Goal: Communication & Community: Answer question/provide support

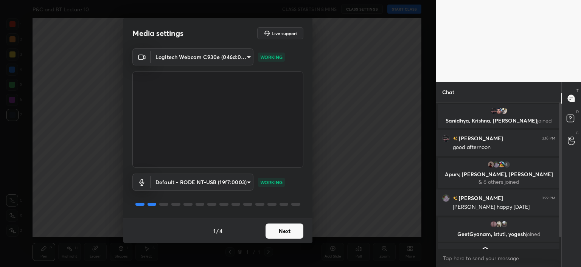
click at [282, 229] on button "Next" at bounding box center [284, 230] width 38 height 15
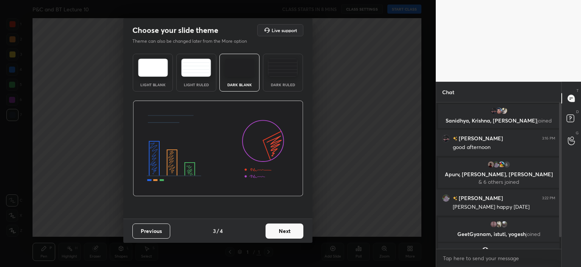
click at [282, 229] on button "Next" at bounding box center [284, 230] width 38 height 15
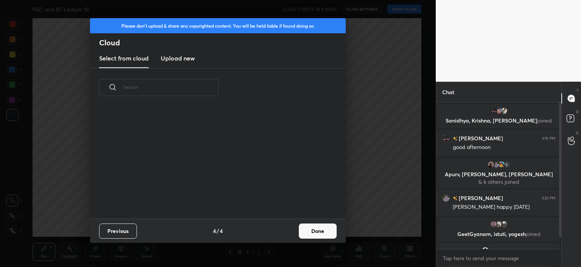
scroll to position [112, 243]
click at [313, 232] on button "Done" at bounding box center [318, 230] width 38 height 15
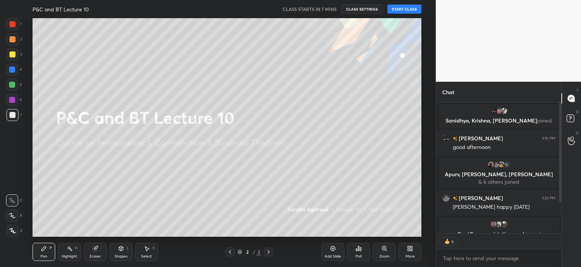
scroll to position [144, 123]
click at [411, 9] on button "START CLASS" at bounding box center [404, 9] width 34 height 9
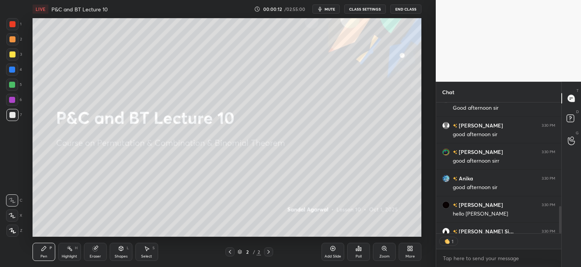
scroll to position [596, 0]
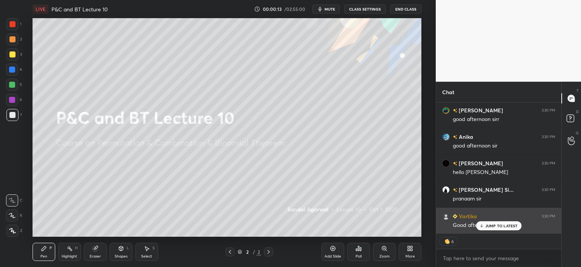
click at [490, 226] on p "JUMP TO LATEST" at bounding box center [501, 225] width 33 height 5
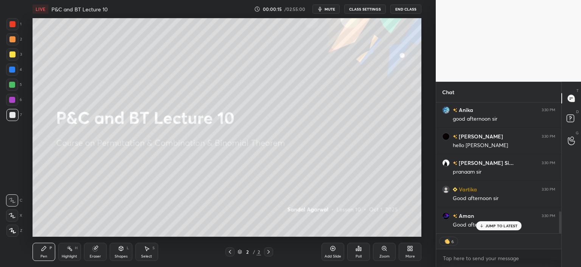
scroll to position [649, 0]
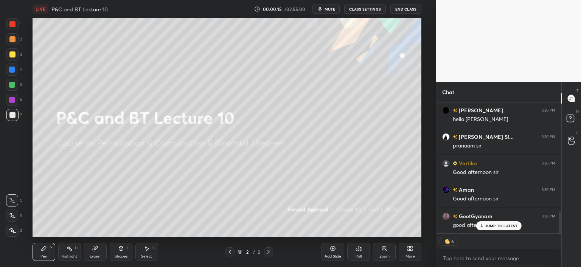
click at [95, 253] on div "Eraser" at bounding box center [95, 252] width 23 height 18
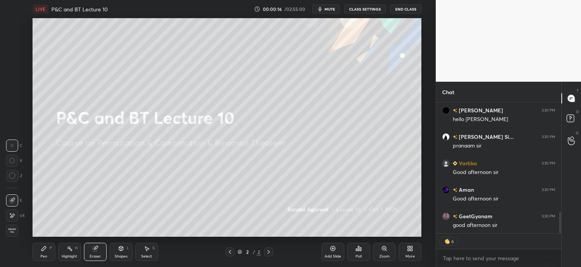
scroll to position [676, 0]
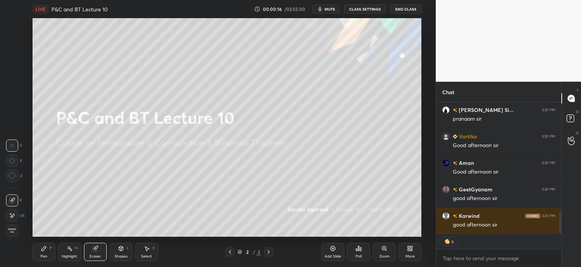
click at [11, 217] on icon at bounding box center [12, 215] width 6 height 6
click at [46, 250] on icon at bounding box center [44, 248] width 6 height 6
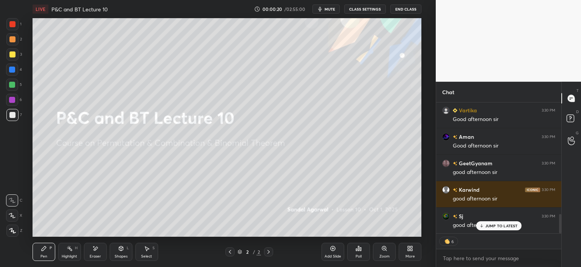
scroll to position [755, 0]
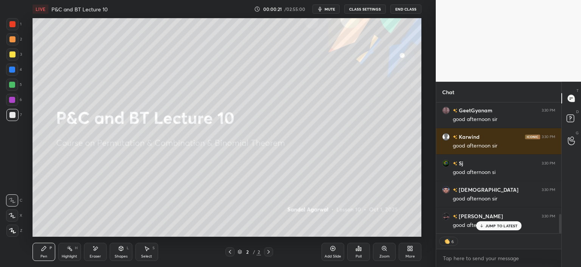
click at [14, 231] on icon at bounding box center [12, 230] width 7 height 5
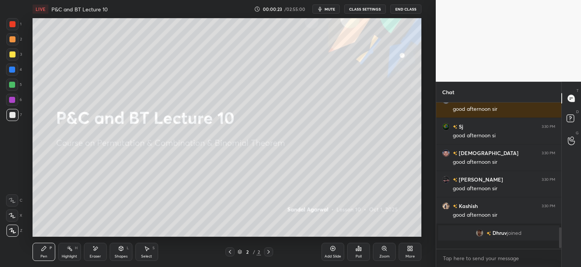
scroll to position [144, 123]
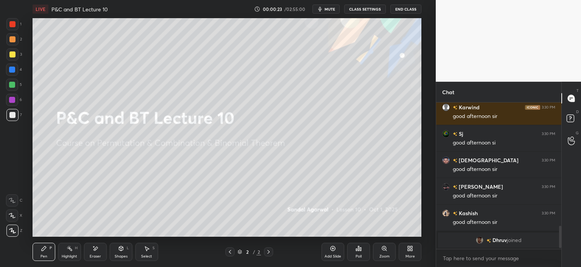
click at [97, 250] on icon at bounding box center [95, 248] width 6 height 6
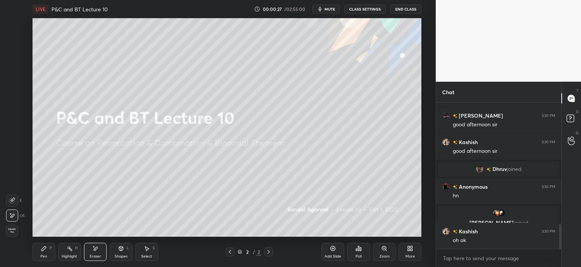
scroll to position [726, 0]
drag, startPoint x: 12, startPoint y: 202, endPoint x: 17, endPoint y: 211, distance: 9.5
click at [11, 202] on icon at bounding box center [12, 200] width 6 height 6
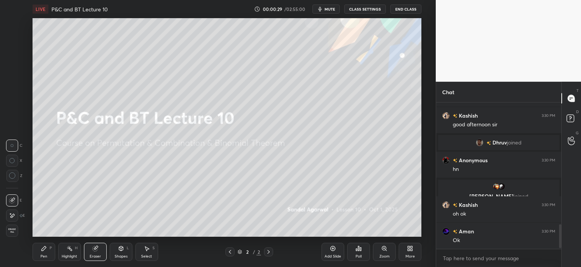
drag, startPoint x: 14, startPoint y: 218, endPoint x: 20, endPoint y: 224, distance: 9.1
click at [14, 218] on icon at bounding box center [12, 215] width 6 height 6
click at [57, 253] on div "Pen P Highlight H Eraser Shapes L Select S" at bounding box center [105, 252] width 144 height 18
click at [37, 251] on div "Pen P" at bounding box center [44, 252] width 23 height 18
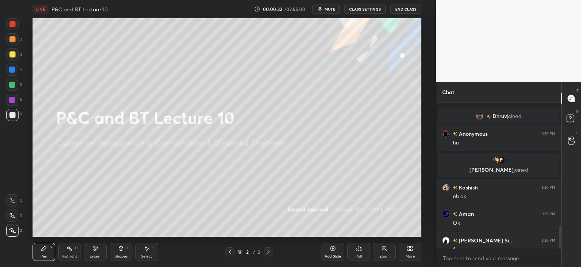
scroll to position [806, 0]
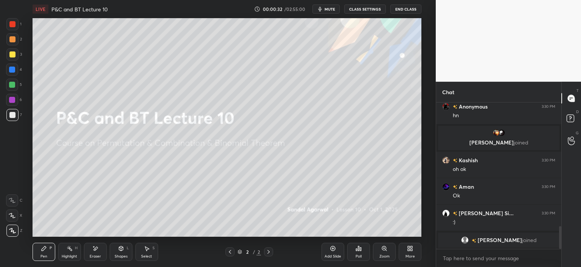
click at [409, 251] on icon at bounding box center [410, 248] width 6 height 6
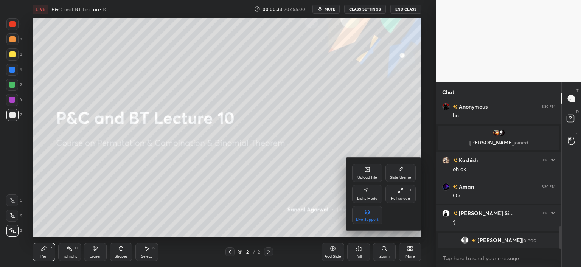
click at [367, 175] on div "Upload File" at bounding box center [367, 177] width 20 height 4
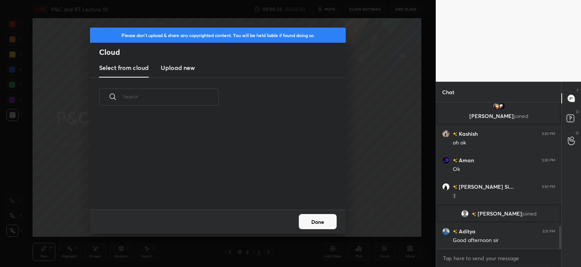
scroll to position [794, 0]
click at [183, 73] on new "Upload new" at bounding box center [178, 68] width 34 height 19
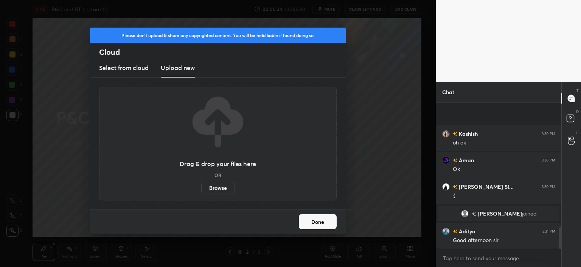
scroll to position [847, 0]
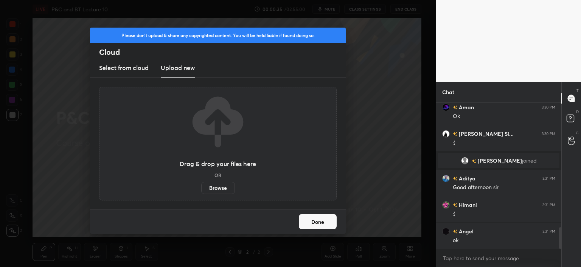
click at [216, 188] on label "Browse" at bounding box center [218, 188] width 34 height 12
click at [201, 188] on input "Browse" at bounding box center [201, 188] width 0 height 12
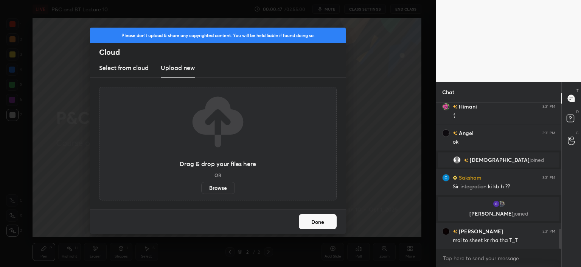
scroll to position [926, 0]
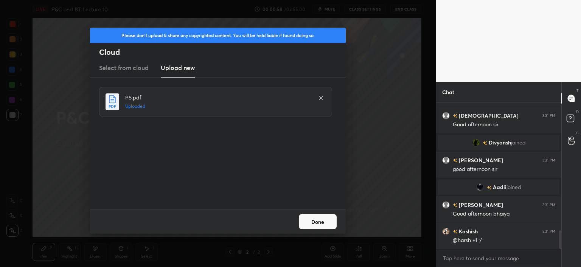
click at [318, 222] on button "Done" at bounding box center [318, 221] width 38 height 15
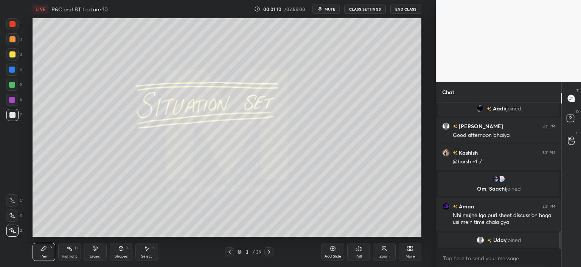
click at [414, 253] on div "More" at bounding box center [410, 252] width 23 height 18
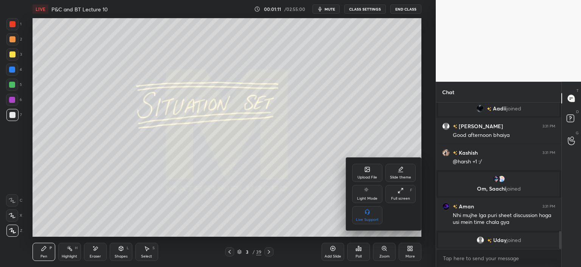
click at [405, 193] on div "Full screen F" at bounding box center [400, 194] width 30 height 18
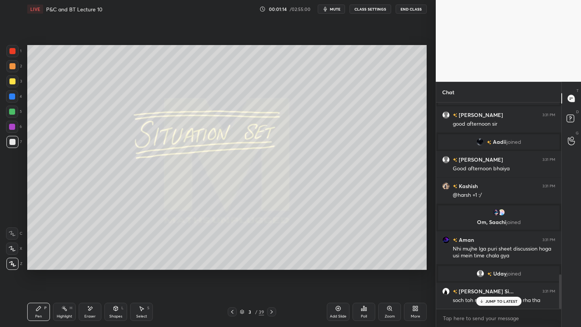
click at [88, 267] on icon at bounding box center [90, 308] width 6 height 6
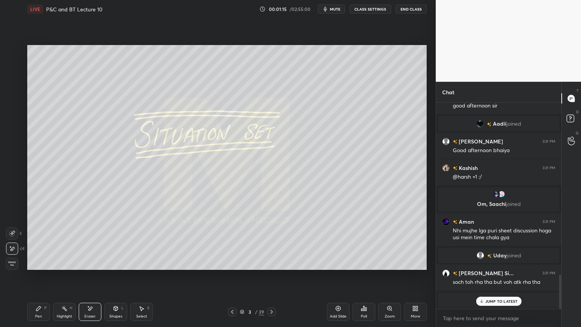
click at [65, 267] on icon at bounding box center [64, 308] width 6 height 6
click at [42, 267] on div "Pen P" at bounding box center [38, 311] width 23 height 18
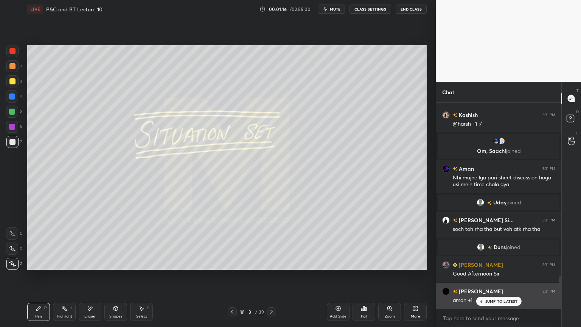
click at [492, 267] on p "JUMP TO LATEST" at bounding box center [501, 301] width 33 height 5
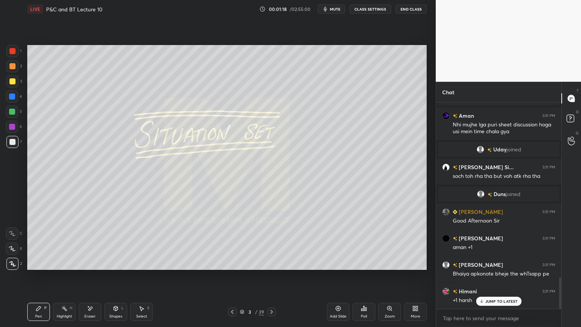
click at [242, 267] on icon at bounding box center [242, 311] width 5 height 5
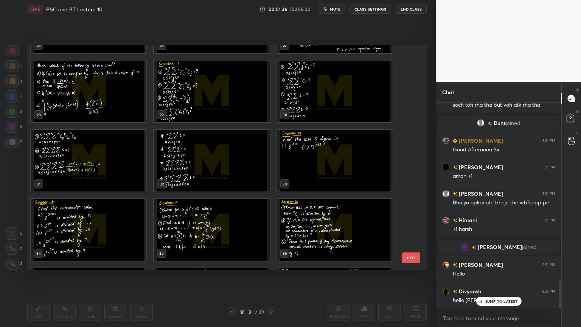
click at [91, 168] on img "grid" at bounding box center [88, 161] width 115 height 62
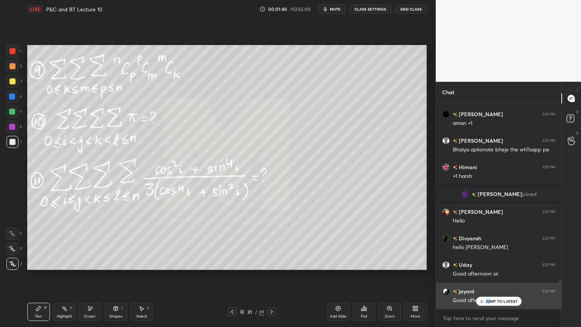
click at [487, 267] on p "JUMP TO LATEST" at bounding box center [501, 301] width 33 height 5
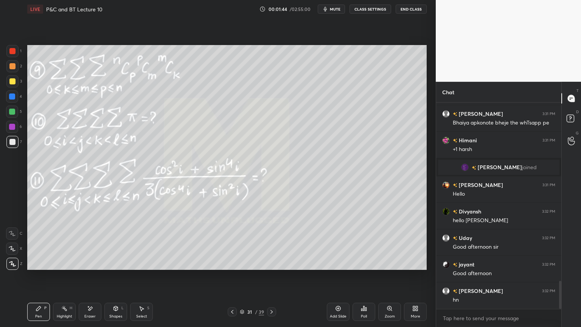
click at [233, 267] on icon at bounding box center [232, 312] width 6 height 6
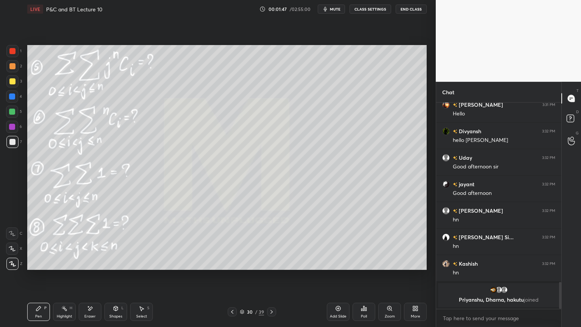
drag, startPoint x: 60, startPoint y: 312, endPoint x: 49, endPoint y: 316, distance: 12.2
click at [59, 267] on div "Highlight H" at bounding box center [64, 311] width 23 height 18
click at [46, 267] on div "Pen P" at bounding box center [38, 311] width 23 height 18
click at [14, 64] on div at bounding box center [12, 66] width 6 height 6
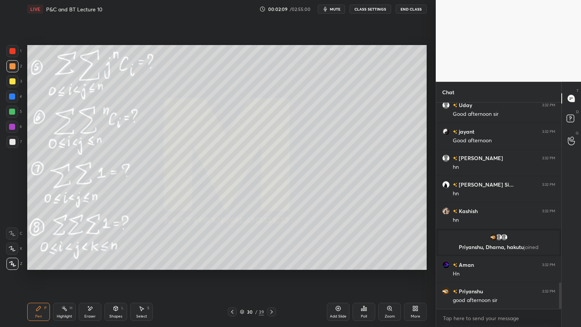
scroll to position [1388, 0]
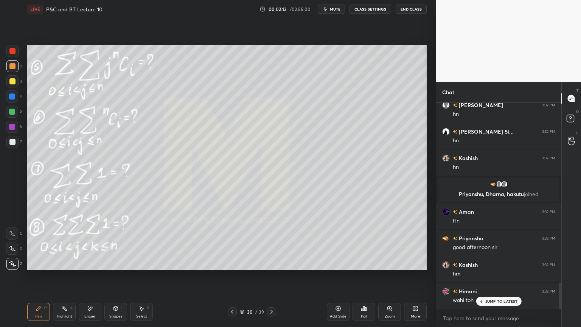
drag, startPoint x: 143, startPoint y: 312, endPoint x: 145, endPoint y: 307, distance: 4.6
click at [143, 267] on div "Select S" at bounding box center [141, 311] width 23 height 18
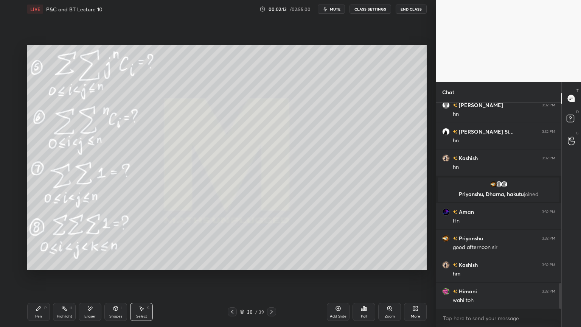
scroll to position [1441, 0]
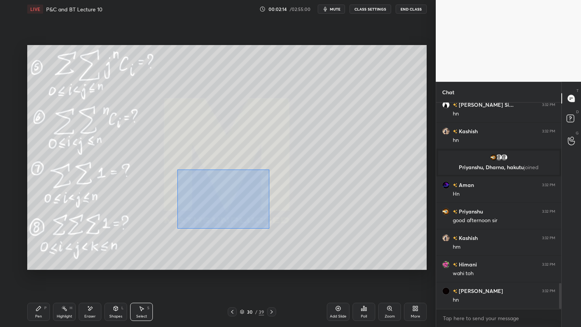
drag, startPoint x: 177, startPoint y: 169, endPoint x: 278, endPoint y: 232, distance: 118.7
click at [279, 232] on div "0 ° Undo Copy Duplicate Duplicate to new slide Delete" at bounding box center [226, 157] width 399 height 225
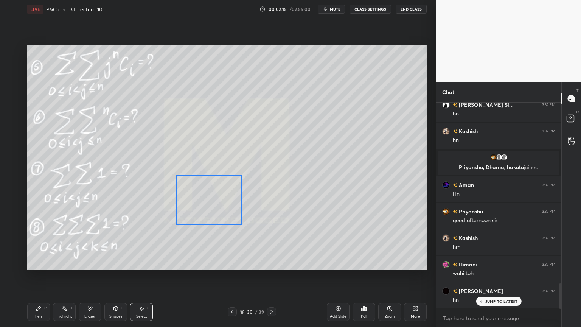
drag, startPoint x: 225, startPoint y: 205, endPoint x: 212, endPoint y: 158, distance: 48.5
click at [215, 204] on div "0 ° Undo Copy Duplicate Duplicate to new slide Delete" at bounding box center [226, 157] width 399 height 225
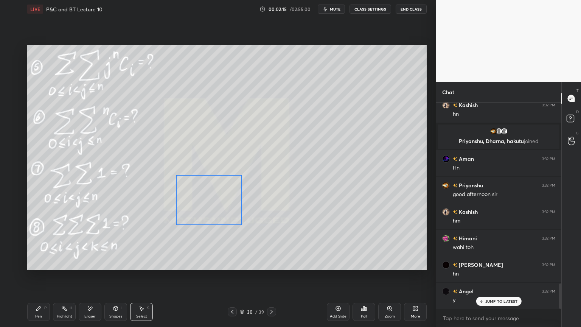
click at [214, 151] on div "0 ° Undo Copy Duplicate Duplicate to new slide Delete" at bounding box center [226, 157] width 399 height 225
drag, startPoint x: 62, startPoint y: 306, endPoint x: 37, endPoint y: 309, distance: 25.5
click at [62, 267] on icon at bounding box center [64, 308] width 6 height 6
drag, startPoint x: 37, startPoint y: 309, endPoint x: 48, endPoint y: 306, distance: 11.1
click at [37, 267] on icon at bounding box center [39, 308] width 6 height 6
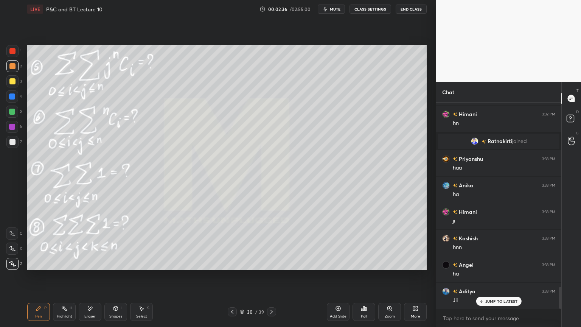
scroll to position [1795, 0]
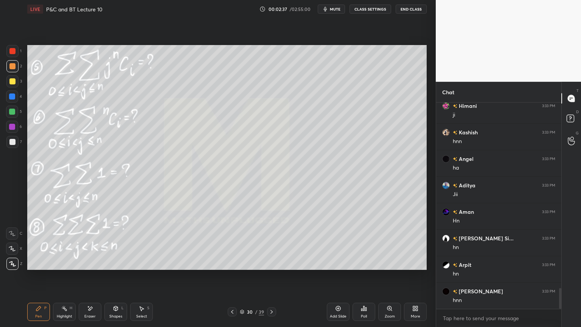
click at [90, 267] on icon at bounding box center [90, 308] width 6 height 6
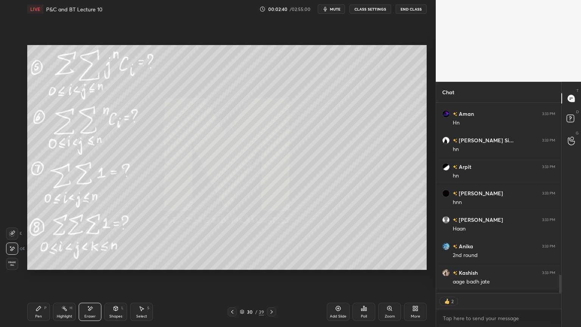
scroll to position [1987, 0]
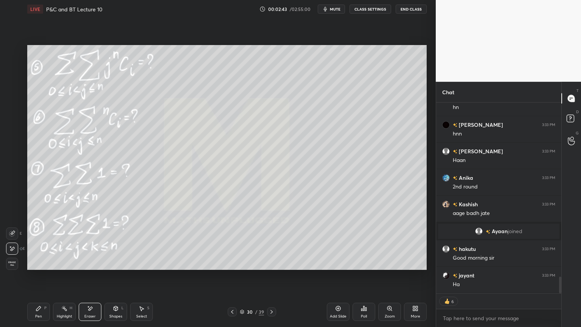
click at [137, 267] on div "Select" at bounding box center [141, 316] width 11 height 4
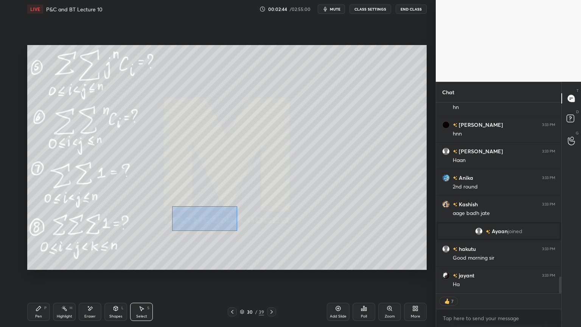
drag, startPoint x: 171, startPoint y: 206, endPoint x: 239, endPoint y: 231, distance: 72.1
click at [245, 234] on div "0 ° Undo Copy Duplicate Duplicate to new slide Delete" at bounding box center [226, 157] width 399 height 225
click at [227, 216] on div "0 ° Undo Copy Duplicate Duplicate to new slide Delete" at bounding box center [226, 157] width 399 height 225
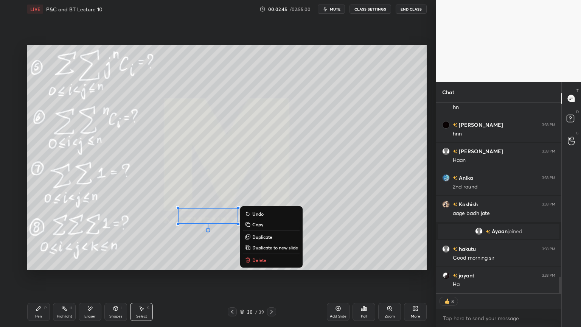
click at [222, 246] on div "0 ° Undo Copy Duplicate Duplicate to new slide Delete" at bounding box center [226, 157] width 399 height 225
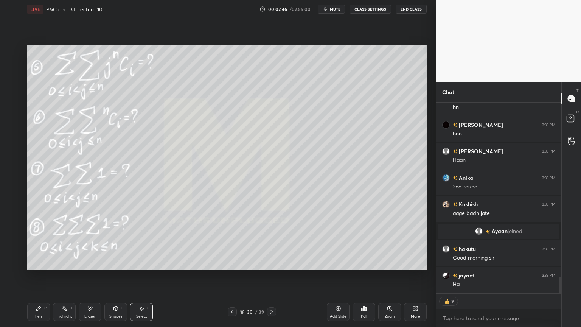
drag, startPoint x: 62, startPoint y: 311, endPoint x: 48, endPoint y: 311, distance: 13.6
click at [62, 267] on div "Highlight H" at bounding box center [64, 311] width 23 height 18
click at [39, 267] on div "Pen P" at bounding box center [38, 311] width 23 height 18
drag, startPoint x: 89, startPoint y: 312, endPoint x: 148, endPoint y: 286, distance: 64.5
click at [89, 267] on div "Eraser" at bounding box center [90, 311] width 23 height 18
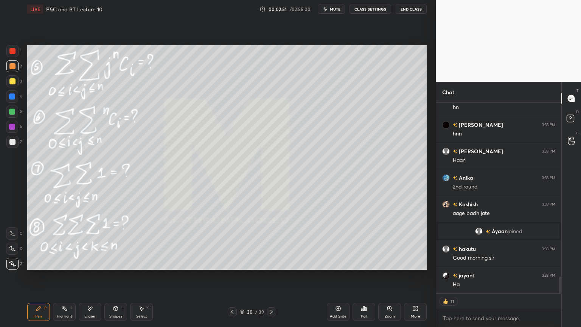
scroll to position [2005, 0]
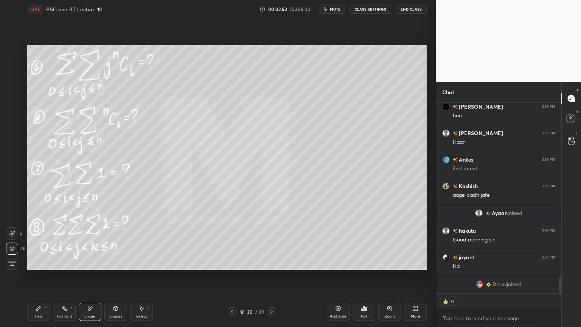
click at [61, 267] on div "Highlight" at bounding box center [65, 316] width 16 height 4
click at [39, 267] on div "Pen" at bounding box center [38, 316] width 7 height 4
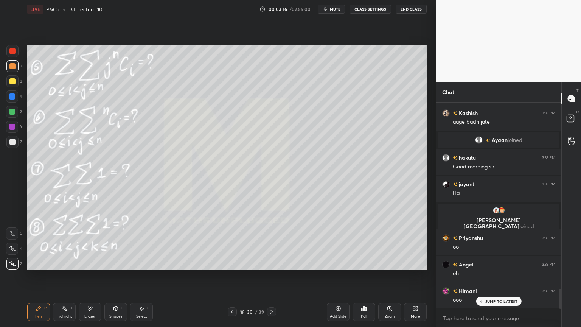
scroll to position [1925, 0]
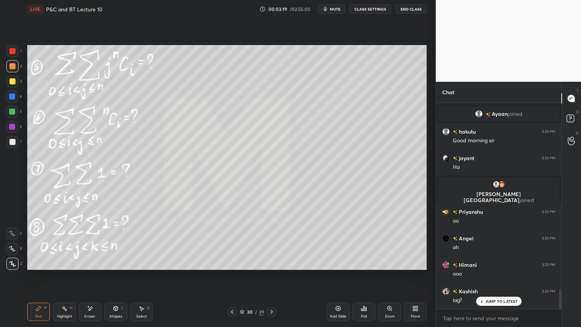
drag, startPoint x: 64, startPoint y: 311, endPoint x: 44, endPoint y: 307, distance: 20.4
click at [62, 267] on div "Highlight H" at bounding box center [64, 311] width 23 height 18
click at [39, 267] on div "Pen P" at bounding box center [38, 311] width 23 height 18
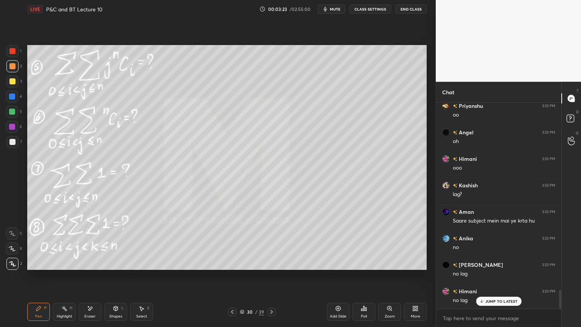
scroll to position [2049, 0]
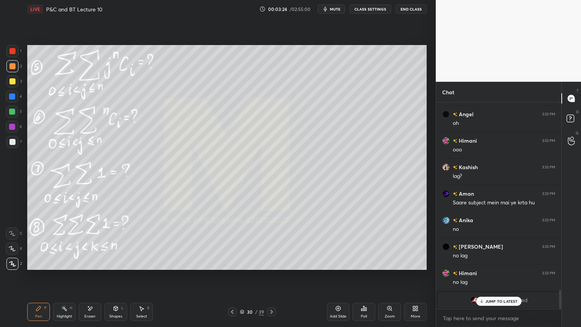
click at [486, 267] on p "JUMP TO LATEST" at bounding box center [501, 301] width 33 height 5
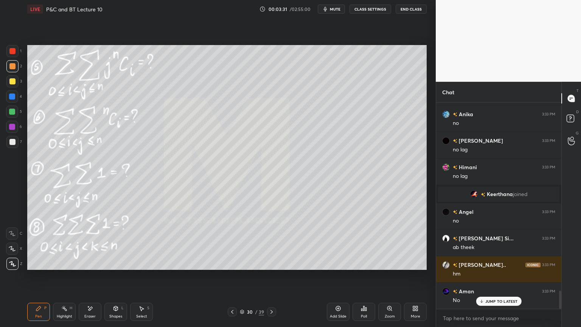
scroll to position [2182, 0]
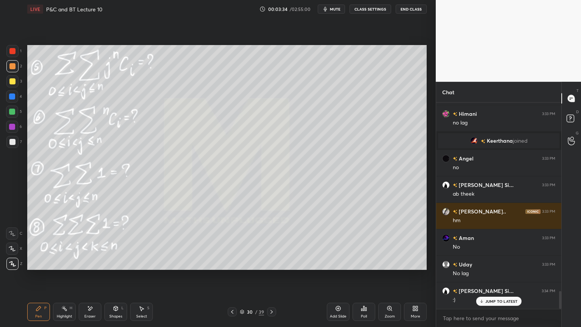
click at [90, 267] on div "Eraser" at bounding box center [89, 316] width 11 height 4
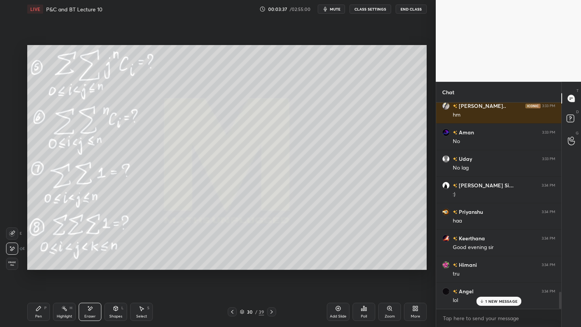
scroll to position [2341, 0]
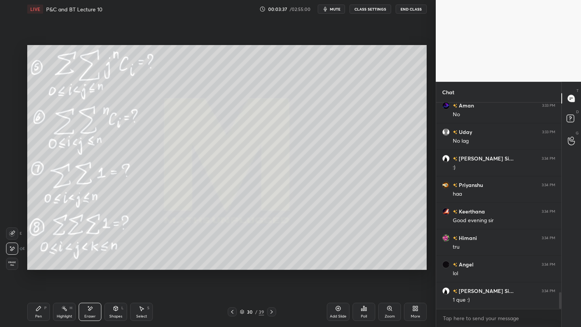
drag, startPoint x: 62, startPoint y: 310, endPoint x: 44, endPoint y: 314, distance: 18.5
click at [60, 267] on div "Highlight H" at bounding box center [64, 311] width 23 height 18
click at [41, 267] on div "Pen P" at bounding box center [38, 311] width 23 height 18
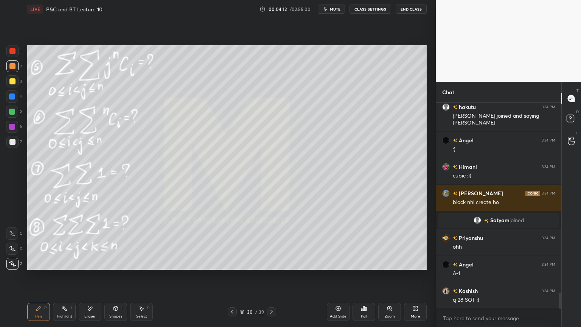
scroll to position [2408, 0]
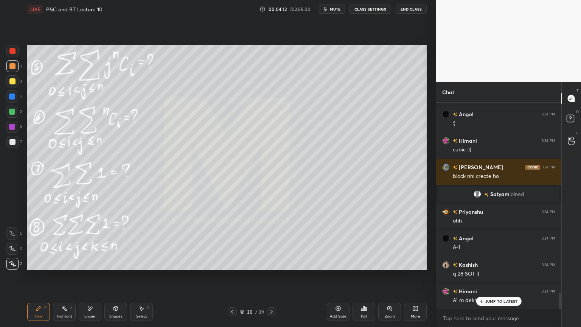
click at [96, 267] on div "Eraser" at bounding box center [90, 311] width 23 height 18
click at [65, 267] on div "Highlight H" at bounding box center [64, 311] width 23 height 18
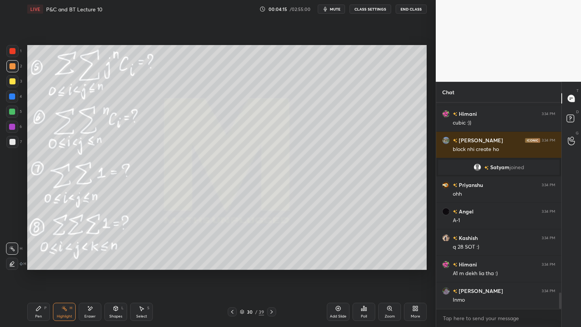
click at [42, 267] on div "Pen P" at bounding box center [38, 311] width 23 height 18
click at [88, 267] on icon at bounding box center [90, 308] width 6 height 6
click at [56, 267] on div "Highlight H" at bounding box center [64, 311] width 23 height 18
click at [39, 267] on div "Pen" at bounding box center [38, 316] width 7 height 4
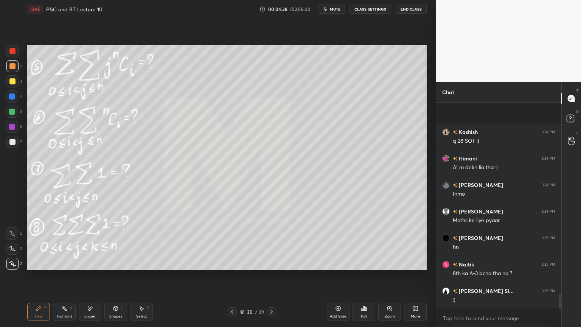
scroll to position [2593, 0]
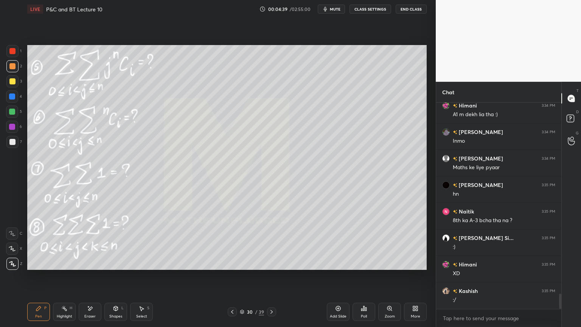
drag, startPoint x: 93, startPoint y: 312, endPoint x: 100, endPoint y: 302, distance: 12.1
click at [93, 267] on div "Eraser" at bounding box center [90, 311] width 23 height 18
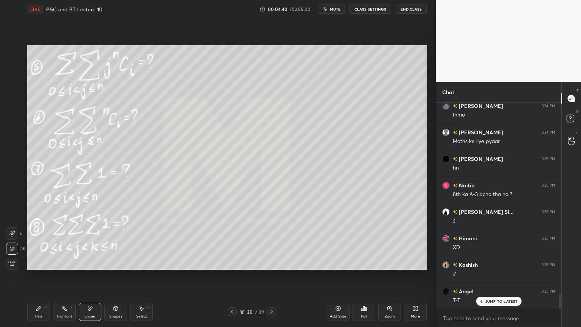
click at [57, 267] on div "Highlight H" at bounding box center [64, 311] width 23 height 18
drag, startPoint x: 43, startPoint y: 313, endPoint x: 71, endPoint y: 303, distance: 30.0
click at [42, 267] on div "Pen P" at bounding box center [38, 311] width 23 height 18
click at [271, 267] on icon at bounding box center [271, 312] width 6 height 6
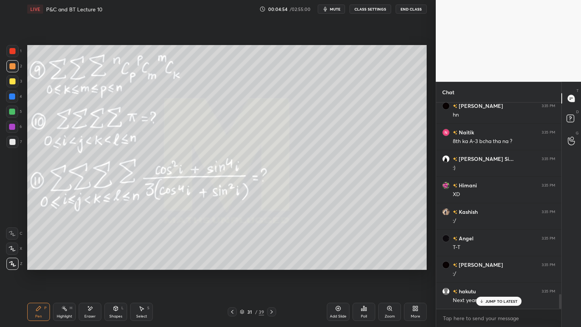
scroll to position [2691, 0]
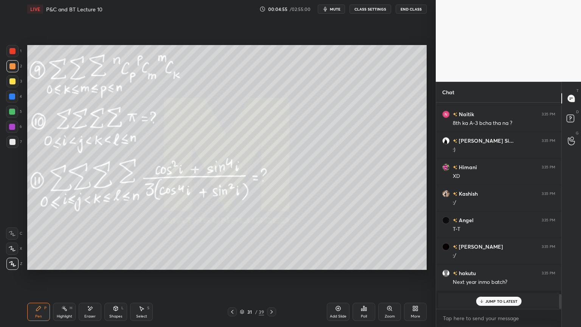
drag, startPoint x: 91, startPoint y: 317, endPoint x: 89, endPoint y: 310, distance: 7.1
click at [92, 267] on div "Eraser" at bounding box center [89, 316] width 11 height 4
click at [59, 267] on div "Highlight H" at bounding box center [64, 311] width 23 height 18
click at [39, 267] on icon at bounding box center [39, 308] width 6 height 6
click at [232, 267] on icon at bounding box center [232, 312] width 6 height 6
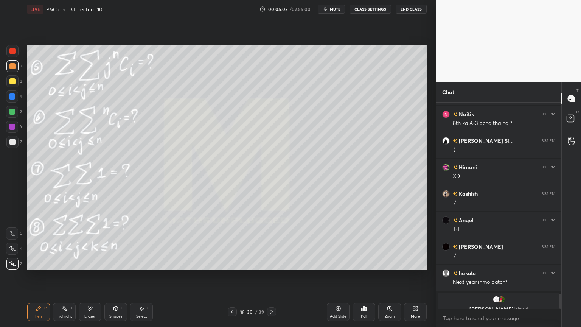
click at [234, 267] on icon at bounding box center [232, 312] width 6 height 6
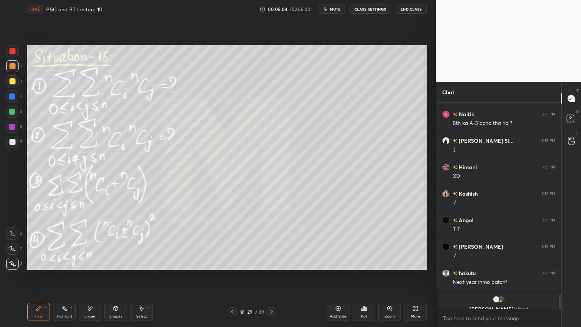
click at [92, 267] on div "Eraser" at bounding box center [89, 316] width 11 height 4
click at [272, 267] on icon at bounding box center [271, 312] width 6 height 6
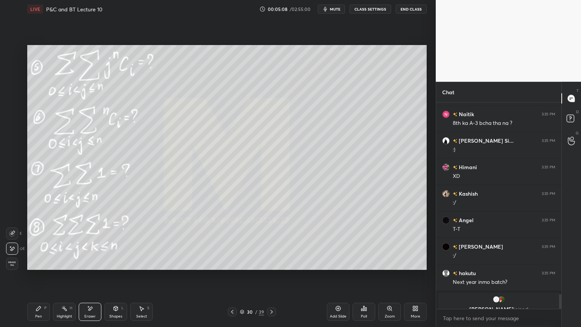
click at [271, 267] on icon at bounding box center [271, 312] width 2 height 4
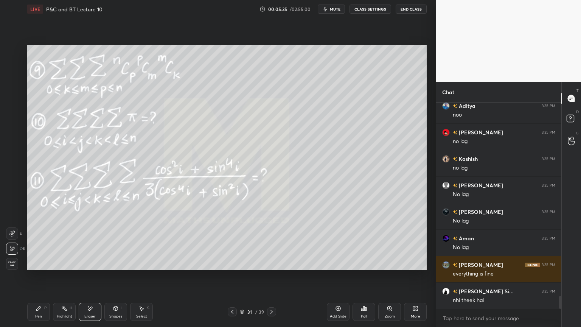
scroll to position [3088, 0]
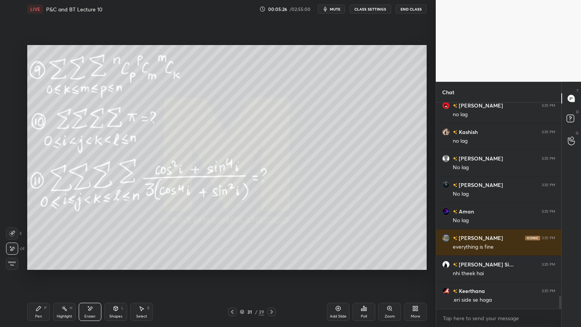
drag, startPoint x: 60, startPoint y: 308, endPoint x: 41, endPoint y: 312, distance: 20.0
click at [59, 267] on div "Highlight H" at bounding box center [64, 311] width 23 height 18
click at [40, 267] on div "Pen P" at bounding box center [38, 311] width 23 height 18
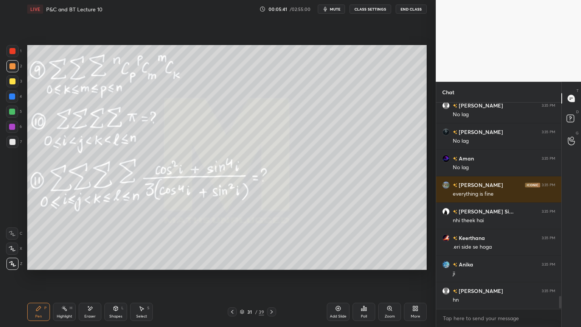
scroll to position [3167, 0]
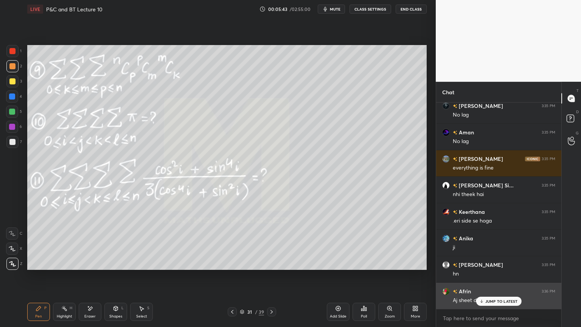
click at [481, 267] on icon at bounding box center [481, 301] width 5 height 5
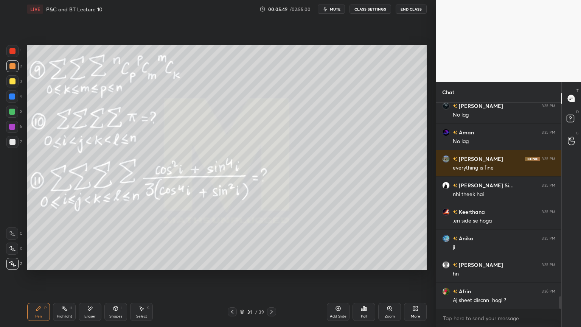
scroll to position [3200, 0]
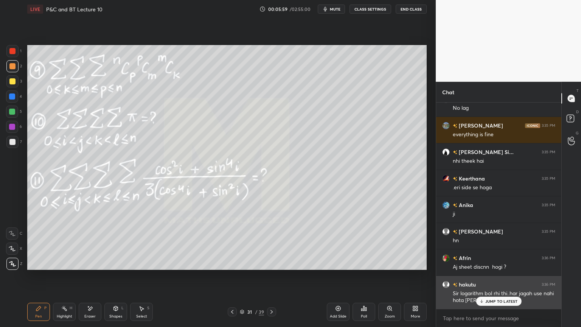
click at [486, 267] on p "JUMP TO LATEST" at bounding box center [501, 301] width 33 height 5
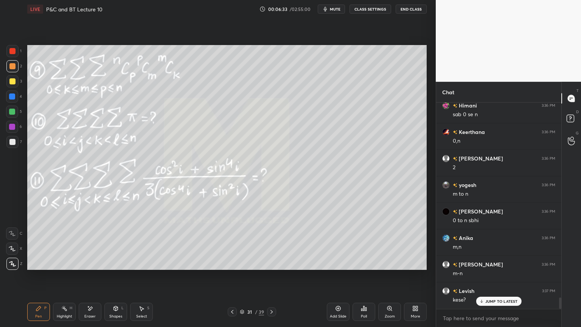
scroll to position [3597, 0]
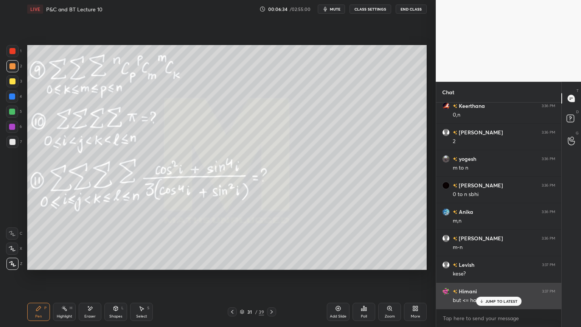
click at [484, 267] on div "JUMP TO LATEST" at bounding box center [498, 300] width 45 height 9
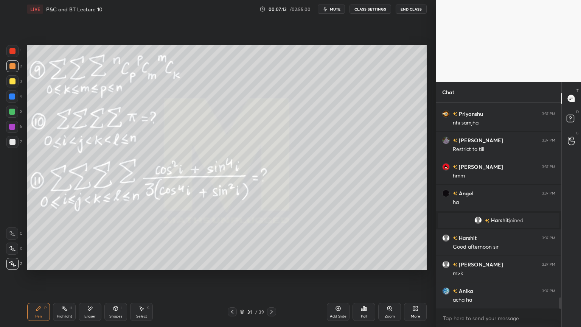
scroll to position [3545, 0]
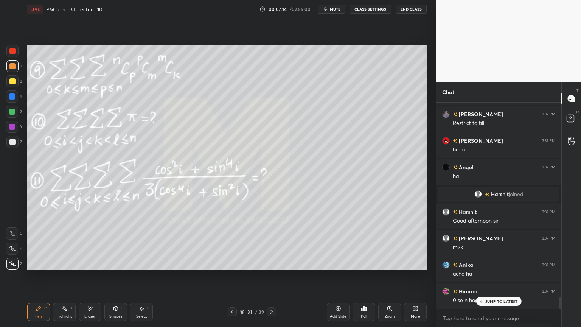
click at [69, 267] on div "Highlight H" at bounding box center [64, 311] width 23 height 18
drag, startPoint x: 73, startPoint y: 309, endPoint x: 76, endPoint y: 311, distance: 4.0
click at [75, 267] on div "Highlight H" at bounding box center [64, 311] width 23 height 18
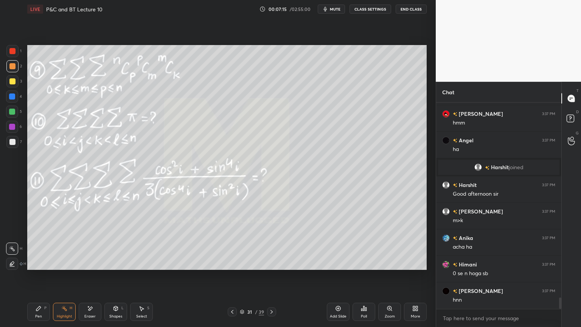
click at [87, 267] on div "Eraser" at bounding box center [90, 311] width 23 height 18
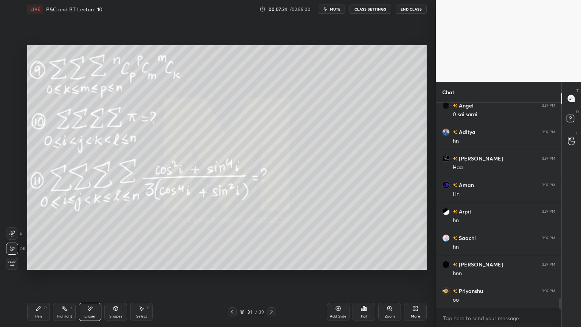
scroll to position [3791, 0]
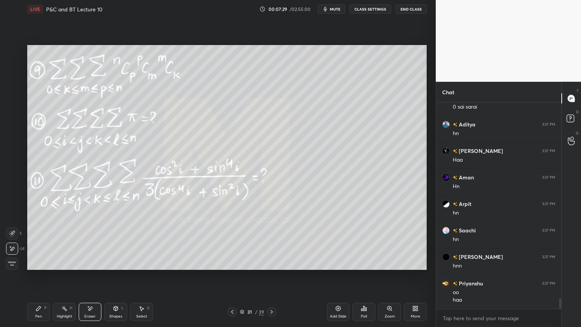
click at [40, 267] on div "Pen P" at bounding box center [38, 311] width 23 height 18
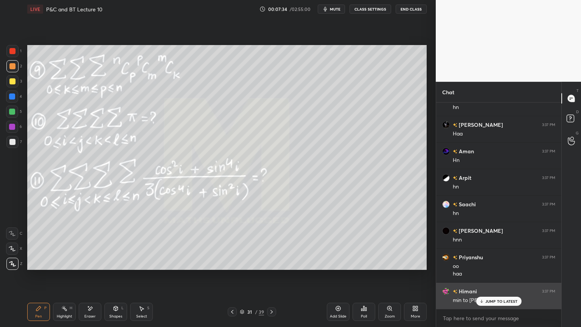
click at [492, 267] on p "JUMP TO LATEST" at bounding box center [501, 301] width 33 height 5
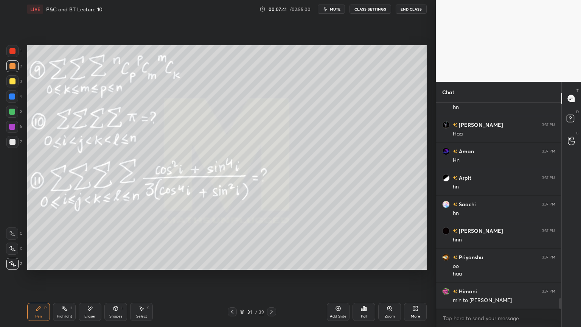
click at [140, 267] on icon at bounding box center [141, 308] width 6 height 6
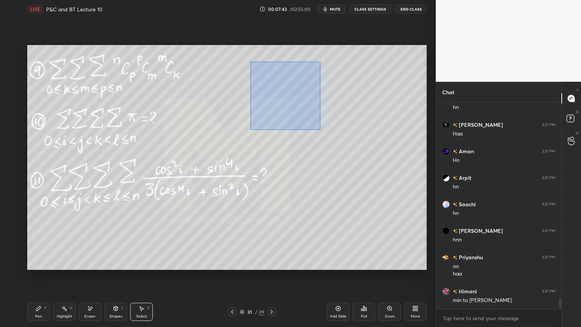
drag, startPoint x: 250, startPoint y: 61, endPoint x: 321, endPoint y: 113, distance: 87.7
click at [339, 130] on div "0 ° Undo Copy Duplicate Duplicate to new slide Delete" at bounding box center [226, 157] width 399 height 225
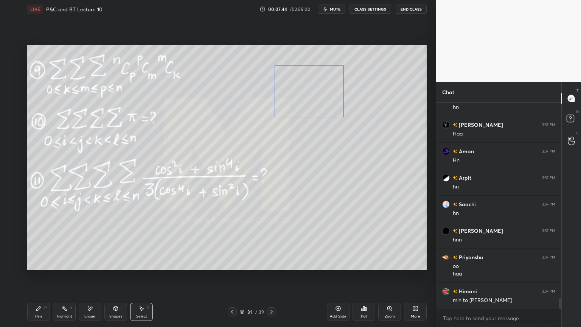
drag, startPoint x: 307, startPoint y: 96, endPoint x: 301, endPoint y: 135, distance: 39.4
click at [322, 95] on div "0 ° Undo Copy Duplicate Duplicate to new slide Delete" at bounding box center [226, 157] width 399 height 225
drag, startPoint x: 300, startPoint y: 145, endPoint x: 293, endPoint y: 149, distance: 8.0
click at [301, 146] on div "0 ° Undo Copy Duplicate Duplicate to new slide Delete" at bounding box center [226, 157] width 399 height 225
click at [38, 267] on icon at bounding box center [39, 308] width 6 height 6
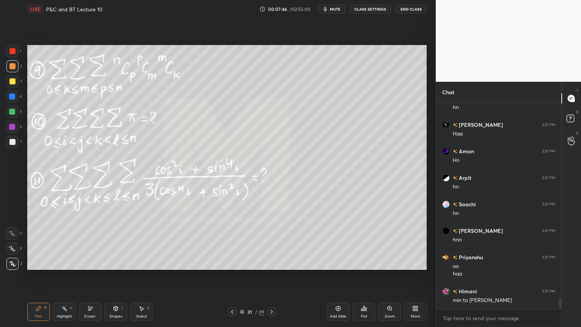
scroll to position [3836, 0]
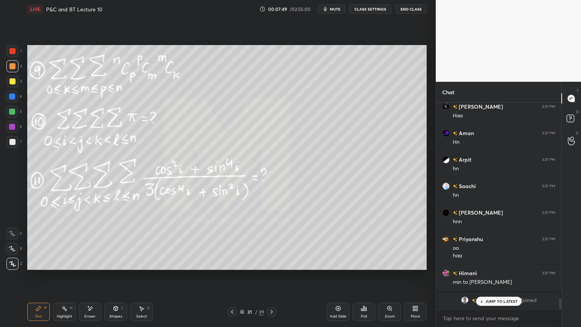
drag, startPoint x: 91, startPoint y: 307, endPoint x: 109, endPoint y: 284, distance: 29.3
click at [92, 267] on icon at bounding box center [90, 308] width 4 height 4
click at [59, 267] on div "Highlight H" at bounding box center [64, 311] width 23 height 18
click at [43, 267] on div "Pen P" at bounding box center [38, 311] width 23 height 18
click at [491, 267] on p "JUMP TO LATEST" at bounding box center [501, 301] width 33 height 5
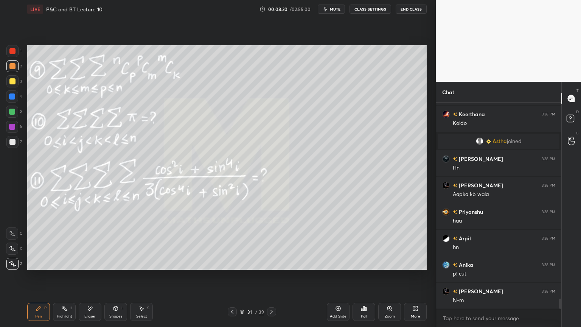
scroll to position [3947, 0]
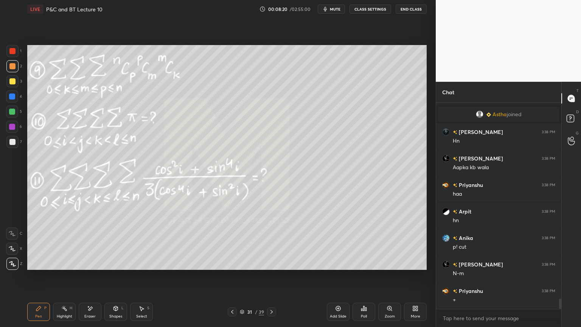
click at [85, 267] on div "Eraser" at bounding box center [90, 311] width 23 height 18
drag, startPoint x: 38, startPoint y: 310, endPoint x: 64, endPoint y: 286, distance: 35.3
click at [38, 267] on icon at bounding box center [38, 308] width 5 height 5
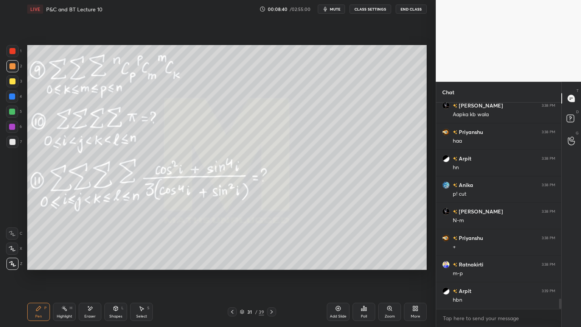
scroll to position [4026, 0]
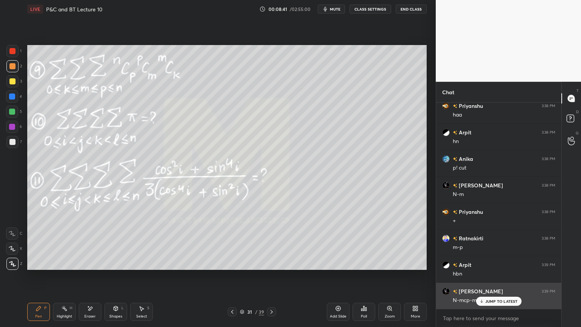
click at [488, 267] on div "JUMP TO LATEST" at bounding box center [498, 300] width 45 height 9
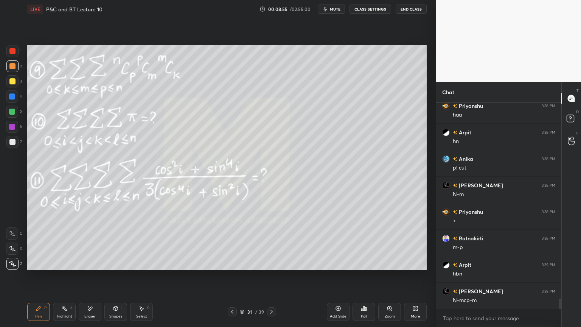
click at [136, 267] on div "Select S" at bounding box center [141, 311] width 23 height 18
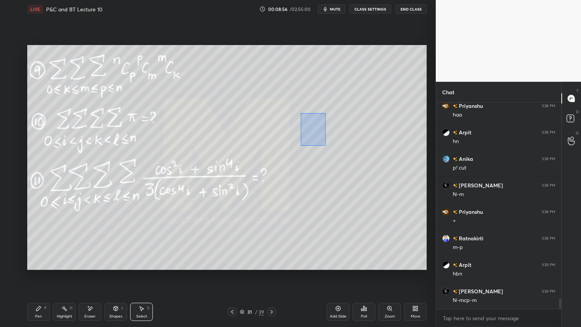
drag, startPoint x: 301, startPoint y: 113, endPoint x: 331, endPoint y: 154, distance: 50.5
click at [331, 154] on div "0 ° Undo Copy Duplicate Duplicate to new slide Delete" at bounding box center [226, 157] width 399 height 225
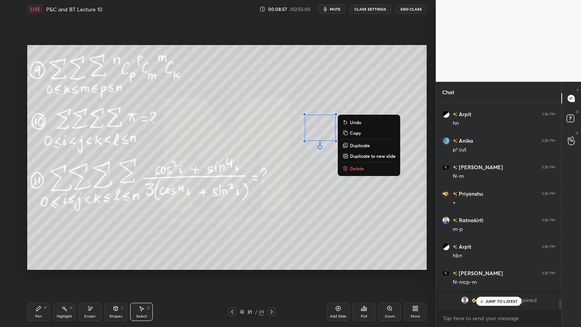
click at [307, 171] on div "0 ° Undo Copy Duplicate Duplicate to new slide Delete" at bounding box center [226, 157] width 399 height 225
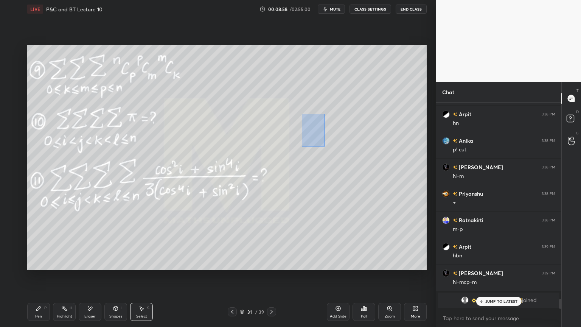
drag, startPoint x: 308, startPoint y: 124, endPoint x: 321, endPoint y: 141, distance: 21.5
click at [325, 147] on div "0 ° Undo Copy Duplicate Duplicate to new slide Delete" at bounding box center [226, 157] width 399 height 225
drag, startPoint x: 316, startPoint y: 132, endPoint x: 248, endPoint y: 134, distance: 68.9
click at [244, 142] on div "0 ° Undo Copy Duplicate Duplicate to new slide Delete" at bounding box center [226, 157] width 399 height 225
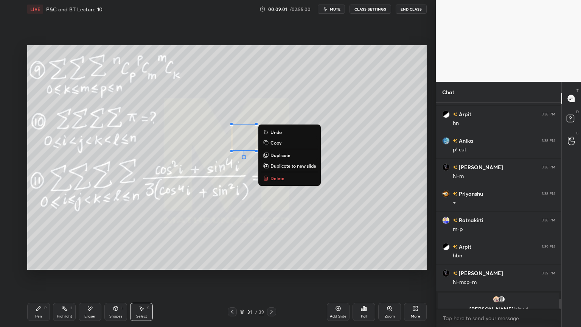
click at [254, 118] on div "0 ° Undo Copy Duplicate Duplicate to new slide Delete" at bounding box center [226, 157] width 399 height 225
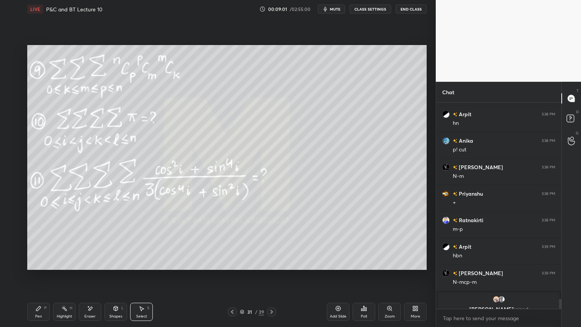
scroll to position [3973, 0]
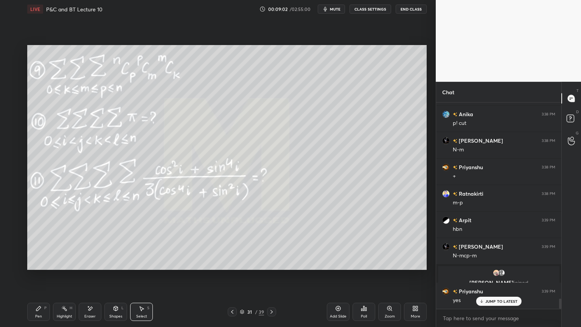
drag, startPoint x: 45, startPoint y: 308, endPoint x: 71, endPoint y: 283, distance: 36.4
click at [44, 267] on div "P" at bounding box center [45, 308] width 2 height 4
click at [141, 267] on icon at bounding box center [142, 308] width 4 height 5
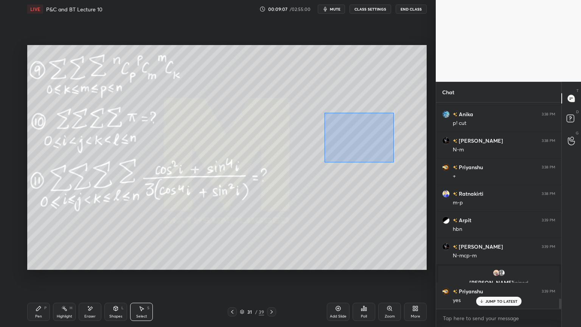
drag, startPoint x: 367, startPoint y: 144, endPoint x: 394, endPoint y: 162, distance: 32.2
click at [393, 162] on div "0 ° Undo Copy Duplicate Duplicate to new slide Delete" at bounding box center [226, 157] width 399 height 225
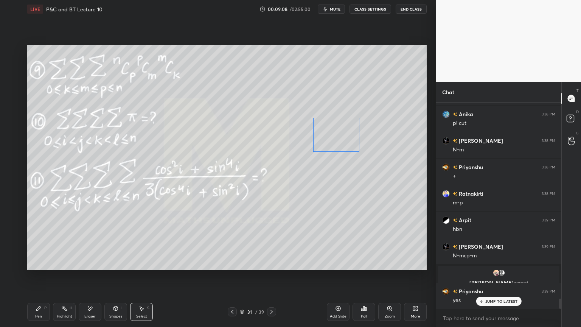
drag, startPoint x: 354, startPoint y: 138, endPoint x: 338, endPoint y: 140, distance: 16.1
click at [338, 139] on div "0 ° Undo Copy Duplicate Duplicate to new slide Delete" at bounding box center [226, 157] width 399 height 225
drag, startPoint x: 335, startPoint y: 178, endPoint x: 329, endPoint y: 181, distance: 6.9
click at [336, 178] on div "0 ° Undo Copy Duplicate Duplicate to new slide Delete" at bounding box center [226, 157] width 399 height 225
click at [53, 267] on div "Highlight H" at bounding box center [64, 311] width 23 height 18
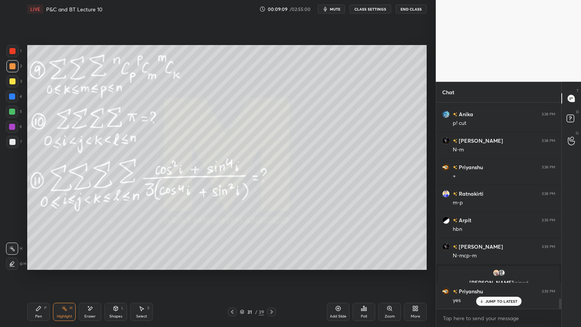
click at [43, 267] on div "Pen P" at bounding box center [38, 311] width 23 height 18
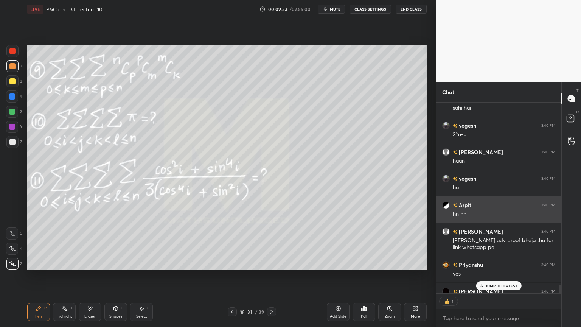
scroll to position [2, 2]
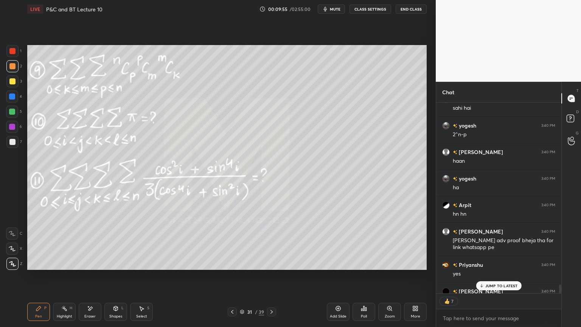
click at [484, 267] on icon at bounding box center [481, 285] width 5 height 5
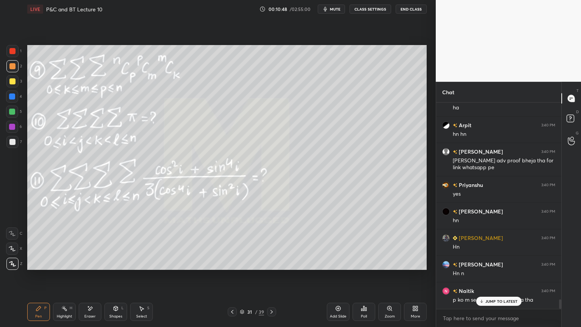
scroll to position [4324, 0]
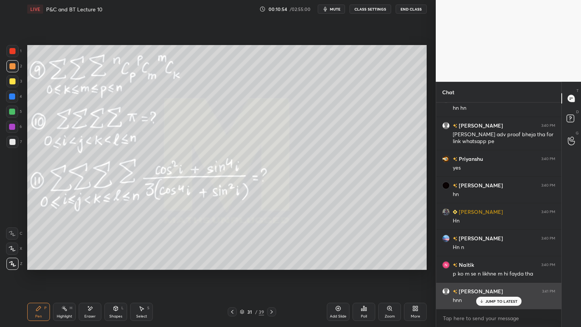
click at [490, 267] on p "JUMP TO LATEST" at bounding box center [501, 301] width 33 height 5
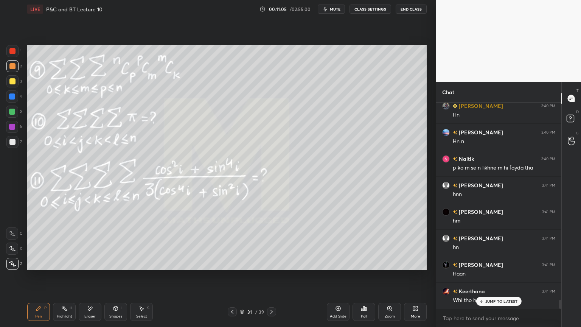
scroll to position [4448, 0]
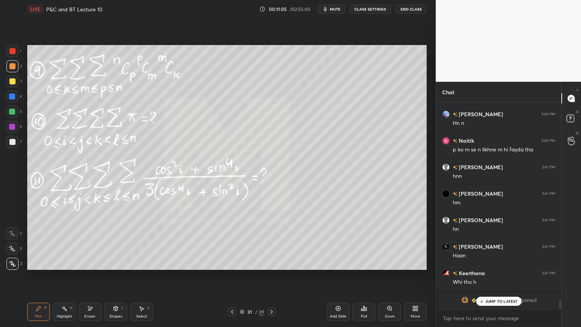
click at [493, 267] on p "JUMP TO LATEST" at bounding box center [501, 301] width 33 height 5
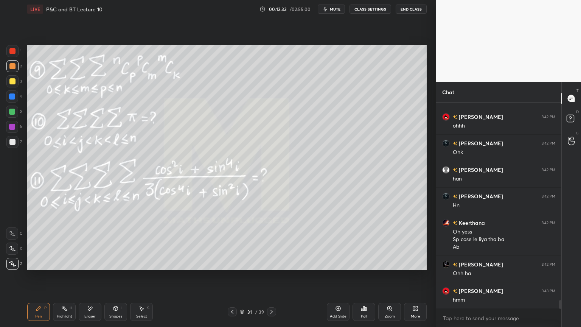
scroll to position [4654, 0]
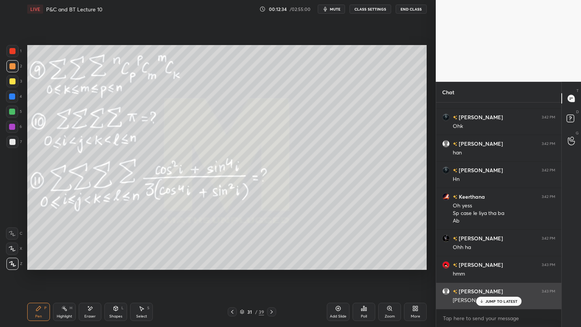
click at [492, 267] on p "JUMP TO LATEST" at bounding box center [501, 301] width 33 height 5
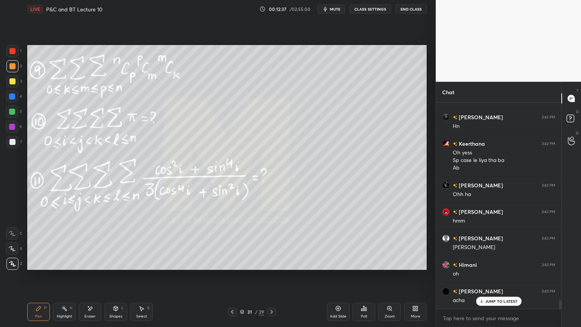
scroll to position [4734, 0]
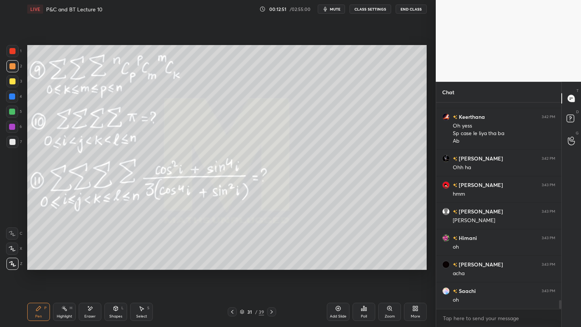
click at [231, 267] on div "Pen P Highlight H Eraser Shapes L Select S 31 / 39 Add Slide Poll Zoom More" at bounding box center [226, 311] width 399 height 30
click at [232, 267] on icon at bounding box center [232, 312] width 2 height 4
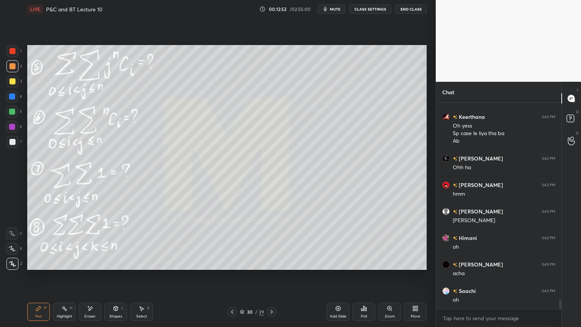
click at [233, 267] on icon at bounding box center [232, 312] width 6 height 6
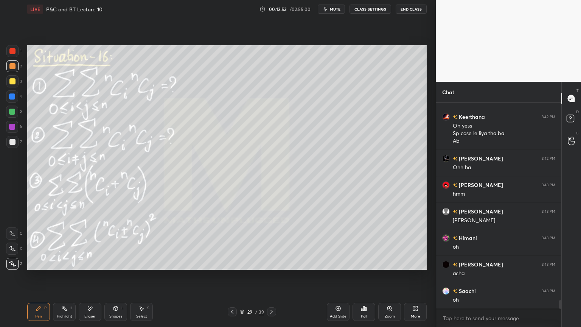
click at [235, 267] on div at bounding box center [232, 311] width 9 height 9
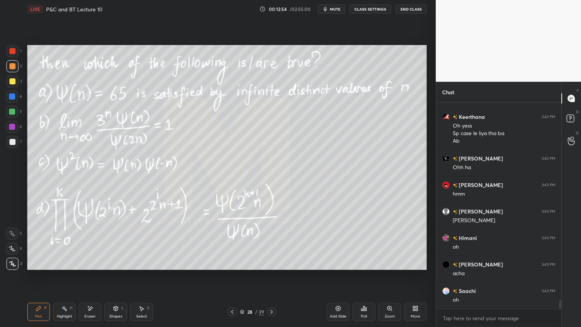
click at [270, 267] on icon at bounding box center [271, 312] width 6 height 6
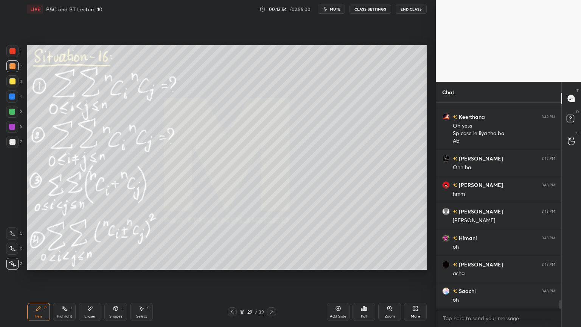
click at [271, 267] on icon at bounding box center [271, 312] width 6 height 6
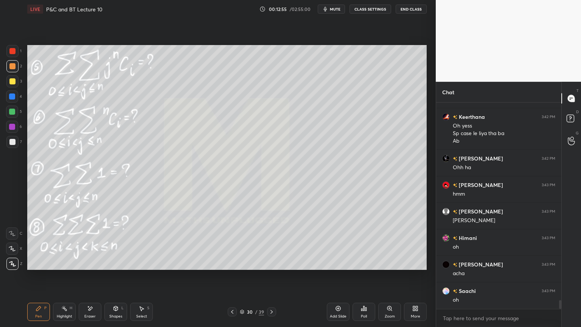
click at [273, 267] on icon at bounding box center [271, 312] width 6 height 6
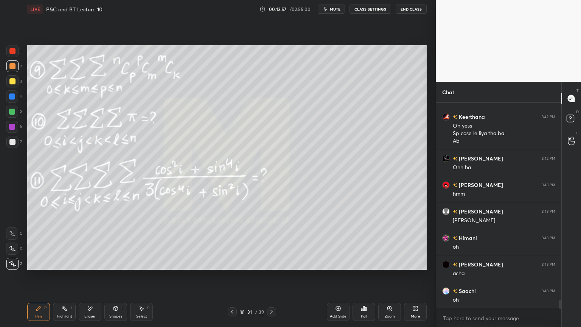
click at [232, 267] on icon at bounding box center [232, 312] width 6 height 6
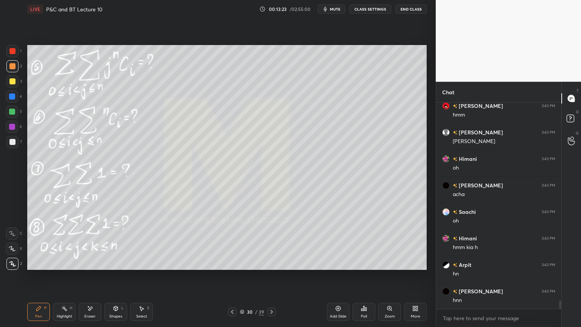
scroll to position [4839, 0]
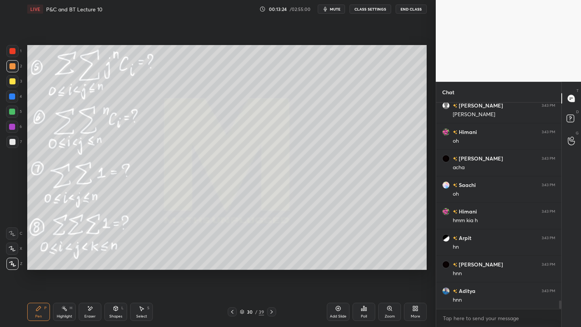
click at [90, 267] on icon at bounding box center [90, 308] width 4 height 4
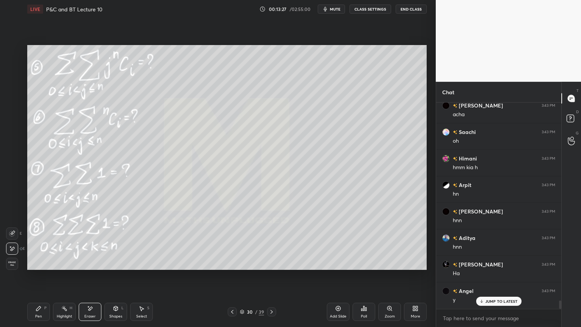
scroll to position [4918, 0]
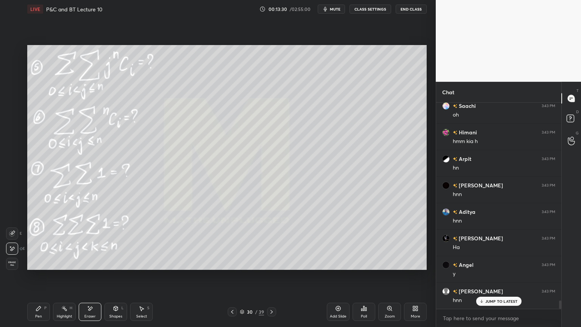
drag, startPoint x: 274, startPoint y: 310, endPoint x: 278, endPoint y: 307, distance: 5.3
click at [274, 267] on icon at bounding box center [271, 312] width 6 height 6
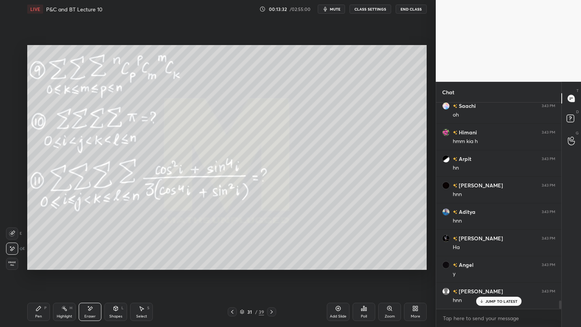
scroll to position [4945, 0]
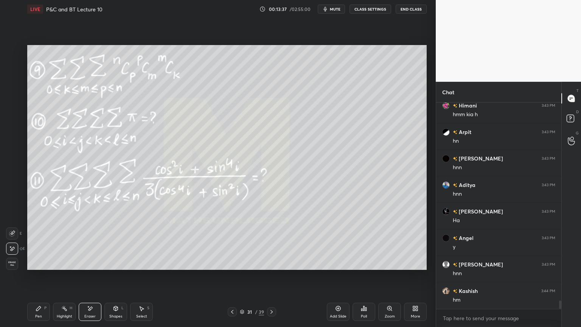
click at [144, 267] on div "Select" at bounding box center [141, 316] width 11 height 4
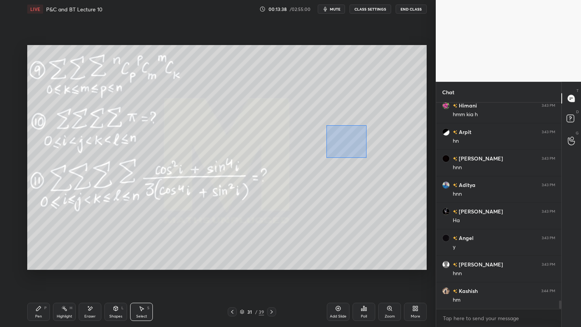
drag, startPoint x: 326, startPoint y: 125, endPoint x: 352, endPoint y: 149, distance: 35.8
click at [365, 157] on div "0 ° Undo Copy Duplicate Duplicate to new slide Delete" at bounding box center [226, 157] width 399 height 225
drag, startPoint x: 337, startPoint y: 140, endPoint x: 329, endPoint y: 138, distance: 7.5
click at [329, 138] on div "0 ° Undo Copy Duplicate Duplicate to new slide Delete" at bounding box center [226, 157] width 399 height 225
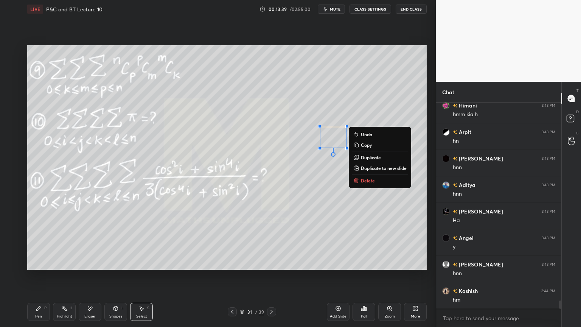
drag, startPoint x: 332, startPoint y: 115, endPoint x: 322, endPoint y: 138, distance: 26.1
click at [332, 114] on div "0 ° Undo Copy Duplicate Duplicate to new slide Delete" at bounding box center [226, 157] width 399 height 225
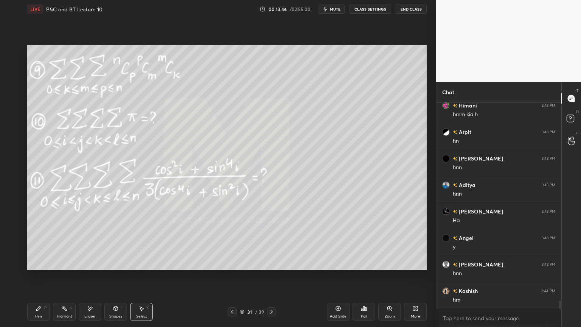
click at [62, 267] on div "Highlight" at bounding box center [65, 316] width 16 height 4
click at [43, 267] on div "Pen P" at bounding box center [38, 311] width 23 height 18
click at [95, 267] on div "Eraser" at bounding box center [90, 311] width 23 height 18
drag, startPoint x: 64, startPoint y: 313, endPoint x: 43, endPoint y: 312, distance: 20.8
click at [62, 267] on div "Highlight H" at bounding box center [64, 311] width 23 height 18
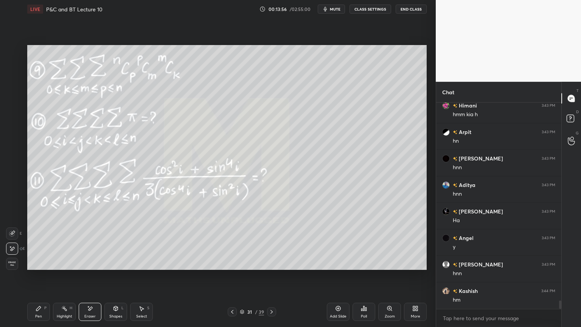
click at [44, 267] on div "Pen P" at bounding box center [38, 311] width 23 height 18
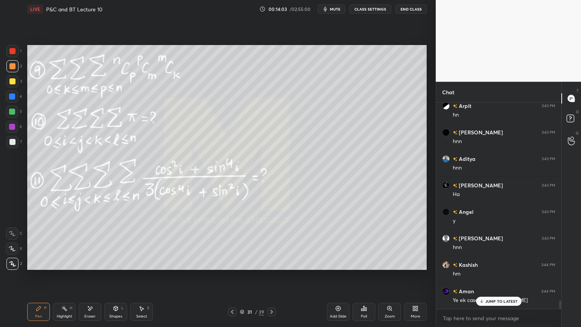
click at [490, 267] on p "JUMP TO LATEST" at bounding box center [501, 301] width 33 height 5
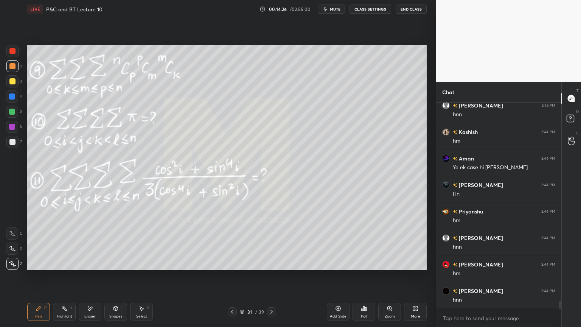
scroll to position [5130, 0]
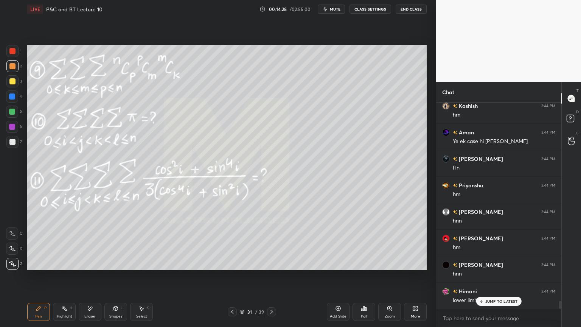
click at [488, 267] on div "JUMP TO LATEST" at bounding box center [498, 300] width 45 height 9
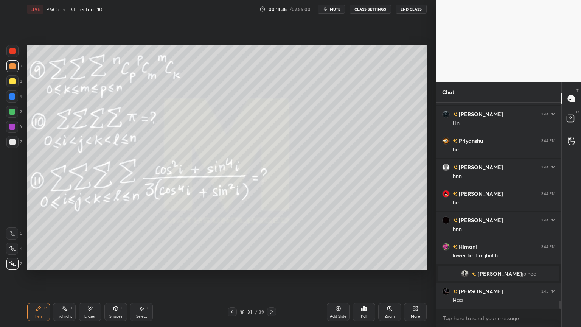
scroll to position [4954, 0]
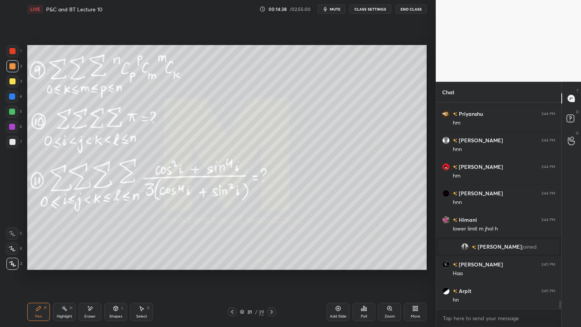
click at [136, 267] on div "Select S" at bounding box center [141, 311] width 23 height 18
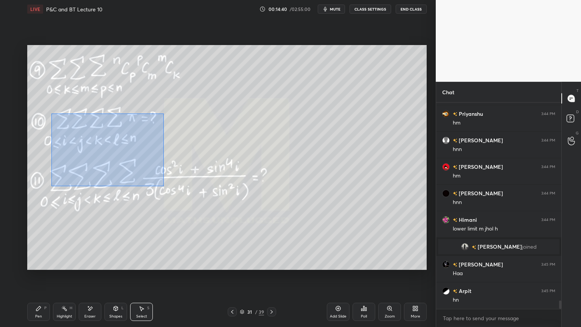
scroll to position [4980, 0]
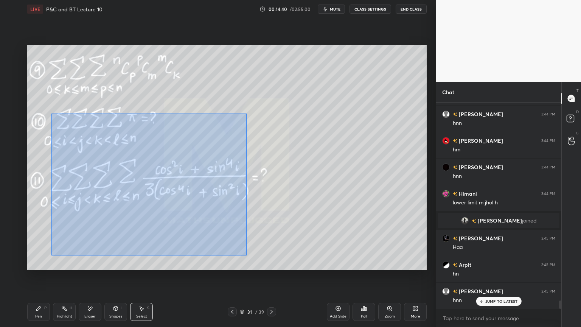
drag, startPoint x: 51, startPoint y: 113, endPoint x: 244, endPoint y: 251, distance: 237.1
click at [245, 253] on div "0 ° Undo Copy Duplicate Duplicate to new slide Delete" at bounding box center [226, 157] width 399 height 225
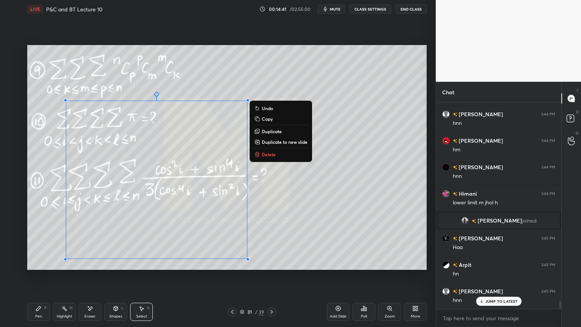
click at [275, 232] on div "0 ° Undo Copy Duplicate Duplicate to new slide Delete" at bounding box center [226, 157] width 399 height 225
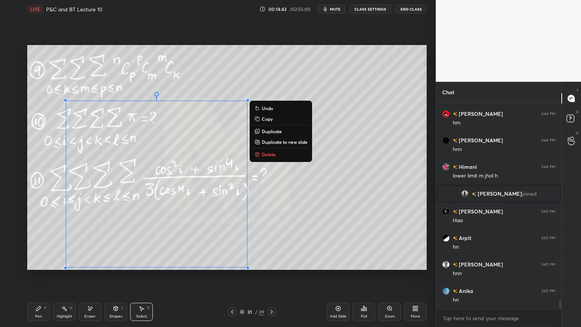
drag, startPoint x: 119, startPoint y: 208, endPoint x: 275, endPoint y: 258, distance: 164.4
click at [267, 267] on div "0 ° Undo Copy Duplicate Duplicate to new slide Delete Setting up your live clas…" at bounding box center [226, 157] width 405 height 278
click at [266, 155] on p "Delete" at bounding box center [269, 154] width 14 height 6
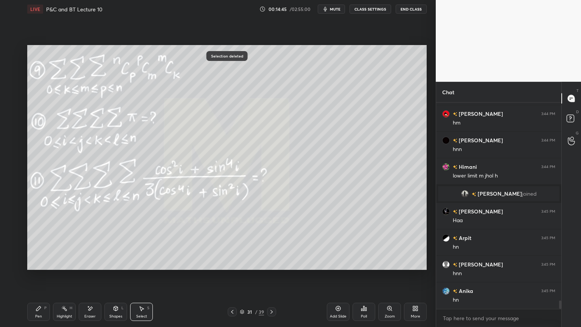
click at [90, 267] on div "Eraser" at bounding box center [90, 311] width 23 height 18
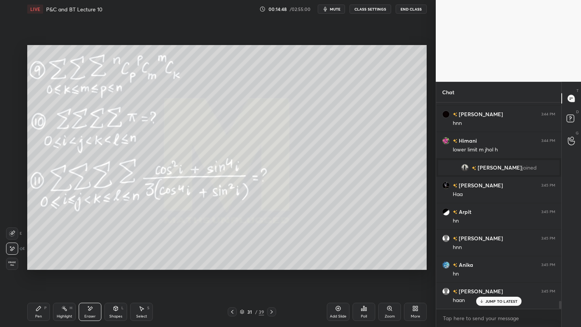
click at [145, 267] on div "Select S" at bounding box center [141, 311] width 23 height 18
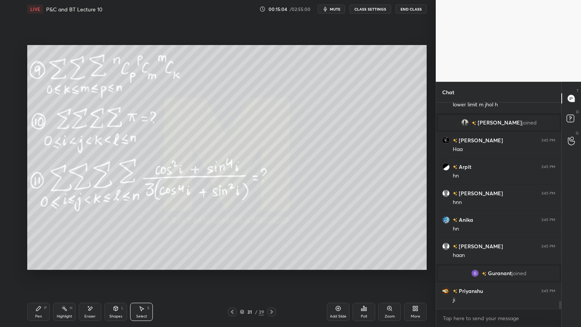
scroll to position [5104, 0]
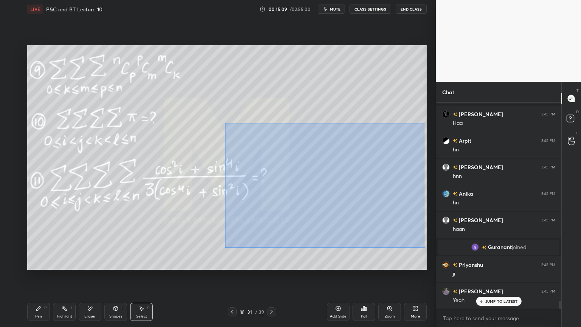
drag, startPoint x: 225, startPoint y: 123, endPoint x: 376, endPoint y: 229, distance: 184.5
click at [425, 247] on div "0 ° Undo Copy Duplicate Duplicate to new slide Delete" at bounding box center [226, 157] width 399 height 225
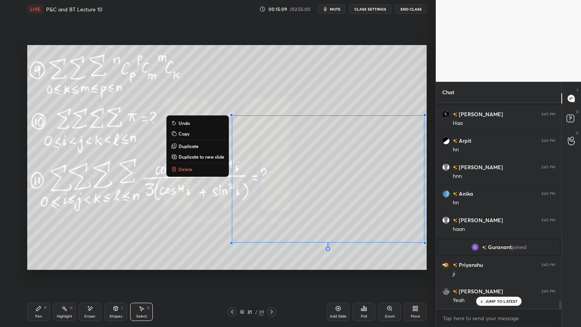
drag, startPoint x: 191, startPoint y: 167, endPoint x: 212, endPoint y: 160, distance: 22.7
click at [191, 168] on p "Delete" at bounding box center [185, 169] width 14 height 6
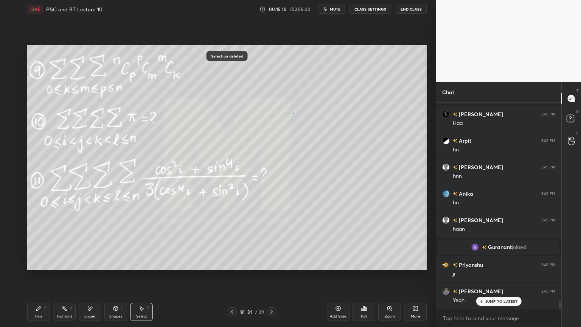
drag, startPoint x: 292, startPoint y: 113, endPoint x: 316, endPoint y: 128, distance: 28.2
click at [315, 129] on div "0 ° Undo Copy Duplicate Duplicate to new slide Delete" at bounding box center [226, 157] width 399 height 225
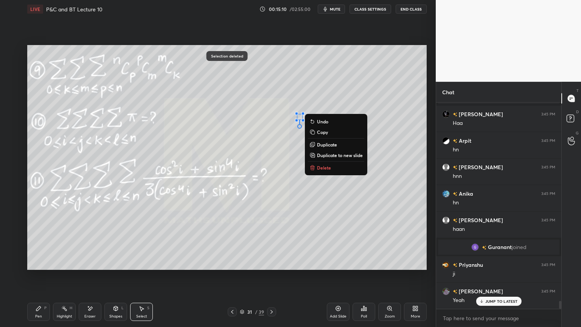
scroll to position [5131, 0]
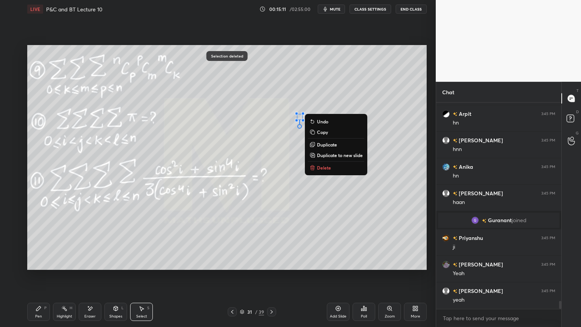
click at [323, 166] on p "Delete" at bounding box center [324, 167] width 14 height 6
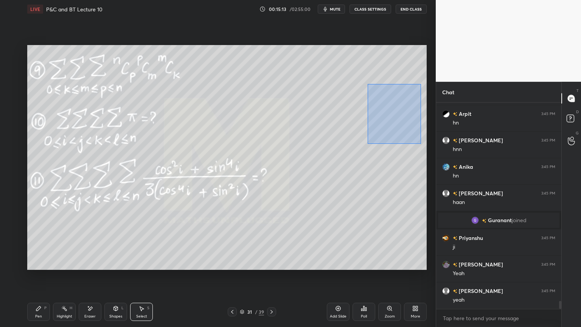
drag, startPoint x: 387, startPoint y: 105, endPoint x: 381, endPoint y: 125, distance: 20.1
click at [420, 143] on div "0 ° Undo Copy Duplicate Duplicate to new slide Delete" at bounding box center [226, 157] width 399 height 225
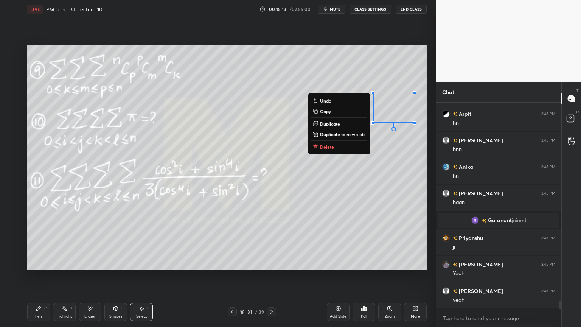
click at [333, 146] on button "Delete" at bounding box center [339, 146] width 56 height 9
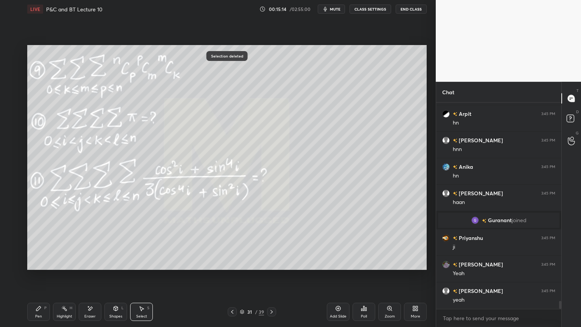
click at [63, 267] on div "Highlight H" at bounding box center [64, 311] width 23 height 18
click at [39, 267] on icon at bounding box center [39, 308] width 6 height 6
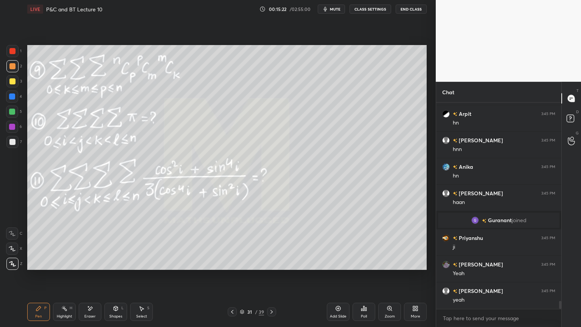
click at [58, 267] on div "Highlight H" at bounding box center [64, 311] width 23 height 18
click at [37, 267] on div "Pen P" at bounding box center [38, 311] width 23 height 18
click at [94, 267] on div "Eraser" at bounding box center [89, 316] width 11 height 4
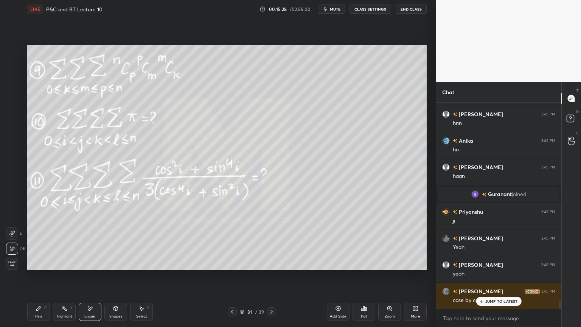
click at [60, 267] on div "Highlight H" at bounding box center [64, 311] width 23 height 18
click at [39, 267] on div "Pen" at bounding box center [38, 316] width 7 height 4
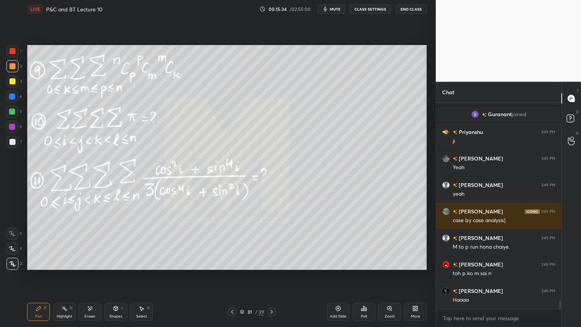
scroll to position [5263, 0]
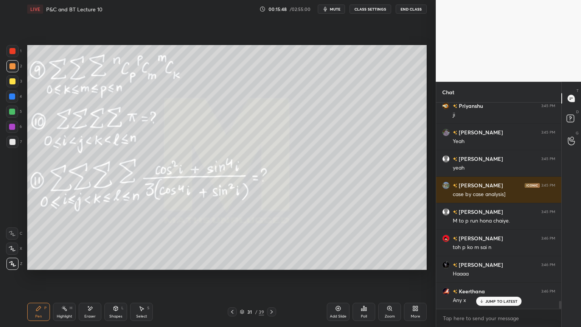
drag, startPoint x: 137, startPoint y: 313, endPoint x: 171, endPoint y: 274, distance: 51.7
click at [137, 267] on div "Select S" at bounding box center [141, 311] width 23 height 18
click at [304, 127] on div "0 ° Undo Copy Duplicate Duplicate to new slide Delete" at bounding box center [226, 157] width 399 height 225
drag, startPoint x: 306, startPoint y: 124, endPoint x: 326, endPoint y: 151, distance: 33.8
click at [328, 156] on div "0 ° Undo Copy Duplicate Duplicate to new slide Delete" at bounding box center [226, 157] width 399 height 225
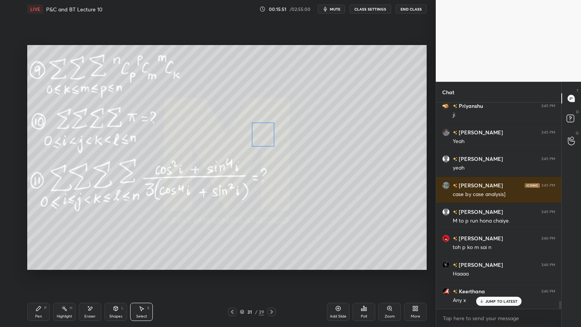
drag, startPoint x: 320, startPoint y: 139, endPoint x: 273, endPoint y: 157, distance: 49.9
click at [266, 141] on div "0 ° Undo Copy Duplicate Duplicate to new slide Delete" at bounding box center [226, 157] width 399 height 225
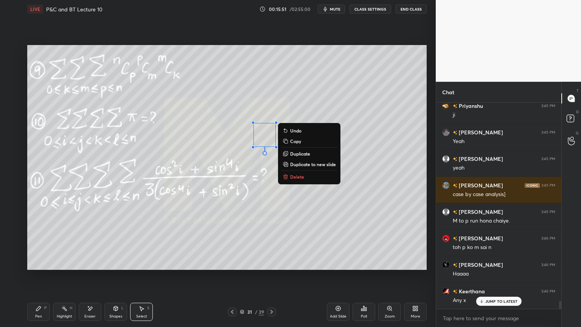
click at [271, 192] on div "0 ° Undo Copy Duplicate Duplicate to new slide Delete" at bounding box center [226, 157] width 399 height 225
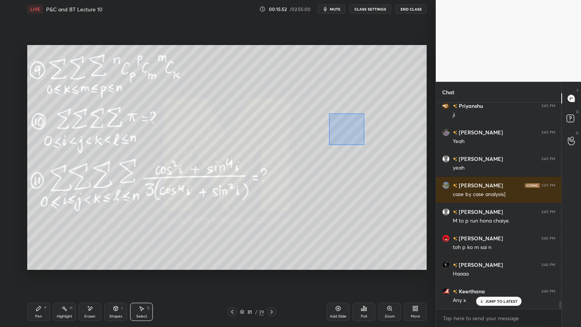
drag, startPoint x: 329, startPoint y: 113, endPoint x: 384, endPoint y: 162, distance: 73.6
click at [400, 172] on div "0 ° Undo Copy Duplicate Duplicate to new slide Delete" at bounding box center [226, 157] width 399 height 225
drag, startPoint x: 358, startPoint y: 141, endPoint x: 329, endPoint y: 148, distance: 29.4
click at [330, 141] on div "0 ° Undo Copy Duplicate Duplicate to new slide Delete" at bounding box center [226, 157] width 399 height 225
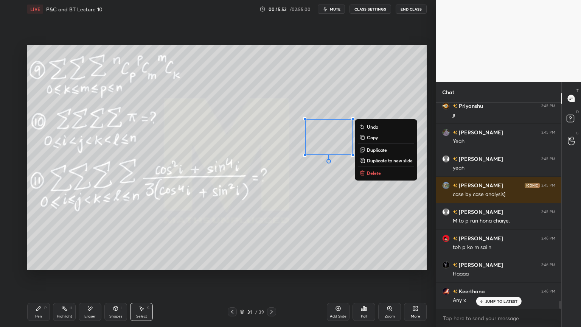
click at [330, 182] on div "0 ° Undo Copy Duplicate Duplicate to new slide Delete" at bounding box center [226, 157] width 399 height 225
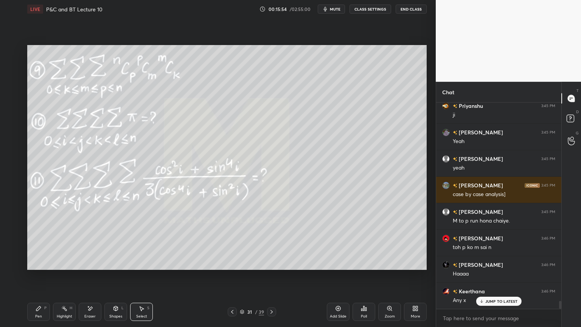
click at [60, 267] on div "Highlight H" at bounding box center [64, 311] width 23 height 18
click at [41, 267] on div "Pen P" at bounding box center [38, 311] width 23 height 18
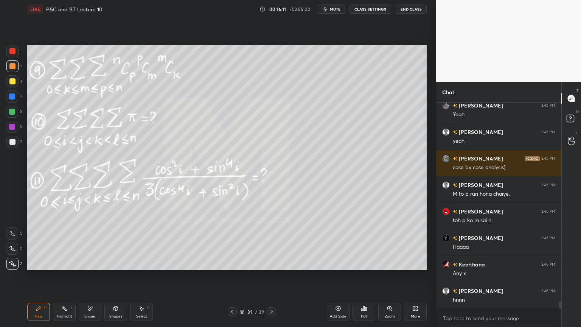
drag, startPoint x: 87, startPoint y: 313, endPoint x: 91, endPoint y: 308, distance: 6.5
click at [87, 267] on div "Eraser" at bounding box center [89, 316] width 11 height 4
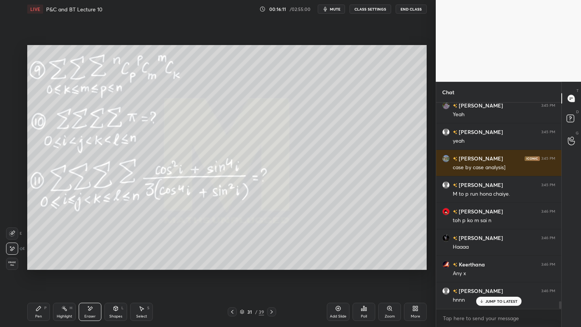
scroll to position [5316, 0]
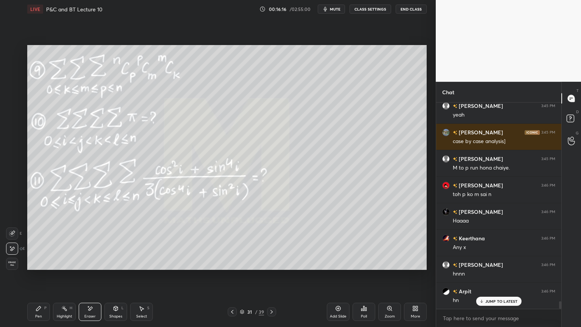
click at [42, 267] on div "Pen P" at bounding box center [38, 311] width 23 height 18
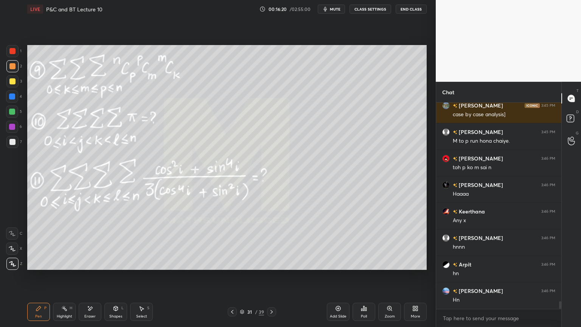
click at [89, 267] on div "Eraser" at bounding box center [90, 311] width 23 height 18
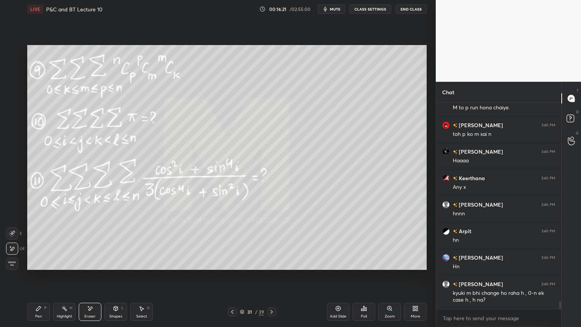
click at [33, 267] on div "Pen P" at bounding box center [38, 311] width 23 height 18
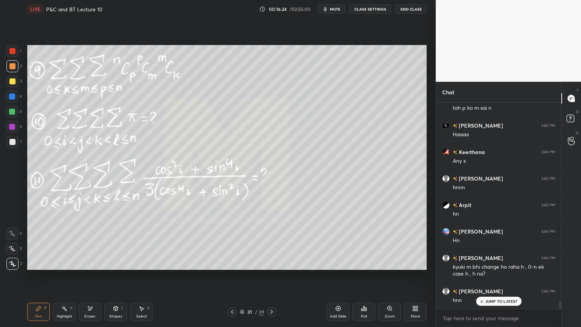
scroll to position [5436, 0]
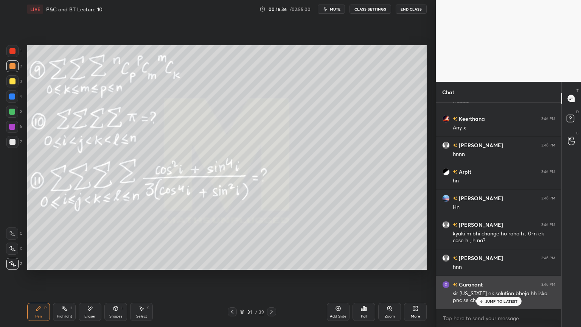
click at [502, 267] on div "JUMP TO LATEST" at bounding box center [498, 300] width 45 height 9
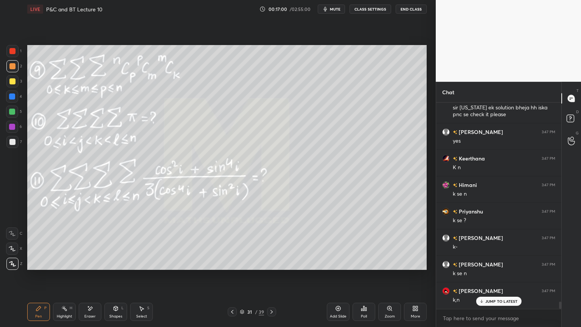
scroll to position [5647, 0]
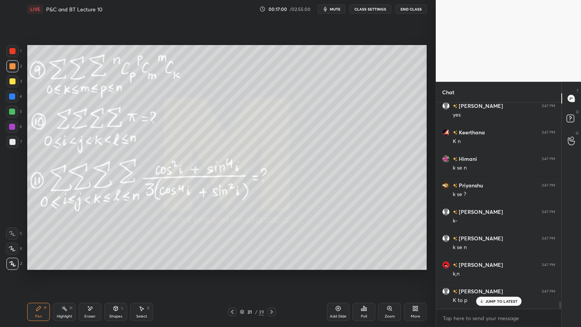
drag, startPoint x: 144, startPoint y: 307, endPoint x: 154, endPoint y: 271, distance: 38.0
click at [144, 267] on div "Select S" at bounding box center [141, 311] width 23 height 18
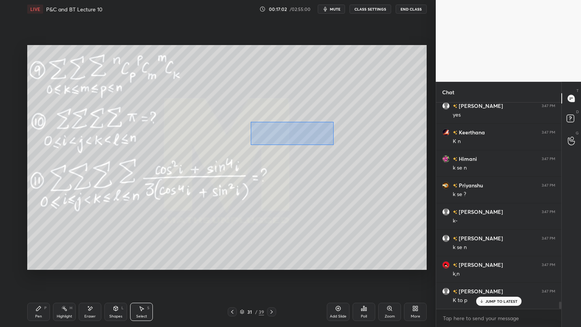
drag, startPoint x: 251, startPoint y: 121, endPoint x: 329, endPoint y: 146, distance: 81.9
click at [338, 148] on div "0 ° Undo Copy Duplicate Duplicate to new slide Delete" at bounding box center [226, 157] width 399 height 225
drag, startPoint x: 309, startPoint y: 138, endPoint x: 326, endPoint y: 139, distance: 17.4
click at [327, 138] on div "0 ° Undo Copy Duplicate Duplicate to new slide Delete" at bounding box center [226, 157] width 399 height 225
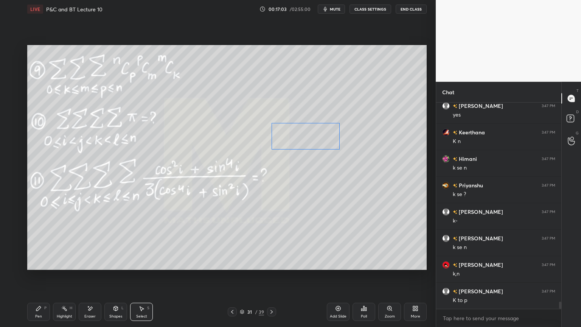
scroll to position [5674, 0]
drag, startPoint x: 324, startPoint y: 139, endPoint x: 309, endPoint y: 143, distance: 16.1
click at [309, 141] on div "0 ° Undo Copy Duplicate Duplicate to new slide Delete" at bounding box center [226, 157] width 399 height 225
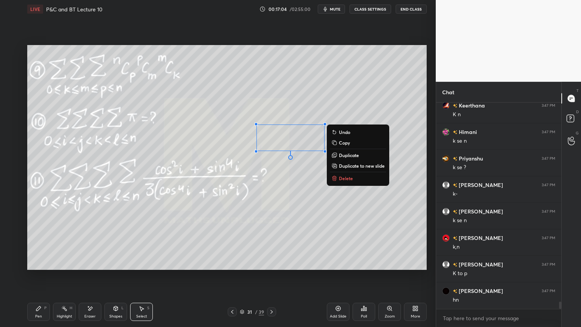
click at [296, 178] on div "0 ° Undo Copy Duplicate Duplicate to new slide Delete" at bounding box center [226, 157] width 399 height 225
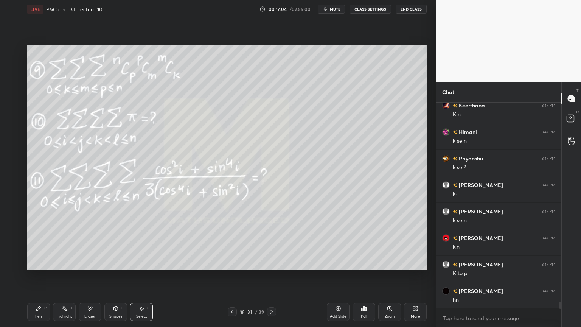
click at [45, 267] on div "Pen P" at bounding box center [38, 311] width 23 height 18
click at [88, 267] on div "Eraser" at bounding box center [89, 316] width 11 height 4
click at [145, 267] on div "Select" at bounding box center [141, 316] width 11 height 4
drag, startPoint x: 253, startPoint y: 125, endPoint x: 305, endPoint y: 147, distance: 56.5
click at [338, 157] on div "0 ° Undo Copy Duplicate Duplicate to new slide Delete" at bounding box center [226, 157] width 399 height 225
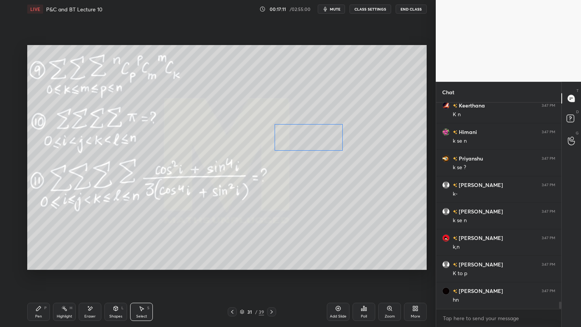
drag, startPoint x: 298, startPoint y: 142, endPoint x: 316, endPoint y: 143, distance: 18.2
click at [317, 143] on div "0 ° Undo Copy Duplicate Duplicate to new slide Delete" at bounding box center [226, 157] width 399 height 225
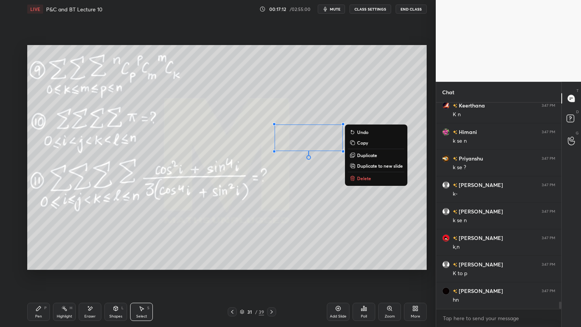
drag, startPoint x: 286, startPoint y: 194, endPoint x: 234, endPoint y: 217, distance: 57.0
click at [287, 193] on div "0 ° Undo Copy Duplicate Duplicate to new slide Delete" at bounding box center [226, 157] width 399 height 225
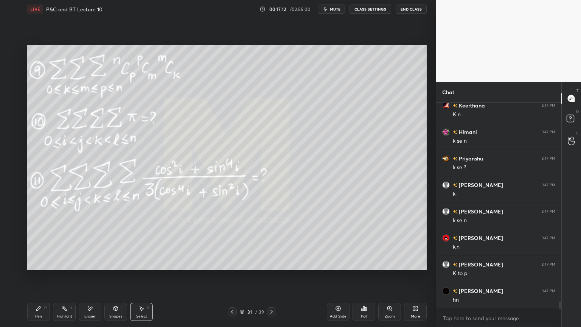
click at [40, 267] on div "Pen" at bounding box center [38, 316] width 7 height 4
click at [61, 267] on icon at bounding box center [64, 308] width 6 height 6
drag, startPoint x: 39, startPoint y: 309, endPoint x: 44, endPoint y: 306, distance: 5.7
click at [39, 267] on icon at bounding box center [39, 308] width 6 height 6
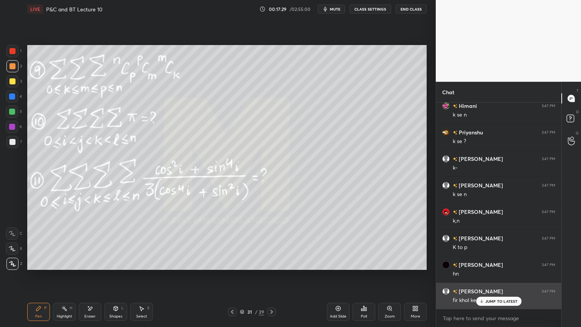
click at [490, 267] on div "JUMP TO LATEST" at bounding box center [498, 300] width 45 height 9
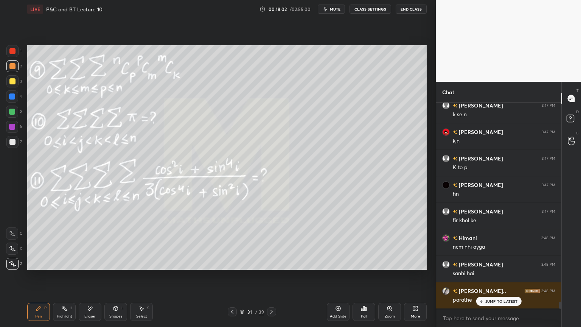
scroll to position [5806, 0]
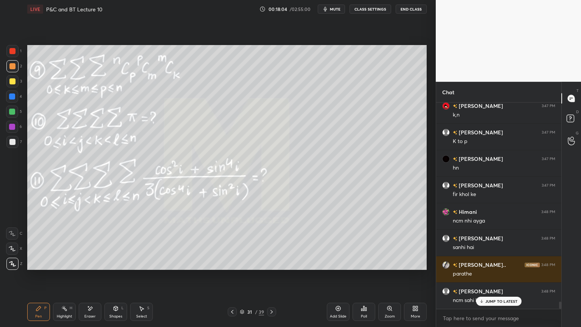
click at [487, 267] on p "JUMP TO LATEST" at bounding box center [501, 301] width 33 height 5
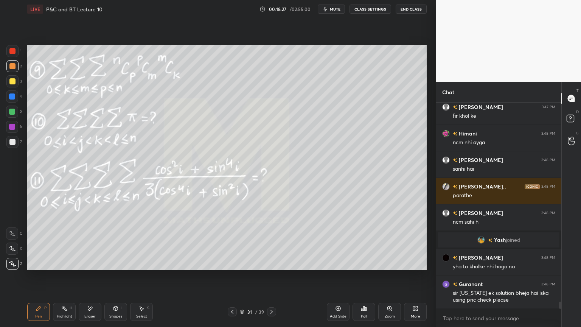
scroll to position [5663, 0]
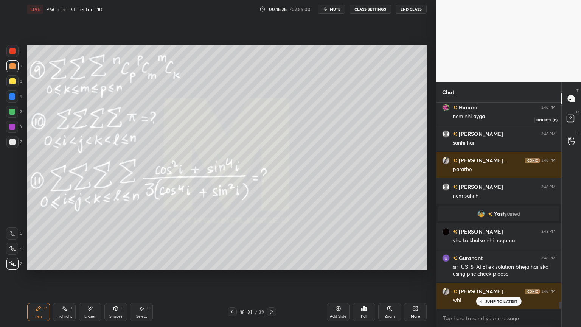
click at [571, 119] on rect at bounding box center [569, 118] width 7 height 7
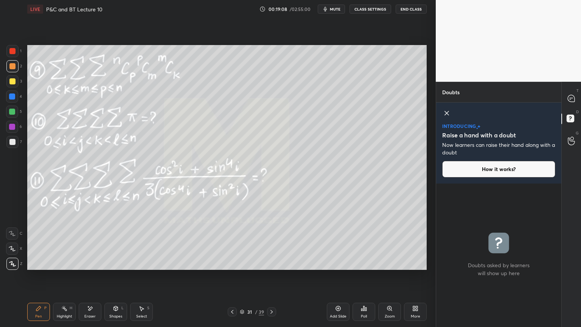
click at [447, 113] on icon at bounding box center [447, 113] width 4 height 4
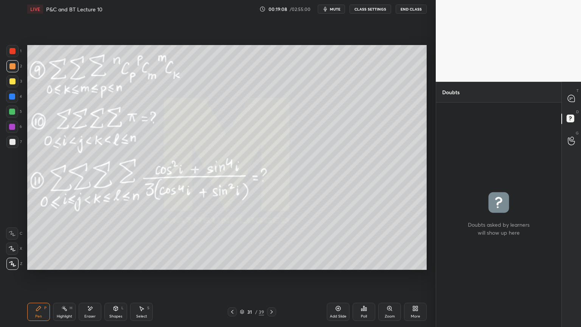
scroll to position [222, 123]
drag, startPoint x: 577, startPoint y: 96, endPoint x: 571, endPoint y: 97, distance: 5.3
click at [573, 97] on div at bounding box center [571, 99] width 15 height 14
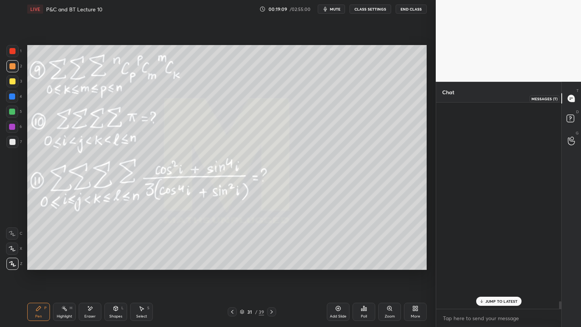
scroll to position [204, 123]
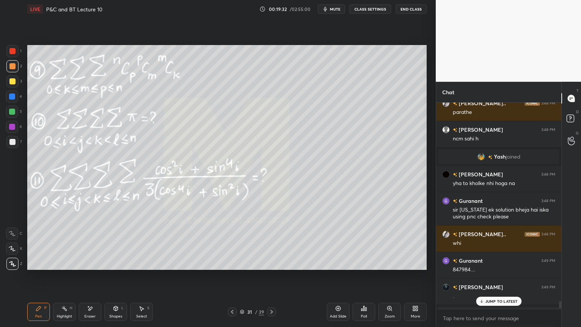
click at [487, 267] on p "JUMP TO LATEST" at bounding box center [501, 301] width 33 height 5
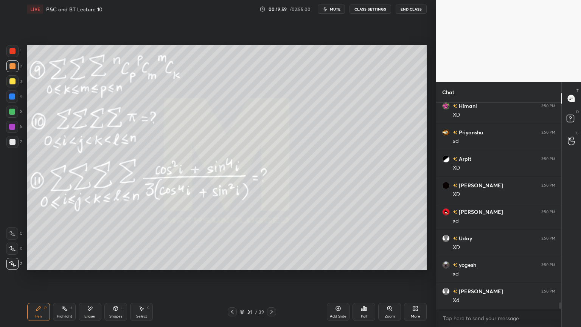
scroll to position [6232, 0]
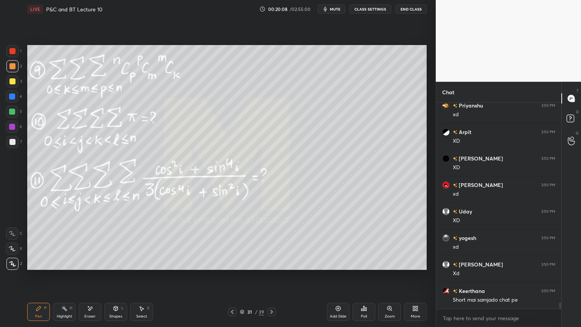
drag, startPoint x: 95, startPoint y: 310, endPoint x: 108, endPoint y: 302, distance: 14.6
click at [95, 267] on div "Eraser" at bounding box center [90, 311] width 23 height 18
click at [41, 267] on div "Pen P" at bounding box center [38, 311] width 23 height 18
click at [110, 267] on div "Shapes L" at bounding box center [115, 311] width 23 height 18
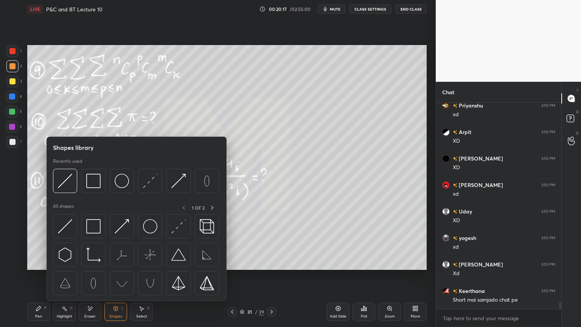
drag, startPoint x: 109, startPoint y: 311, endPoint x: 104, endPoint y: 311, distance: 5.3
click at [109, 267] on div "Shapes L" at bounding box center [115, 311] width 23 height 18
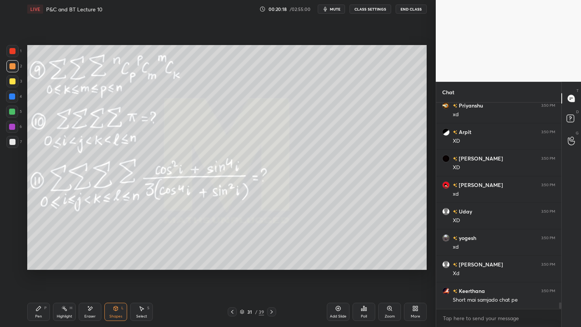
click at [95, 267] on div "Eraser" at bounding box center [90, 311] width 23 height 18
drag, startPoint x: 40, startPoint y: 312, endPoint x: 68, endPoint y: 293, distance: 32.9
click at [40, 267] on div "Pen P" at bounding box center [38, 311] width 23 height 18
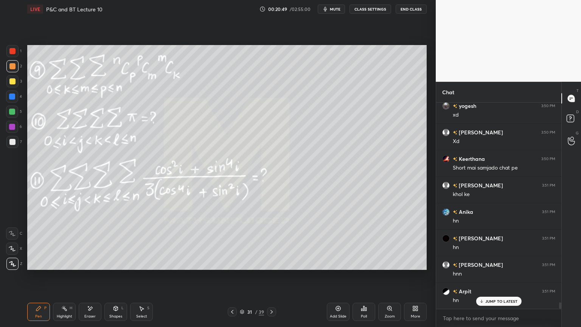
scroll to position [6391, 0]
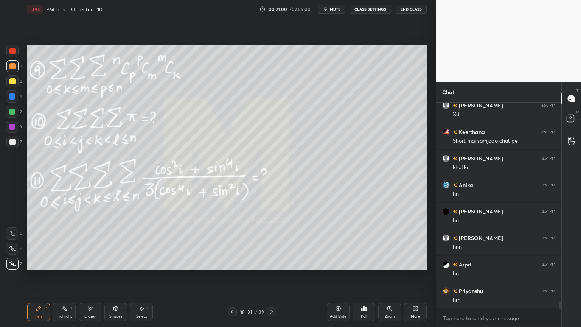
drag, startPoint x: 96, startPoint y: 314, endPoint x: 101, endPoint y: 309, distance: 7.8
click at [96, 267] on div "Eraser" at bounding box center [90, 311] width 23 height 18
click at [42, 267] on div "Pen P" at bounding box center [38, 311] width 23 height 18
drag, startPoint x: 79, startPoint y: 318, endPoint x: 138, endPoint y: 304, distance: 60.3
click at [79, 267] on div "Eraser" at bounding box center [90, 311] width 23 height 18
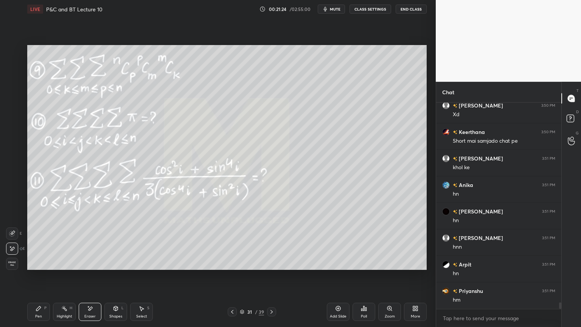
click at [60, 267] on div "Highlight" at bounding box center [65, 316] width 16 height 4
drag, startPoint x: 40, startPoint y: 319, endPoint x: 98, endPoint y: 276, distance: 71.7
click at [37, 267] on div "Pen P" at bounding box center [38, 311] width 23 height 18
drag, startPoint x: 93, startPoint y: 312, endPoint x: 141, endPoint y: 285, distance: 54.5
click at [93, 267] on div "Eraser" at bounding box center [90, 311] width 23 height 18
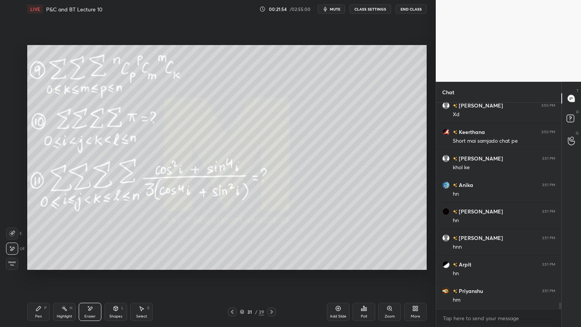
click at [64, 267] on div "Highlight" at bounding box center [65, 316] width 16 height 4
click at [42, 267] on div "Pen P" at bounding box center [38, 311] width 23 height 18
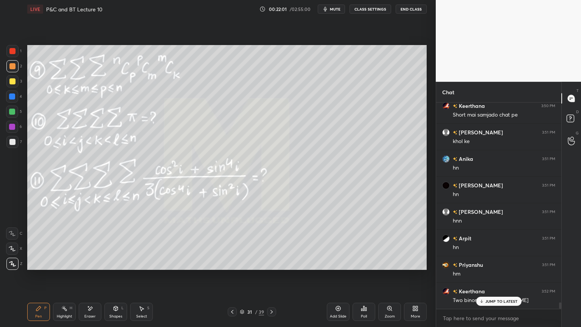
scroll to position [6470, 0]
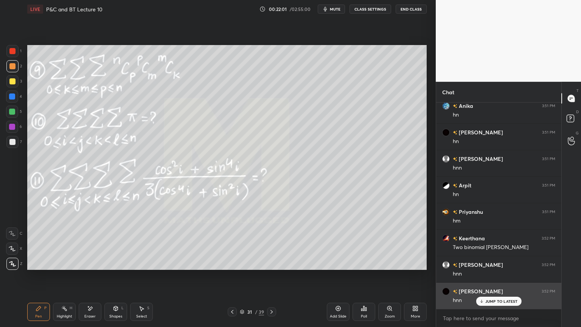
click at [490, 267] on p "JUMP TO LATEST" at bounding box center [501, 301] width 33 height 5
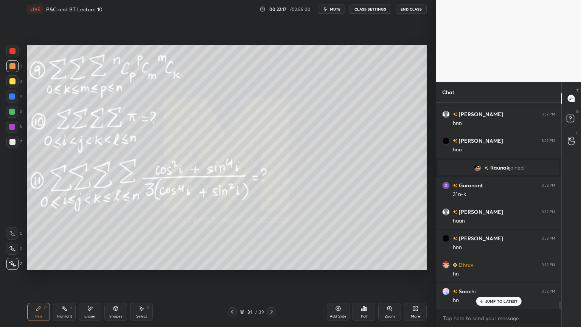
scroll to position [6232, 0]
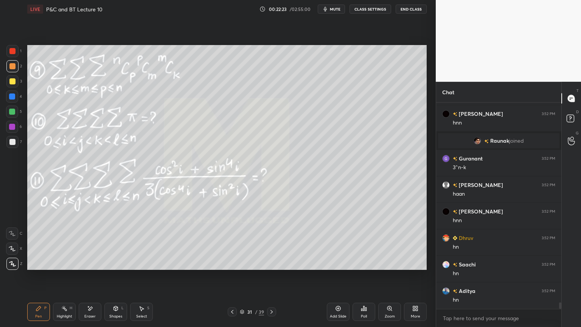
click at [83, 267] on div "Eraser" at bounding box center [90, 311] width 23 height 18
click at [60, 267] on div "Highlight H" at bounding box center [64, 311] width 23 height 18
drag, startPoint x: 39, startPoint y: 312, endPoint x: 57, endPoint y: 307, distance: 19.2
click at [37, 267] on div "Pen P" at bounding box center [38, 311] width 23 height 18
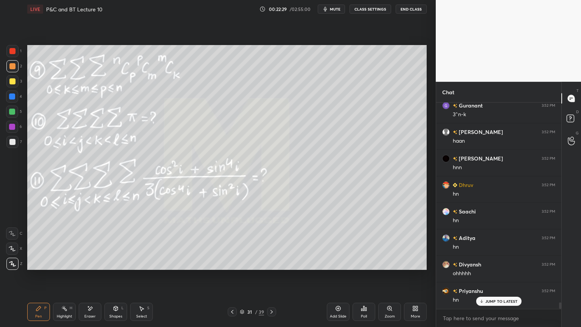
scroll to position [6311, 0]
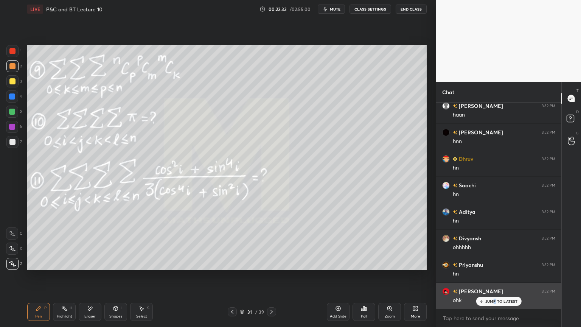
click at [493, 267] on p "JUMP TO LATEST" at bounding box center [501, 301] width 33 height 5
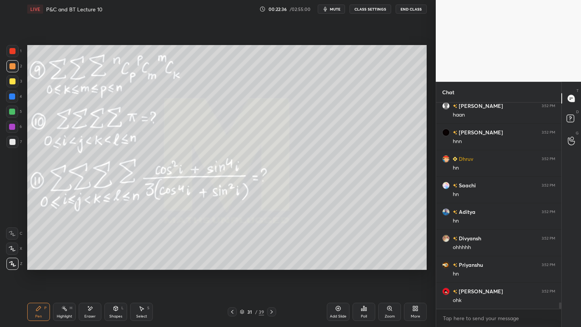
scroll to position [6338, 0]
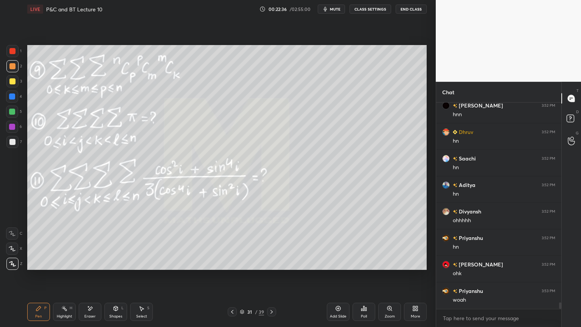
click at [141, 267] on icon at bounding box center [141, 308] width 6 height 6
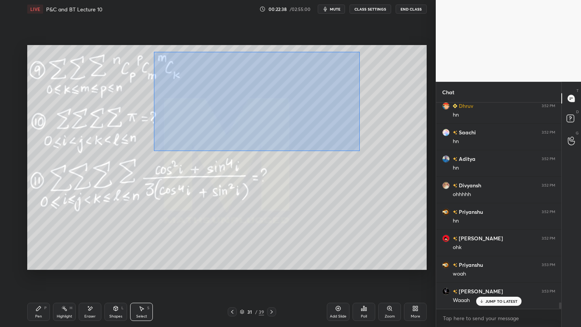
scroll to position [6391, 0]
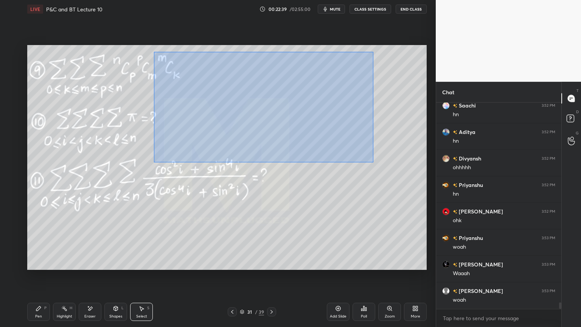
drag, startPoint x: 154, startPoint y: 52, endPoint x: 364, endPoint y: 144, distance: 229.2
click at [375, 163] on div "0 ° Undo Copy Duplicate Duplicate to new slide Delete" at bounding box center [226, 157] width 399 height 225
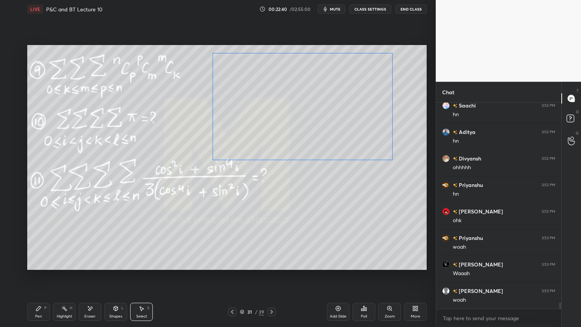
drag, startPoint x: 335, startPoint y: 130, endPoint x: 317, endPoint y: 154, distance: 29.8
click at [381, 131] on div "0 ° Undo Copy Duplicate Duplicate to new slide Delete" at bounding box center [226, 157] width 399 height 225
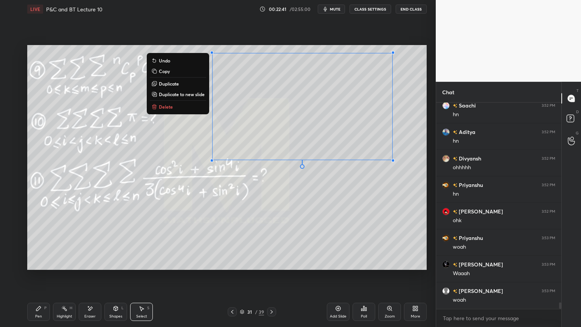
drag, startPoint x: 185, startPoint y: 205, endPoint x: 160, endPoint y: 263, distance: 63.6
click at [184, 205] on div "0 ° Undo Copy Duplicate Duplicate to new slide Delete" at bounding box center [226, 157] width 399 height 225
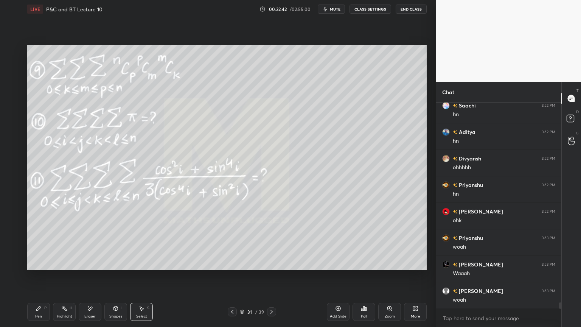
scroll to position [6417, 0]
click at [57, 267] on div "Highlight" at bounding box center [65, 316] width 16 height 4
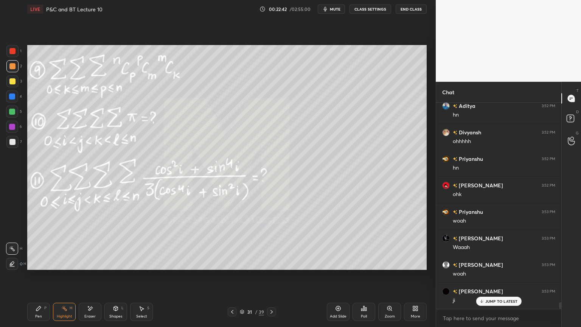
drag, startPoint x: 42, startPoint y: 313, endPoint x: 65, endPoint y: 307, distance: 24.6
click at [39, 267] on div "Pen P" at bounding box center [38, 311] width 23 height 18
click at [488, 267] on p "JUMP TO LATEST" at bounding box center [501, 301] width 33 height 5
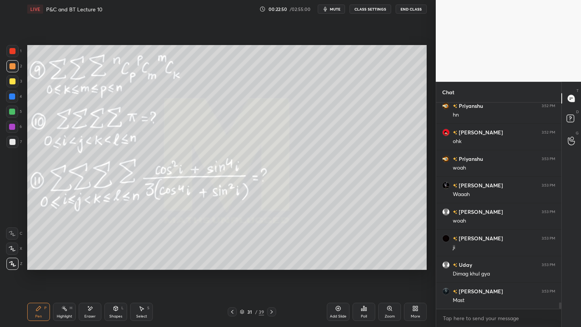
scroll to position [6497, 0]
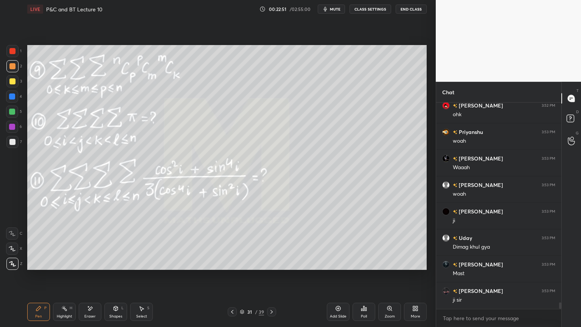
click at [93, 267] on div "Eraser" at bounding box center [89, 316] width 11 height 4
drag, startPoint x: 59, startPoint y: 315, endPoint x: 47, endPoint y: 311, distance: 12.6
click at [59, 267] on div "Highlight" at bounding box center [65, 316] width 16 height 4
click at [43, 267] on div "Pen P" at bounding box center [38, 311] width 23 height 18
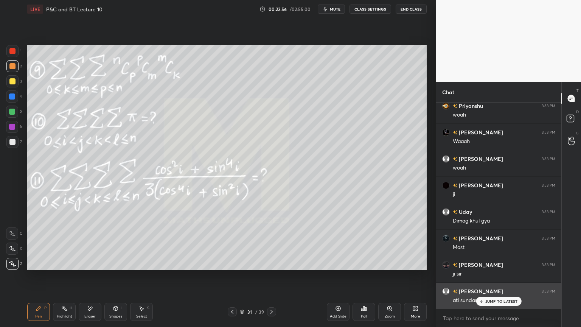
click at [493, 267] on p "JUMP TO LATEST" at bounding box center [501, 301] width 33 height 5
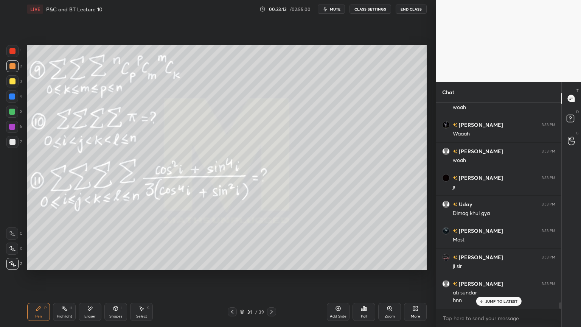
scroll to position [6584, 0]
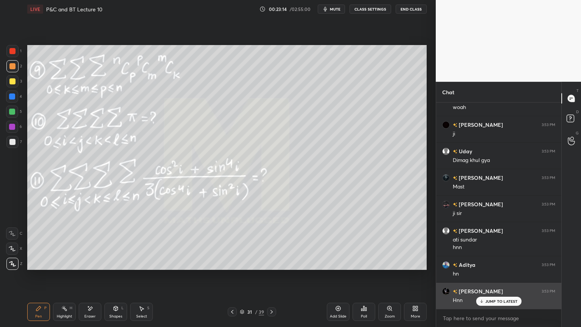
click at [490, 267] on div "JUMP TO LATEST" at bounding box center [498, 300] width 45 height 9
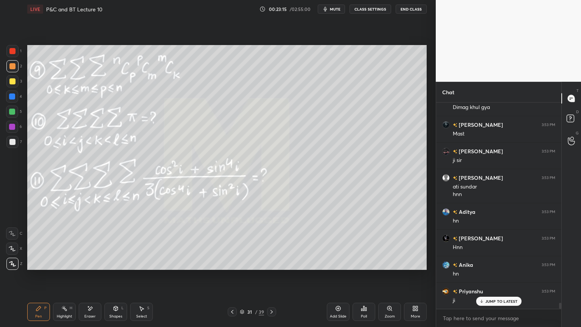
click at [485, 267] on div "JUMP TO LATEST" at bounding box center [498, 300] width 45 height 9
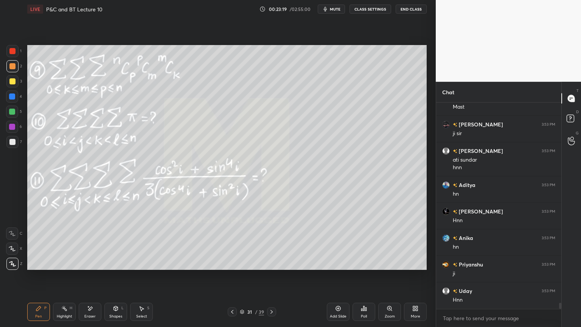
drag, startPoint x: 58, startPoint y: 310, endPoint x: 42, endPoint y: 311, distance: 15.9
click at [57, 267] on div "Highlight H" at bounding box center [64, 311] width 23 height 18
click at [41, 267] on div "Pen P" at bounding box center [38, 311] width 23 height 18
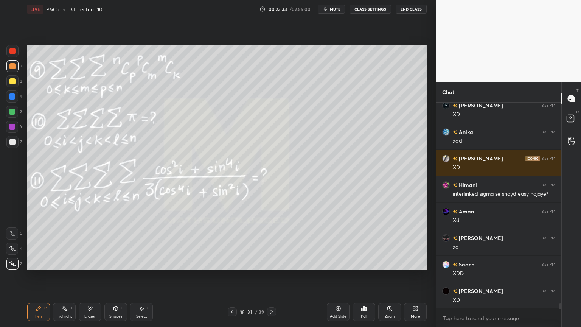
scroll to position [7199, 0]
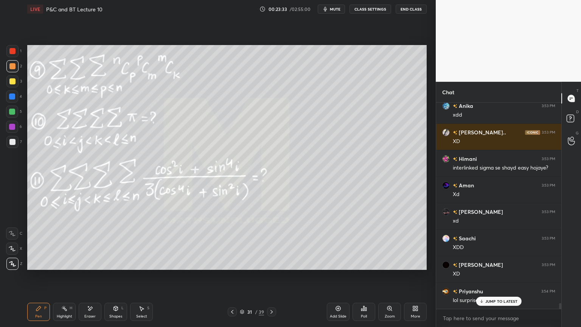
click at [64, 267] on div "Highlight H" at bounding box center [64, 311] width 23 height 18
click at [44, 267] on div "Pen P" at bounding box center [38, 311] width 23 height 18
click at [490, 267] on p "JUMP TO LATEST" at bounding box center [501, 301] width 33 height 5
click at [87, 267] on icon at bounding box center [90, 308] width 6 height 6
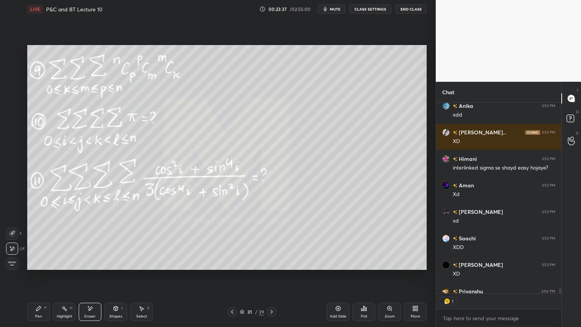
scroll to position [2, 2]
click at [60, 267] on div "Highlight H" at bounding box center [64, 311] width 23 height 18
click at [41, 267] on div "Pen P" at bounding box center [38, 311] width 23 height 18
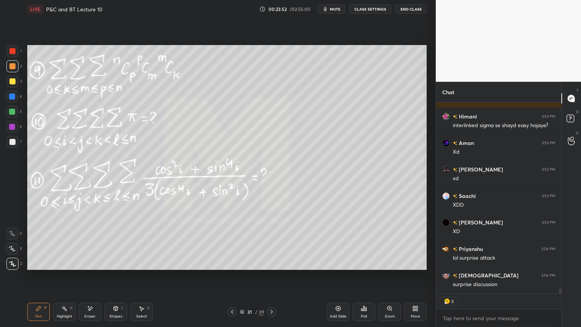
click at [232, 267] on icon at bounding box center [232, 312] width 6 height 6
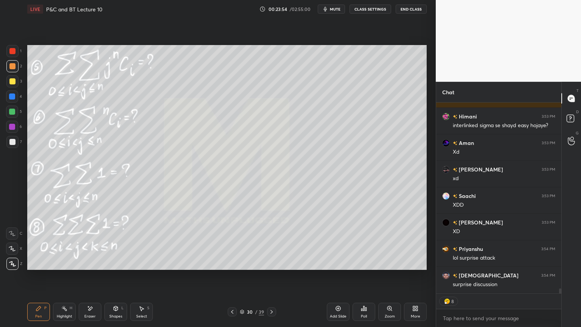
scroll to position [7268, 0]
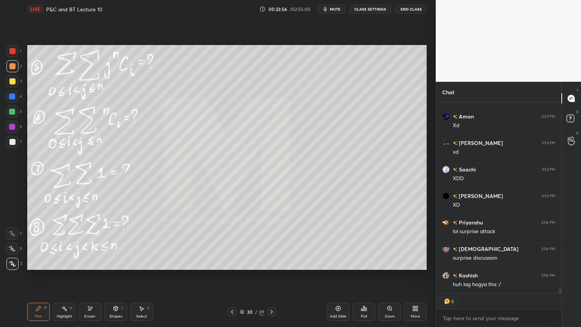
drag, startPoint x: 91, startPoint y: 310, endPoint x: 98, endPoint y: 302, distance: 10.7
click at [90, 267] on icon at bounding box center [90, 308] width 6 height 6
click at [143, 267] on div "Select S" at bounding box center [141, 311] width 23 height 18
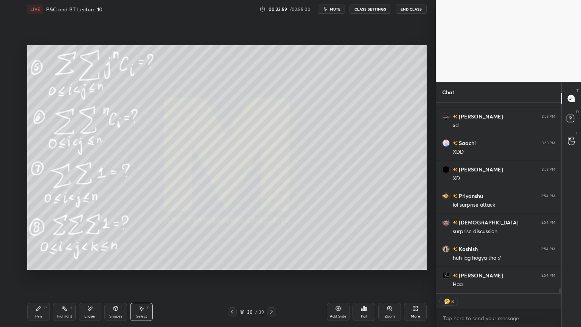
click at [93, 267] on div "Eraser" at bounding box center [90, 311] width 23 height 18
drag, startPoint x: 50, startPoint y: 308, endPoint x: 45, endPoint y: 309, distance: 5.4
click at [49, 267] on div "Pen P Highlight H Eraser Shapes L Select S" at bounding box center [102, 311] width 150 height 18
drag, startPoint x: 40, startPoint y: 309, endPoint x: 58, endPoint y: 312, distance: 18.0
click at [39, 267] on icon at bounding box center [39, 308] width 6 height 6
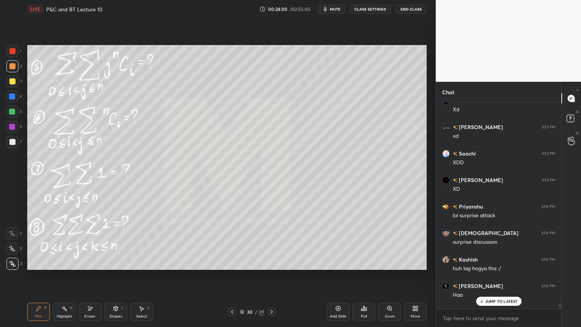
scroll to position [2, 2]
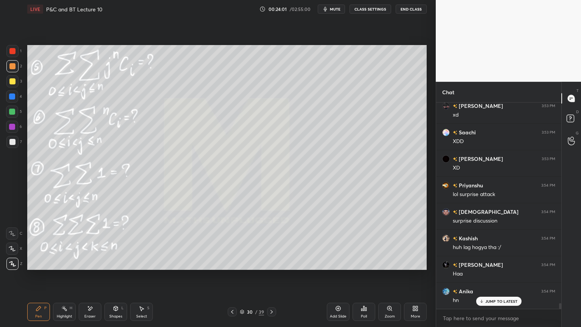
click at [275, 267] on div at bounding box center [271, 311] width 9 height 9
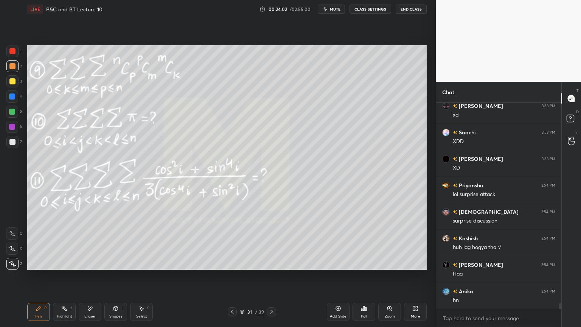
scroll to position [7332, 0]
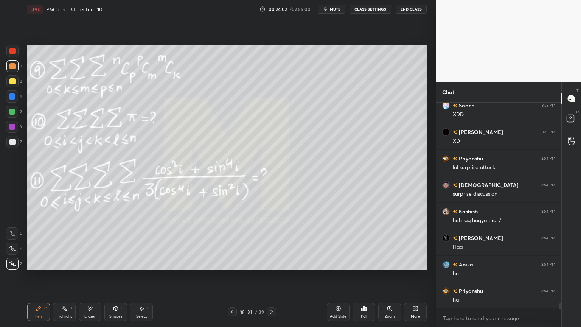
click at [14, 127] on div at bounding box center [12, 127] width 6 height 6
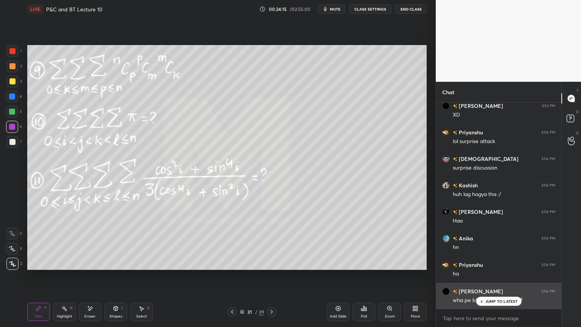
click at [491, 267] on p "JUMP TO LATEST" at bounding box center [501, 301] width 33 height 5
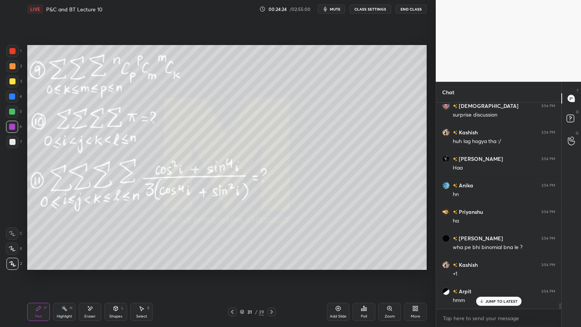
scroll to position [7438, 0]
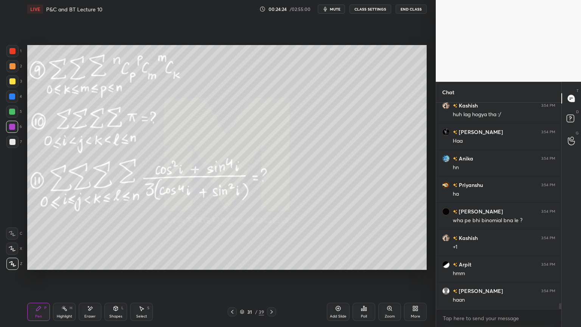
click at [233, 267] on icon at bounding box center [232, 312] width 6 height 6
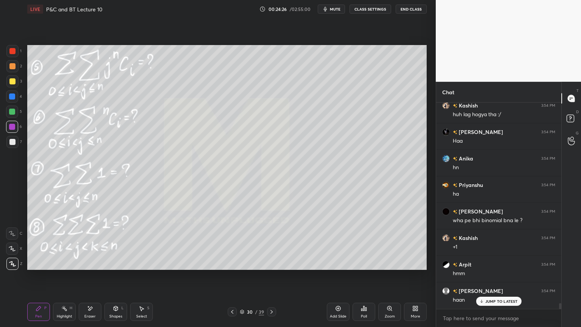
scroll to position [7464, 0]
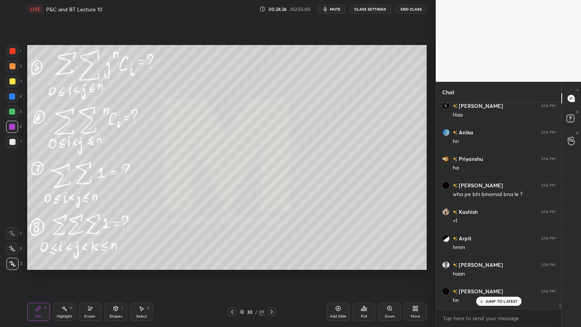
click at [142, 267] on div "Select" at bounding box center [141, 316] width 11 height 4
drag, startPoint x: 171, startPoint y: 170, endPoint x: 270, endPoint y: 239, distance: 120.6
click at [275, 240] on div "0 ° Undo Copy Duplicate Duplicate to new slide Delete" at bounding box center [226, 157] width 399 height 225
drag, startPoint x: 218, startPoint y: 195, endPoint x: 192, endPoint y: 129, distance: 70.9
click at [191, 113] on div "0 ° Undo Copy Duplicate Duplicate to new slide Delete" at bounding box center [226, 157] width 399 height 225
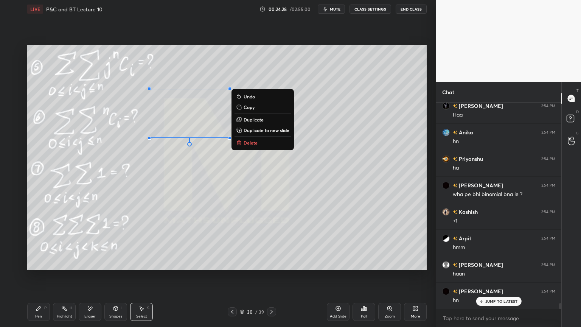
drag, startPoint x: 197, startPoint y: 158, endPoint x: 193, endPoint y: 170, distance: 12.2
click at [197, 158] on div "0 ° Undo Copy Duplicate Duplicate to new slide Delete" at bounding box center [226, 157] width 399 height 225
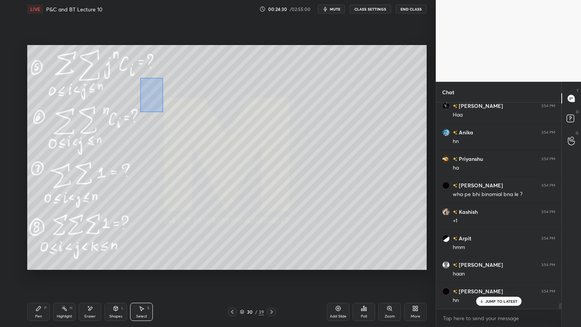
drag, startPoint x: 140, startPoint y: 78, endPoint x: 239, endPoint y: 155, distance: 125.3
click at [252, 167] on div "0 ° Undo Copy Duplicate Duplicate to new slide Delete" at bounding box center [226, 157] width 399 height 225
drag, startPoint x: 186, startPoint y: 114, endPoint x: 180, endPoint y: 115, distance: 5.7
click at [180, 108] on div "0 ° Undo Copy Duplicate Duplicate to new slide Delete" at bounding box center [226, 157] width 399 height 225
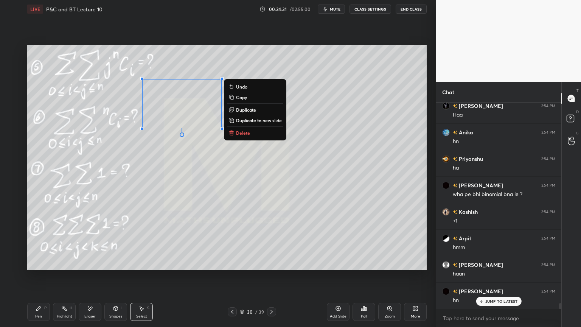
drag, startPoint x: 186, startPoint y: 160, endPoint x: 124, endPoint y: 219, distance: 85.9
click at [186, 160] on div "0 ° Undo Copy Duplicate Duplicate to new slide Delete" at bounding box center [226, 157] width 399 height 225
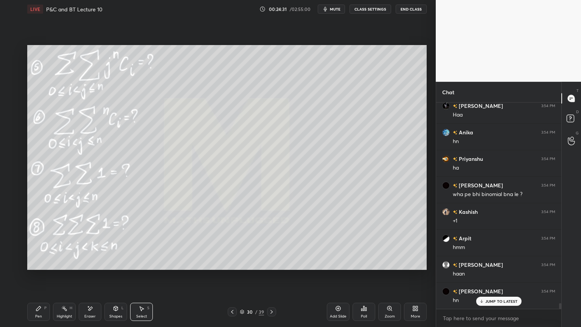
scroll to position [7482, 0]
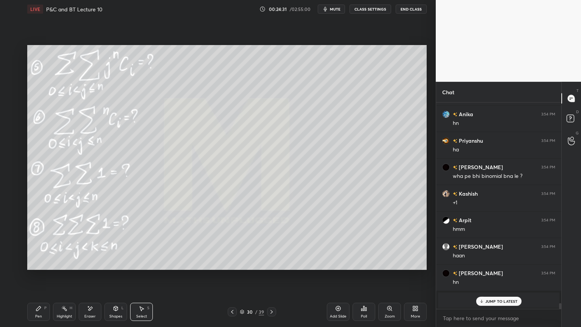
click at [62, 267] on icon at bounding box center [64, 308] width 6 height 6
click at [40, 267] on div "Pen P" at bounding box center [38, 311] width 23 height 18
drag, startPoint x: 14, startPoint y: 143, endPoint x: 23, endPoint y: 139, distance: 9.8
click at [15, 143] on div at bounding box center [12, 142] width 6 height 6
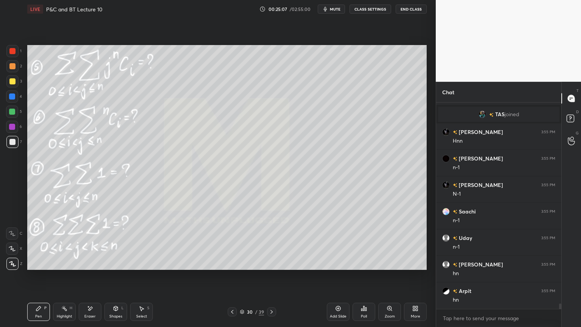
scroll to position [7686, 0]
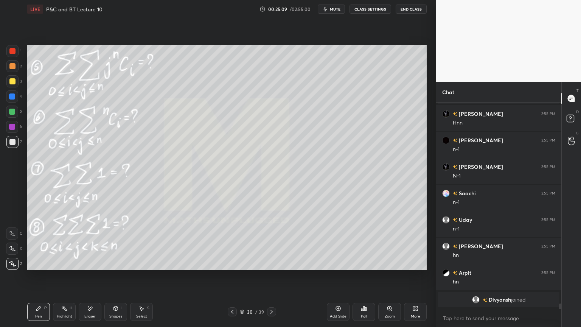
drag, startPoint x: 94, startPoint y: 313, endPoint x: 103, endPoint y: 285, distance: 28.7
click at [93, 267] on div "Eraser" at bounding box center [90, 311] width 23 height 18
click at [60, 267] on div "Highlight H" at bounding box center [64, 311] width 23 height 18
click at [42, 267] on div "Pen P" at bounding box center [38, 311] width 23 height 18
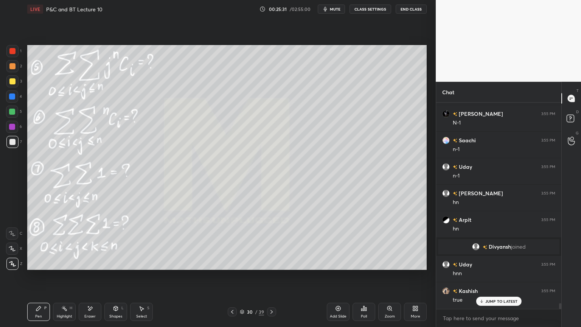
scroll to position [7313, 0]
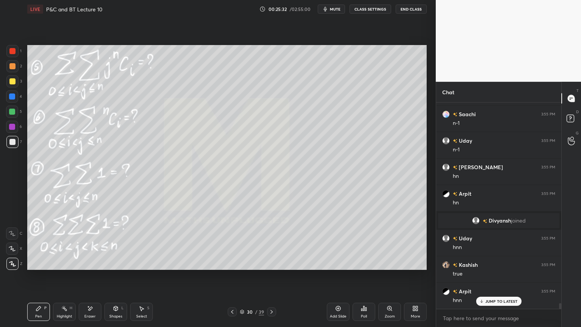
click at [93, 267] on div "Eraser" at bounding box center [90, 311] width 23 height 18
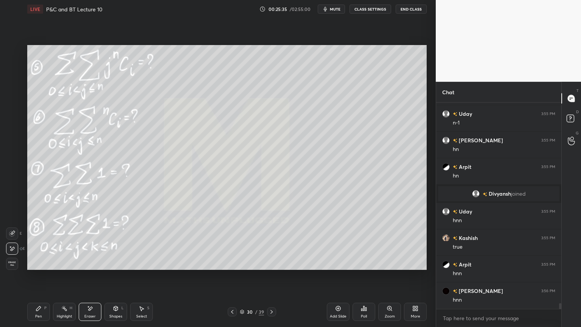
click at [59, 267] on div "Highlight H" at bounding box center [64, 311] width 23 height 18
click at [39, 267] on div "Pen" at bounding box center [38, 316] width 7 height 4
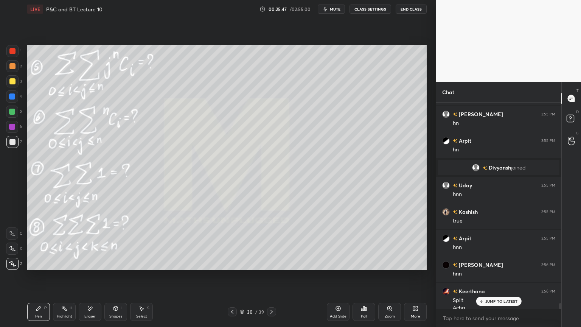
scroll to position [7373, 0]
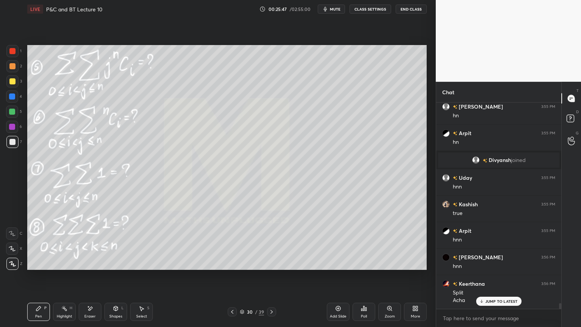
click at [93, 267] on div "Eraser" at bounding box center [90, 311] width 23 height 18
click at [61, 267] on div "Highlight" at bounding box center [65, 316] width 16 height 4
click at [43, 267] on div "Pen P" at bounding box center [38, 311] width 23 height 18
click at [62, 267] on icon at bounding box center [64, 308] width 6 height 6
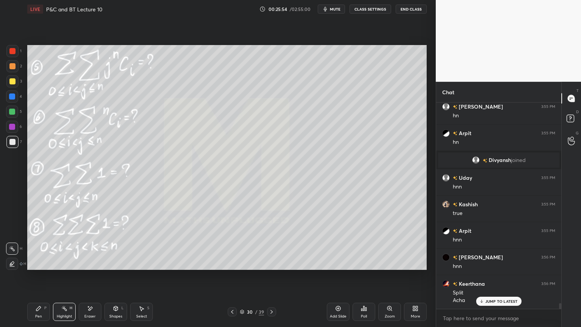
click at [37, 267] on div "Pen P" at bounding box center [38, 311] width 23 height 18
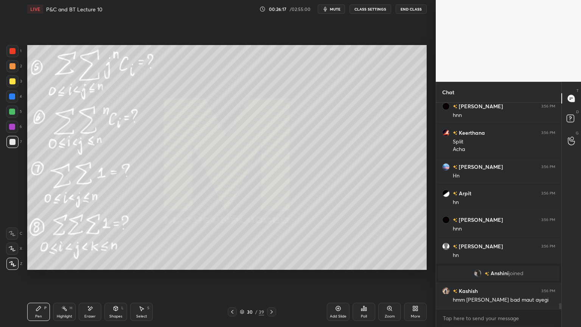
scroll to position [7550, 0]
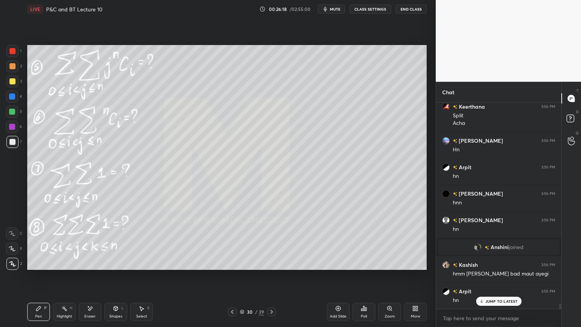
click at [92, 267] on div "Eraser" at bounding box center [89, 316] width 11 height 4
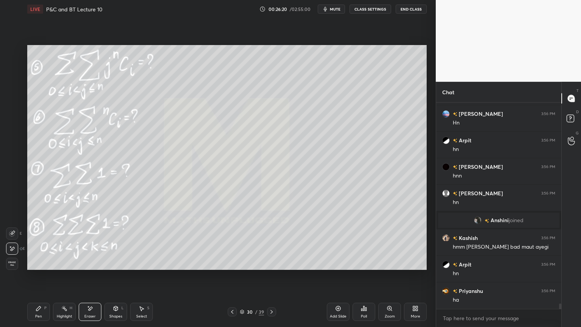
scroll to position [7603, 0]
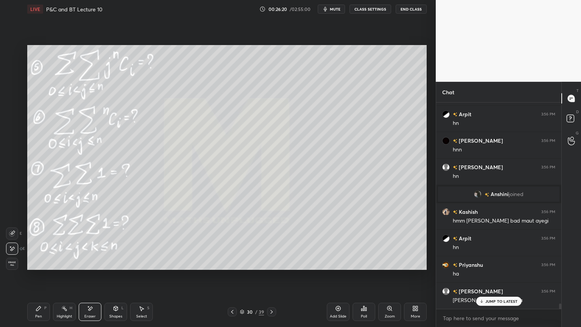
click at [36, 267] on icon at bounding box center [38, 308] width 5 height 5
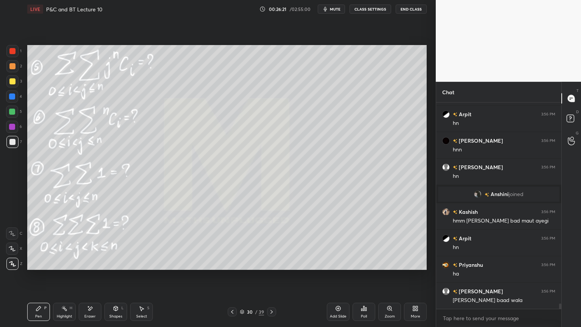
scroll to position [7630, 0]
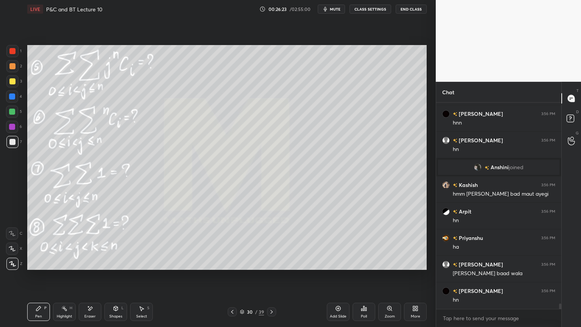
click at [271, 267] on icon at bounding box center [271, 312] width 6 height 6
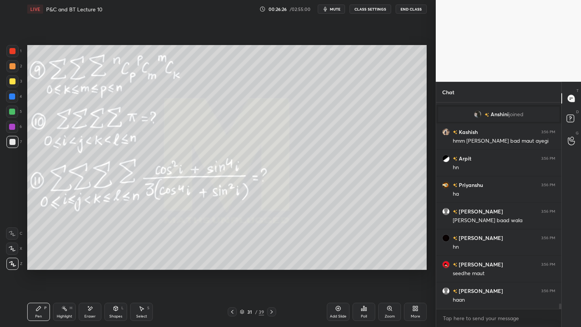
scroll to position [7709, 0]
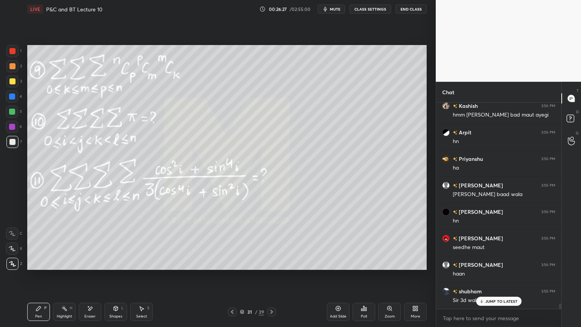
click at [88, 267] on icon at bounding box center [90, 308] width 6 height 6
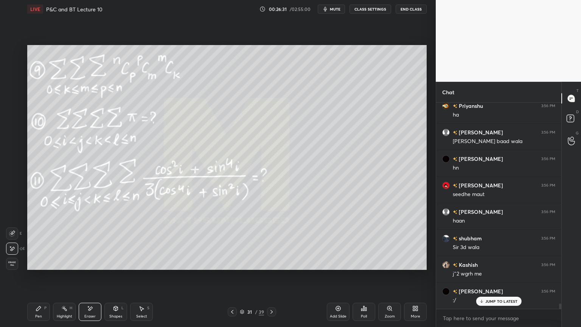
scroll to position [7789, 0]
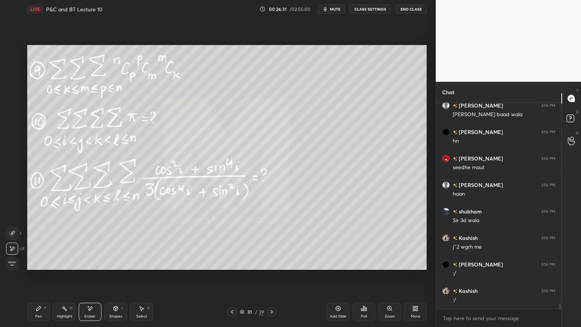
drag, startPoint x: 60, startPoint y: 312, endPoint x: 45, endPoint y: 311, distance: 15.2
click at [59, 267] on div "Highlight H" at bounding box center [64, 311] width 23 height 18
drag, startPoint x: 45, startPoint y: 311, endPoint x: 54, endPoint y: 302, distance: 12.6
click at [43, 267] on div "Pen P" at bounding box center [38, 311] width 23 height 18
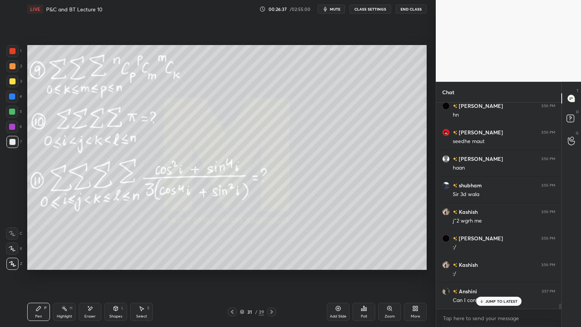
drag, startPoint x: 87, startPoint y: 310, endPoint x: 88, endPoint y: 271, distance: 38.6
click at [87, 267] on icon at bounding box center [90, 308] width 6 height 6
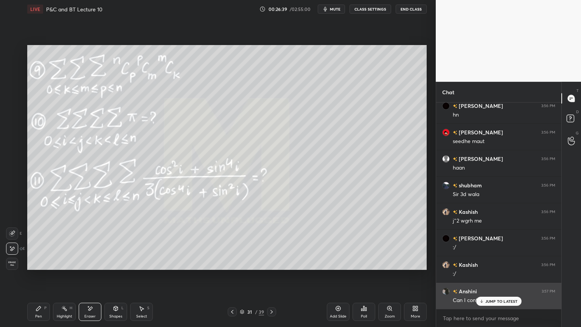
click at [500, 267] on p "JUMP TO LATEST" at bounding box center [501, 301] width 33 height 5
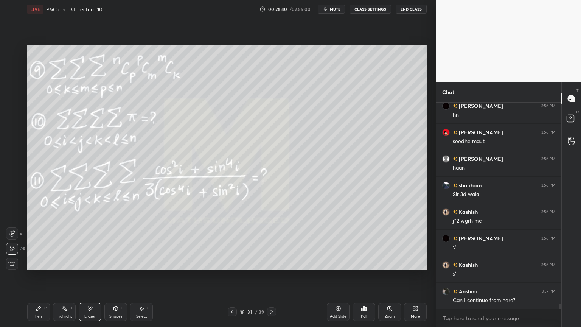
click at [233, 267] on icon at bounding box center [232, 312] width 6 height 6
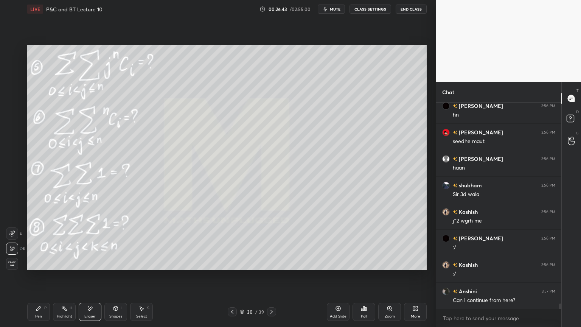
scroll to position [7842, 0]
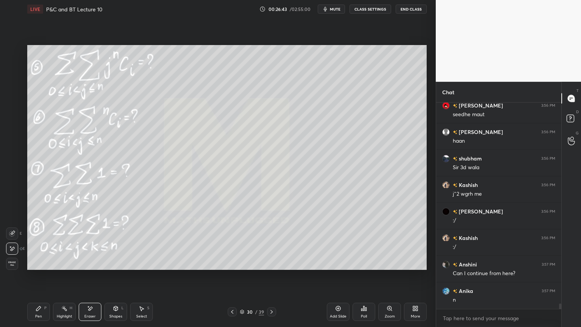
click at [59, 267] on div "Highlight H" at bounding box center [64, 311] width 23 height 18
drag, startPoint x: 40, startPoint y: 309, endPoint x: 53, endPoint y: 303, distance: 14.4
click at [38, 267] on div "Pen P" at bounding box center [38, 311] width 23 height 18
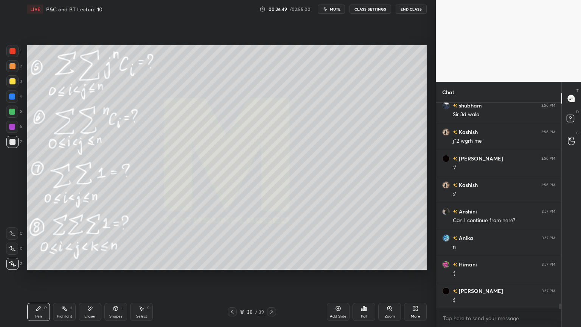
scroll to position [7921, 0]
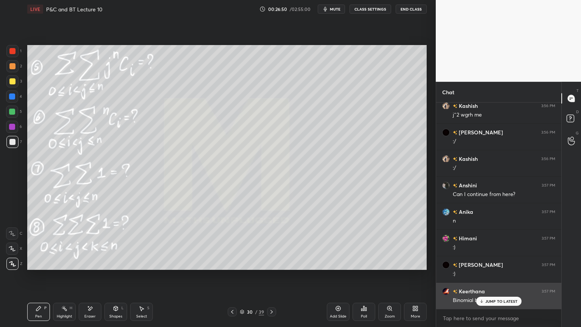
drag, startPoint x: 483, startPoint y: 301, endPoint x: 479, endPoint y: 299, distance: 4.1
click at [483, 267] on icon at bounding box center [481, 301] width 5 height 5
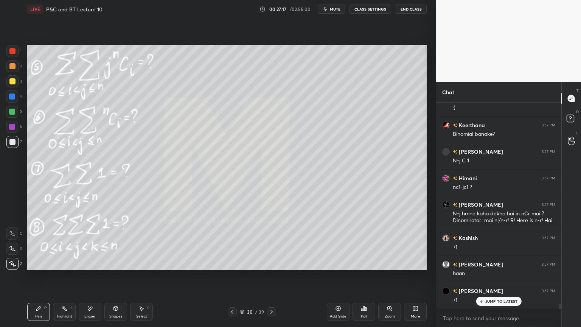
scroll to position [8113, 0]
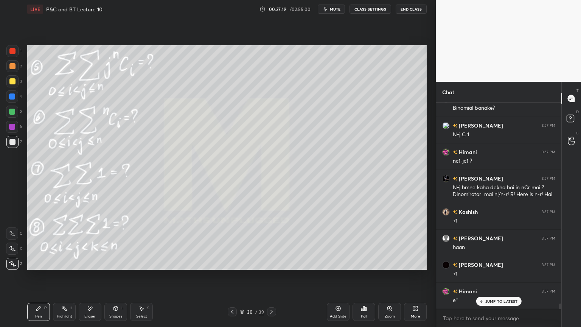
click at [92, 267] on div "Eraser" at bounding box center [90, 311] width 23 height 18
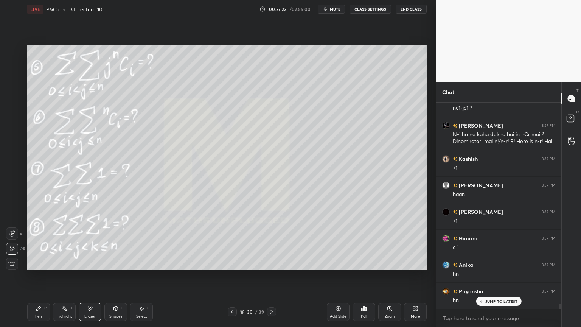
scroll to position [8219, 0]
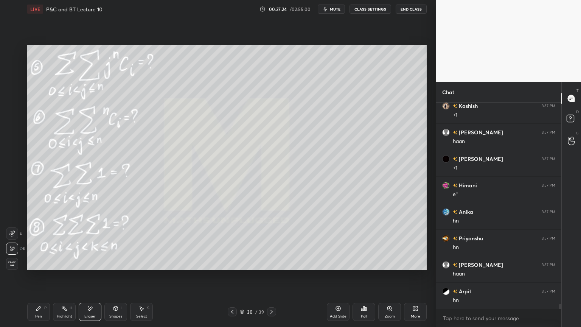
click at [61, 267] on div "Highlight" at bounding box center [65, 316] width 16 height 4
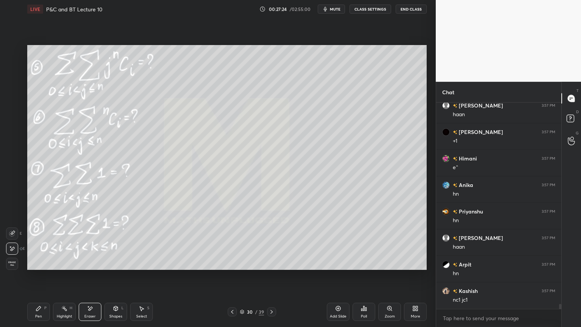
click at [40, 267] on div "Pen" at bounding box center [38, 316] width 7 height 4
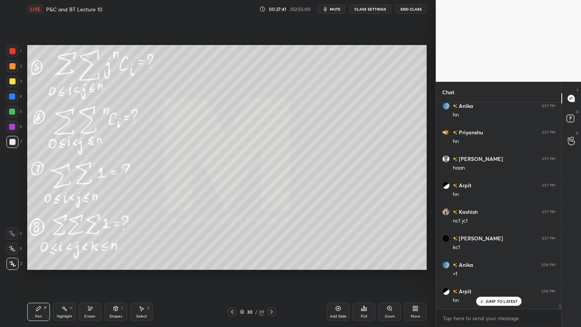
scroll to position [8351, 0]
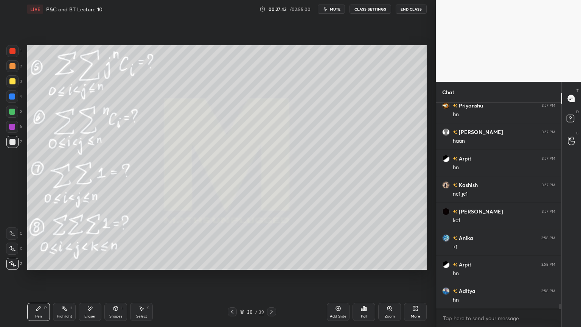
click at [91, 267] on div "Eraser" at bounding box center [89, 316] width 11 height 4
click at [62, 267] on icon at bounding box center [64, 308] width 6 height 6
click at [37, 267] on icon at bounding box center [39, 308] width 6 height 6
click at [11, 121] on div at bounding box center [12, 127] width 12 height 12
click at [134, 267] on div "Select S" at bounding box center [141, 311] width 23 height 18
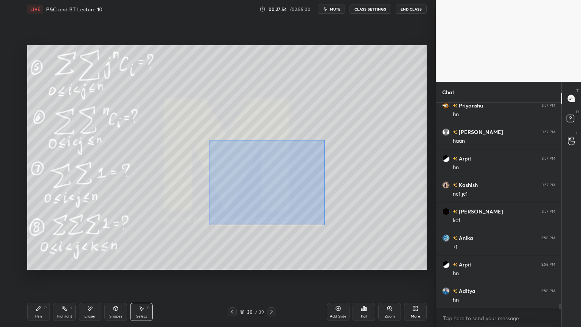
drag, startPoint x: 256, startPoint y: 182, endPoint x: 328, endPoint y: 224, distance: 83.5
click at [327, 226] on div "0 ° Undo Copy Duplicate Duplicate to new slide Delete" at bounding box center [226, 157] width 399 height 225
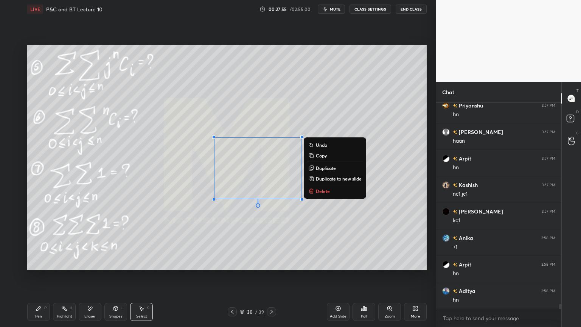
click at [316, 192] on p "Delete" at bounding box center [323, 191] width 14 height 6
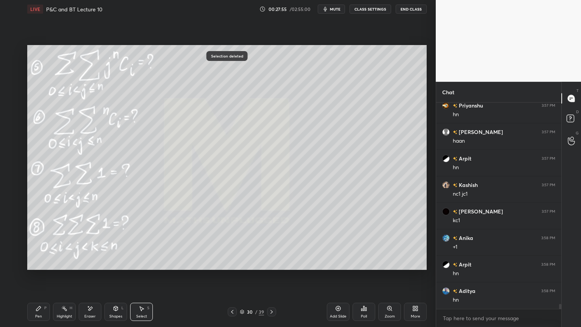
drag, startPoint x: 59, startPoint y: 310, endPoint x: 40, endPoint y: 312, distance: 18.6
click at [56, 267] on div "Highlight H" at bounding box center [64, 311] width 23 height 18
drag, startPoint x: 40, startPoint y: 312, endPoint x: 52, endPoint y: 285, distance: 29.4
click at [38, 267] on div "Pen P" at bounding box center [38, 311] width 23 height 18
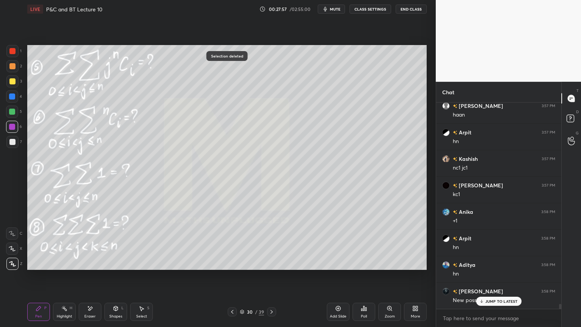
click at [89, 267] on div "Eraser" at bounding box center [89, 316] width 11 height 4
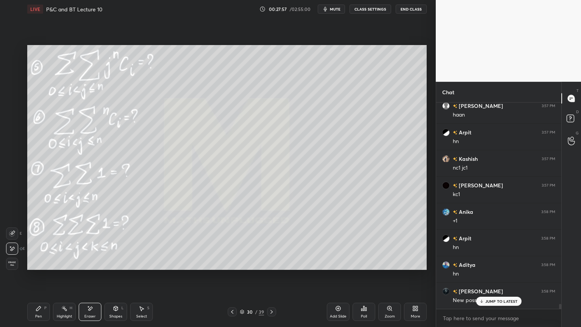
scroll to position [8430, 0]
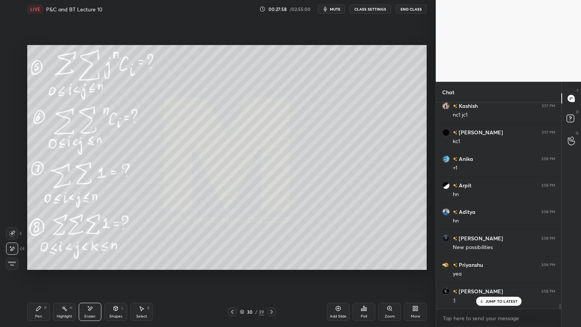
click at [37, 267] on div "Pen" at bounding box center [38, 316] width 7 height 4
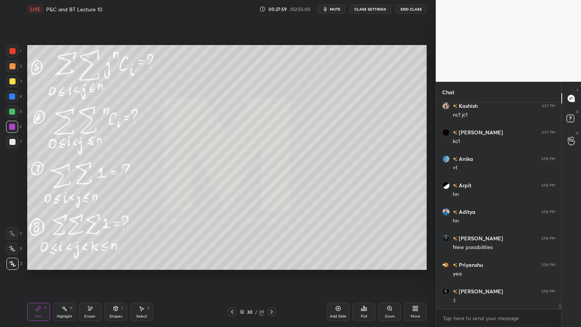
scroll to position [8457, 0]
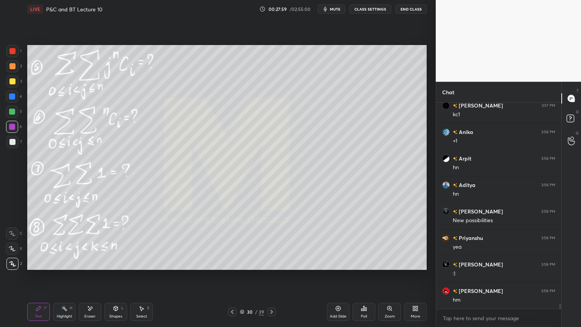
drag, startPoint x: 14, startPoint y: 141, endPoint x: 21, endPoint y: 133, distance: 10.4
click at [13, 140] on div at bounding box center [12, 142] width 6 height 6
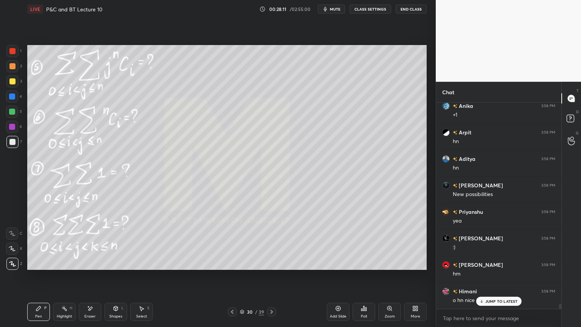
click at [145, 267] on div "Select S" at bounding box center [141, 311] width 23 height 18
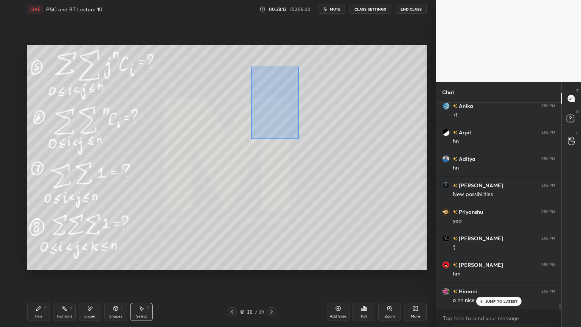
scroll to position [8510, 0]
drag, startPoint x: 251, startPoint y: 67, endPoint x: 313, endPoint y: 130, distance: 89.0
click at [318, 136] on div "0 ° Undo Copy Duplicate Duplicate to new slide Delete" at bounding box center [226, 157] width 399 height 225
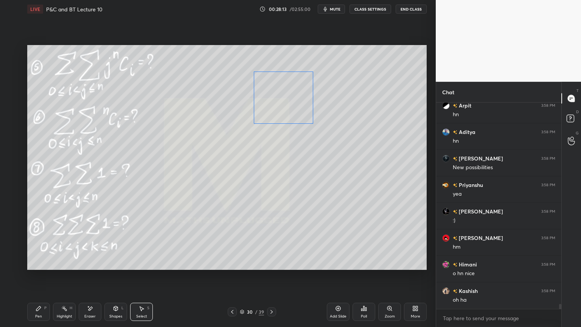
drag, startPoint x: 292, startPoint y: 102, endPoint x: 295, endPoint y: 115, distance: 13.2
click at [298, 101] on div "0 ° Undo Copy Duplicate Duplicate to new slide Delete" at bounding box center [226, 157] width 399 height 225
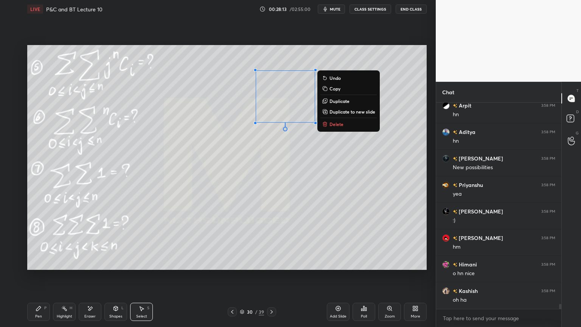
drag, startPoint x: 286, startPoint y: 155, endPoint x: 261, endPoint y: 175, distance: 32.6
click at [287, 155] on div "0 ° Undo Copy Duplicate Duplicate to new slide Delete" at bounding box center [226, 157] width 399 height 225
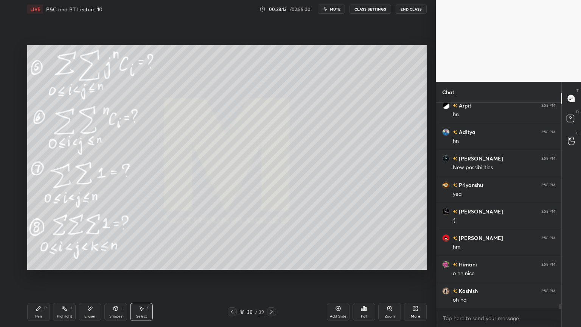
click at [38, 267] on div "Pen" at bounding box center [38, 316] width 7 height 4
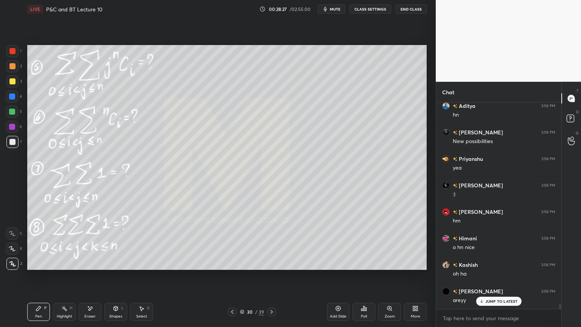
drag, startPoint x: 142, startPoint y: 318, endPoint x: 156, endPoint y: 279, distance: 40.9
click at [141, 267] on div "Select" at bounding box center [141, 316] width 11 height 4
drag, startPoint x: 238, startPoint y: 140, endPoint x: 335, endPoint y: 199, distance: 113.5
click at [348, 206] on div "0 ° Undo Copy Duplicate Duplicate to new slide Delete" at bounding box center [226, 157] width 399 height 225
drag, startPoint x: 301, startPoint y: 168, endPoint x: 285, endPoint y: 169, distance: 15.9
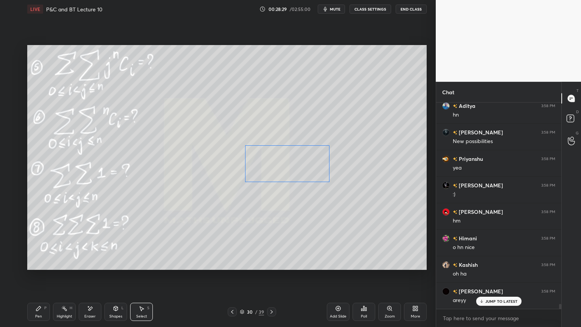
click at [286, 169] on div "0 ° Undo Copy Duplicate Duplicate to new slide Delete" at bounding box center [226, 157] width 399 height 225
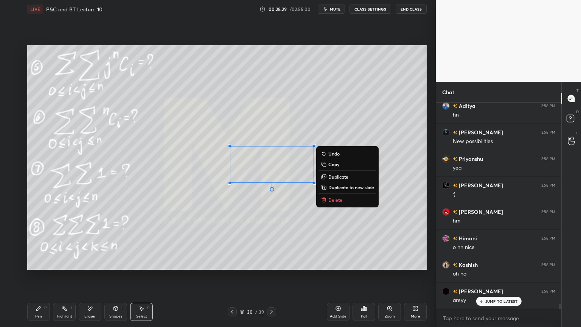
drag, startPoint x: 275, startPoint y: 209, endPoint x: 200, endPoint y: 239, distance: 81.1
click at [275, 210] on div "0 ° Undo Copy Duplicate Duplicate to new slide Delete" at bounding box center [226, 157] width 399 height 225
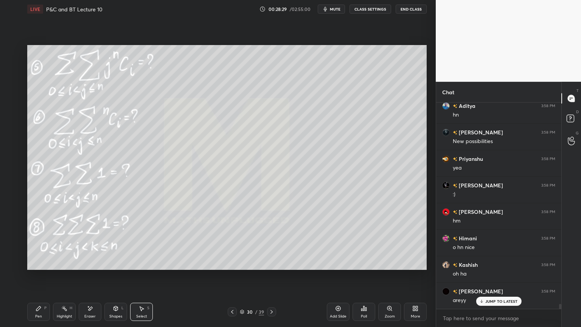
click at [59, 267] on div "Highlight H" at bounding box center [64, 311] width 23 height 18
click at [39, 267] on icon at bounding box center [39, 308] width 6 height 6
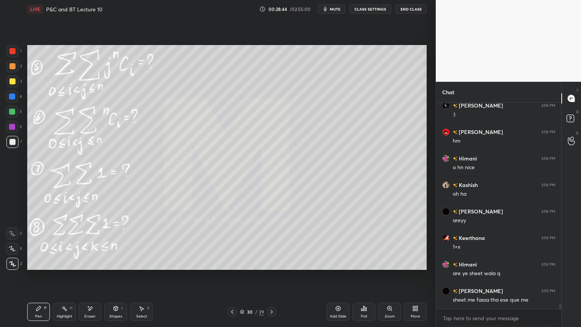
scroll to position [8642, 0]
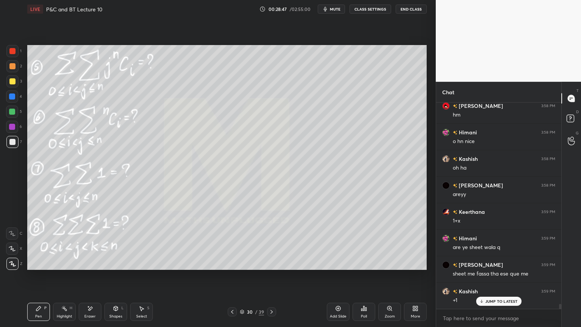
drag, startPoint x: 144, startPoint y: 315, endPoint x: 157, endPoint y: 288, distance: 30.4
click at [144, 267] on div "Select" at bounding box center [141, 316] width 11 height 4
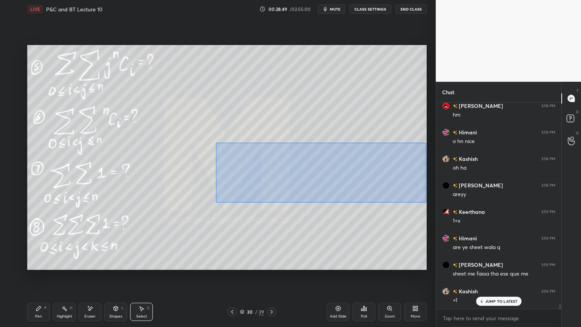
drag, startPoint x: 216, startPoint y: 143, endPoint x: 424, endPoint y: 200, distance: 215.8
click at [425, 202] on div "0 ° Undo Copy Duplicate Duplicate to new slide Delete" at bounding box center [226, 157] width 399 height 225
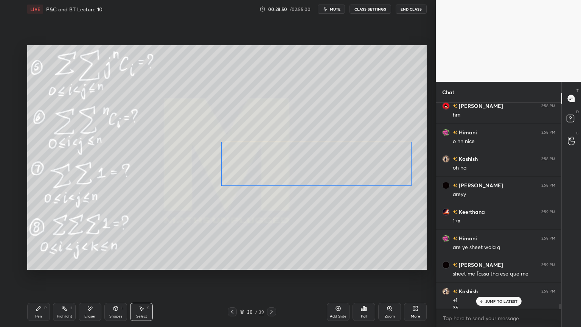
scroll to position [8650, 0]
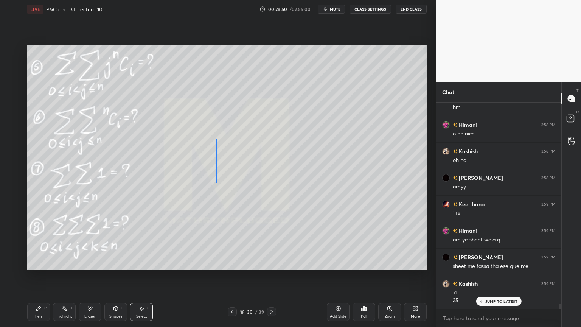
drag, startPoint x: 383, startPoint y: 172, endPoint x: 362, endPoint y: 186, distance: 25.6
click at [370, 165] on div "0 ° Undo Copy Duplicate Duplicate to new slide Delete" at bounding box center [226, 157] width 399 height 225
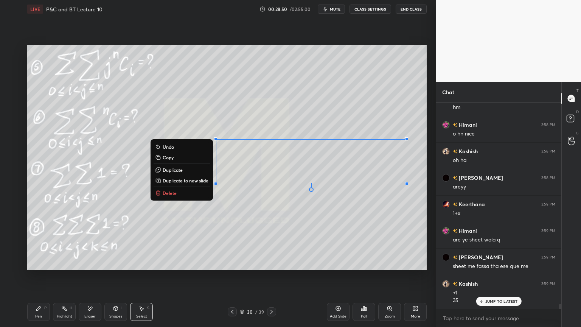
click at [362, 203] on div "0 ° Undo Copy Duplicate Duplicate to new slide Delete" at bounding box center [226, 157] width 399 height 225
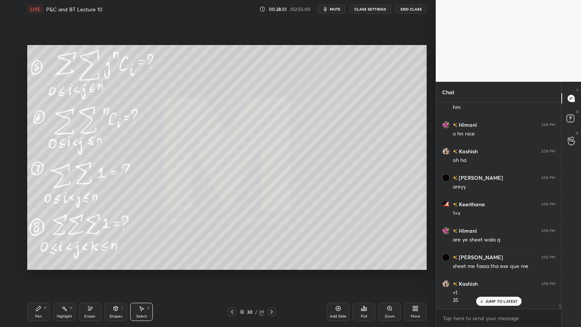
drag, startPoint x: 68, startPoint y: 309, endPoint x: 42, endPoint y: 310, distance: 25.7
click at [65, 267] on div "Highlight H" at bounding box center [64, 311] width 23 height 18
drag, startPoint x: 42, startPoint y: 310, endPoint x: 71, endPoint y: 271, distance: 47.8
click at [40, 267] on div "Pen P" at bounding box center [38, 311] width 23 height 18
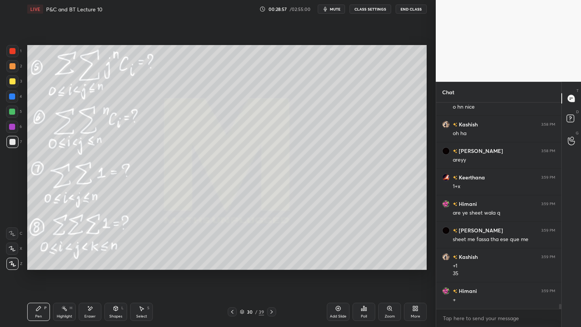
scroll to position [8703, 0]
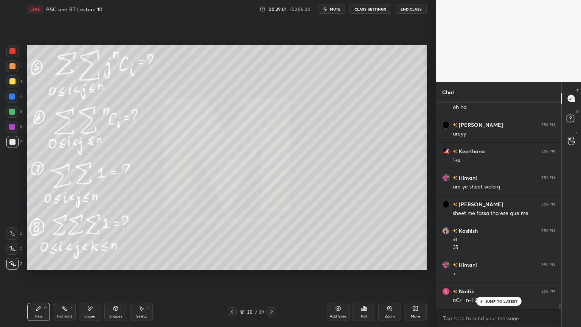
click at [487, 267] on div "[PERSON_NAME] 3:57 PM nc1 jc1 [PERSON_NAME] 3:57 PM kc1 Anika 3:58 PM +1 [PERSO…" at bounding box center [498, 205] width 125 height 206
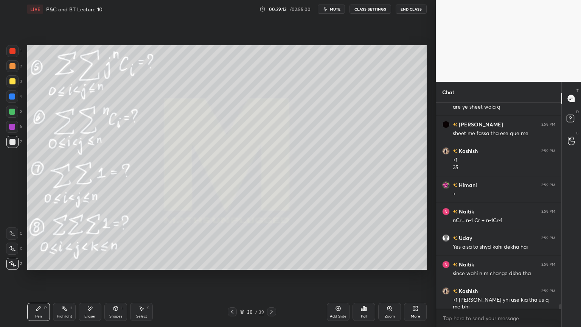
scroll to position [8808, 0]
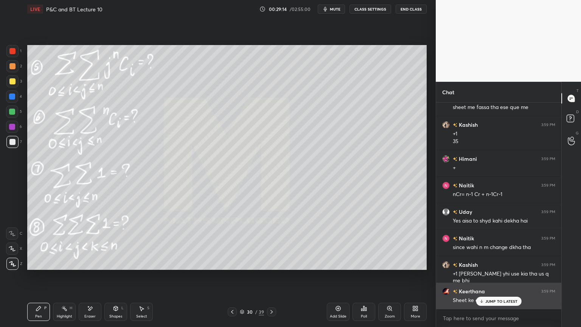
drag, startPoint x: 490, startPoint y: 298, endPoint x: 484, endPoint y: 296, distance: 6.0
click at [490, 267] on div "JUMP TO LATEST" at bounding box center [498, 300] width 45 height 9
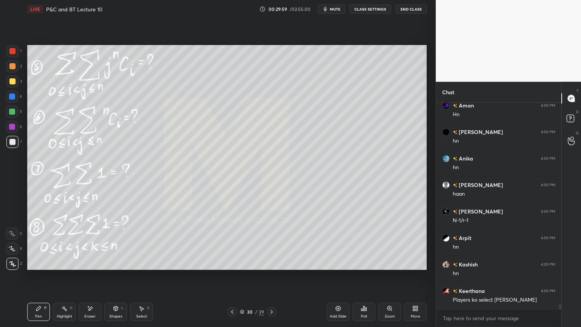
scroll to position [9477, 0]
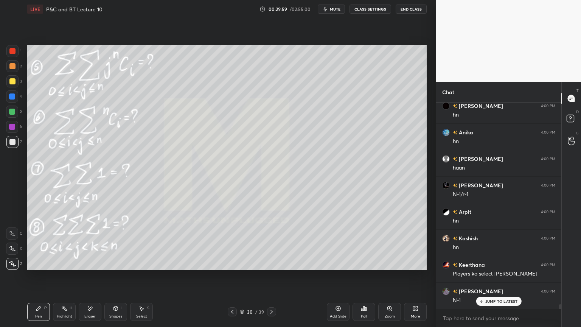
click at [151, 267] on div "Select S" at bounding box center [141, 311] width 23 height 18
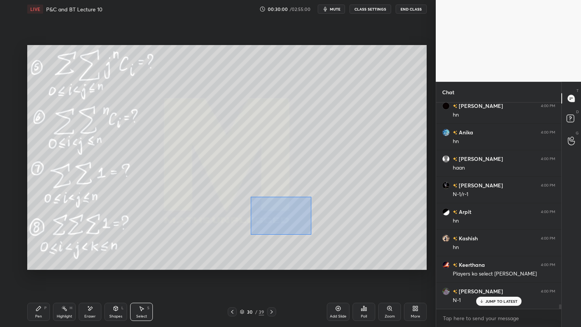
drag, startPoint x: 250, startPoint y: 197, endPoint x: 402, endPoint y: 254, distance: 162.3
click at [403, 255] on div "0 ° Undo Copy Duplicate Duplicate to new slide Delete" at bounding box center [226, 157] width 399 height 225
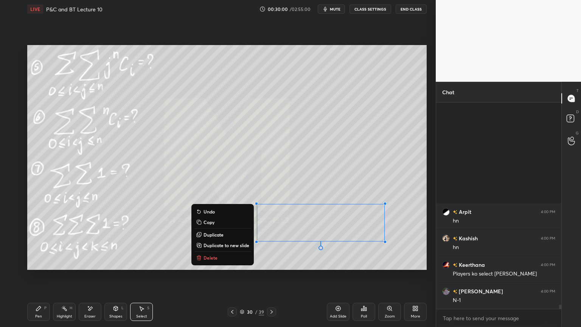
scroll to position [9610, 0]
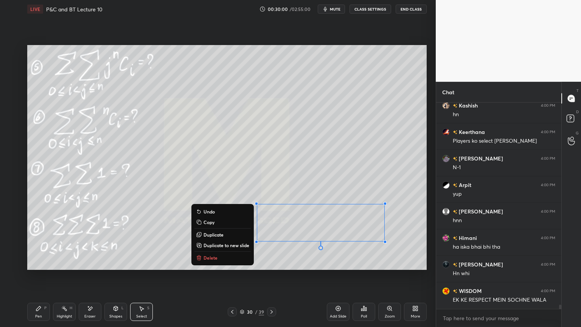
drag, startPoint x: 337, startPoint y: 227, endPoint x: 338, endPoint y: 212, distance: 14.8
click at [338, 212] on div "0 ° Undo Copy Duplicate Duplicate to new slide Delete" at bounding box center [226, 157] width 399 height 225
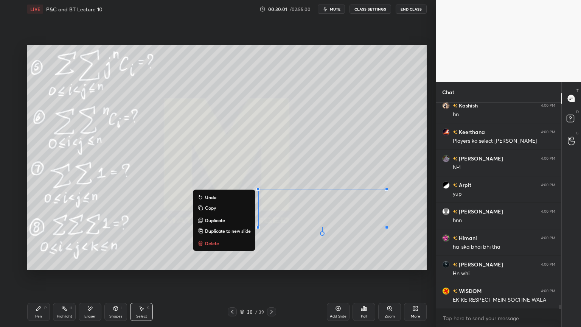
drag, startPoint x: 344, startPoint y: 245, endPoint x: 317, endPoint y: 257, distance: 30.0
click at [345, 245] on div "0 ° Undo Copy Duplicate Duplicate to new slide Delete" at bounding box center [226, 157] width 399 height 225
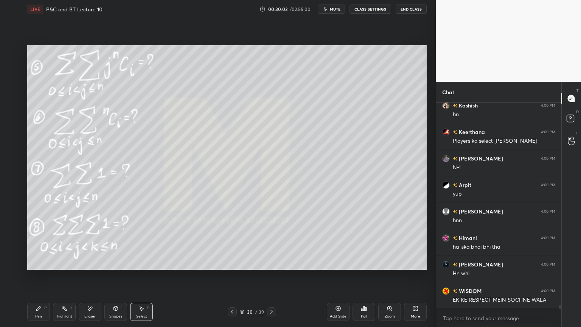
click at [62, 267] on div "Highlight" at bounding box center [65, 316] width 16 height 4
drag, startPoint x: 41, startPoint y: 314, endPoint x: 57, endPoint y: 312, distance: 16.8
click at [41, 267] on div "Pen P" at bounding box center [38, 311] width 23 height 18
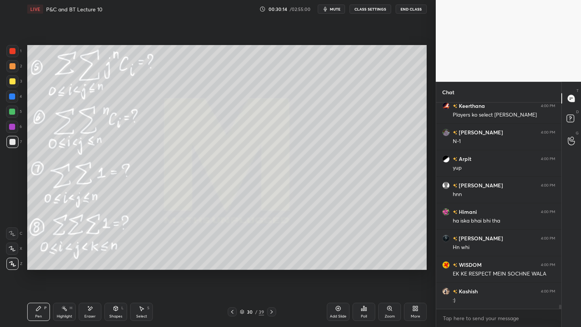
click at [89, 267] on div "Eraser" at bounding box center [90, 311] width 23 height 18
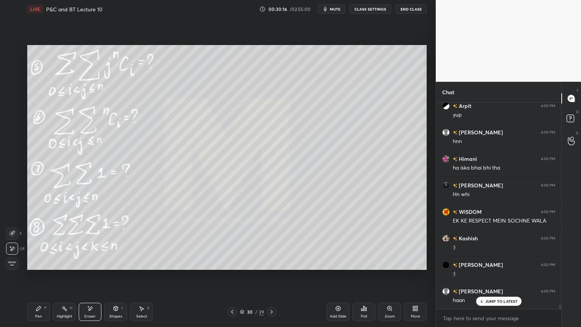
drag, startPoint x: 69, startPoint y: 310, endPoint x: 58, endPoint y: 311, distance: 11.4
click at [66, 267] on div "Highlight H" at bounding box center [64, 311] width 23 height 18
drag, startPoint x: 46, startPoint y: 309, endPoint x: 102, endPoint y: 306, distance: 55.7
click at [44, 267] on div "Pen P" at bounding box center [38, 311] width 23 height 18
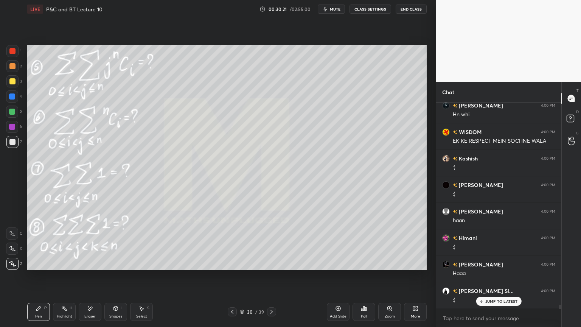
scroll to position [9794, 0]
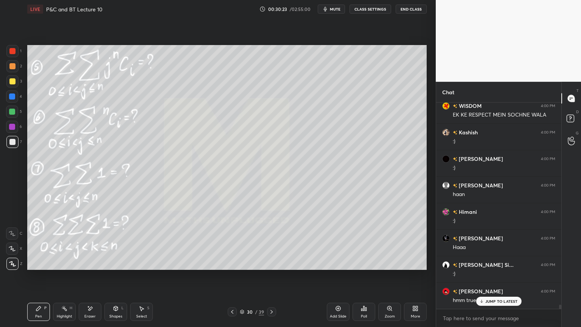
click at [144, 267] on icon at bounding box center [141, 308] width 6 height 6
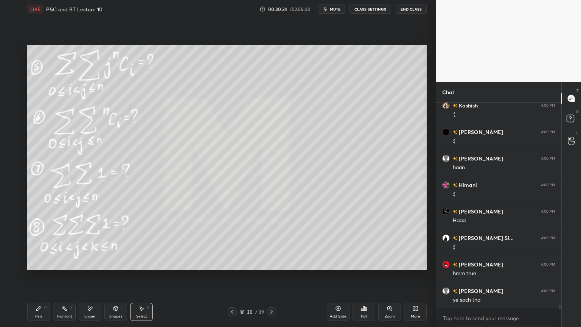
click at [64, 267] on div "Highlight" at bounding box center [65, 316] width 16 height 4
click at [38, 267] on div "Pen" at bounding box center [38, 316] width 7 height 4
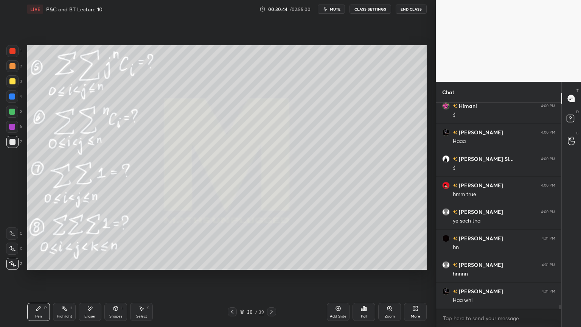
scroll to position [9927, 0]
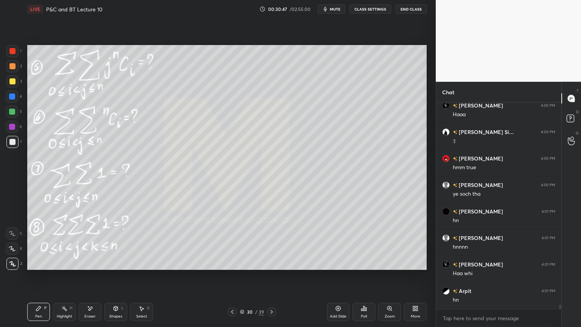
click at [92, 267] on div "Eraser" at bounding box center [89, 316] width 11 height 4
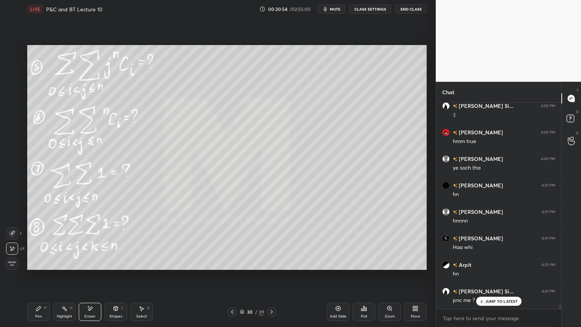
scroll to position [9971, 0]
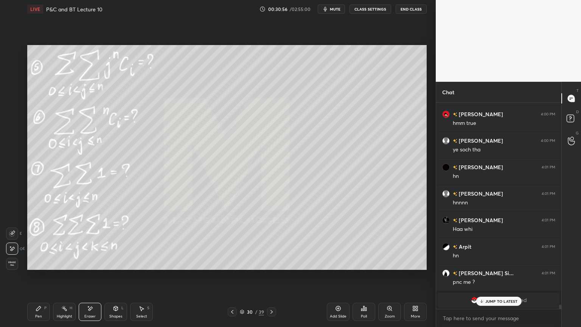
click at [60, 267] on div "Highlight H" at bounding box center [64, 311] width 23 height 18
click at [43, 267] on div "Pen P" at bounding box center [38, 311] width 23 height 18
click at [496, 267] on p "JUMP TO LATEST" at bounding box center [501, 301] width 33 height 5
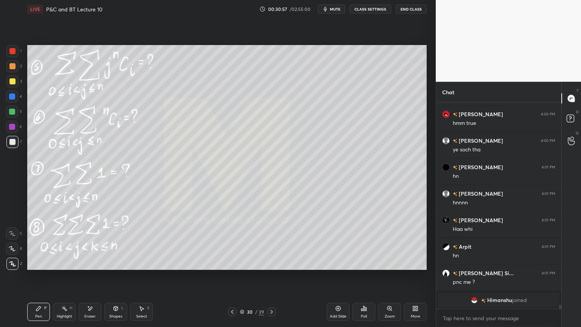
scroll to position [9200, 0]
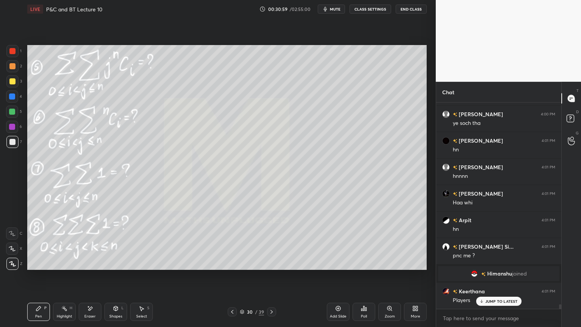
click at [486, 267] on p "JUMP TO LATEST" at bounding box center [501, 301] width 33 height 5
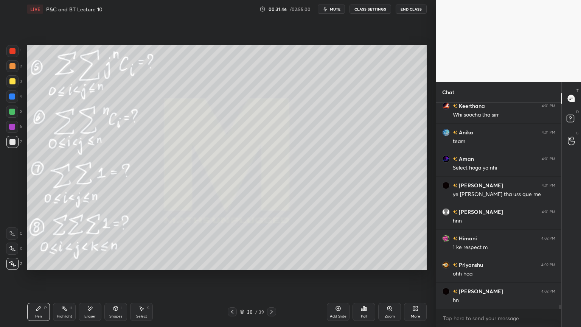
scroll to position [9862, 0]
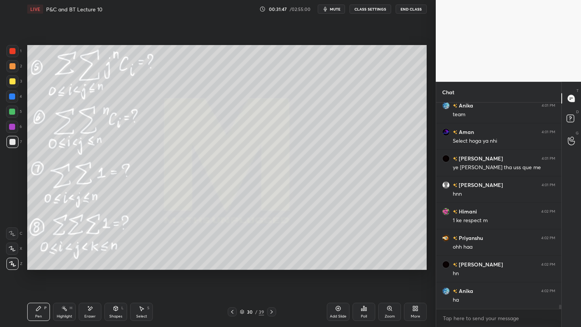
click at [92, 267] on icon at bounding box center [90, 308] width 6 height 6
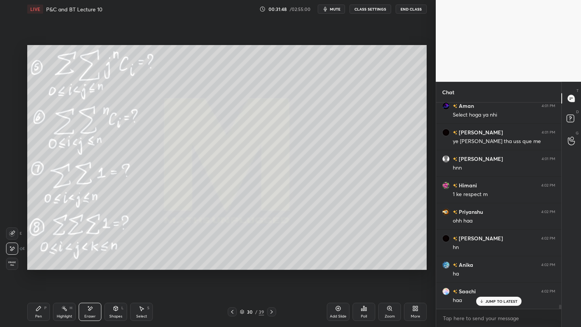
scroll to position [9968, 0]
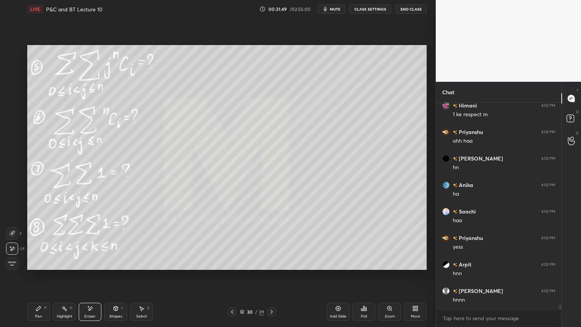
drag, startPoint x: 66, startPoint y: 312, endPoint x: 42, endPoint y: 312, distance: 23.4
click at [65, 267] on div "Highlight H" at bounding box center [64, 311] width 23 height 18
drag, startPoint x: 42, startPoint y: 312, endPoint x: 65, endPoint y: 309, distance: 23.3
click at [42, 267] on div "Pen P" at bounding box center [38, 311] width 23 height 18
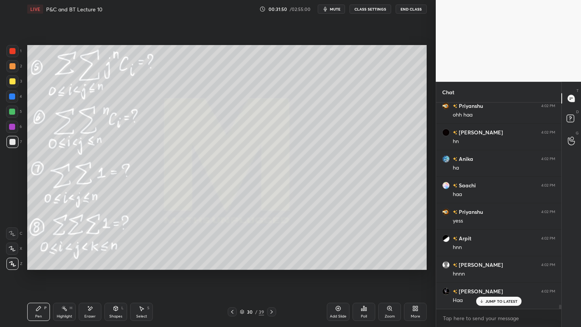
drag, startPoint x: 141, startPoint y: 312, endPoint x: 187, endPoint y: 278, distance: 56.3
click at [142, 267] on div "Select S" at bounding box center [141, 311] width 23 height 18
drag, startPoint x: 268, startPoint y: 216, endPoint x: 279, endPoint y: 233, distance: 19.6
click at [279, 234] on div "0 ° Undo Copy Duplicate Duplicate to new slide Delete" at bounding box center [226, 157] width 399 height 225
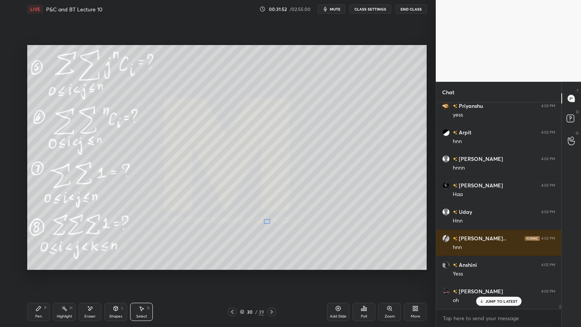
scroll to position [10153, 0]
drag, startPoint x: 271, startPoint y: 224, endPoint x: 266, endPoint y: 222, distance: 5.9
click at [265, 222] on div "0 ° Undo Copy Duplicate Duplicate to new slide Delete" at bounding box center [226, 157] width 399 height 225
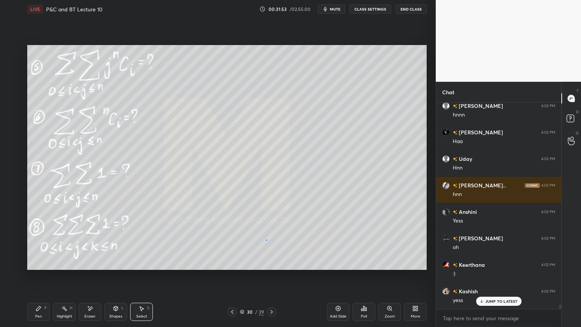
drag, startPoint x: 266, startPoint y: 239, endPoint x: 277, endPoint y: 227, distance: 16.6
click at [266, 239] on div "0 ° Undo Copy Duplicate Duplicate to new slide Delete" at bounding box center [226, 157] width 399 height 225
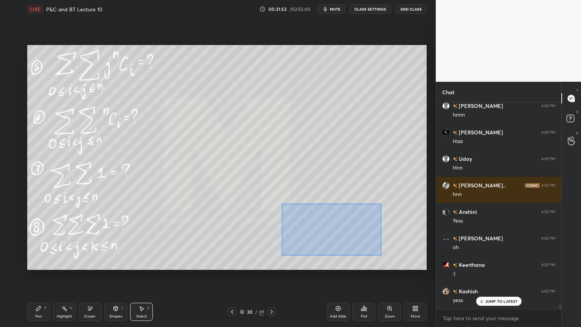
drag, startPoint x: 281, startPoint y: 203, endPoint x: 405, endPoint y: 263, distance: 137.0
click at [405, 263] on div "0 ° Undo Copy Duplicate Duplicate to new slide Delete" at bounding box center [226, 157] width 399 height 225
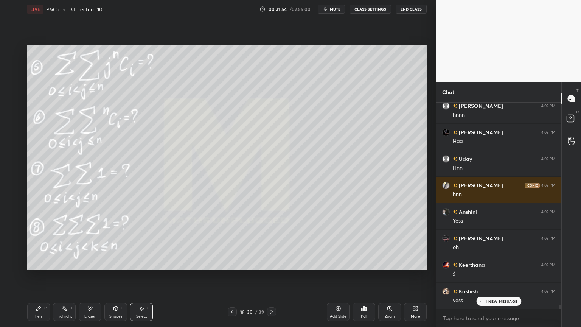
scroll to position [10180, 0]
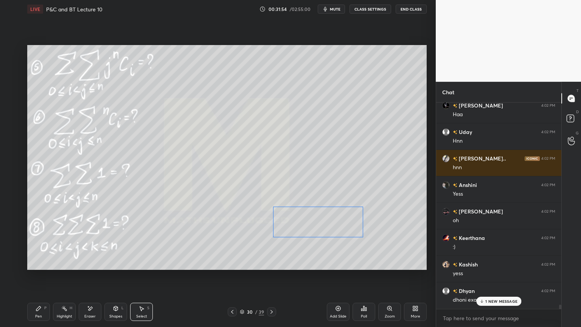
drag, startPoint x: 350, startPoint y: 228, endPoint x: 333, endPoint y: 228, distance: 16.7
click at [333, 226] on div "0 ° Undo Copy Duplicate Duplicate to new slide Delete" at bounding box center [226, 157] width 399 height 225
click at [340, 254] on div "0 ° Undo Copy Duplicate Duplicate to new slide Delete" at bounding box center [226, 157] width 399 height 225
drag, startPoint x: 322, startPoint y: 226, endPoint x: 330, endPoint y: 232, distance: 10.6
click at [330, 232] on div "0 ° Undo Copy Duplicate Duplicate to new slide Delete" at bounding box center [226, 157] width 399 height 225
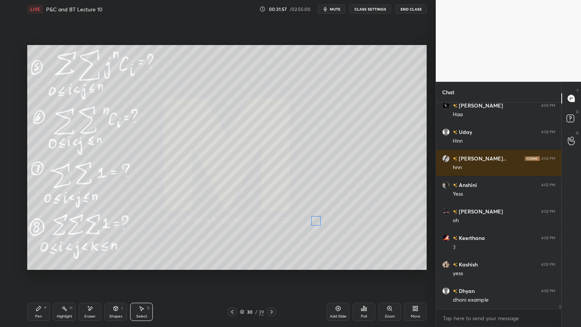
click at [316, 219] on div "0 ° Undo Copy Duplicate Duplicate to new slide Delete" at bounding box center [226, 157] width 399 height 225
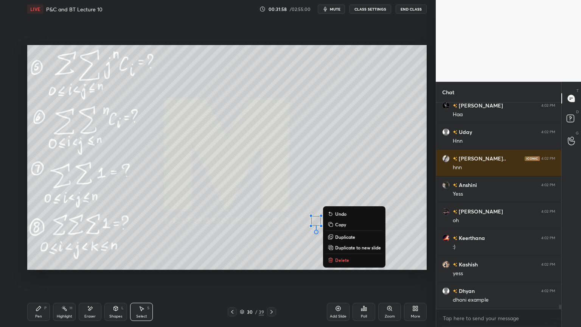
click at [314, 242] on div "0 ° Undo Copy Duplicate Duplicate to new slide Delete" at bounding box center [226, 157] width 399 height 225
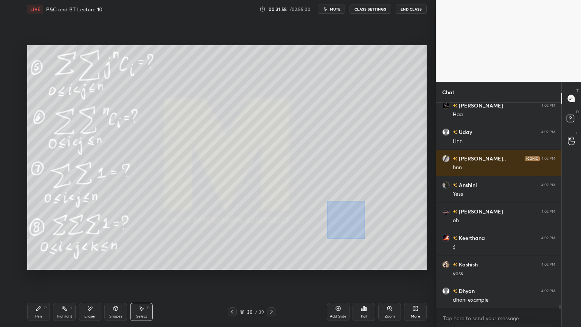
drag, startPoint x: 340, startPoint y: 219, endPoint x: 375, endPoint y: 246, distance: 44.5
click at [376, 247] on div "0 ° Undo Copy Duplicate Duplicate to new slide Delete" at bounding box center [226, 157] width 399 height 225
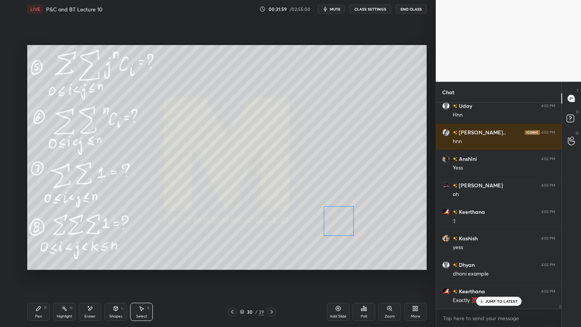
drag, startPoint x: 343, startPoint y: 221, endPoint x: 333, endPoint y: 203, distance: 21.2
click at [337, 220] on div "0 ° Undo Copy Duplicate Duplicate to new slide Delete" at bounding box center [226, 157] width 399 height 225
click at [330, 189] on div "0 ° Undo Copy Duplicate Duplicate to new slide Delete" at bounding box center [226, 157] width 399 height 225
drag, startPoint x: 47, startPoint y: 307, endPoint x: 85, endPoint y: 303, distance: 38.8
click at [46, 267] on div "Pen P" at bounding box center [38, 311] width 23 height 18
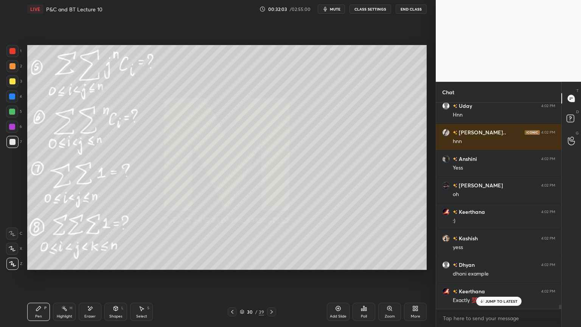
scroll to position [10233, 0]
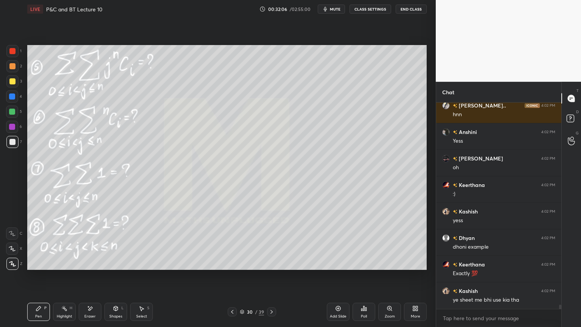
click at [96, 267] on div "Eraser" at bounding box center [90, 311] width 23 height 18
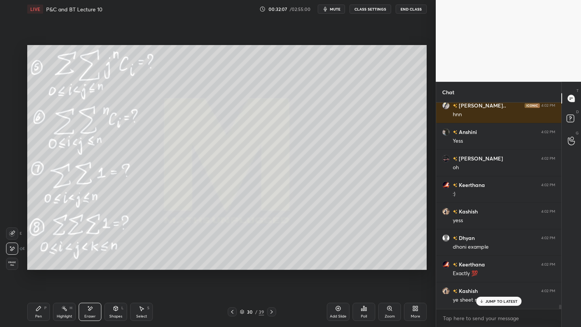
scroll to position [10259, 0]
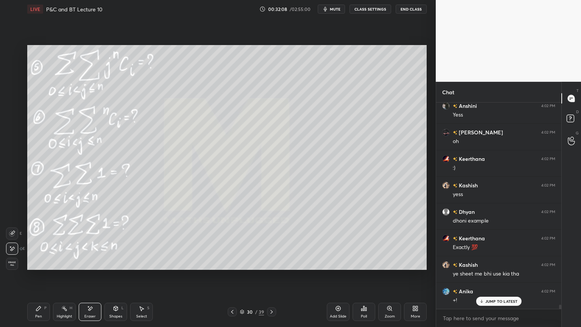
drag, startPoint x: 138, startPoint y: 311, endPoint x: 139, endPoint y: 307, distance: 4.2
click at [138, 267] on div "Select S" at bounding box center [141, 311] width 23 height 18
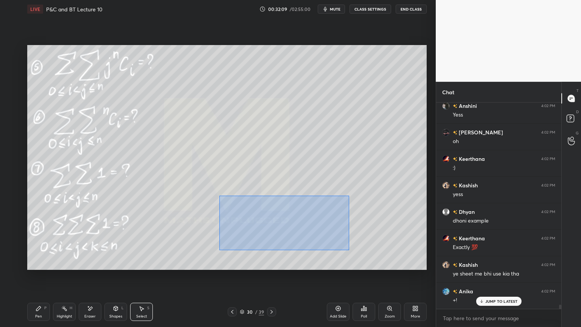
drag, startPoint x: 219, startPoint y: 195, endPoint x: 347, endPoint y: 246, distance: 138.0
click at [380, 259] on div "0 ° Undo Copy Duplicate Duplicate to new slide Delete" at bounding box center [226, 157] width 399 height 225
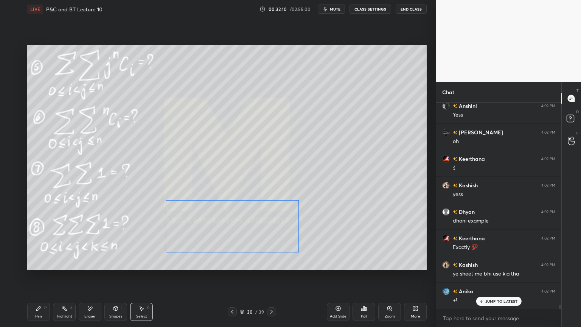
drag, startPoint x: 313, startPoint y: 223, endPoint x: 266, endPoint y: 211, distance: 48.7
click at [248, 226] on div "0 ° Undo Copy Duplicate Duplicate to new slide Delete" at bounding box center [226, 157] width 399 height 225
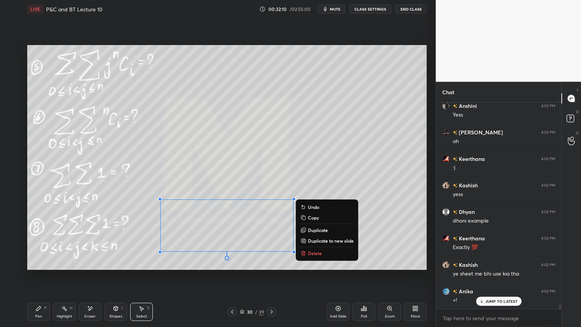
scroll to position [10286, 0]
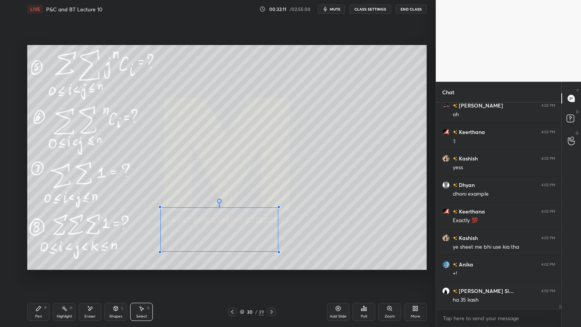
drag, startPoint x: 293, startPoint y: 199, endPoint x: 269, endPoint y: 216, distance: 29.5
click at [277, 208] on div at bounding box center [278, 206] width 3 height 3
drag, startPoint x: 250, startPoint y: 226, endPoint x: 240, endPoint y: 220, distance: 11.5
click at [241, 222] on div "0 ° Undo Copy Duplicate Duplicate to new slide Delete" at bounding box center [226, 157] width 399 height 225
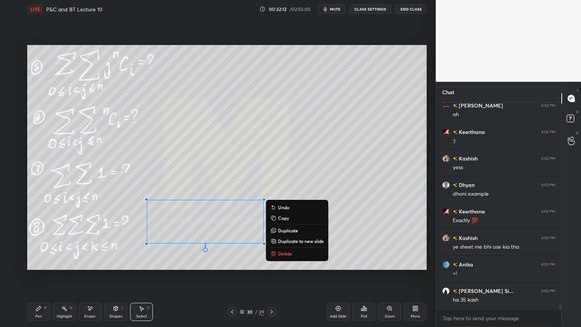
click at [248, 188] on div "0 ° Undo Copy Duplicate Duplicate to new slide Delete" at bounding box center [226, 157] width 399 height 225
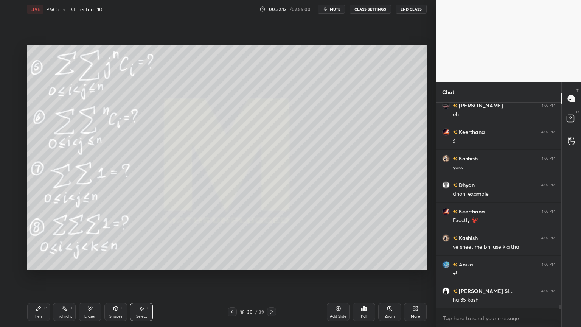
scroll to position [10312, 0]
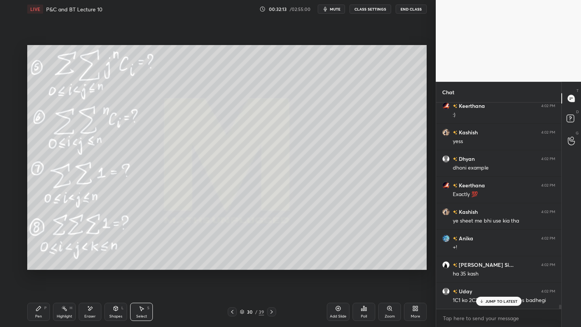
click at [62, 267] on div "Highlight H" at bounding box center [64, 311] width 23 height 18
click at [41, 267] on icon at bounding box center [39, 308] width 6 height 6
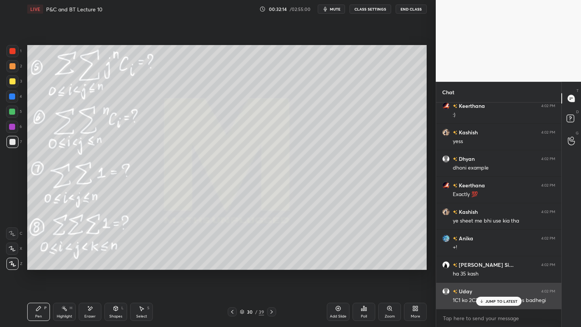
click at [485, 267] on p "JUMP TO LATEST" at bounding box center [501, 301] width 33 height 5
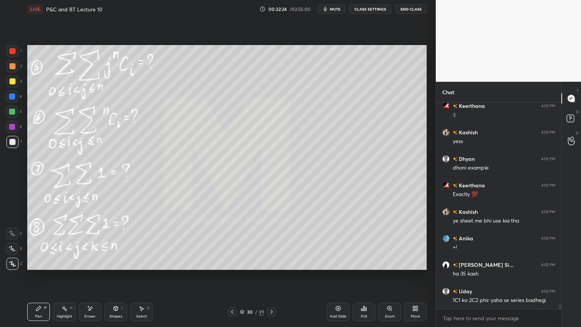
click at [95, 267] on div "Eraser" at bounding box center [90, 311] width 23 height 18
click at [65, 267] on div "Highlight H" at bounding box center [64, 311] width 23 height 18
click at [41, 267] on div "Pen P" at bounding box center [38, 311] width 23 height 18
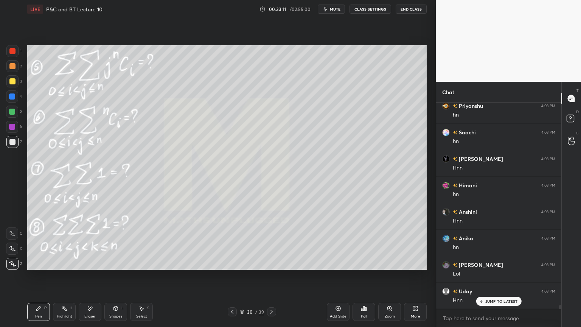
scroll to position [10550, 0]
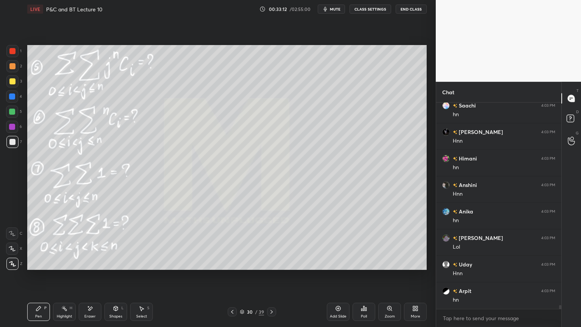
drag, startPoint x: 88, startPoint y: 314, endPoint x: 90, endPoint y: 306, distance: 7.7
click at [88, 267] on div "Eraser" at bounding box center [89, 316] width 11 height 4
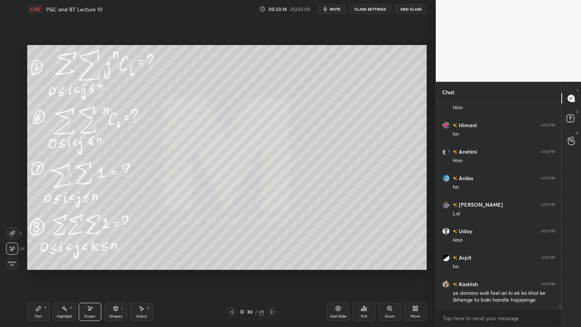
scroll to position [10610, 0]
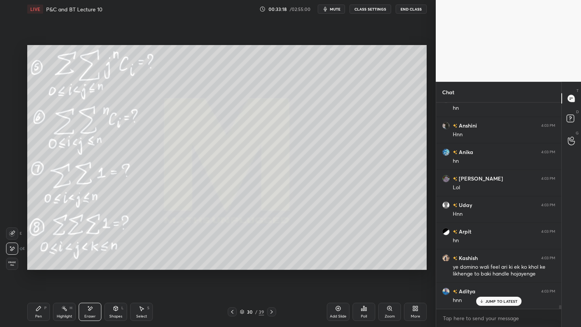
click at [60, 267] on div "Highlight H" at bounding box center [64, 311] width 23 height 18
click at [28, 267] on div "Pen P" at bounding box center [38, 311] width 23 height 18
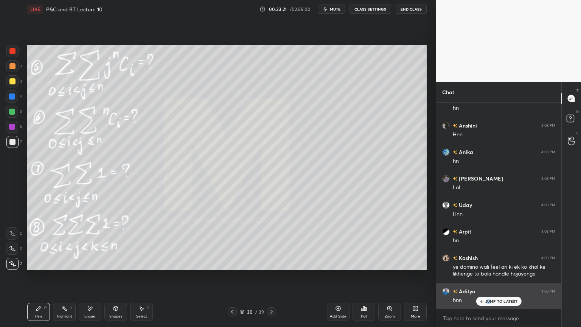
drag, startPoint x: 489, startPoint y: 300, endPoint x: 482, endPoint y: 299, distance: 6.2
click at [489, 267] on p "JUMP TO LATEST" at bounding box center [501, 301] width 33 height 5
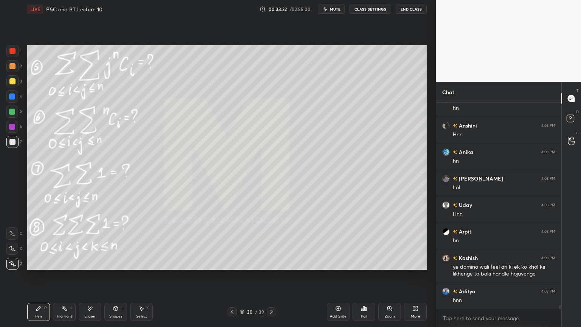
click at [332, 267] on div "Add Slide" at bounding box center [338, 311] width 23 height 18
click at [91, 267] on icon at bounding box center [90, 308] width 4 height 4
click at [40, 267] on div "Pen P" at bounding box center [38, 311] width 23 height 18
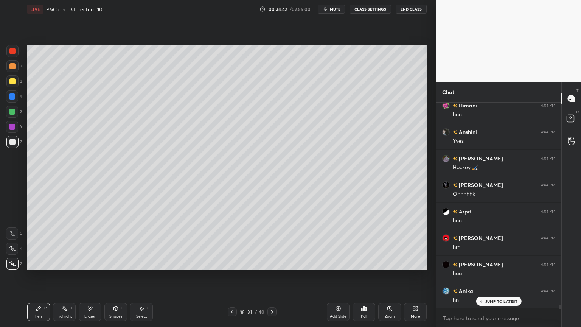
scroll to position [11139, 0]
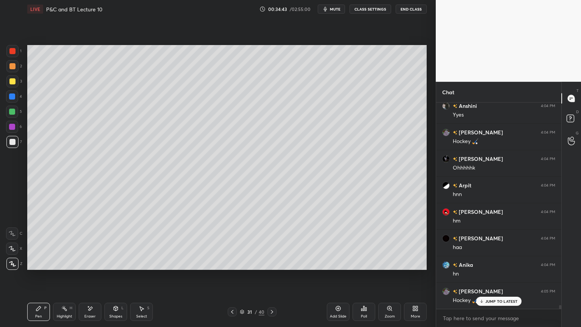
click at [235, 267] on div at bounding box center [232, 311] width 9 height 9
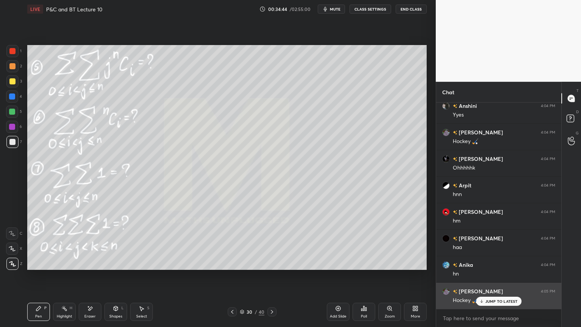
click at [495, 267] on p "JUMP TO LATEST" at bounding box center [501, 301] width 33 height 5
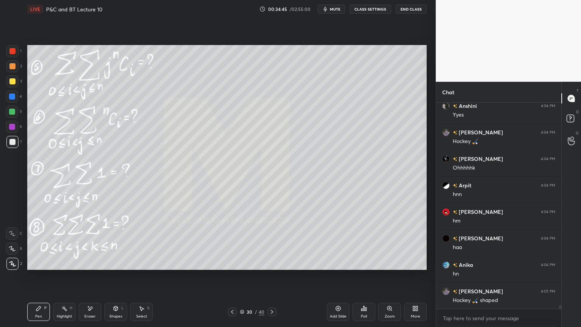
drag, startPoint x: 271, startPoint y: 311, endPoint x: 273, endPoint y: 307, distance: 4.4
click at [271, 267] on icon at bounding box center [272, 312] width 6 height 6
click at [232, 267] on icon at bounding box center [232, 312] width 6 height 6
click at [95, 267] on div "Eraser" at bounding box center [90, 311] width 23 height 18
click at [62, 267] on div "Highlight" at bounding box center [65, 316] width 16 height 4
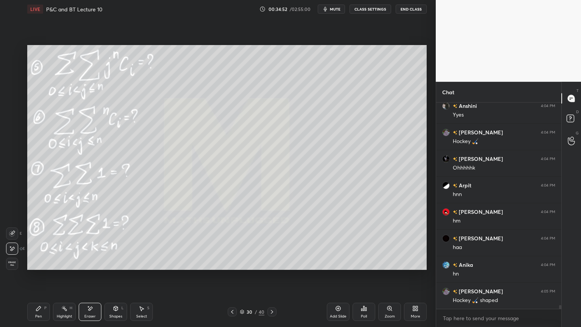
click at [39, 267] on div "Pen P" at bounding box center [38, 311] width 23 height 18
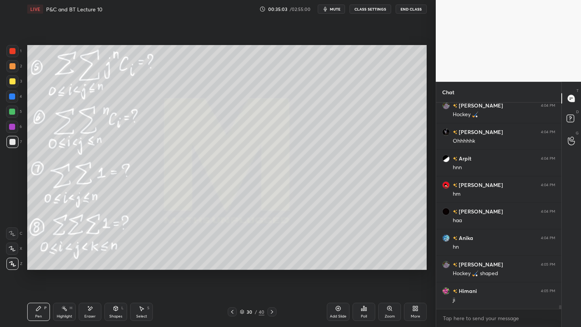
scroll to position [11192, 0]
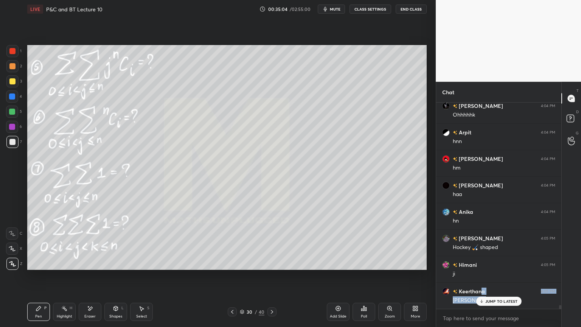
drag, startPoint x: 482, startPoint y: 292, endPoint x: 483, endPoint y: 299, distance: 8.1
click at [482, 267] on div "[PERSON_NAME] 4:04 PM ohhh Anshini 4:04 PM Ooo [PERSON_NAME] 4:04 PM oohh [PERS…" at bounding box center [498, 205] width 125 height 206
click at [485, 267] on div "JUMP TO LATEST" at bounding box center [498, 300] width 45 height 9
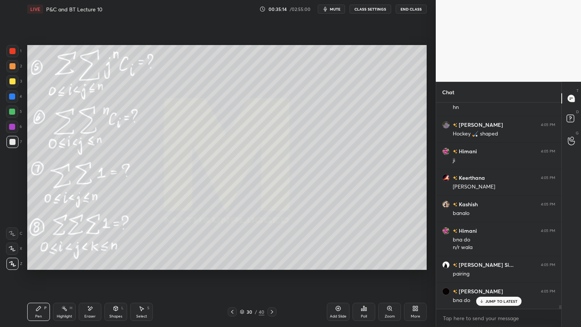
scroll to position [11332, 0]
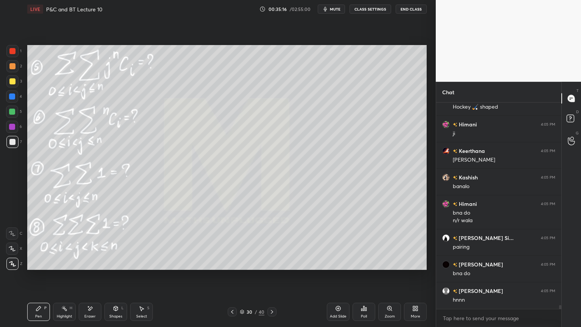
click at [93, 267] on div "Eraser" at bounding box center [90, 311] width 23 height 18
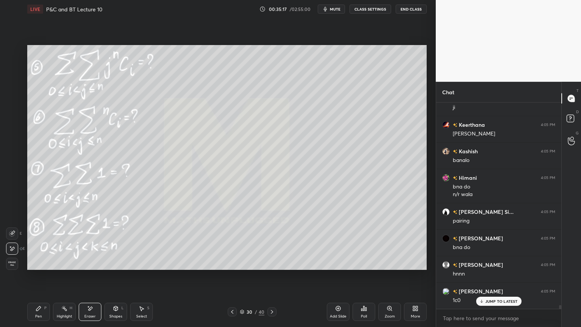
drag, startPoint x: 43, startPoint y: 308, endPoint x: 70, endPoint y: 295, distance: 29.8
click at [42, 267] on div "Pen P" at bounding box center [38, 311] width 23 height 18
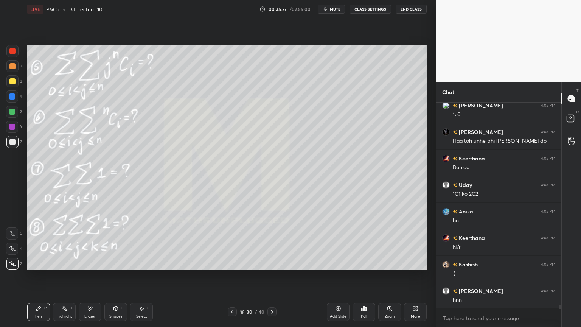
scroll to position [11570, 0]
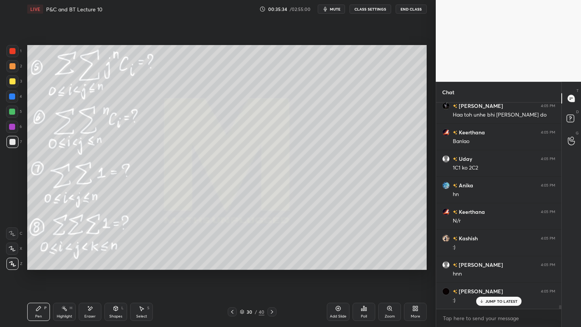
click at [96, 267] on div "Eraser" at bounding box center [90, 311] width 23 height 18
drag, startPoint x: 41, startPoint y: 310, endPoint x: 73, endPoint y: 294, distance: 36.5
click at [41, 267] on icon at bounding box center [39, 308] width 6 height 6
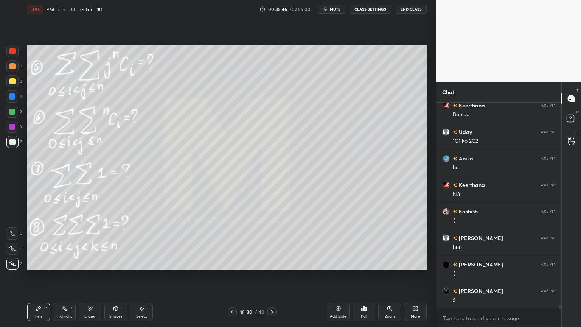
click at [93, 267] on div "Eraser" at bounding box center [90, 311] width 23 height 18
drag, startPoint x: 63, startPoint y: 314, endPoint x: 42, endPoint y: 315, distance: 21.6
click at [62, 267] on div "Highlight" at bounding box center [65, 316] width 16 height 4
drag, startPoint x: 42, startPoint y: 315, endPoint x: 71, endPoint y: 317, distance: 29.2
click at [40, 267] on div "Pen P" at bounding box center [38, 311] width 23 height 18
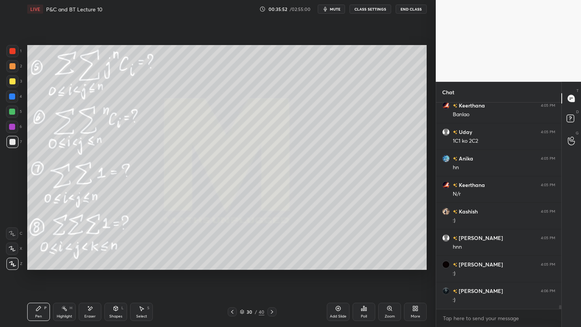
scroll to position [11630, 0]
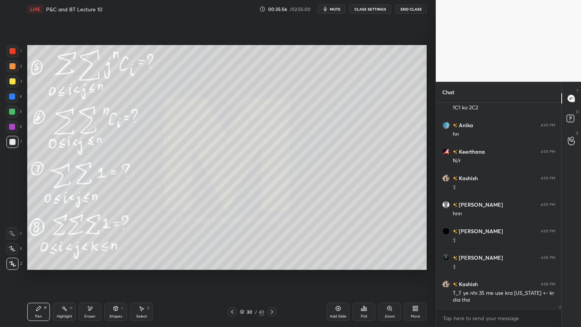
drag, startPoint x: 92, startPoint y: 311, endPoint x: 101, endPoint y: 307, distance: 10.1
click at [92, 267] on div "Eraser" at bounding box center [90, 311] width 23 height 18
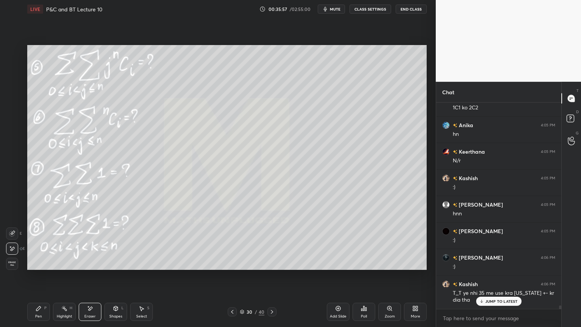
scroll to position [11656, 0]
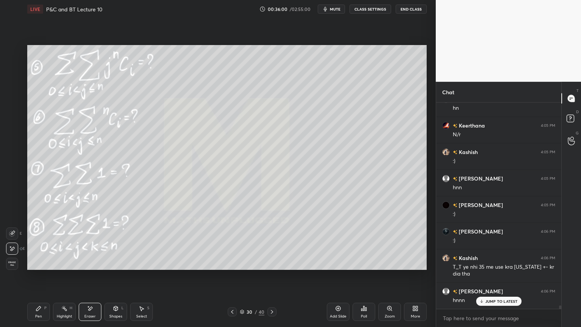
click at [62, 267] on div "Highlight" at bounding box center [65, 316] width 16 height 4
click at [39, 267] on icon at bounding box center [39, 308] width 6 height 6
drag, startPoint x: 91, startPoint y: 316, endPoint x: 143, endPoint y: 290, distance: 58.8
click at [90, 267] on div "Eraser" at bounding box center [89, 316] width 11 height 4
click at [61, 267] on div "Highlight" at bounding box center [65, 316] width 16 height 4
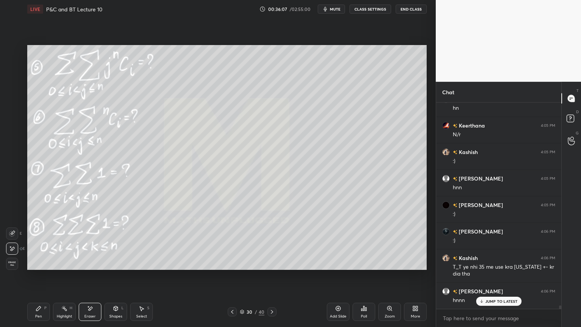
click at [42, 267] on div "Pen P" at bounding box center [38, 311] width 23 height 18
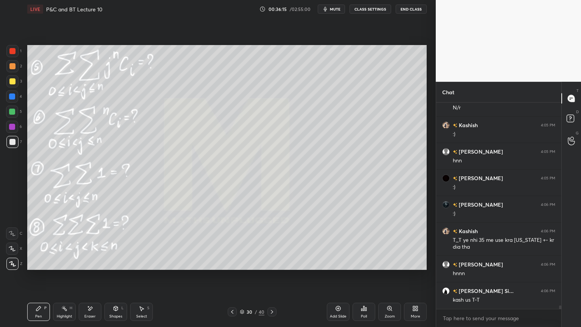
drag, startPoint x: 95, startPoint y: 312, endPoint x: 162, endPoint y: 275, distance: 77.0
click at [95, 267] on div "Eraser" at bounding box center [90, 311] width 23 height 18
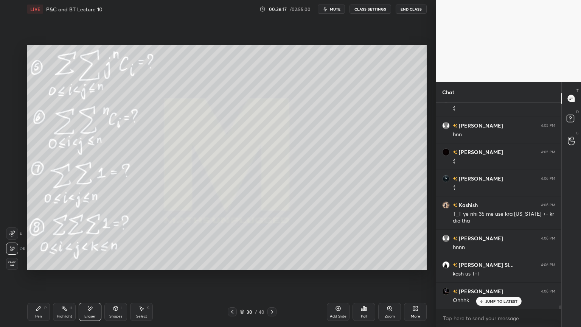
drag, startPoint x: 64, startPoint y: 308, endPoint x: 47, endPoint y: 307, distance: 17.0
click at [64, 267] on icon at bounding box center [64, 308] width 6 height 6
drag, startPoint x: 47, startPoint y: 307, endPoint x: 74, endPoint y: 302, distance: 28.4
click at [46, 267] on div "Pen P" at bounding box center [38, 311] width 23 height 18
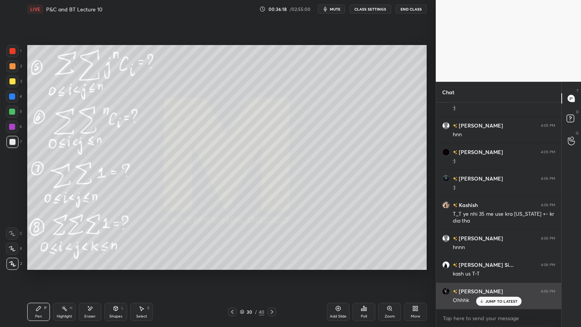
click at [492, 267] on p "JUMP TO LATEST" at bounding box center [501, 301] width 33 height 5
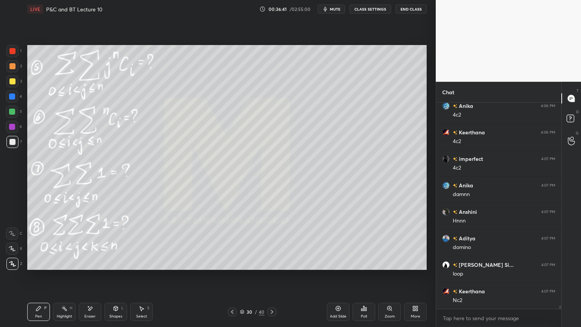
scroll to position [12265, 0]
drag, startPoint x: 93, startPoint y: 313, endPoint x: 122, endPoint y: 293, distance: 35.0
click at [93, 267] on div "Eraser" at bounding box center [90, 311] width 23 height 18
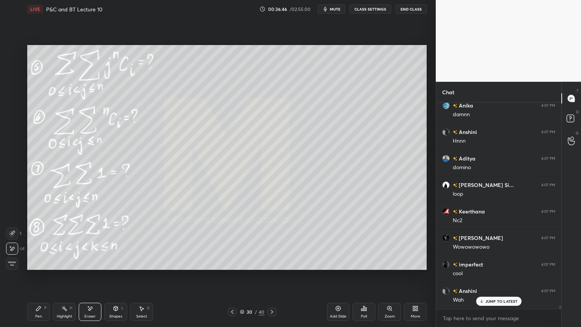
scroll to position [12344, 0]
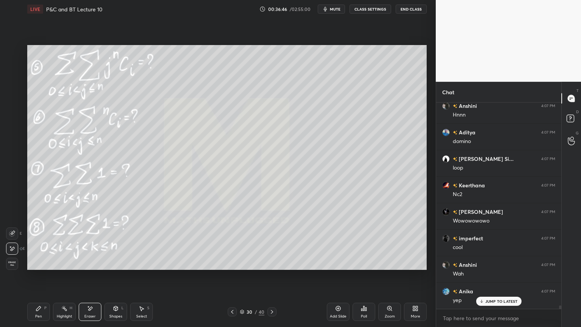
click at [63, 267] on div "Highlight" at bounding box center [65, 316] width 16 height 4
drag, startPoint x: 43, startPoint y: 316, endPoint x: 48, endPoint y: 319, distance: 6.3
click at [39, 267] on div "Pen P" at bounding box center [38, 311] width 23 height 18
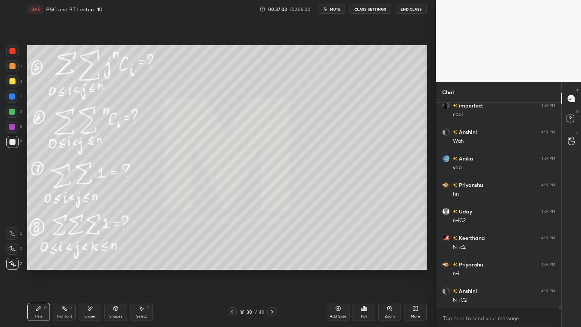
scroll to position [12503, 0]
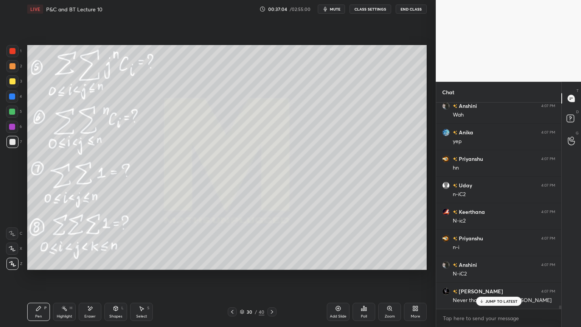
click at [504, 267] on div "Anika 4:06 PM 4c2 [PERSON_NAME] 4:06 PM 4c2 imperfect 4:07 PM 4c2 Anika 4:07 PM…" at bounding box center [498, 205] width 125 height 206
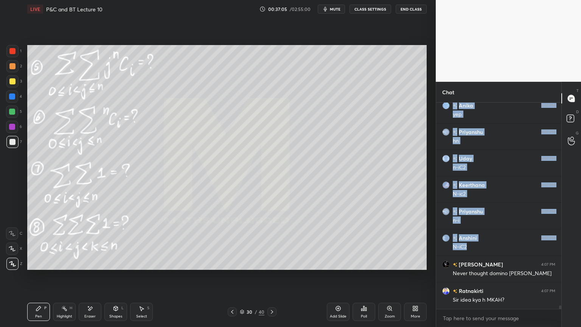
scroll to position [12556, 0]
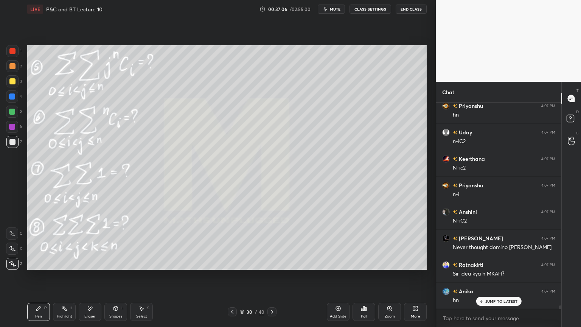
click at [498, 267] on p "JUMP TO LATEST" at bounding box center [501, 301] width 33 height 5
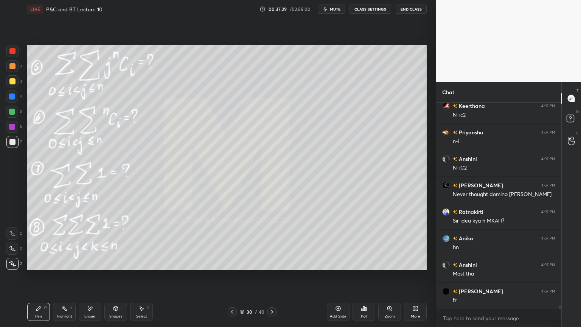
scroll to position [12636, 0]
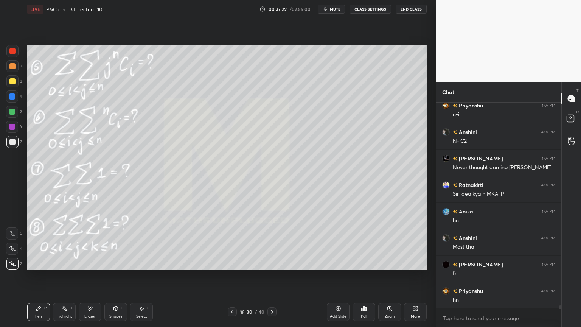
click at [95, 267] on div "Eraser" at bounding box center [89, 316] width 11 height 4
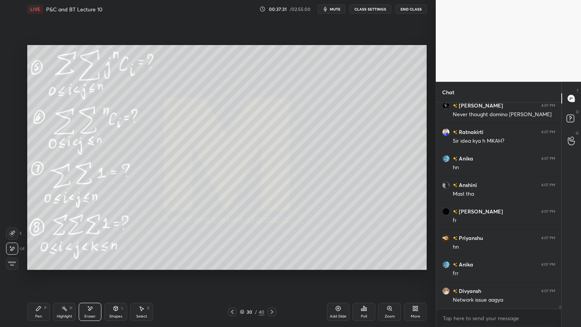
scroll to position [12715, 0]
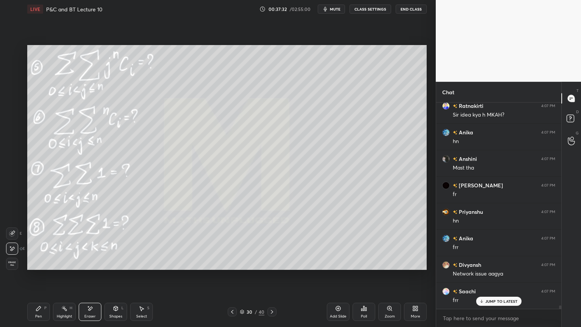
drag, startPoint x: 64, startPoint y: 308, endPoint x: 45, endPoint y: 311, distance: 19.1
click at [62, 267] on icon at bounding box center [64, 308] width 6 height 6
click at [38, 267] on icon at bounding box center [39, 308] width 6 height 6
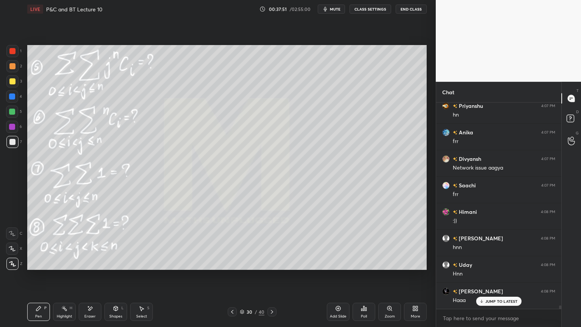
scroll to position [12848, 0]
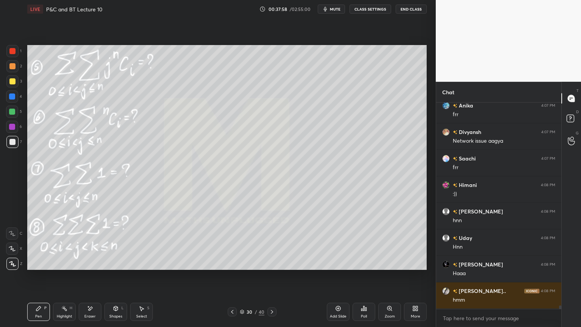
click at [95, 267] on div "Eraser" at bounding box center [90, 311] width 23 height 18
drag, startPoint x: 65, startPoint y: 312, endPoint x: 51, endPoint y: 312, distance: 14.4
click at [65, 267] on div "Highlight H" at bounding box center [64, 311] width 23 height 18
click at [43, 267] on div "Pen P" at bounding box center [38, 311] width 23 height 18
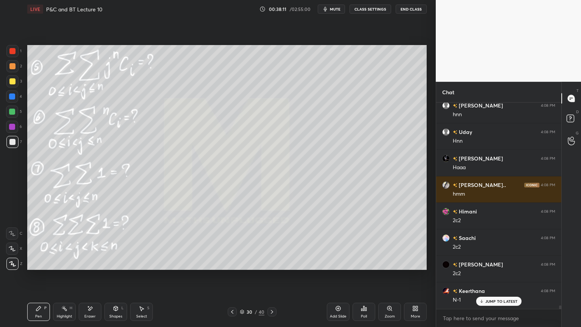
scroll to position [12980, 0]
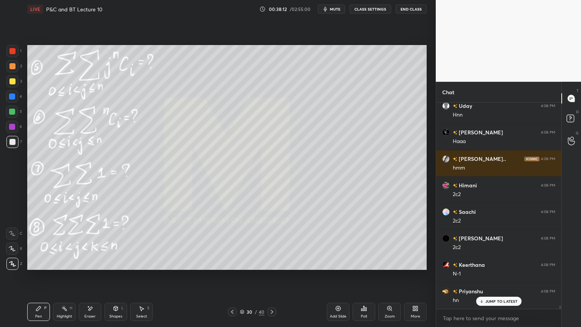
drag, startPoint x: 96, startPoint y: 312, endPoint x: 203, endPoint y: 278, distance: 111.8
click at [96, 267] on div "Eraser" at bounding box center [90, 311] width 23 height 18
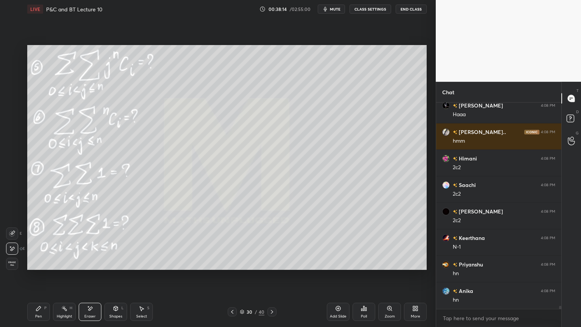
click at [59, 267] on div "Highlight H" at bounding box center [64, 311] width 23 height 18
click at [39, 267] on icon at bounding box center [39, 308] width 6 height 6
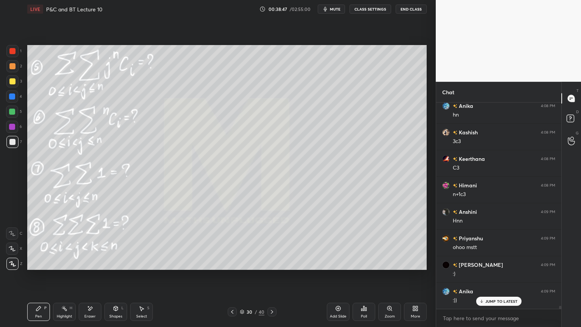
scroll to position [13218, 0]
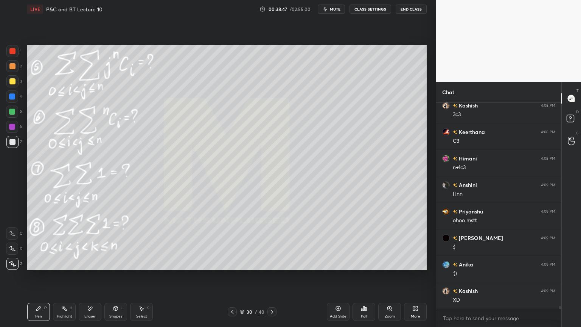
drag, startPoint x: 88, startPoint y: 311, endPoint x: 131, endPoint y: 276, distance: 55.6
click at [88, 267] on div "Eraser" at bounding box center [90, 311] width 23 height 18
click at [59, 267] on div "Highlight H" at bounding box center [64, 311] width 23 height 18
click at [36, 267] on icon at bounding box center [39, 308] width 6 height 6
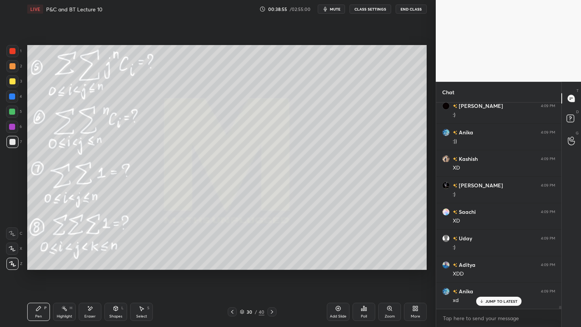
scroll to position [13403, 0]
click at [89, 267] on div "Eraser" at bounding box center [90, 311] width 23 height 18
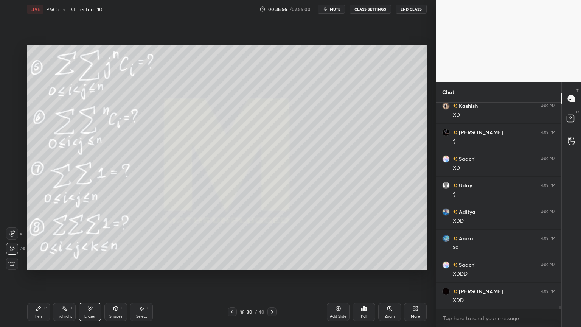
scroll to position [13430, 0]
click at [42, 267] on div "Pen P" at bounding box center [38, 311] width 23 height 18
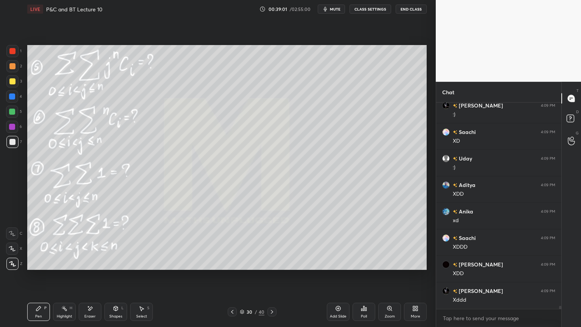
drag, startPoint x: 89, startPoint y: 309, endPoint x: 123, endPoint y: 281, distance: 43.2
click at [90, 267] on icon at bounding box center [90, 308] width 4 height 4
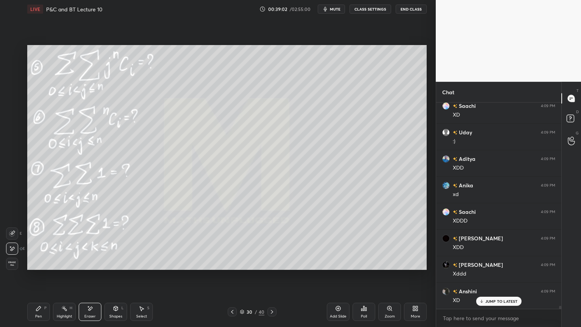
click at [43, 267] on div "Pen P" at bounding box center [38, 311] width 23 height 18
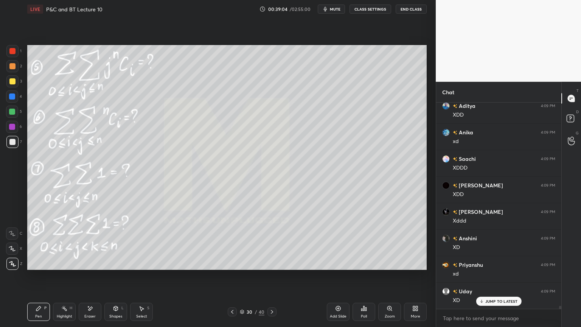
scroll to position [13536, 0]
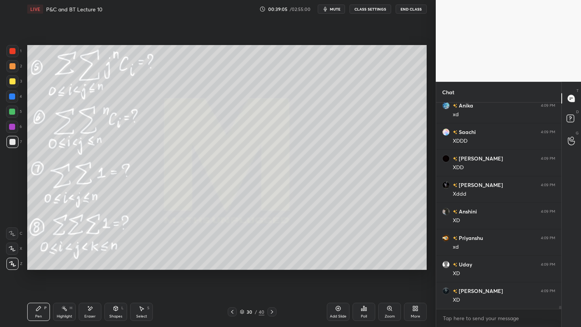
click at [146, 267] on div "Select S" at bounding box center [141, 311] width 23 height 18
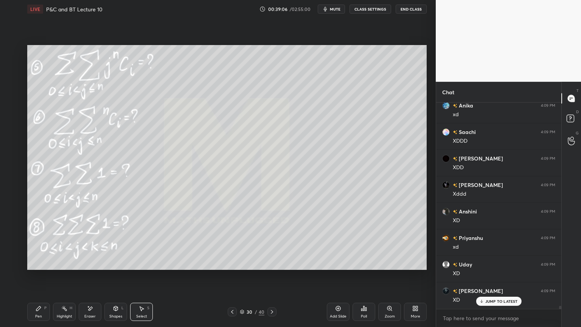
scroll to position [13562, 0]
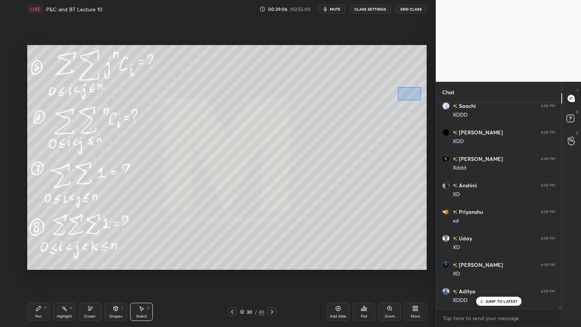
drag, startPoint x: 398, startPoint y: 87, endPoint x: 421, endPoint y: 100, distance: 25.9
click at [422, 100] on div "0 ° Undo Copy Duplicate Duplicate to new slide Delete" at bounding box center [226, 157] width 399 height 225
drag, startPoint x: 405, startPoint y: 96, endPoint x: 392, endPoint y: 94, distance: 12.9
click at [392, 96] on div "0 ° Undo Copy Duplicate Duplicate to new slide Delete" at bounding box center [226, 157] width 399 height 225
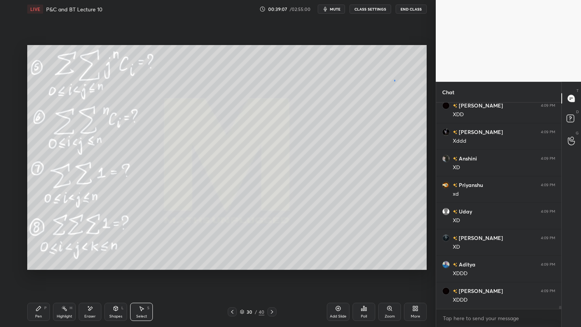
drag, startPoint x: 394, startPoint y: 80, endPoint x: 349, endPoint y: 142, distance: 76.3
click at [394, 81] on div "0 ° Undo Copy Duplicate Duplicate to new slide Delete" at bounding box center [226, 157] width 399 height 225
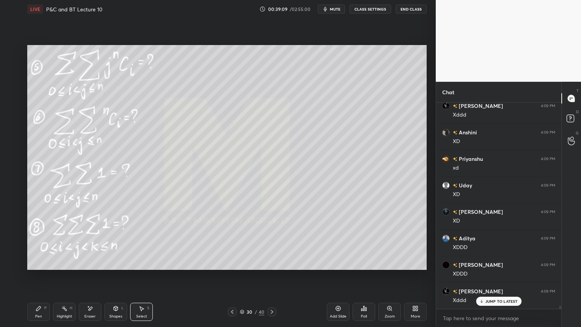
click at [272, 267] on icon at bounding box center [272, 312] width 6 height 6
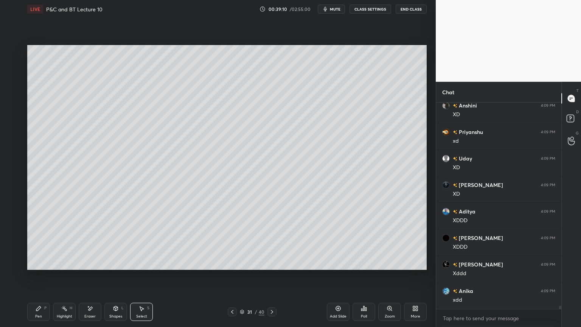
click at [272, 267] on icon at bounding box center [272, 312] width 2 height 4
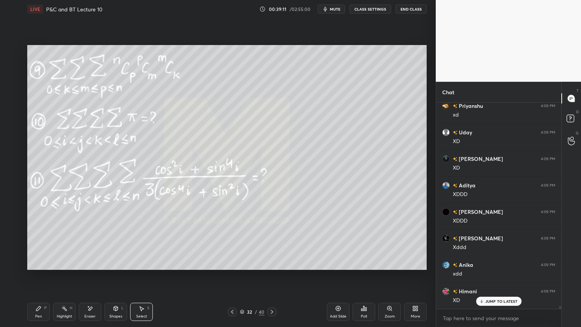
scroll to position [13695, 0]
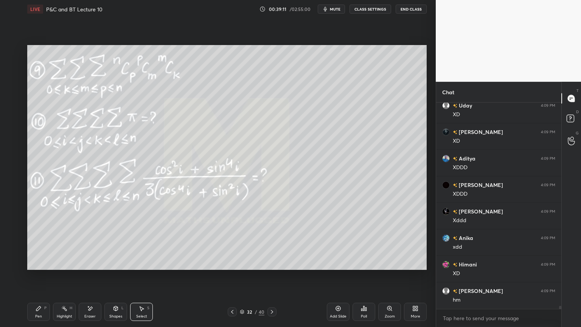
click at [86, 267] on div "Eraser" at bounding box center [90, 311] width 23 height 18
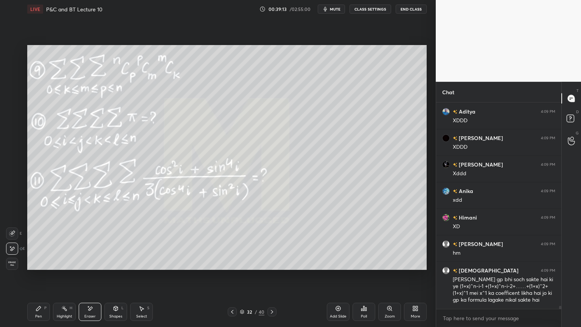
click at [14, 261] on span "Erase all" at bounding box center [11, 263] width 11 height 5
click at [64, 267] on div "Highlight" at bounding box center [65, 316] width 16 height 4
click at [45, 267] on div "Pen P" at bounding box center [38, 311] width 23 height 18
click at [234, 267] on icon at bounding box center [232, 312] width 6 height 6
click at [232, 267] on icon at bounding box center [232, 312] width 6 height 6
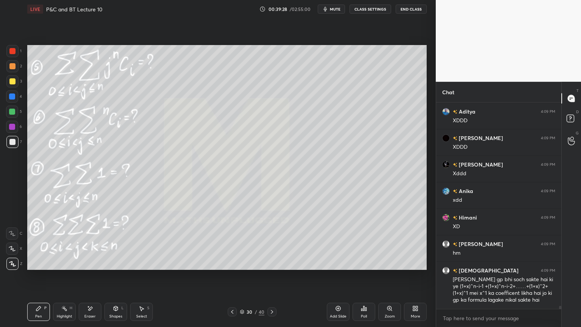
drag, startPoint x: 92, startPoint y: 318, endPoint x: 172, endPoint y: 278, distance: 89.6
click at [93, 267] on div "Eraser" at bounding box center [89, 316] width 11 height 4
click at [144, 267] on div "Select" at bounding box center [141, 316] width 11 height 4
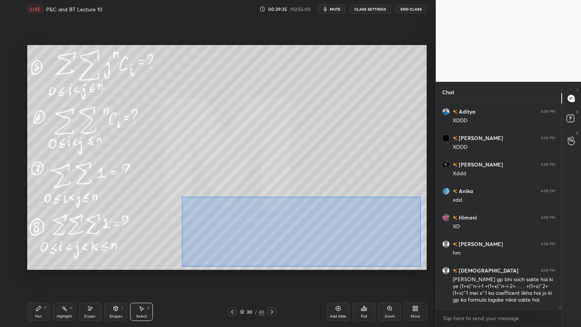
drag, startPoint x: 210, startPoint y: 216, endPoint x: 418, endPoint y: 258, distance: 212.2
click at [420, 266] on div "0 ° Undo Copy Duplicate Duplicate to new slide Delete" at bounding box center [226, 157] width 399 height 225
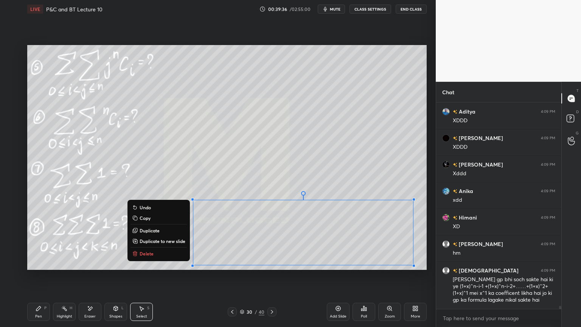
drag, startPoint x: 158, startPoint y: 254, endPoint x: 157, endPoint y: 259, distance: 4.8
click at [158, 255] on button "Delete" at bounding box center [158, 253] width 56 height 9
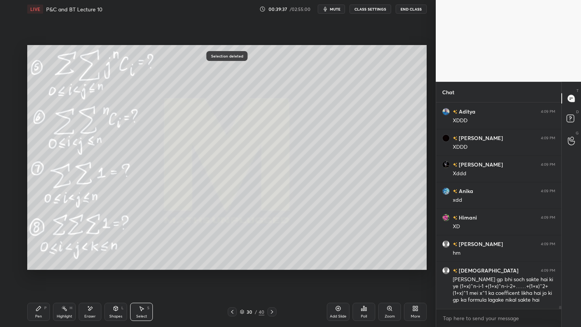
click at [84, 267] on div "Eraser" at bounding box center [90, 311] width 23 height 18
click at [41, 267] on div "Pen P" at bounding box center [38, 311] width 23 height 18
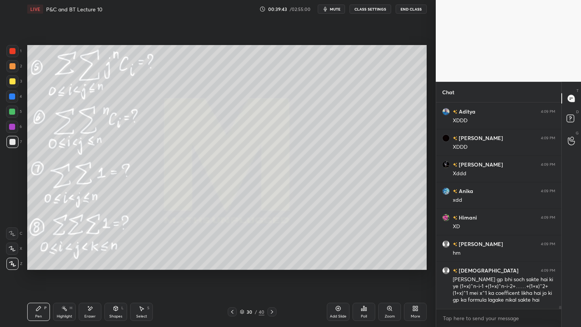
click at [92, 267] on icon at bounding box center [90, 308] width 6 height 6
drag, startPoint x: 61, startPoint y: 311, endPoint x: 41, endPoint y: 307, distance: 20.4
click at [59, 267] on div "Highlight H" at bounding box center [64, 311] width 23 height 18
drag, startPoint x: 41, startPoint y: 307, endPoint x: 85, endPoint y: 274, distance: 55.6
click at [41, 267] on div "Pen P" at bounding box center [38, 311] width 23 height 18
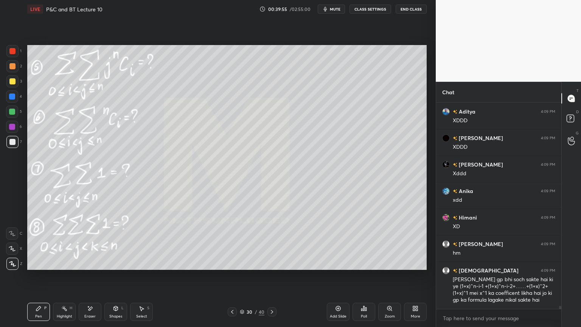
drag, startPoint x: 90, startPoint y: 313, endPoint x: 158, endPoint y: 271, distance: 80.0
click at [90, 267] on div "Eraser" at bounding box center [89, 316] width 11 height 4
drag, startPoint x: 65, startPoint y: 310, endPoint x: 40, endPoint y: 310, distance: 25.3
click at [60, 267] on div "Highlight H" at bounding box center [64, 311] width 23 height 18
drag, startPoint x: 40, startPoint y: 310, endPoint x: 50, endPoint y: 310, distance: 9.8
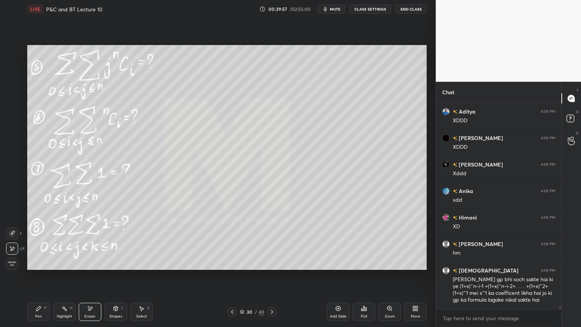
click at [37, 267] on div "Pen P" at bounding box center [38, 311] width 23 height 18
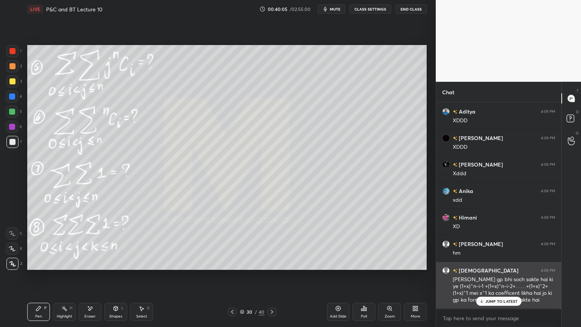
scroll to position [13768, 0]
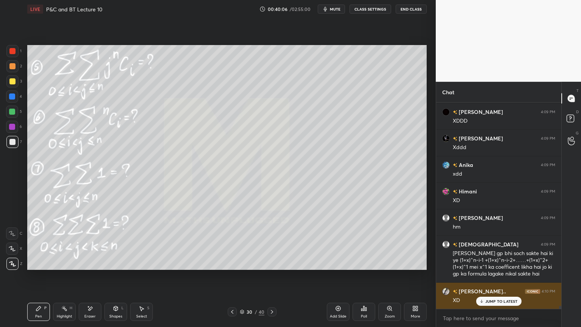
click at [485, 267] on p "JUMP TO LATEST" at bounding box center [501, 301] width 33 height 5
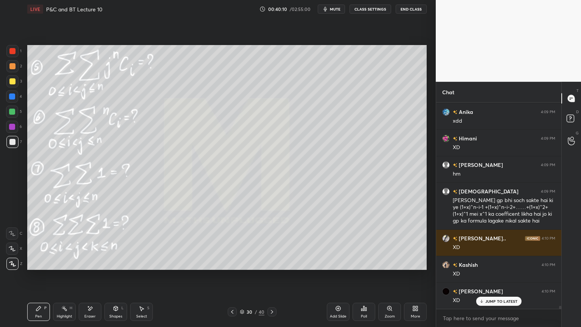
scroll to position [13847, 0]
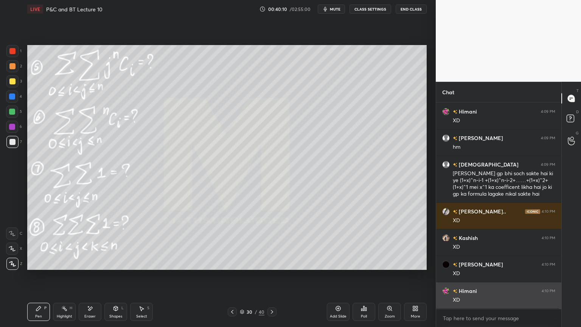
click at [492, 267] on div "[PERSON_NAME] 4:09 PM Xddd Anika 4:09 PM xdd [PERSON_NAME] 4:09 PM XD [PERSON_N…" at bounding box center [498, 205] width 125 height 206
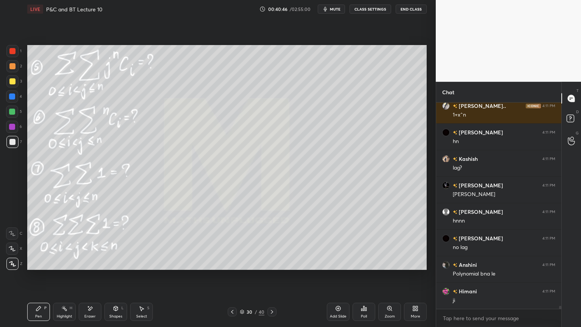
scroll to position [14483, 0]
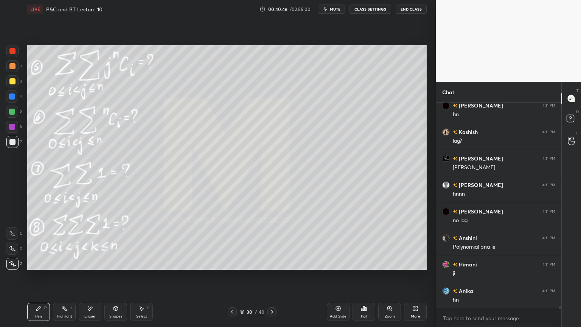
click at [91, 267] on div "Eraser" at bounding box center [90, 311] width 23 height 18
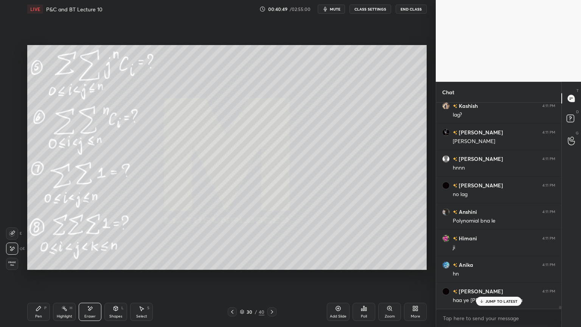
drag, startPoint x: 61, startPoint y: 316, endPoint x: 42, endPoint y: 309, distance: 19.7
click at [60, 267] on div "Highlight" at bounding box center [65, 316] width 16 height 4
drag, startPoint x: 42, startPoint y: 309, endPoint x: 50, endPoint y: 307, distance: 7.7
click at [42, 267] on div "Pen P" at bounding box center [38, 311] width 23 height 18
click at [503, 267] on p "JUMP TO LATEST" at bounding box center [501, 301] width 33 height 5
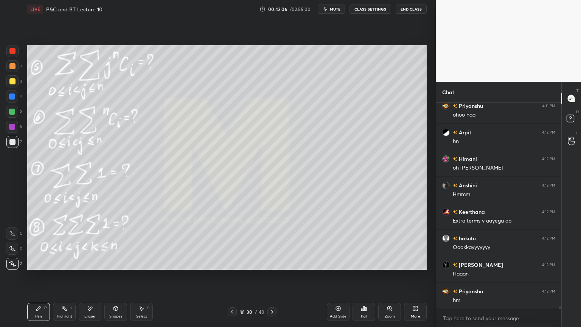
scroll to position [14939, 0]
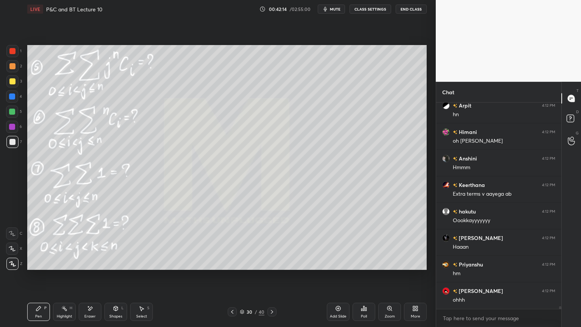
drag, startPoint x: 96, startPoint y: 312, endPoint x: 127, endPoint y: 296, distance: 34.8
click at [96, 267] on div "Eraser" at bounding box center [90, 311] width 23 height 18
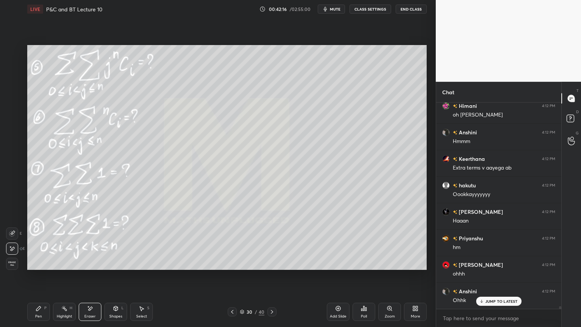
scroll to position [14992, 0]
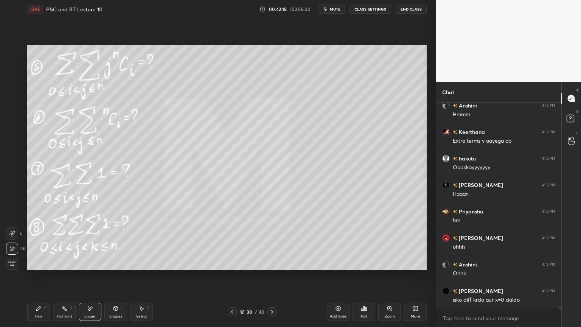
click at [63, 267] on icon at bounding box center [64, 308] width 6 height 6
click at [40, 267] on div "Pen P" at bounding box center [38, 311] width 23 height 18
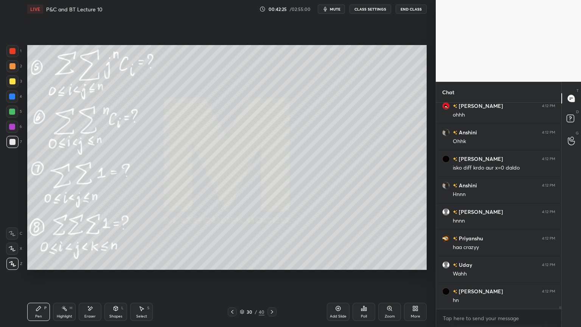
scroll to position [15151, 0]
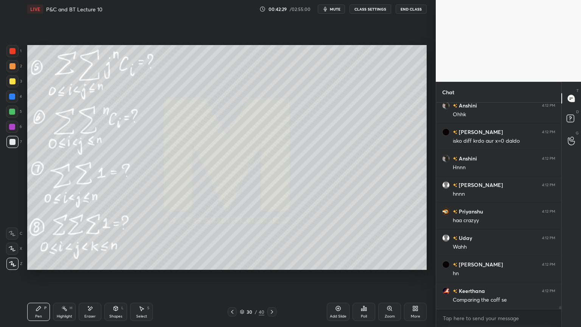
click at [88, 267] on div "Eraser" at bounding box center [89, 316] width 11 height 4
click at [62, 267] on icon at bounding box center [64, 308] width 6 height 6
click at [36, 267] on div "Pen P" at bounding box center [38, 311] width 23 height 18
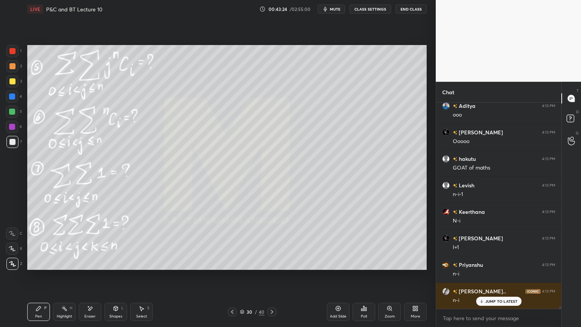
scroll to position [15628, 0]
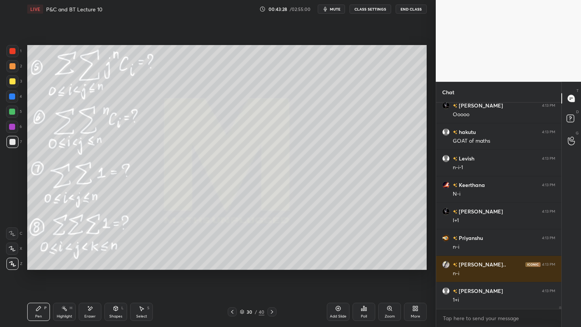
click at [92, 267] on icon at bounding box center [90, 308] width 6 height 6
click at [43, 267] on div "Pen P" at bounding box center [38, 311] width 23 height 18
click at [90, 267] on div "Eraser" at bounding box center [90, 311] width 23 height 18
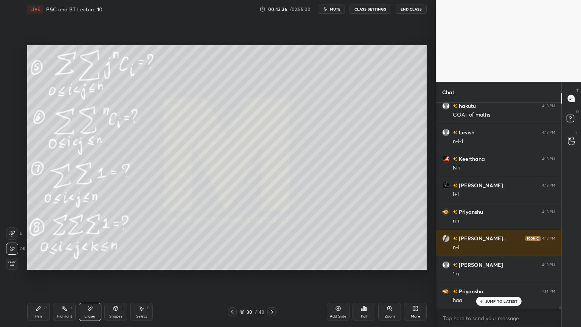
click at [39, 267] on div "Pen P" at bounding box center [38, 311] width 23 height 18
click at [142, 267] on div "Select" at bounding box center [141, 316] width 11 height 4
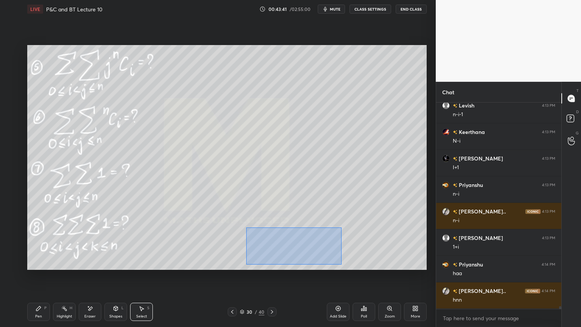
drag, startPoint x: 246, startPoint y: 227, endPoint x: 313, endPoint y: 252, distance: 71.4
click at [340, 264] on div "0 ° Undo Copy Duplicate Duplicate to new slide Delete" at bounding box center [226, 157] width 399 height 225
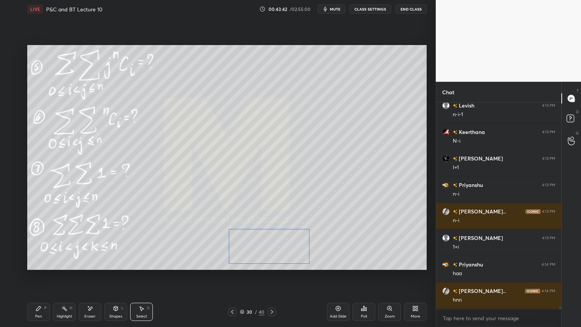
drag, startPoint x: 311, startPoint y: 249, endPoint x: 289, endPoint y: 249, distance: 21.6
click at [289, 249] on div "0 ° Undo Copy Duplicate Duplicate to new slide Delete" at bounding box center [226, 157] width 399 height 225
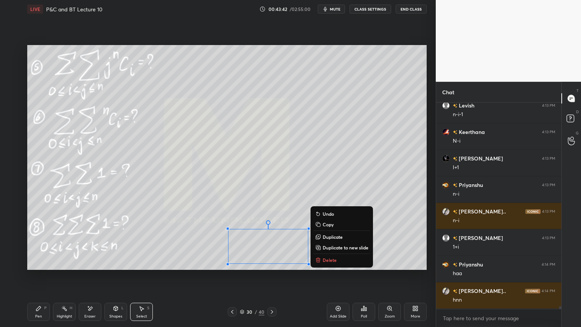
scroll to position [15714, 0]
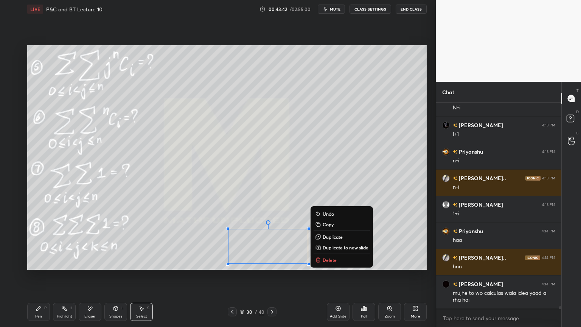
drag, startPoint x: 203, startPoint y: 248, endPoint x: 188, endPoint y: 258, distance: 18.2
click at [203, 247] on div "0 ° Undo Copy Duplicate Duplicate to new slide Delete" at bounding box center [226, 157] width 399 height 225
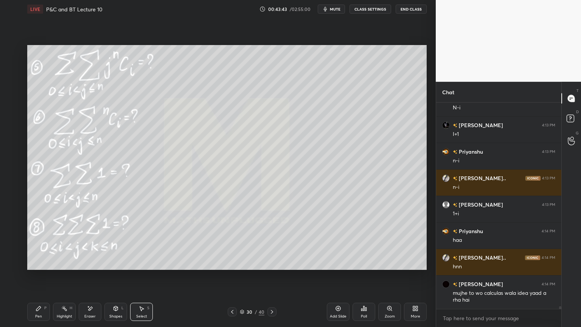
click at [43, 267] on div "Pen P" at bounding box center [38, 311] width 23 height 18
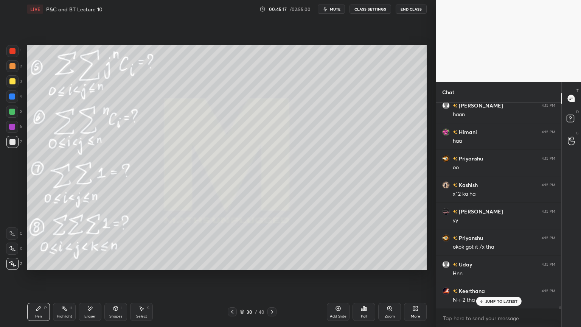
scroll to position [16322, 0]
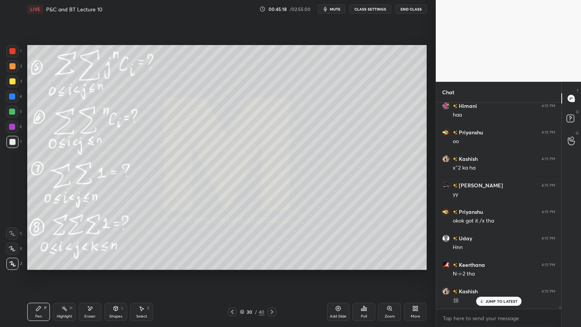
click at [91, 267] on div "Eraser" at bounding box center [90, 311] width 23 height 18
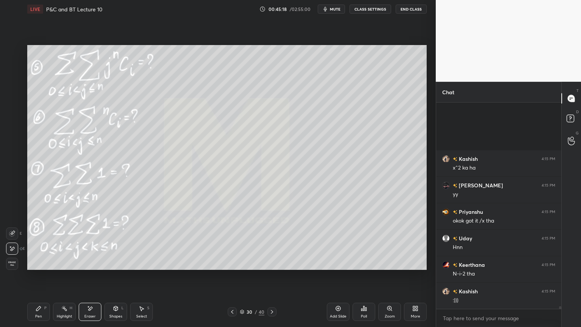
scroll to position [16402, 0]
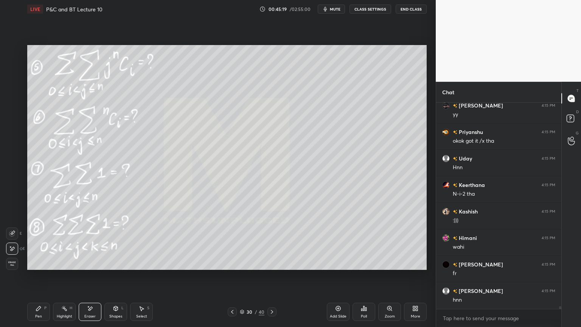
click at [55, 267] on div "Highlight H" at bounding box center [64, 311] width 23 height 18
drag, startPoint x: 34, startPoint y: 312, endPoint x: 88, endPoint y: 295, distance: 56.2
click at [34, 267] on div "Pen P" at bounding box center [38, 311] width 23 height 18
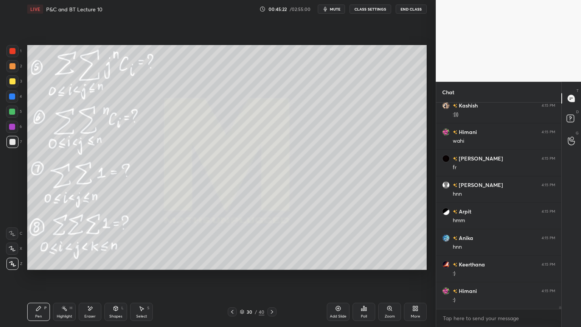
scroll to position [16534, 0]
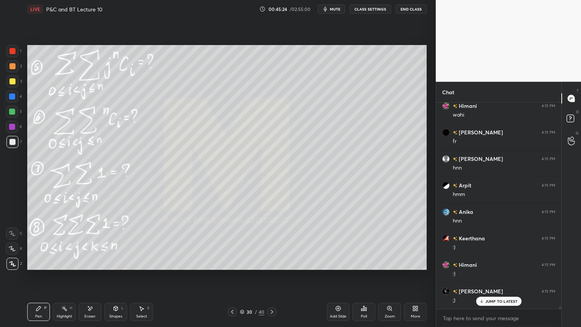
click at [92, 267] on div "Eraser" at bounding box center [89, 316] width 11 height 4
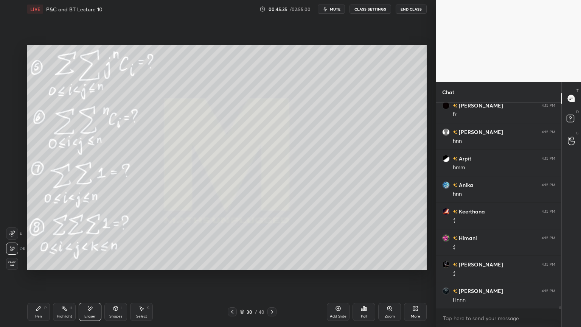
click at [141, 267] on div "Select S" at bounding box center [141, 311] width 23 height 18
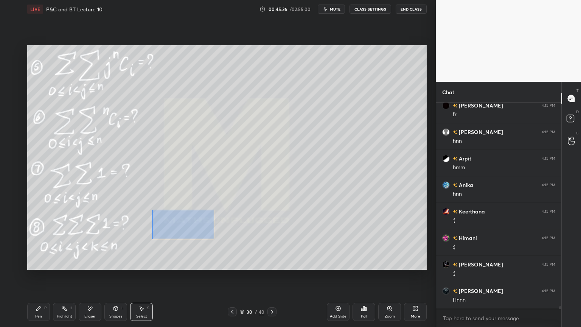
drag, startPoint x: 157, startPoint y: 216, endPoint x: 208, endPoint y: 228, distance: 51.6
click at [214, 237] on div "0 ° Undo Copy Duplicate Duplicate to new slide Delete" at bounding box center [226, 157] width 399 height 225
drag, startPoint x: 190, startPoint y: 222, endPoint x: 189, endPoint y: 207, distance: 14.8
click at [187, 222] on div "0 ° Undo Copy Duplicate Duplicate to new slide Delete" at bounding box center [226, 157] width 399 height 225
click at [188, 196] on div "0 ° Undo Copy Duplicate Duplicate to new slide Delete" at bounding box center [226, 157] width 399 height 225
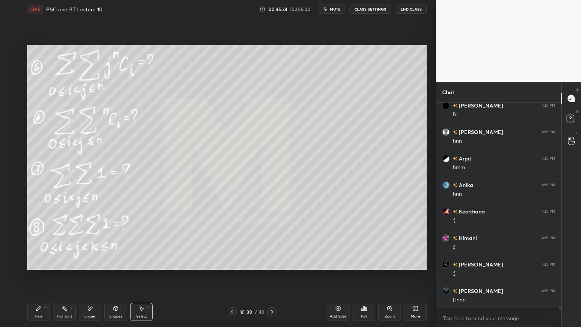
click at [40, 267] on div "Pen P" at bounding box center [38, 311] width 23 height 18
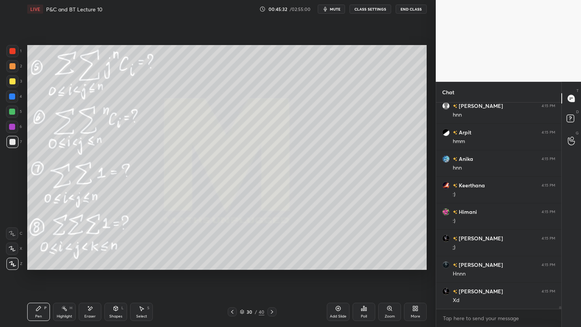
scroll to position [16614, 0]
click at [270, 267] on icon at bounding box center [272, 312] width 6 height 6
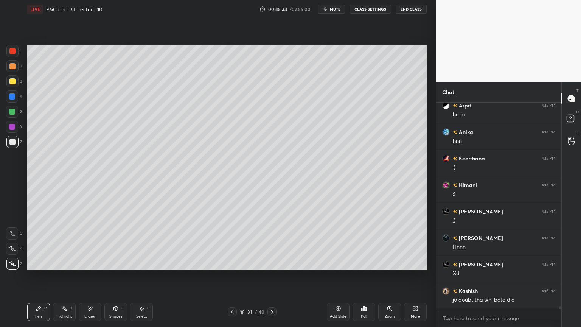
scroll to position [16640, 0]
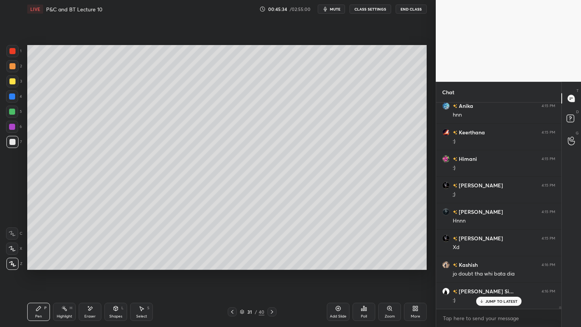
click at [273, 267] on icon at bounding box center [272, 312] width 6 height 6
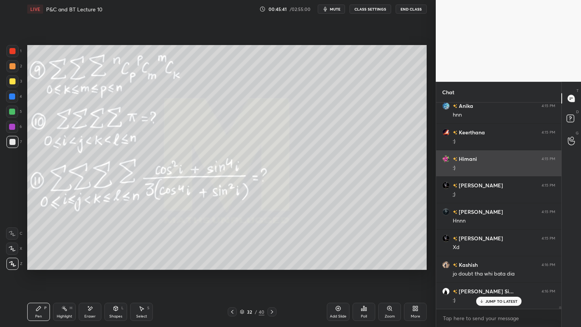
scroll to position [16667, 0]
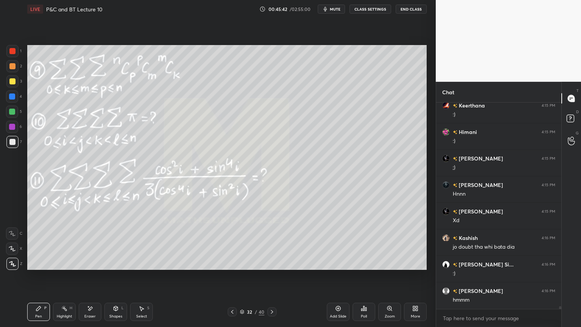
drag, startPoint x: 232, startPoint y: 313, endPoint x: 238, endPoint y: 308, distance: 7.6
click at [231, 267] on icon at bounding box center [232, 312] width 6 height 6
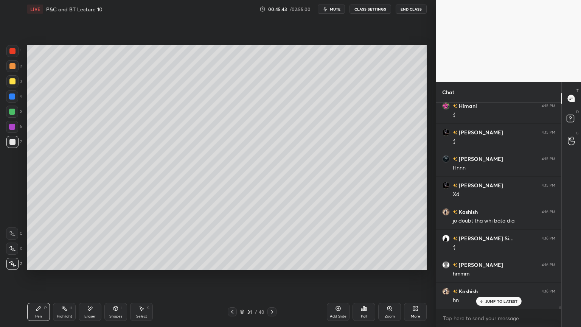
scroll to position [16720, 0]
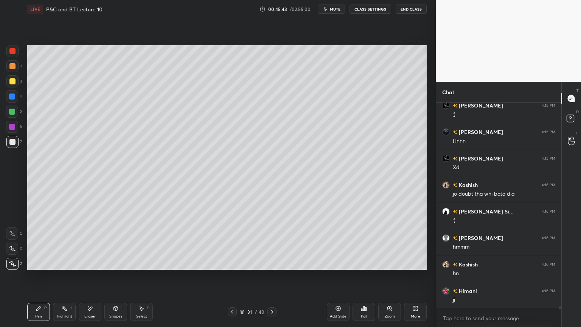
click at [233, 267] on icon at bounding box center [232, 312] width 6 height 6
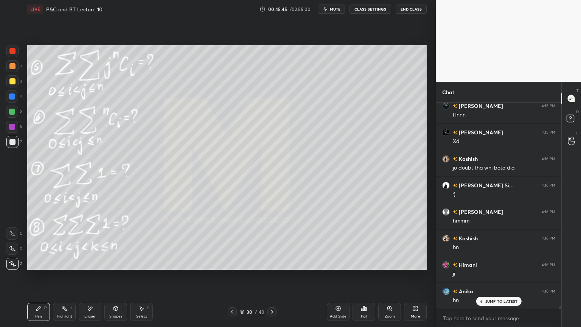
scroll to position [16764, 0]
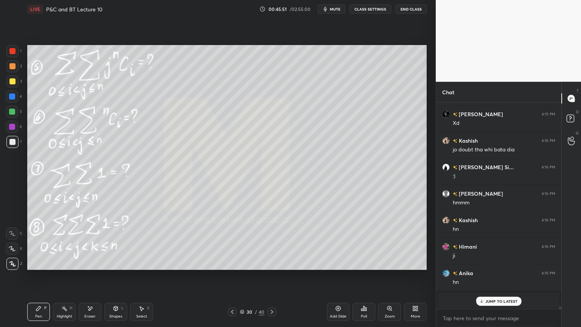
click at [273, 267] on icon at bounding box center [272, 312] width 6 height 6
click at [273, 267] on div at bounding box center [271, 311] width 9 height 9
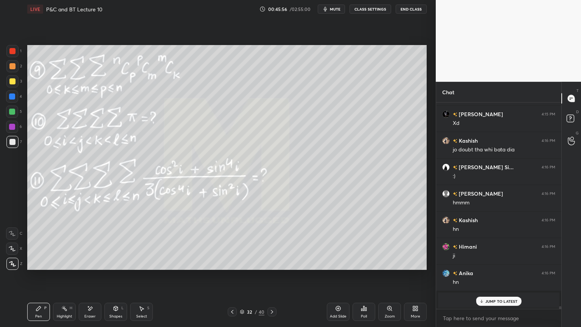
drag, startPoint x: 91, startPoint y: 309, endPoint x: 89, endPoint y: 279, distance: 30.3
click at [92, 267] on icon at bounding box center [90, 308] width 6 height 6
click at [60, 267] on div "Highlight" at bounding box center [65, 316] width 16 height 4
click at [40, 267] on div "Pen P" at bounding box center [38, 311] width 23 height 18
click at [11, 69] on div at bounding box center [12, 66] width 12 height 12
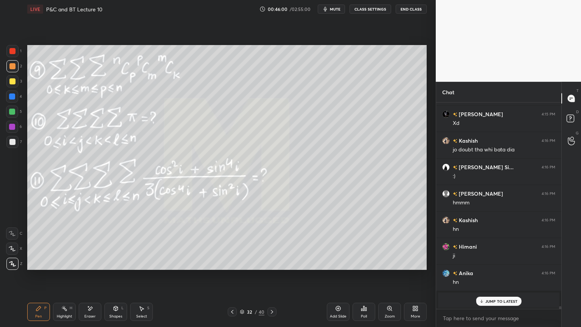
click at [90, 267] on icon at bounding box center [90, 308] width 6 height 6
drag, startPoint x: 59, startPoint y: 310, endPoint x: 44, endPoint y: 311, distance: 14.4
click at [59, 267] on div "Highlight H" at bounding box center [64, 311] width 23 height 18
drag, startPoint x: 43, startPoint y: 311, endPoint x: 95, endPoint y: 280, distance: 60.5
click at [42, 267] on div "Pen P" at bounding box center [38, 311] width 23 height 18
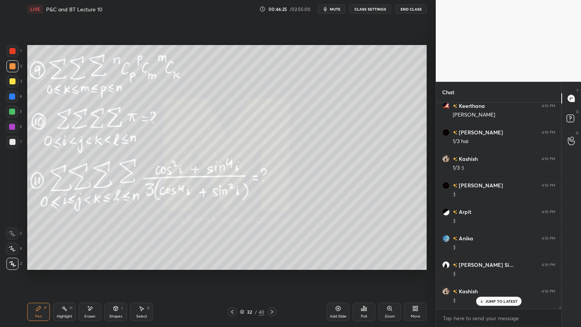
scroll to position [17002, 0]
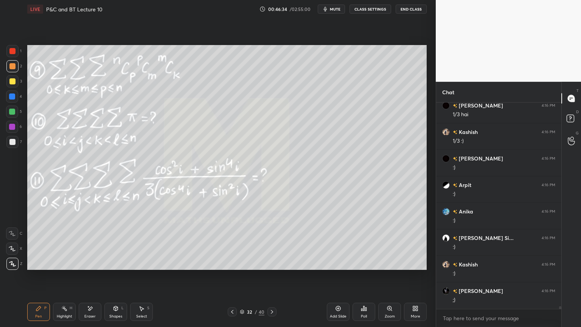
click at [87, 267] on icon at bounding box center [90, 308] width 6 height 6
click at [62, 267] on div "Highlight H" at bounding box center [64, 311] width 23 height 18
click at [36, 267] on icon at bounding box center [39, 308] width 6 height 6
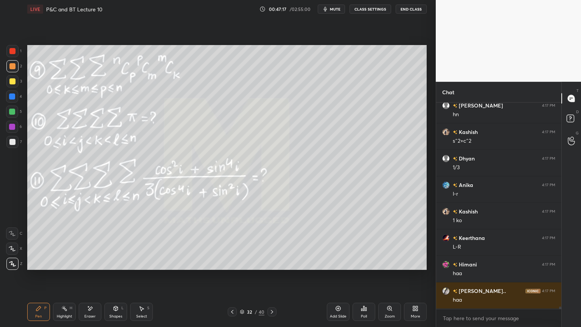
scroll to position [17293, 0]
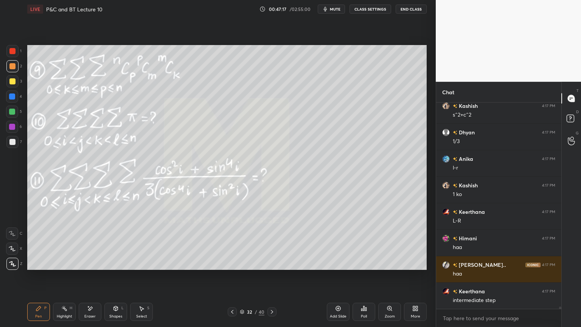
drag, startPoint x: 90, startPoint y: 312, endPoint x: 121, endPoint y: 288, distance: 38.9
click at [90, 267] on div "Eraser" at bounding box center [90, 311] width 23 height 18
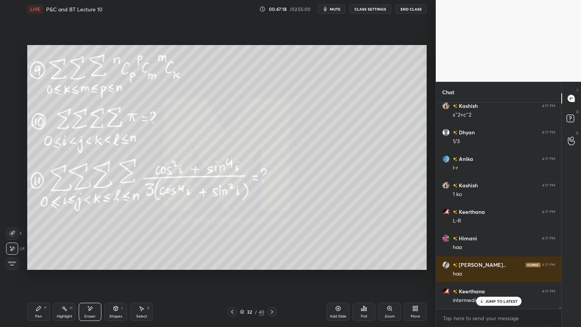
scroll to position [17320, 0]
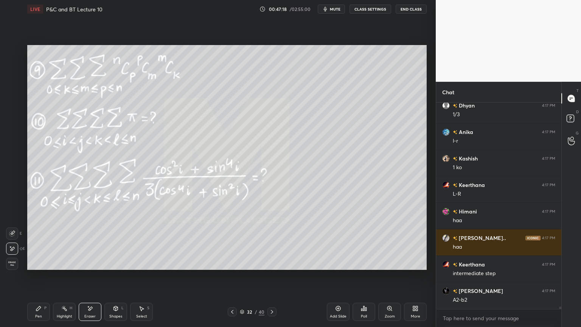
click at [60, 267] on div "Highlight H" at bounding box center [64, 311] width 23 height 18
drag, startPoint x: 37, startPoint y: 305, endPoint x: 96, endPoint y: 275, distance: 66.6
click at [36, 267] on div "Pen P" at bounding box center [38, 311] width 23 height 18
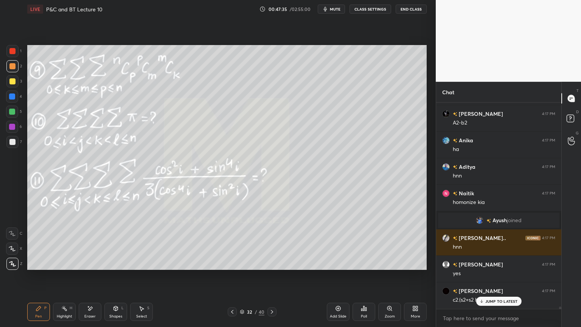
scroll to position [17523, 0]
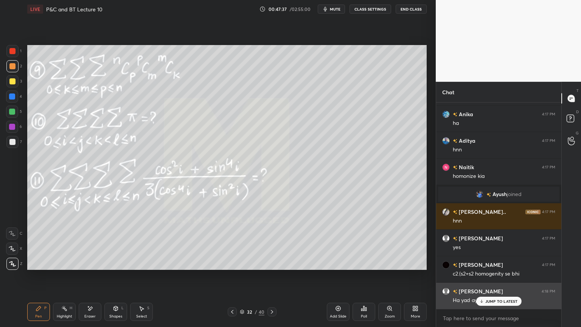
click at [485, 267] on div "JUMP TO LATEST" at bounding box center [498, 300] width 45 height 9
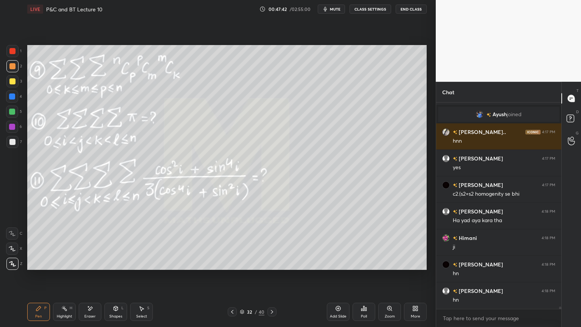
scroll to position [17629, 0]
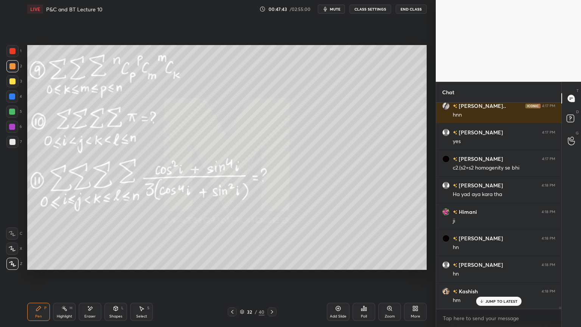
click at [95, 267] on div "Eraser" at bounding box center [90, 311] width 23 height 18
drag, startPoint x: 12, startPoint y: 264, endPoint x: 22, endPoint y: 267, distance: 9.9
click at [12, 264] on span "Erase all" at bounding box center [11, 263] width 11 height 5
click at [62, 267] on icon at bounding box center [64, 308] width 6 height 6
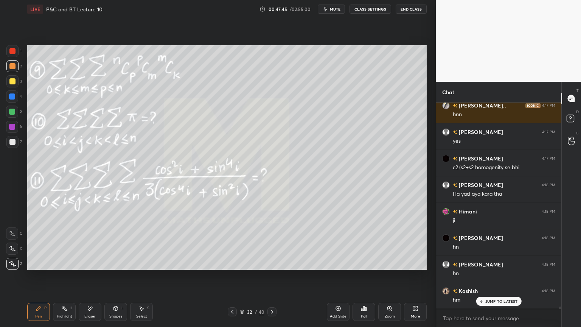
click at [41, 267] on div "Pen P" at bounding box center [38, 311] width 23 height 18
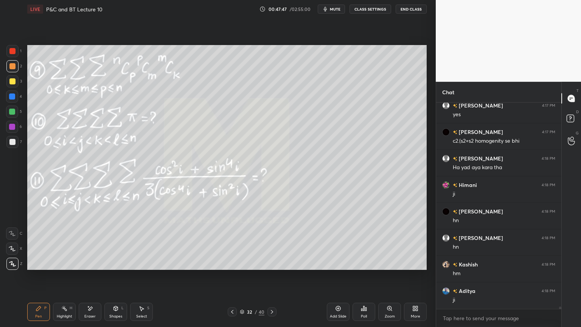
drag, startPoint x: 99, startPoint y: 306, endPoint x: 129, endPoint y: 274, distance: 43.6
click at [99, 267] on div "Eraser" at bounding box center [90, 311] width 23 height 18
drag, startPoint x: 61, startPoint y: 307, endPoint x: 43, endPoint y: 306, distance: 18.2
click at [61, 267] on div "Highlight H" at bounding box center [64, 311] width 23 height 18
click at [43, 267] on div "Pen P" at bounding box center [38, 311] width 23 height 18
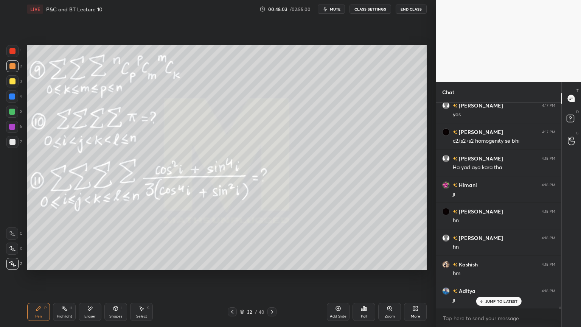
scroll to position [17682, 0]
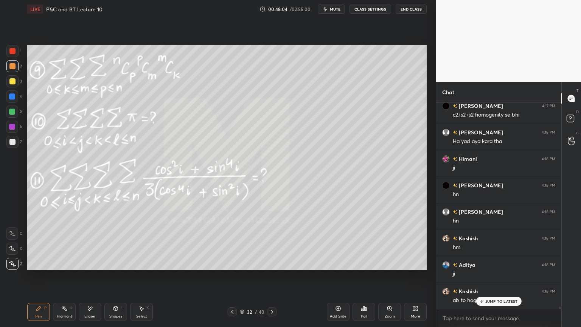
drag, startPoint x: 91, startPoint y: 310, endPoint x: 93, endPoint y: 304, distance: 7.1
click at [90, 267] on icon at bounding box center [90, 308] width 6 height 6
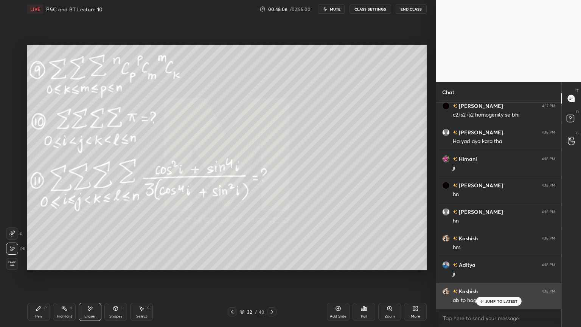
click at [492, 267] on div "x" at bounding box center [498, 318] width 125 height 18
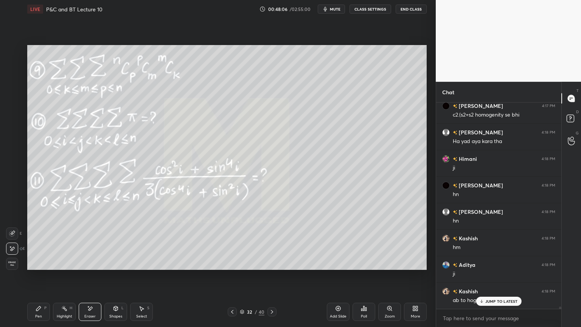
click at [490, 267] on p "JUMP TO LATEST" at bounding box center [501, 301] width 33 height 5
click at [59, 267] on div "Highlight H" at bounding box center [64, 311] width 23 height 18
click at [34, 267] on div "Pen P" at bounding box center [38, 311] width 23 height 18
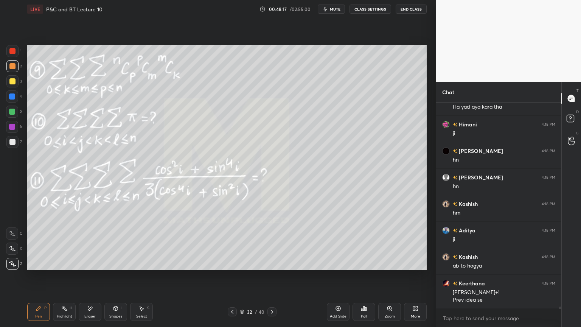
scroll to position [17742, 0]
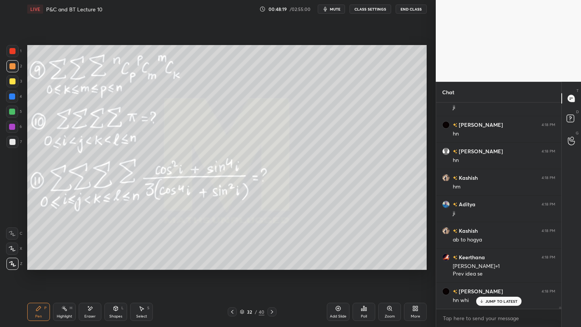
click at [91, 267] on div "Eraser" at bounding box center [90, 311] width 23 height 18
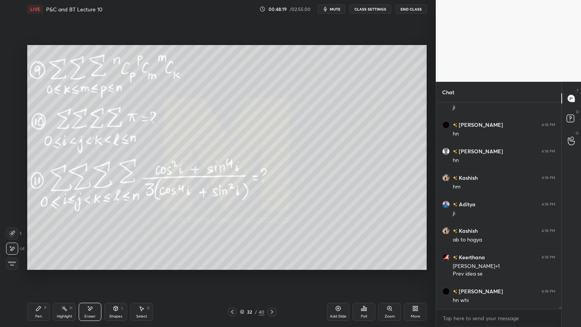
scroll to position [17769, 0]
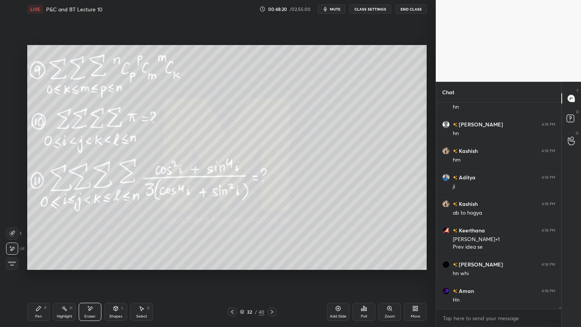
click at [57, 267] on div "Highlight" at bounding box center [65, 316] width 16 height 4
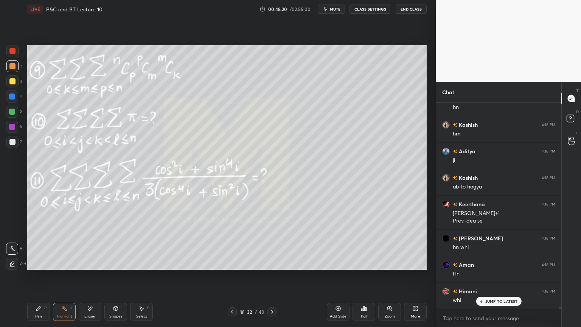
click at [39, 267] on div "Pen P" at bounding box center [38, 311] width 23 height 18
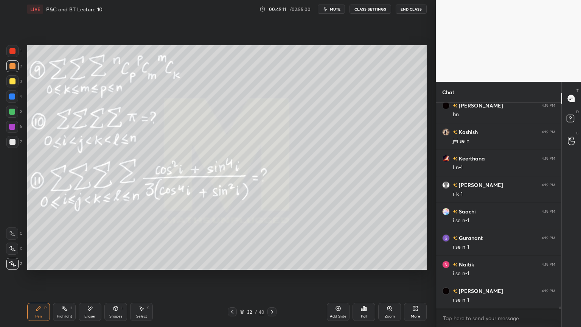
scroll to position [18518, 0]
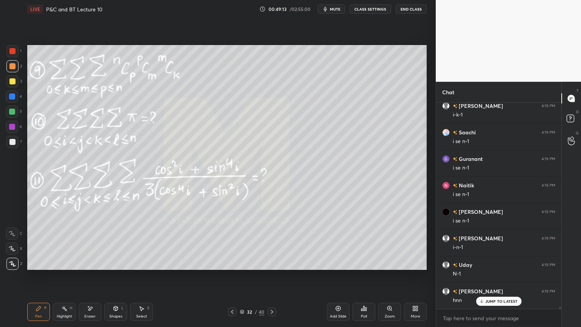
click at [89, 267] on div "Eraser" at bounding box center [90, 311] width 23 height 18
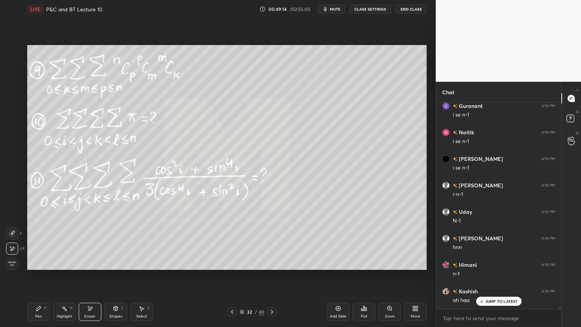
click at [56, 267] on div "Highlight H" at bounding box center [64, 311] width 23 height 18
drag, startPoint x: 40, startPoint y: 312, endPoint x: 59, endPoint y: 287, distance: 31.1
click at [40, 267] on div "Pen P" at bounding box center [38, 311] width 23 height 18
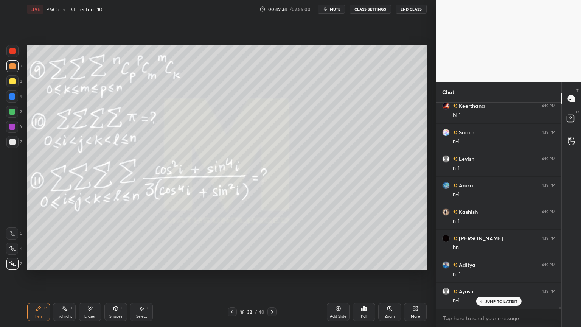
scroll to position [18933, 0]
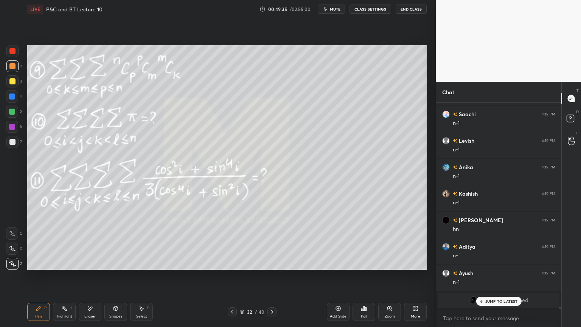
click at [86, 267] on div "Eraser" at bounding box center [89, 316] width 11 height 4
drag, startPoint x: 62, startPoint y: 314, endPoint x: 40, endPoint y: 314, distance: 22.7
click at [62, 267] on div "Highlight" at bounding box center [65, 316] width 16 height 4
click at [39, 267] on div "Pen" at bounding box center [38, 316] width 7 height 4
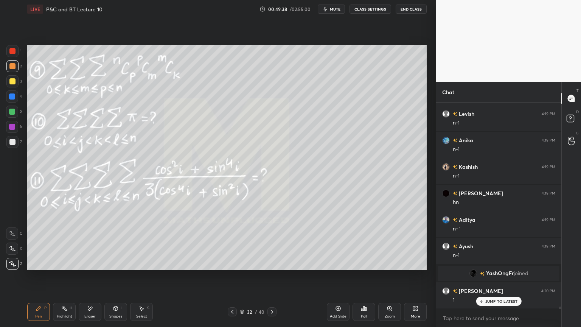
scroll to position [18986, 0]
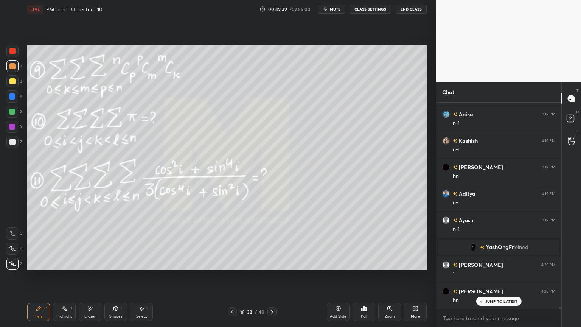
drag, startPoint x: 94, startPoint y: 313, endPoint x: 125, endPoint y: 278, distance: 46.9
click at [92, 267] on div "Eraser" at bounding box center [90, 311] width 23 height 18
click at [45, 267] on div "Pen P" at bounding box center [38, 311] width 23 height 18
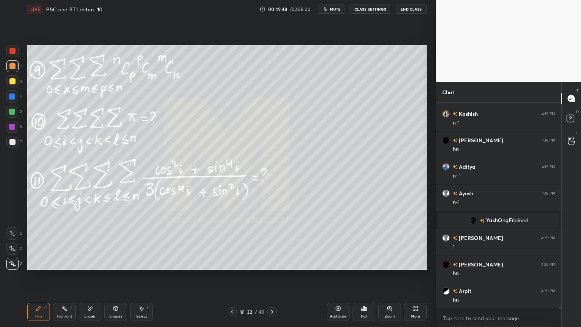
click at [87, 267] on icon at bounding box center [90, 308] width 6 height 6
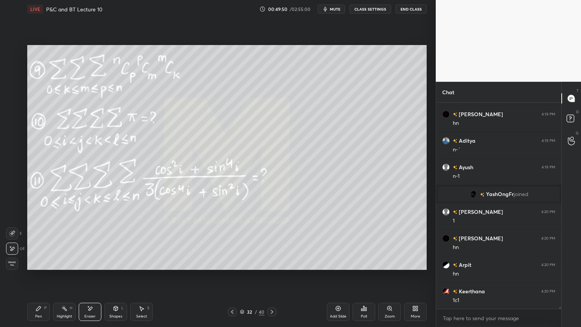
click at [64, 267] on icon at bounding box center [64, 308] width 6 height 6
drag, startPoint x: 43, startPoint y: 309, endPoint x: 68, endPoint y: 284, distance: 35.6
click at [42, 267] on div "Pen P" at bounding box center [38, 311] width 23 height 18
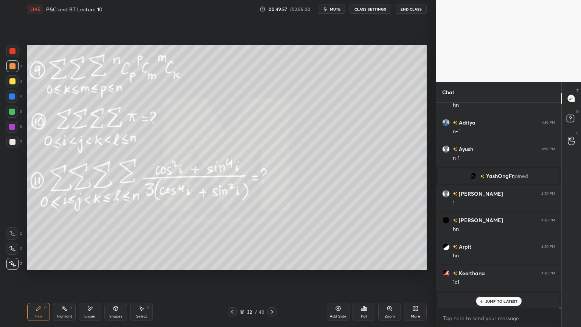
scroll to position [16225, 0]
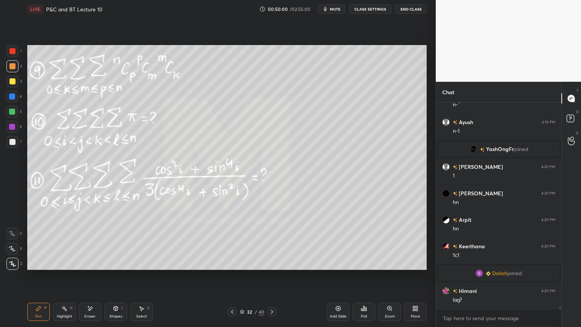
click at [144, 267] on icon at bounding box center [141, 308] width 6 height 6
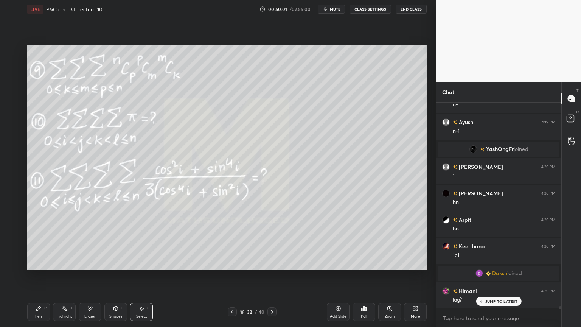
scroll to position [16251, 0]
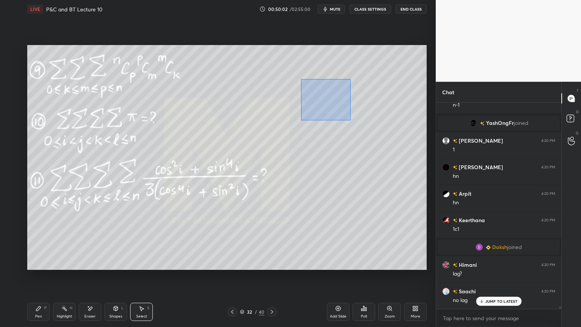
drag, startPoint x: 301, startPoint y: 79, endPoint x: 357, endPoint y: 125, distance: 72.5
click at [368, 130] on div "0 ° Undo Copy Duplicate Duplicate to new slide Delete" at bounding box center [226, 157] width 399 height 225
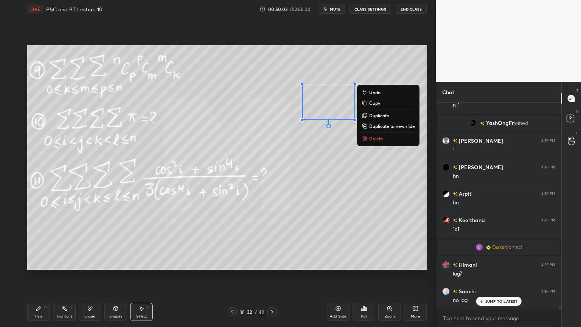
scroll to position [16304, 0]
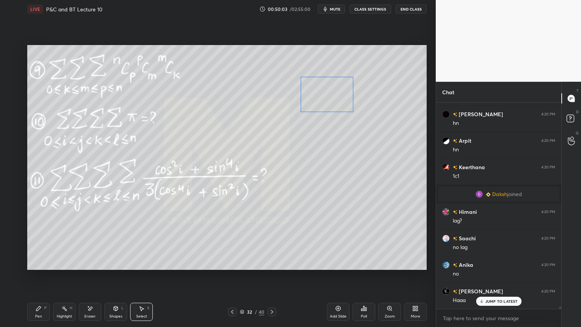
drag, startPoint x: 340, startPoint y: 105, endPoint x: 338, endPoint y: 97, distance: 7.7
click at [338, 97] on div "0 ° Undo Copy Duplicate Duplicate to new slide Delete" at bounding box center [226, 157] width 399 height 225
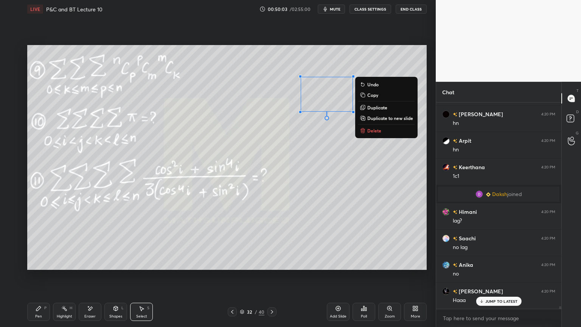
scroll to position [16384, 0]
click at [325, 150] on div "0 ° Undo Copy Duplicate Duplicate to new slide Delete" at bounding box center [226, 157] width 399 height 225
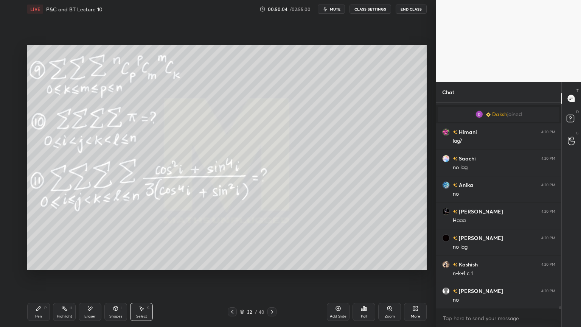
drag, startPoint x: 65, startPoint y: 310, endPoint x: 61, endPoint y: 312, distance: 4.2
click at [65, 267] on icon at bounding box center [64, 308] width 6 height 6
click at [44, 267] on div "Pen P" at bounding box center [38, 311] width 23 height 18
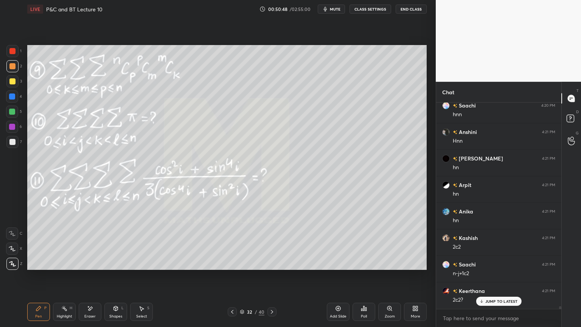
scroll to position [16675, 0]
click at [96, 267] on div "Eraser" at bounding box center [90, 311] width 23 height 18
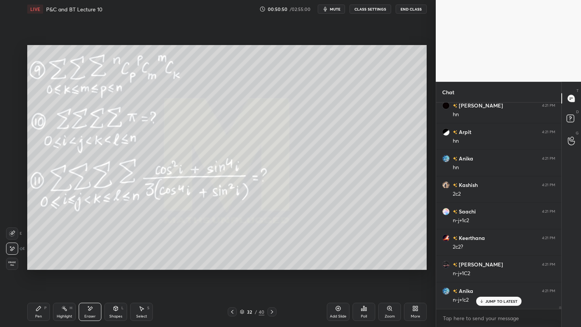
scroll to position [16727, 0]
click at [143, 267] on div "Select S" at bounding box center [141, 311] width 23 height 18
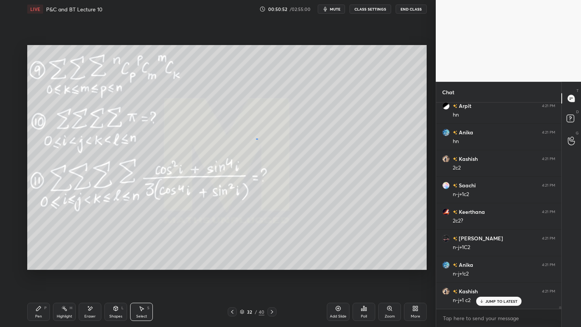
drag, startPoint x: 257, startPoint y: 138, endPoint x: 299, endPoint y: 177, distance: 56.7
click at [307, 183] on div "0 ° Undo Copy Duplicate Duplicate to new slide Delete" at bounding box center [226, 157] width 399 height 225
drag, startPoint x: 276, startPoint y: 156, endPoint x: 310, endPoint y: 177, distance: 40.0
click at [329, 143] on div "0 ° Undo Copy Duplicate Duplicate to new slide Delete" at bounding box center [226, 157] width 399 height 225
click at [310, 178] on div "0 ° Undo Copy Duplicate Duplicate to new slide Delete" at bounding box center [226, 157] width 399 height 225
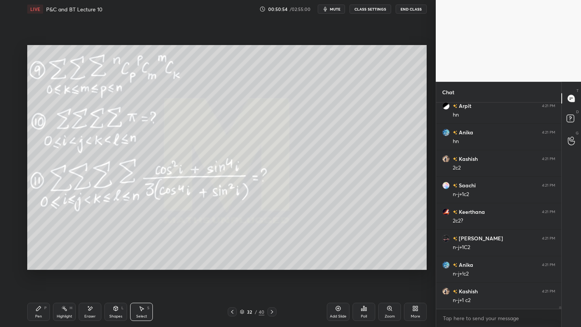
scroll to position [16754, 0]
click at [67, 267] on icon at bounding box center [64, 308] width 6 height 6
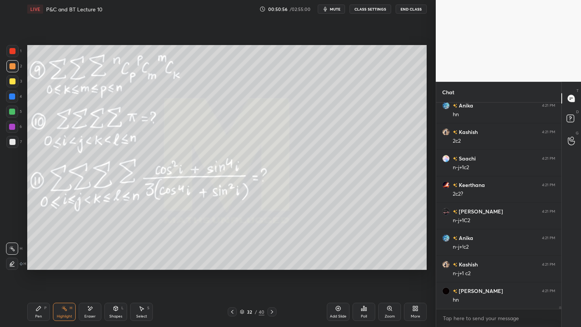
drag, startPoint x: 88, startPoint y: 315, endPoint x: 93, endPoint y: 306, distance: 9.9
click at [88, 267] on div "Eraser" at bounding box center [89, 316] width 11 height 4
drag, startPoint x: 146, startPoint y: 310, endPoint x: 171, endPoint y: 270, distance: 47.2
click at [145, 267] on div "Select S" at bounding box center [141, 311] width 23 height 18
drag, startPoint x: 304, startPoint y: 118, endPoint x: 329, endPoint y: 148, distance: 39.2
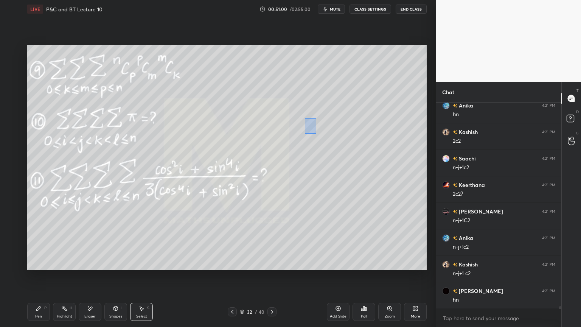
click at [369, 179] on div "0 ° Undo Copy Duplicate Duplicate to new slide Delete" at bounding box center [226, 157] width 399 height 225
drag, startPoint x: 326, startPoint y: 147, endPoint x: 302, endPoint y: 107, distance: 46.7
click at [290, 100] on div "0 ° Undo Copy Duplicate Duplicate to new slide Delete" at bounding box center [226, 157] width 399 height 225
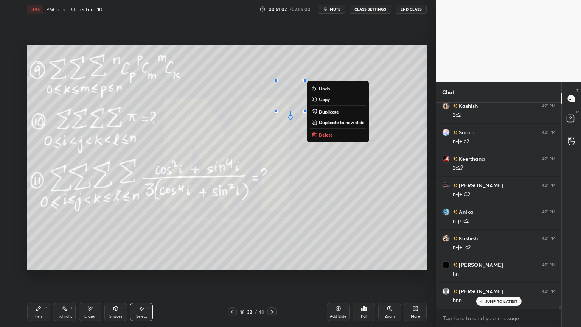
scroll to position [16807, 0]
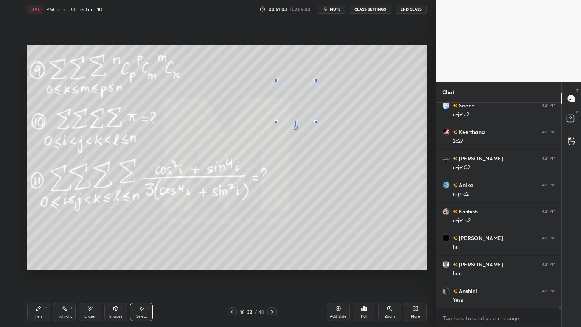
drag, startPoint x: 305, startPoint y: 112, endPoint x: 315, endPoint y: 121, distance: 13.1
click at [315, 121] on div at bounding box center [315, 121] width 3 height 3
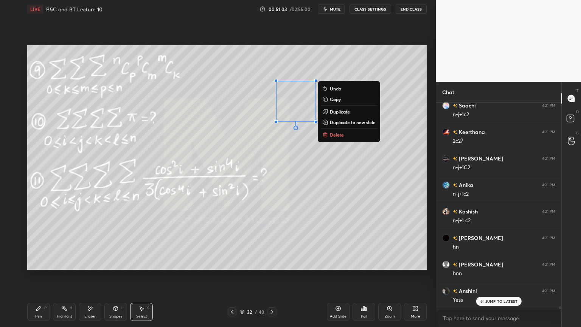
scroll to position [16833, 0]
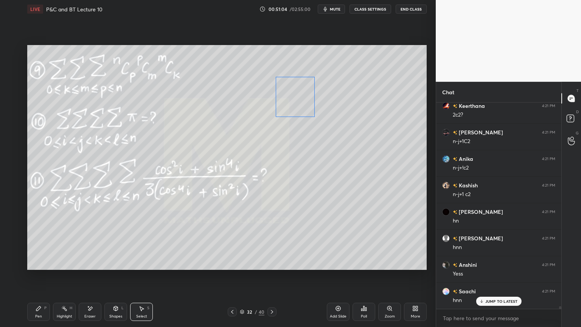
drag, startPoint x: 299, startPoint y: 102, endPoint x: 298, endPoint y: 97, distance: 4.6
click at [298, 98] on div "0 ° Undo Copy Duplicate Duplicate to new slide Delete" at bounding box center [226, 157] width 399 height 225
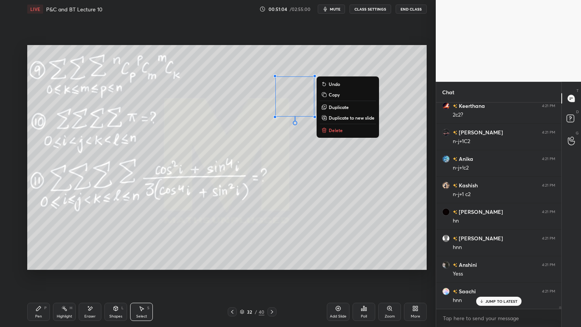
click at [290, 150] on div "0 ° Undo Copy Duplicate Duplicate to new slide Delete" at bounding box center [226, 157] width 399 height 225
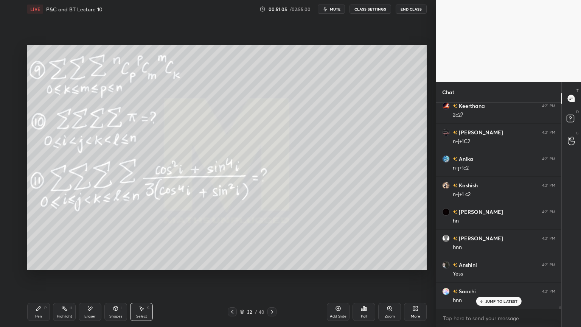
click at [61, 267] on icon at bounding box center [64, 308] width 6 height 6
click at [42, 267] on div "Pen P" at bounding box center [38, 311] width 23 height 18
drag, startPoint x: 149, startPoint y: 315, endPoint x: 163, endPoint y: 272, distance: 44.7
click at [149, 267] on div "Select S" at bounding box center [141, 311] width 23 height 18
drag, startPoint x: 212, startPoint y: 69, endPoint x: 326, endPoint y: 141, distance: 134.1
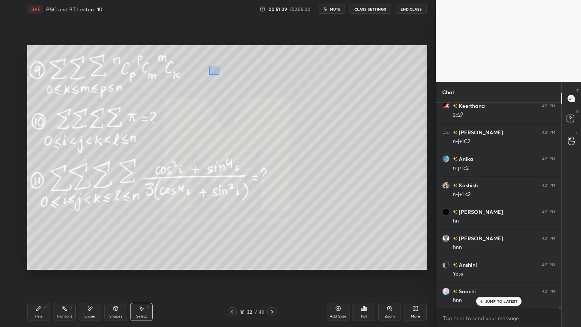
click at [330, 143] on div "0 ° Undo Copy Duplicate Duplicate to new slide Delete" at bounding box center [226, 157] width 399 height 225
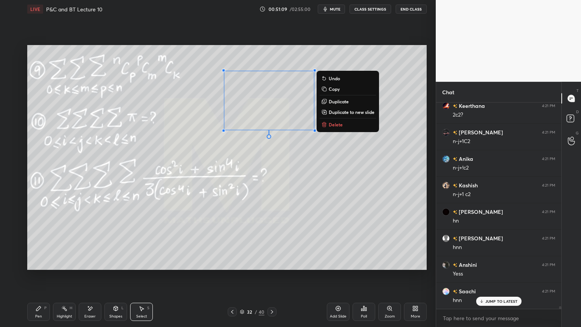
scroll to position [16860, 0]
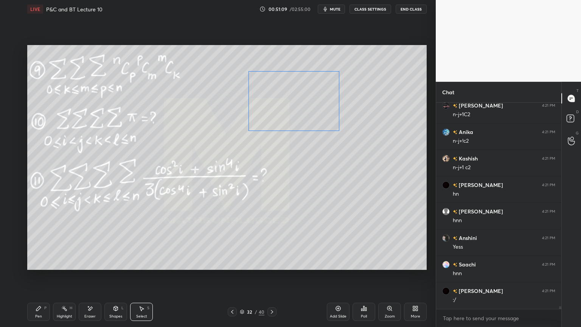
drag, startPoint x: 317, startPoint y: 114, endPoint x: 327, endPoint y: 115, distance: 10.2
click at [326, 114] on div "0 ° Undo Copy Duplicate Duplicate to new slide Delete" at bounding box center [226, 157] width 399 height 225
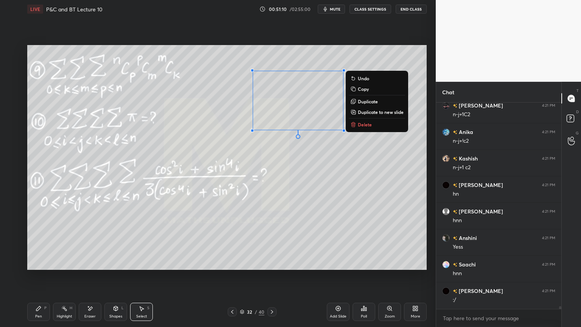
scroll to position [16886, 0]
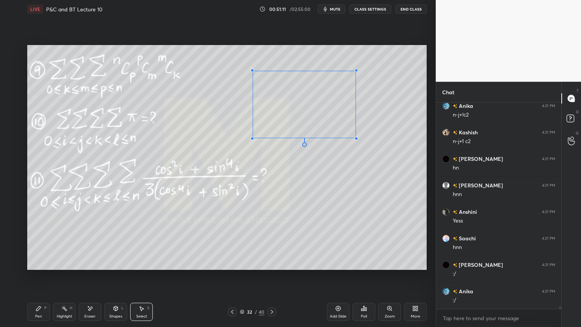
drag, startPoint x: 343, startPoint y: 131, endPoint x: 360, endPoint y: 140, distance: 18.3
click at [358, 140] on div at bounding box center [356, 138] width 3 height 3
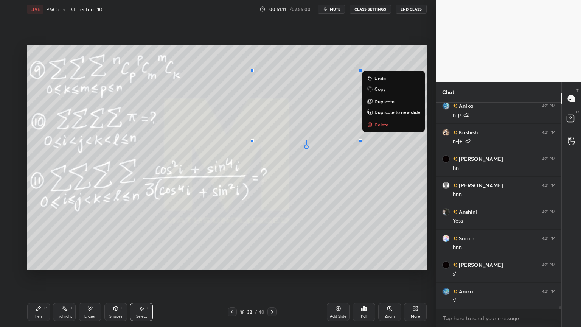
click at [337, 165] on div "0 ° Undo Copy Duplicate Duplicate to new slide Delete" at bounding box center [226, 157] width 399 height 225
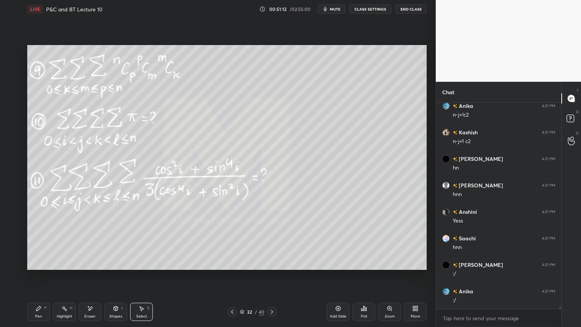
click at [65, 267] on div "Highlight H" at bounding box center [64, 311] width 23 height 18
click at [40, 267] on div "Pen P" at bounding box center [38, 311] width 23 height 18
drag, startPoint x: 141, startPoint y: 316, endPoint x: 168, endPoint y: 272, distance: 51.1
click at [141, 267] on div "Select" at bounding box center [141, 316] width 11 height 4
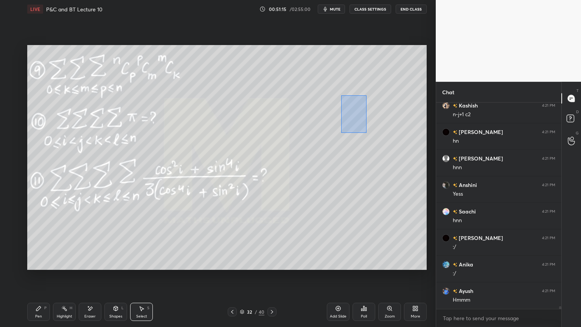
drag, startPoint x: 341, startPoint y: 95, endPoint x: 351, endPoint y: 116, distance: 23.0
click at [368, 133] on div "0 ° Undo Copy Duplicate Duplicate to new slide Delete" at bounding box center [226, 157] width 399 height 225
drag, startPoint x: 348, startPoint y: 112, endPoint x: 350, endPoint y: 138, distance: 26.2
click at [355, 105] on div "0 ° Undo Copy Duplicate Duplicate to new slide Delete" at bounding box center [226, 157] width 399 height 225
click at [350, 142] on div "0 ° Undo Copy Duplicate Duplicate to new slide Delete" at bounding box center [226, 157] width 399 height 225
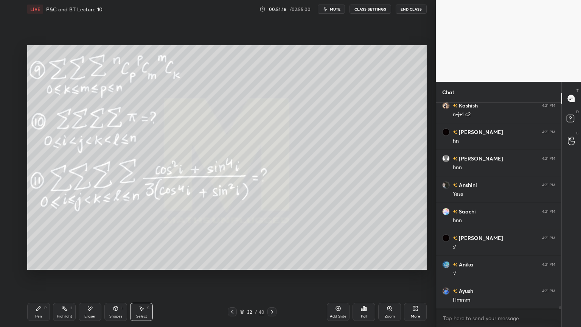
click at [65, 267] on icon at bounding box center [64, 308] width 6 height 6
click at [44, 267] on div "Pen P" at bounding box center [38, 311] width 23 height 18
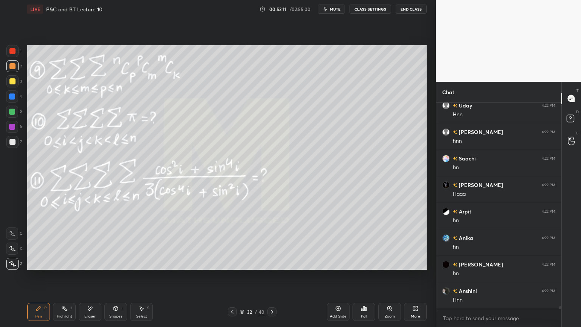
scroll to position [17027, 0]
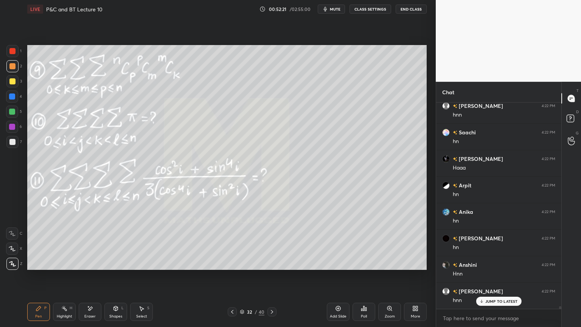
click at [232, 267] on icon at bounding box center [232, 312] width 6 height 6
click at [233, 267] on icon at bounding box center [232, 312] width 6 height 6
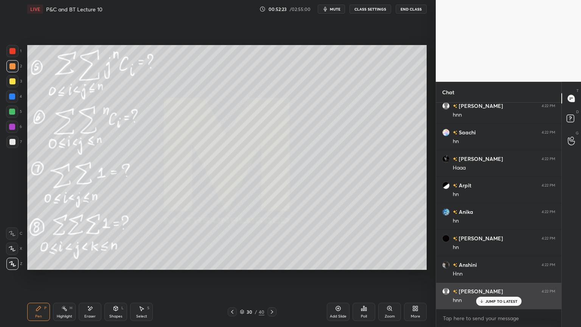
click at [489, 267] on div "JUMP TO LATEST" at bounding box center [498, 300] width 45 height 9
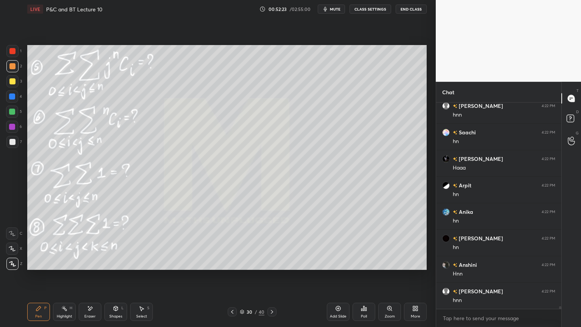
scroll to position [17054, 0]
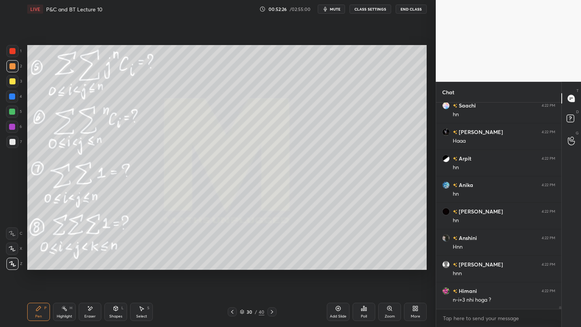
click at [270, 267] on div at bounding box center [271, 311] width 9 height 9
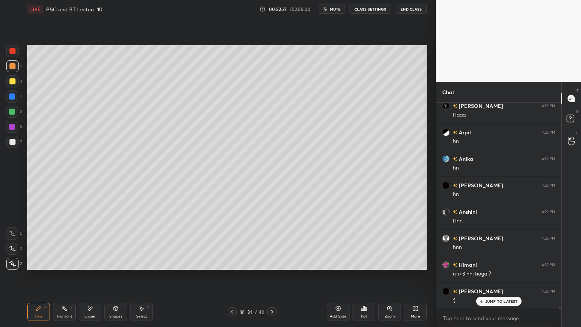
click at [274, 267] on icon at bounding box center [272, 312] width 6 height 6
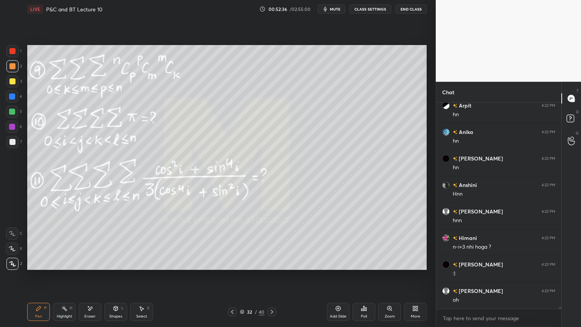
scroll to position [17125, 0]
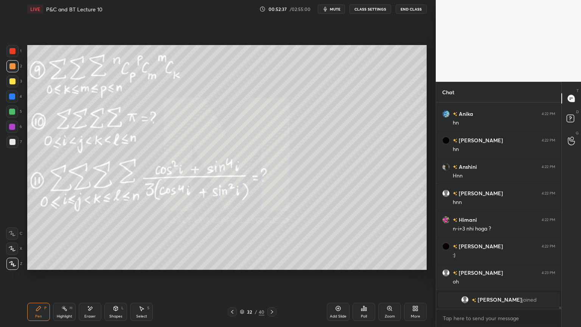
click at [86, 267] on div "Eraser" at bounding box center [90, 311] width 23 height 18
click at [274, 267] on icon at bounding box center [272, 312] width 6 height 6
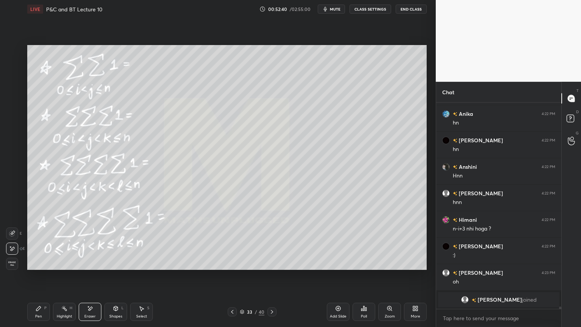
scroll to position [17045, 0]
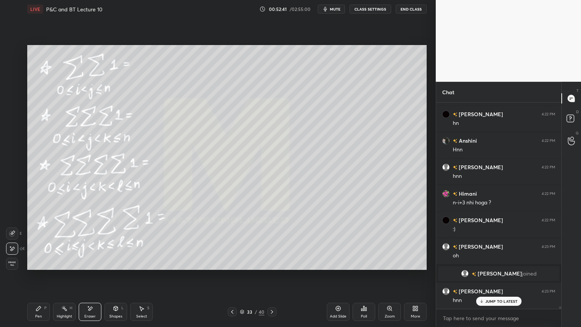
drag, startPoint x: 65, startPoint y: 312, endPoint x: 59, endPoint y: 313, distance: 6.3
click at [64, 267] on div "Highlight H" at bounding box center [64, 311] width 23 height 18
click at [40, 267] on div "Pen P" at bounding box center [38, 311] width 23 height 18
click at [511, 267] on p "JUMP TO LATEST" at bounding box center [501, 301] width 33 height 5
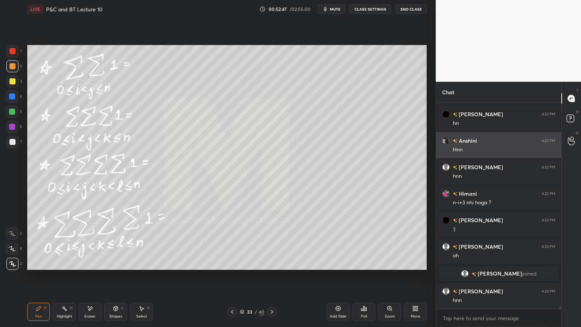
scroll to position [17045, 0]
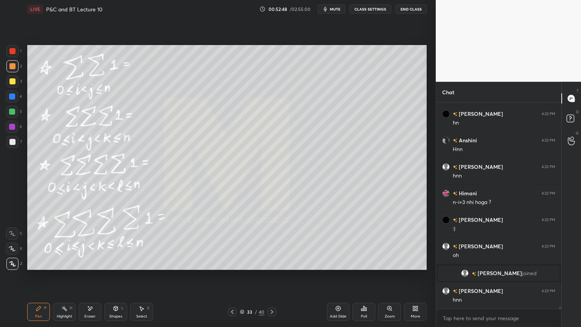
drag, startPoint x: 14, startPoint y: 53, endPoint x: 13, endPoint y: 61, distance: 8.7
click at [14, 52] on div at bounding box center [12, 51] width 6 height 6
drag, startPoint x: 13, startPoint y: 63, endPoint x: 12, endPoint y: 56, distance: 6.9
click at [12, 63] on div at bounding box center [12, 66] width 6 height 6
click at [13, 56] on div at bounding box center [12, 51] width 12 height 12
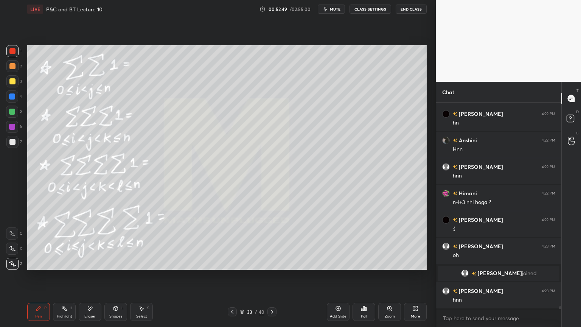
click at [12, 67] on div at bounding box center [12, 66] width 6 height 6
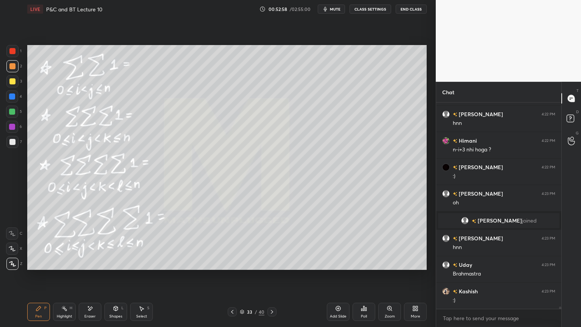
scroll to position [17125, 0]
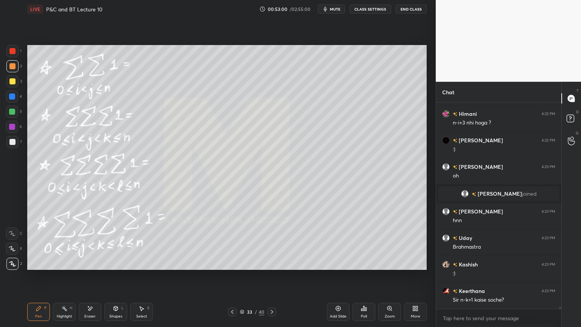
drag, startPoint x: 231, startPoint y: 313, endPoint x: 238, endPoint y: 309, distance: 8.0
click at [231, 267] on icon at bounding box center [232, 312] width 6 height 6
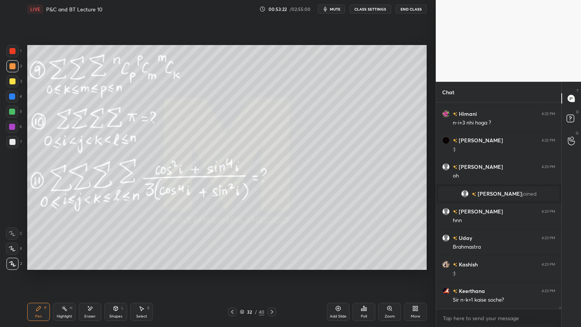
scroll to position [17151, 0]
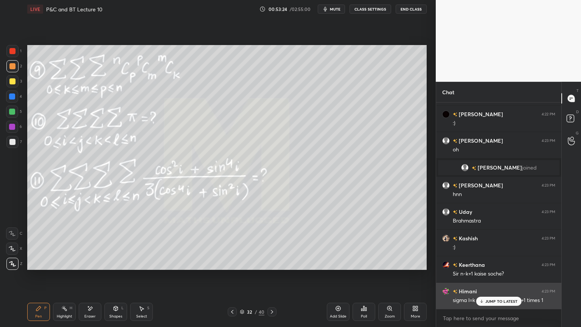
drag, startPoint x: 460, startPoint y: 283, endPoint x: 468, endPoint y: 287, distance: 8.8
click at [466, 267] on div "[PERSON_NAME] 4:23 PM sigma l=k se n tk tha toh n-k+1 times 1" at bounding box center [498, 295] width 125 height 26
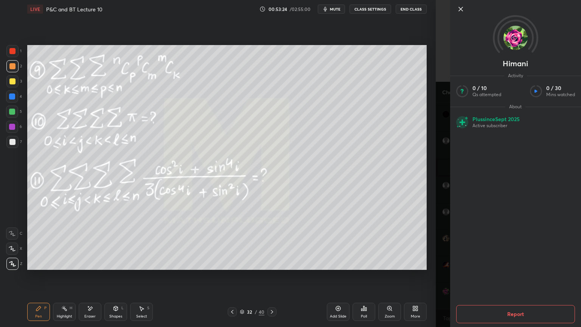
drag, startPoint x: 445, startPoint y: 276, endPoint x: 468, endPoint y: 289, distance: 25.9
click at [446, 267] on div "[PERSON_NAME] Activity 0 / 10 Qs attempted 0 / 30 Mins watched About Plus since…" at bounding box center [508, 163] width 145 height 327
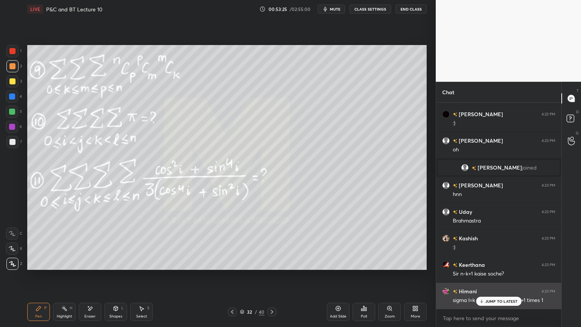
click at [487, 267] on p "JUMP TO LATEST" at bounding box center [501, 301] width 33 height 5
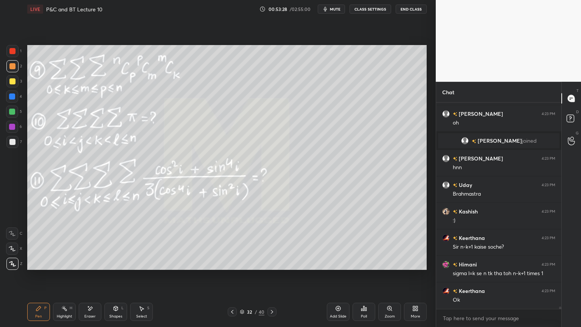
click at [273, 267] on icon at bounding box center [272, 312] width 6 height 6
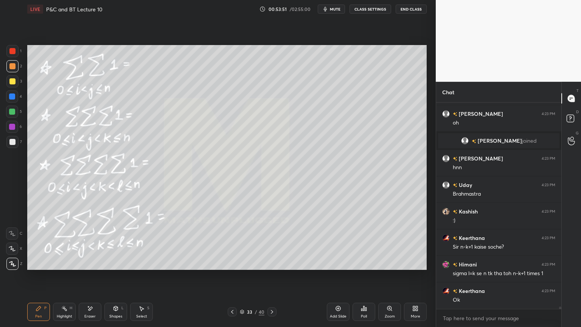
click at [85, 267] on div "Eraser" at bounding box center [90, 311] width 23 height 18
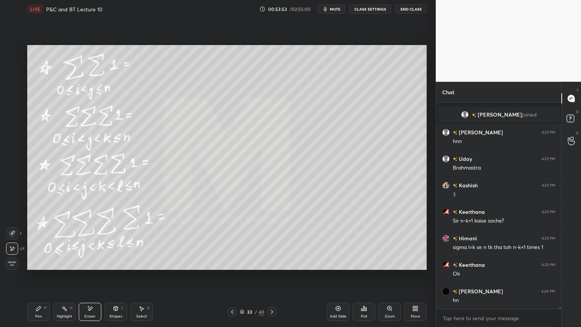
scroll to position [17231, 0]
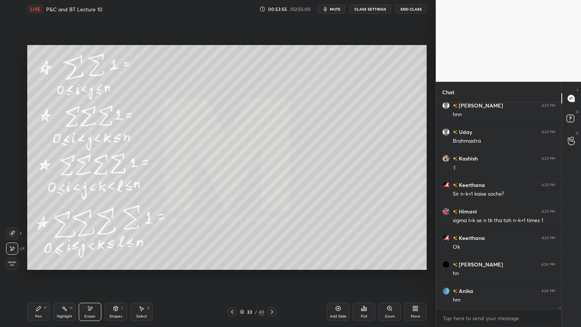
click at [61, 267] on icon at bounding box center [64, 308] width 6 height 6
click at [39, 267] on div "Pen P" at bounding box center [38, 311] width 23 height 18
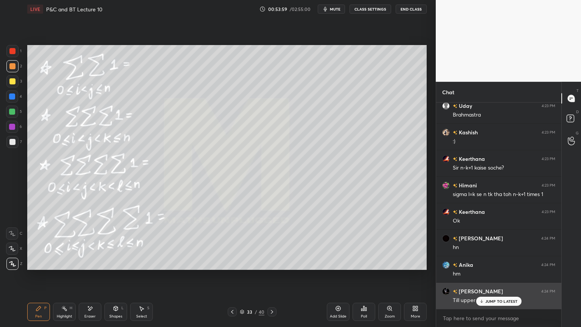
click at [485, 267] on p "JUMP TO LATEST" at bounding box center [501, 301] width 33 height 5
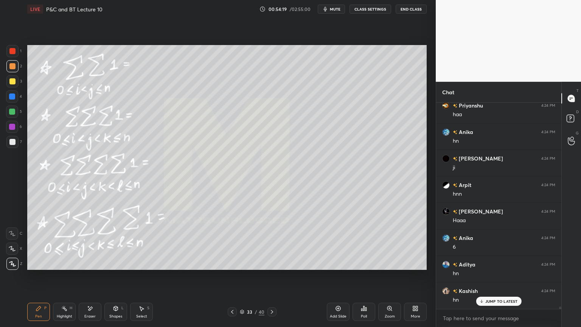
scroll to position [17582, 0]
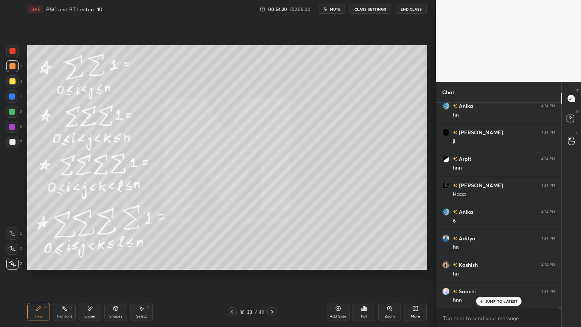
click at [88, 267] on div "Eraser" at bounding box center [89, 316] width 11 height 4
click at [9, 260] on div "Erase all" at bounding box center [12, 263] width 12 height 12
click at [58, 267] on div "Highlight H" at bounding box center [64, 311] width 23 height 18
click at [38, 267] on icon at bounding box center [39, 308] width 6 height 6
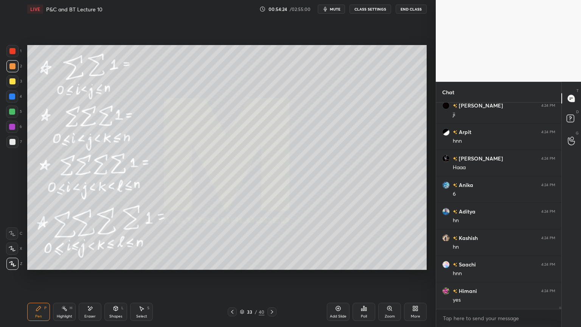
click at [92, 267] on div "Eraser" at bounding box center [90, 311] width 23 height 18
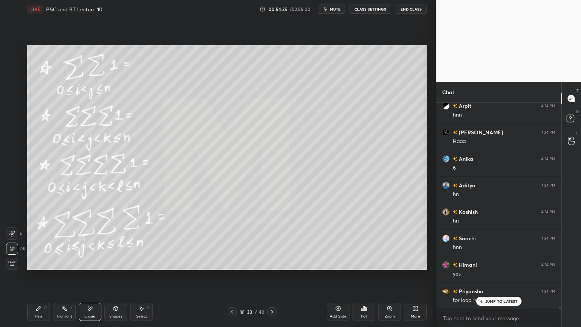
click at [62, 267] on icon at bounding box center [64, 308] width 6 height 6
drag, startPoint x: 45, startPoint y: 313, endPoint x: 80, endPoint y: 272, distance: 53.4
click at [44, 267] on div "Pen P" at bounding box center [38, 311] width 23 height 18
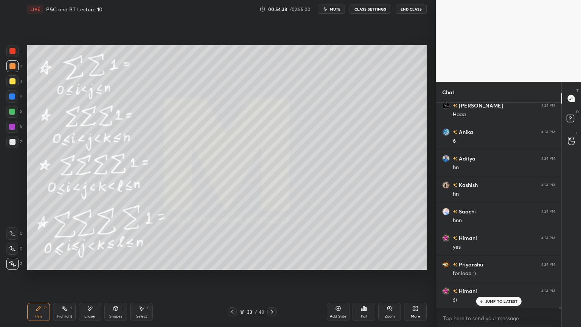
scroll to position [17688, 0]
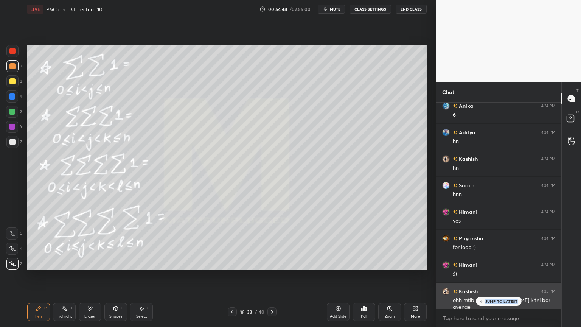
drag, startPoint x: 484, startPoint y: 302, endPoint x: 484, endPoint y: 306, distance: 3.9
click at [485, 267] on div "Anika 4:24 PM [PERSON_NAME] 4:24 PM Till upper [PERSON_NAME] 4:24 PM ji 6 [PERS…" at bounding box center [498, 205] width 125 height 206
click at [490, 267] on p "JUMP TO LATEST" at bounding box center [501, 301] width 33 height 5
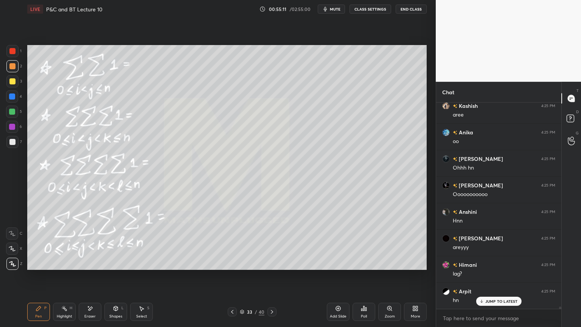
scroll to position [17987, 0]
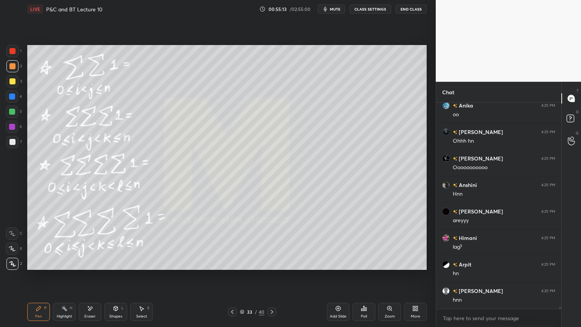
click at [89, 267] on div "Eraser" at bounding box center [89, 316] width 11 height 4
click at [58, 267] on div "Highlight" at bounding box center [65, 316] width 16 height 4
click at [38, 267] on div "Pen P" at bounding box center [38, 311] width 23 height 18
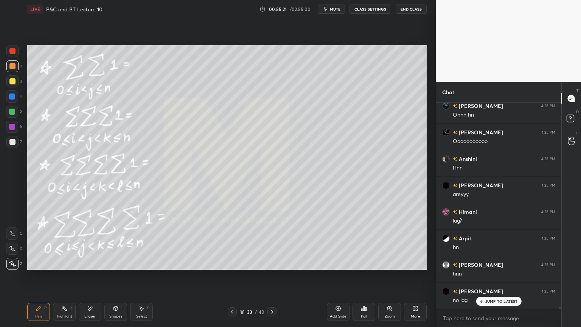
click at [88, 267] on div "Eraser" at bounding box center [89, 316] width 11 height 4
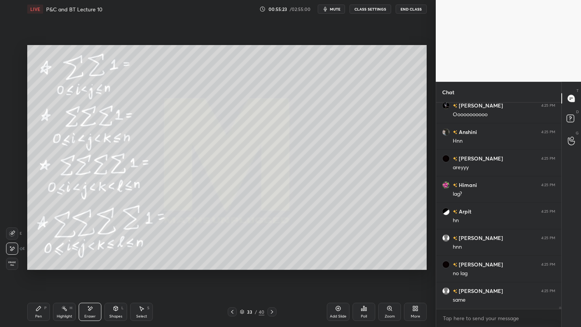
drag, startPoint x: 61, startPoint y: 314, endPoint x: 44, endPoint y: 312, distance: 16.8
click at [61, 267] on div "Highlight" at bounding box center [65, 316] width 16 height 4
click at [43, 267] on div "Pen P" at bounding box center [38, 311] width 23 height 18
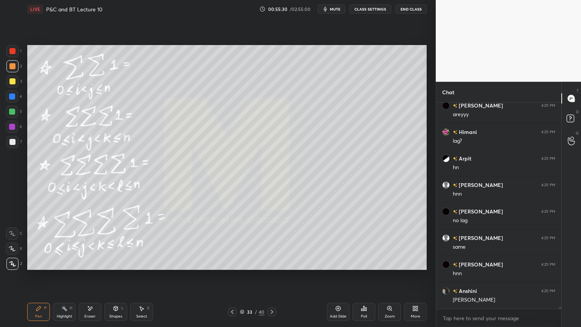
scroll to position [18119, 0]
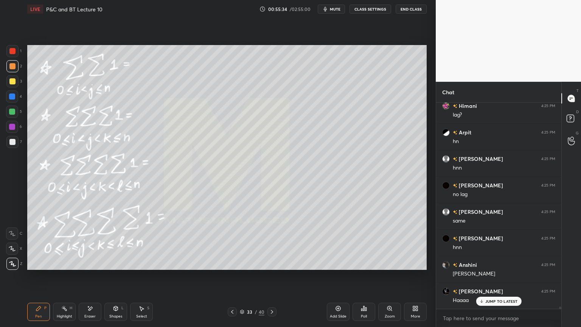
drag, startPoint x: 98, startPoint y: 313, endPoint x: 118, endPoint y: 292, distance: 29.4
click at [98, 267] on div "Eraser" at bounding box center [90, 311] width 23 height 18
drag, startPoint x: 57, startPoint y: 313, endPoint x: 37, endPoint y: 311, distance: 20.2
click at [57, 267] on div "Highlight" at bounding box center [65, 316] width 16 height 4
click at [37, 267] on div "Pen P" at bounding box center [38, 311] width 23 height 18
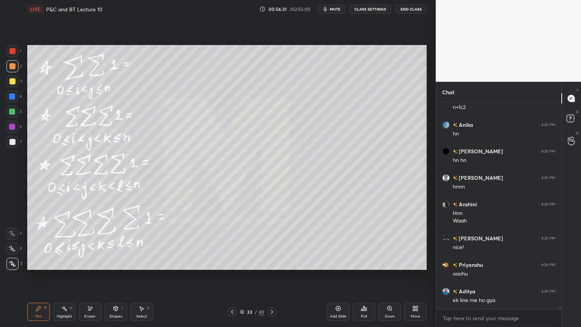
scroll to position [18789, 0]
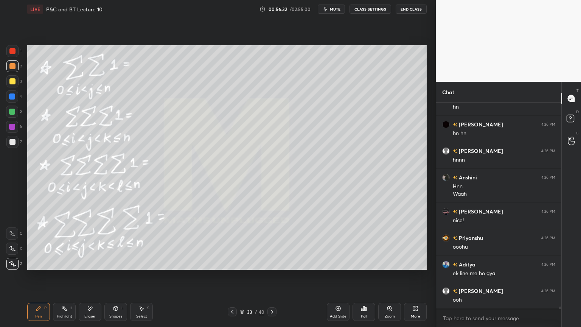
drag, startPoint x: 95, startPoint y: 313, endPoint x: 87, endPoint y: 309, distance: 8.8
click at [94, 267] on div "Eraser" at bounding box center [90, 311] width 23 height 18
click at [13, 264] on span "Erase all" at bounding box center [11, 263] width 11 height 5
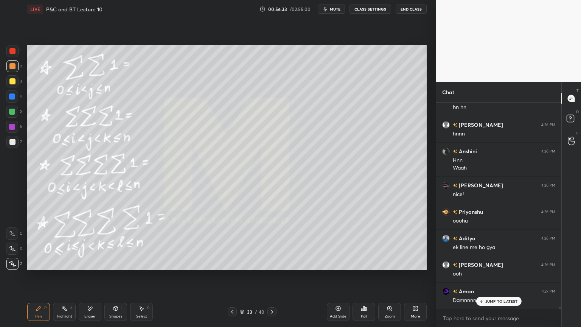
click at [60, 267] on div "Highlight" at bounding box center [65, 316] width 16 height 4
click at [44, 267] on div "Pen P" at bounding box center [38, 311] width 23 height 18
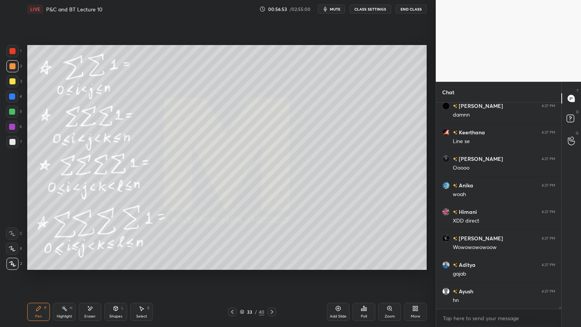
scroll to position [19220, 0]
click at [491, 267] on div "XD" at bounding box center [504, 300] width 102 height 8
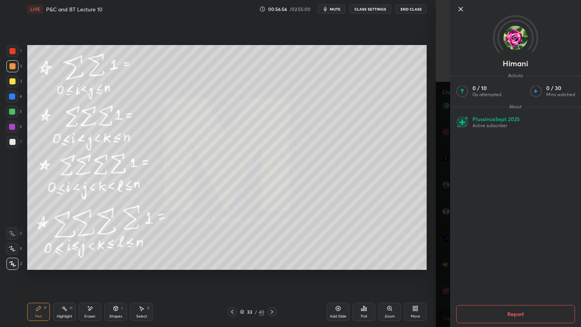
click at [445, 267] on div "[PERSON_NAME] Activity 0 / 10 Qs attempted 0 / 30 Mins watched About Plus since…" at bounding box center [508, 163] width 145 height 327
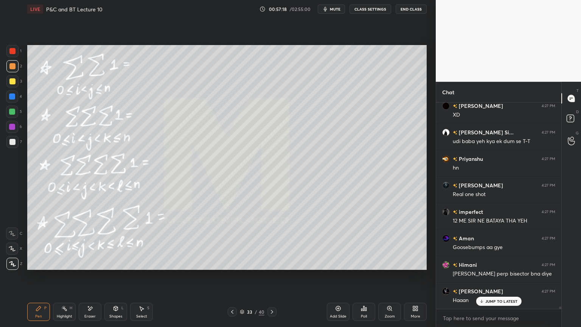
scroll to position [19643, 0]
click at [93, 267] on div "Eraser" at bounding box center [90, 311] width 23 height 18
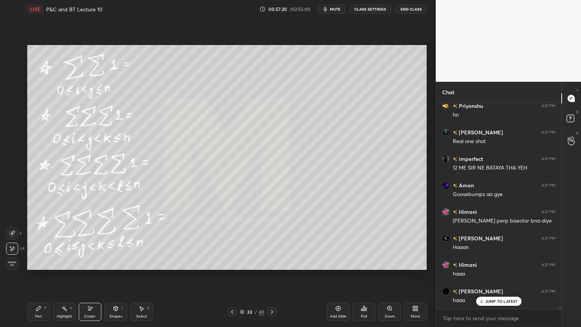
click at [60, 267] on div "Highlight H" at bounding box center [64, 311] width 23 height 18
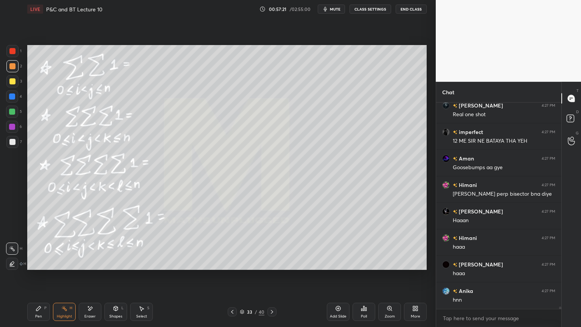
drag, startPoint x: 37, startPoint y: 307, endPoint x: 53, endPoint y: 296, distance: 19.7
click at [37, 267] on icon at bounding box center [39, 308] width 6 height 6
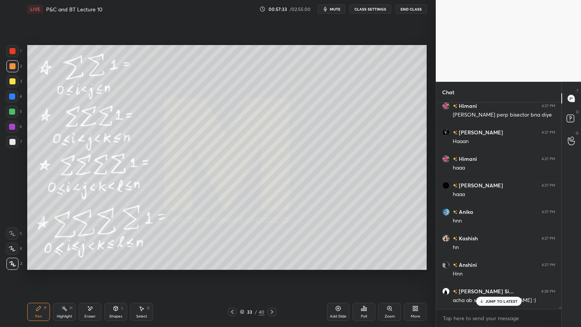
scroll to position [19793, 0]
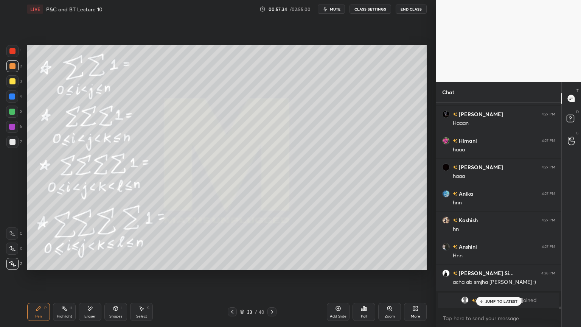
click at [88, 267] on div "Eraser" at bounding box center [90, 311] width 23 height 18
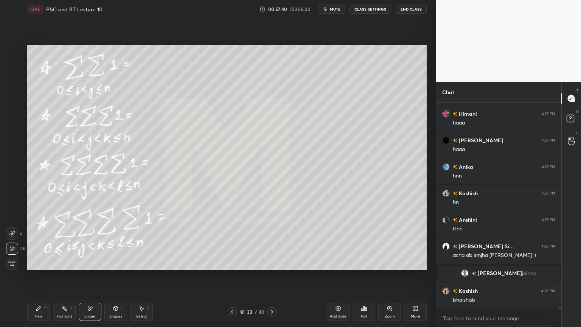
drag, startPoint x: 45, startPoint y: 305, endPoint x: 52, endPoint y: 298, distance: 10.4
click at [41, 267] on div "Pen P" at bounding box center [38, 311] width 23 height 18
click at [64, 267] on icon at bounding box center [64, 308] width 6 height 6
click at [39, 267] on div "Pen P" at bounding box center [38, 311] width 23 height 18
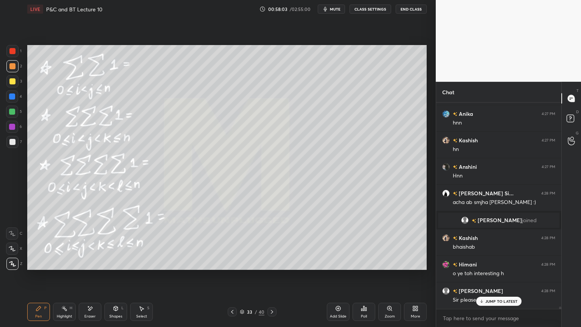
scroll to position [19899, 0]
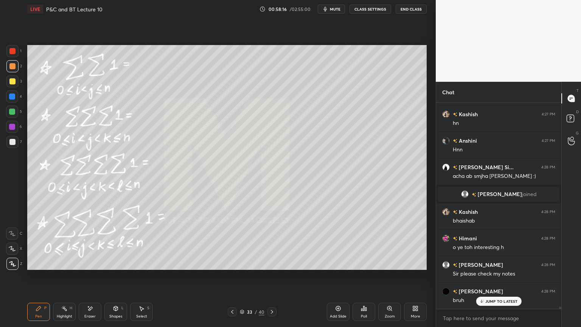
click at [15, 145] on div at bounding box center [12, 142] width 12 height 12
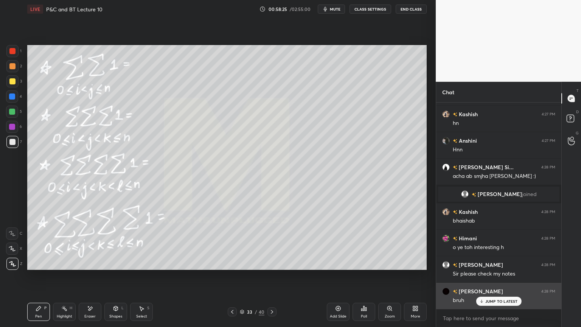
click at [495, 267] on p "JUMP TO LATEST" at bounding box center [501, 301] width 33 height 5
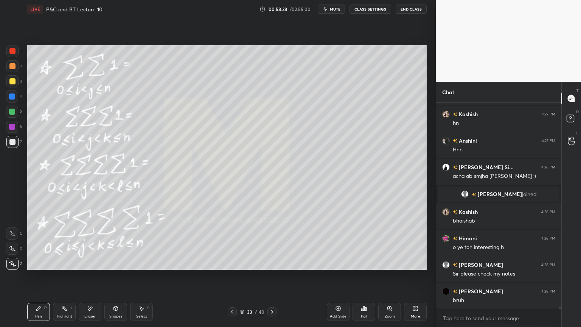
scroll to position [19917, 0]
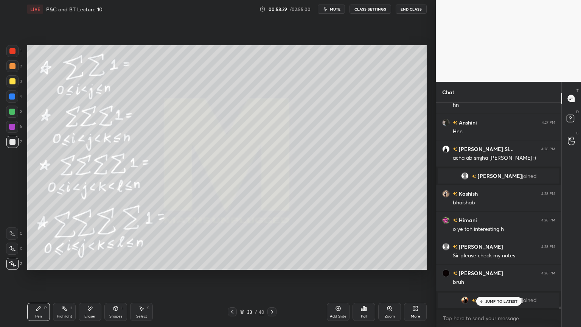
click at [13, 52] on div at bounding box center [12, 51] width 6 height 6
click at [488, 267] on p "JUMP TO LATEST" at bounding box center [501, 301] width 33 height 5
drag, startPoint x: 9, startPoint y: 143, endPoint x: 14, endPoint y: 142, distance: 4.8
click at [8, 143] on div at bounding box center [12, 142] width 12 height 12
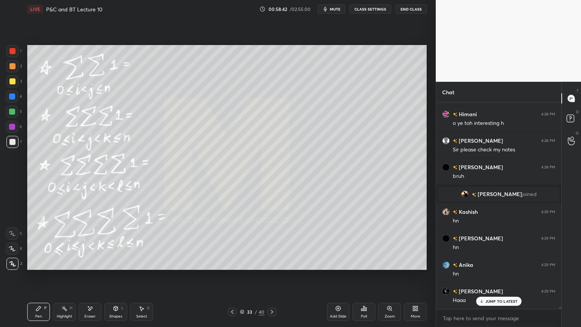
scroll to position [19231, 0]
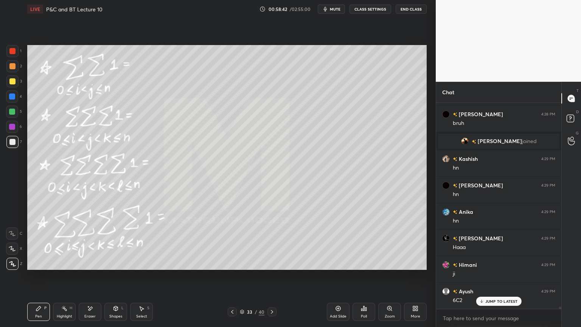
click at [14, 54] on div at bounding box center [12, 51] width 12 height 12
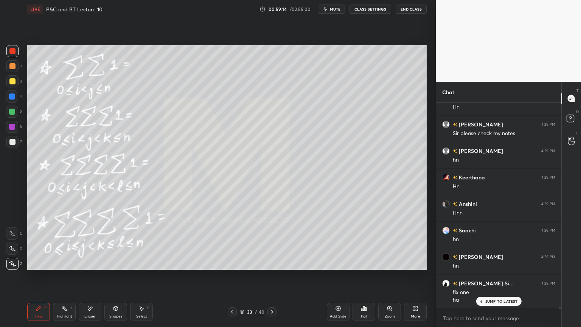
scroll to position [19503, 0]
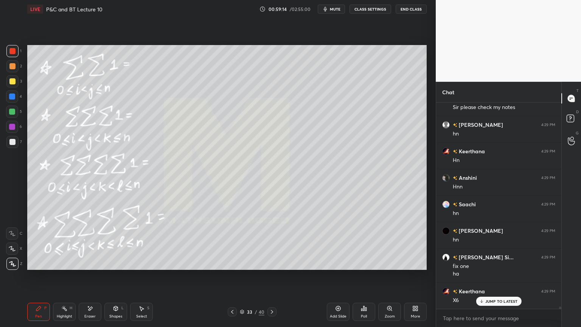
click at [12, 67] on div at bounding box center [12, 66] width 6 height 6
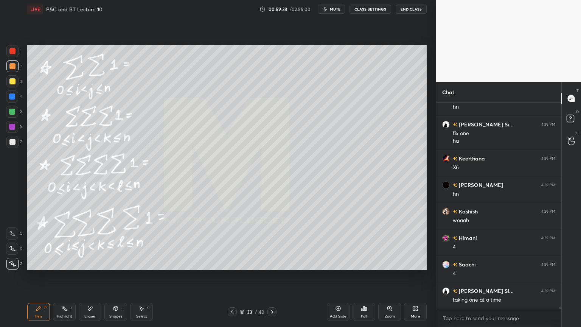
scroll to position [19662, 0]
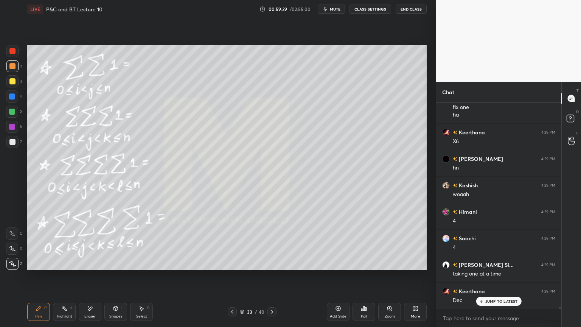
click at [14, 81] on div at bounding box center [12, 81] width 6 height 6
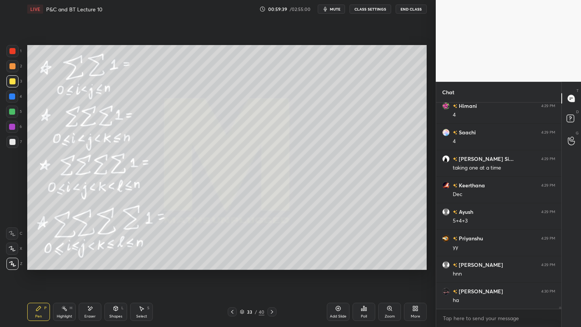
scroll to position [19794, 0]
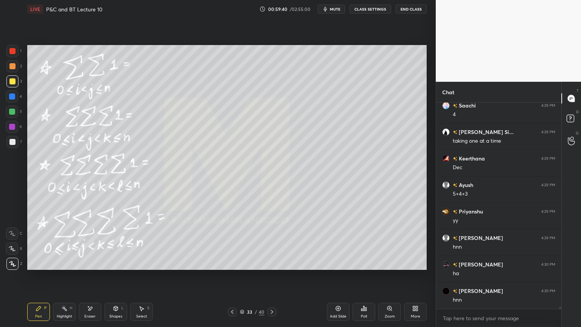
click at [12, 112] on div at bounding box center [12, 112] width 6 height 6
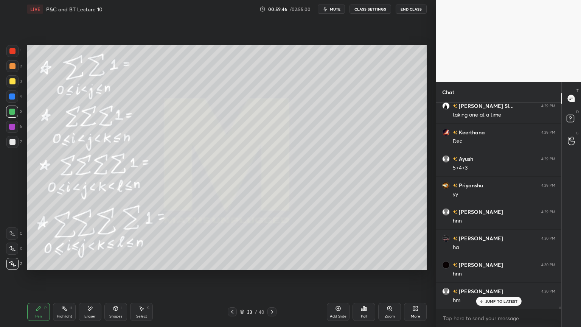
click at [14, 141] on div at bounding box center [12, 142] width 6 height 6
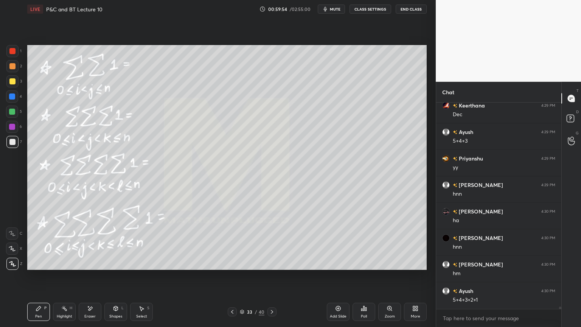
click at [11, 98] on div at bounding box center [12, 96] width 6 height 6
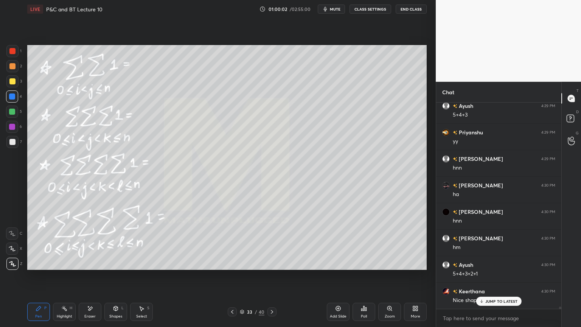
click at [144, 267] on div "Select S" at bounding box center [141, 311] width 23 height 18
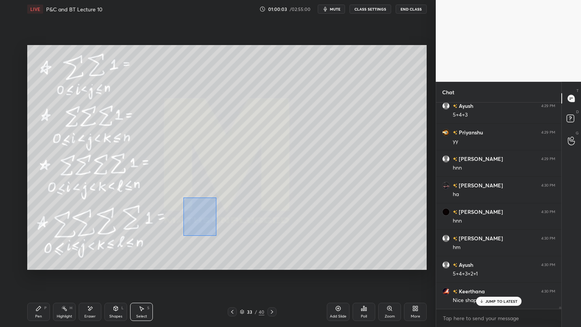
drag, startPoint x: 216, startPoint y: 236, endPoint x: 205, endPoint y: 231, distance: 12.6
click at [225, 252] on div "0 ° Undo Copy Duplicate Duplicate to new slide Delete" at bounding box center [226, 157] width 399 height 225
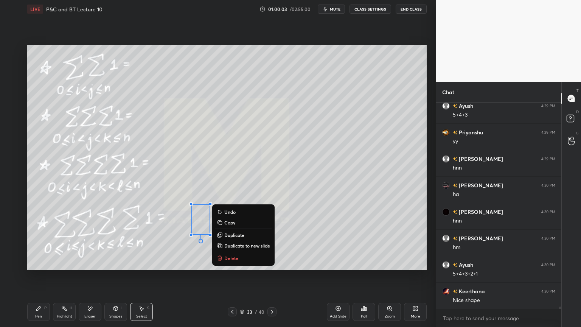
scroll to position [19900, 0]
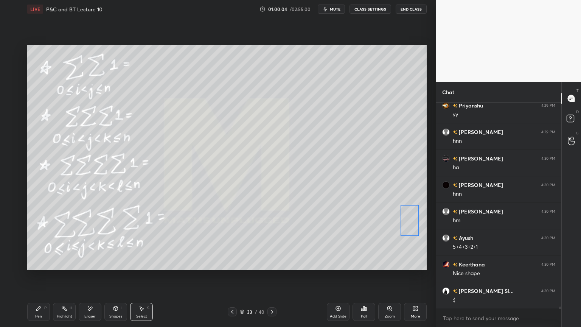
drag, startPoint x: 201, startPoint y: 226, endPoint x: 400, endPoint y: 230, distance: 198.9
click at [409, 227] on div "0 ° Undo Copy Duplicate Duplicate to new slide Delete" at bounding box center [226, 157] width 399 height 225
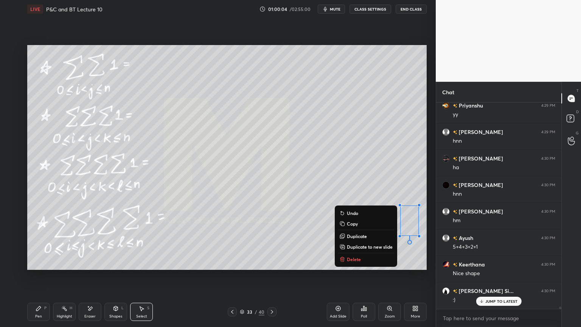
scroll to position [19926, 0]
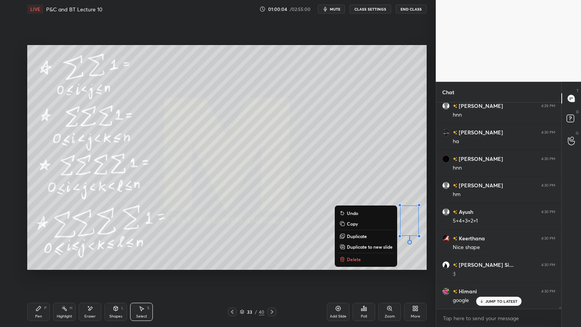
click at [303, 244] on div "0 ° Undo Copy Duplicate Duplicate to new slide Delete" at bounding box center [226, 157] width 399 height 225
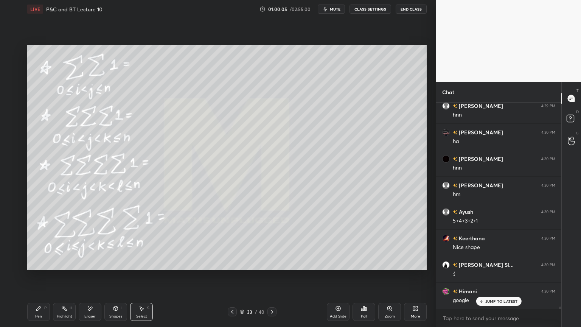
scroll to position [19979, 0]
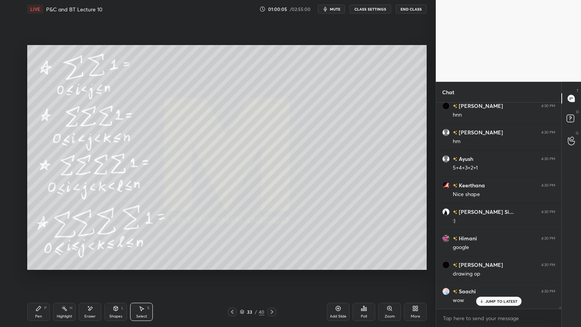
click at [40, 267] on div "Pen P" at bounding box center [38, 311] width 23 height 18
click at [13, 144] on div at bounding box center [12, 142] width 12 height 12
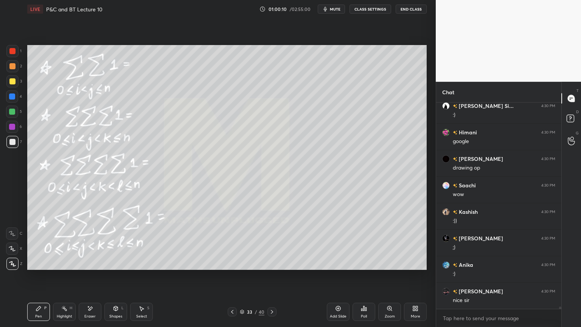
scroll to position [20112, 0]
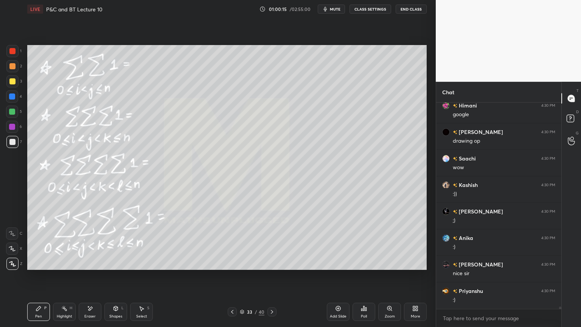
click at [142, 267] on div "Select S" at bounding box center [141, 311] width 23 height 18
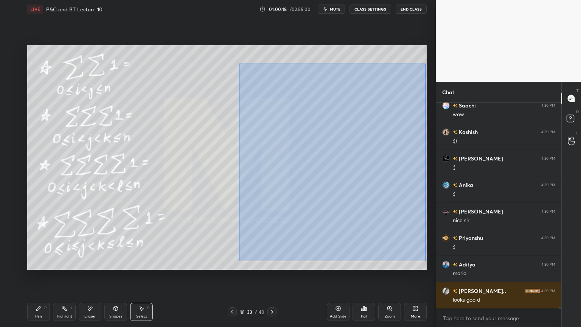
scroll to position [20191, 0]
drag, startPoint x: 239, startPoint y: 64, endPoint x: 423, endPoint y: 256, distance: 265.8
click at [426, 263] on div "0 ° Undo Copy Duplicate Duplicate to new slide Delete" at bounding box center [226, 157] width 399 height 225
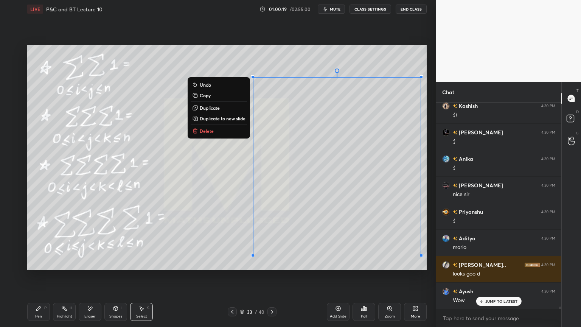
drag, startPoint x: 200, startPoint y: 132, endPoint x: 192, endPoint y: 140, distance: 10.7
click at [200, 132] on p "Delete" at bounding box center [207, 131] width 14 height 6
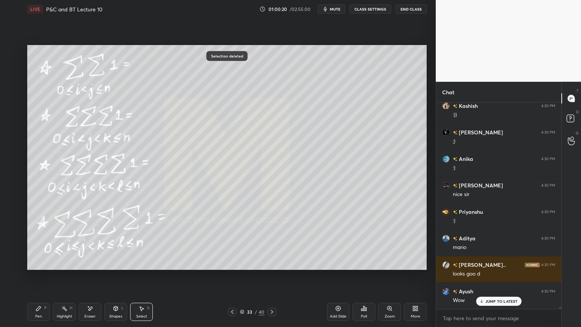
click at [59, 267] on div "Highlight H" at bounding box center [64, 311] width 23 height 18
click at [42, 267] on div "Pen P" at bounding box center [38, 311] width 23 height 18
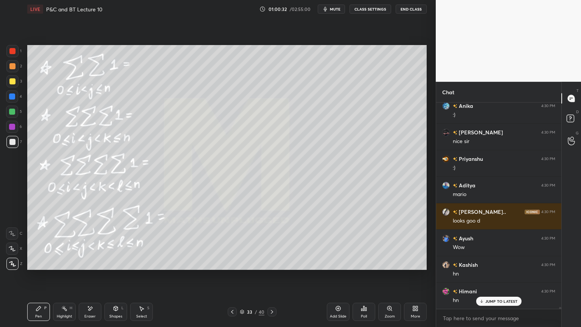
scroll to position [20271, 0]
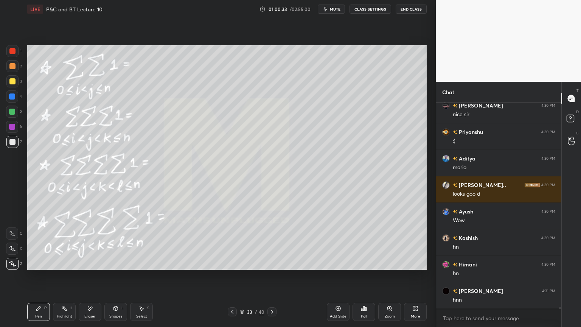
drag, startPoint x: 90, startPoint y: 311, endPoint x: 107, endPoint y: 287, distance: 29.7
click at [90, 267] on div "Eraser" at bounding box center [90, 311] width 23 height 18
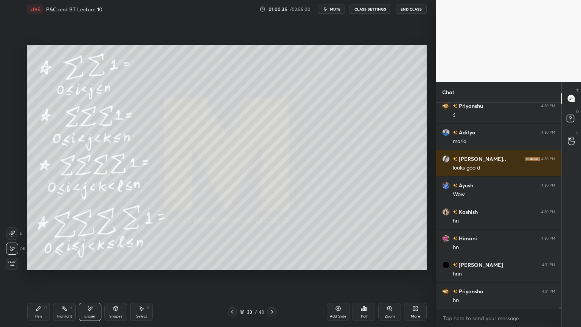
scroll to position [20324, 0]
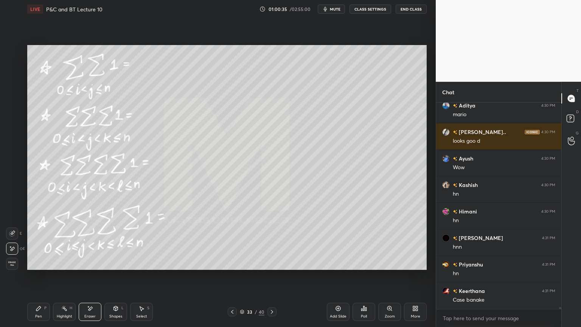
drag, startPoint x: 62, startPoint y: 313, endPoint x: 53, endPoint y: 313, distance: 9.5
click at [62, 267] on div "Highlight" at bounding box center [65, 316] width 16 height 4
drag, startPoint x: 45, startPoint y: 312, endPoint x: 78, endPoint y: 305, distance: 33.8
click at [43, 267] on div "Pen P" at bounding box center [38, 311] width 23 height 18
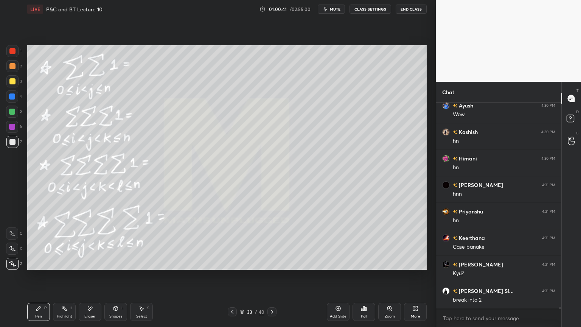
scroll to position [20403, 0]
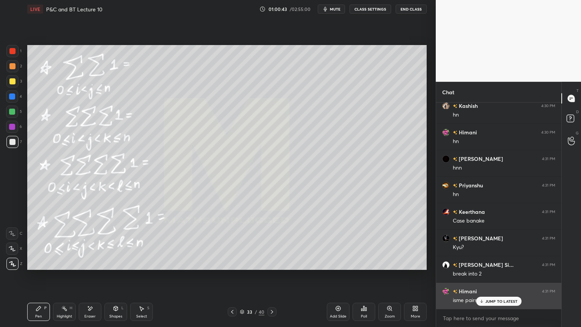
drag, startPoint x: 494, startPoint y: 301, endPoint x: 477, endPoint y: 295, distance: 18.2
click at [494, 267] on p "JUMP TO LATEST" at bounding box center [501, 301] width 33 height 5
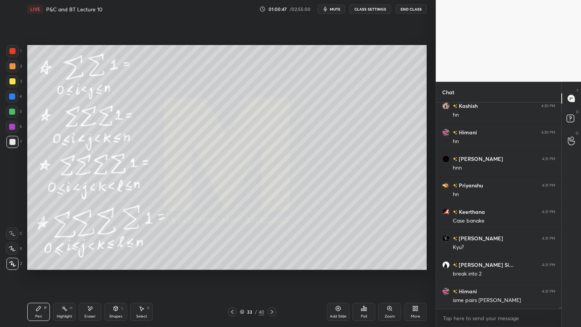
click at [231, 267] on icon at bounding box center [232, 312] width 6 height 6
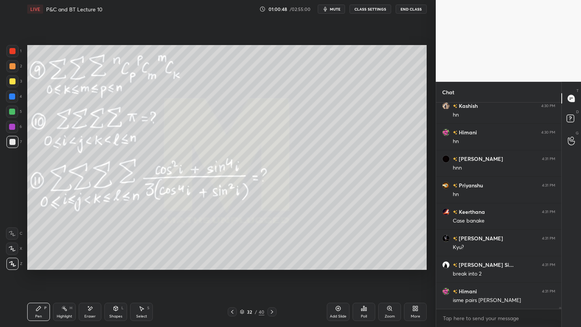
scroll to position [20429, 0]
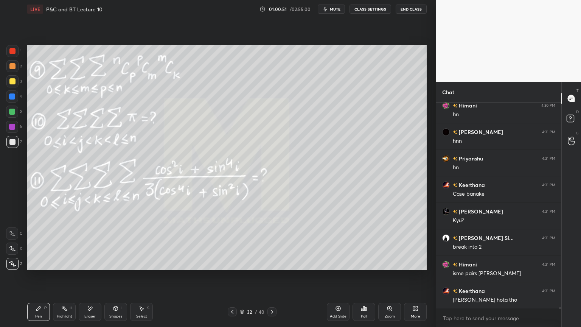
click at [87, 267] on div "Eraser" at bounding box center [90, 311] width 23 height 18
click at [17, 262] on span "Erase all" at bounding box center [11, 263] width 11 height 5
click at [273, 267] on icon at bounding box center [272, 312] width 6 height 6
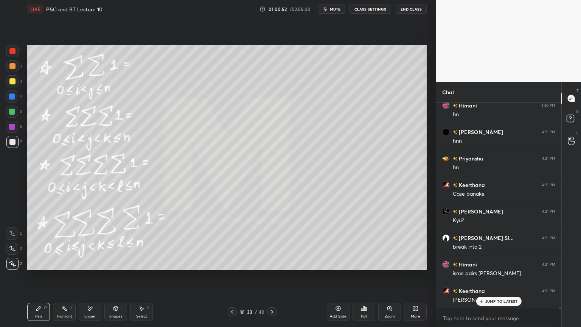
scroll to position [20456, 0]
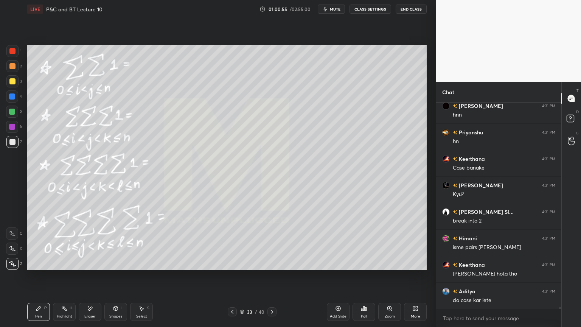
drag, startPoint x: 93, startPoint y: 310, endPoint x: 124, endPoint y: 278, distance: 45.2
click at [93, 267] on div "Eraser" at bounding box center [90, 311] width 23 height 18
click at [61, 267] on icon at bounding box center [64, 308] width 6 height 6
click at [39, 267] on icon at bounding box center [39, 308] width 6 height 6
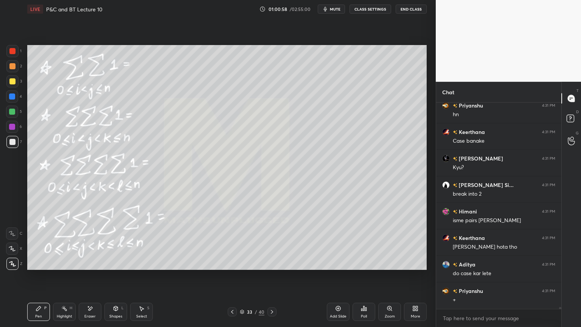
click at [16, 65] on div at bounding box center [12, 66] width 12 height 12
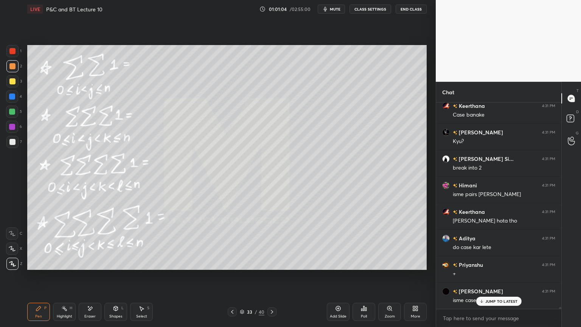
click at [90, 267] on icon at bounding box center [90, 308] width 6 height 6
drag, startPoint x: 62, startPoint y: 313, endPoint x: 42, endPoint y: 312, distance: 20.1
click at [60, 267] on div "Highlight H" at bounding box center [64, 311] width 23 height 18
click at [42, 267] on div "Pen P" at bounding box center [38, 311] width 23 height 18
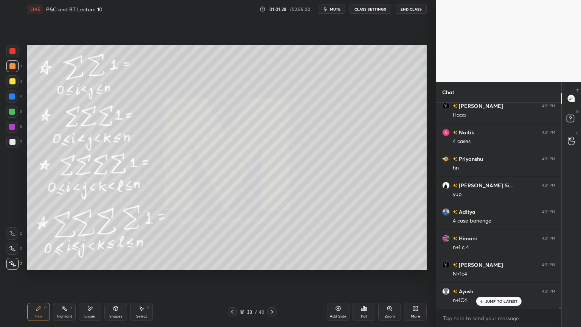
scroll to position [20912, 0]
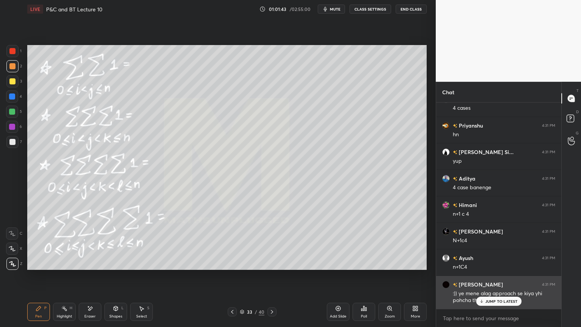
click at [504, 267] on p "JUMP TO LATEST" at bounding box center [501, 301] width 33 height 5
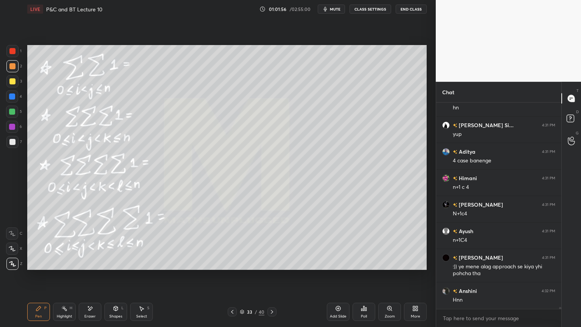
scroll to position [20965, 0]
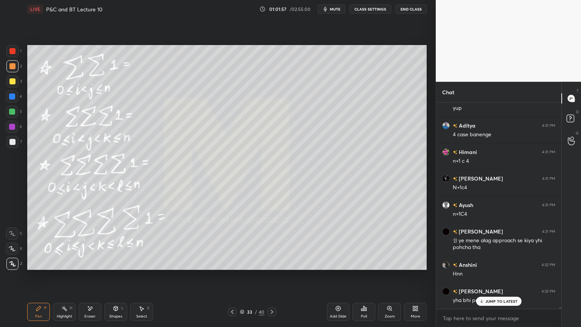
click at [141, 267] on div "Select S" at bounding box center [141, 311] width 23 height 18
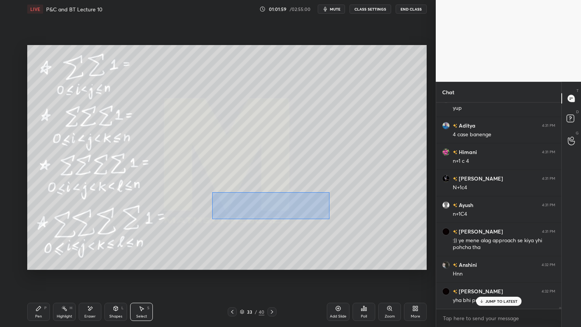
drag, startPoint x: 218, startPoint y: 198, endPoint x: 327, endPoint y: 218, distance: 111.5
click at [327, 218] on div "0 ° Undo Copy Duplicate Duplicate to new slide Delete" at bounding box center [226, 157] width 399 height 225
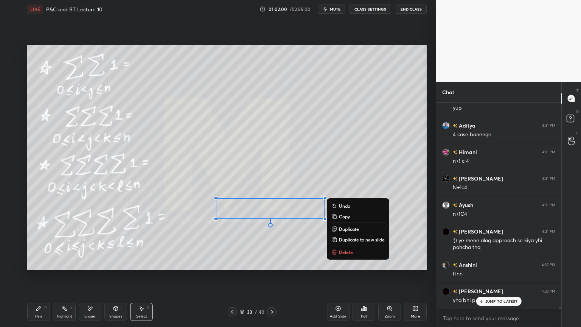
click at [344, 227] on p "Duplicate" at bounding box center [349, 229] width 20 height 6
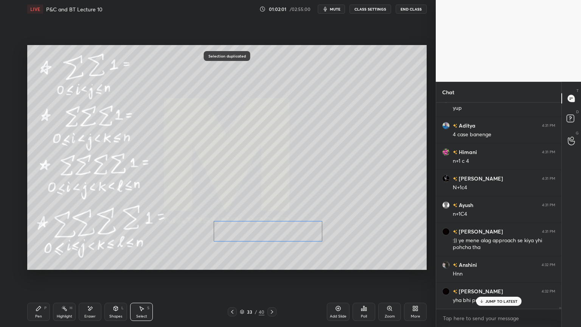
drag, startPoint x: 299, startPoint y: 215, endPoint x: 284, endPoint y: 238, distance: 27.4
click at [288, 229] on div "0 ° Undo Copy Duplicate Duplicate to new slide Delete" at bounding box center [226, 157] width 399 height 225
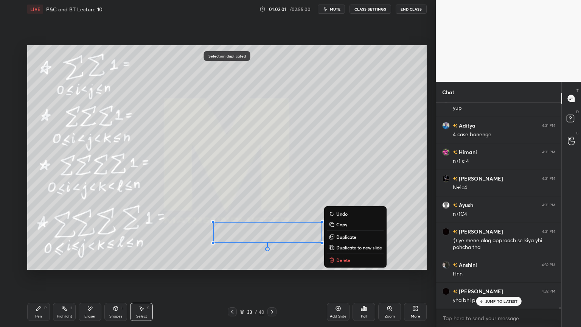
click at [273, 257] on div "0 ° Undo Copy Duplicate Duplicate to new slide Delete" at bounding box center [226, 157] width 399 height 225
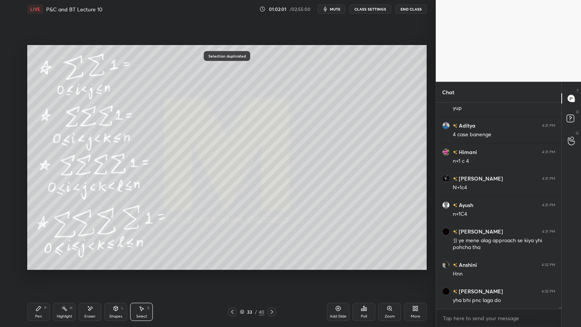
scroll to position [20992, 0]
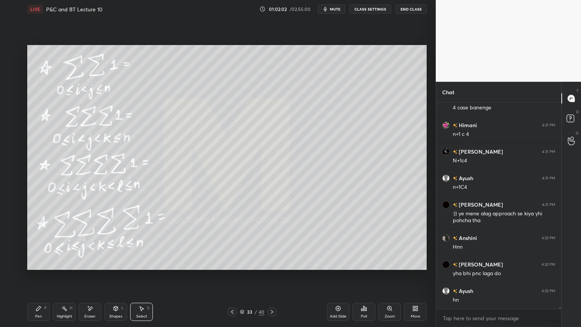
drag, startPoint x: 84, startPoint y: 315, endPoint x: 135, endPoint y: 295, distance: 54.8
click at [84, 267] on div "Eraser" at bounding box center [90, 311] width 23 height 18
click at [35, 267] on div "Pen" at bounding box center [38, 316] width 7 height 4
click at [145, 267] on div "Select S" at bounding box center [141, 311] width 23 height 18
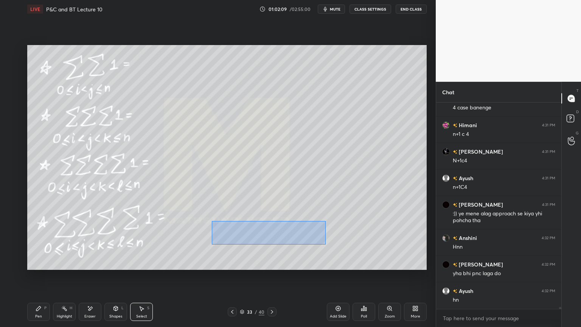
drag, startPoint x: 238, startPoint y: 233, endPoint x: 332, endPoint y: 244, distance: 93.9
click at [332, 244] on div "0 ° Undo Copy Duplicate Duplicate to new slide Delete" at bounding box center [226, 157] width 399 height 225
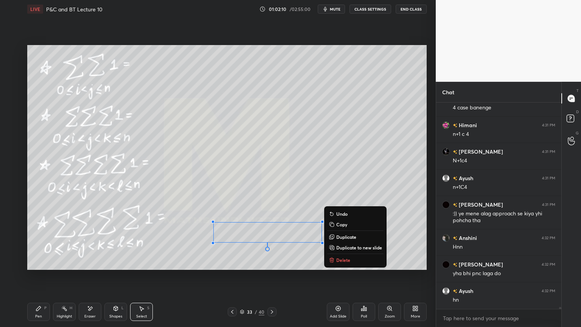
click at [340, 237] on p "Duplicate" at bounding box center [346, 237] width 20 height 6
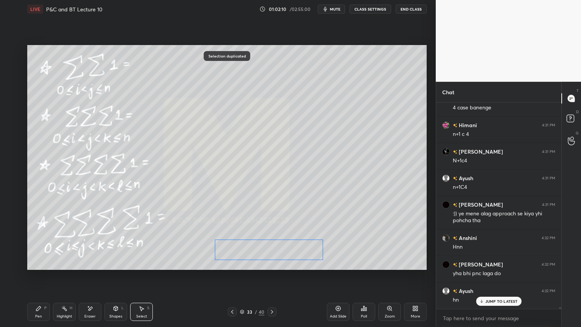
scroll to position [21018, 0]
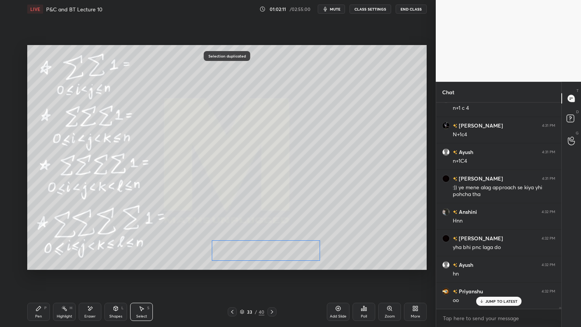
drag, startPoint x: 282, startPoint y: 240, endPoint x: 270, endPoint y: 247, distance: 13.2
click at [270, 248] on div "0 ° Undo Copy Duplicate Duplicate to new slide Delete" at bounding box center [226, 157] width 399 height 225
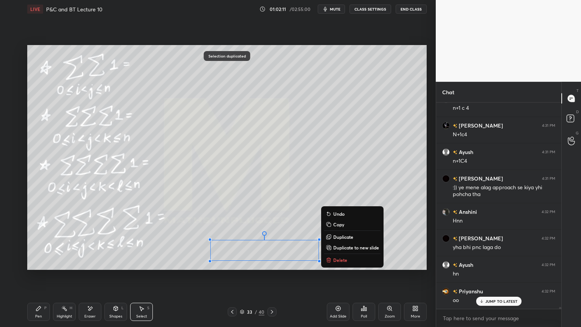
click at [264, 220] on div "0 ° Undo Copy Duplicate Duplicate to new slide Delete" at bounding box center [226, 157] width 399 height 225
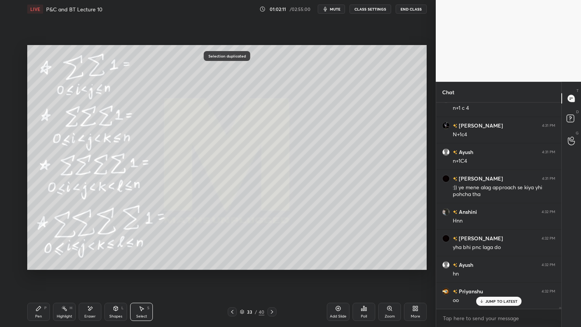
click at [86, 267] on div "Eraser" at bounding box center [90, 311] width 23 height 18
click at [40, 267] on div "Pen P" at bounding box center [38, 311] width 23 height 18
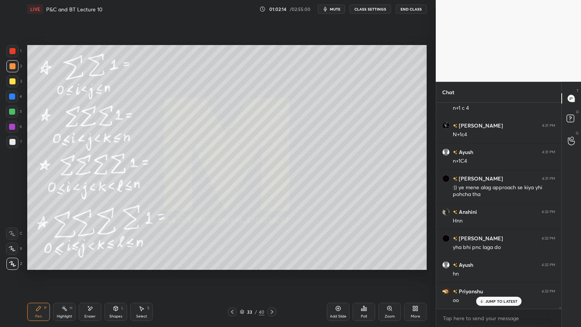
click at [92, 267] on div "Eraser" at bounding box center [90, 311] width 23 height 18
drag, startPoint x: 47, startPoint y: 306, endPoint x: 91, endPoint y: 295, distance: 45.3
click at [47, 267] on div "Pen P" at bounding box center [38, 311] width 23 height 18
drag, startPoint x: 146, startPoint y: 315, endPoint x: 198, endPoint y: 271, distance: 68.7
click at [145, 267] on div "Select" at bounding box center [141, 316] width 11 height 4
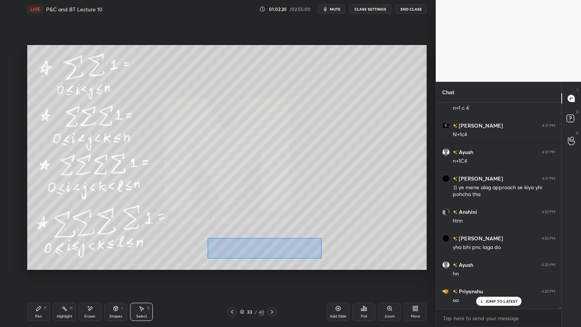
drag, startPoint x: 207, startPoint y: 237, endPoint x: 321, endPoint y: 256, distance: 115.7
click at [321, 256] on div "0 ° Undo Copy Duplicate Duplicate to new slide Delete" at bounding box center [226, 157] width 399 height 225
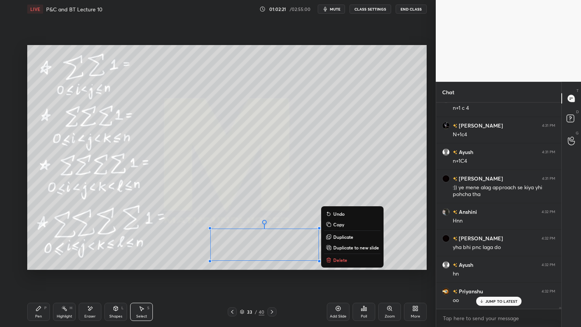
click at [335, 236] on p "Duplicate" at bounding box center [343, 237] width 20 height 6
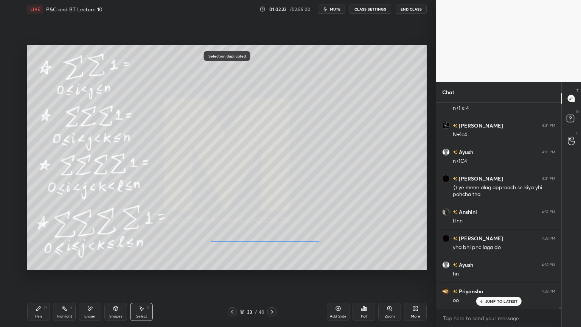
drag, startPoint x: 297, startPoint y: 246, endPoint x: 291, endPoint y: 231, distance: 15.9
click at [288, 250] on div "0 ° Undo Copy Duplicate Duplicate to new slide Delete" at bounding box center [226, 157] width 399 height 225
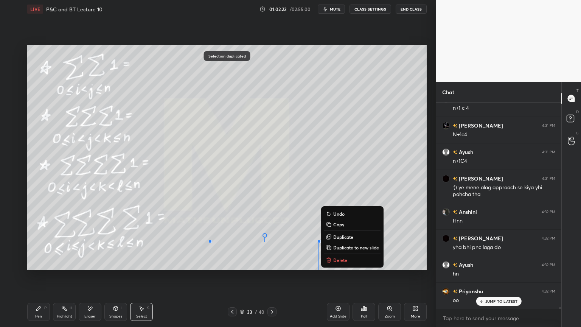
click at [288, 218] on div "0 ° Undo Copy Duplicate Duplicate to new slide Delete" at bounding box center [226, 157] width 399 height 225
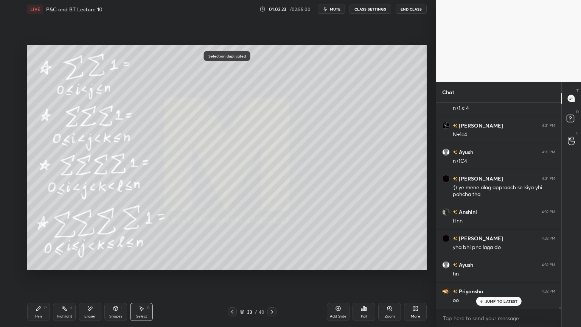
click at [95, 267] on div "Eraser" at bounding box center [90, 311] width 23 height 18
click at [43, 267] on div "Pen P" at bounding box center [38, 311] width 23 height 18
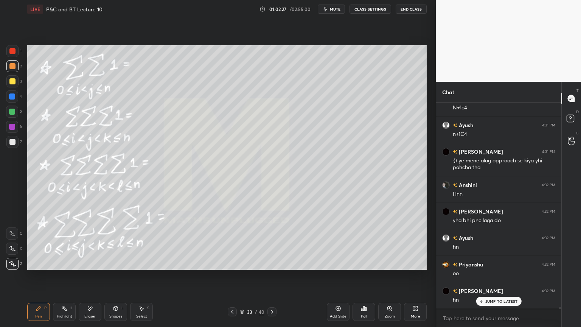
scroll to position [21071, 0]
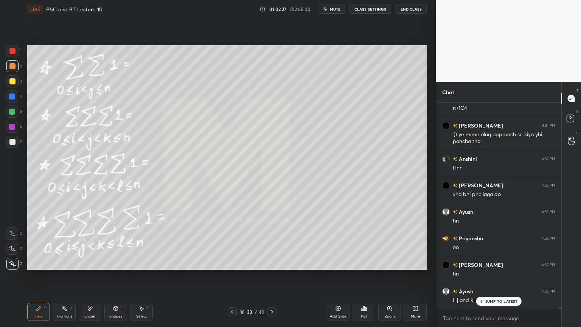
click at [147, 267] on div "Select S" at bounding box center [141, 311] width 23 height 18
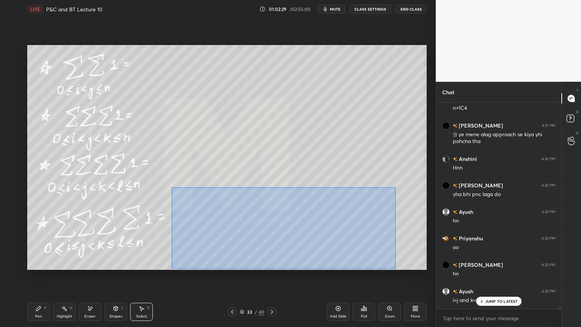
drag, startPoint x: 171, startPoint y: 187, endPoint x: 393, endPoint y: 262, distance: 234.5
click at [399, 267] on div "0 ° Undo Copy Duplicate Duplicate to new slide Delete" at bounding box center [226, 157] width 399 height 225
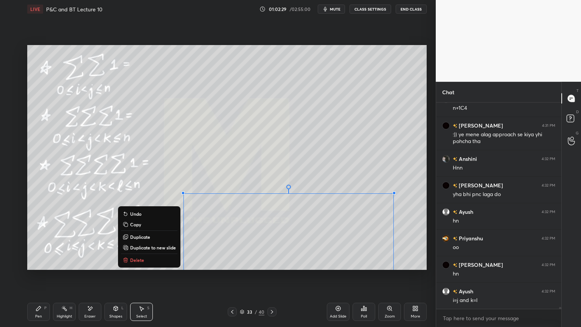
scroll to position [21098, 0]
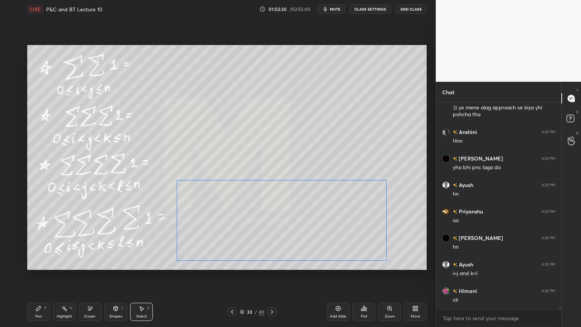
drag, startPoint x: 331, startPoint y: 236, endPoint x: 322, endPoint y: 209, distance: 28.0
click at [321, 224] on div "0 ° Undo Copy Duplicate Duplicate to new slide Delete" at bounding box center [226, 157] width 399 height 225
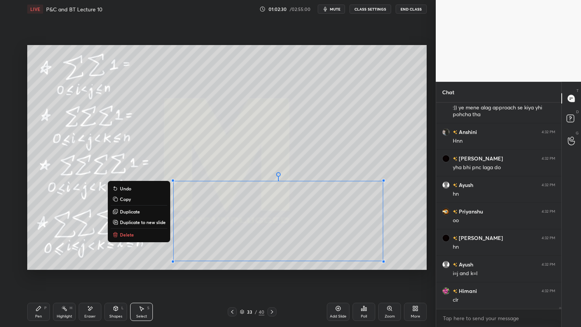
click at [323, 163] on div "0 ° Undo Copy Duplicate Duplicate to new slide Delete" at bounding box center [226, 157] width 399 height 225
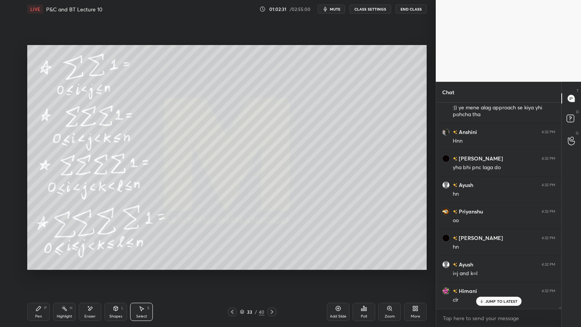
scroll to position [21124, 0]
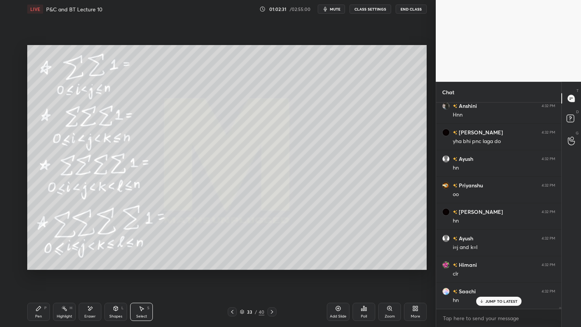
click at [91, 267] on div "Eraser" at bounding box center [89, 316] width 11 height 4
drag, startPoint x: 40, startPoint y: 309, endPoint x: 55, endPoint y: 300, distance: 17.0
click at [40, 267] on icon at bounding box center [39, 308] width 6 height 6
click at [141, 267] on icon at bounding box center [142, 308] width 4 height 5
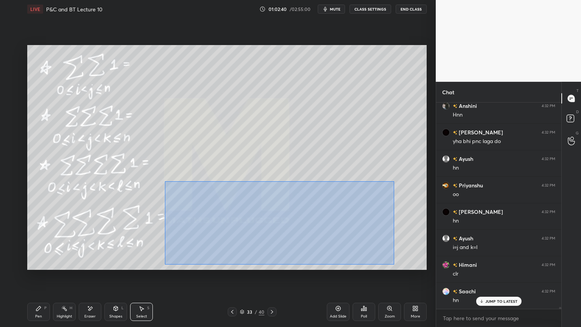
drag, startPoint x: 172, startPoint y: 183, endPoint x: 364, endPoint y: 236, distance: 198.8
click at [395, 264] on div "0 ° Undo Copy Duplicate Duplicate to new slide Delete" at bounding box center [226, 157] width 399 height 225
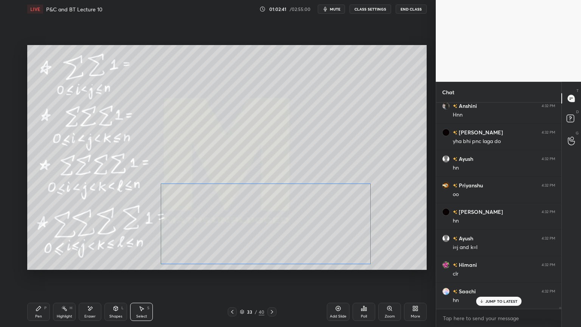
drag, startPoint x: 345, startPoint y: 222, endPoint x: 337, endPoint y: 218, distance: 9.1
click at [337, 225] on div "0 ° Undo Copy Duplicate Duplicate to new slide Delete" at bounding box center [226, 157] width 399 height 225
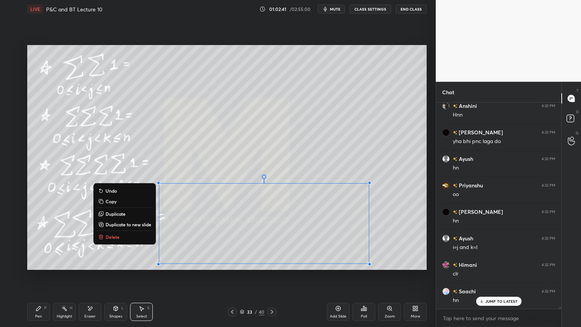
click at [332, 173] on div "0 ° Undo Copy Duplicate Duplicate to new slide Delete" at bounding box center [226, 157] width 399 height 225
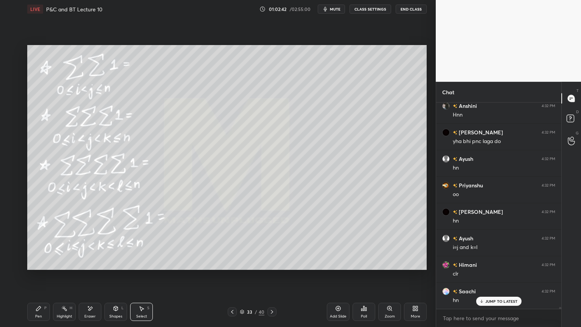
click at [41, 267] on div "Pen P" at bounding box center [38, 311] width 23 height 18
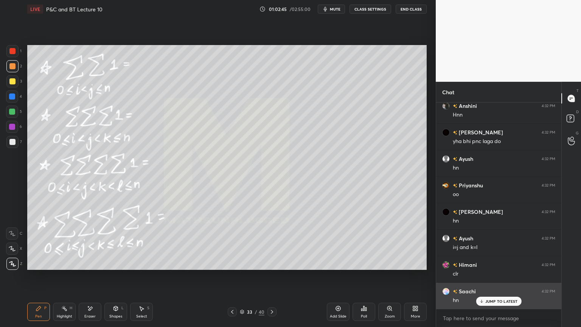
click at [492, 267] on p "JUMP TO LATEST" at bounding box center [501, 301] width 33 height 5
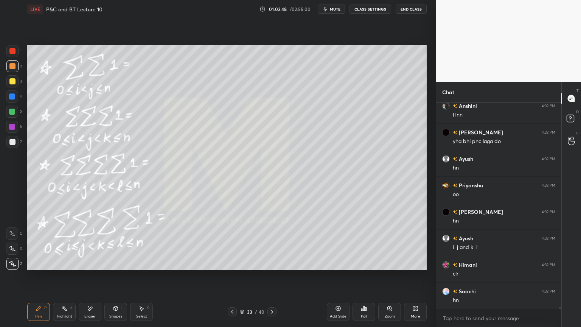
click at [91, 267] on div "Eraser" at bounding box center [89, 316] width 11 height 4
drag, startPoint x: 63, startPoint y: 317, endPoint x: 45, endPoint y: 312, distance: 18.8
click at [62, 267] on div "Highlight" at bounding box center [65, 316] width 16 height 4
click at [39, 267] on div "Pen P" at bounding box center [38, 311] width 23 height 18
click at [87, 267] on icon at bounding box center [90, 308] width 6 height 6
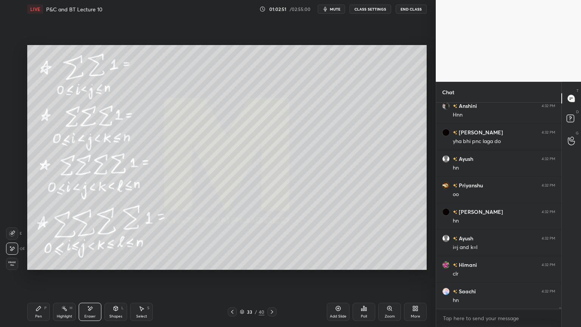
click at [57, 267] on div "Highlight H" at bounding box center [64, 311] width 23 height 18
drag, startPoint x: 48, startPoint y: 312, endPoint x: 53, endPoint y: 312, distance: 4.9
click at [45, 267] on div "Pen P" at bounding box center [38, 311] width 23 height 18
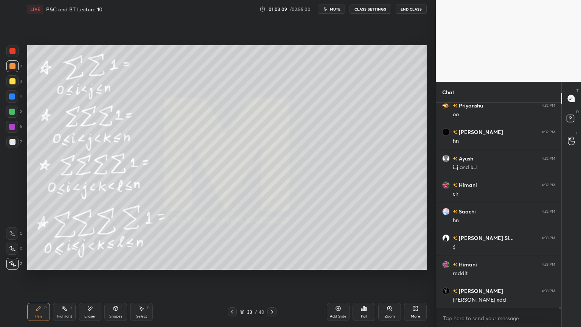
scroll to position [21230, 0]
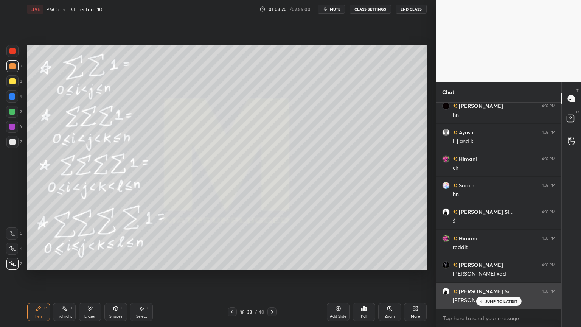
click at [481, 267] on icon at bounding box center [481, 301] width 5 height 5
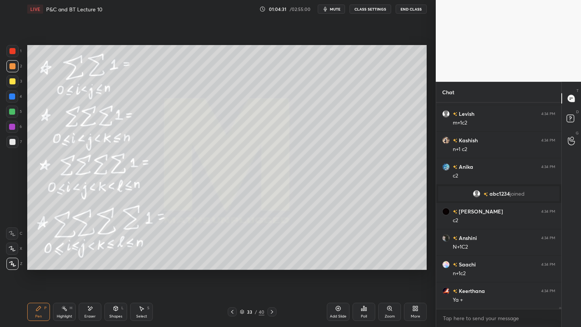
scroll to position [21864, 0]
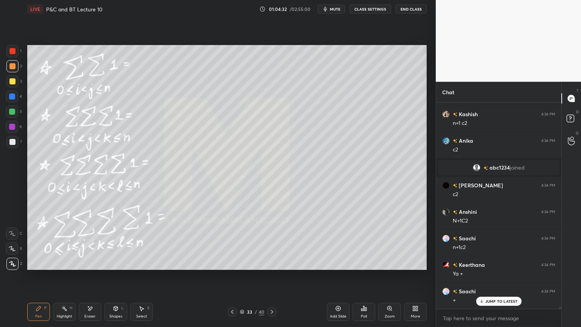
drag, startPoint x: 117, startPoint y: 309, endPoint x: 147, endPoint y: 301, distance: 31.0
click at [116, 267] on icon at bounding box center [116, 308] width 6 height 6
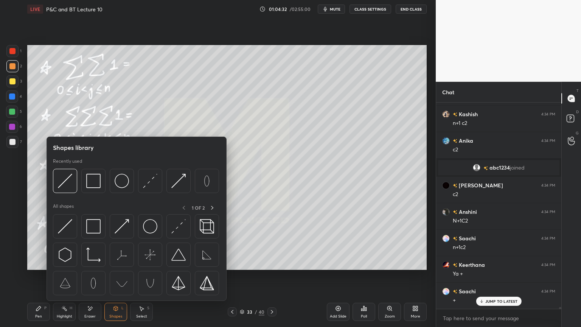
click at [139, 267] on div "Select" at bounding box center [141, 316] width 11 height 4
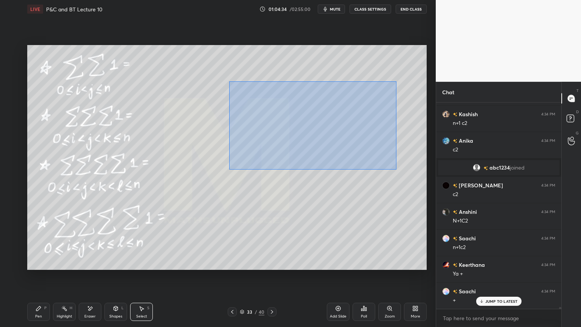
drag, startPoint x: 231, startPoint y: 83, endPoint x: 396, endPoint y: 170, distance: 186.2
click at [396, 171] on div "0 ° Undo Copy Duplicate Duplicate to new slide Delete" at bounding box center [226, 157] width 399 height 225
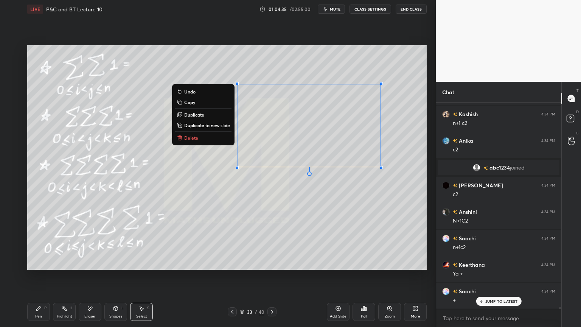
drag, startPoint x: 202, startPoint y: 135, endPoint x: 161, endPoint y: 185, distance: 64.2
click at [203, 136] on button "Delete" at bounding box center [203, 137] width 56 height 9
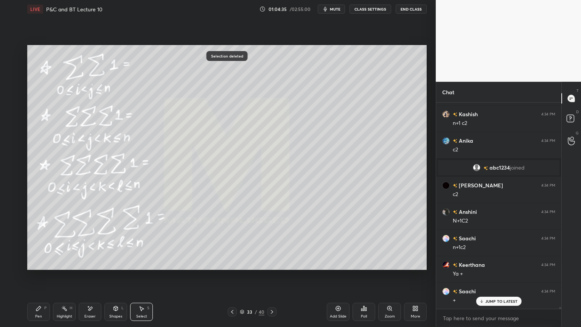
click at [60, 267] on div "Highlight H" at bounding box center [64, 311] width 23 height 18
click at [36, 267] on icon at bounding box center [39, 308] width 6 height 6
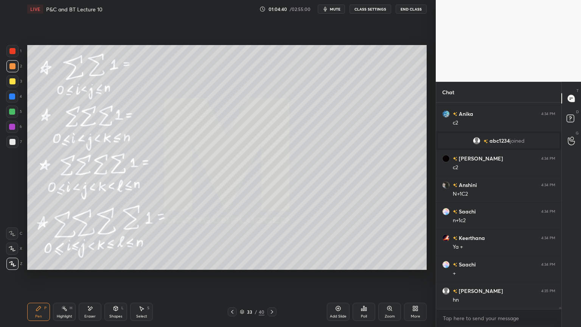
scroll to position [21917, 0]
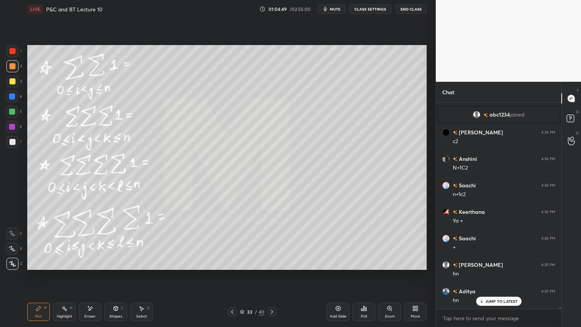
drag, startPoint x: 143, startPoint y: 309, endPoint x: 157, endPoint y: 281, distance: 31.5
click at [143, 267] on icon at bounding box center [141, 308] width 6 height 6
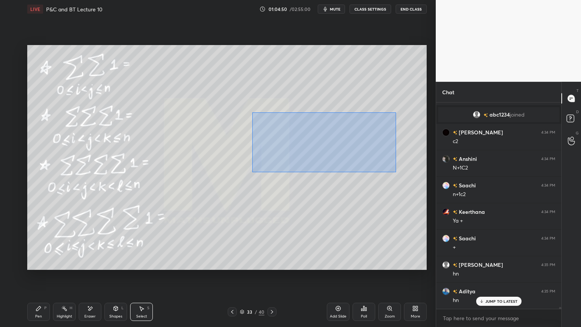
drag, startPoint x: 251, startPoint y: 113, endPoint x: 361, endPoint y: 142, distance: 113.5
click at [395, 171] on div "0 ° Undo Copy Duplicate Duplicate to new slide Delete" at bounding box center [226, 157] width 399 height 225
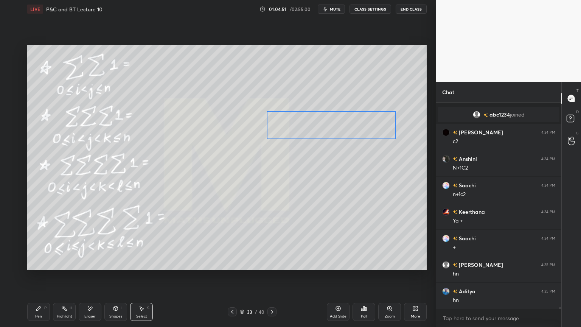
scroll to position [21943, 0]
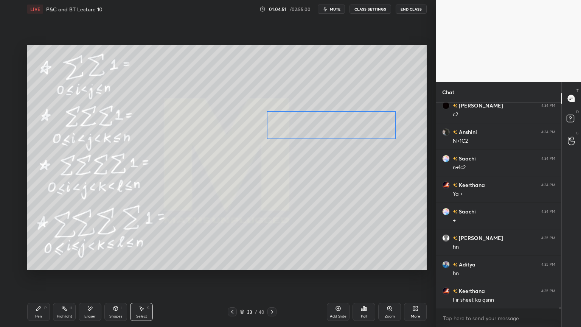
drag, startPoint x: 357, startPoint y: 140, endPoint x: 363, endPoint y: 113, distance: 27.0
click at [365, 124] on div "0 ° Undo Copy Duplicate Duplicate to new slide Delete" at bounding box center [226, 157] width 399 height 225
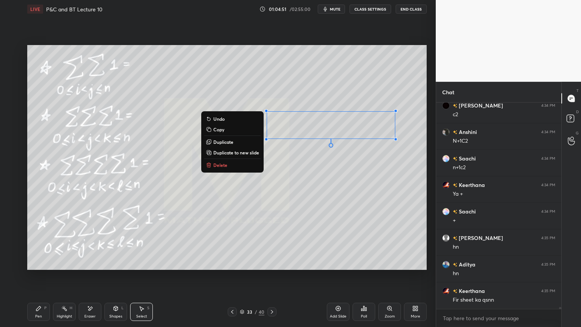
drag, startPoint x: 362, startPoint y: 96, endPoint x: 351, endPoint y: 118, distance: 24.2
click at [362, 96] on div "0 ° Undo Copy Duplicate Duplicate to new slide Delete" at bounding box center [226, 157] width 399 height 225
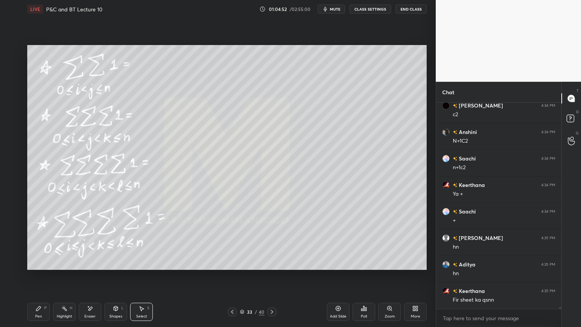
click at [64, 267] on div "Highlight" at bounding box center [65, 316] width 16 height 4
click at [40, 267] on div "Pen P" at bounding box center [38, 311] width 23 height 18
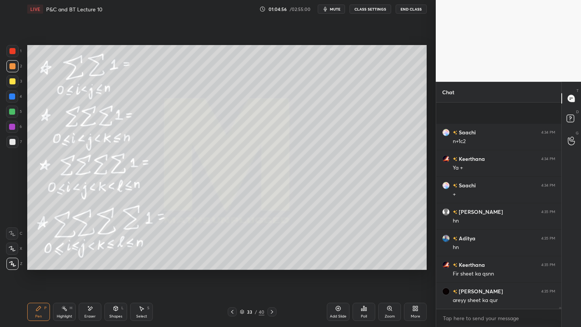
scroll to position [22022, 0]
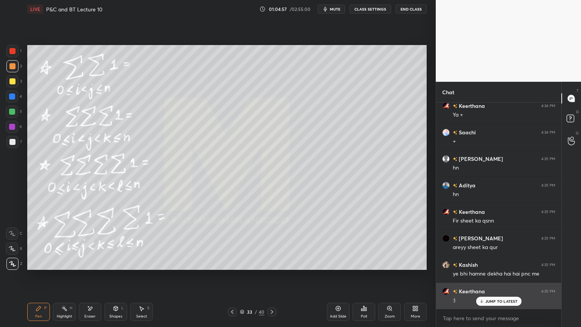
click at [489, 267] on p "JUMP TO LATEST" at bounding box center [501, 301] width 33 height 5
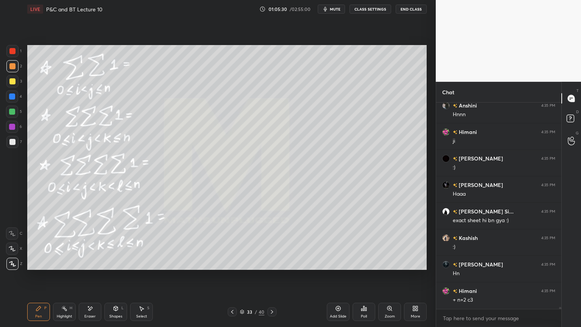
scroll to position [22658, 0]
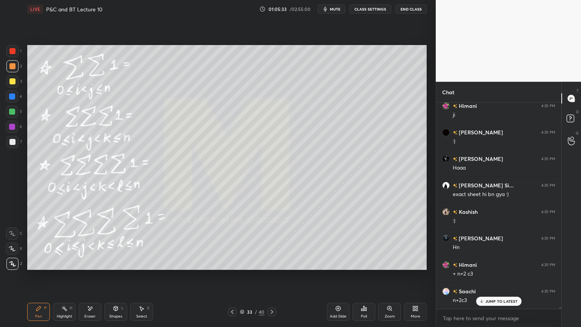
drag, startPoint x: 94, startPoint y: 315, endPoint x: 154, endPoint y: 277, distance: 70.4
click at [95, 267] on div "Eraser" at bounding box center [89, 316] width 11 height 4
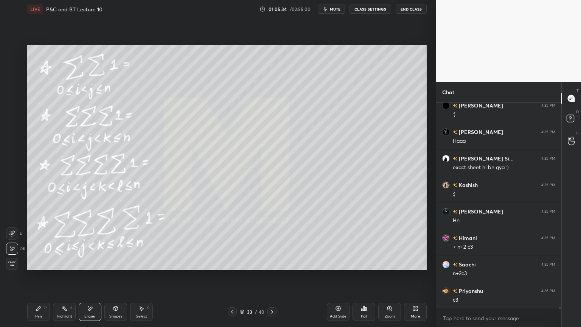
click at [37, 267] on div "Pen" at bounding box center [38, 316] width 7 height 4
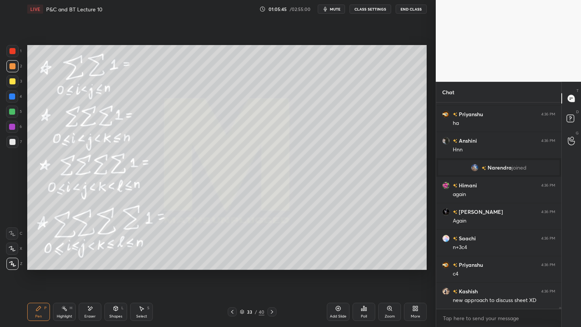
scroll to position [22967, 0]
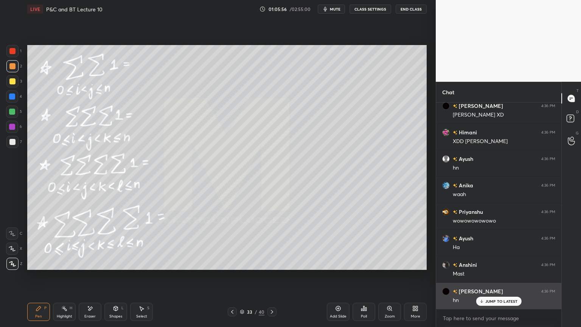
click at [493, 267] on p "JUMP TO LATEST" at bounding box center [501, 301] width 33 height 5
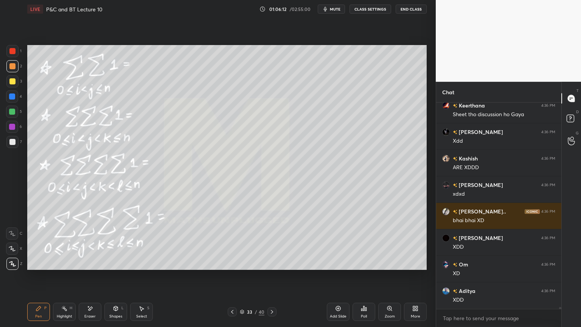
scroll to position [23715, 0]
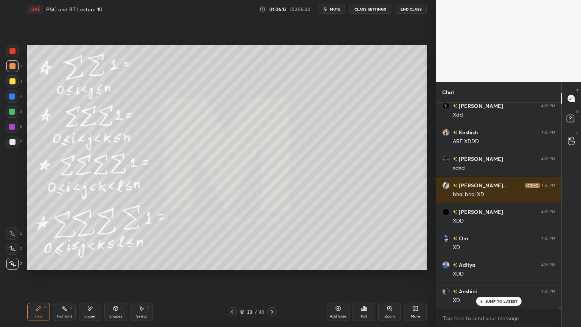
click at [147, 267] on div "Select S" at bounding box center [141, 311] width 23 height 18
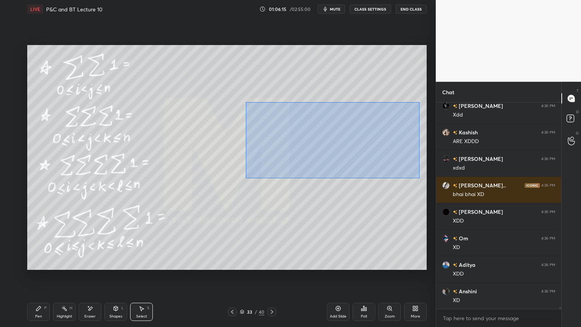
scroll to position [23742, 0]
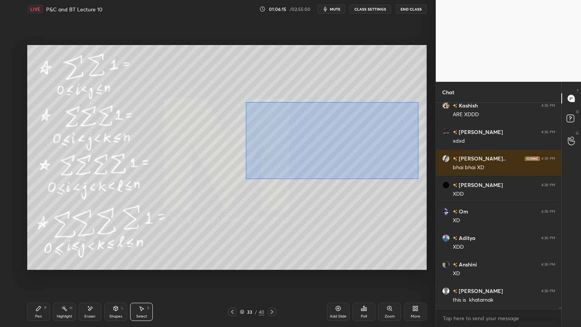
drag, startPoint x: 245, startPoint y: 102, endPoint x: 419, endPoint y: 175, distance: 188.2
click at [419, 177] on div "0 ° Undo Copy Duplicate Duplicate to new slide Delete" at bounding box center [226, 157] width 399 height 225
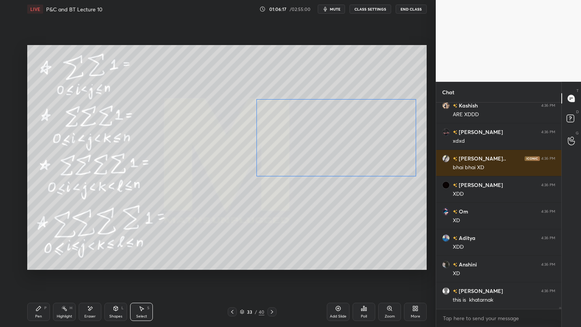
drag, startPoint x: 397, startPoint y: 148, endPoint x: 400, endPoint y: 124, distance: 24.0
click at [397, 135] on div "0 ° Undo Copy Duplicate Duplicate to new slide Delete" at bounding box center [226, 157] width 399 height 225
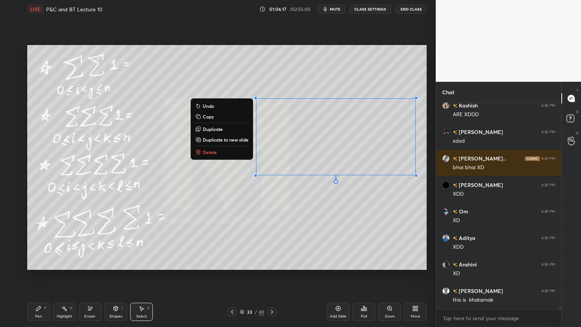
drag, startPoint x: 396, startPoint y: 75, endPoint x: 330, endPoint y: 137, distance: 90.7
click at [395, 78] on div "0 ° Undo Copy Duplicate Duplicate to new slide Delete" at bounding box center [226, 157] width 399 height 225
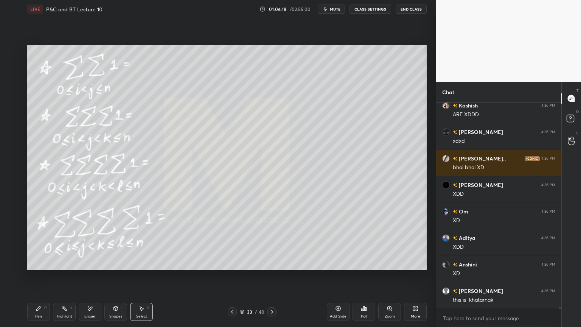
click at [59, 267] on div "Highlight" at bounding box center [65, 316] width 16 height 4
click at [36, 267] on div "Pen" at bounding box center [38, 316] width 7 height 4
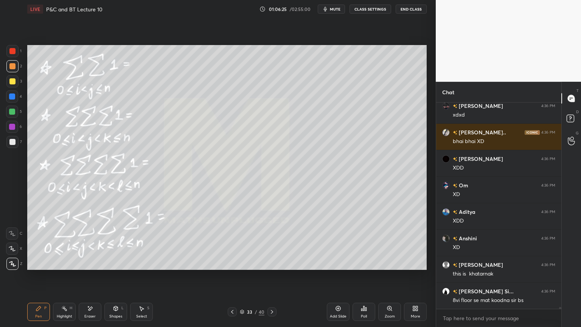
scroll to position [23795, 0]
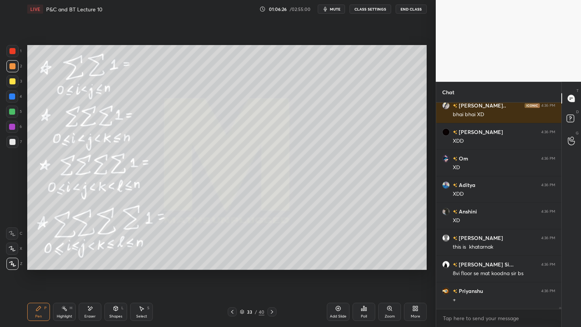
click at [88, 267] on icon at bounding box center [90, 308] width 6 height 6
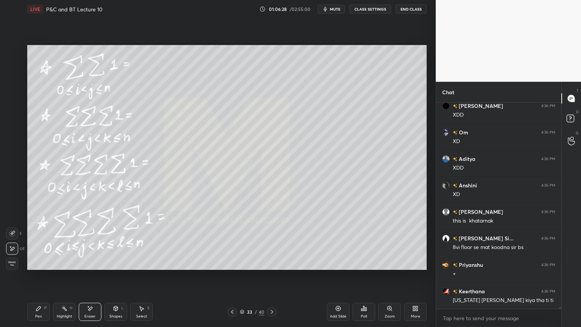
click at [61, 267] on icon at bounding box center [64, 308] width 6 height 6
click at [41, 267] on div "Pen P" at bounding box center [38, 311] width 23 height 18
click at [231, 267] on icon at bounding box center [232, 312] width 6 height 6
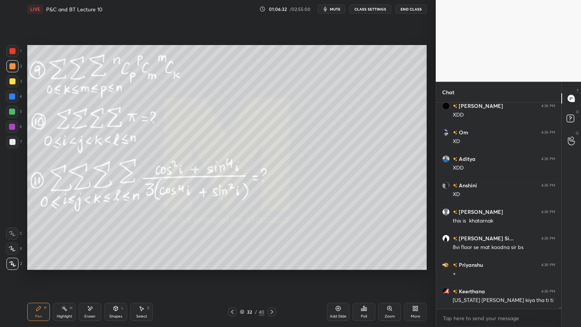
click at [230, 267] on icon at bounding box center [232, 312] width 6 height 6
drag, startPoint x: 273, startPoint y: 310, endPoint x: 272, endPoint y: 299, distance: 10.3
click at [273, 267] on icon at bounding box center [272, 312] width 6 height 6
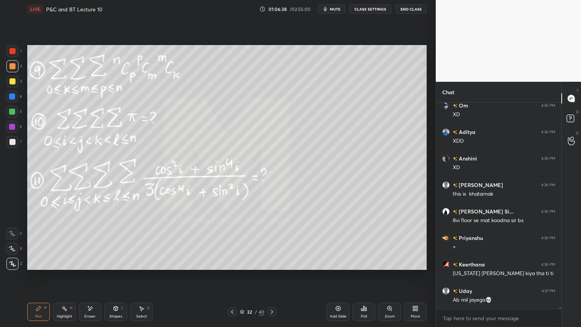
scroll to position [23866, 0]
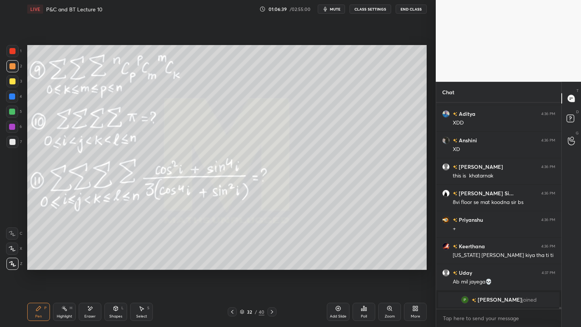
click at [272, 267] on icon at bounding box center [272, 312] width 6 height 6
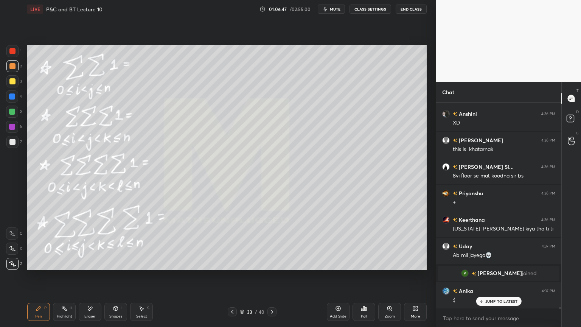
scroll to position [22570, 0]
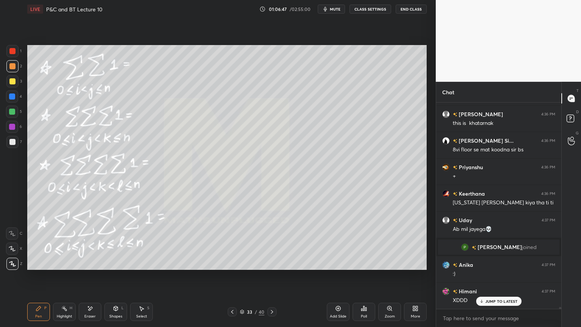
click at [97, 267] on div "Eraser" at bounding box center [90, 311] width 23 height 18
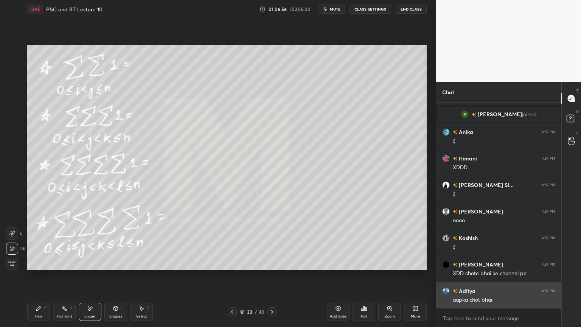
scroll to position [22729, 0]
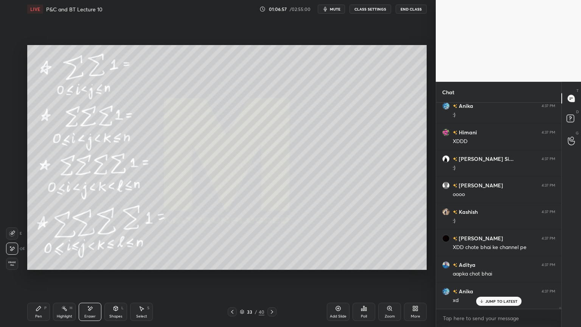
click at [272, 267] on icon at bounding box center [272, 312] width 2 height 4
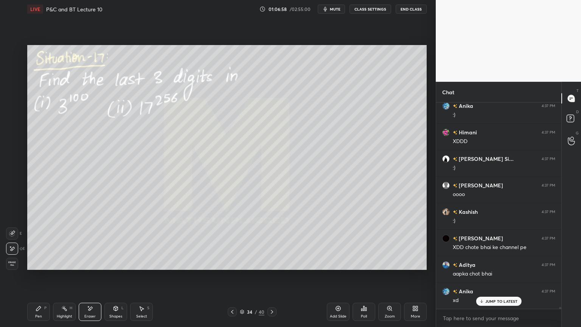
click at [233, 267] on icon at bounding box center [232, 312] width 6 height 6
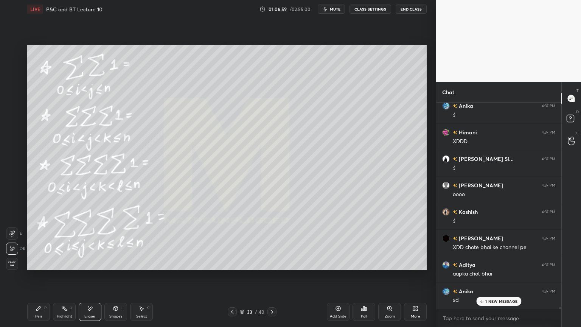
scroll to position [22756, 0]
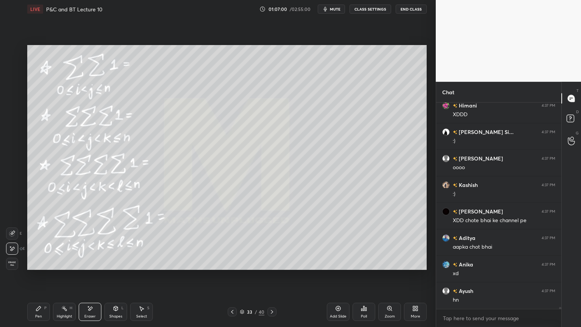
click at [242, 267] on div "33 / 40" at bounding box center [252, 311] width 25 height 7
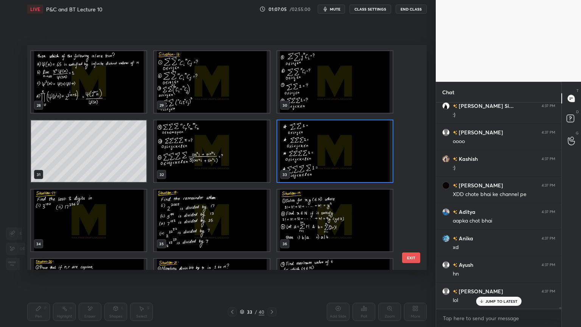
scroll to position [620, 0]
click at [297, 154] on img "grid" at bounding box center [334, 152] width 115 height 62
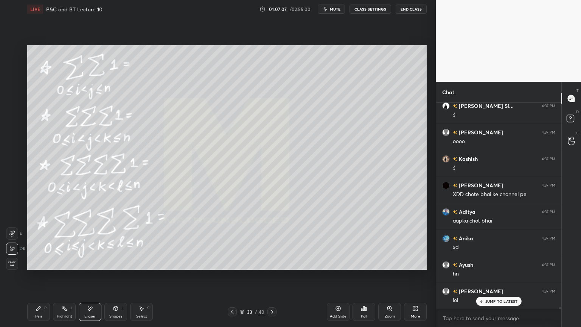
click at [502, 267] on div "JUMP TO LATEST" at bounding box center [498, 300] width 45 height 9
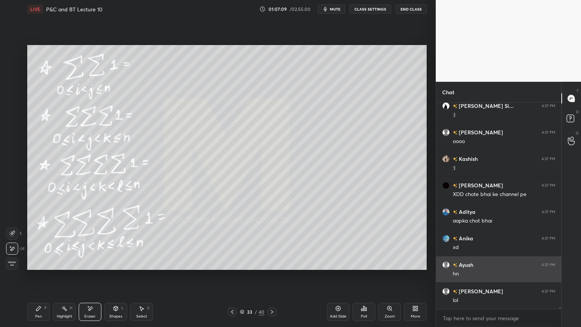
scroll to position [22809, 0]
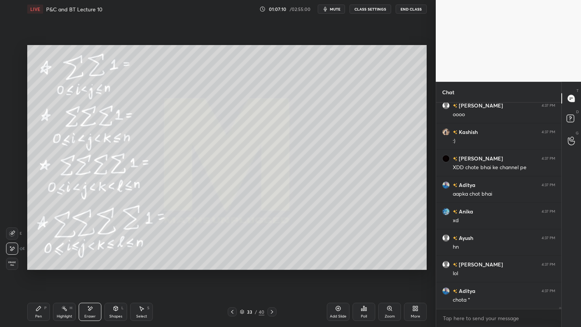
drag, startPoint x: 66, startPoint y: 313, endPoint x: 42, endPoint y: 312, distance: 24.2
click at [64, 267] on div "Highlight H" at bounding box center [64, 311] width 23 height 18
click at [41, 267] on div "Pen P" at bounding box center [38, 311] width 23 height 18
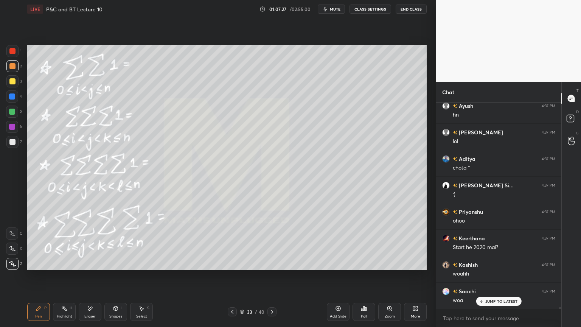
scroll to position [22967, 0]
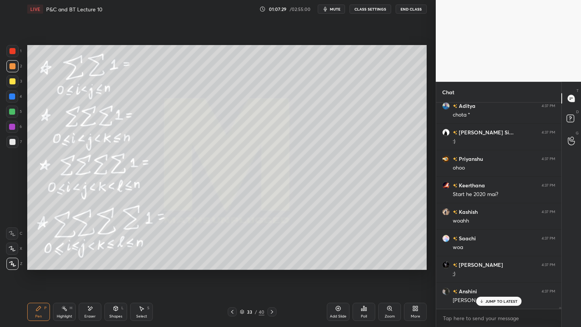
click at [97, 267] on div "Eraser" at bounding box center [90, 311] width 23 height 18
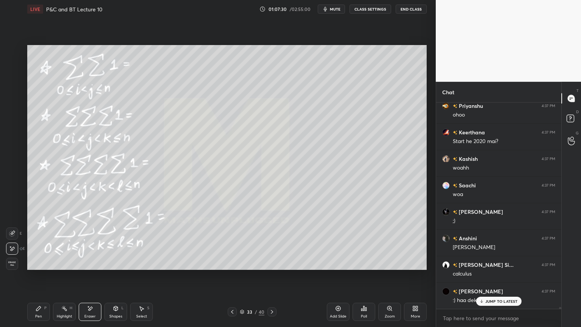
scroll to position [23073, 0]
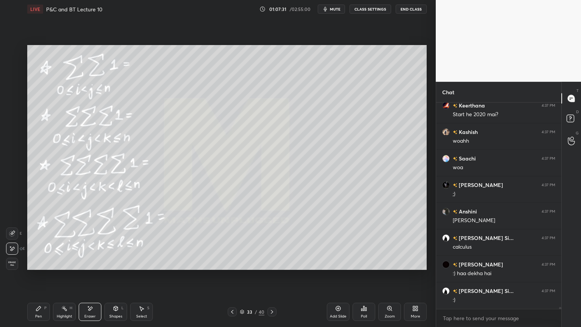
drag, startPoint x: 57, startPoint y: 313, endPoint x: 43, endPoint y: 315, distance: 13.7
click at [58, 267] on div "Highlight H" at bounding box center [64, 311] width 23 height 18
drag, startPoint x: 43, startPoint y: 315, endPoint x: 94, endPoint y: 297, distance: 53.2
click at [43, 267] on div "Pen P" at bounding box center [38, 311] width 23 height 18
drag, startPoint x: 62, startPoint y: 310, endPoint x: 40, endPoint y: 313, distance: 22.1
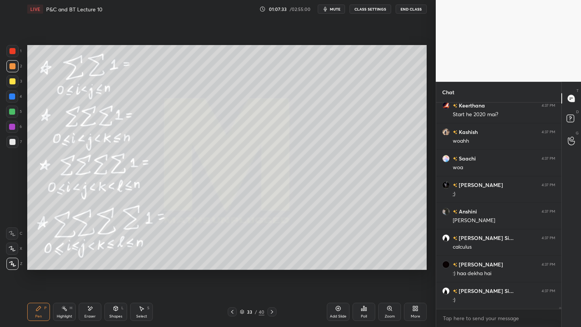
click at [60, 267] on div "Highlight H" at bounding box center [64, 311] width 23 height 18
drag, startPoint x: 40, startPoint y: 313, endPoint x: 49, endPoint y: 309, distance: 10.5
click at [39, 267] on div "Pen P" at bounding box center [38, 311] width 23 height 18
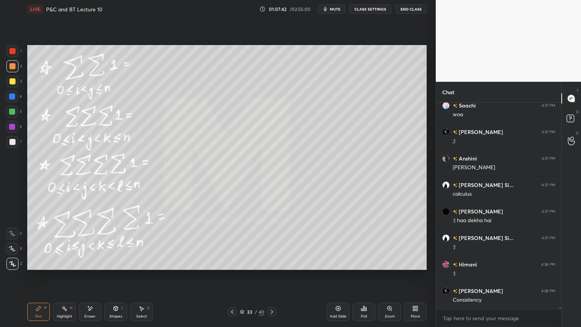
scroll to position [23152, 0]
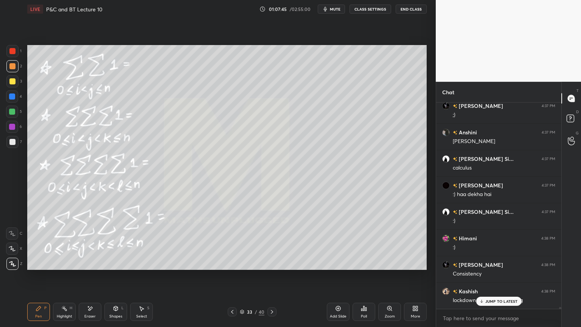
click at [67, 267] on div "Highlight" at bounding box center [65, 316] width 16 height 4
click at [40, 267] on div "Pen P Highlight H Eraser Shapes L Select S 33 / 40 Add Slide Poll Zoom More" at bounding box center [226, 311] width 399 height 30
click at [38, 267] on div "Pen" at bounding box center [38, 316] width 7 height 4
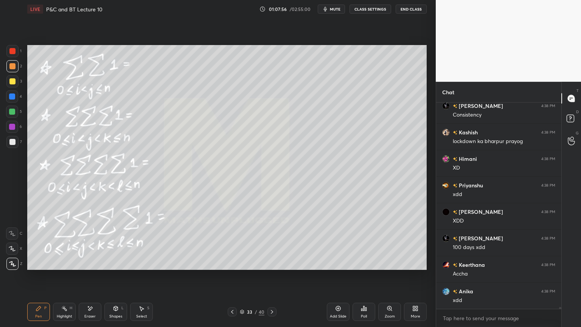
scroll to position [23338, 0]
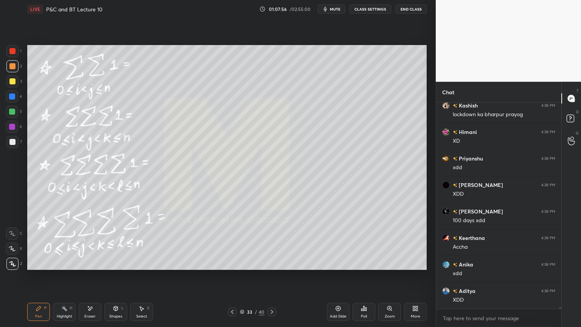
drag, startPoint x: 67, startPoint y: 312, endPoint x: 48, endPoint y: 308, distance: 19.1
click at [67, 267] on div "Highlight H" at bounding box center [64, 311] width 23 height 18
drag, startPoint x: 45, startPoint y: 307, endPoint x: 63, endPoint y: 304, distance: 18.9
click at [44, 267] on div "P" at bounding box center [45, 308] width 2 height 4
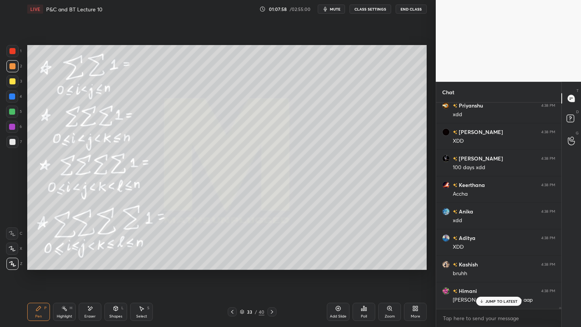
scroll to position [23417, 0]
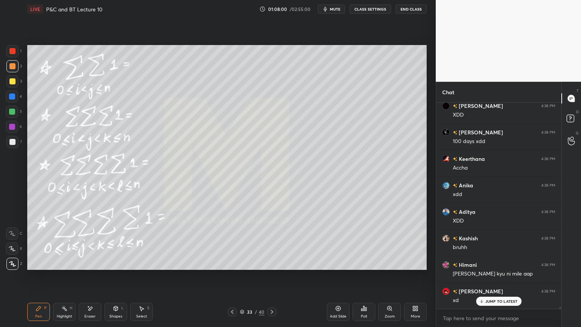
click at [480, 267] on icon at bounding box center [481, 301] width 5 height 5
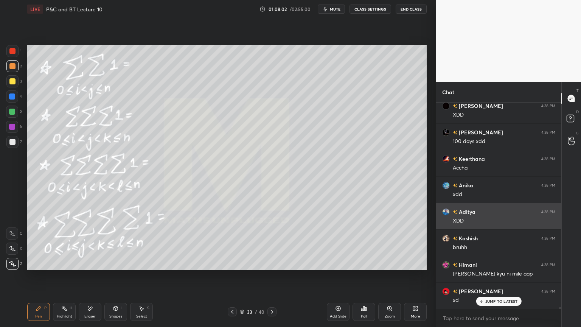
scroll to position [23435, 0]
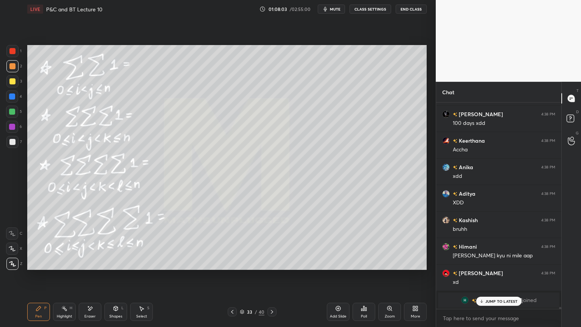
click at [488, 267] on p "JUMP TO LATEST" at bounding box center [501, 301] width 33 height 5
click at [72, 267] on div "Highlight H" at bounding box center [64, 311] width 23 height 18
click at [37, 267] on div "Pen" at bounding box center [38, 316] width 7 height 4
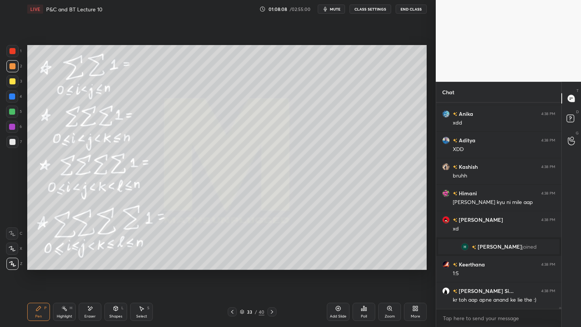
scroll to position [23270, 0]
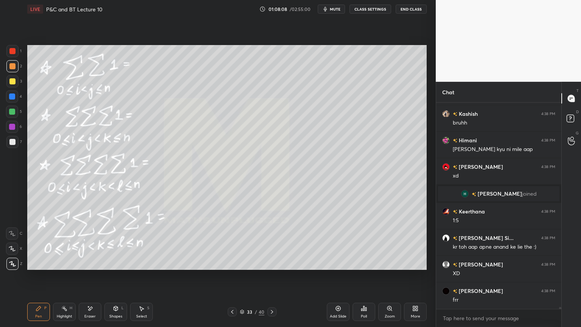
click at [67, 267] on icon at bounding box center [64, 308] width 6 height 6
click at [37, 267] on icon at bounding box center [38, 308] width 5 height 5
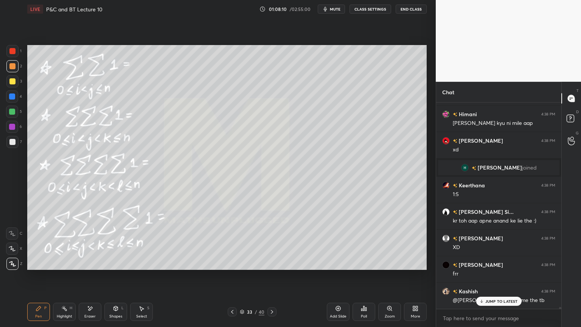
click at [65, 267] on icon at bounding box center [64, 308] width 6 height 6
click at [47, 267] on div "Pen P" at bounding box center [38, 311] width 23 height 18
click at [511, 267] on div "JUMP TO LATEST" at bounding box center [498, 300] width 45 height 9
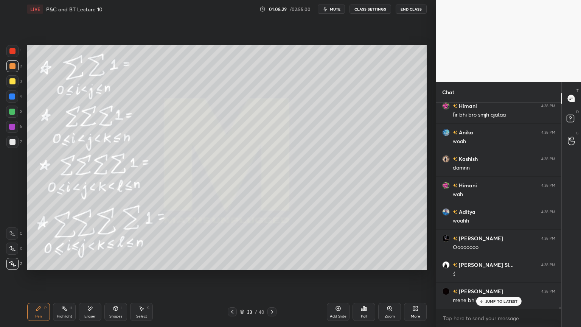
scroll to position [23515, 0]
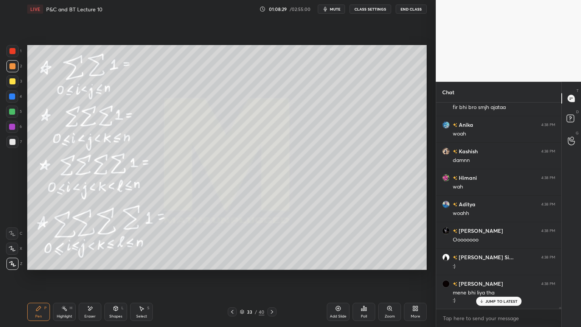
click at [507, 267] on p "JUMP TO LATEST" at bounding box center [501, 301] width 33 height 5
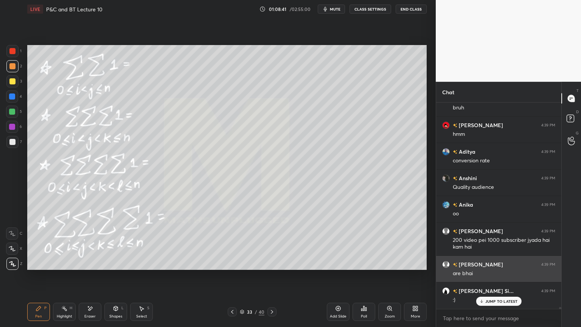
scroll to position [23760, 0]
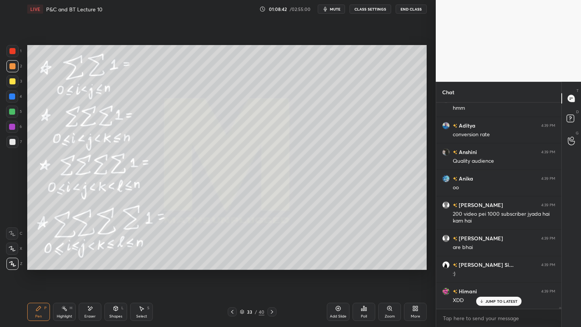
click at [491, 267] on div "[PERSON_NAME] 4:38 PM @[PERSON_NAME] T_T 7th me the tb [PERSON_NAME] 4:38 PM fi…" at bounding box center [498, 205] width 125 height 206
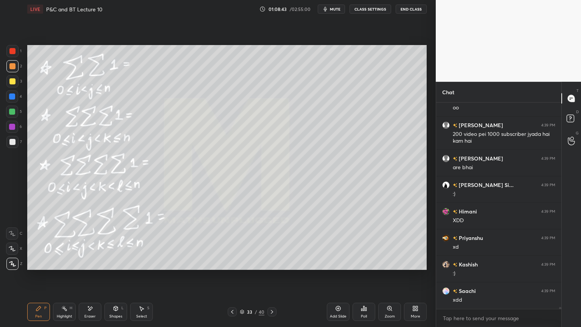
scroll to position [23866, 0]
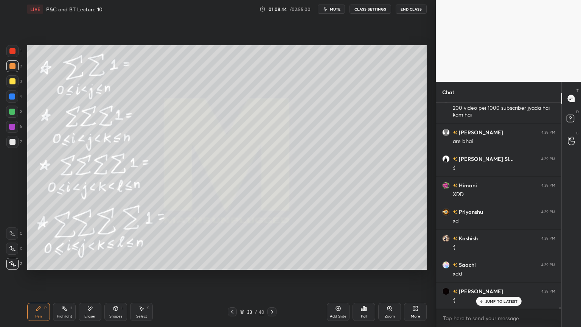
click at [498, 267] on p "JUMP TO LATEST" at bounding box center [501, 301] width 33 height 5
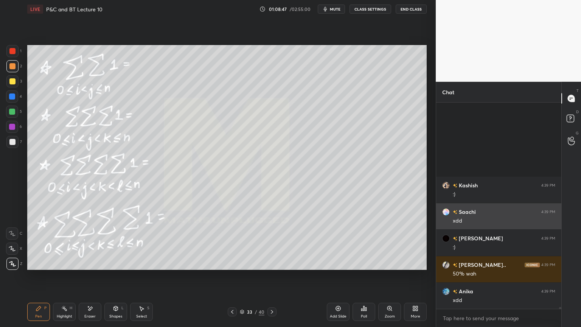
scroll to position [24025, 0]
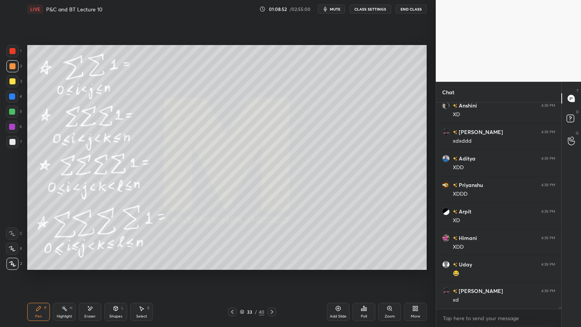
click at [66, 267] on div "Highlight" at bounding box center [65, 316] width 16 height 4
click at [42, 267] on div "Pen P" at bounding box center [38, 311] width 23 height 18
click at [65, 267] on div "Highlight H" at bounding box center [64, 311] width 23 height 18
click at [42, 267] on div "Pen P" at bounding box center [38, 311] width 23 height 18
drag, startPoint x: 87, startPoint y: 316, endPoint x: 72, endPoint y: 312, distance: 15.4
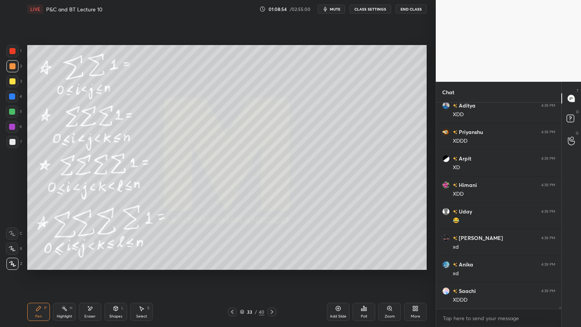
click at [86, 267] on div "Eraser" at bounding box center [89, 316] width 11 height 4
click at [59, 267] on div "Highlight H" at bounding box center [64, 311] width 23 height 18
click at [47, 267] on div "Pen P" at bounding box center [38, 311] width 23 height 18
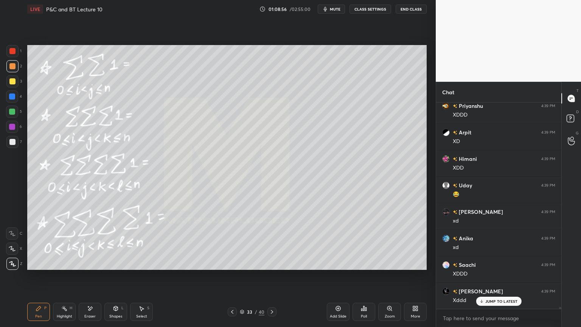
drag, startPoint x: 60, startPoint y: 313, endPoint x: 45, endPoint y: 313, distance: 14.8
click at [57, 267] on div "Highlight H" at bounding box center [64, 311] width 23 height 18
click at [42, 267] on div "Pen P" at bounding box center [38, 311] width 23 height 18
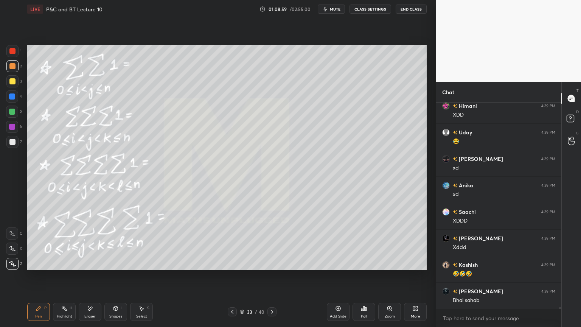
click at [61, 267] on div "Highlight H" at bounding box center [64, 311] width 23 height 18
click at [39, 267] on div "Pen P" at bounding box center [38, 311] width 23 height 18
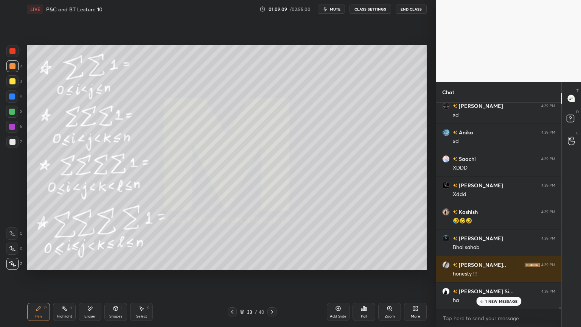
scroll to position [24422, 0]
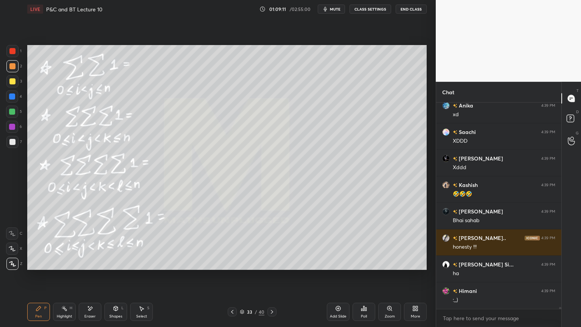
click at [242, 267] on icon at bounding box center [242, 312] width 4 height 1
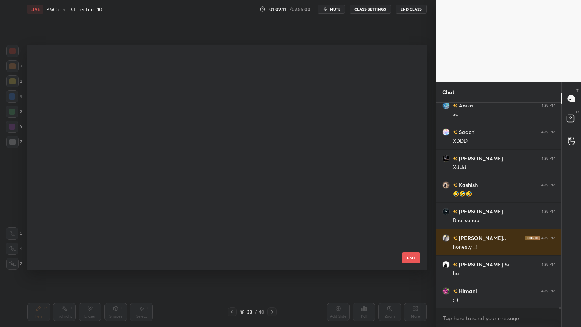
scroll to position [537, 0]
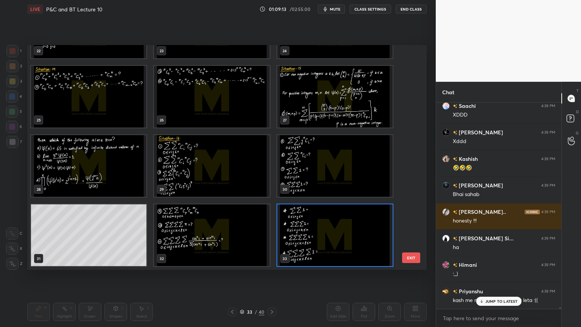
click at [321, 239] on img "grid" at bounding box center [334, 235] width 115 height 62
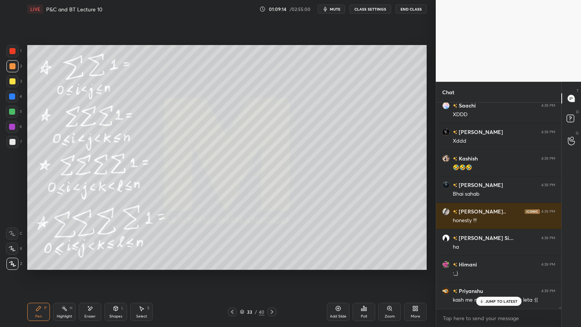
click at [489, 267] on div "[PERSON_NAME] Si... 4:39 PM xd Anshini 4:39 PM XD [PERSON_NAME] 4:39 PM xdxddd …" at bounding box center [498, 205] width 125 height 206
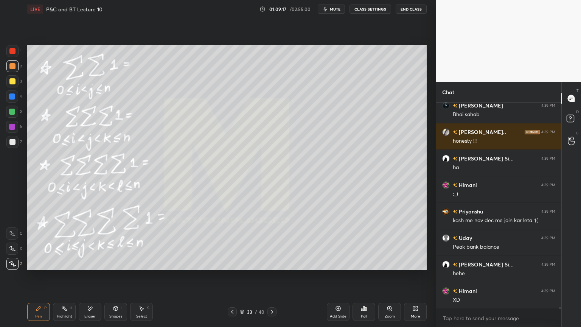
click at [244, 267] on icon at bounding box center [242, 311] width 5 height 5
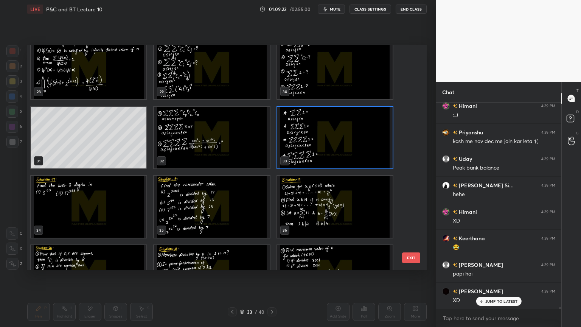
click at [356, 144] on img "grid" at bounding box center [334, 138] width 115 height 62
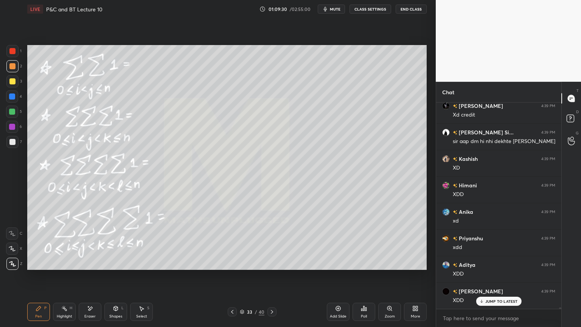
click at [483, 267] on icon at bounding box center [481, 301] width 5 height 5
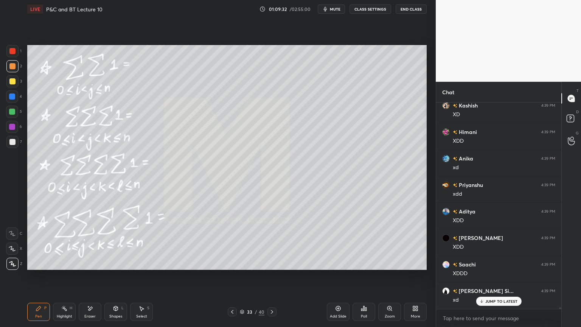
click at [270, 267] on icon at bounding box center [272, 312] width 6 height 6
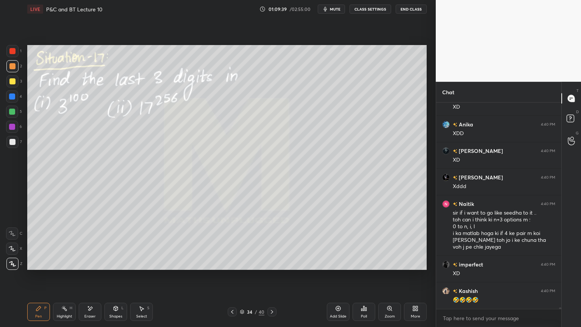
click at [242, 267] on icon at bounding box center [242, 311] width 4 height 2
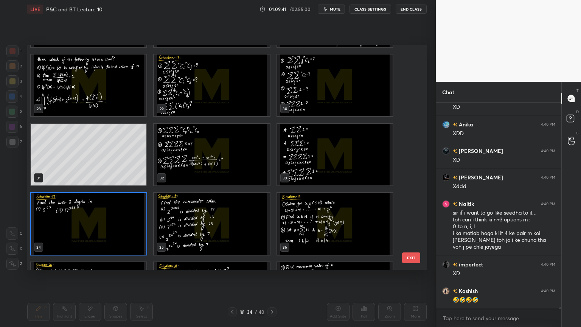
click at [149, 226] on div "34" at bounding box center [88, 223] width 123 height 69
click at [312, 169] on img "grid" at bounding box center [334, 155] width 115 height 62
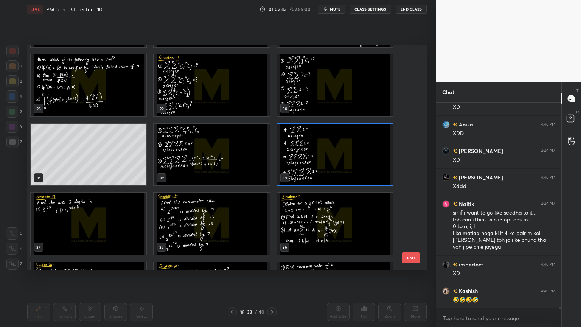
click at [312, 169] on img "grid" at bounding box center [334, 155] width 115 height 62
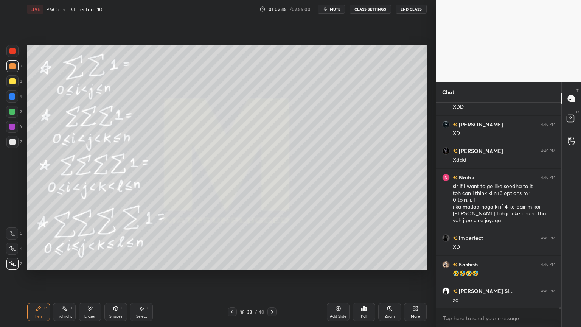
click at [242, 267] on icon at bounding box center [242, 311] width 5 height 5
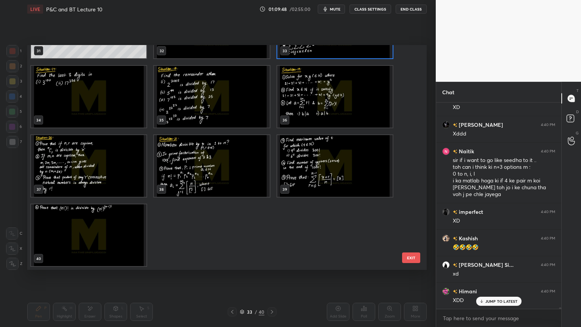
click at [110, 230] on img "grid" at bounding box center [88, 235] width 115 height 62
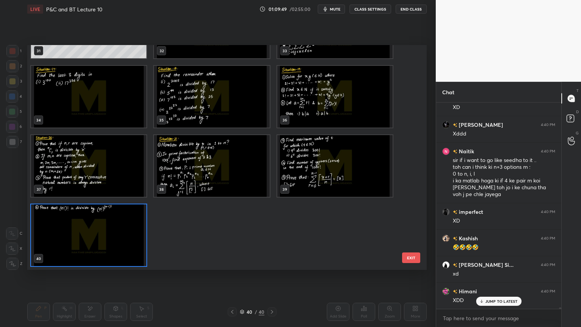
click at [110, 230] on img "grid" at bounding box center [88, 235] width 115 height 62
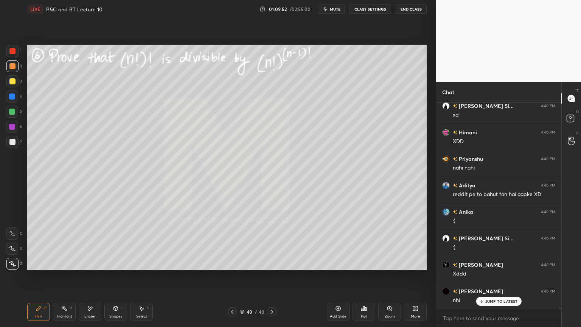
click at [497, 267] on p "JUMP TO LATEST" at bounding box center [501, 301] width 33 height 5
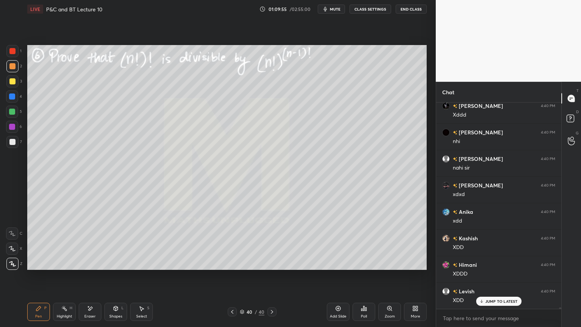
click at [242, 267] on icon at bounding box center [242, 311] width 4 height 2
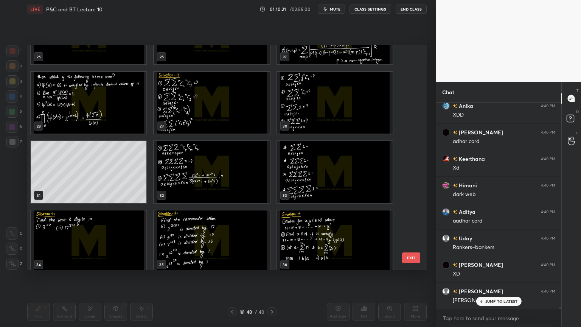
click at [307, 162] on img "grid" at bounding box center [334, 172] width 115 height 62
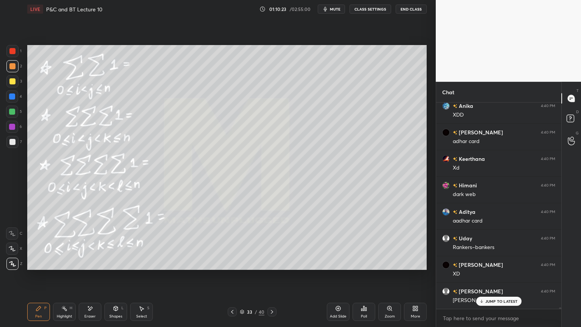
click at [488, 267] on div "JUMP TO LATEST" at bounding box center [498, 300] width 45 height 9
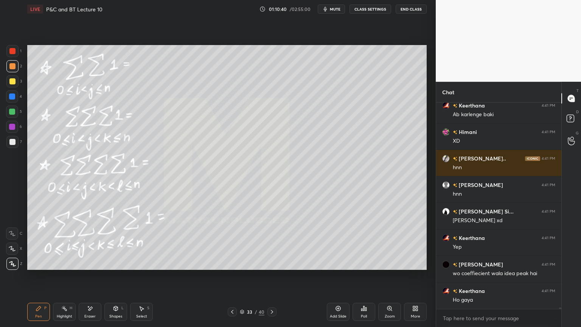
click at [270, 267] on icon at bounding box center [272, 312] width 6 height 6
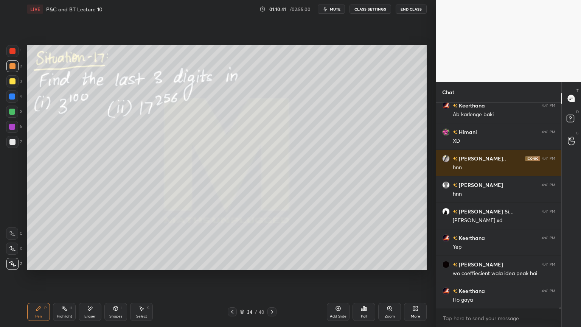
click at [230, 267] on icon at bounding box center [232, 312] width 6 height 6
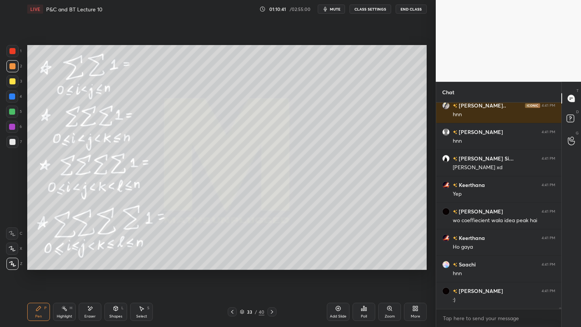
click at [230, 267] on icon at bounding box center [232, 312] width 6 height 6
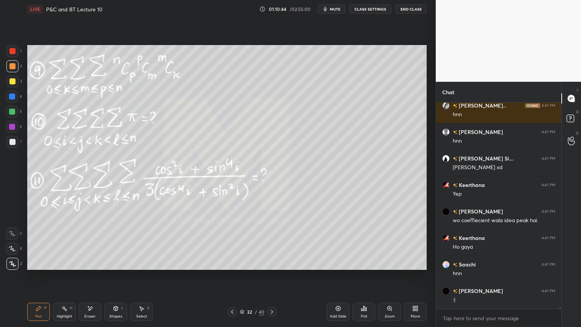
click at [275, 267] on div at bounding box center [271, 311] width 9 height 9
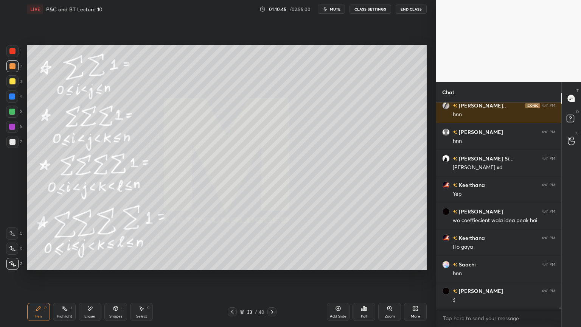
click at [234, 267] on icon at bounding box center [232, 312] width 6 height 6
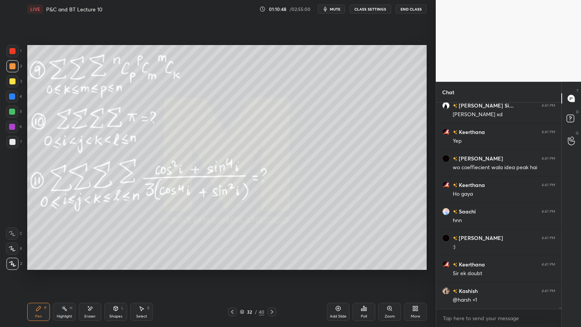
click at [90, 267] on div "Eraser" at bounding box center [89, 316] width 11 height 4
drag, startPoint x: 61, startPoint y: 315, endPoint x: 41, endPoint y: 311, distance: 20.4
click at [60, 267] on div "Highlight" at bounding box center [65, 316] width 16 height 4
click at [40, 267] on div "Pen P" at bounding box center [38, 311] width 23 height 18
click at [93, 267] on div "Eraser" at bounding box center [89, 316] width 11 height 4
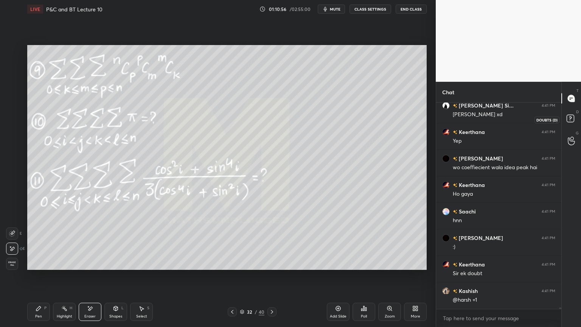
click at [574, 121] on icon at bounding box center [572, 120] width 14 height 14
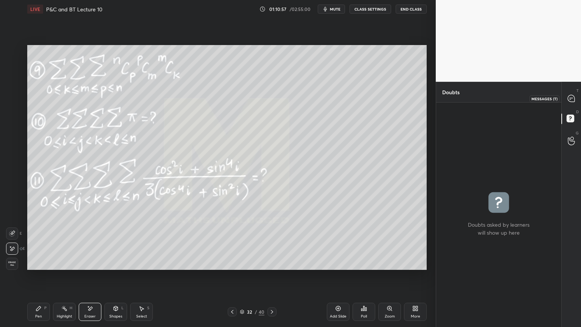
click at [573, 96] on icon at bounding box center [571, 98] width 7 height 7
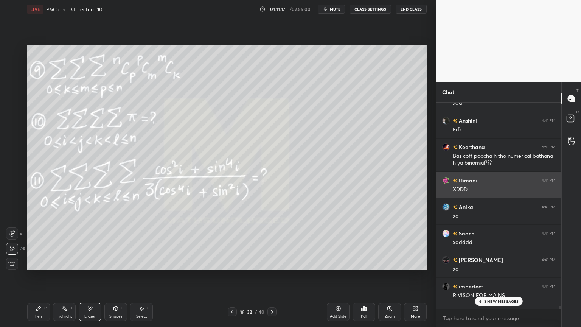
scroll to position [27620, 0]
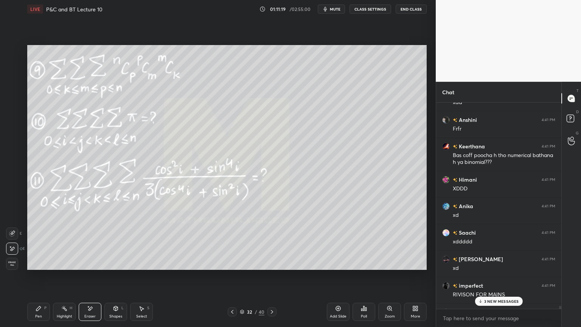
click at [243, 267] on div "32 / 40" at bounding box center [252, 311] width 25 height 7
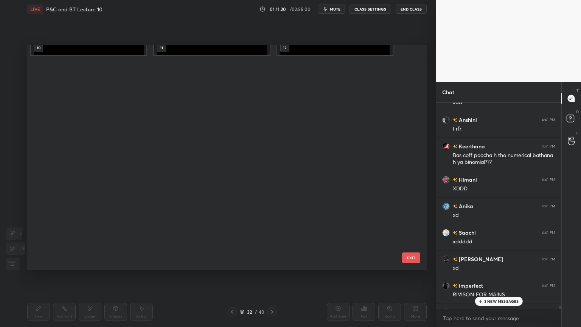
scroll to position [0, 0]
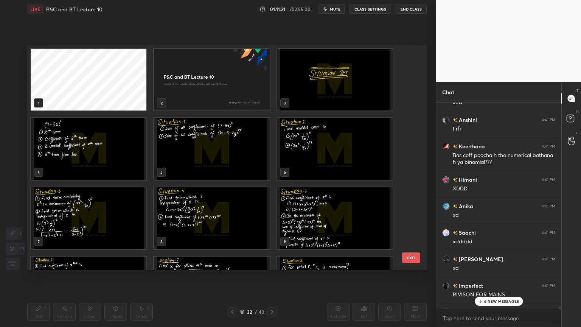
click at [90, 158] on img "grid" at bounding box center [88, 149] width 115 height 62
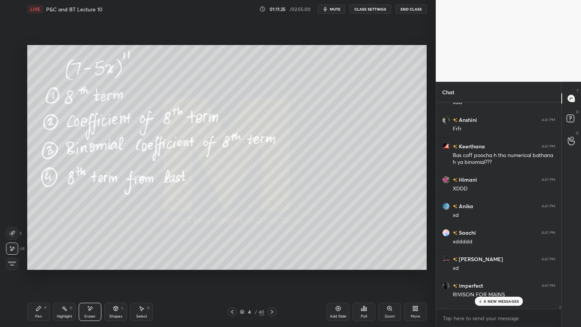
click at [492, 267] on div "6 NEW MESSAGES" at bounding box center [499, 300] width 48 height 9
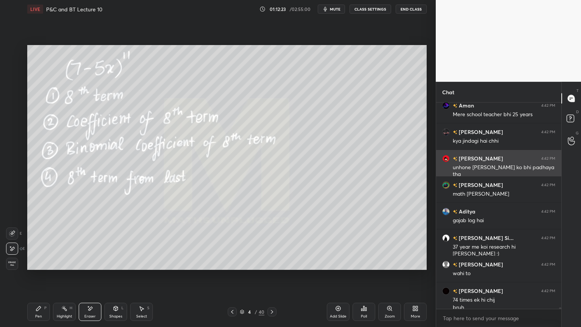
scroll to position [28758, 0]
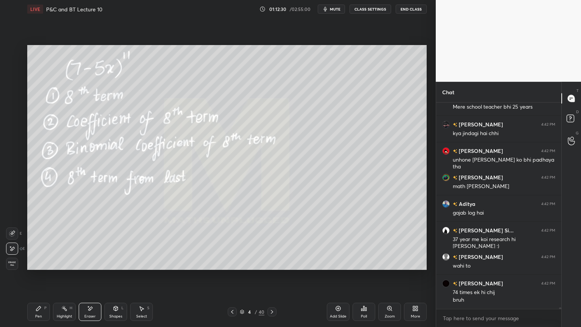
drag, startPoint x: 63, startPoint y: 310, endPoint x: 46, endPoint y: 310, distance: 16.6
click at [62, 267] on icon at bounding box center [64, 308] width 6 height 6
drag, startPoint x: 43, startPoint y: 311, endPoint x: 65, endPoint y: 296, distance: 26.5
click at [42, 267] on div "Pen P" at bounding box center [38, 311] width 23 height 18
drag, startPoint x: 86, startPoint y: 317, endPoint x: 115, endPoint y: 292, distance: 37.8
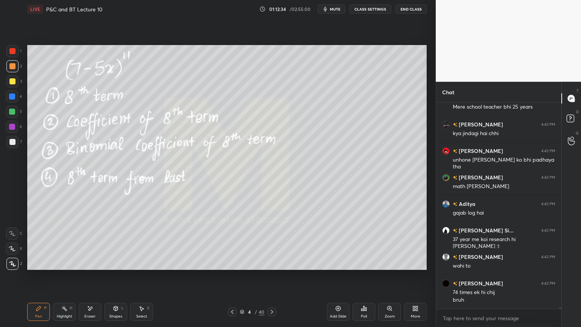
click at [87, 267] on div "Eraser" at bounding box center [89, 316] width 11 height 4
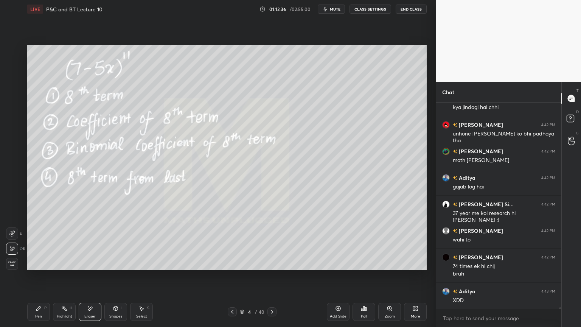
scroll to position [28811, 0]
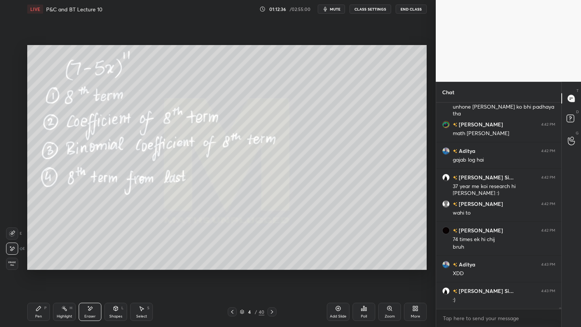
drag, startPoint x: 66, startPoint y: 311, endPoint x: 40, endPoint y: 308, distance: 26.3
click at [65, 267] on div "Highlight H" at bounding box center [64, 311] width 23 height 18
click at [40, 267] on div "Pen P" at bounding box center [38, 311] width 23 height 18
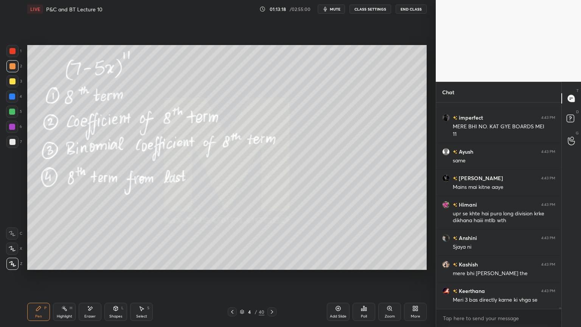
scroll to position [29917, 0]
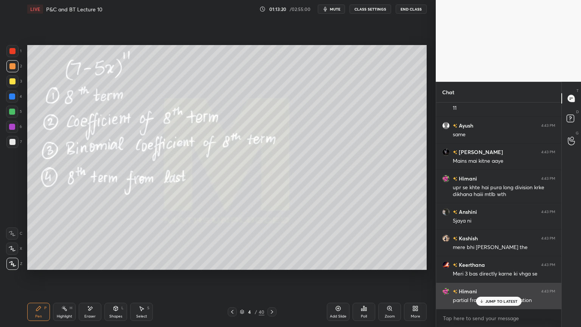
drag, startPoint x: 505, startPoint y: 302, endPoint x: 504, endPoint y: 298, distance: 3.9
click at [505, 267] on p "JUMP TO LATEST" at bounding box center [501, 301] width 33 height 5
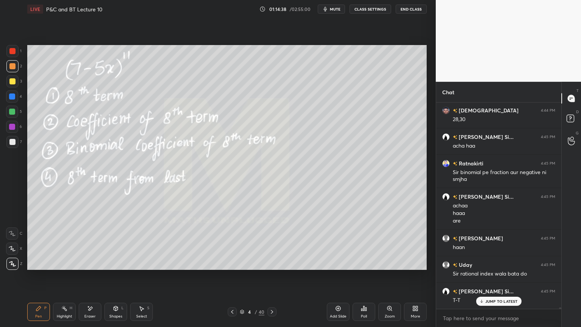
scroll to position [31243, 0]
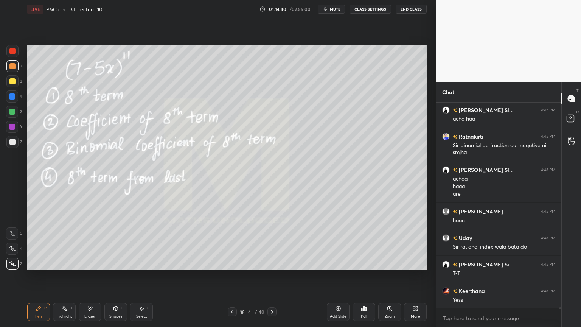
click at [339, 267] on icon at bounding box center [338, 308] width 6 height 6
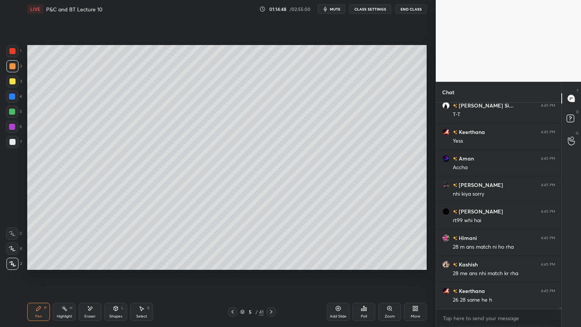
scroll to position [31428, 0]
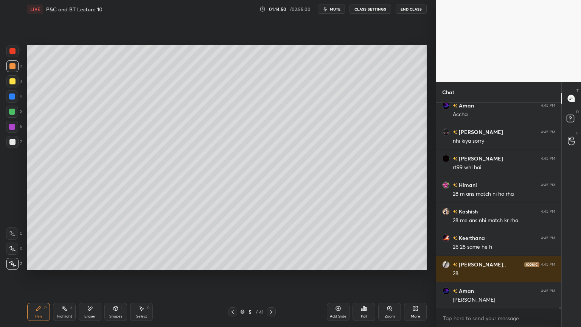
click at [90, 267] on div "Eraser" at bounding box center [89, 316] width 11 height 4
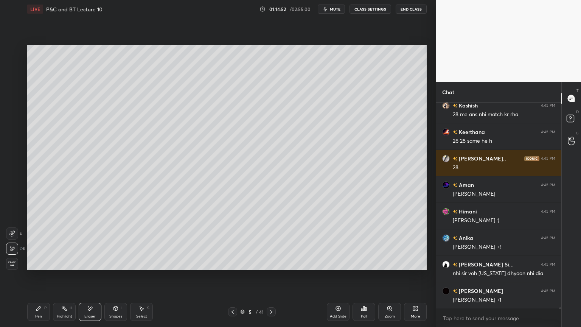
drag, startPoint x: 57, startPoint y: 310, endPoint x: 40, endPoint y: 309, distance: 16.7
click at [56, 267] on div "Highlight H" at bounding box center [64, 311] width 23 height 18
click at [37, 267] on icon at bounding box center [39, 308] width 6 height 6
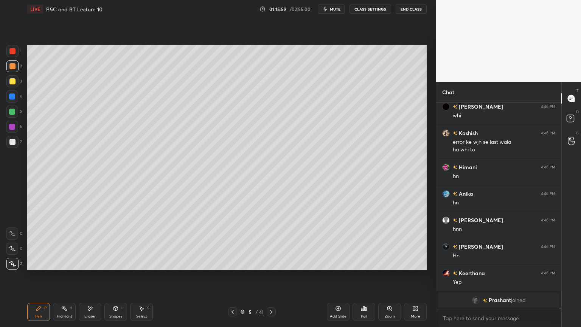
scroll to position [32698, 0]
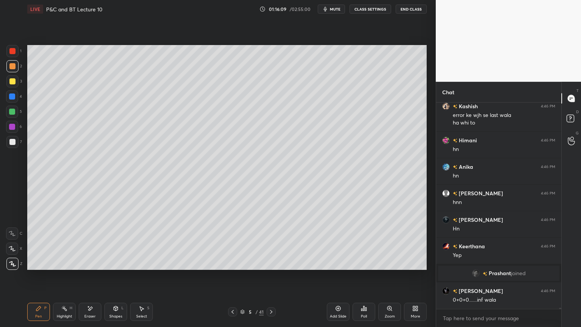
click at [90, 267] on div "Eraser" at bounding box center [90, 311] width 23 height 18
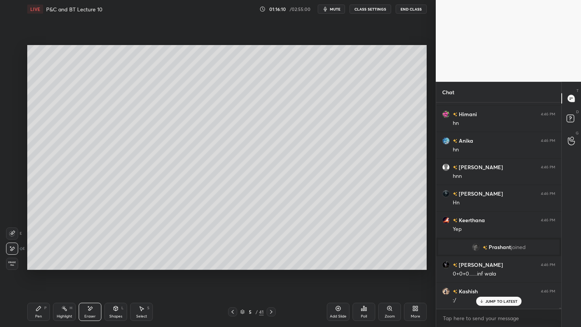
scroll to position [32751, 0]
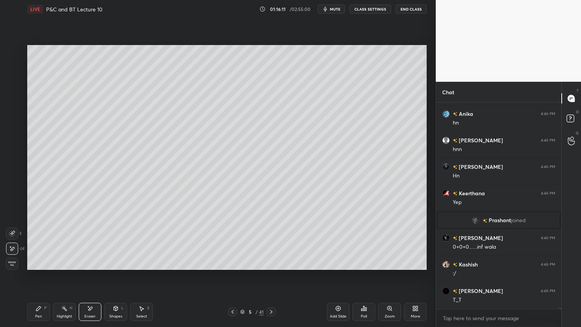
click at [63, 267] on div "Highlight H" at bounding box center [64, 311] width 23 height 18
click at [44, 267] on div "P" at bounding box center [45, 308] width 2 height 4
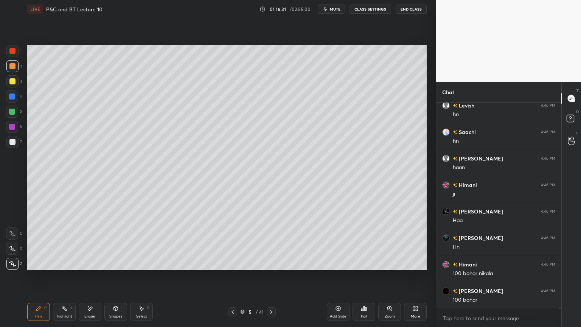
scroll to position [33208, 0]
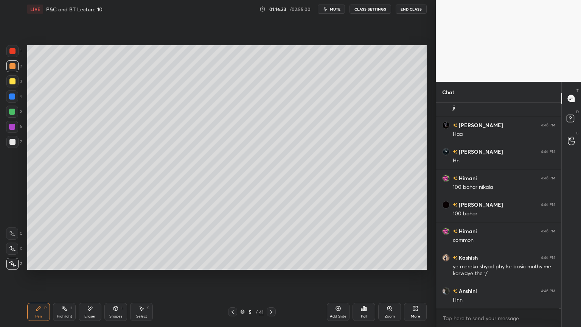
click at [85, 267] on div "Eraser" at bounding box center [89, 316] width 11 height 4
click at [58, 267] on div "Highlight H" at bounding box center [64, 311] width 23 height 18
drag, startPoint x: 34, startPoint y: 309, endPoint x: 52, endPoint y: 283, distance: 32.3
click at [33, 267] on div "Pen P" at bounding box center [38, 311] width 23 height 18
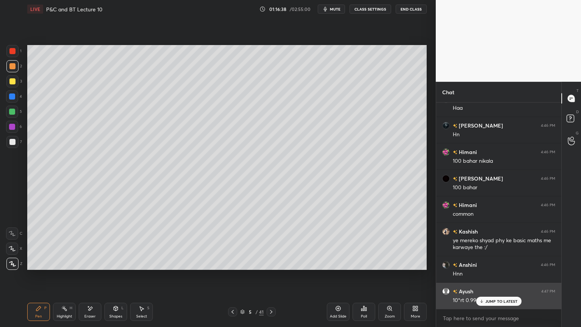
drag, startPoint x: 490, startPoint y: 300, endPoint x: 485, endPoint y: 292, distance: 10.2
click at [490, 267] on p "JUMP TO LATEST" at bounding box center [501, 301] width 33 height 5
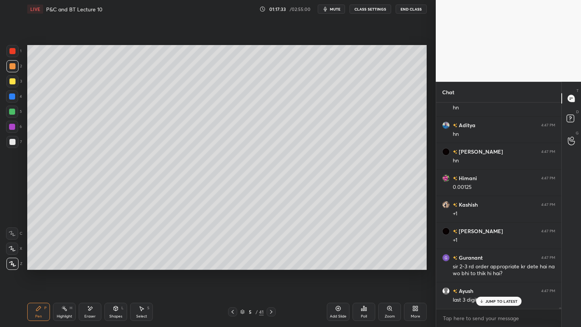
scroll to position [30599, 0]
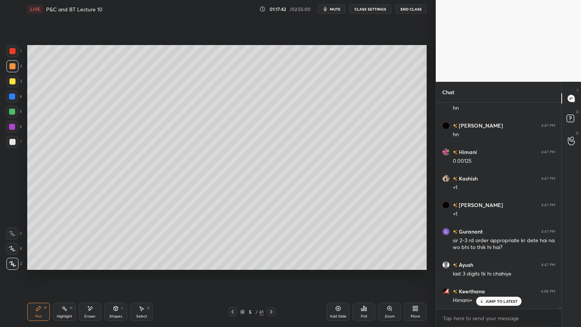
click at [90, 267] on div "Eraser" at bounding box center [89, 316] width 11 height 4
drag, startPoint x: 42, startPoint y: 313, endPoint x: 108, endPoint y: 276, distance: 76.2
click at [42, 267] on div "Pen P" at bounding box center [38, 311] width 23 height 18
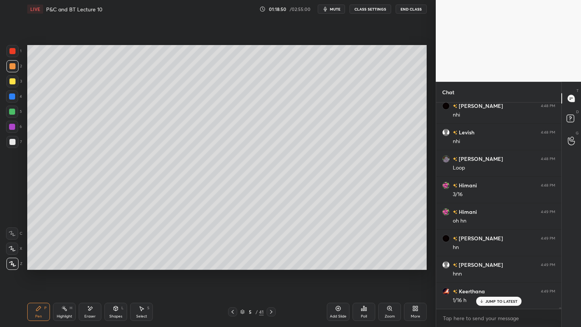
scroll to position [31050, 0]
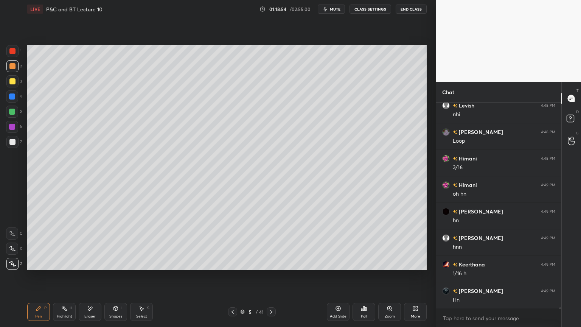
click at [90, 267] on icon at bounding box center [90, 308] width 4 height 4
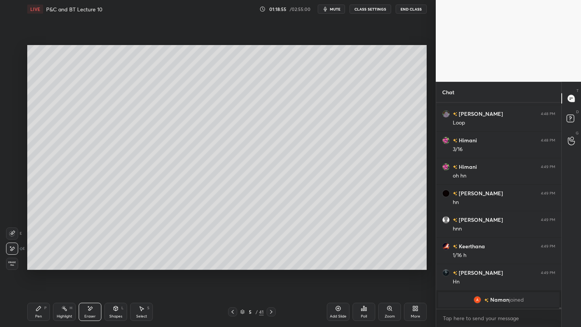
drag, startPoint x: 32, startPoint y: 315, endPoint x: 119, endPoint y: 275, distance: 95.8
click at [33, 267] on div "Pen P" at bounding box center [38, 311] width 23 height 18
click at [95, 267] on div "Eraser" at bounding box center [90, 311] width 23 height 18
click at [36, 267] on div "Pen" at bounding box center [38, 316] width 7 height 4
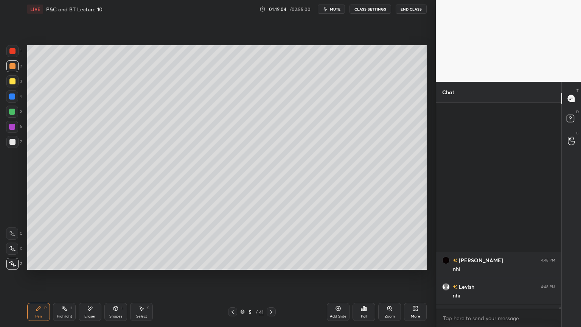
click at [91, 267] on icon at bounding box center [90, 308] width 6 height 6
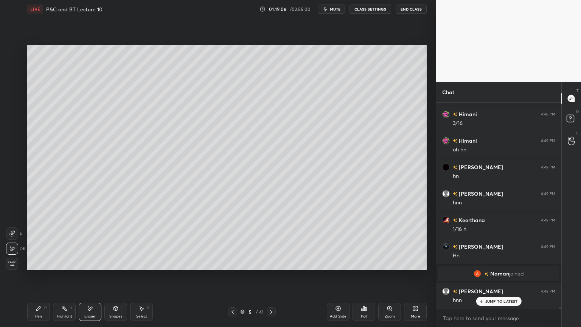
click at [45, 267] on div "P" at bounding box center [45, 308] width 2 height 4
drag, startPoint x: 100, startPoint y: 310, endPoint x: 158, endPoint y: 282, distance: 63.9
click at [99, 267] on div "Eraser" at bounding box center [90, 311] width 23 height 18
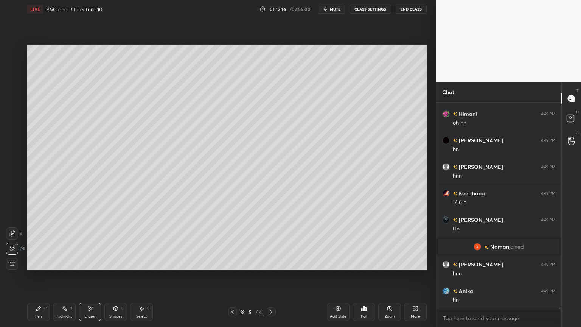
click at [62, 267] on icon at bounding box center [64, 308] width 6 height 6
click at [42, 267] on div "Pen P" at bounding box center [38, 311] width 23 height 18
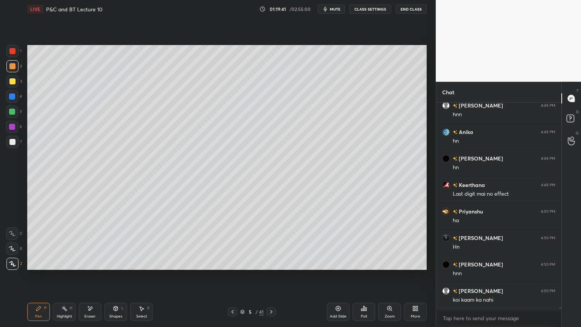
scroll to position [31080, 0]
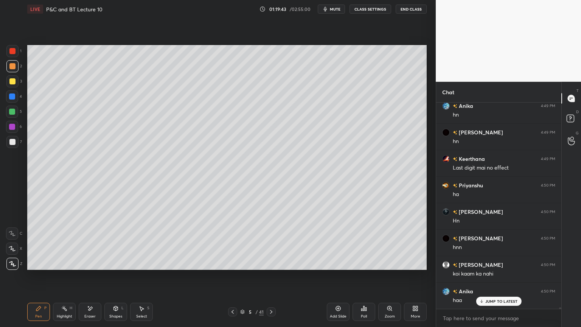
drag, startPoint x: 87, startPoint y: 314, endPoint x: 149, endPoint y: 275, distance: 73.0
click at [87, 267] on div "Eraser" at bounding box center [89, 316] width 11 height 4
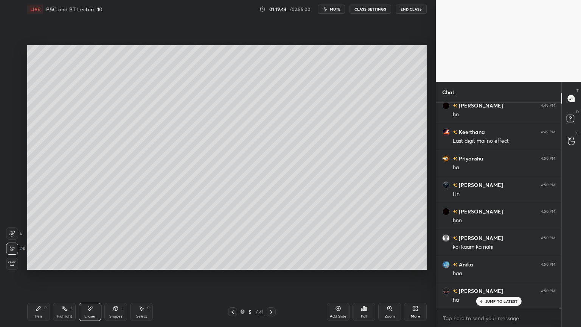
scroll to position [31133, 0]
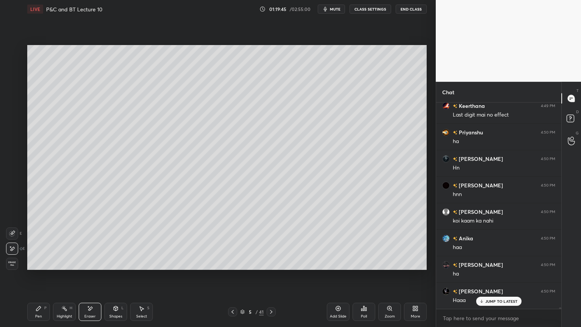
click at [60, 267] on div "Highlight H" at bounding box center [64, 311] width 23 height 18
drag, startPoint x: 39, startPoint y: 312, endPoint x: 142, endPoint y: 270, distance: 111.8
click at [36, 267] on div "Pen P" at bounding box center [38, 311] width 23 height 18
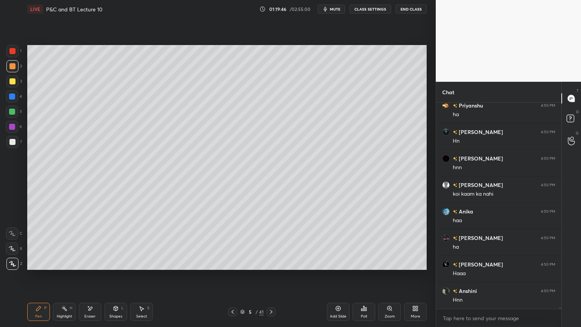
scroll to position [31239, 0]
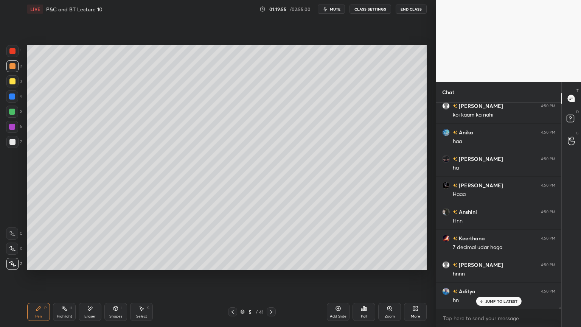
click at [90, 267] on icon at bounding box center [90, 308] width 6 height 6
click at [59, 267] on div "Highlight" at bounding box center [65, 316] width 16 height 4
drag, startPoint x: 40, startPoint y: 310, endPoint x: 36, endPoint y: 307, distance: 4.6
click at [40, 267] on div "Pen P" at bounding box center [38, 311] width 23 height 18
click at [87, 267] on div "Eraser" at bounding box center [90, 311] width 23 height 18
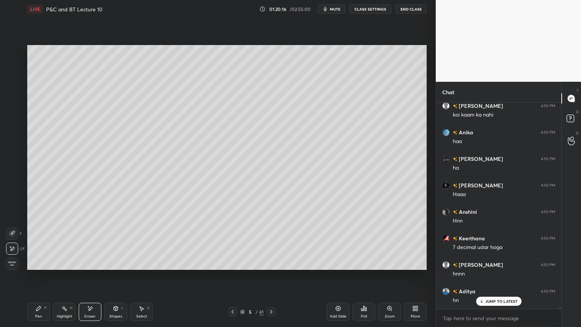
drag, startPoint x: 60, startPoint y: 311, endPoint x: 42, endPoint y: 309, distance: 18.2
click at [61, 267] on div "Highlight H" at bounding box center [64, 311] width 23 height 18
click at [41, 267] on div "Pen P" at bounding box center [38, 311] width 23 height 18
click at [306, 257] on div "Setting up your live class Poll for secs No correct answer Start poll" at bounding box center [226, 157] width 405 height 278
drag, startPoint x: 210, startPoint y: 270, endPoint x: 284, endPoint y: 270, distance: 74.5
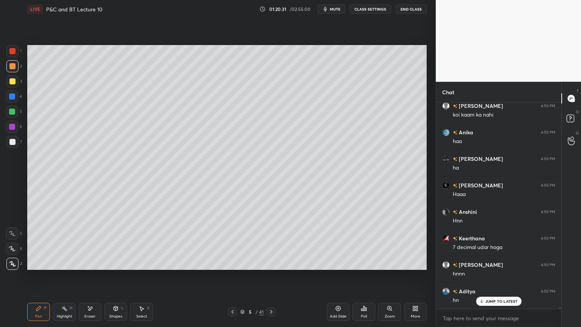
click at [285, 267] on div "Setting up your live class Poll for secs No correct answer Start poll" at bounding box center [226, 157] width 405 height 278
click at [96, 267] on div "Eraser" at bounding box center [90, 311] width 23 height 18
click at [47, 267] on div "Pen P" at bounding box center [38, 311] width 23 height 18
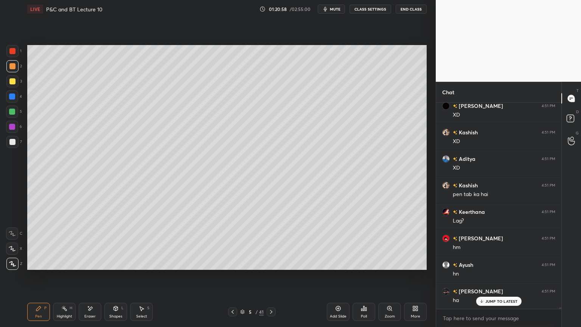
scroll to position [31531, 0]
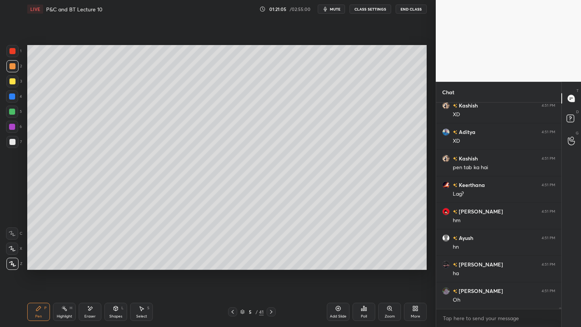
click at [88, 267] on div "Eraser" at bounding box center [90, 311] width 23 height 18
click at [37, 267] on div "Pen" at bounding box center [38, 316] width 7 height 4
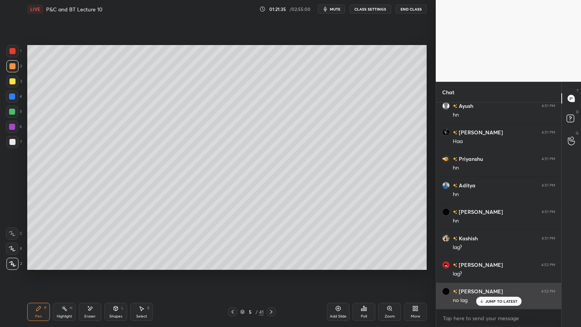
click at [491, 267] on p "JUMP TO LATEST" at bounding box center [501, 301] width 33 height 5
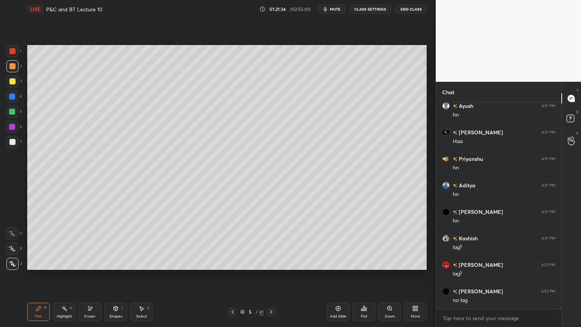
click at [339, 267] on icon at bounding box center [338, 308] width 6 height 6
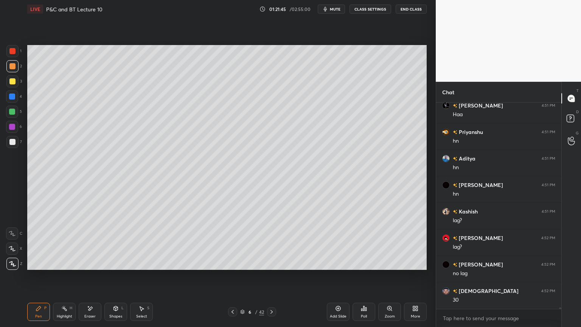
scroll to position [31821, 0]
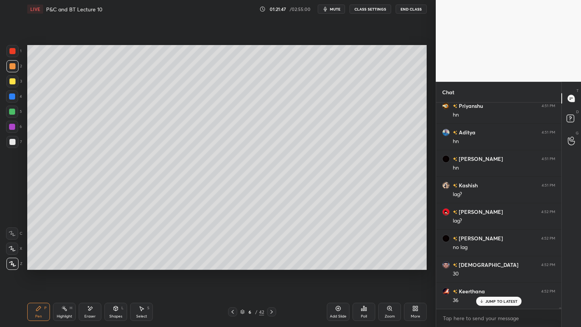
click at [485, 267] on div "JUMP TO LATEST" at bounding box center [498, 300] width 45 height 9
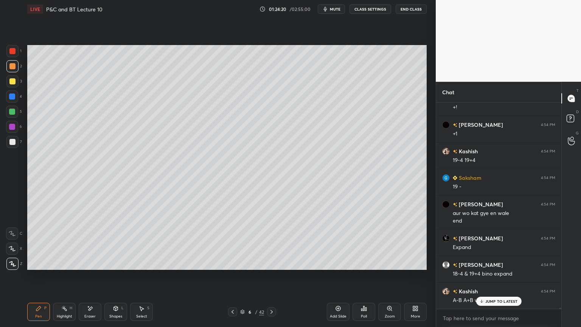
scroll to position [32877, 0]
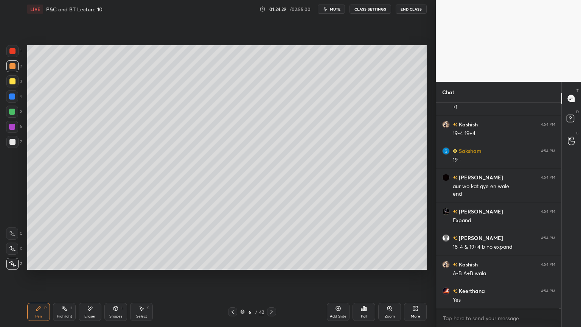
click at [94, 267] on div "Eraser" at bounding box center [90, 311] width 23 height 18
drag, startPoint x: 40, startPoint y: 312, endPoint x: 39, endPoint y: 283, distance: 28.4
click at [40, 267] on div "Pen P" at bounding box center [38, 311] width 23 height 18
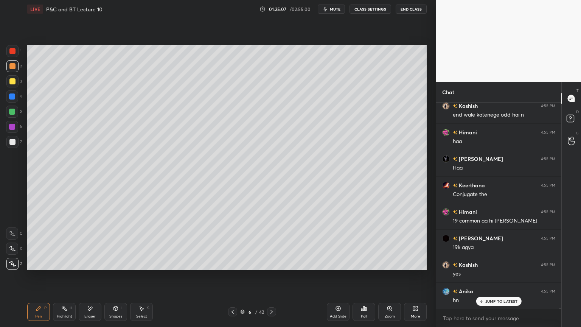
scroll to position [33194, 0]
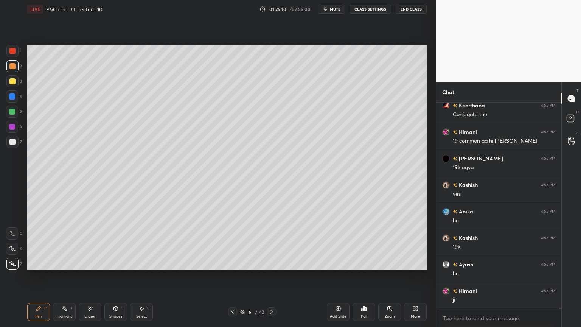
click at [90, 267] on icon at bounding box center [90, 308] width 4 height 4
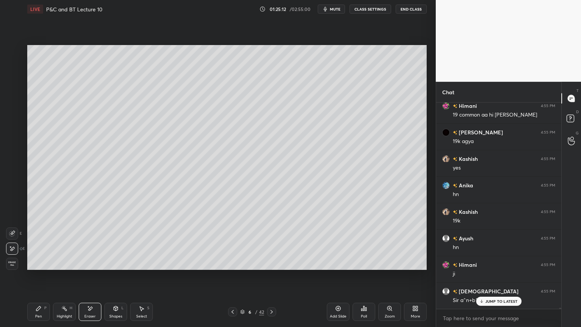
scroll to position [33300, 0]
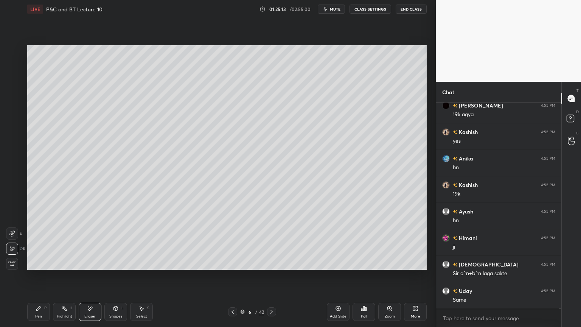
drag, startPoint x: 148, startPoint y: 311, endPoint x: 147, endPoint y: 302, distance: 8.5
click at [149, 267] on div "Select S" at bounding box center [141, 311] width 23 height 18
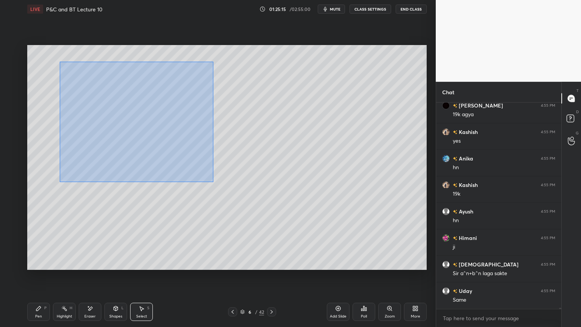
drag, startPoint x: 59, startPoint y: 61, endPoint x: 229, endPoint y: 185, distance: 210.2
click at [228, 186] on div "0 ° Undo Copy Duplicate Duplicate to new slide Delete" at bounding box center [226, 157] width 399 height 225
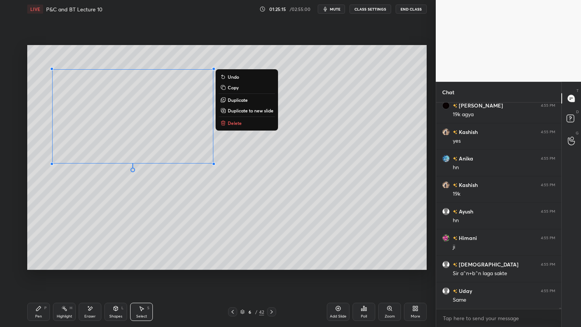
drag, startPoint x: 233, startPoint y: 124, endPoint x: 188, endPoint y: 174, distance: 66.9
click at [233, 124] on p "Delete" at bounding box center [235, 123] width 14 height 6
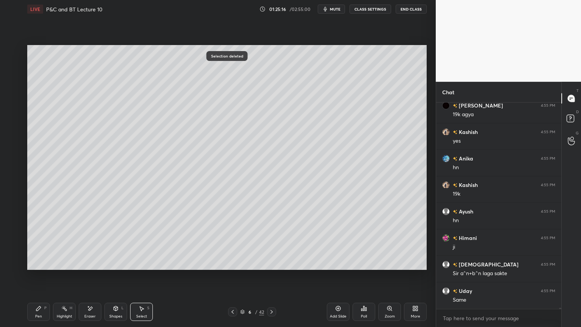
drag, startPoint x: 89, startPoint y: 308, endPoint x: 84, endPoint y: 303, distance: 6.7
click at [90, 267] on icon at bounding box center [90, 308] width 6 height 6
drag, startPoint x: 59, startPoint y: 310, endPoint x: 54, endPoint y: 310, distance: 5.3
click at [57, 267] on div "Highlight H" at bounding box center [64, 311] width 23 height 18
click at [35, 267] on div "Pen P" at bounding box center [38, 311] width 23 height 18
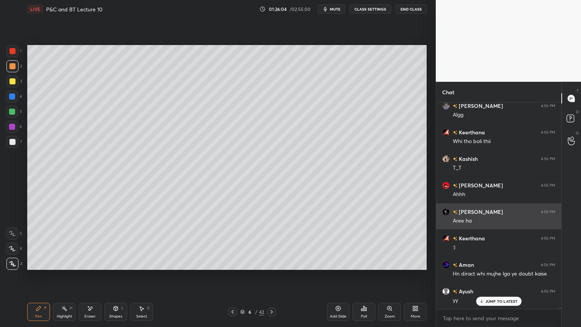
scroll to position [33697, 0]
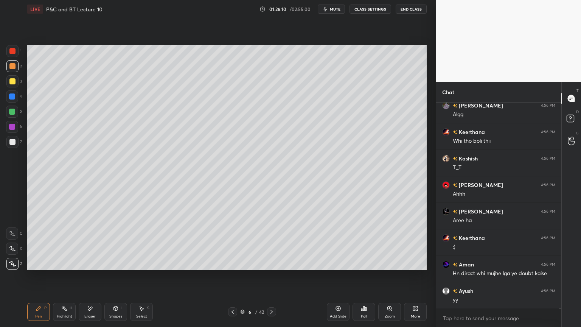
click at [97, 267] on div "Eraser" at bounding box center [90, 311] width 23 height 18
click at [63, 267] on div "Highlight H" at bounding box center [64, 311] width 23 height 18
click at [45, 267] on div "P" at bounding box center [45, 308] width 2 height 4
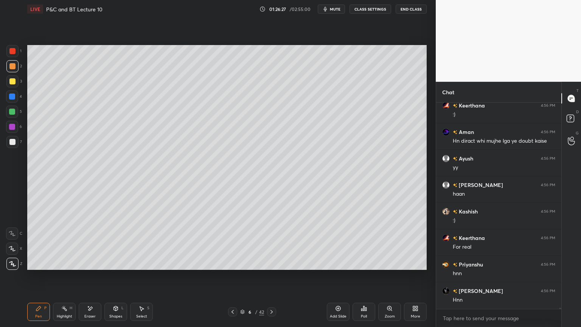
scroll to position [33856, 0]
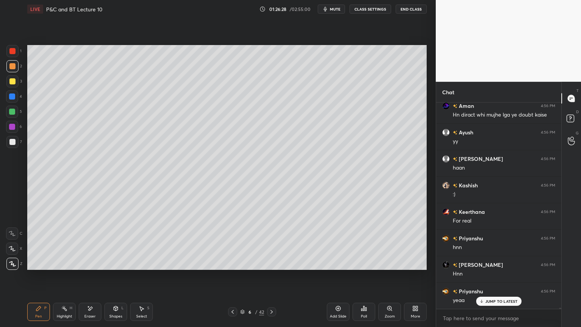
click at [88, 267] on icon at bounding box center [90, 308] width 6 height 6
click at [56, 267] on div "Highlight H" at bounding box center [64, 311] width 23 height 18
drag, startPoint x: 40, startPoint y: 315, endPoint x: 45, endPoint y: 319, distance: 7.0
click at [39, 267] on div "Pen" at bounding box center [38, 316] width 7 height 4
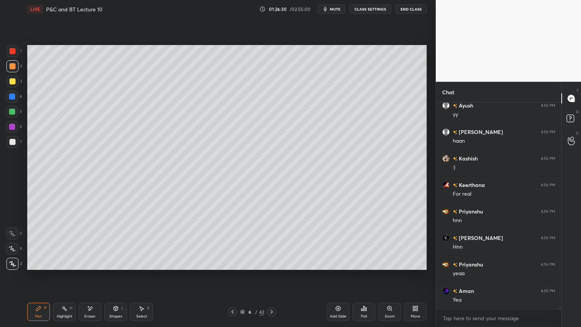
click at [88, 267] on div "Eraser" at bounding box center [89, 316] width 11 height 4
click at [45, 267] on div "Pen P" at bounding box center [38, 311] width 23 height 18
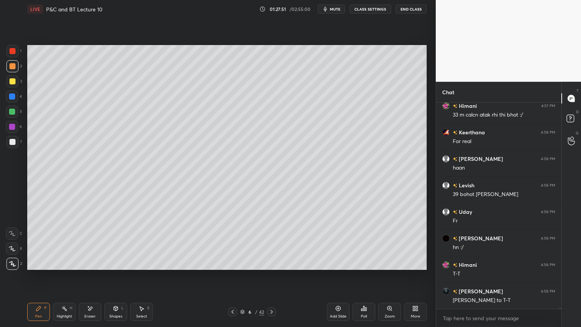
scroll to position [34465, 0]
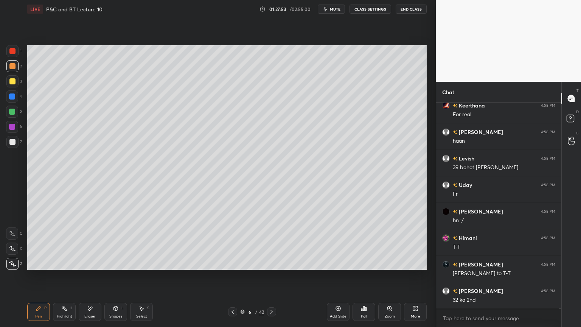
click at [337, 267] on icon at bounding box center [338, 308] width 6 height 6
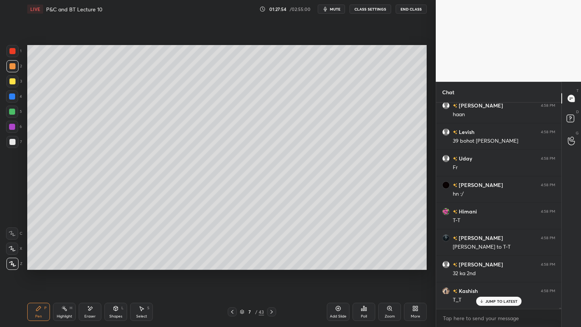
click at [236, 267] on div at bounding box center [232, 311] width 9 height 9
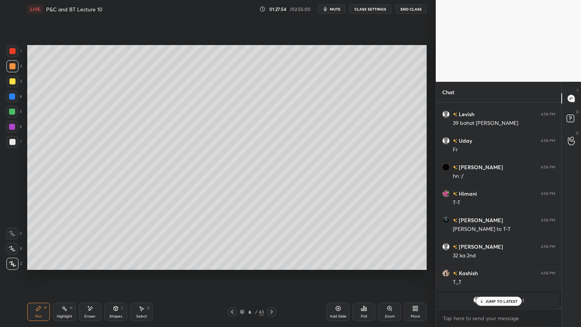
click at [274, 267] on icon at bounding box center [271, 312] width 6 height 6
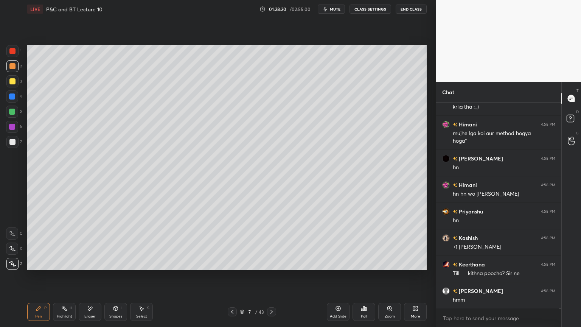
scroll to position [34781, 0]
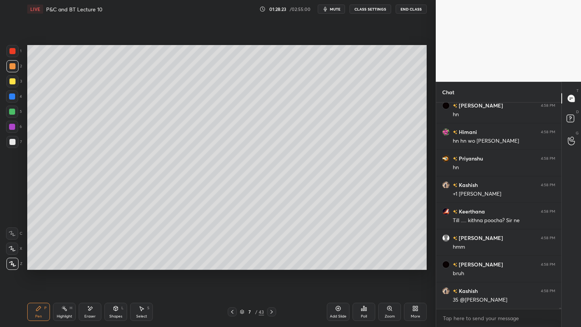
click at [79, 267] on div "Eraser" at bounding box center [90, 311] width 23 height 18
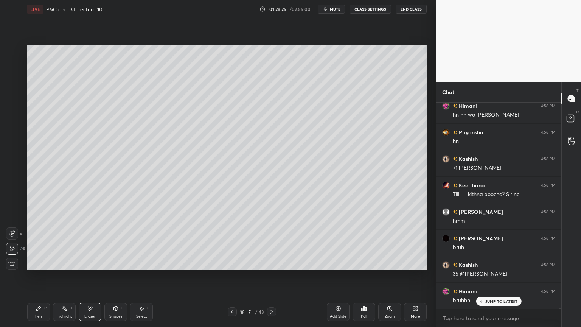
scroll to position [34861, 0]
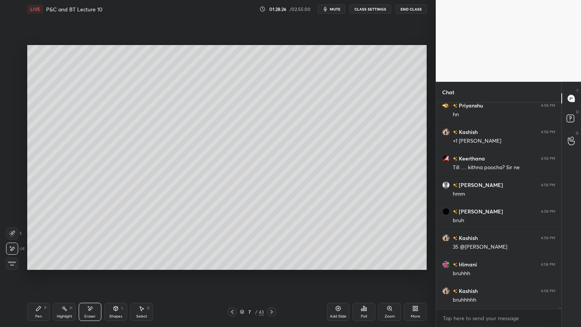
drag, startPoint x: 60, startPoint y: 309, endPoint x: 42, endPoint y: 310, distance: 18.2
click at [59, 267] on div "Highlight H" at bounding box center [64, 311] width 23 height 18
drag, startPoint x: 42, startPoint y: 310, endPoint x: 65, endPoint y: 270, distance: 46.1
click at [40, 267] on div "Pen P" at bounding box center [38, 311] width 23 height 18
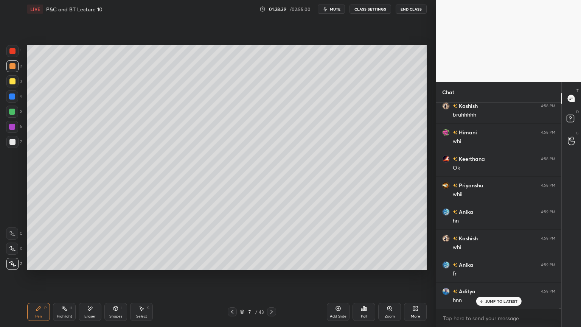
scroll to position [35073, 0]
click at [95, 267] on div "Eraser" at bounding box center [90, 311] width 23 height 18
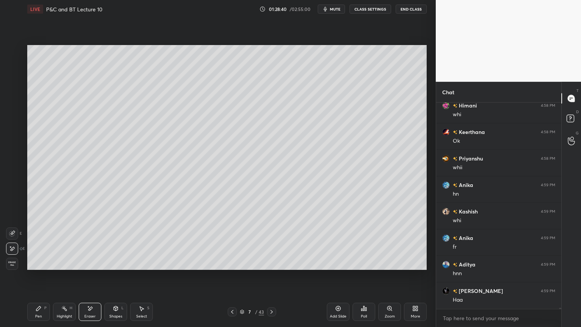
drag, startPoint x: 146, startPoint y: 313, endPoint x: 150, endPoint y: 298, distance: 16.2
click at [146, 267] on div "Select S" at bounding box center [141, 311] width 23 height 18
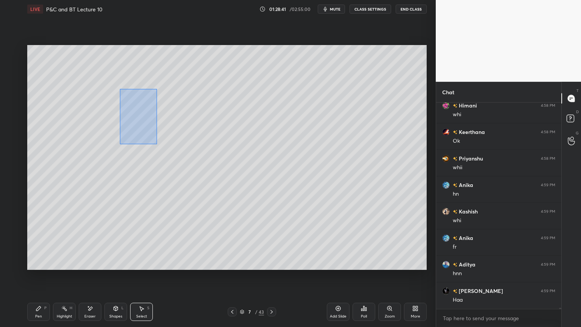
drag, startPoint x: 139, startPoint y: 119, endPoint x: 204, endPoint y: 200, distance: 104.1
click at [199, 212] on div "0 ° Undo Copy Duplicate Duplicate to new slide Delete" at bounding box center [226, 157] width 399 height 225
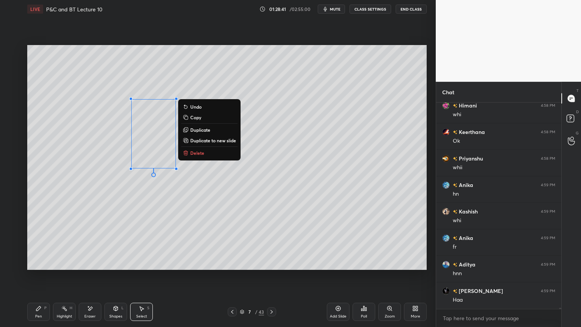
click at [195, 151] on p "Delete" at bounding box center [197, 153] width 14 height 6
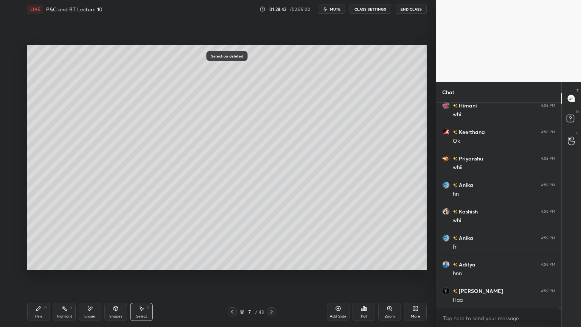
scroll to position [35099, 0]
drag, startPoint x: 62, startPoint y: 312, endPoint x: 52, endPoint y: 311, distance: 9.8
click at [62, 267] on div "Highlight H" at bounding box center [64, 311] width 23 height 18
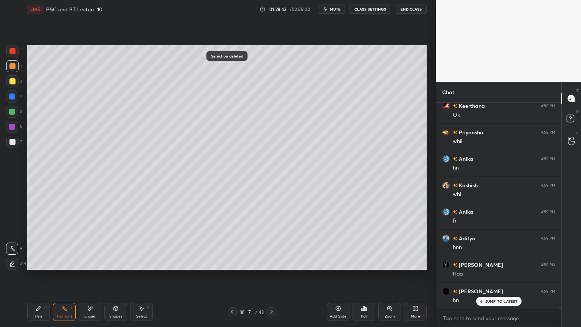
click at [41, 267] on div "Pen P" at bounding box center [38, 311] width 23 height 18
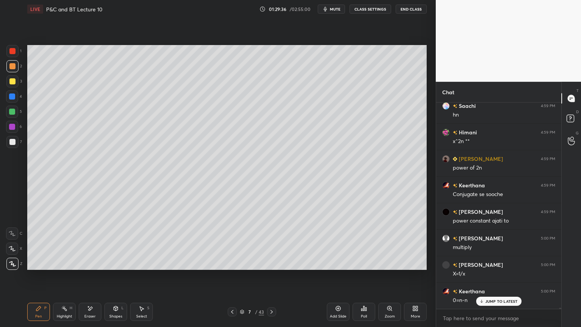
scroll to position [35734, 0]
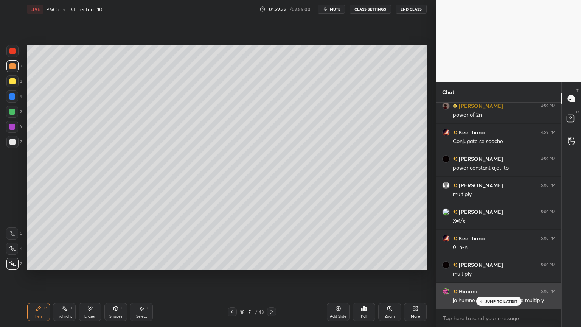
click at [500, 267] on div "JUMP TO LATEST" at bounding box center [498, 300] width 45 height 9
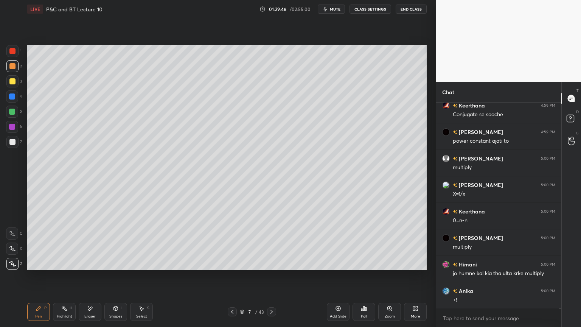
scroll to position [35787, 0]
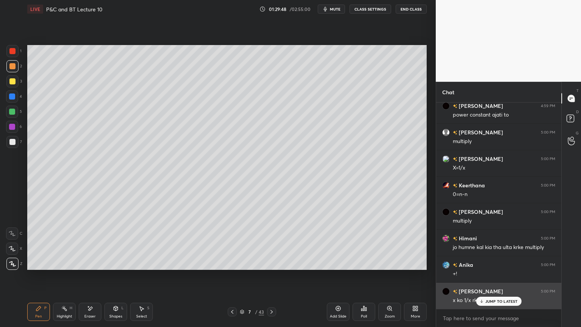
click at [484, 267] on div "JUMP TO LATEST" at bounding box center [498, 300] width 45 height 9
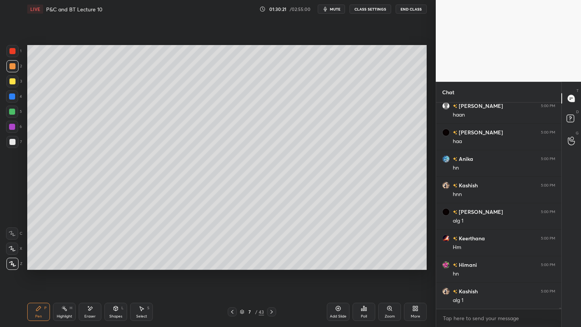
scroll to position [36184, 0]
click at [92, 267] on div "Eraser" at bounding box center [90, 311] width 23 height 18
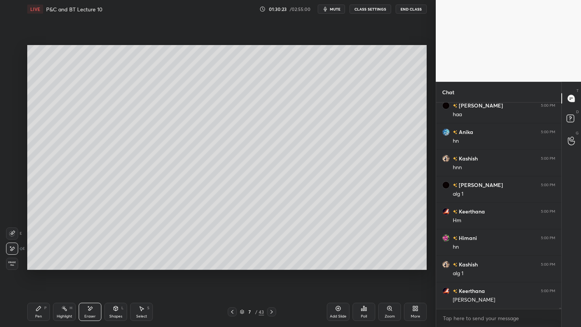
click at [60, 267] on div "Highlight H" at bounding box center [64, 311] width 23 height 18
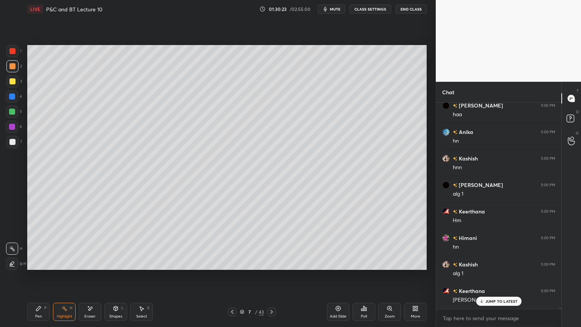
drag, startPoint x: 40, startPoint y: 304, endPoint x: 40, endPoint y: 299, distance: 4.2
click at [40, 267] on div "Pen P" at bounding box center [38, 311] width 23 height 18
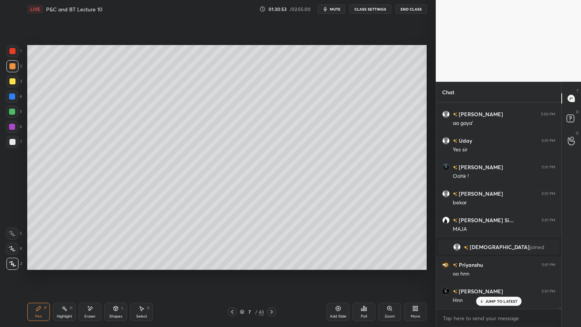
scroll to position [34832, 0]
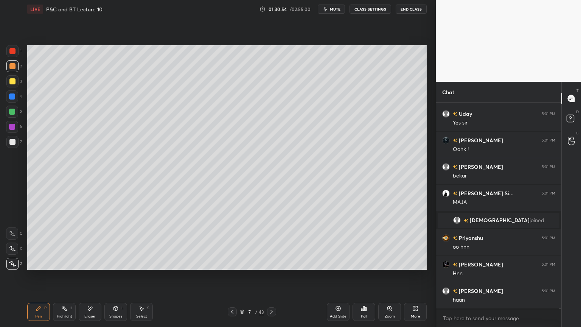
click at [90, 267] on icon at bounding box center [90, 308] width 6 height 6
click at [10, 262] on span "Erase all" at bounding box center [11, 263] width 11 height 5
drag, startPoint x: 59, startPoint y: 306, endPoint x: 41, endPoint y: 306, distance: 17.8
click at [58, 267] on div "Highlight H" at bounding box center [64, 311] width 23 height 18
click at [42, 267] on div "Pen P" at bounding box center [38, 311] width 23 height 18
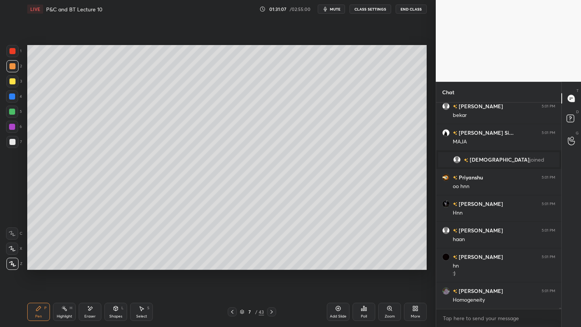
scroll to position [34946, 0]
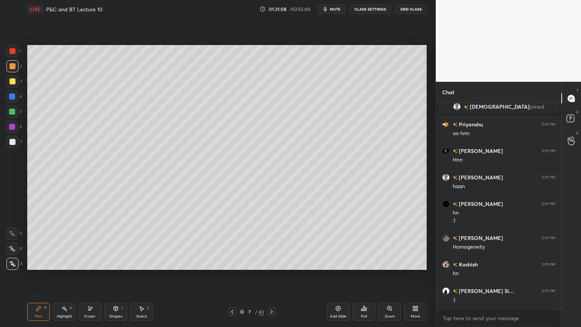
click at [59, 267] on div "Highlight H" at bounding box center [64, 311] width 23 height 18
click at [40, 267] on div "Pen" at bounding box center [38, 316] width 7 height 4
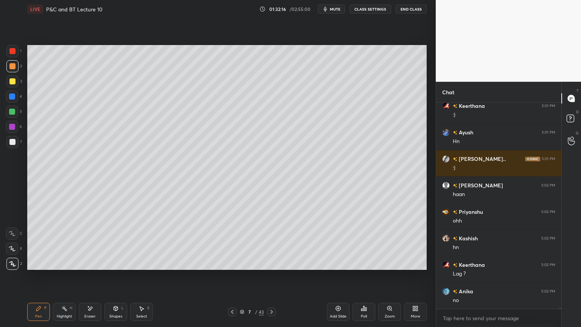
scroll to position [35210, 0]
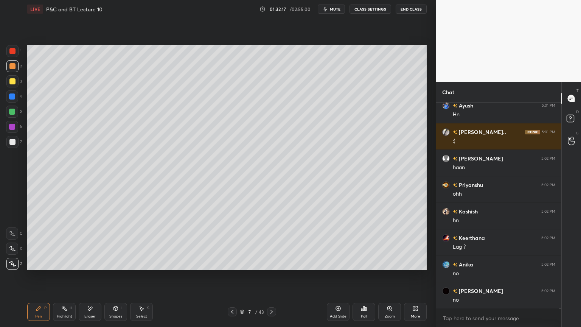
click at [95, 267] on div "Eraser" at bounding box center [90, 311] width 23 height 18
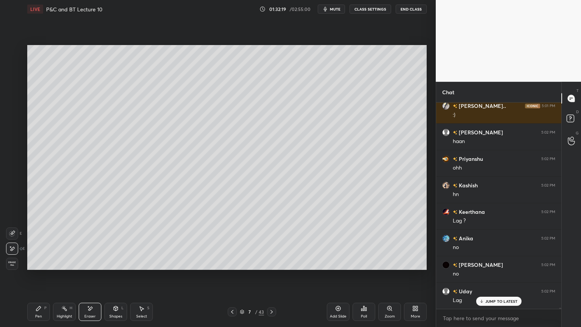
click at [61, 267] on div "Highlight H" at bounding box center [64, 311] width 23 height 18
click at [47, 267] on div "Pen P" at bounding box center [38, 311] width 23 height 18
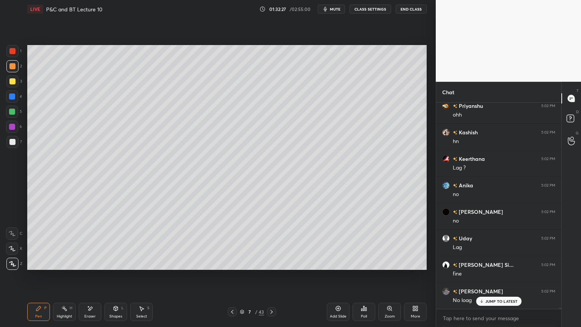
scroll to position [35316, 0]
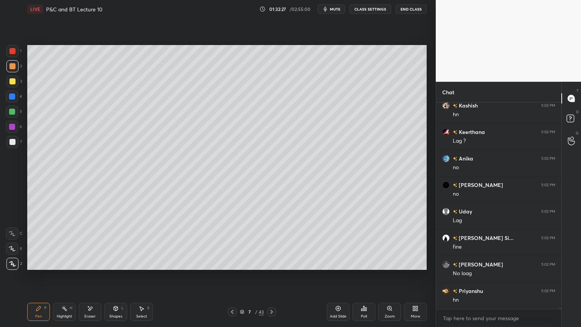
click at [88, 267] on icon at bounding box center [90, 308] width 6 height 6
drag, startPoint x: 62, startPoint y: 313, endPoint x: 41, endPoint y: 311, distance: 20.9
click at [61, 267] on div "Highlight H" at bounding box center [64, 311] width 23 height 18
drag, startPoint x: 41, startPoint y: 311, endPoint x: 72, endPoint y: 286, distance: 39.8
click at [41, 267] on div "Pen P" at bounding box center [38, 311] width 23 height 18
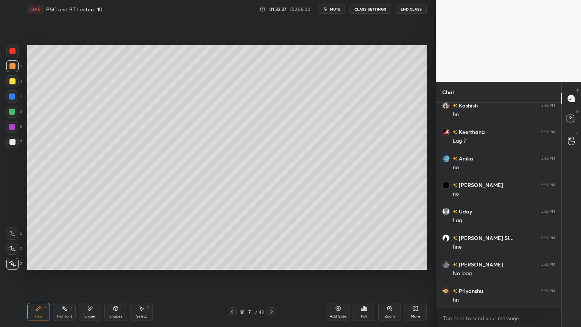
click at [143, 267] on div "Select" at bounding box center [141, 316] width 11 height 4
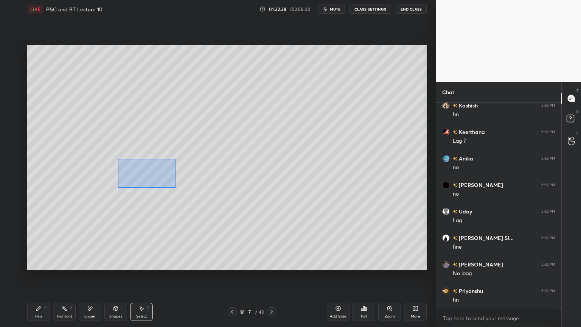
drag, startPoint x: 124, startPoint y: 163, endPoint x: 183, endPoint y: 189, distance: 64.2
click at [183, 189] on div "0 ° Undo Copy Duplicate Duplicate to new slide Delete" at bounding box center [226, 157] width 399 height 225
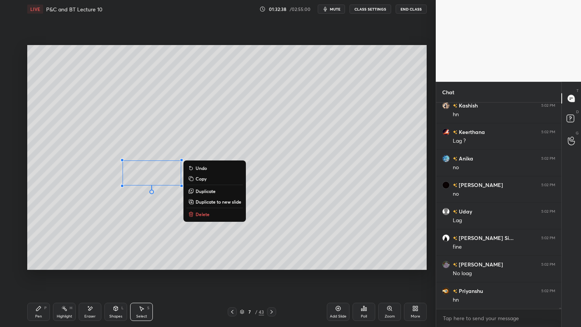
scroll to position [35342, 0]
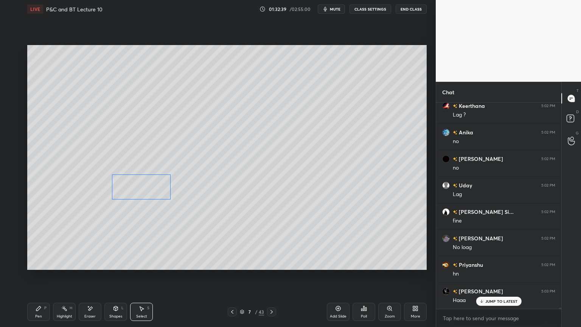
drag, startPoint x: 163, startPoint y: 178, endPoint x: 153, endPoint y: 191, distance: 16.4
click at [153, 191] on div "0 ° Undo Copy Duplicate Duplicate to new slide Delete" at bounding box center [226, 157] width 399 height 225
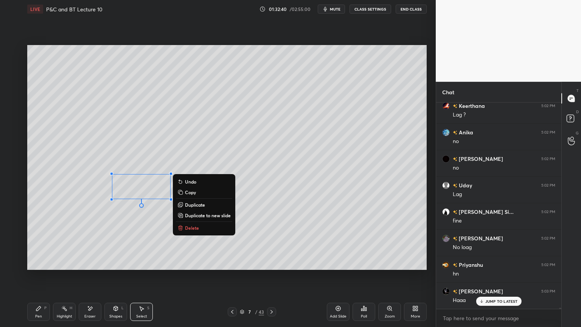
click at [160, 162] on div "0 ° Undo Copy Duplicate Duplicate to new slide Delete" at bounding box center [226, 157] width 399 height 225
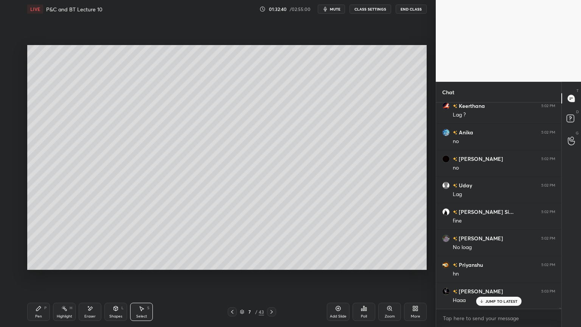
click at [59, 267] on div "Highlight H" at bounding box center [64, 311] width 23 height 18
click at [39, 267] on icon at bounding box center [39, 308] width 6 height 6
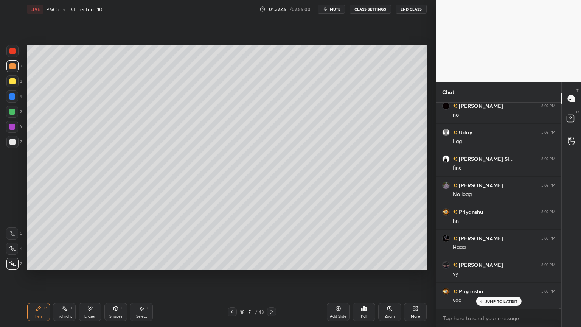
scroll to position [35422, 0]
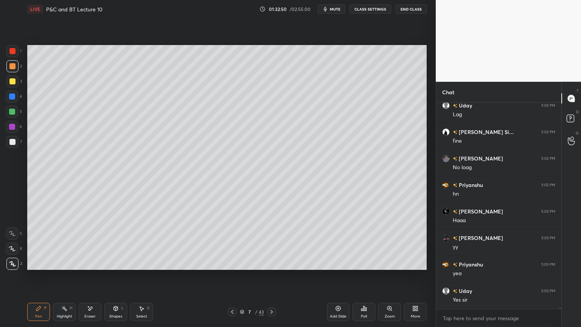
click at [96, 267] on div "Eraser" at bounding box center [90, 311] width 23 height 18
click at [43, 267] on div "Pen P" at bounding box center [38, 311] width 23 height 18
click at [95, 267] on div "Eraser" at bounding box center [89, 316] width 11 height 4
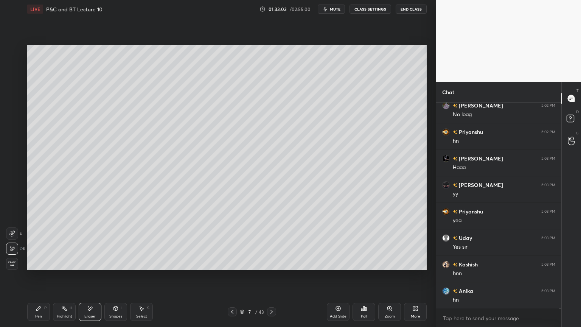
scroll to position [35501, 0]
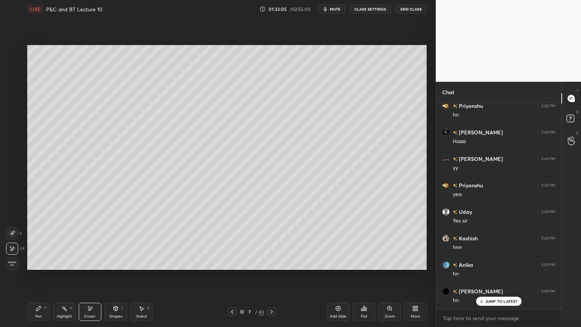
click at [63, 267] on div "Highlight H" at bounding box center [64, 311] width 23 height 18
drag, startPoint x: 45, startPoint y: 315, endPoint x: 41, endPoint y: 315, distance: 3.9
click at [41, 267] on div "Pen P" at bounding box center [38, 311] width 23 height 18
click at [90, 267] on icon at bounding box center [90, 308] width 6 height 6
click at [60, 267] on div "Highlight H" at bounding box center [64, 311] width 23 height 18
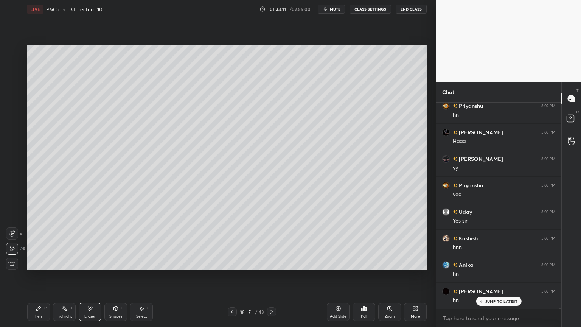
click at [40, 267] on div "Pen P" at bounding box center [38, 311] width 23 height 18
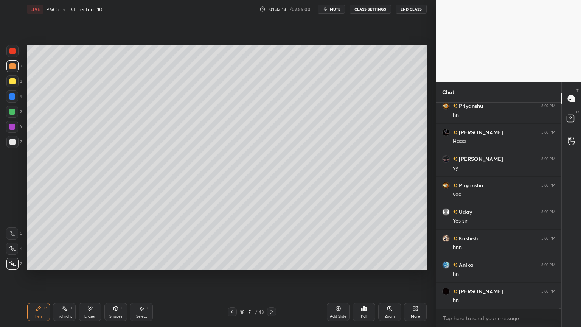
scroll to position [35528, 0]
click at [113, 267] on icon at bounding box center [116, 308] width 6 height 6
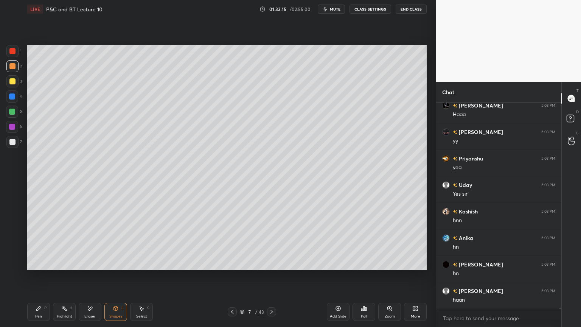
drag, startPoint x: 92, startPoint y: 312, endPoint x: 118, endPoint y: 270, distance: 49.7
click at [91, 267] on div "Eraser" at bounding box center [90, 311] width 23 height 18
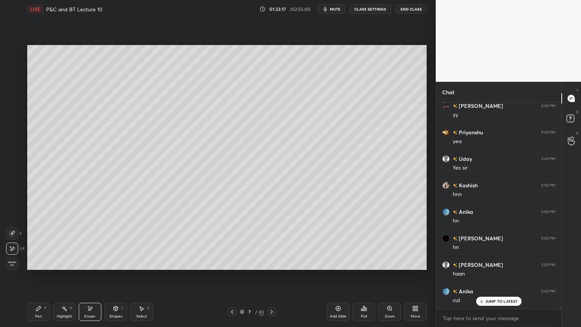
click at [42, 267] on div "Pen P" at bounding box center [38, 311] width 23 height 18
click at [91, 267] on div "Eraser" at bounding box center [90, 311] width 23 height 18
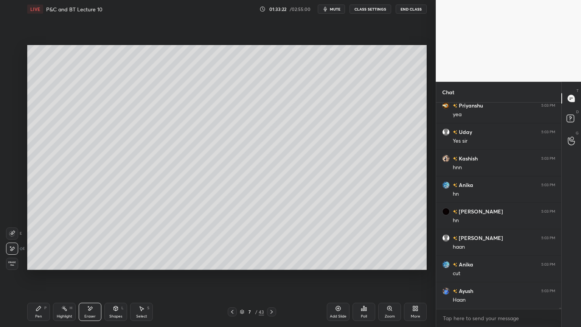
click at [145, 267] on div "Select S" at bounding box center [141, 311] width 23 height 18
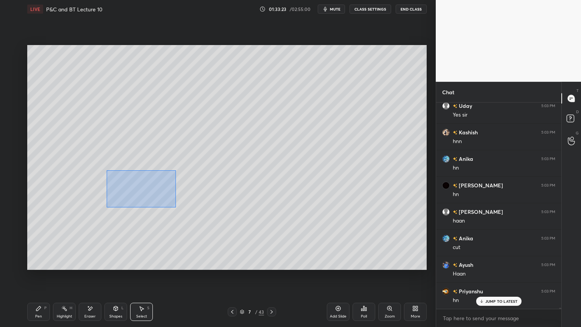
drag, startPoint x: 110, startPoint y: 171, endPoint x: 177, endPoint y: 211, distance: 78.0
click at [177, 212] on div "0 ° Undo Copy Duplicate Duplicate to new slide Delete" at bounding box center [226, 157] width 399 height 225
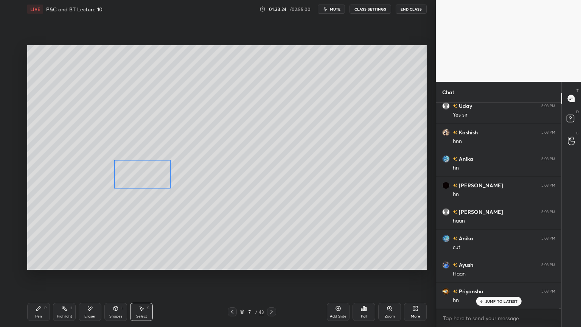
drag, startPoint x: 157, startPoint y: 185, endPoint x: 158, endPoint y: 192, distance: 7.3
click at [157, 175] on div "0 ° Undo Copy Duplicate Duplicate to new slide Delete" at bounding box center [226, 157] width 399 height 225
drag, startPoint x: 157, startPoint y: 178, endPoint x: 157, endPoint y: 189, distance: 11.3
click at [160, 177] on div "0 ° Undo Copy Duplicate Duplicate to new slide Delete" at bounding box center [226, 157] width 399 height 225
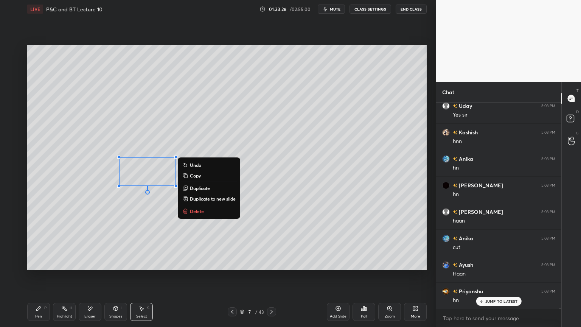
drag, startPoint x: 154, startPoint y: 205, endPoint x: 159, endPoint y: 193, distance: 13.7
click at [155, 202] on div "0 ° Undo Copy Duplicate Duplicate to new slide Delete" at bounding box center [226, 157] width 399 height 225
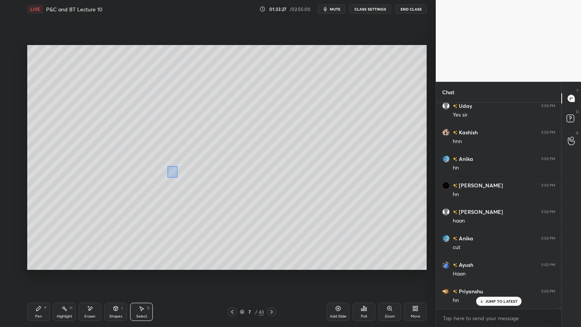
drag, startPoint x: 172, startPoint y: 172, endPoint x: 181, endPoint y: 183, distance: 14.5
click at [183, 184] on div "0 ° Undo Copy Duplicate Duplicate to new slide Delete" at bounding box center [226, 157] width 399 height 225
drag, startPoint x: 142, startPoint y: 217, endPoint x: 94, endPoint y: 274, distance: 74.9
click at [143, 216] on div "0 ° Undo Copy Duplicate Duplicate to new slide Delete" at bounding box center [226, 157] width 399 height 225
drag, startPoint x: 39, startPoint y: 313, endPoint x: 82, endPoint y: 273, distance: 58.6
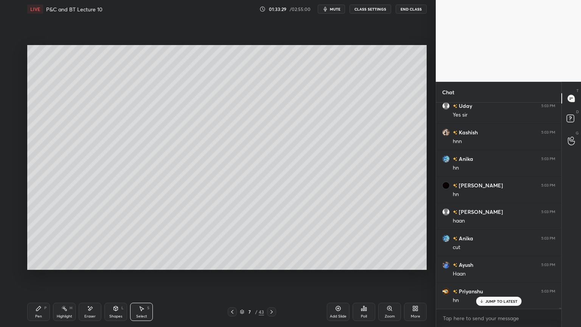
click at [39, 267] on div "Pen P" at bounding box center [38, 311] width 23 height 18
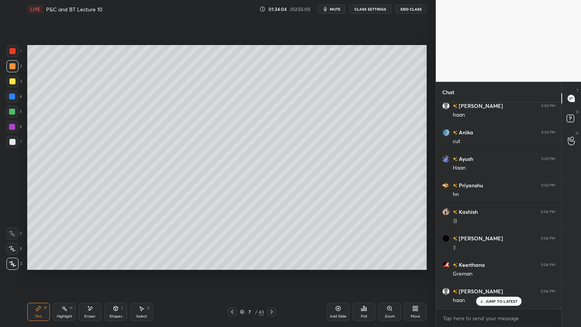
scroll to position [35740, 0]
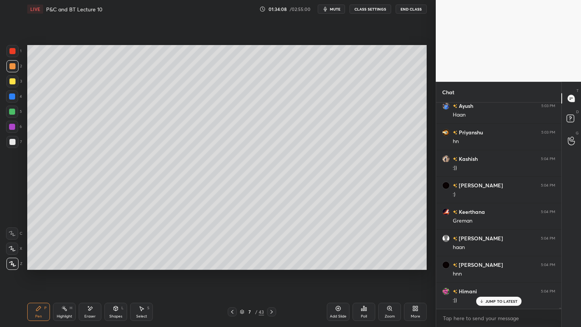
click at [148, 267] on div "Select S" at bounding box center [141, 311] width 23 height 18
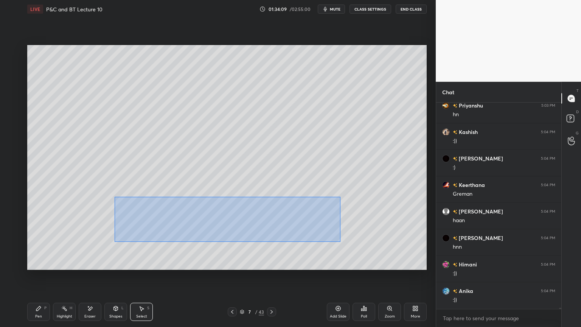
scroll to position [35846, 0]
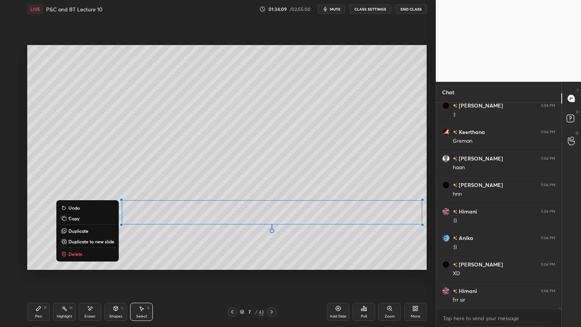
drag, startPoint x: 116, startPoint y: 197, endPoint x: 430, endPoint y: 235, distance: 316.1
click at [430, 235] on div "1 2 3 4 5 6 7 C X Z E E Erase all H H LIVE P&C and BT Lecture 10 01:34:09 / 02:…" at bounding box center [218, 163] width 436 height 327
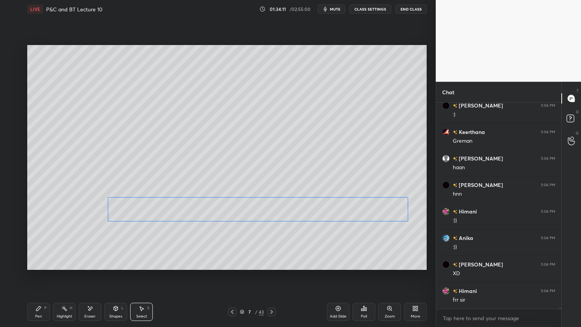
drag, startPoint x: 366, startPoint y: 211, endPoint x: 355, endPoint y: 208, distance: 10.9
click at [356, 208] on div "0 ° Undo Copy Duplicate Duplicate to new slide Delete" at bounding box center [226, 157] width 399 height 225
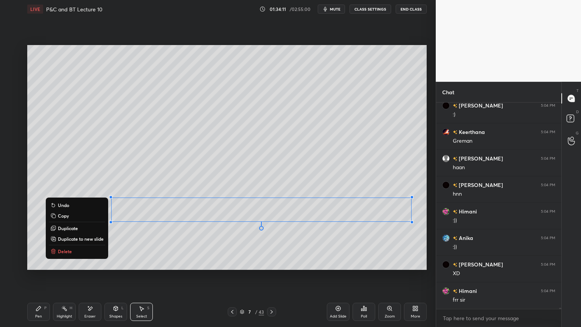
click at [353, 238] on div "0 ° Undo Copy Duplicate Duplicate to new slide Delete" at bounding box center [226, 157] width 399 height 225
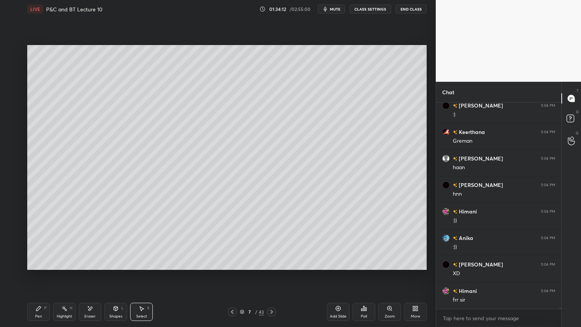
scroll to position [35872, 0]
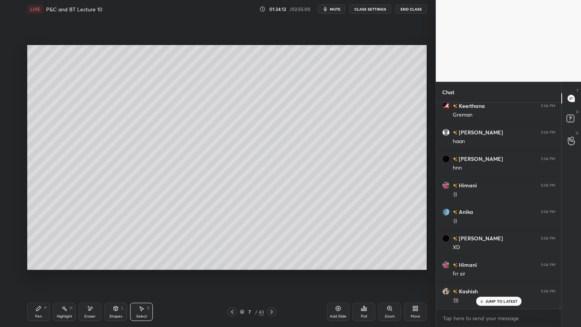
click at [67, 267] on div "Highlight" at bounding box center [65, 316] width 16 height 4
click at [41, 267] on div "Pen P" at bounding box center [38, 311] width 23 height 18
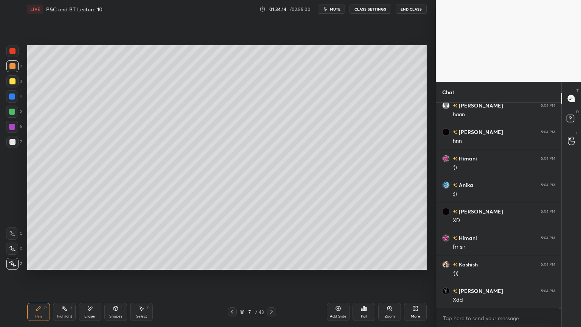
click at [95, 267] on div "Eraser" at bounding box center [90, 311] width 23 height 18
click at [60, 267] on div "Highlight H" at bounding box center [64, 311] width 23 height 18
click at [34, 267] on div "Pen P" at bounding box center [38, 311] width 23 height 18
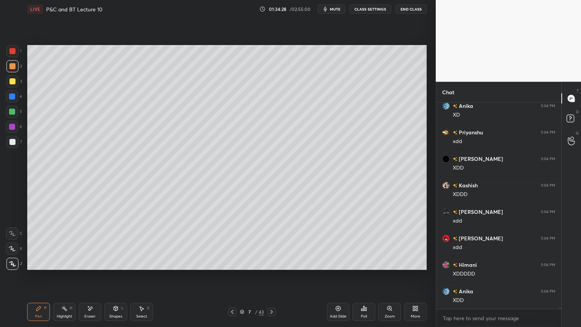
scroll to position [36163, 0]
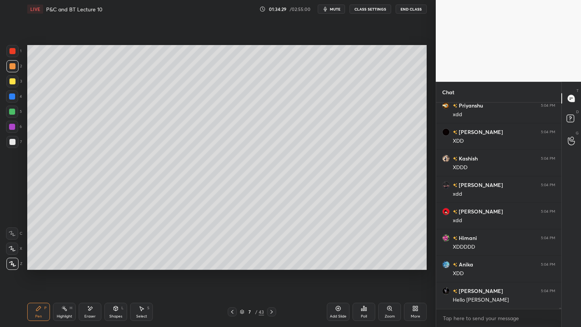
click at [63, 267] on div "Highlight H" at bounding box center [64, 311] width 23 height 18
click at [43, 267] on div "Pen P" at bounding box center [38, 311] width 23 height 18
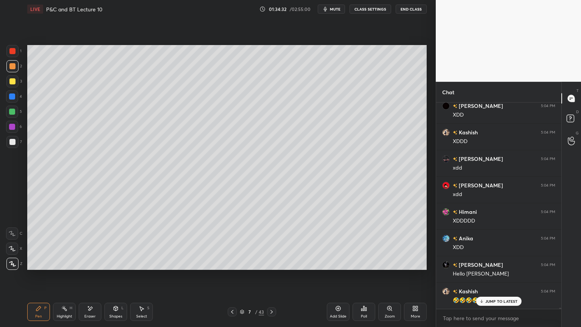
drag, startPoint x: 484, startPoint y: 301, endPoint x: 447, endPoint y: 292, distance: 38.3
click at [484, 267] on div "JUMP TO LATEST" at bounding box center [498, 300] width 45 height 9
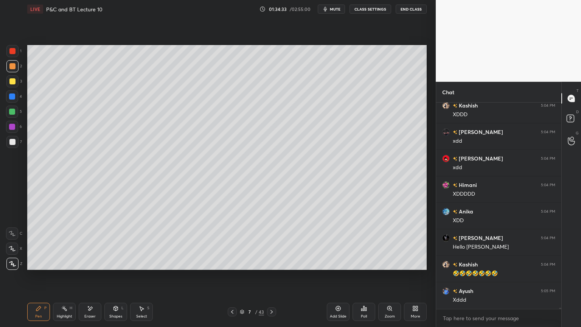
click at [62, 267] on div "Highlight" at bounding box center [65, 316] width 16 height 4
drag, startPoint x: 45, startPoint y: 312, endPoint x: 88, endPoint y: 302, distance: 43.7
click at [44, 267] on div "Pen P" at bounding box center [38, 311] width 23 height 18
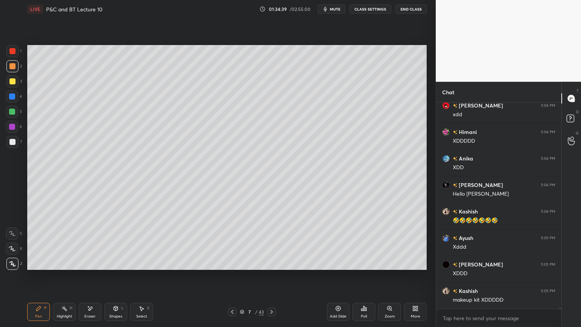
scroll to position [36295, 0]
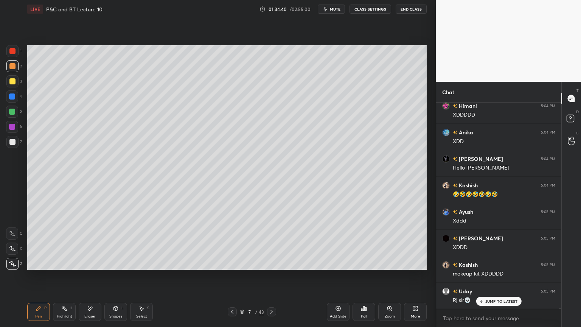
drag, startPoint x: 65, startPoint y: 312, endPoint x: 59, endPoint y: 312, distance: 5.7
click at [64, 267] on div "Highlight H" at bounding box center [64, 311] width 23 height 18
drag, startPoint x: 44, startPoint y: 312, endPoint x: 92, endPoint y: 294, distance: 51.7
click at [43, 267] on div "Pen P" at bounding box center [38, 311] width 23 height 18
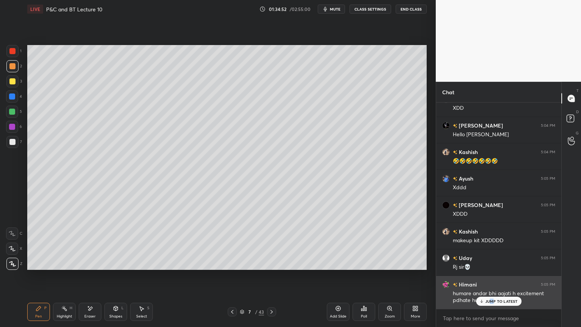
click at [492, 267] on p "JUMP TO LATEST" at bounding box center [501, 301] width 33 height 5
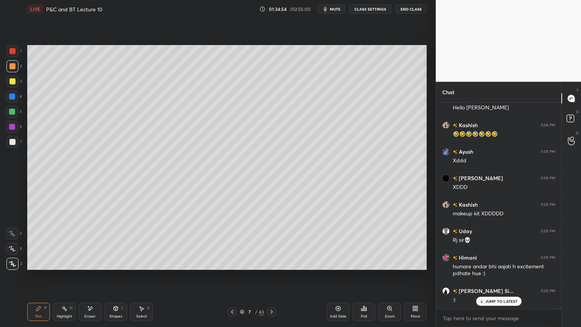
scroll to position [36381, 0]
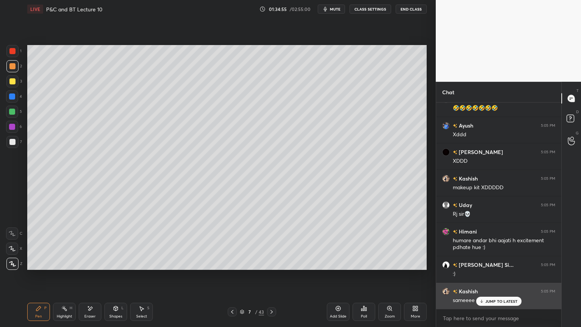
click at [489, 267] on div "JUMP TO LATEST" at bounding box center [498, 300] width 45 height 9
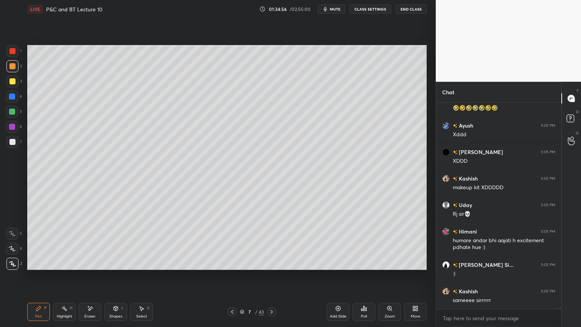
drag, startPoint x: 65, startPoint y: 314, endPoint x: 41, endPoint y: 313, distance: 24.2
click at [64, 267] on div "Highlight" at bounding box center [65, 316] width 16 height 4
drag, startPoint x: 41, startPoint y: 313, endPoint x: 53, endPoint y: 312, distance: 12.1
click at [40, 267] on div "Pen P" at bounding box center [38, 311] width 23 height 18
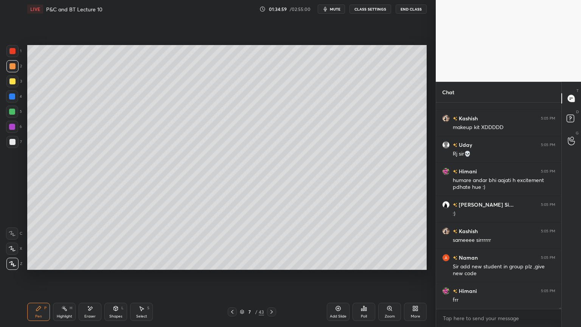
scroll to position [36468, 0]
click at [59, 267] on div "Highlight H" at bounding box center [64, 311] width 23 height 18
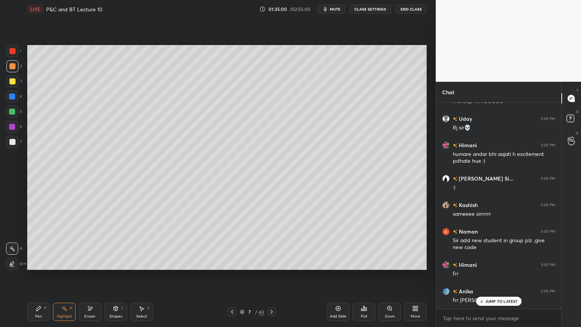
click at [39, 267] on icon at bounding box center [39, 308] width 6 height 6
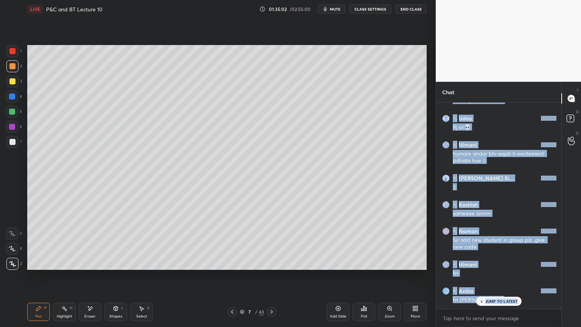
click at [495, 267] on div "[PERSON_NAME] 5:04 PM XDD [PERSON_NAME] 5:04 PM XDDD [PERSON_NAME] 5:04 PM xdd …" at bounding box center [498, 205] width 125 height 206
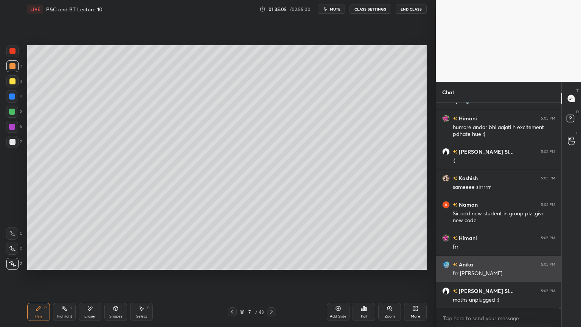
click at [485, 267] on div "Anika 5:05 PM frr [PERSON_NAME]" at bounding box center [498, 269] width 125 height 26
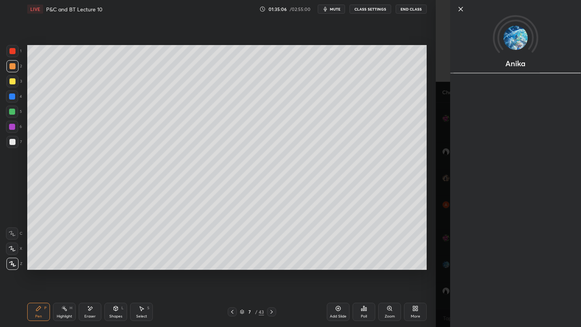
click at [445, 267] on div "Anika" at bounding box center [508, 163] width 145 height 327
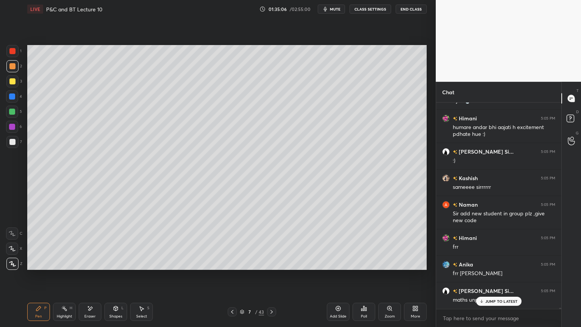
scroll to position [36521, 0]
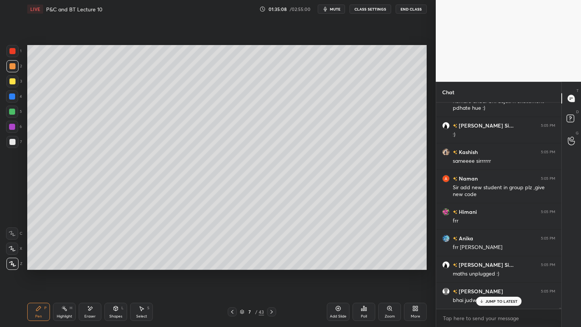
click at [57, 267] on div "Highlight H" at bounding box center [64, 311] width 23 height 18
click at [37, 267] on icon at bounding box center [39, 308] width 6 height 6
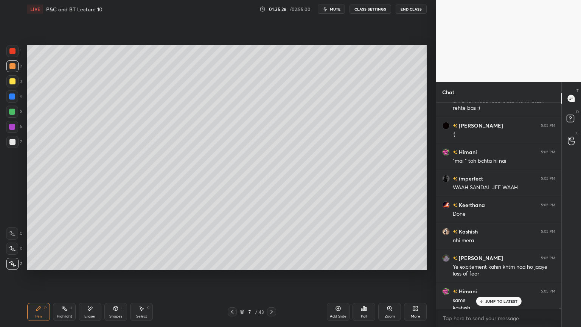
scroll to position [36754, 0]
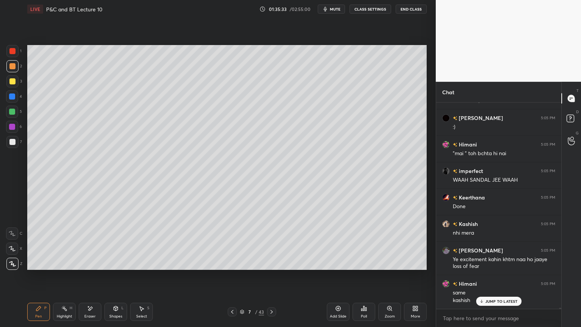
drag, startPoint x: 93, startPoint y: 310, endPoint x: 120, endPoint y: 276, distance: 43.9
click at [93, 267] on icon at bounding box center [90, 308] width 6 height 6
click at [61, 267] on div "Highlight H" at bounding box center [64, 311] width 23 height 18
click at [45, 267] on div "Pen P" at bounding box center [38, 311] width 23 height 18
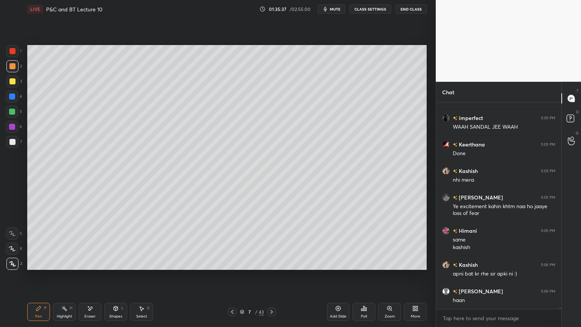
scroll to position [36833, 0]
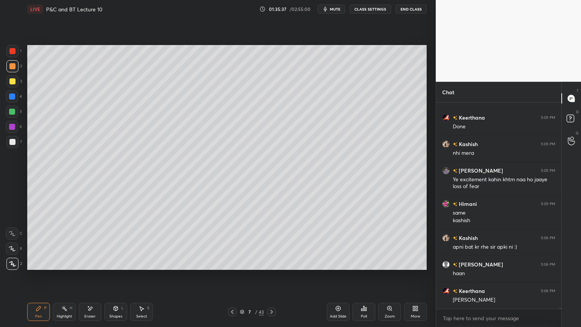
click at [17, 113] on div at bounding box center [12, 111] width 12 height 12
click at [10, 144] on div at bounding box center [12, 142] width 6 height 6
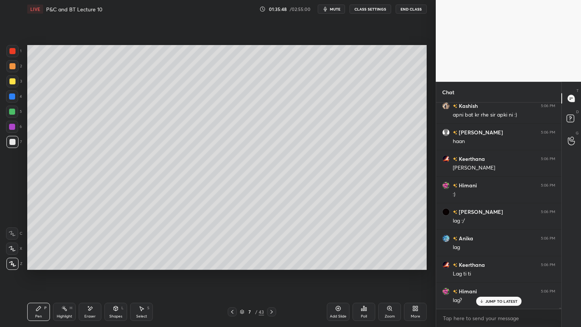
scroll to position [37018, 0]
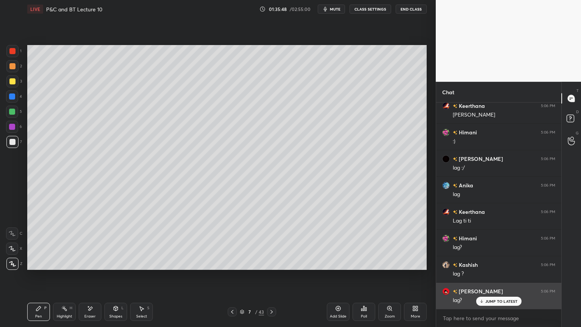
click at [494, 267] on div "JUMP TO LATEST" at bounding box center [498, 300] width 45 height 9
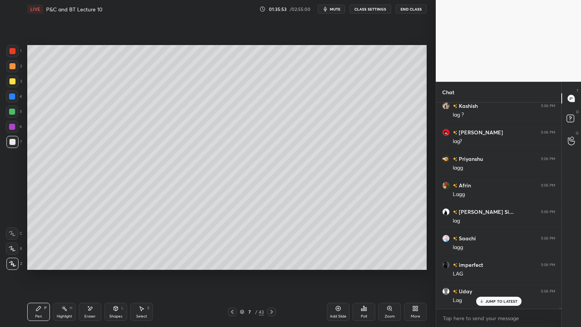
scroll to position [37204, 0]
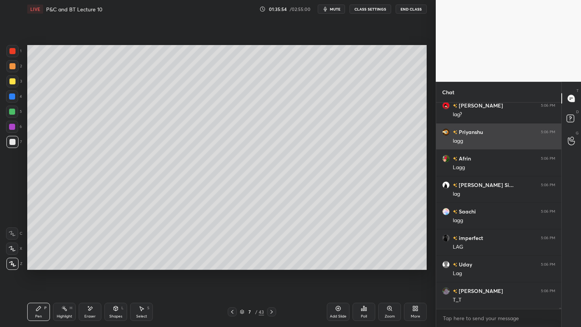
click at [476, 125] on div "[PERSON_NAME] 5:06 PM lagg" at bounding box center [498, 136] width 125 height 26
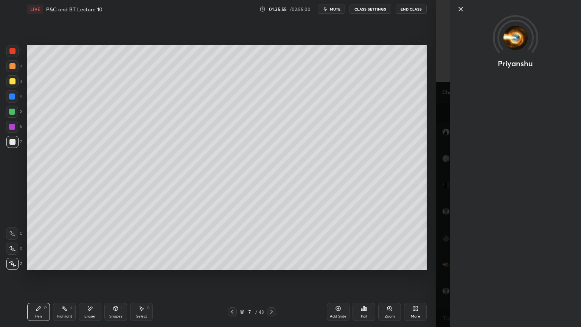
scroll to position [37310, 0]
click at [448, 184] on div "Priyanshu" at bounding box center [508, 163] width 145 height 327
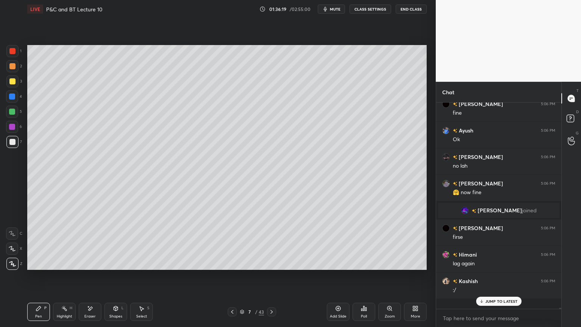
scroll to position [204, 123]
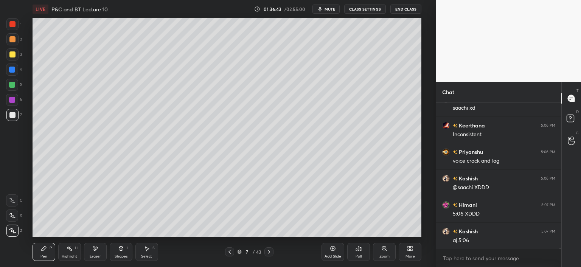
click at [412, 253] on div "More" at bounding box center [410, 252] width 23 height 18
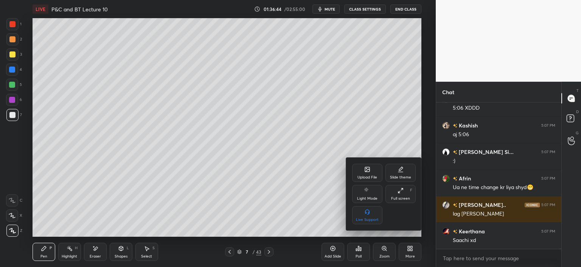
click at [403, 195] on div "Full screen F" at bounding box center [400, 194] width 30 height 18
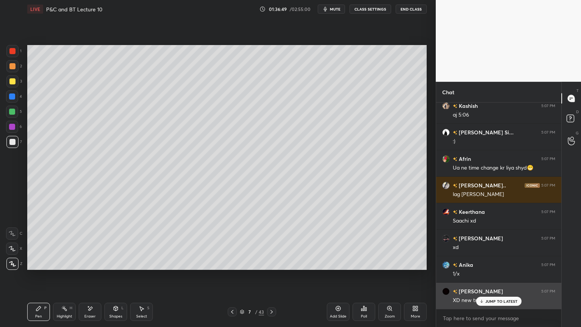
click at [493, 267] on p "JUMP TO LATEST" at bounding box center [501, 301] width 33 height 5
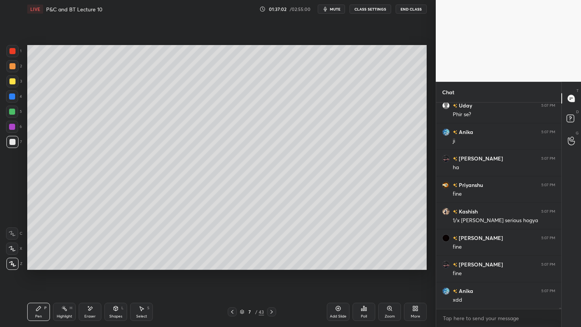
click at [93, 267] on div "Eraser" at bounding box center [90, 311] width 23 height 18
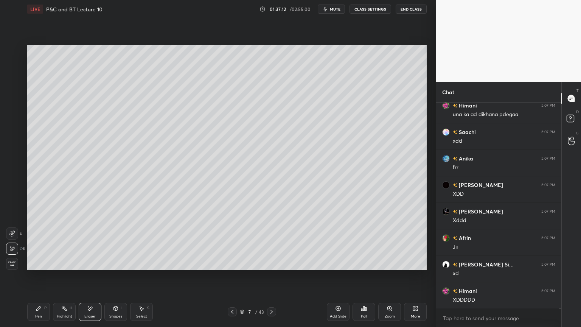
click at [63, 267] on div "Highlight H" at bounding box center [64, 311] width 23 height 18
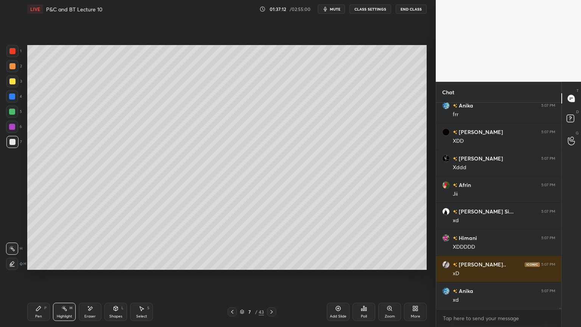
drag, startPoint x: 41, startPoint y: 311, endPoint x: 65, endPoint y: 306, distance: 24.0
click at [40, 267] on div "Pen P" at bounding box center [38, 311] width 23 height 18
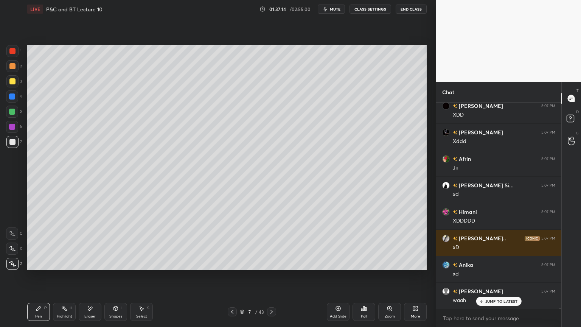
click at [57, 267] on div "Highlight H" at bounding box center [64, 311] width 23 height 18
click at [36, 267] on icon at bounding box center [39, 308] width 6 height 6
click at [65, 267] on div "Highlight H" at bounding box center [64, 311] width 23 height 18
click at [42, 267] on div "Pen P" at bounding box center [38, 311] width 23 height 18
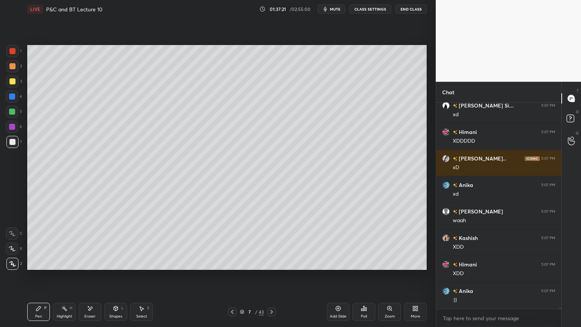
drag, startPoint x: 57, startPoint y: 312, endPoint x: 42, endPoint y: 313, distance: 14.8
click at [56, 267] on div "Highlight H" at bounding box center [64, 311] width 23 height 18
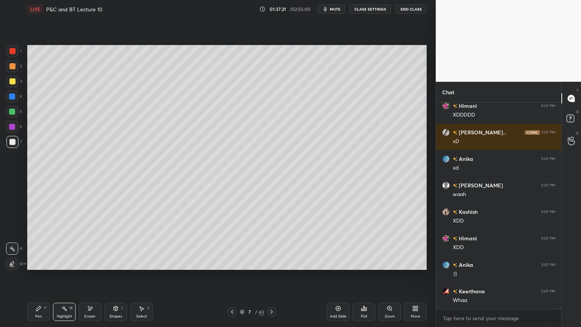
drag, startPoint x: 40, startPoint y: 311, endPoint x: 56, endPoint y: 312, distance: 16.3
click at [39, 267] on div "Pen P" at bounding box center [38, 311] width 23 height 18
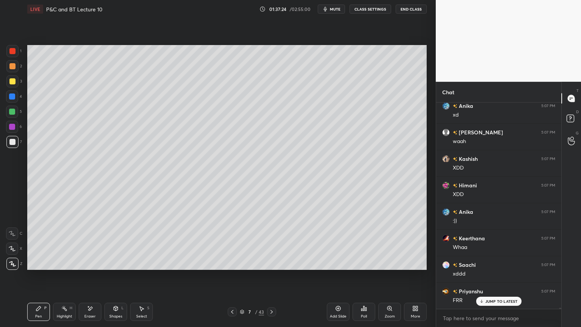
click at [57, 267] on div "Highlight" at bounding box center [65, 316] width 16 height 4
click at [40, 267] on div "Pen" at bounding box center [38, 316] width 7 height 4
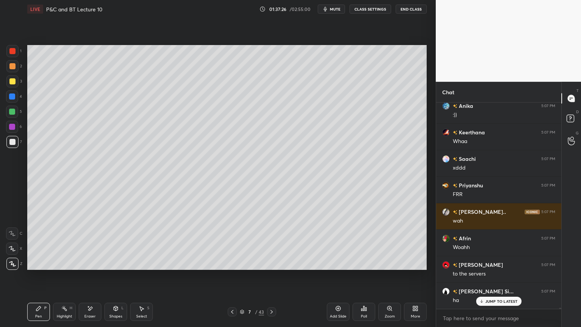
click at [61, 267] on div "Highlight H" at bounding box center [64, 311] width 23 height 18
click at [40, 267] on div "Pen P" at bounding box center [38, 311] width 23 height 18
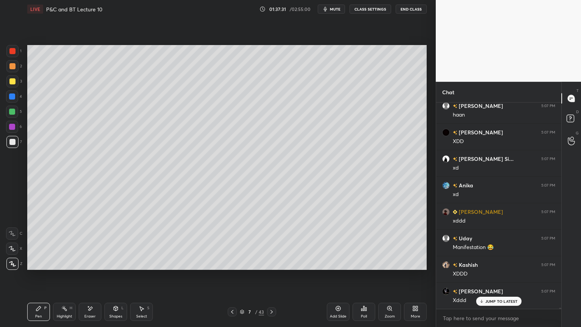
click at [58, 267] on div "Highlight" at bounding box center [65, 316] width 16 height 4
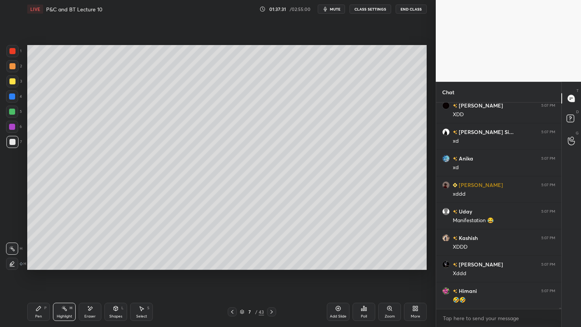
click at [44, 267] on div "Pen P" at bounding box center [38, 311] width 23 height 18
click at [58, 267] on div "Highlight" at bounding box center [65, 316] width 16 height 4
click at [43, 267] on div "Pen P" at bounding box center [38, 311] width 23 height 18
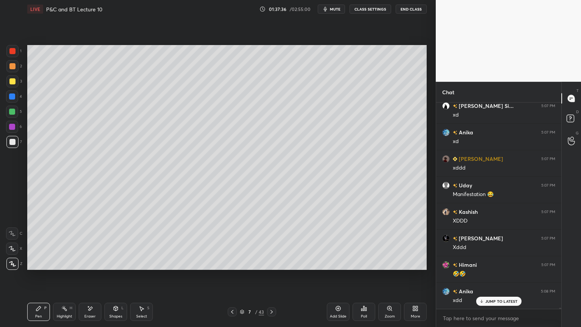
drag, startPoint x: 57, startPoint y: 312, endPoint x: 42, endPoint y: 313, distance: 15.9
click at [56, 267] on div "Highlight H" at bounding box center [64, 311] width 23 height 18
drag, startPoint x: 42, startPoint y: 313, endPoint x: 47, endPoint y: 312, distance: 5.8
click at [42, 267] on div "Pen P" at bounding box center [38, 311] width 23 height 18
click at [487, 267] on p "JUMP TO LATEST" at bounding box center [501, 301] width 33 height 5
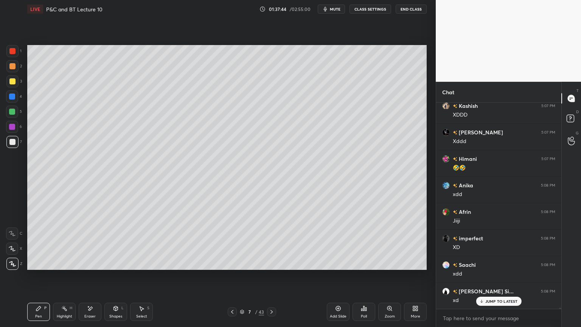
drag, startPoint x: 97, startPoint y: 313, endPoint x: 116, endPoint y: 278, distance: 40.0
click at [96, 267] on div "Eraser" at bounding box center [90, 311] width 23 height 18
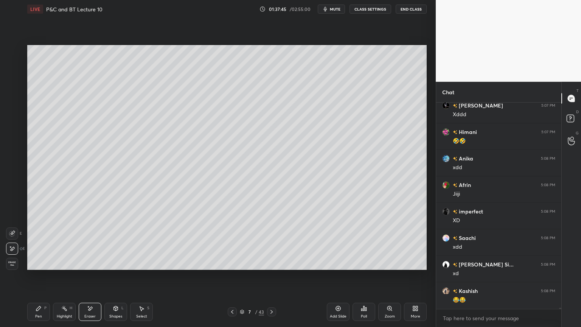
drag, startPoint x: 60, startPoint y: 311, endPoint x: 53, endPoint y: 313, distance: 6.6
click at [57, 267] on div "Highlight H" at bounding box center [64, 311] width 23 height 18
click at [36, 267] on div "Pen" at bounding box center [38, 316] width 7 height 4
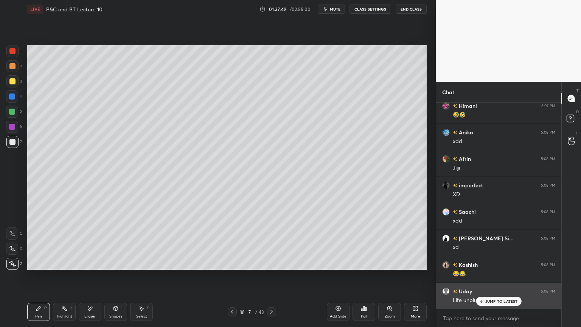
drag, startPoint x: 487, startPoint y: 301, endPoint x: 481, endPoint y: 299, distance: 7.0
click at [487, 267] on p "JUMP TO LATEST" at bounding box center [501, 301] width 33 height 5
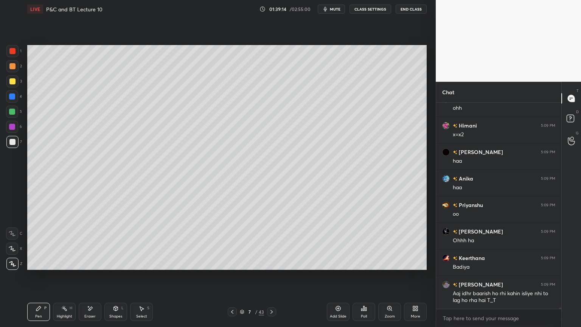
scroll to position [39698, 0]
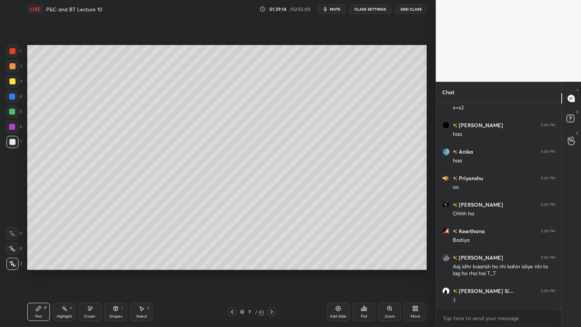
click at [92, 267] on div "Eraser" at bounding box center [90, 311] width 23 height 18
drag, startPoint x: 62, startPoint y: 311, endPoint x: 44, endPoint y: 313, distance: 18.6
click at [62, 267] on div "Highlight H" at bounding box center [64, 311] width 23 height 18
click at [44, 267] on div "Pen P" at bounding box center [38, 311] width 23 height 18
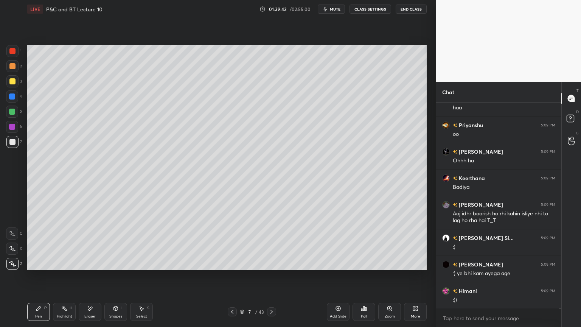
scroll to position [39777, 0]
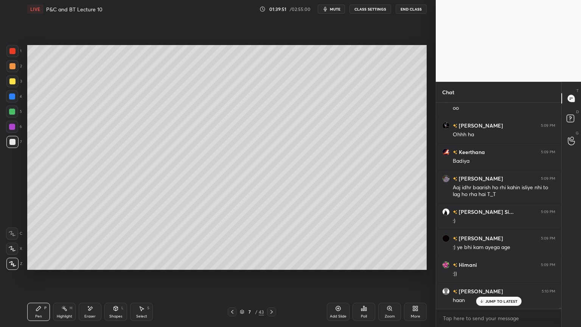
click at [498, 267] on p "JUMP TO LATEST" at bounding box center [501, 301] width 33 height 5
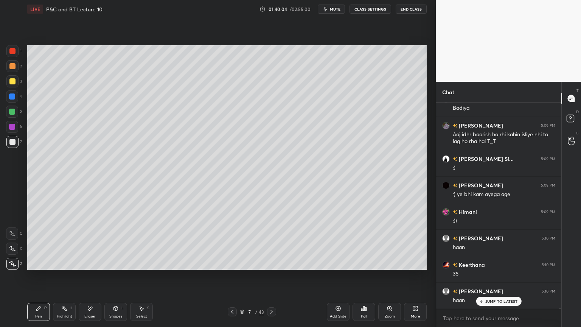
scroll to position [39863, 0]
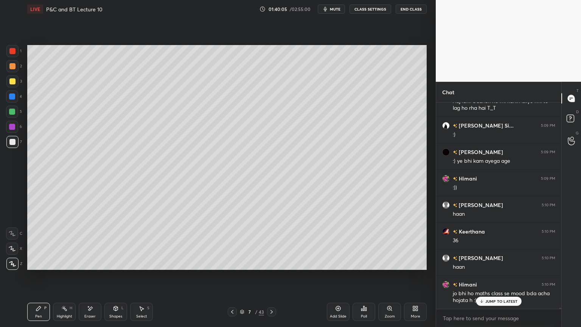
click at [489, 267] on p "JUMP TO LATEST" at bounding box center [501, 301] width 33 height 5
click at [241, 267] on icon at bounding box center [242, 311] width 5 height 5
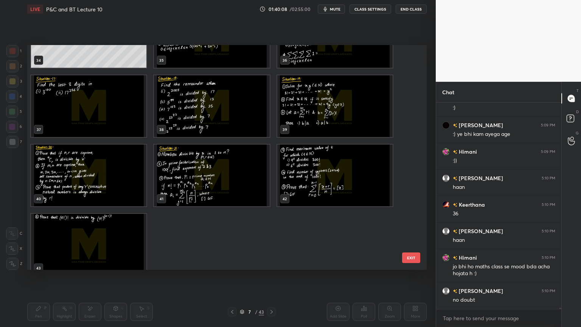
scroll to position [813, 0]
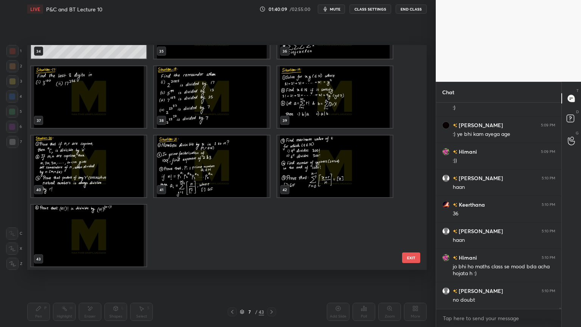
click at [113, 227] on img "grid" at bounding box center [88, 236] width 115 height 62
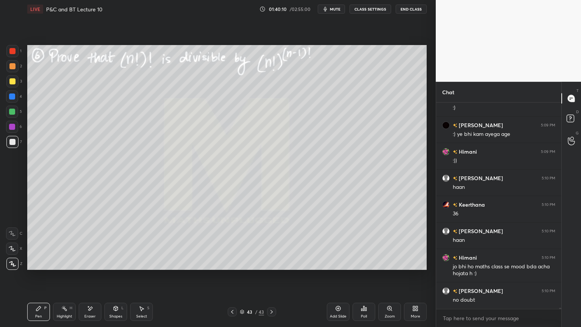
click at [331, 267] on div "Add Slide" at bounding box center [338, 311] width 23 height 18
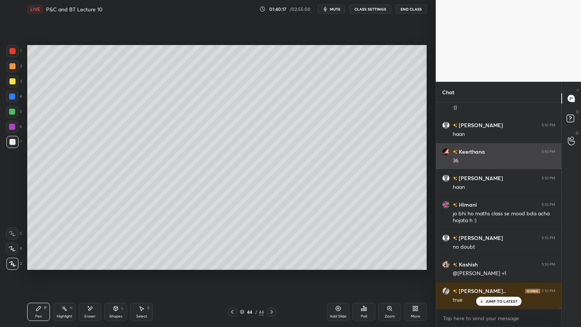
scroll to position [39969, 0]
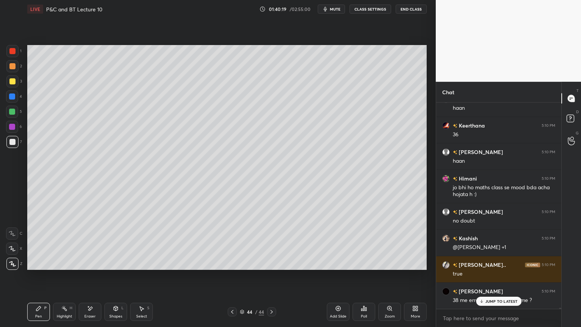
click at [483, 267] on icon at bounding box center [481, 301] width 5 height 5
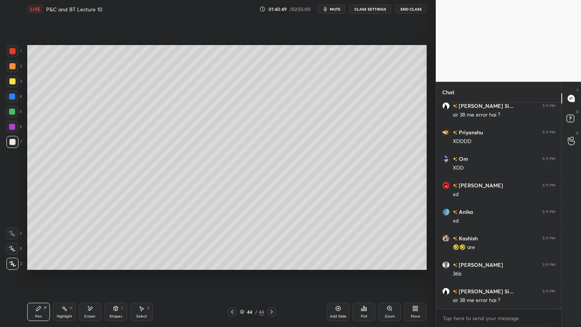
scroll to position [40631, 0]
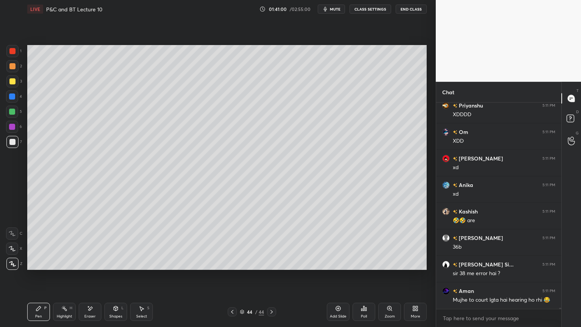
click at [90, 267] on div "Eraser" at bounding box center [90, 311] width 23 height 18
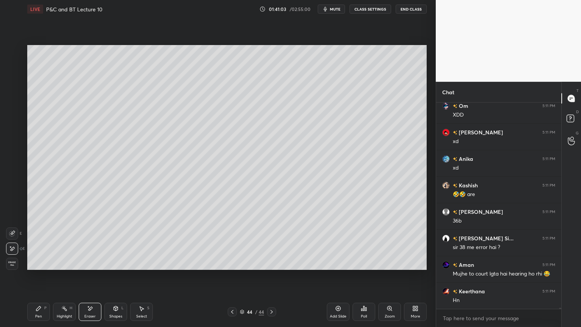
scroll to position [40684, 0]
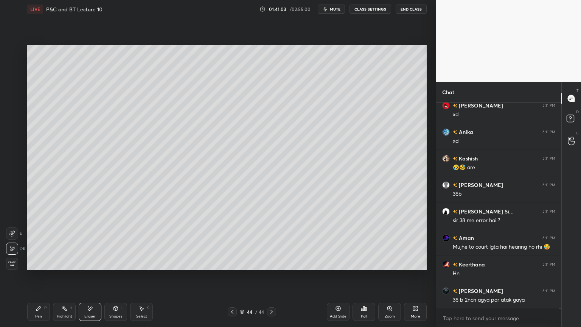
click at [59, 267] on div "Highlight H" at bounding box center [64, 311] width 23 height 18
click at [41, 267] on icon at bounding box center [39, 308] width 6 height 6
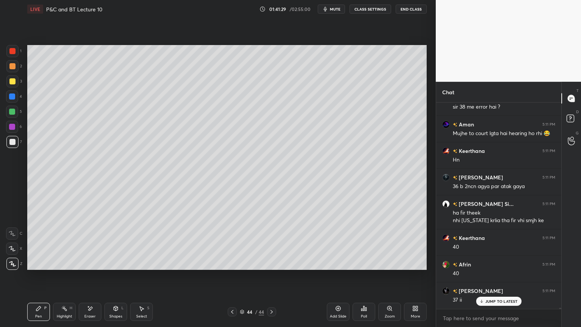
scroll to position [40823, 0]
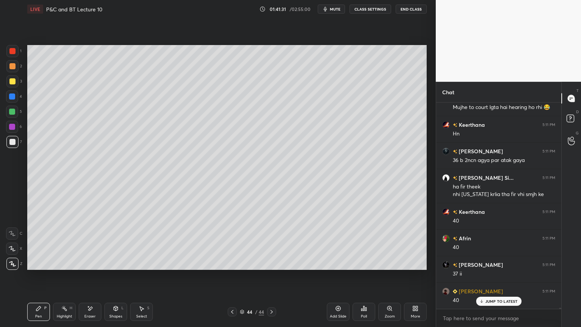
click at [86, 267] on div "Eraser" at bounding box center [90, 311] width 23 height 18
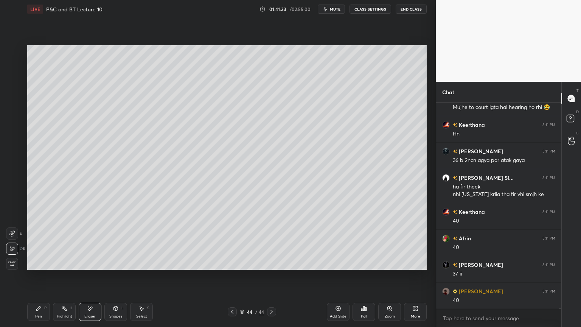
scroll to position [40850, 0]
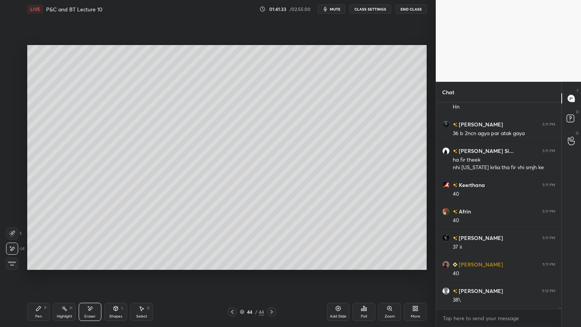
drag, startPoint x: 65, startPoint y: 297, endPoint x: 54, endPoint y: 303, distance: 12.5
click at [64, 267] on div "LIVE P&C and BT Lecture 10 01:41:33 / 02:55:00 mute CLASS SETTINGS End Class Se…" at bounding box center [226, 163] width 405 height 327
drag, startPoint x: 60, startPoint y: 304, endPoint x: 43, endPoint y: 307, distance: 18.0
click at [60, 267] on div "Highlight H" at bounding box center [64, 311] width 23 height 18
drag, startPoint x: 43, startPoint y: 307, endPoint x: 38, endPoint y: 272, distance: 34.8
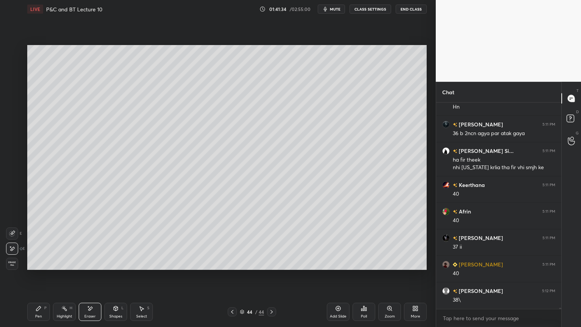
click at [42, 267] on div "Pen P" at bounding box center [38, 311] width 23 height 18
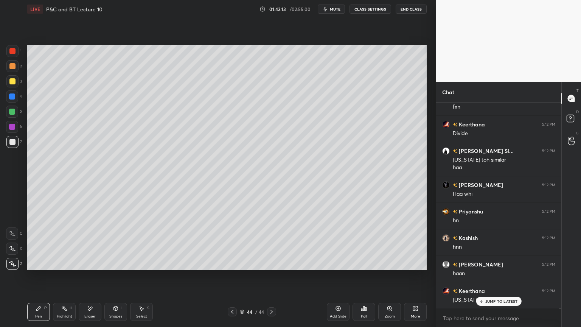
scroll to position [41262, 0]
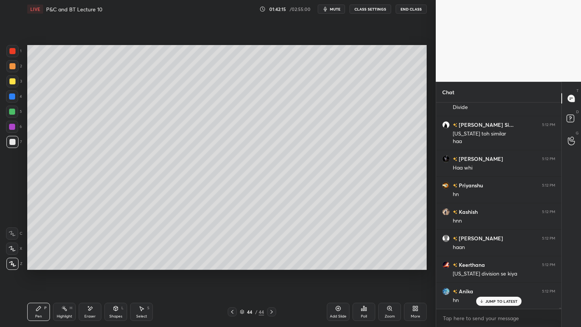
click at [91, 267] on icon at bounding box center [90, 308] width 6 height 6
click at [62, 267] on div "Highlight H" at bounding box center [64, 311] width 23 height 18
drag, startPoint x: 40, startPoint y: 307, endPoint x: 57, endPoint y: 283, distance: 29.7
click at [39, 267] on icon at bounding box center [38, 308] width 5 height 5
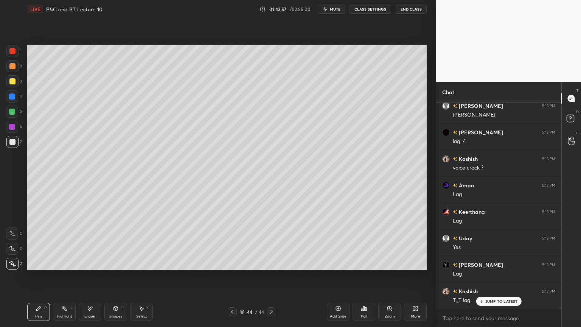
scroll to position [41607, 0]
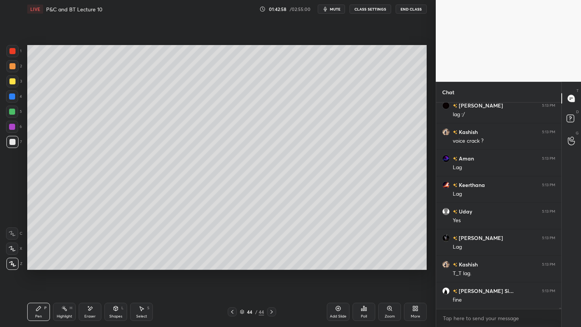
click at [148, 267] on div "Select S" at bounding box center [141, 311] width 23 height 18
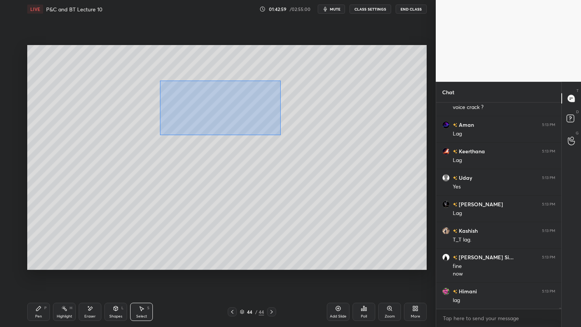
drag, startPoint x: 161, startPoint y: 81, endPoint x: 316, endPoint y: 150, distance: 170.3
click at [363, 158] on div "0 ° Undo Copy Duplicate Duplicate to new slide Delete" at bounding box center [226, 157] width 399 height 225
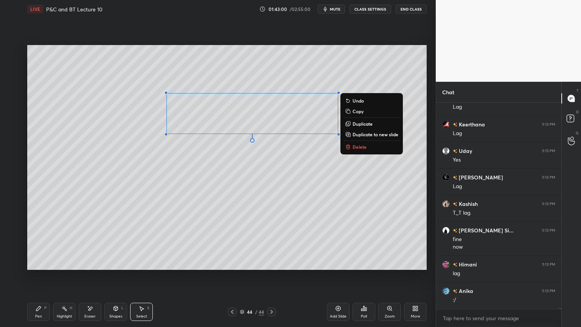
scroll to position [41693, 0]
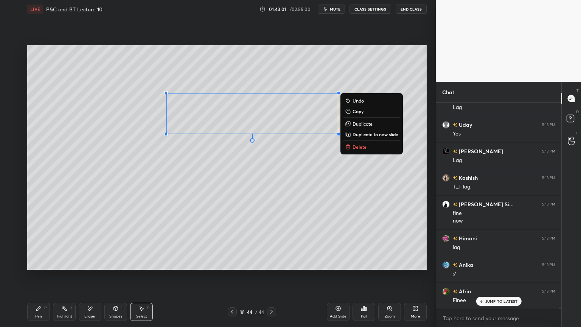
click at [355, 110] on p "Copy" at bounding box center [357, 111] width 11 height 6
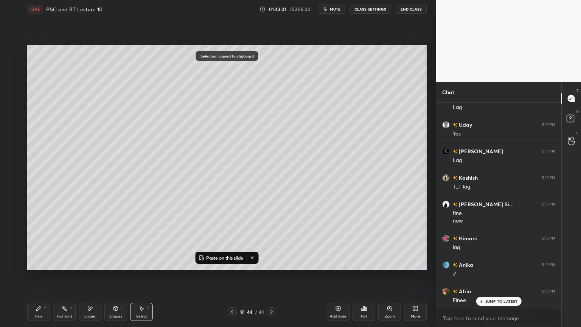
click at [234, 200] on div "0 ° Undo Copy Paste here Duplicate Duplicate to new slide Delete" at bounding box center [226, 157] width 399 height 225
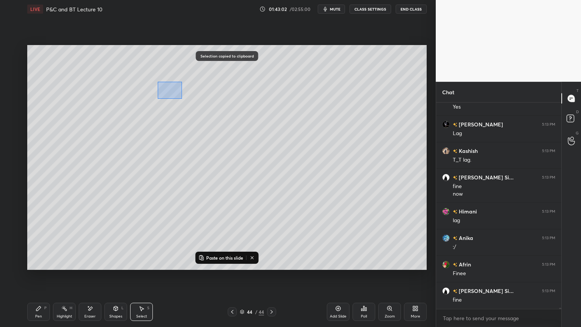
drag, startPoint x: 158, startPoint y: 81, endPoint x: 363, endPoint y: 145, distance: 214.7
click at [362, 146] on div "0 ° Undo Copy Paste here Duplicate Duplicate to new slide Delete" at bounding box center [226, 157] width 399 height 225
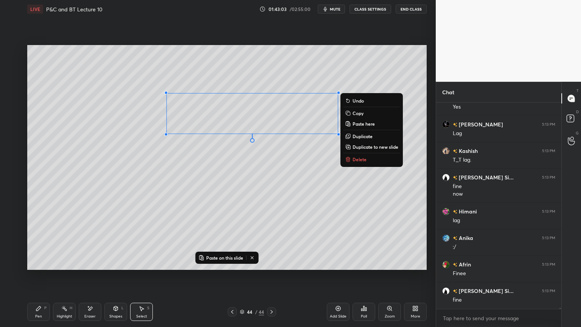
click at [363, 145] on p "Duplicate to new slide" at bounding box center [375, 147] width 46 height 6
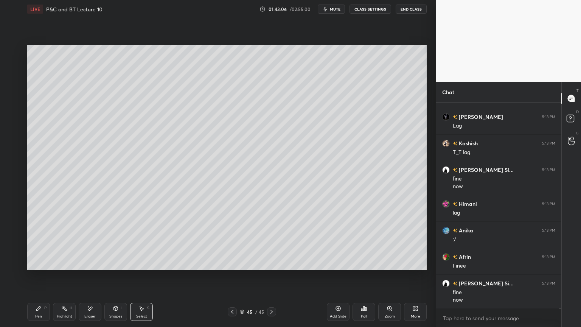
scroll to position [41754, 0]
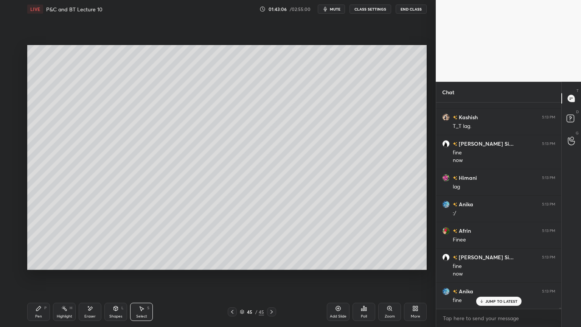
click at [235, 267] on icon at bounding box center [232, 312] width 6 height 6
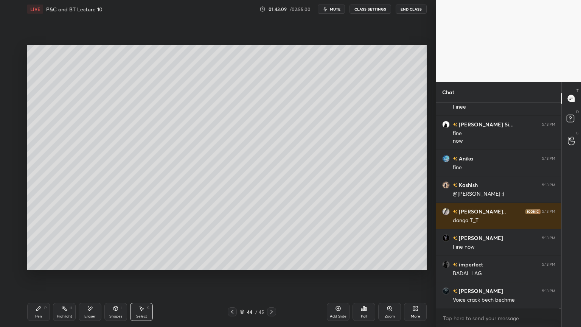
click at [89, 267] on div "Eraser" at bounding box center [90, 311] width 23 height 18
click at [67, 267] on div "Highlight" at bounding box center [65, 316] width 16 height 4
drag, startPoint x: 46, startPoint y: 313, endPoint x: 60, endPoint y: 302, distance: 17.5
click at [45, 267] on div "Pen P" at bounding box center [38, 311] width 23 height 18
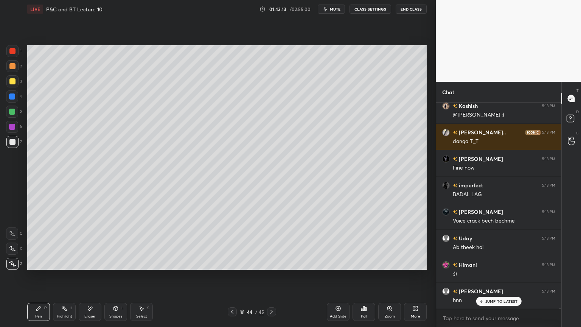
scroll to position [41992, 0]
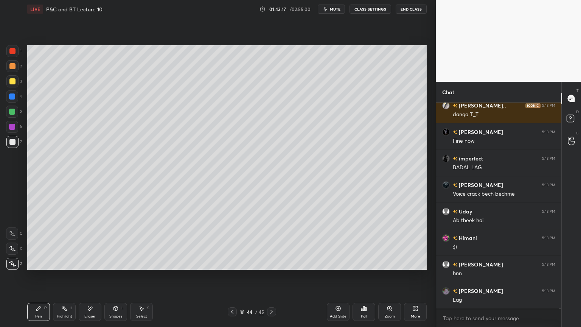
click at [94, 267] on div "Eraser" at bounding box center [89, 316] width 11 height 4
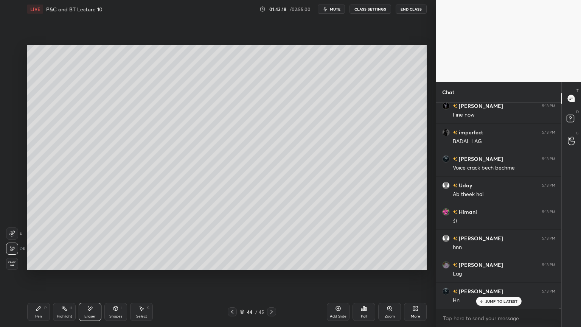
click at [235, 267] on icon at bounding box center [232, 312] width 6 height 6
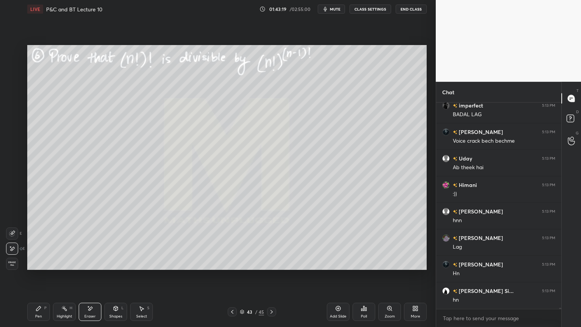
click at [272, 267] on icon at bounding box center [271, 312] width 6 height 6
click at [270, 267] on icon at bounding box center [271, 312] width 6 height 6
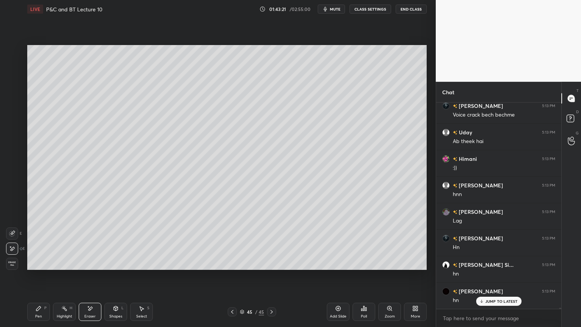
click at [146, 267] on div "Select S" at bounding box center [141, 311] width 23 height 18
drag, startPoint x: 91, startPoint y: 314, endPoint x: 57, endPoint y: 294, distance: 39.0
click at [92, 267] on div "Eraser" at bounding box center [89, 316] width 11 height 4
click at [11, 261] on span "Erase all" at bounding box center [11, 263] width 11 height 5
drag, startPoint x: 57, startPoint y: 311, endPoint x: 45, endPoint y: 310, distance: 11.8
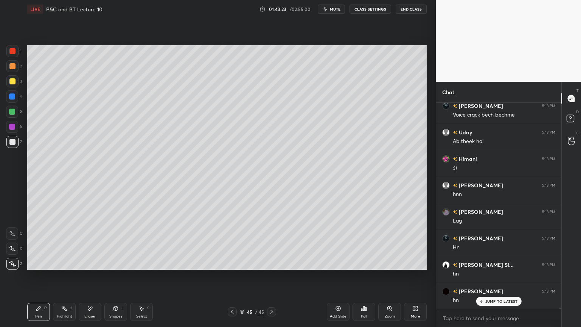
click at [57, 267] on div "Highlight H" at bounding box center [64, 311] width 23 height 18
click at [34, 267] on div "Pen P" at bounding box center [38, 311] width 23 height 18
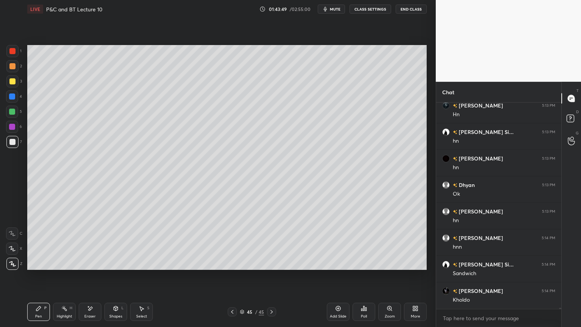
scroll to position [42230, 0]
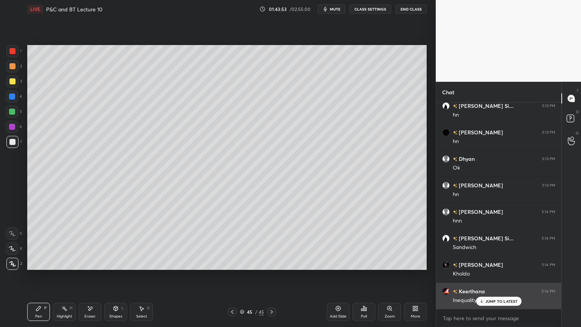
drag, startPoint x: 484, startPoint y: 303, endPoint x: 473, endPoint y: 301, distance: 10.8
click at [484, 267] on div "JUMP TO LATEST" at bounding box center [498, 300] width 45 height 9
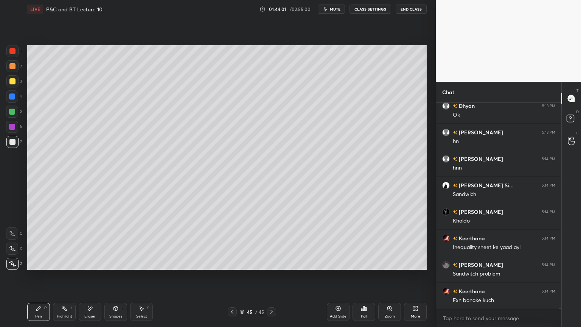
scroll to position [42310, 0]
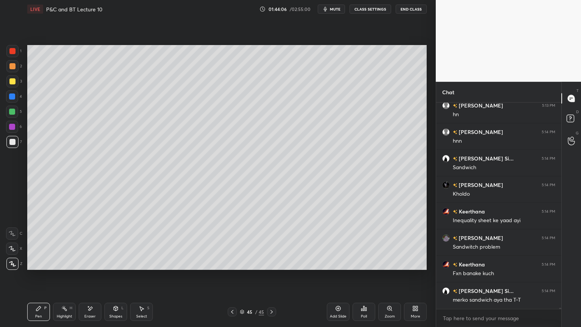
click at [90, 267] on div "Eraser" at bounding box center [90, 311] width 23 height 18
click at [62, 267] on div "Highlight H" at bounding box center [64, 311] width 23 height 18
click at [41, 267] on div "Pen P" at bounding box center [38, 311] width 23 height 18
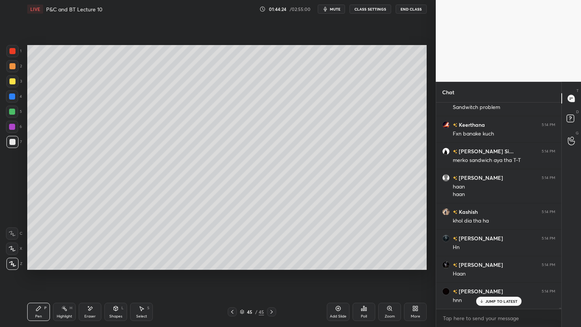
scroll to position [42476, 0]
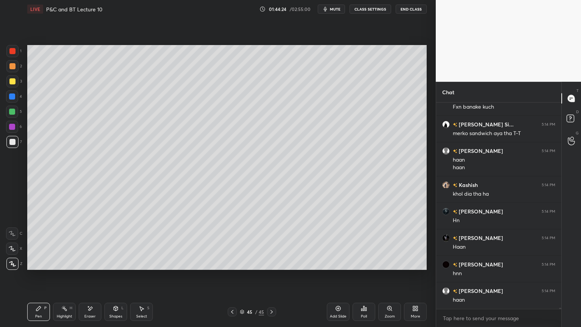
drag, startPoint x: 96, startPoint y: 309, endPoint x: 118, endPoint y: 277, distance: 39.3
click at [96, 267] on div "Eraser" at bounding box center [90, 311] width 23 height 18
drag, startPoint x: 139, startPoint y: 309, endPoint x: 141, endPoint y: 293, distance: 16.7
click at [139, 267] on icon at bounding box center [141, 308] width 6 height 6
drag, startPoint x: 185, startPoint y: 149, endPoint x: 226, endPoint y: 190, distance: 58.6
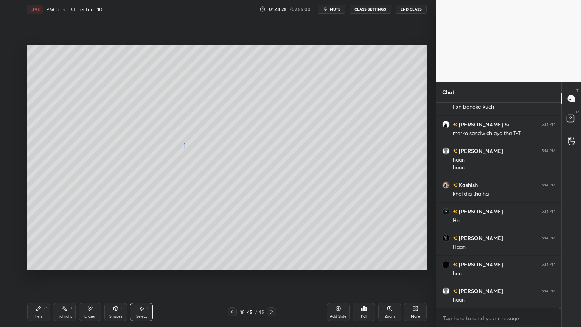
click at [237, 207] on div "0 ° Undo Copy Paste here Duplicate Duplicate to new slide Delete" at bounding box center [226, 157] width 399 height 225
drag, startPoint x: 202, startPoint y: 167, endPoint x: 197, endPoint y: 195, distance: 28.5
click at [198, 163] on div "0 ° Undo Copy Paste here Duplicate Duplicate to new slide Delete" at bounding box center [226, 157] width 399 height 225
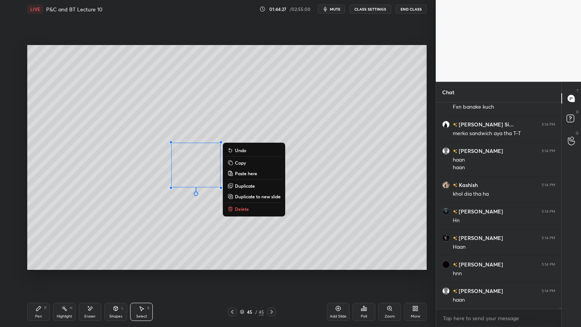
click at [199, 206] on div "0 ° Undo Copy Paste here Duplicate Duplicate to new slide Delete" at bounding box center [226, 157] width 399 height 225
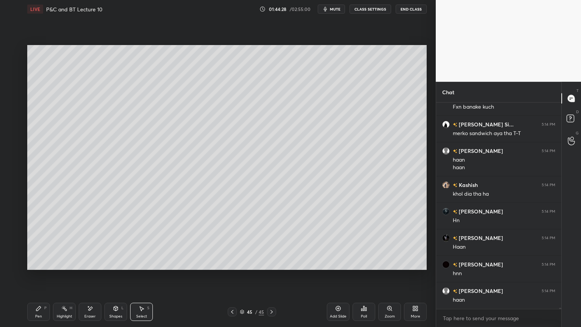
click at [43, 267] on div "Pen P" at bounding box center [38, 311] width 23 height 18
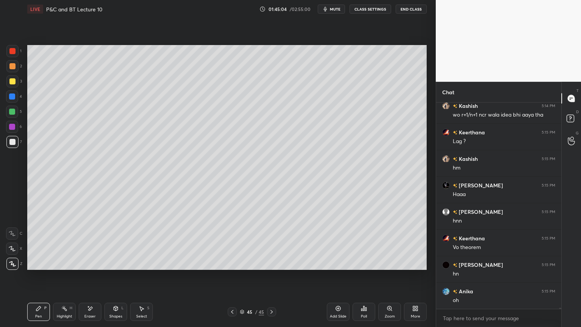
scroll to position [41132, 0]
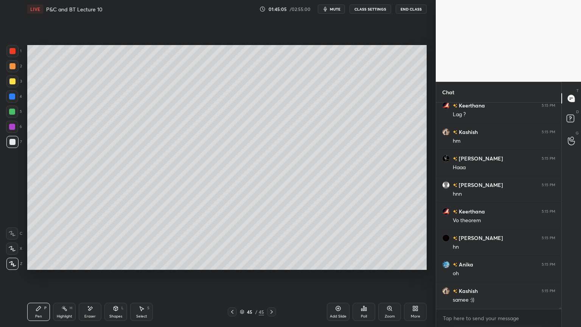
click at [92, 267] on icon at bounding box center [90, 308] width 6 height 6
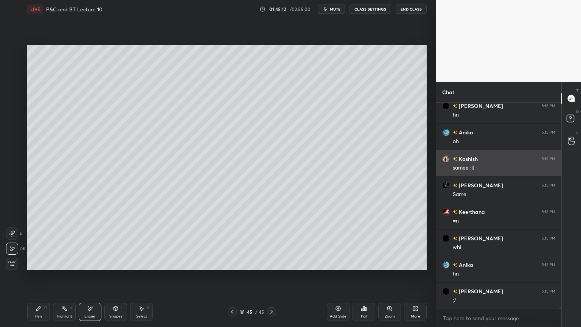
scroll to position [41290, 0]
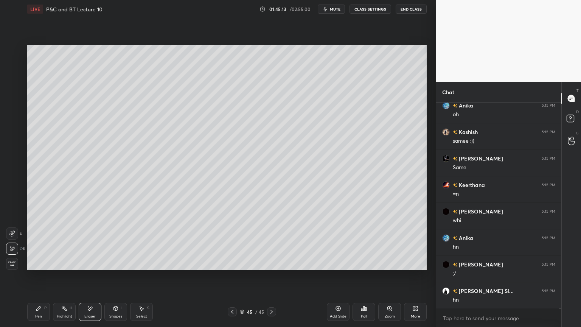
drag, startPoint x: 65, startPoint y: 310, endPoint x: 41, endPoint y: 310, distance: 23.8
click at [62, 267] on icon at bounding box center [64, 308] width 6 height 6
drag, startPoint x: 41, startPoint y: 310, endPoint x: 83, endPoint y: 284, distance: 48.9
click at [39, 267] on div "Pen P" at bounding box center [38, 311] width 23 height 18
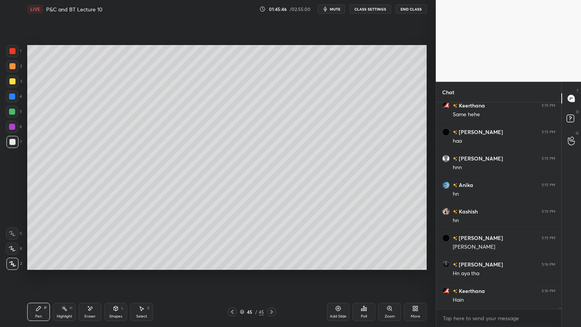
scroll to position [41535, 0]
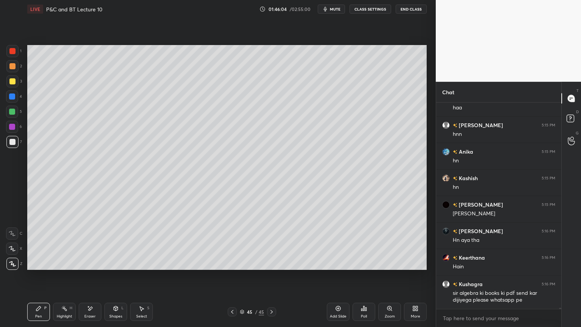
drag, startPoint x: 87, startPoint y: 309, endPoint x: 104, endPoint y: 284, distance: 29.8
click at [87, 267] on icon at bounding box center [90, 308] width 6 height 6
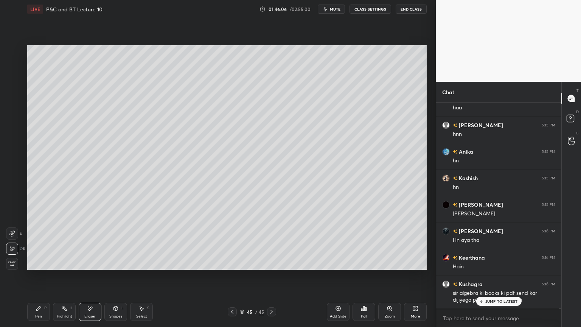
scroll to position [41562, 0]
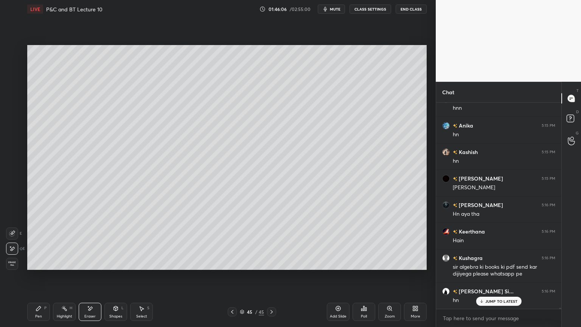
drag, startPoint x: 62, startPoint y: 313, endPoint x: 50, endPoint y: 312, distance: 12.2
click at [62, 267] on div "Highlight H" at bounding box center [64, 311] width 23 height 18
click at [43, 267] on div "Pen P" at bounding box center [38, 311] width 23 height 18
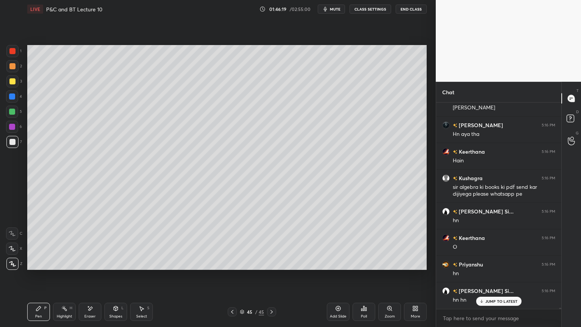
scroll to position [41667, 0]
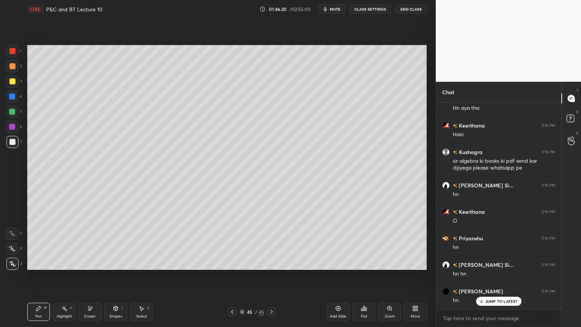
click at [95, 267] on div "Eraser" at bounding box center [90, 311] width 23 height 18
drag, startPoint x: 59, startPoint y: 314, endPoint x: 40, endPoint y: 311, distance: 18.3
click at [58, 267] on div "Highlight" at bounding box center [65, 316] width 16 height 4
click at [42, 267] on div "Pen P" at bounding box center [38, 311] width 23 height 18
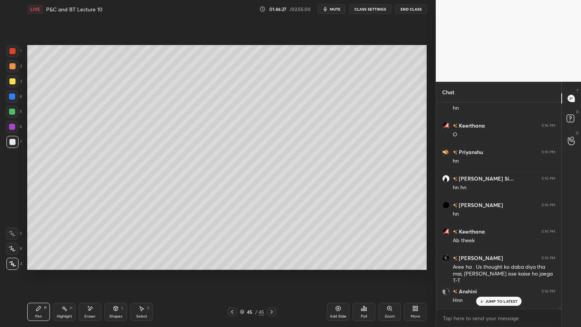
scroll to position [41780, 0]
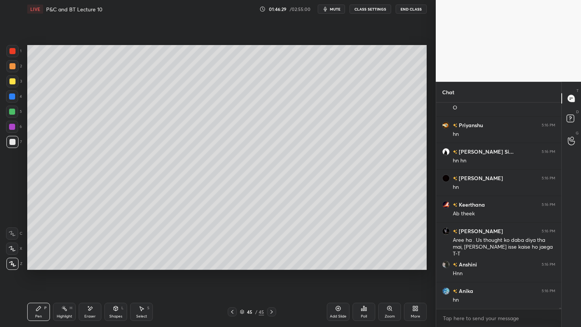
click at [92, 267] on icon at bounding box center [90, 308] width 6 height 6
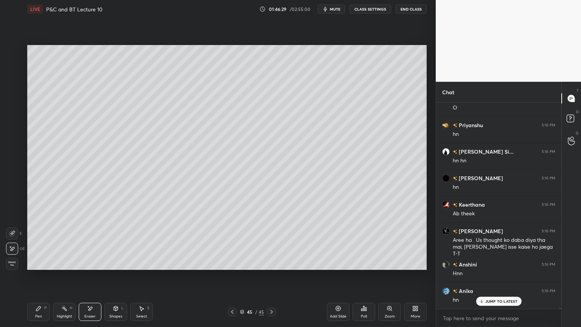
scroll to position [41807, 0]
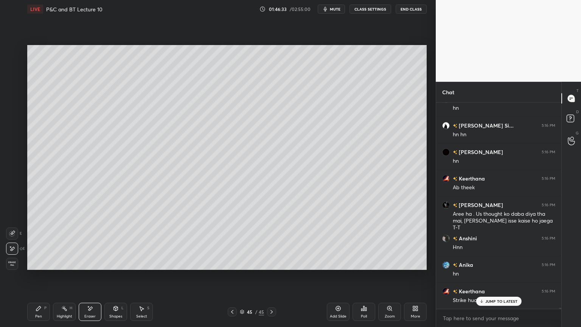
click at [39, 267] on icon at bounding box center [39, 308] width 6 height 6
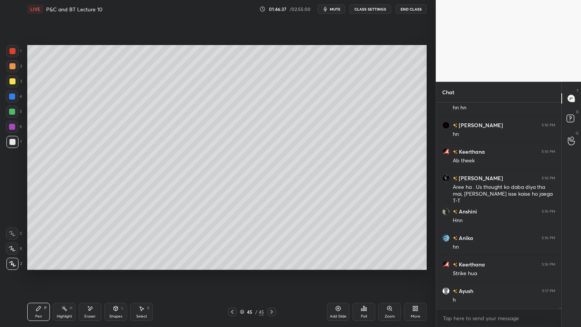
click at [96, 267] on div "Eraser" at bounding box center [90, 311] width 23 height 18
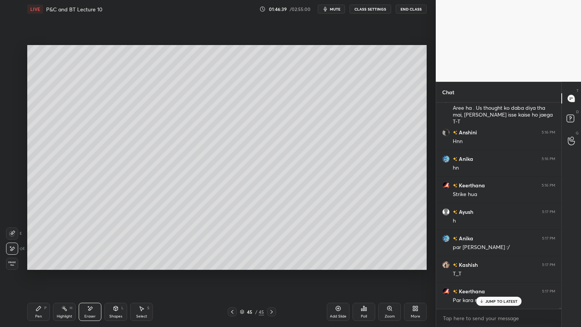
click at [64, 267] on div "Highlight H" at bounding box center [64, 311] width 23 height 18
click at [48, 267] on div "Pen P" at bounding box center [38, 311] width 23 height 18
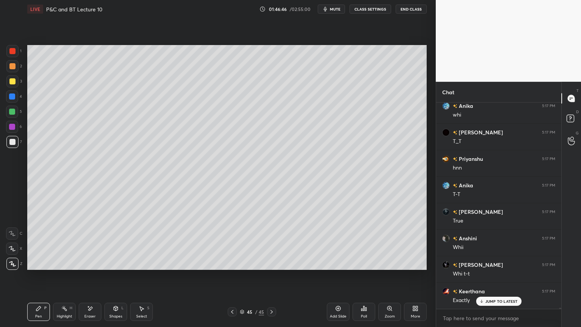
scroll to position [42204, 0]
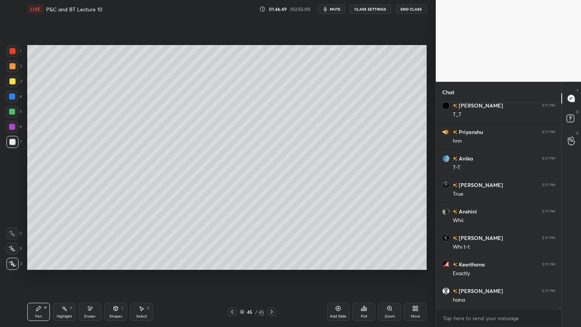
click at [94, 267] on div "Eraser" at bounding box center [90, 311] width 23 height 18
click at [65, 267] on rect at bounding box center [65, 309] width 4 height 4
drag, startPoint x: 33, startPoint y: 311, endPoint x: 47, endPoint y: 305, distance: 15.4
click at [33, 267] on div "Pen P" at bounding box center [38, 311] width 23 height 18
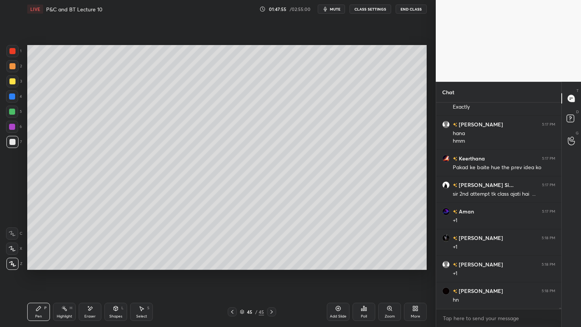
scroll to position [42396, 0]
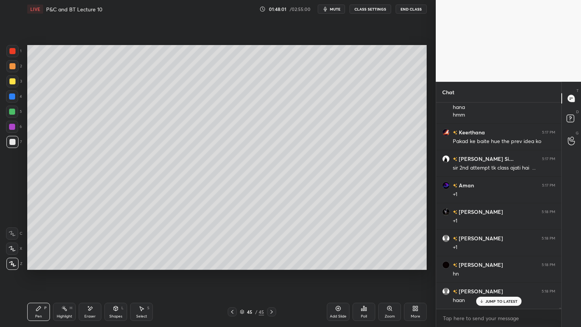
drag, startPoint x: 89, startPoint y: 311, endPoint x: 89, endPoint y: 276, distance: 34.8
click at [89, 267] on icon at bounding box center [90, 308] width 6 height 6
drag, startPoint x: 59, startPoint y: 316, endPoint x: 43, endPoint y: 311, distance: 17.3
click at [59, 267] on div "Highlight" at bounding box center [65, 316] width 16 height 4
click at [42, 267] on div "Pen P" at bounding box center [38, 311] width 23 height 18
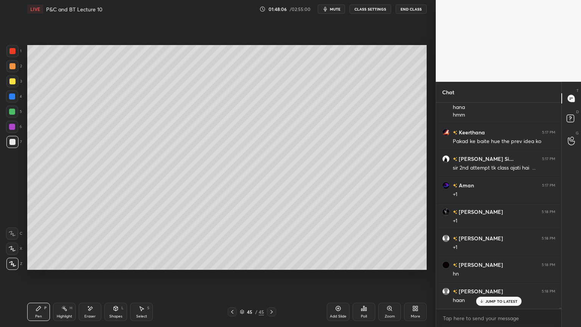
click at [95, 267] on div "Eraser" at bounding box center [90, 311] width 23 height 18
drag, startPoint x: 64, startPoint y: 309, endPoint x: 50, endPoint y: 311, distance: 14.9
click at [59, 267] on div "Highlight H" at bounding box center [64, 311] width 23 height 18
click at [31, 267] on div "Pen P" at bounding box center [38, 311] width 23 height 18
click at [492, 267] on p "JUMP TO LATEST" at bounding box center [501, 301] width 33 height 5
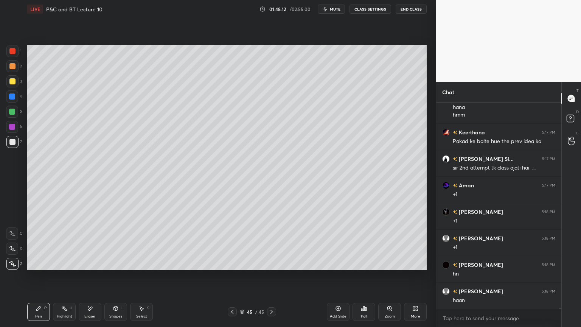
click at [61, 267] on div "Highlight" at bounding box center [65, 316] width 16 height 4
drag, startPoint x: 45, startPoint y: 312, endPoint x: 97, endPoint y: 309, distance: 51.9
click at [44, 267] on div "Pen P" at bounding box center [38, 311] width 23 height 18
drag, startPoint x: 85, startPoint y: 313, endPoint x: 112, endPoint y: 297, distance: 31.7
click at [85, 267] on div "Eraser" at bounding box center [90, 311] width 23 height 18
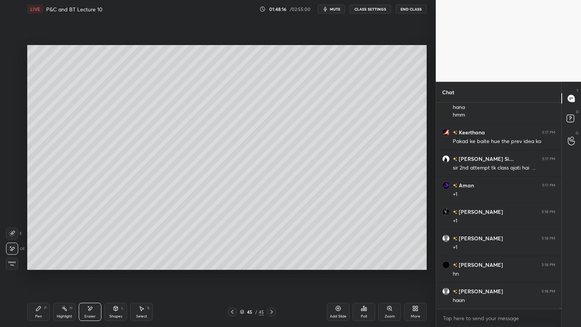
scroll to position [42430, 0]
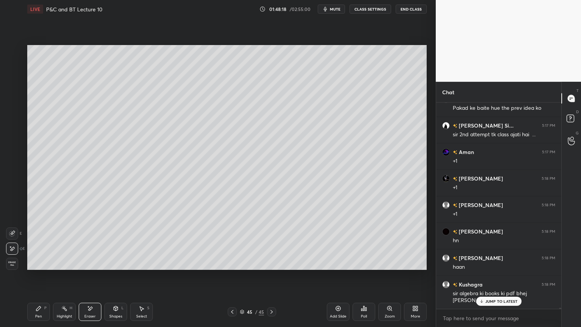
drag, startPoint x: 59, startPoint y: 313, endPoint x: 40, endPoint y: 315, distance: 19.4
click at [58, 267] on div "Highlight H" at bounding box center [64, 311] width 23 height 18
drag, startPoint x: 40, startPoint y: 315, endPoint x: 64, endPoint y: 308, distance: 25.0
click at [37, 267] on div "Pen" at bounding box center [38, 316] width 7 height 4
drag, startPoint x: 91, startPoint y: 311, endPoint x: 151, endPoint y: 278, distance: 68.9
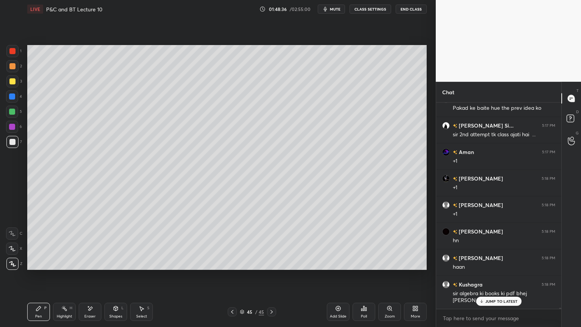
click at [90, 267] on div "Eraser" at bounding box center [90, 311] width 23 height 18
drag, startPoint x: 64, startPoint y: 312, endPoint x: 42, endPoint y: 311, distance: 21.2
click at [64, 267] on div "Highlight H" at bounding box center [64, 311] width 23 height 18
click at [41, 267] on div "Pen P" at bounding box center [38, 311] width 23 height 18
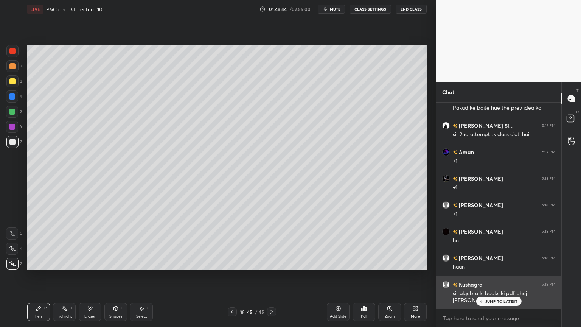
click at [487, 267] on div "JUMP TO LATEST" at bounding box center [498, 300] width 45 height 9
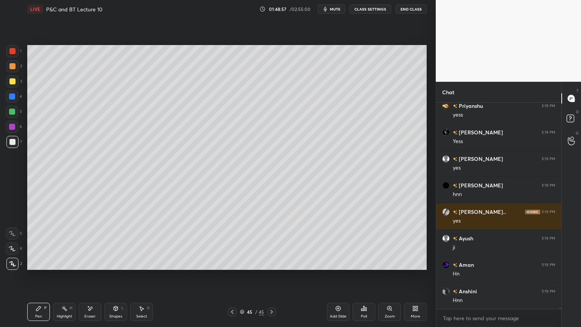
scroll to position [42774, 0]
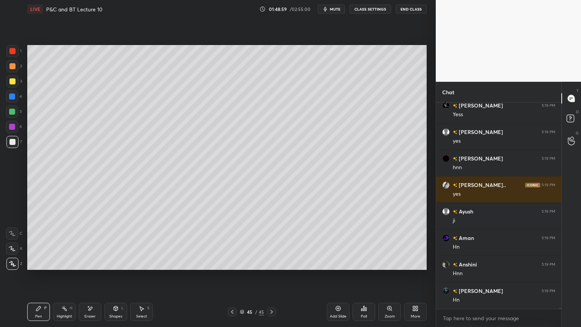
click at [92, 267] on icon at bounding box center [90, 308] width 4 height 4
click at [39, 267] on div "Pen" at bounding box center [38, 316] width 7 height 4
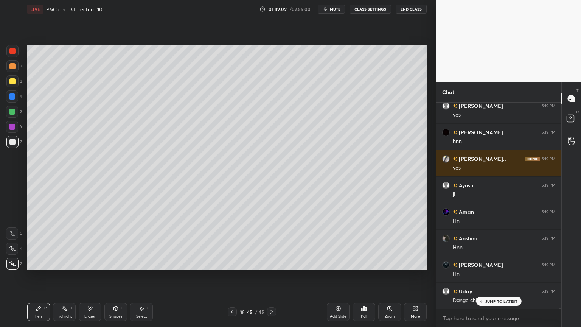
scroll to position [42827, 0]
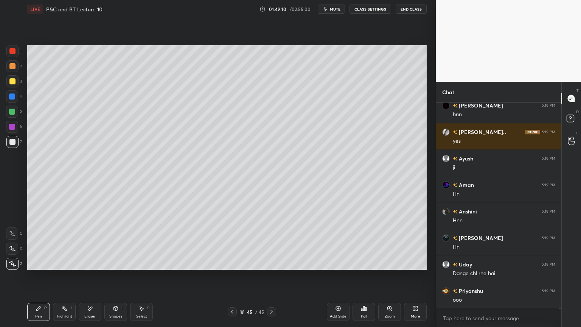
click at [62, 267] on div "Highlight H" at bounding box center [64, 311] width 23 height 18
click at [46, 267] on div "Pen P" at bounding box center [38, 311] width 23 height 18
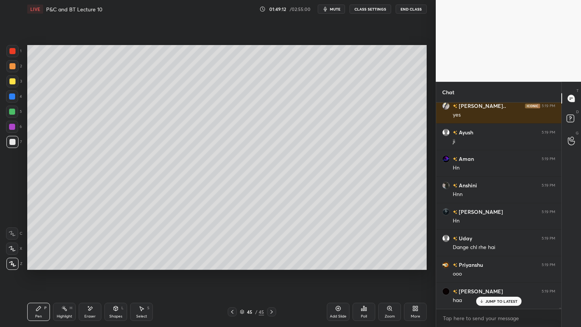
drag, startPoint x: 14, startPoint y: 79, endPoint x: 15, endPoint y: 96, distance: 16.7
click at [14, 80] on div at bounding box center [12, 81] width 6 height 6
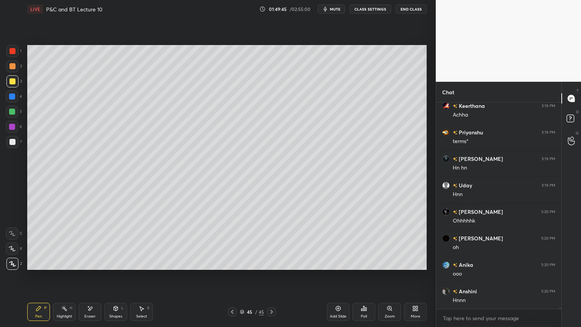
scroll to position [43303, 0]
click at [90, 267] on div "Eraser" at bounding box center [90, 311] width 23 height 18
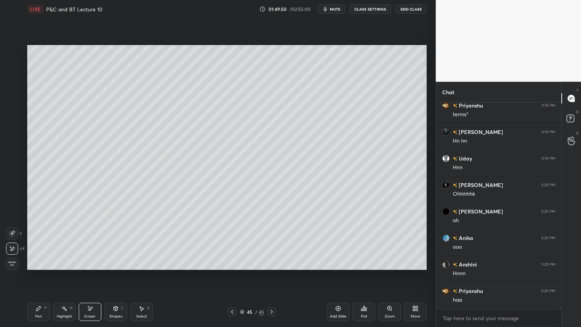
click at [64, 267] on div "Highlight H" at bounding box center [64, 311] width 23 height 18
drag, startPoint x: 40, startPoint y: 316, endPoint x: 63, endPoint y: 306, distance: 25.6
click at [40, 267] on div "Pen" at bounding box center [38, 316] width 7 height 4
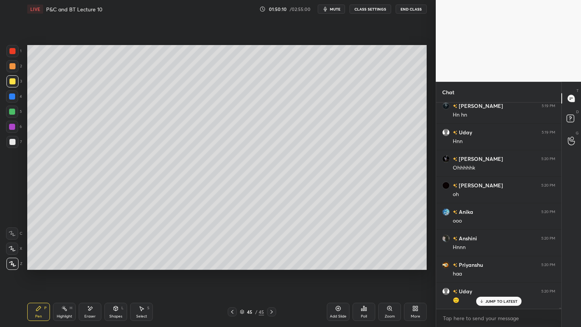
click at [94, 267] on div "Eraser" at bounding box center [90, 311] width 23 height 18
click at [40, 267] on icon at bounding box center [39, 308] width 6 height 6
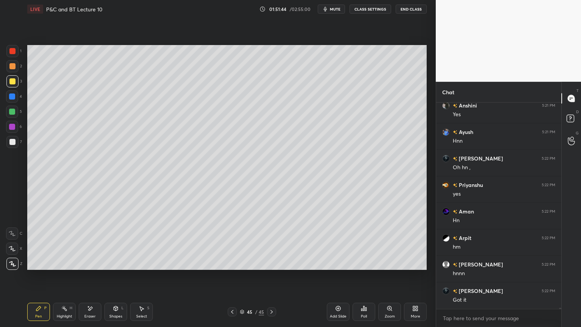
scroll to position [44547, 0]
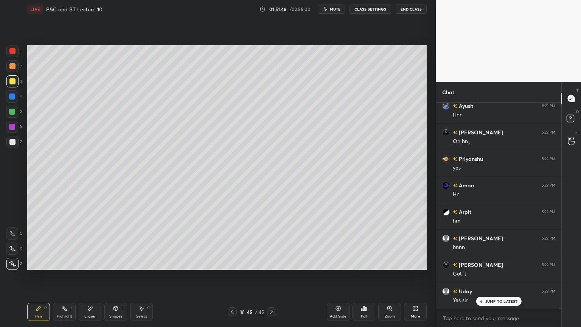
click at [95, 267] on div "Eraser" at bounding box center [90, 311] width 23 height 18
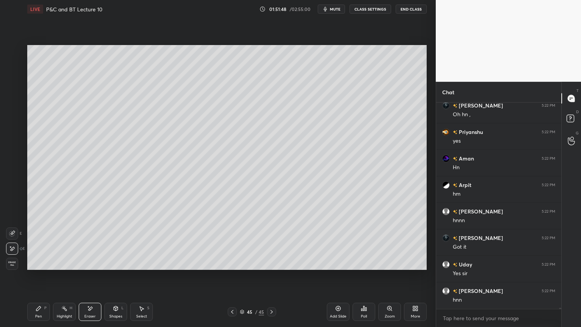
click at [61, 267] on div "Highlight H" at bounding box center [64, 311] width 23 height 18
click at [37, 267] on div "Pen P" at bounding box center [38, 311] width 23 height 18
drag, startPoint x: 95, startPoint y: 310, endPoint x: 130, endPoint y: 275, distance: 50.3
click at [94, 267] on div "Eraser" at bounding box center [90, 311] width 23 height 18
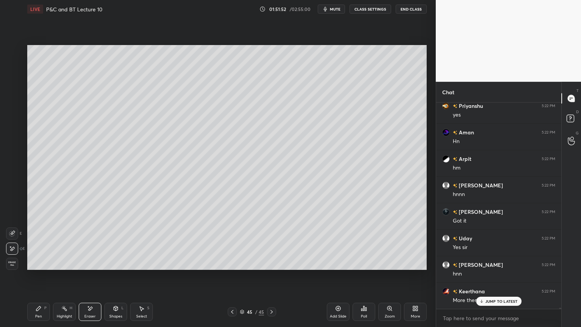
click at [45, 267] on div "P" at bounding box center [45, 308] width 2 height 4
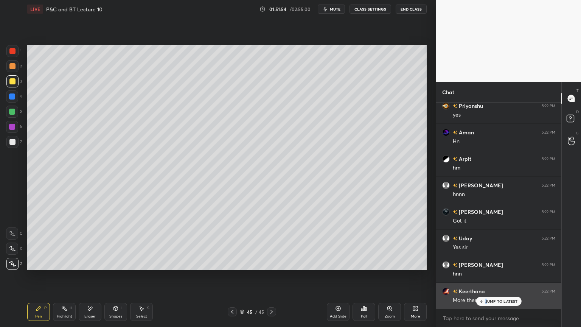
drag, startPoint x: 486, startPoint y: 299, endPoint x: 450, endPoint y: 297, distance: 36.0
click at [486, 267] on p "JUMP TO LATEST" at bounding box center [501, 301] width 33 height 5
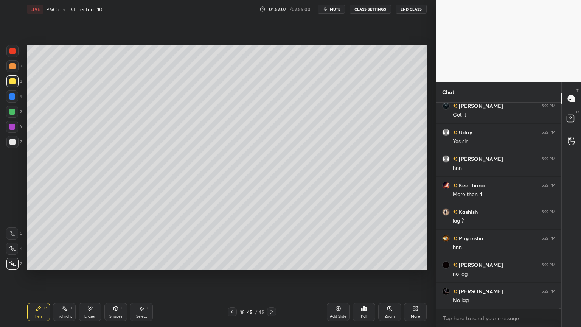
scroll to position [44733, 0]
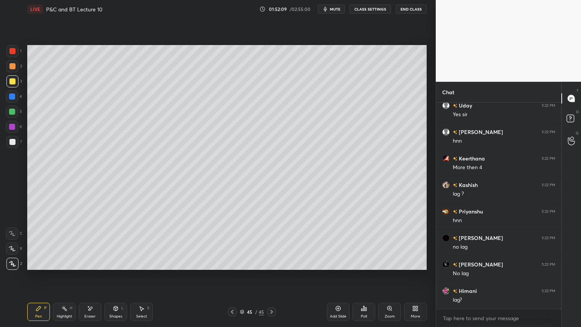
click at [95, 267] on div "Eraser" at bounding box center [90, 311] width 23 height 18
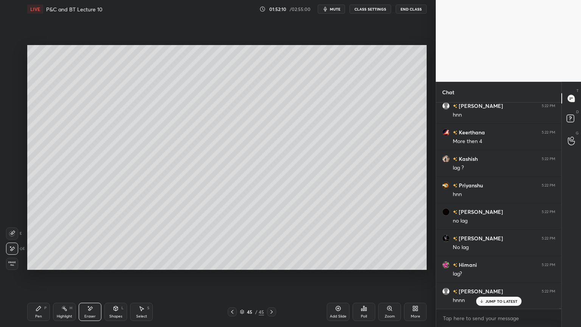
click at [57, 267] on div "Highlight" at bounding box center [65, 316] width 16 height 4
drag, startPoint x: 43, startPoint y: 313, endPoint x: 47, endPoint y: 314, distance: 4.8
click at [42, 267] on div "Pen P" at bounding box center [38, 311] width 23 height 18
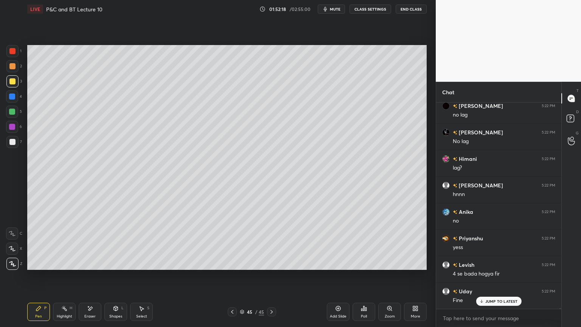
scroll to position [44918, 0]
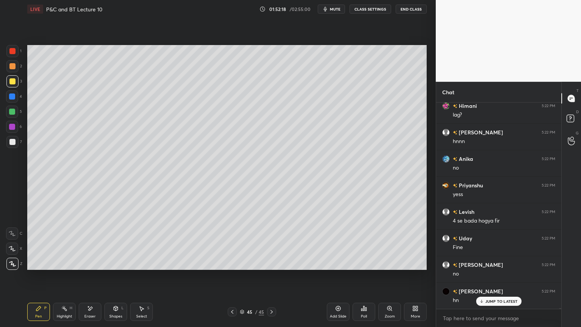
drag, startPoint x: 85, startPoint y: 310, endPoint x: 138, endPoint y: 274, distance: 63.7
click at [86, 267] on div "Eraser" at bounding box center [90, 311] width 23 height 18
click at [55, 267] on div "Highlight H" at bounding box center [64, 311] width 23 height 18
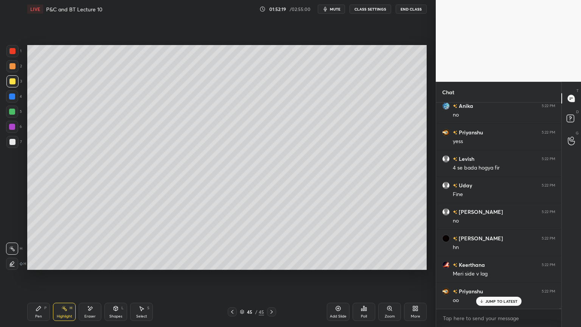
click at [43, 267] on div "Pen P" at bounding box center [38, 311] width 23 height 18
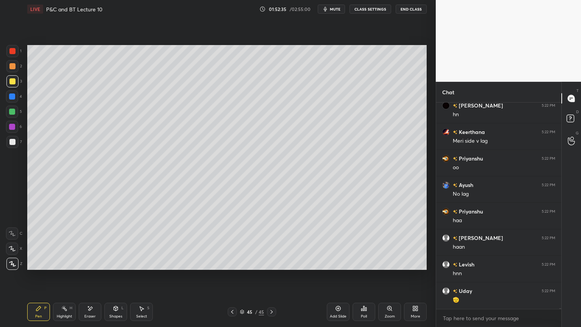
scroll to position [45129, 0]
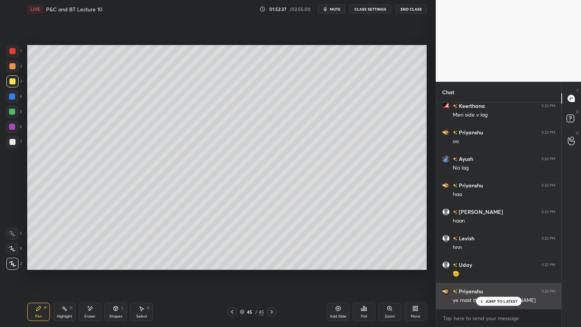
click at [493, 267] on p "JUMP TO LATEST" at bounding box center [501, 301] width 33 height 5
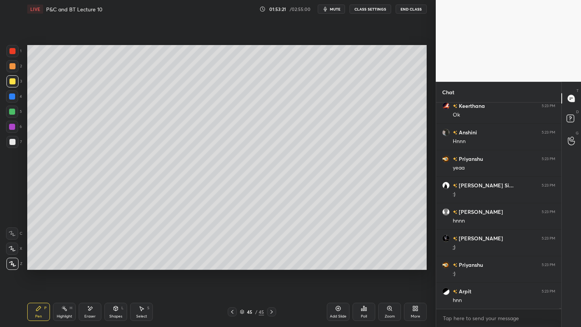
scroll to position [45527, 0]
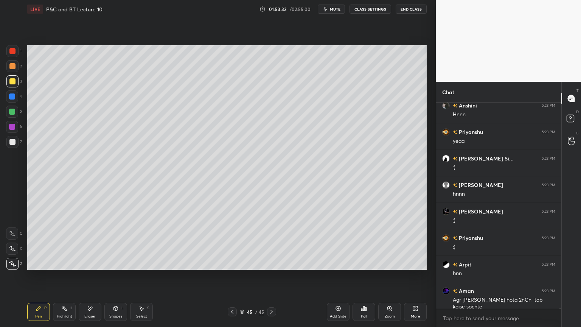
drag, startPoint x: 92, startPoint y: 313, endPoint x: 100, endPoint y: 302, distance: 13.4
click at [91, 267] on div "Eraser" at bounding box center [90, 311] width 23 height 18
click at [61, 267] on div "Highlight H" at bounding box center [64, 311] width 23 height 18
click at [40, 267] on div "Pen P" at bounding box center [38, 311] width 23 height 18
click at [93, 267] on icon at bounding box center [90, 308] width 6 height 6
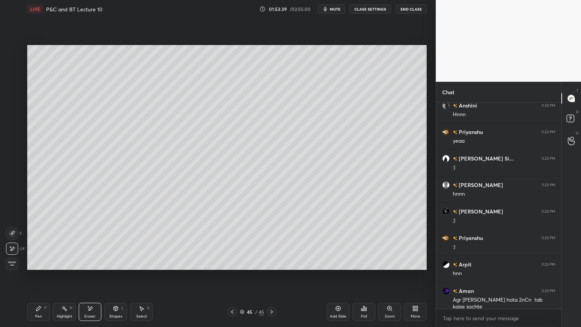
click at [60, 267] on div "Highlight H" at bounding box center [64, 311] width 23 height 18
click at [38, 267] on div "Pen P" at bounding box center [38, 311] width 23 height 18
drag, startPoint x: 143, startPoint y: 315, endPoint x: 149, endPoint y: 306, distance: 10.4
click at [144, 267] on div "Select" at bounding box center [141, 316] width 11 height 4
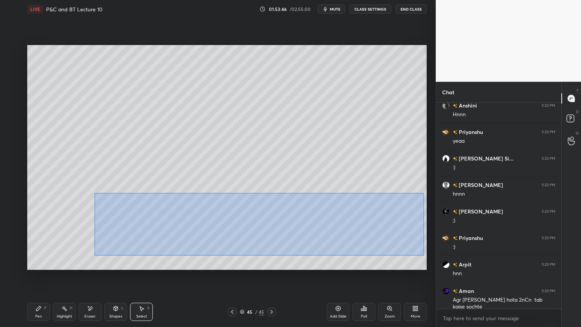
drag, startPoint x: 102, startPoint y: 198, endPoint x: 425, endPoint y: 253, distance: 328.4
click at [426, 255] on div "0 ° Undo Copy Paste here Duplicate Duplicate to new slide Delete" at bounding box center [226, 157] width 399 height 225
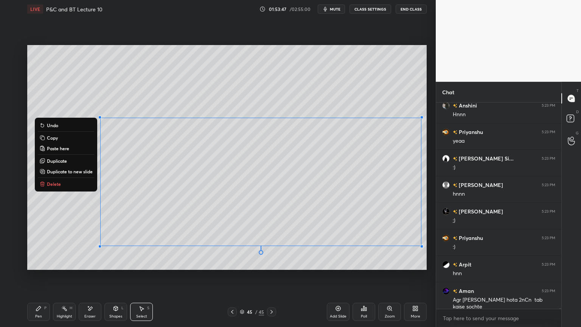
drag, startPoint x: 62, startPoint y: 181, endPoint x: 65, endPoint y: 202, distance: 21.0
click at [63, 181] on button "Delete" at bounding box center [66, 183] width 56 height 9
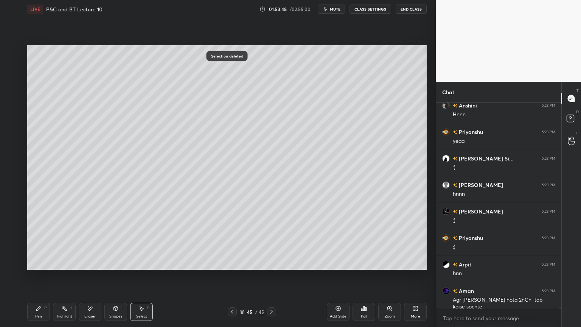
click at [91, 267] on div "Eraser" at bounding box center [90, 311] width 23 height 18
drag, startPoint x: 58, startPoint y: 315, endPoint x: 43, endPoint y: 314, distance: 15.2
click at [57, 267] on div "Highlight" at bounding box center [65, 316] width 16 height 4
click at [35, 267] on div "Pen P" at bounding box center [38, 311] width 23 height 18
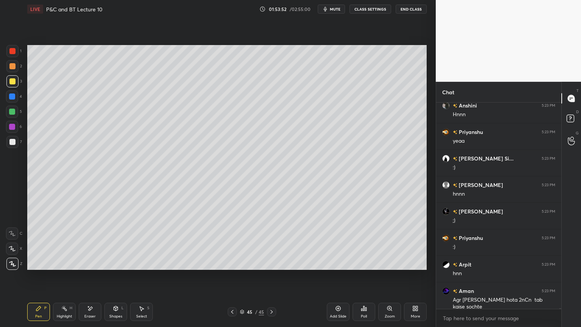
drag, startPoint x: 62, startPoint y: 313, endPoint x: 39, endPoint y: 316, distance: 23.3
click at [61, 267] on div "Highlight" at bounding box center [65, 316] width 16 height 4
click at [39, 267] on div "Pen" at bounding box center [38, 316] width 7 height 4
click at [138, 267] on div "Select" at bounding box center [141, 316] width 11 height 4
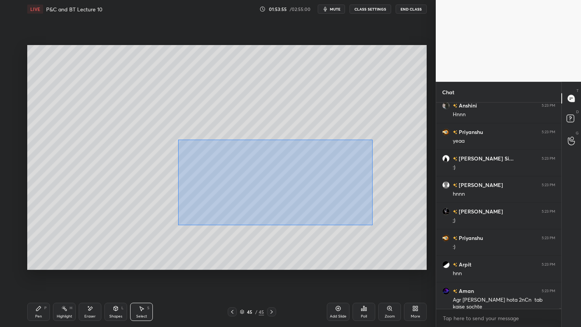
drag, startPoint x: 178, startPoint y: 139, endPoint x: 392, endPoint y: 222, distance: 229.5
click at [393, 222] on div "0 ° Undo Copy Paste here Duplicate Duplicate to new slide Delete" at bounding box center [226, 157] width 399 height 225
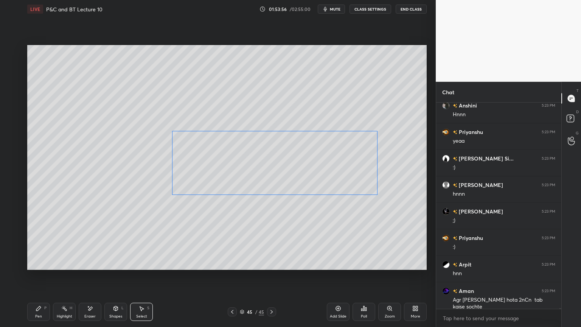
drag, startPoint x: 301, startPoint y: 186, endPoint x: 293, endPoint y: 213, distance: 28.2
click at [301, 192] on div "0 ° Undo Copy Paste here Duplicate Duplicate to new slide Delete" at bounding box center [226, 157] width 399 height 225
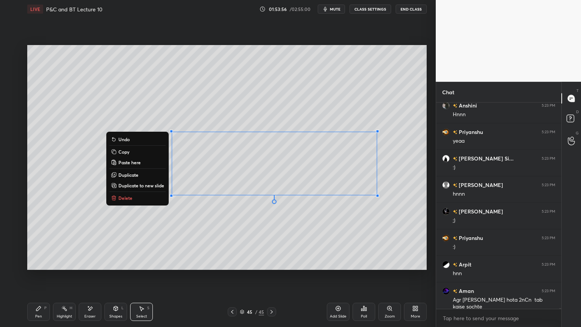
click at [284, 235] on div "0 ° Undo Copy Paste here Duplicate Duplicate to new slide Delete" at bounding box center [226, 157] width 399 height 225
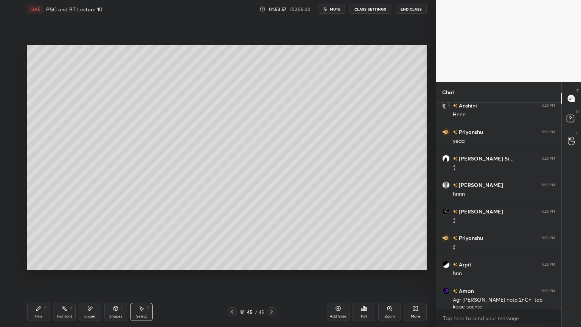
click at [95, 267] on div "Eraser" at bounding box center [90, 311] width 23 height 18
drag, startPoint x: 60, startPoint y: 310, endPoint x: 36, endPoint y: 308, distance: 24.3
click at [60, 267] on div "Highlight H" at bounding box center [64, 311] width 23 height 18
click at [34, 267] on div "Pen P" at bounding box center [38, 311] width 23 height 18
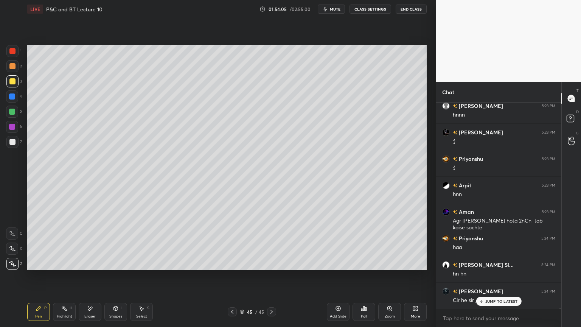
scroll to position [45633, 0]
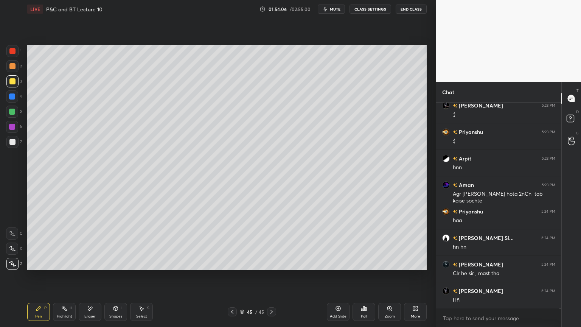
click at [61, 267] on div "Highlight" at bounding box center [65, 316] width 16 height 4
click at [45, 267] on div "Pen P" at bounding box center [38, 311] width 23 height 18
click at [140, 267] on icon at bounding box center [141, 308] width 6 height 6
drag, startPoint x: 229, startPoint y: 168, endPoint x: 232, endPoint y: 176, distance: 8.4
click at [237, 181] on div "0 ° Undo Copy Paste here Duplicate Duplicate to new slide Delete" at bounding box center [226, 157] width 399 height 225
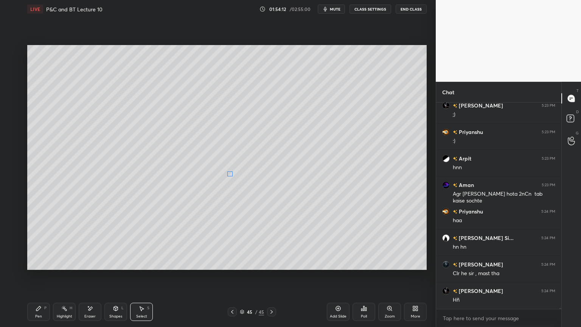
drag, startPoint x: 234, startPoint y: 174, endPoint x: 228, endPoint y: 174, distance: 5.7
click at [228, 174] on div "0 ° Undo Copy Paste here Duplicate Duplicate to new slide Delete" at bounding box center [226, 157] width 399 height 225
drag, startPoint x: 223, startPoint y: 204, endPoint x: 233, endPoint y: 191, distance: 16.9
click at [222, 204] on div "0 ° Undo Copy Paste here Duplicate Duplicate to new slide Delete" at bounding box center [226, 157] width 399 height 225
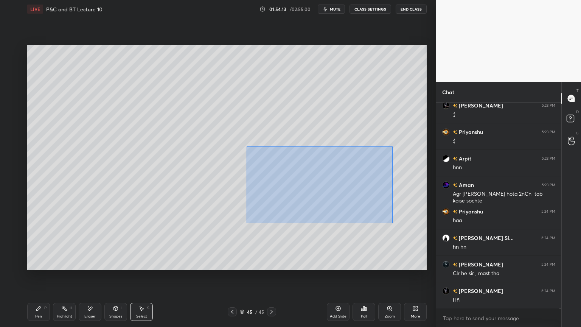
drag, startPoint x: 247, startPoint y: 147, endPoint x: 356, endPoint y: 207, distance: 124.4
click at [395, 223] on div "0 ° Undo Copy Paste here Duplicate Duplicate to new slide Delete" at bounding box center [226, 157] width 399 height 225
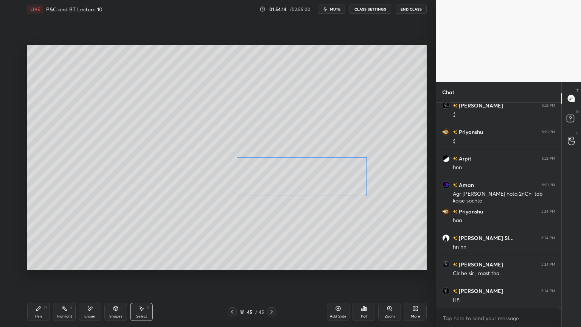
drag, startPoint x: 320, startPoint y: 177, endPoint x: 310, endPoint y: 210, distance: 34.4
click at [312, 179] on div "0 ° Undo Copy Paste here Duplicate Duplicate to new slide Delete" at bounding box center [226, 157] width 399 height 225
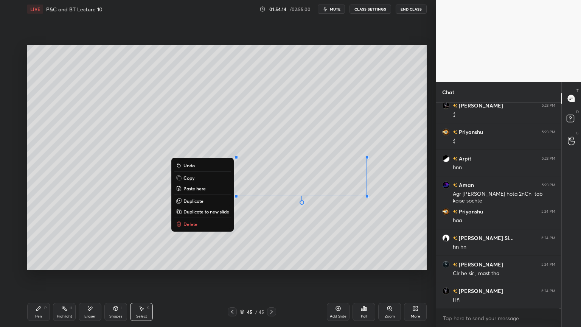
click at [311, 220] on div "0 ° Undo Copy Paste here Duplicate Duplicate to new slide Delete" at bounding box center [226, 157] width 399 height 225
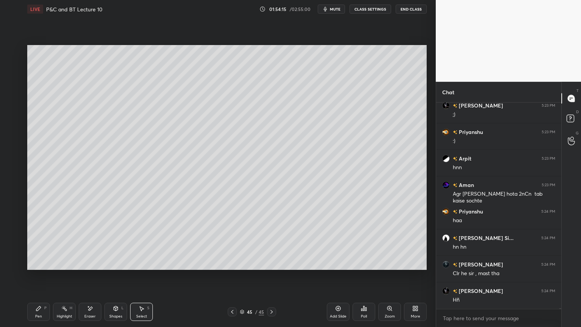
click at [62, 267] on div "Highlight H" at bounding box center [64, 311] width 23 height 18
click at [40, 267] on div "Pen P" at bounding box center [38, 311] width 23 height 18
drag, startPoint x: 88, startPoint y: 309, endPoint x: 101, endPoint y: 299, distance: 16.1
click at [88, 267] on icon at bounding box center [90, 308] width 6 height 6
click at [56, 267] on div "Highlight H" at bounding box center [64, 311] width 23 height 18
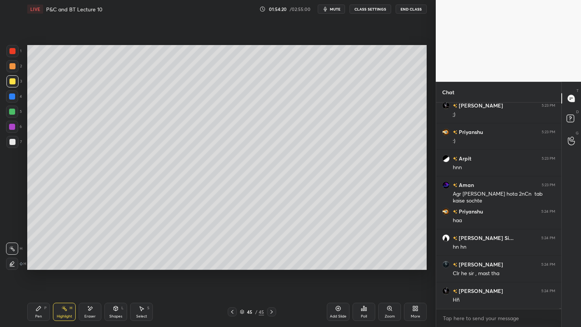
click at [36, 267] on icon at bounding box center [39, 308] width 6 height 6
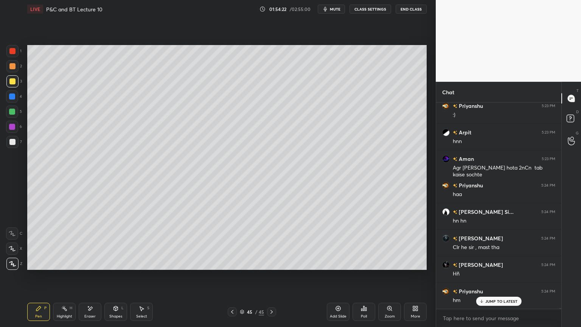
click at [88, 267] on icon at bounding box center [90, 308] width 4 height 4
drag, startPoint x: 65, startPoint y: 311, endPoint x: 42, endPoint y: 310, distance: 23.8
click at [64, 267] on div "Highlight H" at bounding box center [64, 311] width 23 height 18
click at [42, 267] on div "Pen P" at bounding box center [38, 311] width 23 height 18
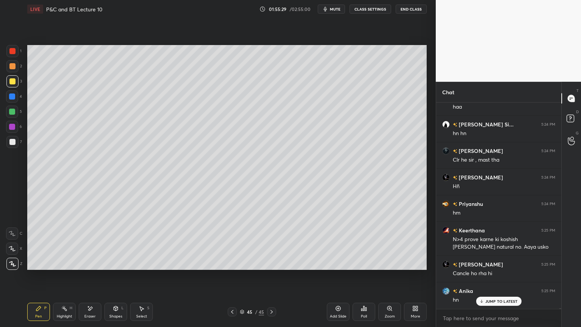
scroll to position [45772, 0]
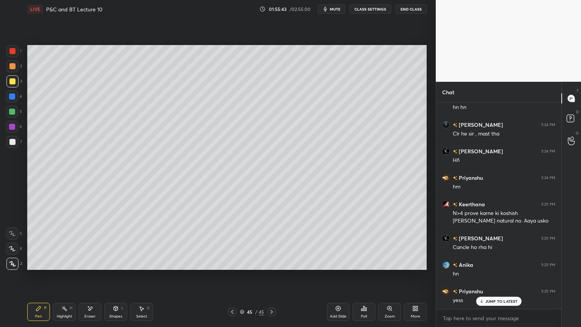
click at [92, 267] on icon at bounding box center [90, 308] width 6 height 6
drag, startPoint x: 57, startPoint y: 312, endPoint x: 32, endPoint y: 307, distance: 25.4
click at [56, 267] on div "Highlight H" at bounding box center [64, 311] width 23 height 18
click at [32, 267] on div "Pen P" at bounding box center [38, 311] width 23 height 18
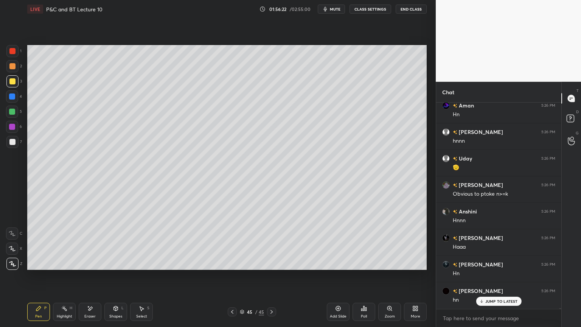
scroll to position [46090, 0]
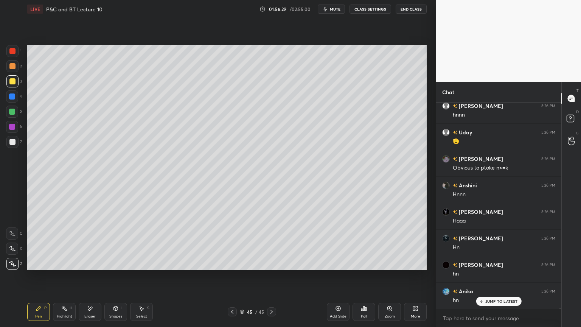
click at [97, 267] on div "Eraser" at bounding box center [90, 311] width 23 height 18
click at [60, 267] on div "Highlight H" at bounding box center [64, 311] width 23 height 18
click at [41, 267] on div "Pen P" at bounding box center [38, 311] width 23 height 18
drag, startPoint x: 94, startPoint y: 305, endPoint x: 103, endPoint y: 298, distance: 11.6
click at [94, 267] on div "Eraser" at bounding box center [90, 311] width 23 height 18
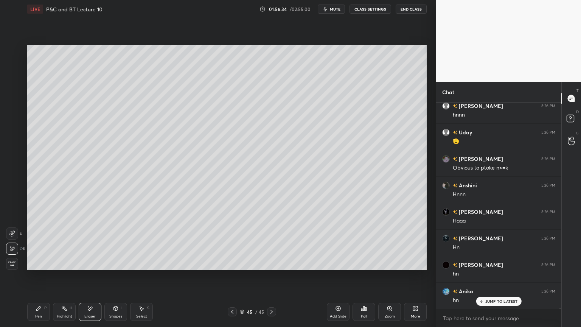
click at [34, 267] on div "Pen P" at bounding box center [38, 311] width 23 height 18
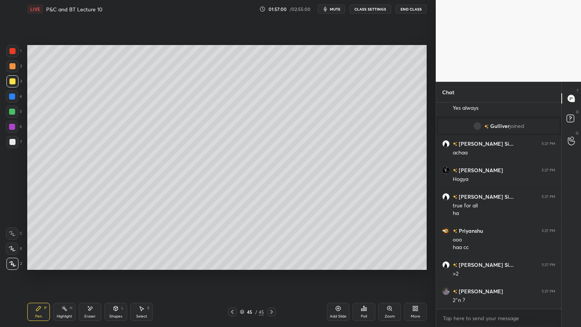
scroll to position [46369, 0]
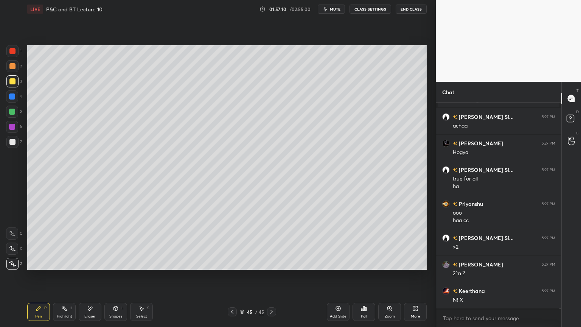
click at [88, 267] on icon at bounding box center [90, 308] width 6 height 6
drag, startPoint x: 72, startPoint y: 313, endPoint x: 59, endPoint y: 309, distance: 13.8
click at [71, 267] on div "Highlight H" at bounding box center [64, 311] width 23 height 18
drag, startPoint x: 59, startPoint y: 309, endPoint x: 71, endPoint y: 304, distance: 12.6
click at [51, 267] on div "Pen P Highlight H Eraser Shapes L Select S" at bounding box center [102, 311] width 150 height 18
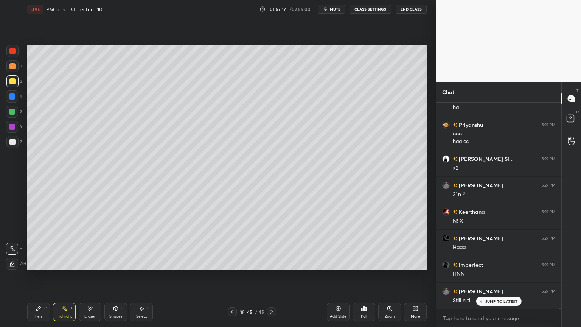
scroll to position [46475, 0]
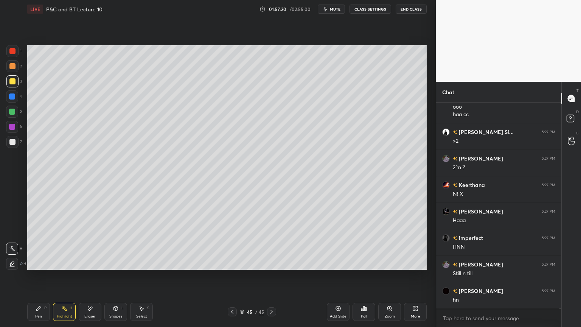
click at [55, 267] on div "Highlight H" at bounding box center [64, 311] width 23 height 18
click at [45, 267] on div "Pen P" at bounding box center [38, 311] width 23 height 18
drag, startPoint x: 88, startPoint y: 309, endPoint x: 98, endPoint y: 297, distance: 16.1
click at [88, 267] on icon at bounding box center [90, 308] width 6 height 6
click at [62, 267] on icon at bounding box center [64, 308] width 6 height 6
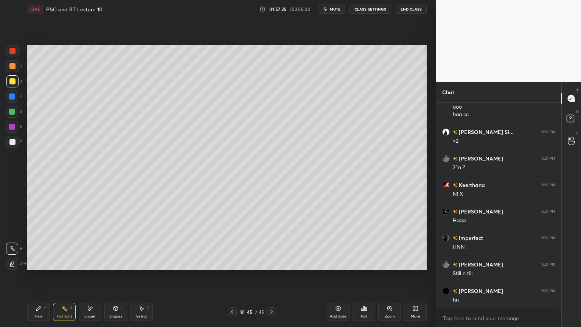
click at [41, 267] on div "Pen P" at bounding box center [38, 311] width 23 height 18
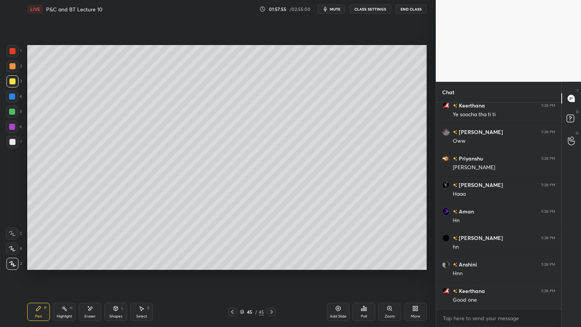
scroll to position [46766, 0]
drag, startPoint x: 232, startPoint y: 310, endPoint x: 226, endPoint y: 311, distance: 6.2
click at [232, 267] on icon at bounding box center [232, 312] width 6 height 6
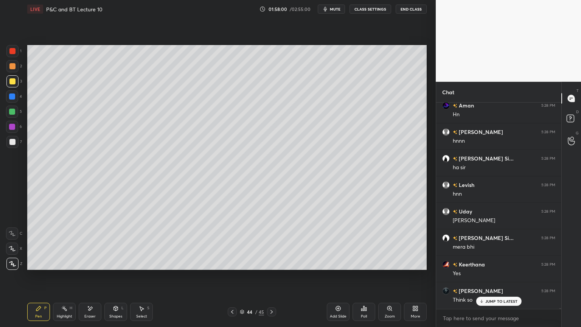
scroll to position [46978, 0]
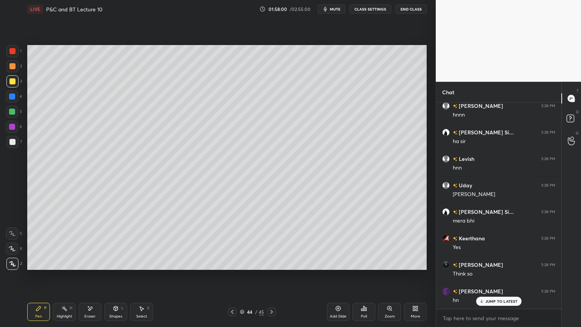
drag, startPoint x: 139, startPoint y: 315, endPoint x: 114, endPoint y: 307, distance: 26.4
click at [140, 267] on div "Select" at bounding box center [141, 316] width 11 height 4
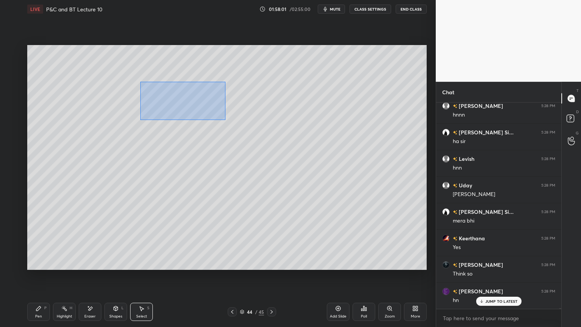
drag, startPoint x: 225, startPoint y: 119, endPoint x: 362, endPoint y: 162, distance: 143.3
click at [362, 162] on div "0 ° Undo Copy Paste here Duplicate Duplicate to new slide Delete" at bounding box center [226, 157] width 399 height 225
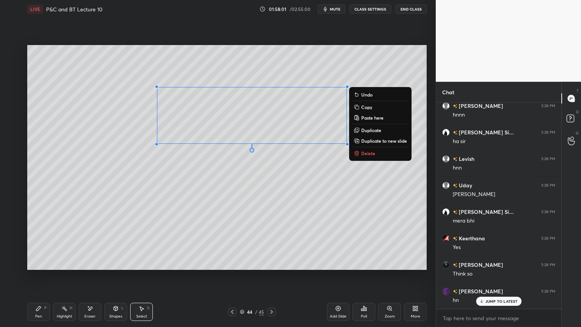
click at [368, 152] on p "Delete" at bounding box center [368, 153] width 14 height 6
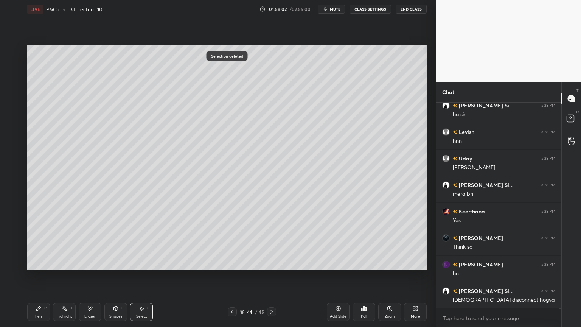
drag, startPoint x: 42, startPoint y: 308, endPoint x: 39, endPoint y: 306, distance: 4.1
click at [41, 267] on div "Pen P" at bounding box center [38, 311] width 23 height 18
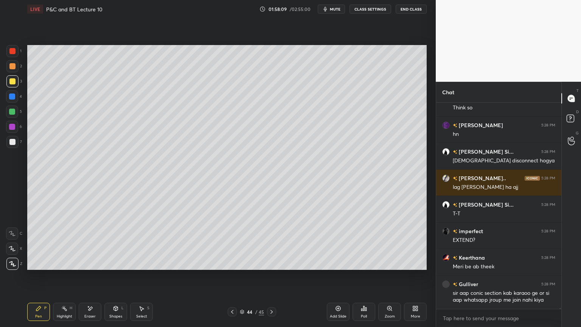
scroll to position [47170, 0]
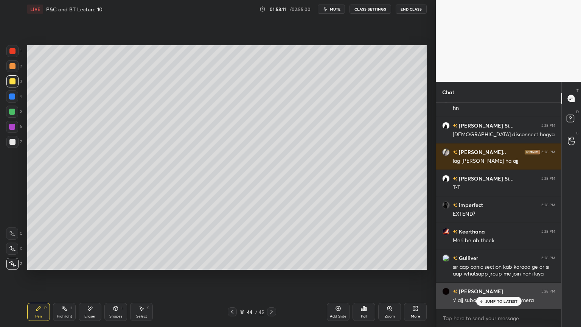
click at [500, 267] on p "JUMP TO LATEST" at bounding box center [501, 301] width 33 height 5
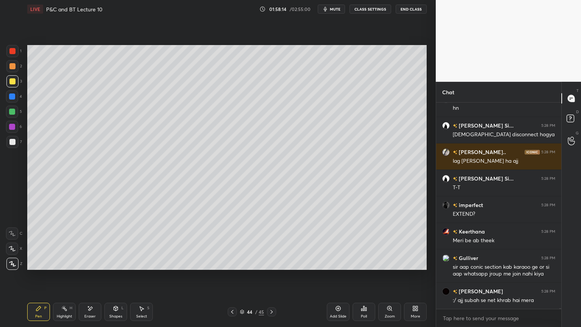
click at [61, 267] on icon at bounding box center [64, 308] width 6 height 6
click at [42, 267] on div "Pen P" at bounding box center [38, 311] width 23 height 18
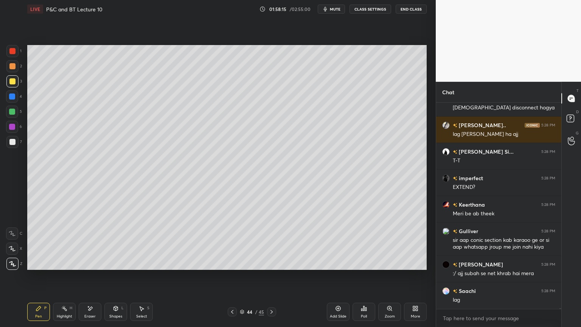
click at [14, 67] on div at bounding box center [12, 66] width 6 height 6
drag, startPoint x: 12, startPoint y: 81, endPoint x: 12, endPoint y: 77, distance: 4.2
click at [12, 82] on div at bounding box center [12, 81] width 6 height 6
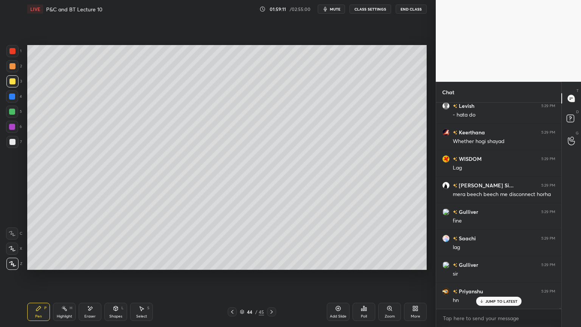
scroll to position [48096, 0]
click at [88, 267] on icon at bounding box center [90, 308] width 6 height 6
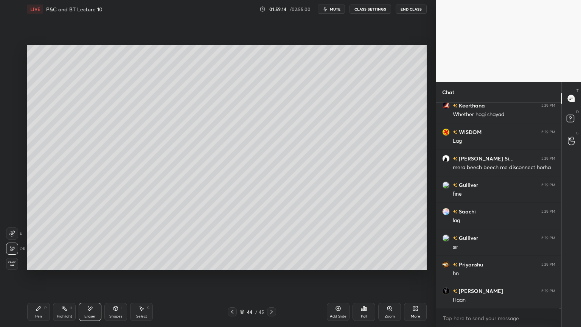
click at [55, 267] on div "Highlight H" at bounding box center [64, 311] width 23 height 18
click at [40, 267] on icon at bounding box center [39, 308] width 6 height 6
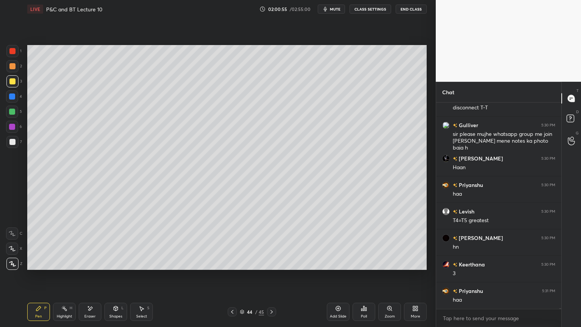
scroll to position [48685, 0]
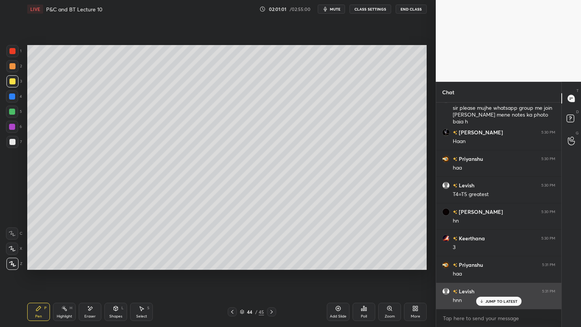
click at [490, 267] on p "JUMP TO LATEST" at bounding box center [501, 301] width 33 height 5
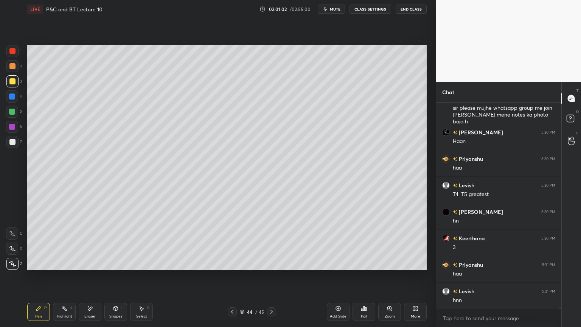
click at [337, 267] on div "Add Slide" at bounding box center [338, 311] width 23 height 18
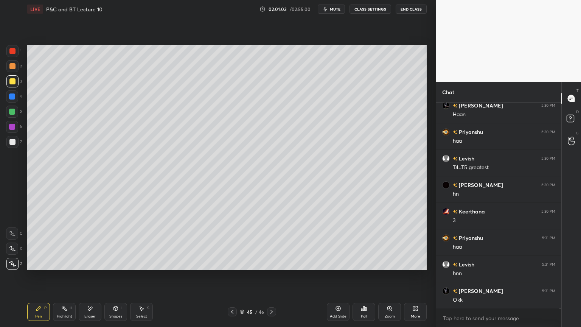
click at [65, 267] on div "Highlight" at bounding box center [65, 316] width 16 height 4
click at [39, 267] on div "Pen P" at bounding box center [38, 311] width 23 height 18
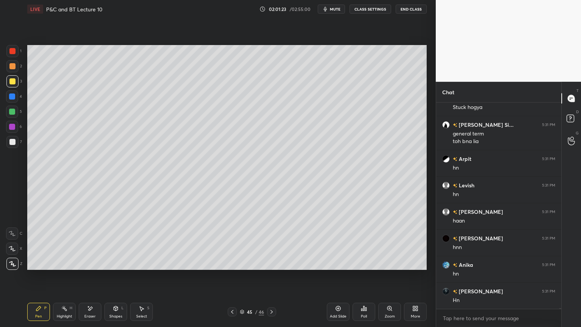
scroll to position [49249, 0]
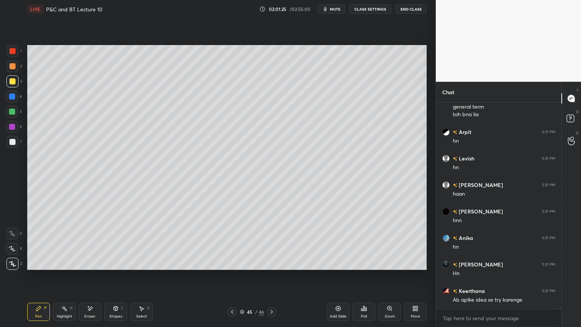
drag, startPoint x: 85, startPoint y: 312, endPoint x: 82, endPoint y: 296, distance: 15.7
click at [87, 267] on div "Eraser" at bounding box center [90, 311] width 23 height 18
click at [39, 267] on div "Pen P" at bounding box center [38, 311] width 23 height 18
click at [144, 267] on div "Select" at bounding box center [141, 316] width 11 height 4
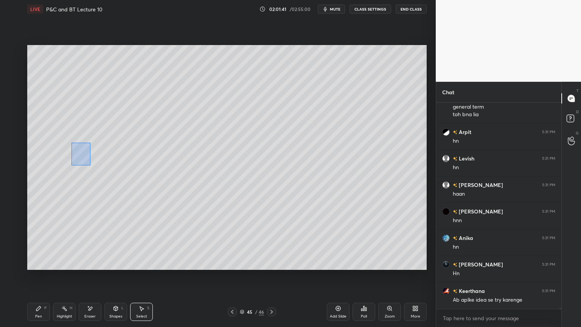
drag, startPoint x: 73, startPoint y: 147, endPoint x: 95, endPoint y: 163, distance: 26.3
click at [99, 170] on div "0 ° Undo Copy Paste here Duplicate Duplicate to new slide Delete" at bounding box center [226, 157] width 399 height 225
click at [92, 181] on div "0 ° Undo Copy Paste here Duplicate Duplicate to new slide Delete" at bounding box center [226, 157] width 399 height 225
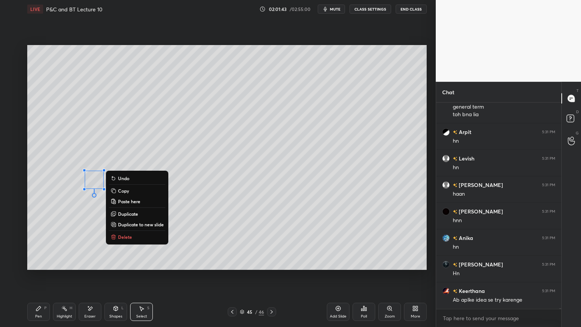
click at [92, 155] on div "0 ° Undo Copy Paste here Duplicate Duplicate to new slide Delete" at bounding box center [226, 157] width 399 height 225
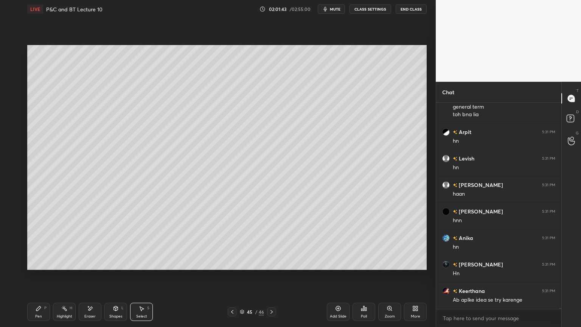
click at [58, 267] on div "Highlight H" at bounding box center [64, 311] width 23 height 18
click at [38, 267] on div "Pen" at bounding box center [38, 316] width 7 height 4
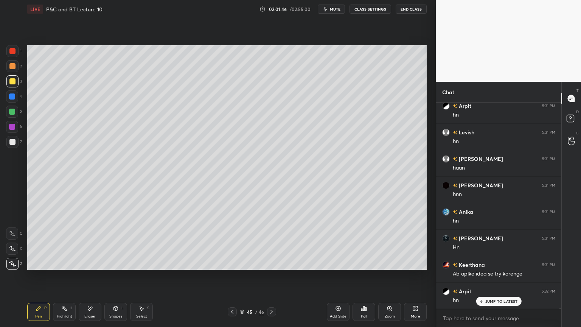
click at [144, 267] on icon at bounding box center [141, 308] width 6 height 6
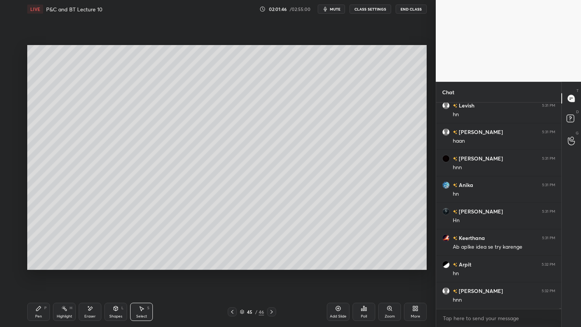
drag, startPoint x: 68, startPoint y: 312, endPoint x: 47, endPoint y: 307, distance: 21.6
click at [68, 267] on div "Highlight H" at bounding box center [64, 311] width 23 height 18
click at [45, 267] on div "Pen P" at bounding box center [38, 311] width 23 height 18
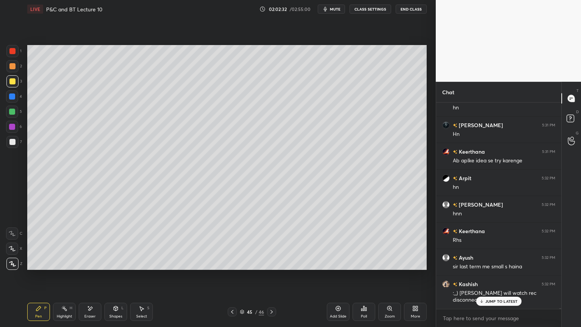
scroll to position [49414, 0]
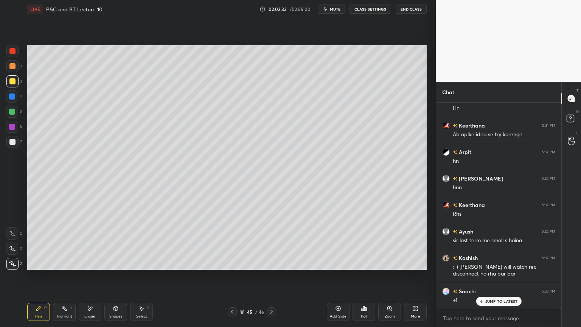
drag, startPoint x: 144, startPoint y: 308, endPoint x: 119, endPoint y: 299, distance: 26.4
click at [144, 267] on icon at bounding box center [141, 308] width 6 height 6
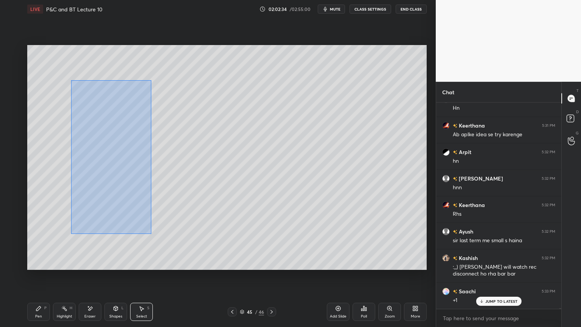
drag, startPoint x: 71, startPoint y: 81, endPoint x: 152, endPoint y: 228, distance: 168.4
click at [169, 254] on div "0 ° Undo Copy Paste here Duplicate Duplicate to new slide Delete" at bounding box center [226, 157] width 399 height 225
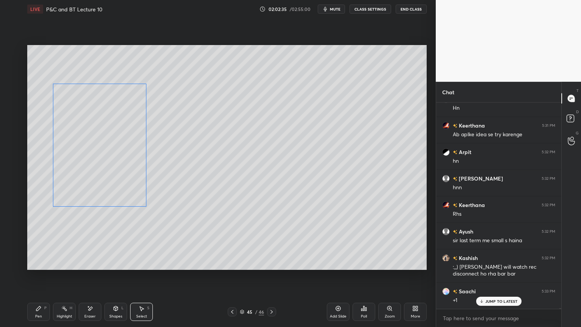
drag, startPoint x: 135, startPoint y: 185, endPoint x: 103, endPoint y: 185, distance: 31.8
click at [103, 184] on div "0 ° Undo Copy Paste here Duplicate Duplicate to new slide Delete" at bounding box center [226, 157] width 399 height 225
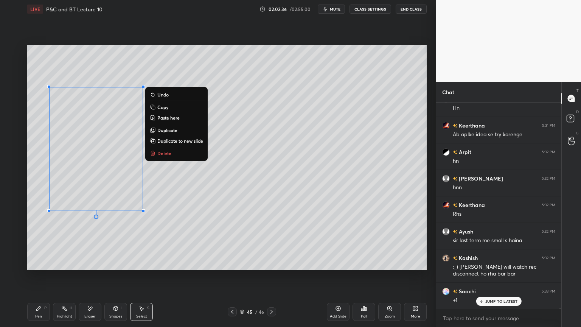
click at [102, 247] on div "0 ° Undo Copy Paste here Duplicate Duplicate to new slide Delete" at bounding box center [226, 157] width 399 height 225
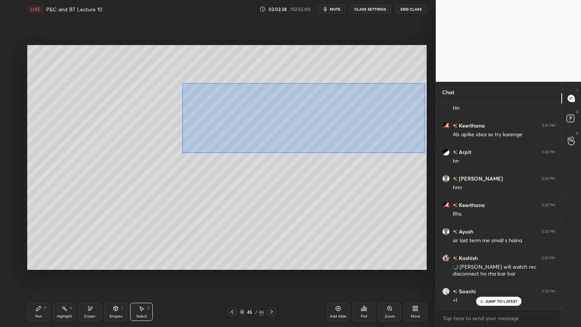
drag, startPoint x: 182, startPoint y: 84, endPoint x: 424, endPoint y: 149, distance: 251.0
click at [425, 150] on div "0 ° Undo Copy Paste here Duplicate Duplicate to new slide Delete" at bounding box center [226, 157] width 399 height 225
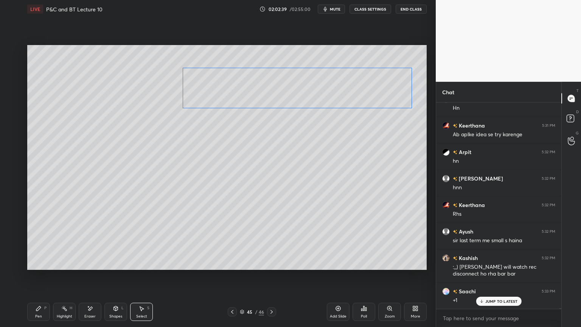
drag, startPoint x: 381, startPoint y: 113, endPoint x: 370, endPoint y: 86, distance: 29.0
click at [370, 86] on div "0 ° Undo Copy Paste here Duplicate Duplicate to new slide Delete" at bounding box center [226, 157] width 399 height 225
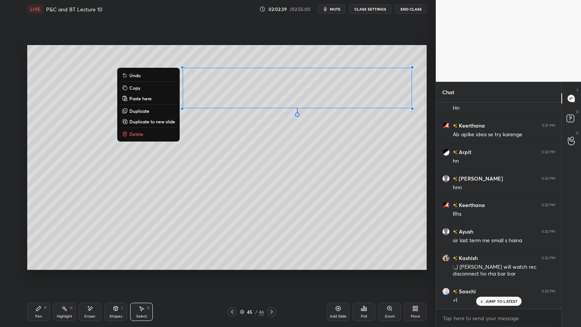
drag, startPoint x: 361, startPoint y: 138, endPoint x: 303, endPoint y: 167, distance: 64.6
click at [361, 138] on div "0 ° Undo Copy Paste here Duplicate Duplicate to new slide Delete" at bounding box center [226, 157] width 399 height 225
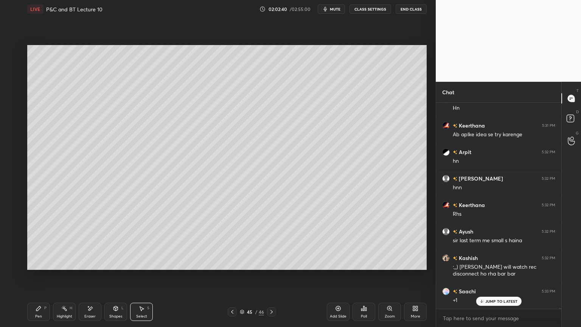
drag, startPoint x: 90, startPoint y: 309, endPoint x: 104, endPoint y: 304, distance: 14.8
click at [90, 267] on icon at bounding box center [90, 308] width 4 height 4
drag, startPoint x: 39, startPoint y: 312, endPoint x: 70, endPoint y: 280, distance: 44.7
click at [39, 267] on div "Pen P" at bounding box center [38, 311] width 23 height 18
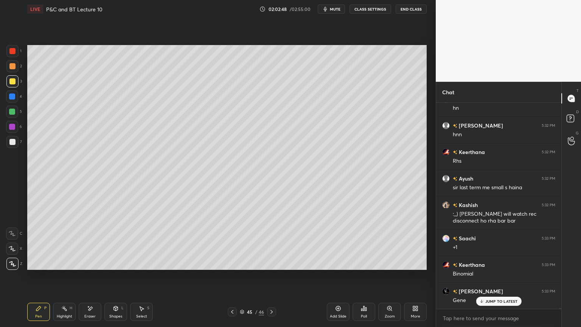
scroll to position [49494, 0]
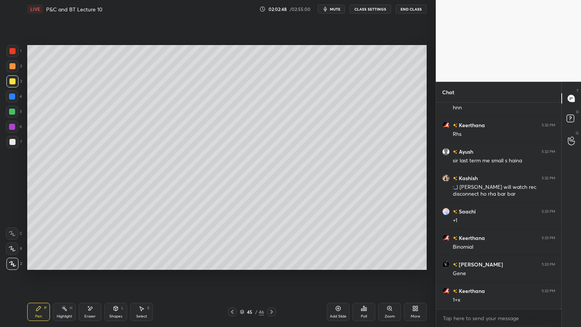
click at [93, 267] on div "Eraser" at bounding box center [89, 316] width 11 height 4
click at [69, 267] on div "Highlight H" at bounding box center [64, 311] width 23 height 18
click at [47, 267] on div "Pen P Highlight H Eraser Shapes L Select S" at bounding box center [102, 311] width 150 height 18
drag, startPoint x: 38, startPoint y: 316, endPoint x: 60, endPoint y: 300, distance: 27.6
click at [38, 267] on div "Pen" at bounding box center [38, 316] width 7 height 4
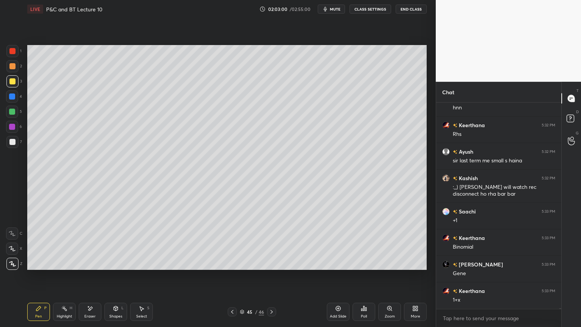
drag, startPoint x: 88, startPoint y: 313, endPoint x: 139, endPoint y: 283, distance: 59.3
click at [88, 267] on div "Eraser" at bounding box center [89, 316] width 11 height 4
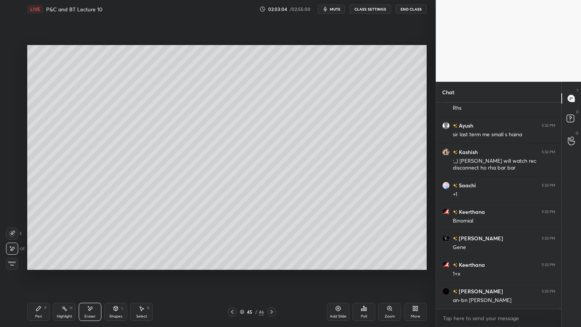
click at [68, 267] on div "Highlight H" at bounding box center [64, 311] width 23 height 18
drag, startPoint x: 45, startPoint y: 309, endPoint x: 94, endPoint y: 274, distance: 60.0
click at [44, 267] on div "P" at bounding box center [45, 308] width 2 height 4
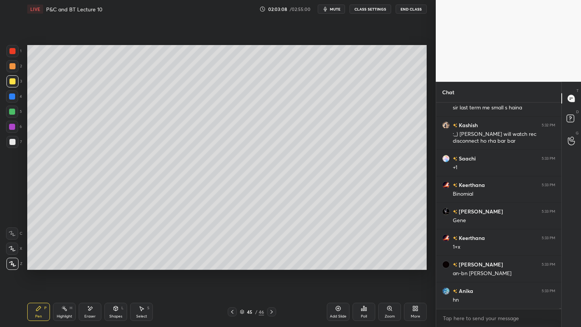
click at [95, 267] on div "Eraser" at bounding box center [90, 311] width 23 height 18
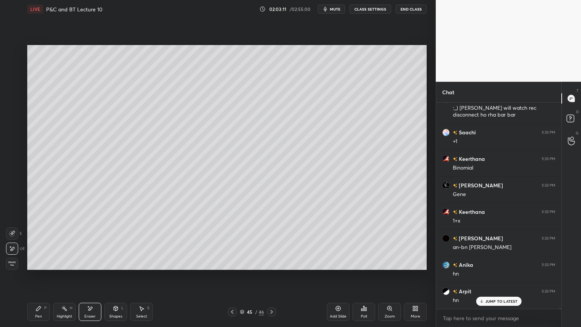
click at [34, 267] on div "Pen P" at bounding box center [38, 311] width 23 height 18
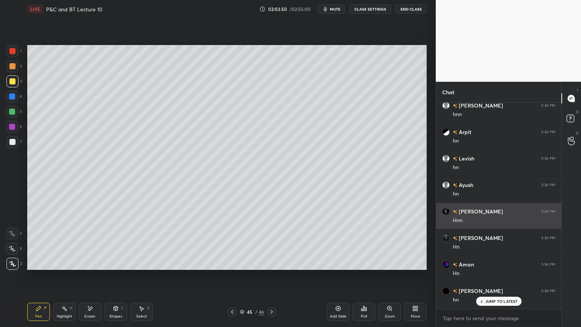
scroll to position [49890, 0]
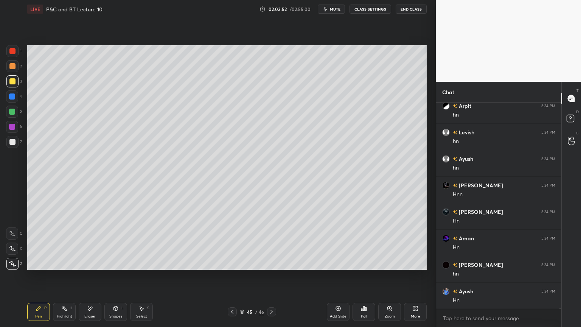
drag, startPoint x: 144, startPoint y: 302, endPoint x: 145, endPoint y: 307, distance: 5.0
click at [145, 267] on div "Pen P Highlight H Eraser Shapes L Select S 45 / 46 Add Slide Poll Zoom More" at bounding box center [226, 311] width 399 height 30
click at [140, 267] on div "Select" at bounding box center [141, 316] width 11 height 4
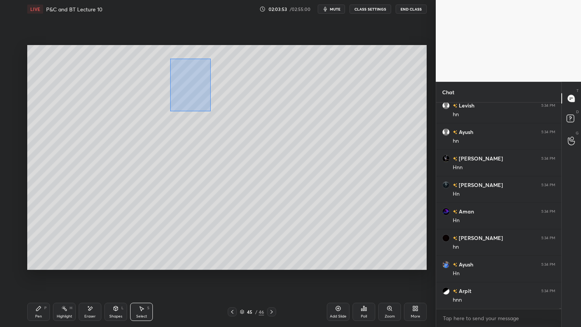
drag, startPoint x: 199, startPoint y: 97, endPoint x: 209, endPoint y: 110, distance: 16.3
click at [211, 113] on div "0 ° Undo Copy Paste here Duplicate Duplicate to new slide Delete" at bounding box center [226, 157] width 399 height 225
drag, startPoint x: 185, startPoint y: 97, endPoint x: 160, endPoint y: 96, distance: 24.2
click at [161, 95] on div "0 ° Undo Copy Paste here Duplicate Duplicate to new slide Delete" at bounding box center [226, 157] width 399 height 225
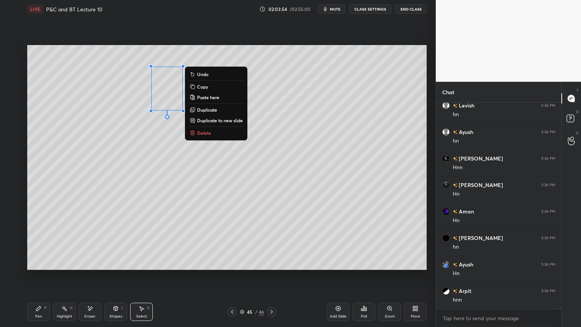
click at [148, 147] on div "0 ° Undo Copy Paste here Duplicate Duplicate to new slide Delete" at bounding box center [226, 157] width 399 height 225
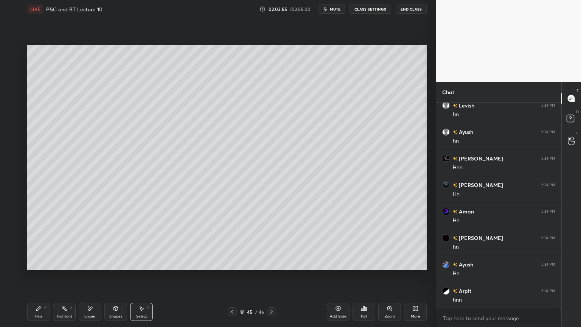
drag, startPoint x: 91, startPoint y: 315, endPoint x: 89, endPoint y: 303, distance: 11.6
click at [91, 267] on div "Eraser" at bounding box center [89, 316] width 11 height 4
drag, startPoint x: 63, startPoint y: 309, endPoint x: 44, endPoint y: 309, distance: 18.5
click at [63, 267] on icon at bounding box center [64, 308] width 6 height 6
click at [43, 267] on div "Pen P" at bounding box center [38, 311] width 23 height 18
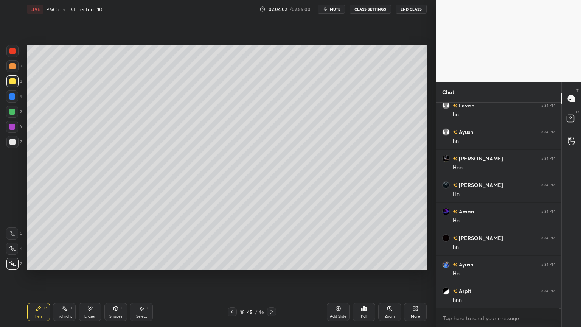
scroll to position [49943, 0]
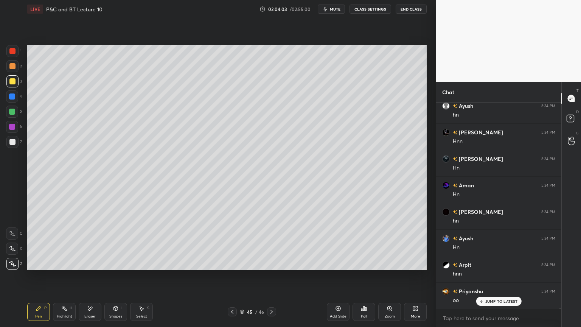
click at [95, 267] on div "Eraser" at bounding box center [90, 311] width 23 height 18
click at [60, 267] on div "Highlight" at bounding box center [65, 316] width 16 height 4
click at [37, 267] on div "Pen" at bounding box center [38, 316] width 7 height 4
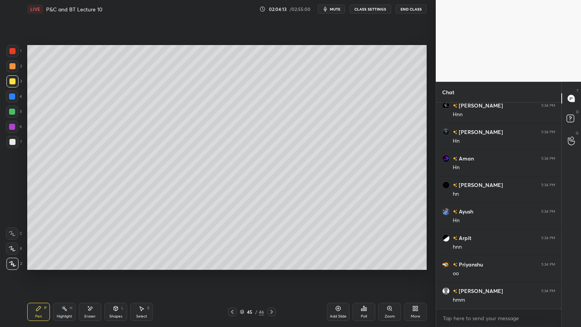
click at [91, 267] on div "Eraser" at bounding box center [89, 316] width 11 height 4
drag, startPoint x: 60, startPoint y: 307, endPoint x: 41, endPoint y: 307, distance: 18.9
click at [58, 267] on div "Highlight H" at bounding box center [64, 311] width 23 height 18
click at [41, 267] on div "Pen P" at bounding box center [38, 311] width 23 height 18
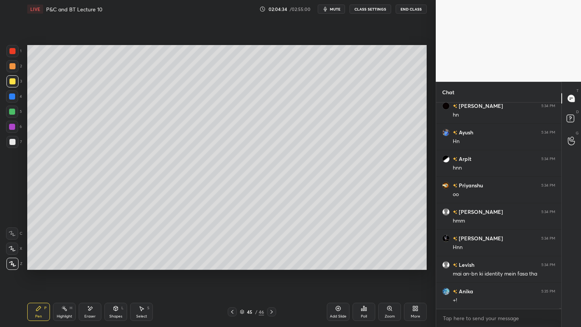
scroll to position [50076, 0]
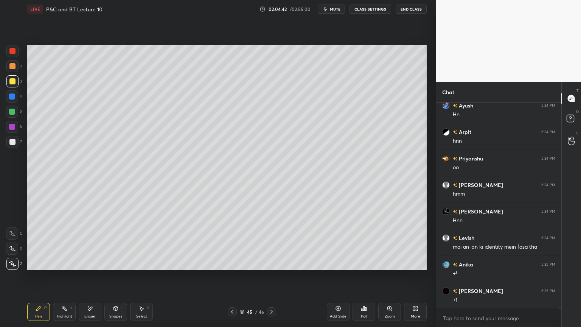
click at [86, 267] on div "Eraser" at bounding box center [90, 311] width 23 height 18
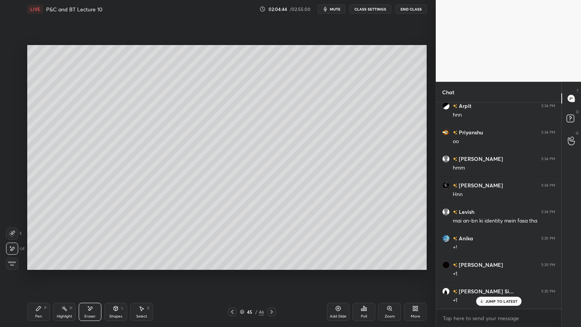
click at [60, 267] on div "Highlight H" at bounding box center [64, 311] width 23 height 18
click at [36, 267] on div "Pen P" at bounding box center [38, 311] width 23 height 18
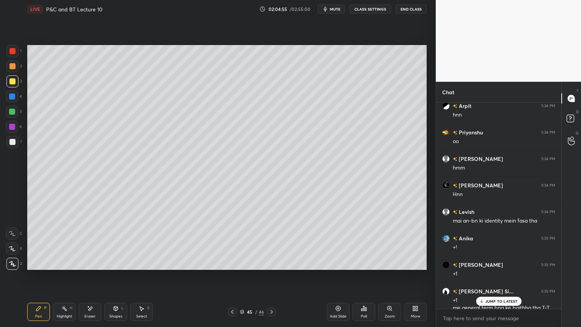
scroll to position [50110, 0]
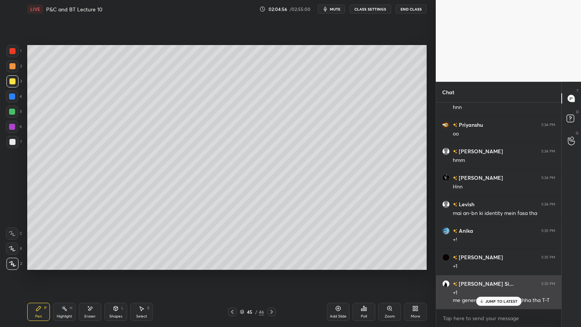
click at [486, 267] on p "JUMP TO LATEST" at bounding box center [501, 301] width 33 height 5
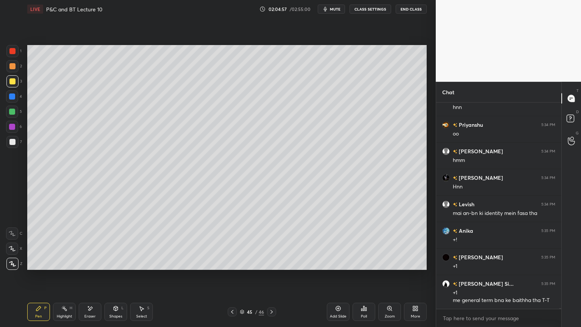
click at [139, 267] on div "Select" at bounding box center [141, 316] width 11 height 4
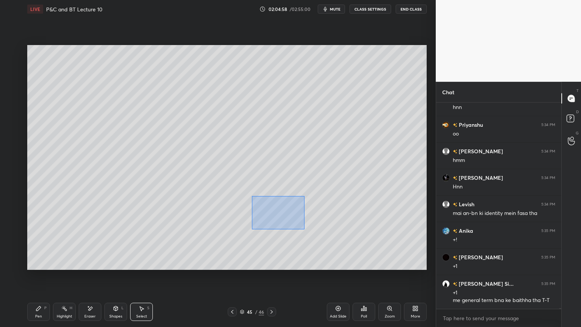
drag, startPoint x: 263, startPoint y: 210, endPoint x: 378, endPoint y: 261, distance: 126.0
click at [379, 261] on div "0 ° Undo Copy Paste here Duplicate Duplicate to new slide Delete" at bounding box center [226, 157] width 399 height 225
drag, startPoint x: 320, startPoint y: 228, endPoint x: 325, endPoint y: 226, distance: 5.0
click at [325, 226] on div "0 ° Undo Copy Paste here Duplicate Duplicate to new slide Delete" at bounding box center [226, 157] width 399 height 225
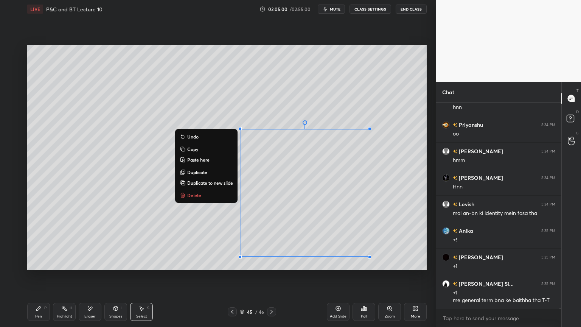
click at [388, 229] on div "0 ° Undo Copy Paste here Duplicate Duplicate to new slide Delete" at bounding box center [226, 157] width 399 height 225
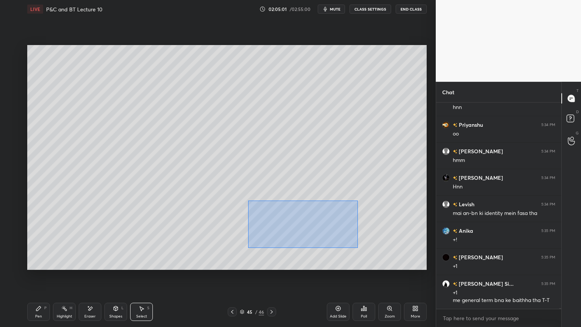
drag, startPoint x: 248, startPoint y: 200, endPoint x: 362, endPoint y: 258, distance: 127.7
click at [369, 255] on div "0 ° Undo Copy Paste here Duplicate Duplicate to new slide Delete" at bounding box center [226, 157] width 399 height 225
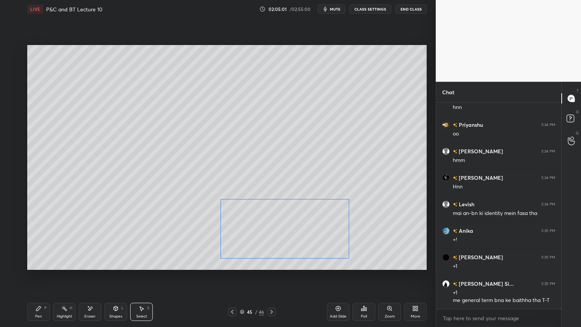
scroll to position [50137, 0]
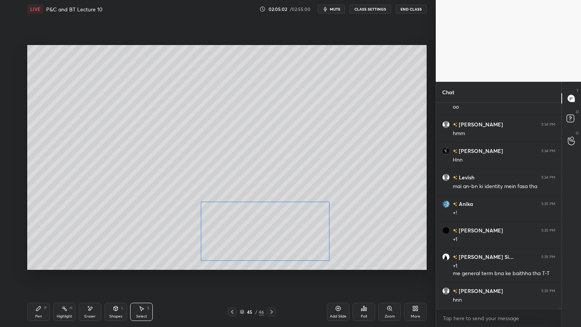
drag, startPoint x: 316, startPoint y: 231, endPoint x: 277, endPoint y: 235, distance: 39.5
click at [277, 235] on div "0 ° Undo Copy Paste here Duplicate Duplicate to new slide Delete" at bounding box center [226, 157] width 399 height 225
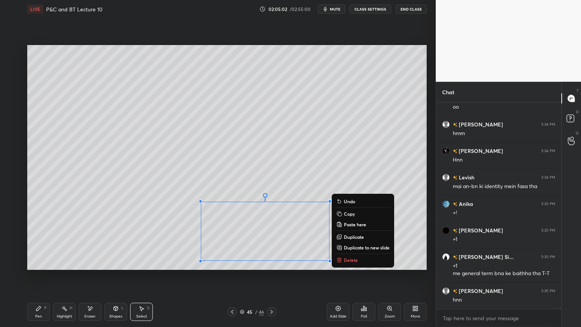
click at [231, 188] on div "0 ° Undo Copy Paste here Duplicate Duplicate to new slide Delete" at bounding box center [226, 157] width 399 height 225
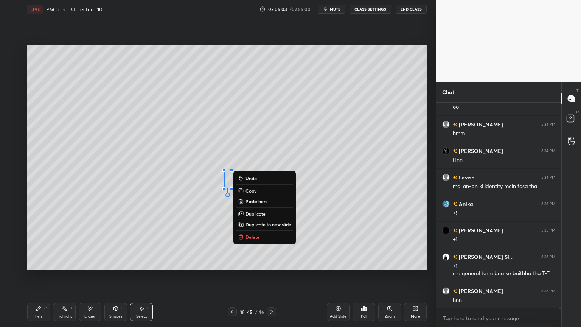
drag, startPoint x: 61, startPoint y: 309, endPoint x: 42, endPoint y: 311, distance: 19.4
click at [60, 267] on div "Highlight H" at bounding box center [64, 311] width 23 height 18
drag, startPoint x: 42, startPoint y: 311, endPoint x: 59, endPoint y: 310, distance: 16.6
click at [42, 267] on div "Pen P" at bounding box center [38, 311] width 23 height 18
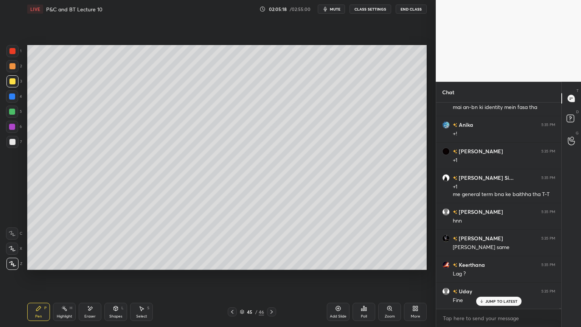
scroll to position [50242, 0]
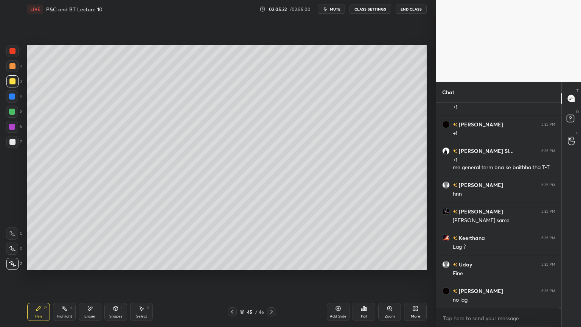
click at [92, 267] on icon at bounding box center [90, 308] width 6 height 6
click at [64, 267] on div "Highlight H" at bounding box center [64, 311] width 23 height 18
click at [43, 267] on div "Pen P" at bounding box center [38, 311] width 23 height 18
drag, startPoint x: 85, startPoint y: 313, endPoint x: 107, endPoint y: 306, distance: 23.7
click at [85, 267] on div "Eraser" at bounding box center [90, 311] width 23 height 18
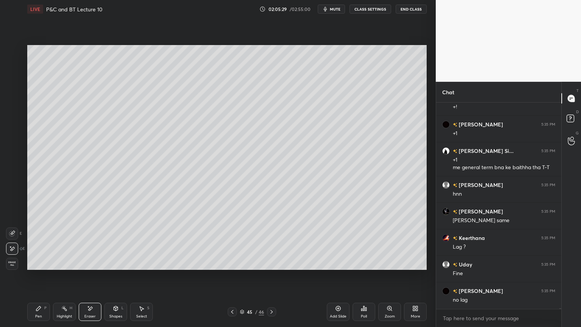
click at [33, 267] on div "Pen P" at bounding box center [38, 311] width 23 height 18
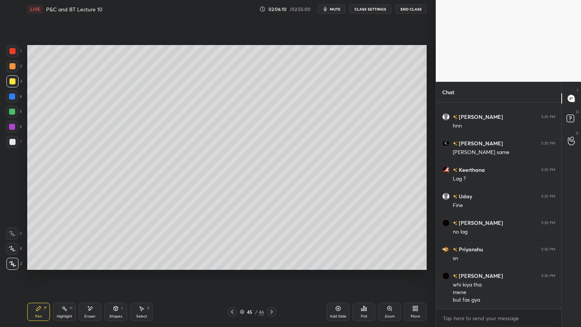
scroll to position [50337, 0]
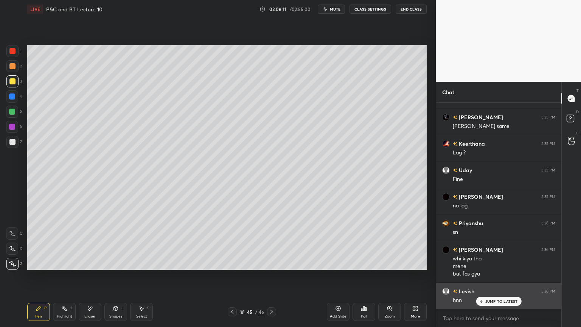
click at [495, 267] on p "JUMP TO LATEST" at bounding box center [501, 301] width 33 height 5
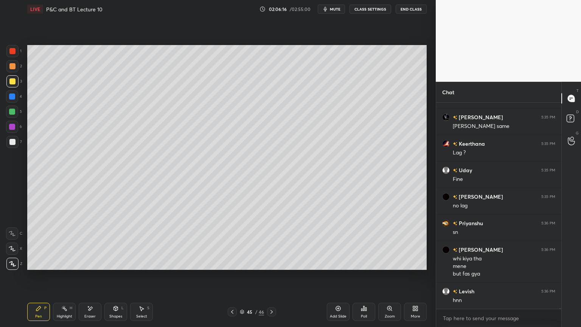
click at [235, 267] on div at bounding box center [232, 311] width 9 height 9
click at [273, 267] on icon at bounding box center [271, 312] width 6 height 6
click at [340, 267] on div "Add Slide" at bounding box center [338, 311] width 23 height 18
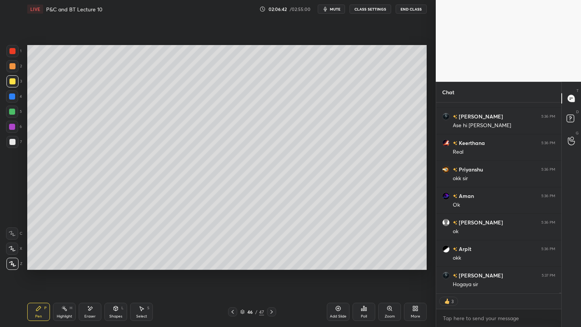
scroll to position [50564, 0]
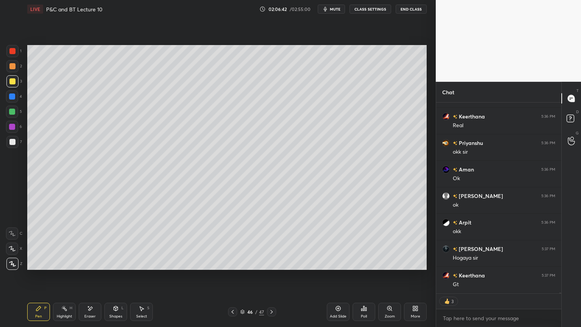
click at [89, 267] on icon at bounding box center [90, 308] width 6 height 6
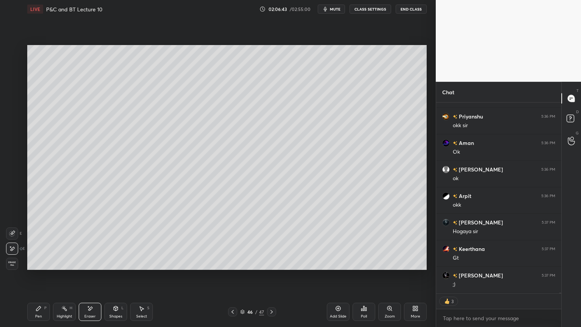
scroll to position [50609, 0]
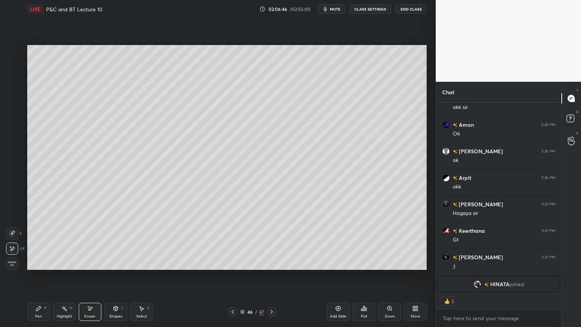
click at [64, 267] on div "Highlight H" at bounding box center [64, 311] width 23 height 18
click at [37, 267] on div "Pen" at bounding box center [38, 316] width 7 height 4
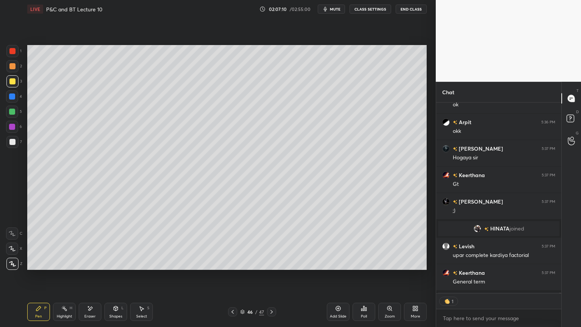
scroll to position [47854, 0]
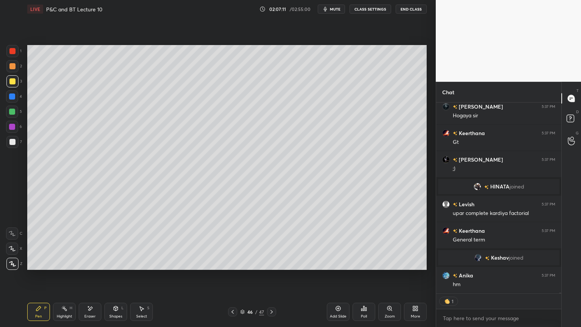
click at [90, 267] on icon at bounding box center [90, 308] width 4 height 4
click at [69, 267] on div "Highlight H" at bounding box center [64, 311] width 23 height 18
click at [41, 267] on icon at bounding box center [39, 308] width 6 height 6
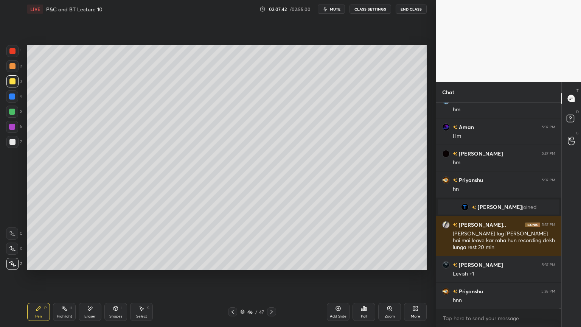
scroll to position [47995, 0]
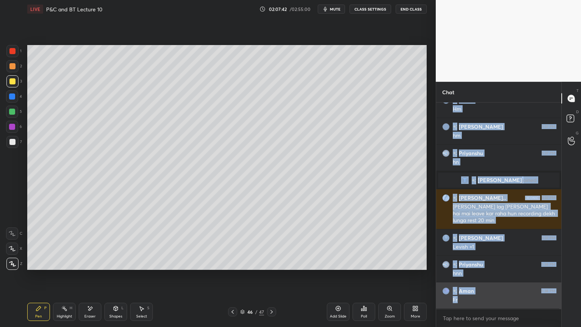
drag, startPoint x: 493, startPoint y: 300, endPoint x: 489, endPoint y: 299, distance: 4.4
click at [491, 267] on div "Anika 5:37 PM [PERSON_NAME] 5:37 PM Hm [PERSON_NAME] 5:37 PM [PERSON_NAME] 5:37…" at bounding box center [498, 205] width 125 height 206
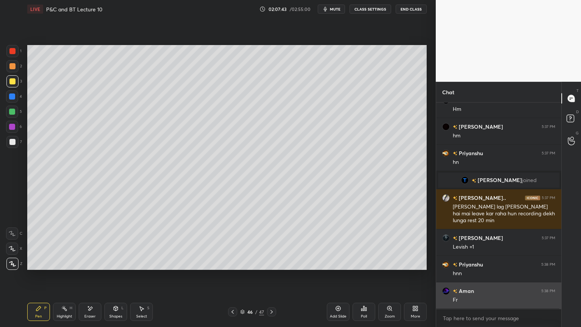
click at [484, 267] on div "Aman 5:38 PM" at bounding box center [498, 291] width 113 height 8
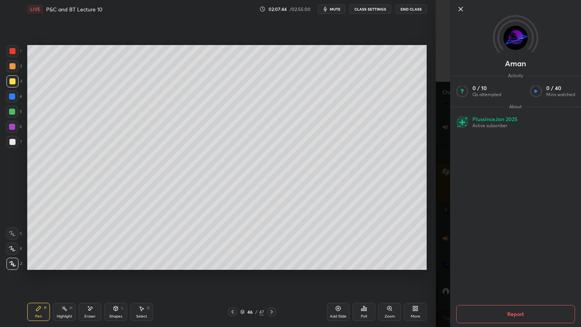
scroll to position [48029, 0]
click at [446, 265] on div "Aman Activity 0 / 10 Qs attempted 0 / 40 Mins watched About Plus since [DATE] A…" at bounding box center [508, 163] width 145 height 327
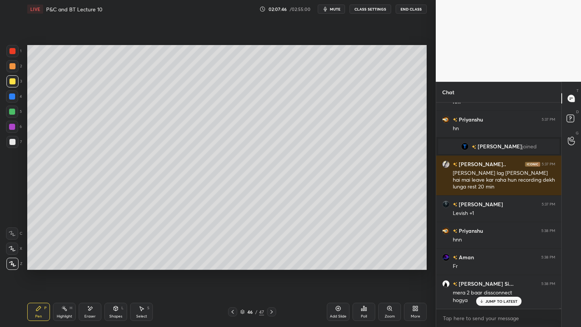
click at [499, 267] on p "JUMP TO LATEST" at bounding box center [501, 301] width 33 height 5
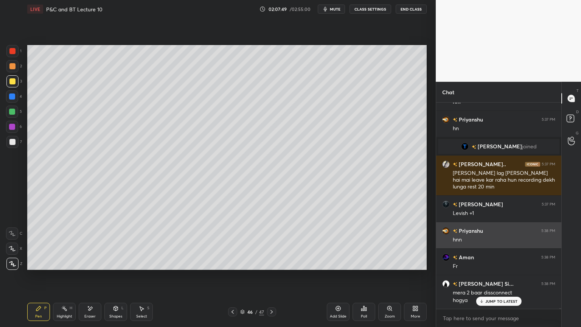
scroll to position [48047, 0]
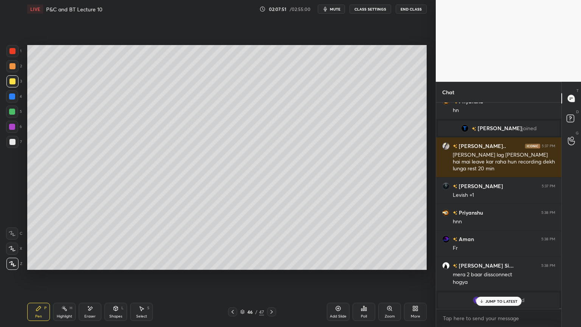
click at [501, 267] on p "JUMP TO LATEST" at bounding box center [501, 301] width 33 height 5
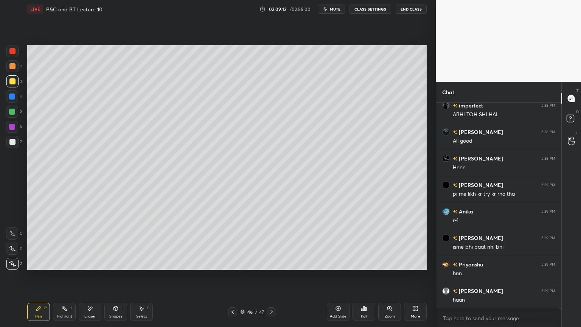
scroll to position [48640, 0]
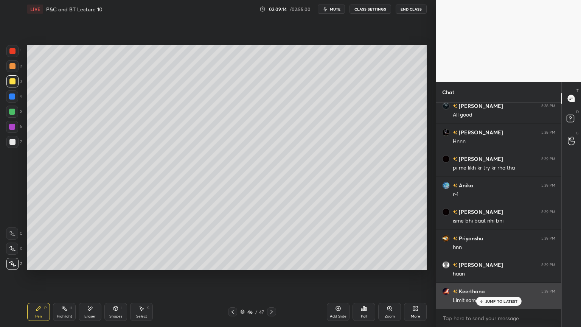
click at [491, 267] on div "JUMP TO LATEST" at bounding box center [498, 300] width 45 height 9
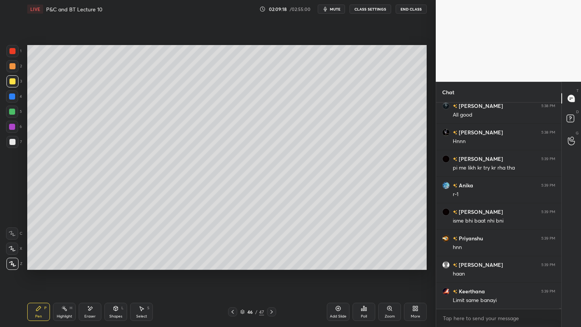
click at [84, 267] on div "Eraser" at bounding box center [90, 311] width 23 height 18
click at [42, 267] on div "Pen P" at bounding box center [38, 311] width 23 height 18
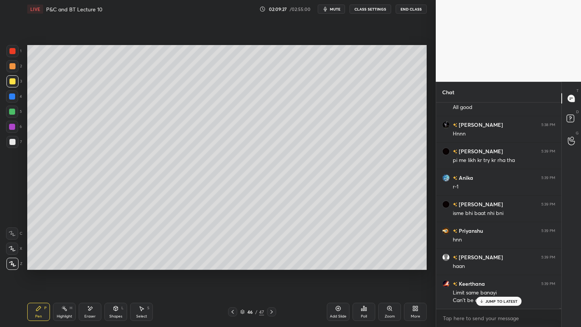
drag, startPoint x: 91, startPoint y: 312, endPoint x: 183, endPoint y: 272, distance: 99.9
click at [90, 267] on div "Eraser" at bounding box center [90, 311] width 23 height 18
drag, startPoint x: 43, startPoint y: 305, endPoint x: 93, endPoint y: 278, distance: 57.2
click at [41, 267] on div "Pen P" at bounding box center [38, 311] width 23 height 18
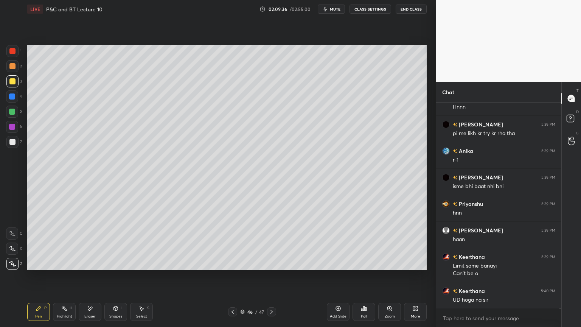
scroll to position [48700, 0]
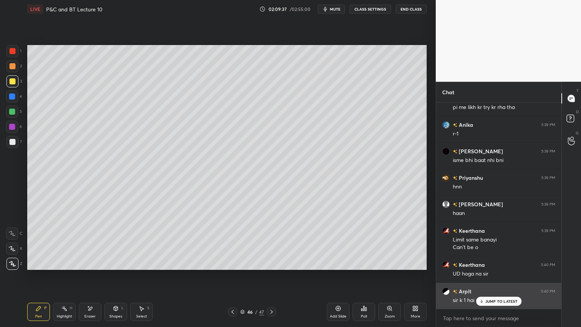
click at [489, 267] on p "JUMP TO LATEST" at bounding box center [501, 301] width 33 height 5
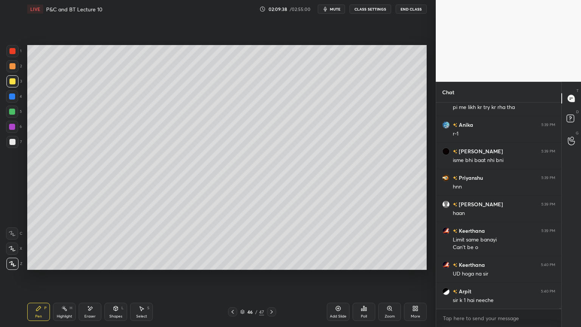
scroll to position [48727, 0]
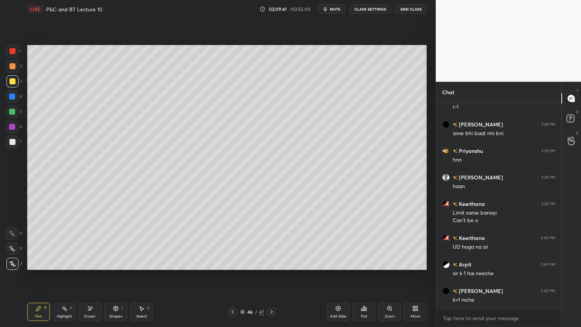
click at [93, 267] on div "Eraser" at bounding box center [90, 311] width 23 height 18
click at [30, 267] on div "Pen P" at bounding box center [38, 311] width 23 height 18
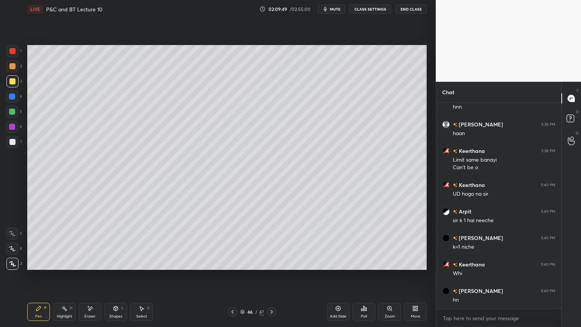
scroll to position [48806, 0]
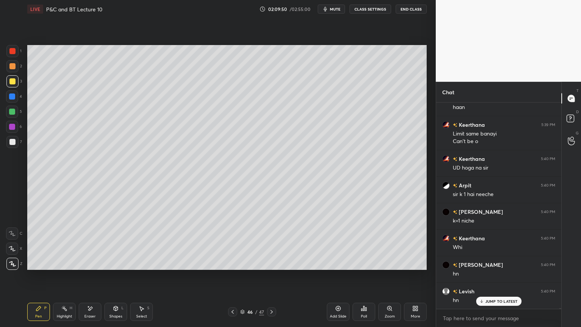
click at [90, 267] on div "Eraser" at bounding box center [90, 311] width 23 height 18
click at [42, 267] on div "Pen P" at bounding box center [38, 311] width 23 height 18
click at [90, 267] on div "Eraser" at bounding box center [89, 316] width 11 height 4
click at [146, 267] on div "Select" at bounding box center [141, 316] width 11 height 4
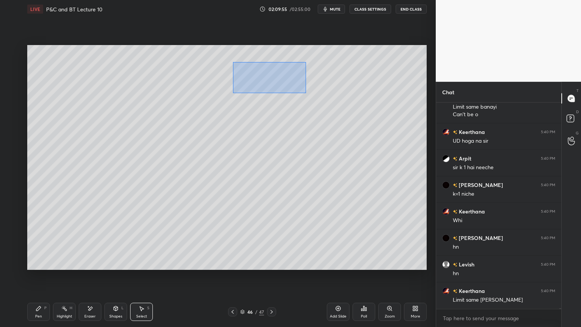
scroll to position [48859, 0]
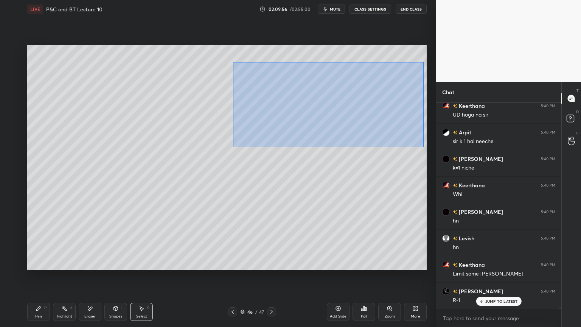
drag, startPoint x: 252, startPoint y: 76, endPoint x: 423, endPoint y: 146, distance: 185.0
click at [423, 146] on div "0 ° Undo Copy Paste here Duplicate Duplicate to new slide Delete" at bounding box center [226, 157] width 399 height 225
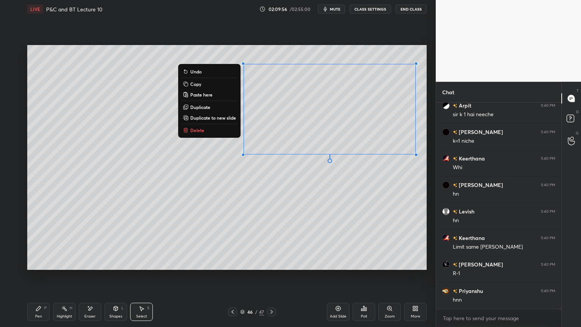
scroll to position [48912, 0]
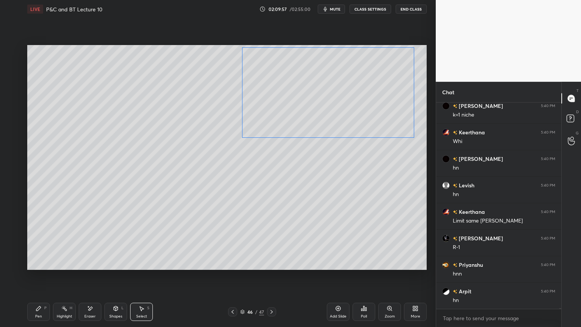
drag, startPoint x: 377, startPoint y: 118, endPoint x: 376, endPoint y: 101, distance: 16.7
click at [376, 101] on div "0 ° Undo Copy Paste here Duplicate Duplicate to new slide Delete" at bounding box center [226, 157] width 399 height 225
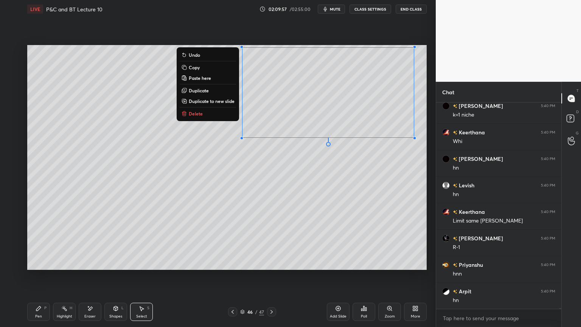
click at [378, 149] on div "0 ° Undo Copy Paste here Duplicate Duplicate to new slide Delete" at bounding box center [226, 157] width 399 height 225
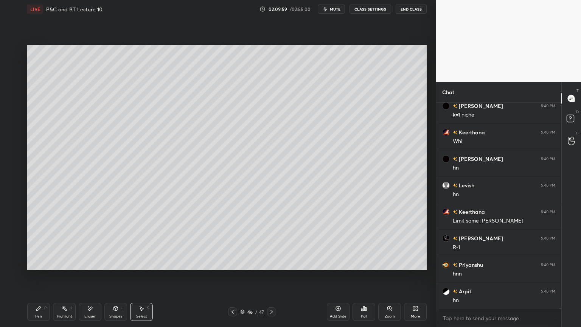
click at [57, 267] on div "Highlight" at bounding box center [65, 316] width 16 height 4
click at [37, 267] on div "Pen" at bounding box center [38, 316] width 7 height 4
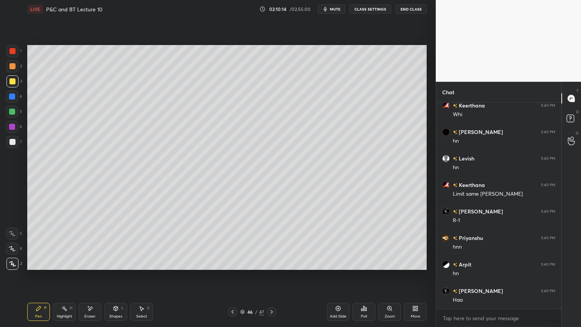
scroll to position [48965, 0]
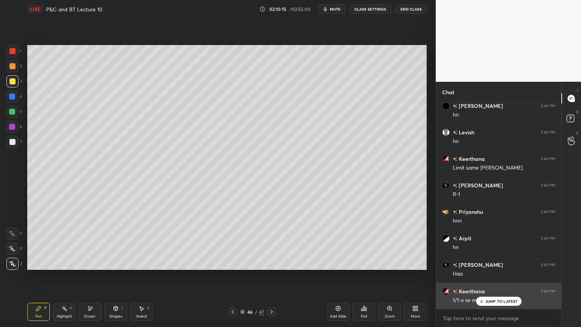
click at [485, 267] on div "JUMP TO LATEST" at bounding box center [498, 300] width 45 height 9
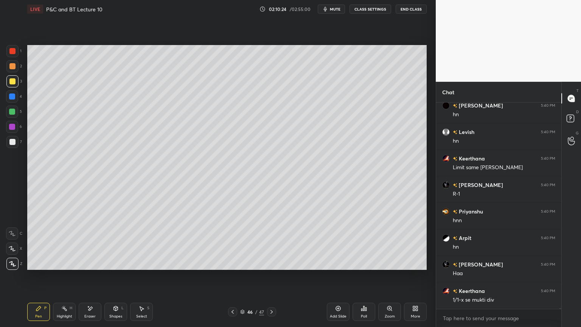
scroll to position [48972, 0]
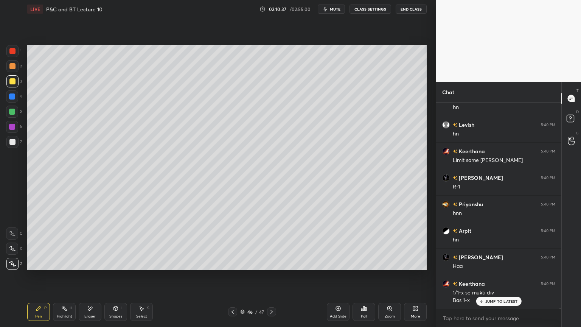
click at [497, 267] on p "JUMP TO LATEST" at bounding box center [501, 301] width 33 height 5
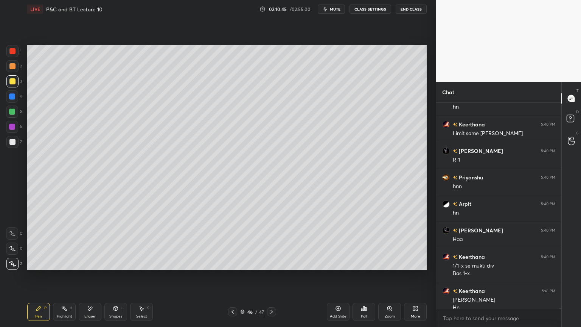
scroll to position [49007, 0]
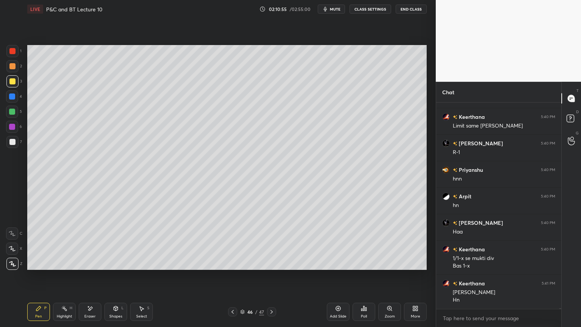
click at [94, 267] on div "Eraser" at bounding box center [89, 316] width 11 height 4
drag, startPoint x: 64, startPoint y: 311, endPoint x: 46, endPoint y: 310, distance: 17.5
click at [63, 267] on div "Highlight H" at bounding box center [64, 311] width 23 height 18
drag, startPoint x: 46, startPoint y: 310, endPoint x: 91, endPoint y: 294, distance: 47.6
click at [42, 267] on div "Pen P" at bounding box center [38, 311] width 23 height 18
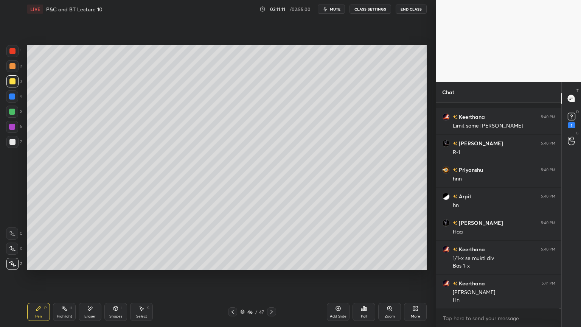
scroll to position [49039, 0]
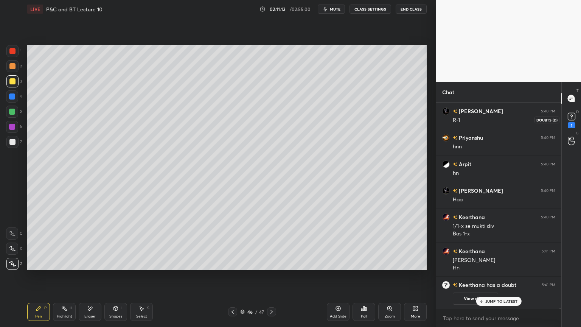
click at [570, 118] on rect at bounding box center [571, 116] width 7 height 7
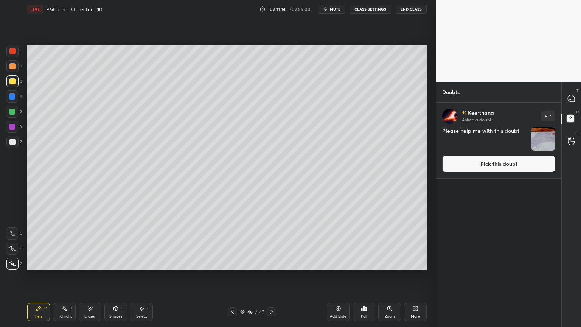
click at [548, 136] on img "grid" at bounding box center [542, 138] width 23 height 23
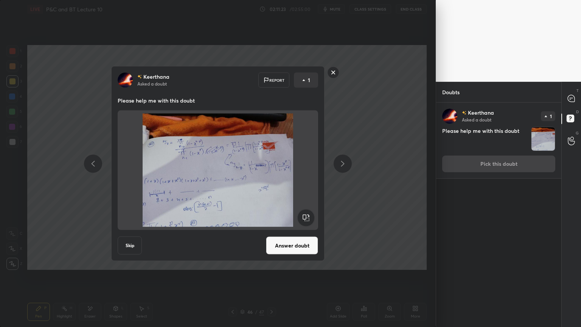
click at [290, 244] on button "Answer doubt" at bounding box center [292, 245] width 52 height 18
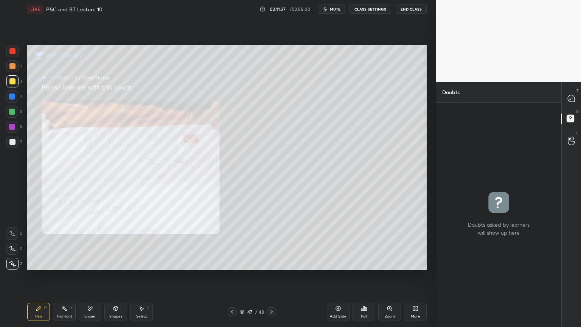
click at [388, 267] on icon at bounding box center [389, 308] width 6 height 6
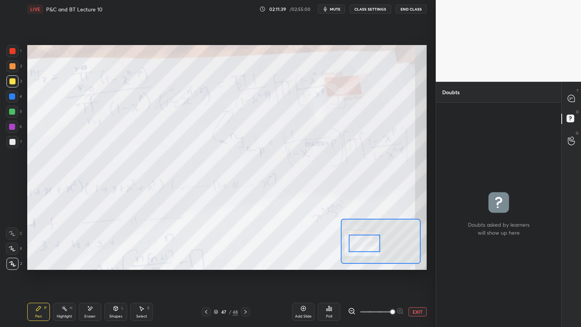
drag, startPoint x: 379, startPoint y: 243, endPoint x: 363, endPoint y: 245, distance: 16.3
click at [363, 245] on div at bounding box center [364, 242] width 31 height 17
click at [416, 267] on button "EXIT" at bounding box center [417, 311] width 18 height 9
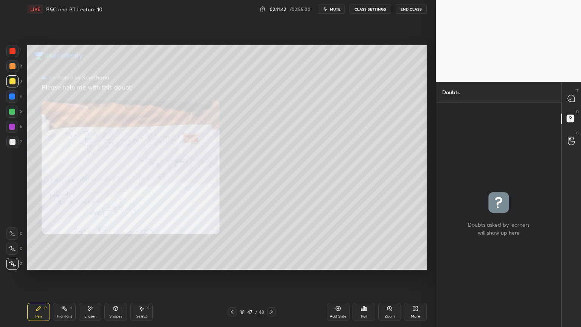
click at [228, 267] on div at bounding box center [232, 311] width 9 height 9
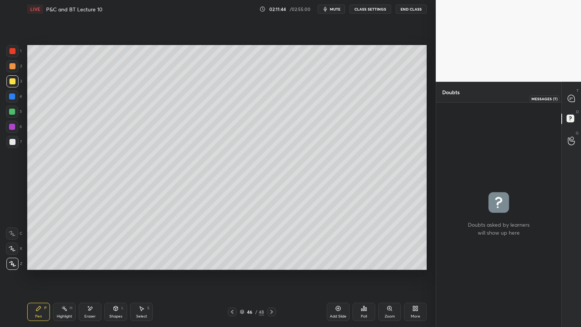
click at [571, 99] on icon at bounding box center [571, 98] width 7 height 7
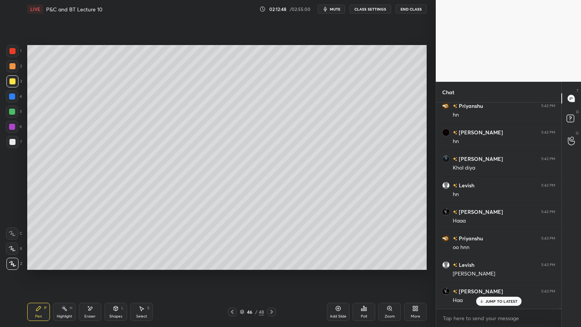
scroll to position [49435, 0]
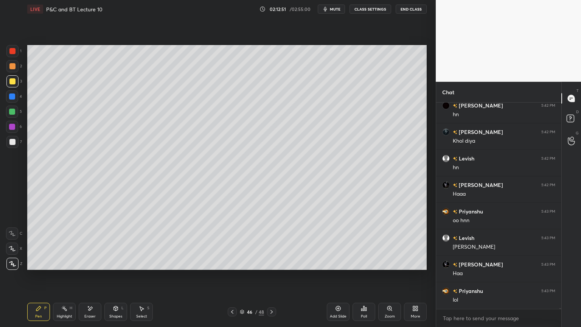
click at [93, 267] on div "Eraser" at bounding box center [90, 311] width 23 height 18
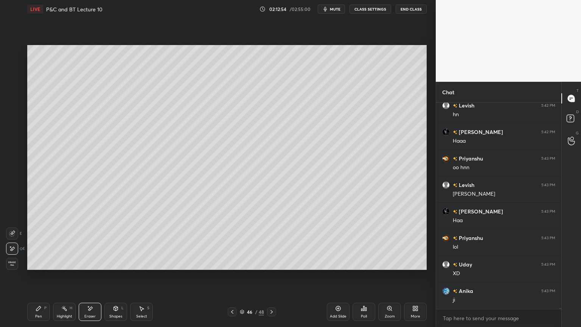
drag, startPoint x: 45, startPoint y: 311, endPoint x: 60, endPoint y: 275, distance: 39.3
click at [44, 267] on div "Pen P" at bounding box center [38, 311] width 23 height 18
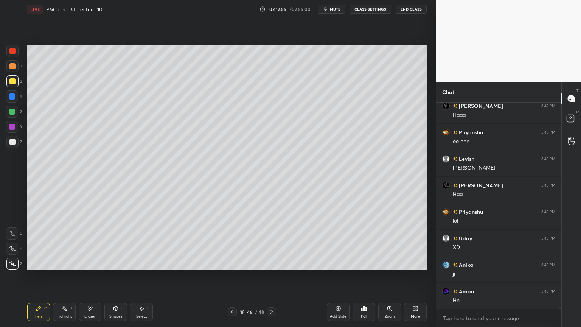
scroll to position [49541, 0]
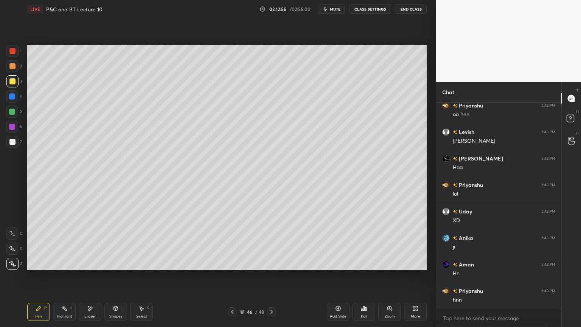
click at [335, 267] on icon at bounding box center [338, 308] width 6 height 6
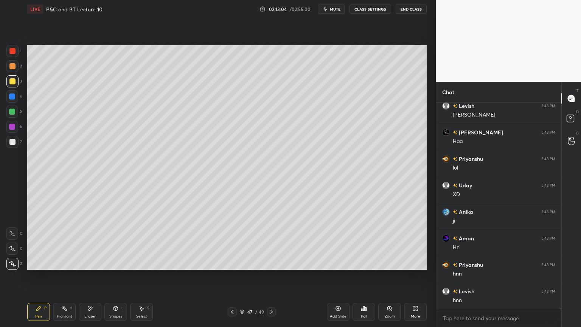
scroll to position [49594, 0]
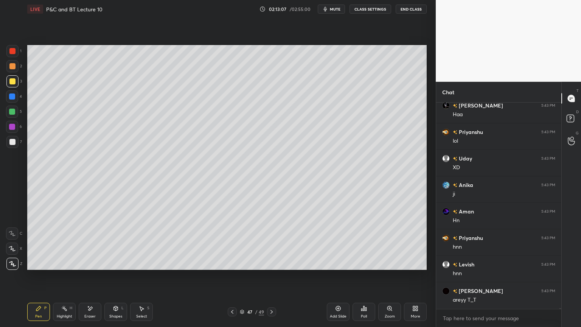
drag, startPoint x: 100, startPoint y: 305, endPoint x: 115, endPoint y: 281, distance: 27.7
click at [98, 267] on div "Eraser" at bounding box center [90, 311] width 23 height 18
click at [38, 267] on div "Pen P" at bounding box center [38, 311] width 23 height 18
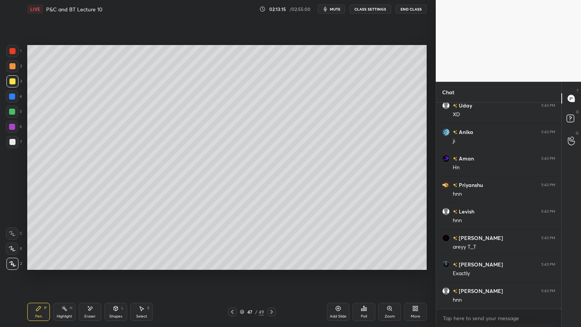
scroll to position [49673, 0]
click at [99, 267] on div "Eraser" at bounding box center [90, 311] width 23 height 18
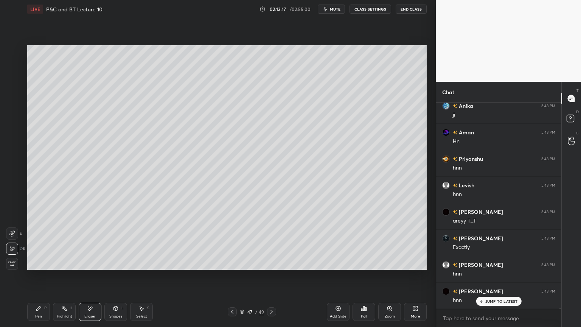
scroll to position [49700, 0]
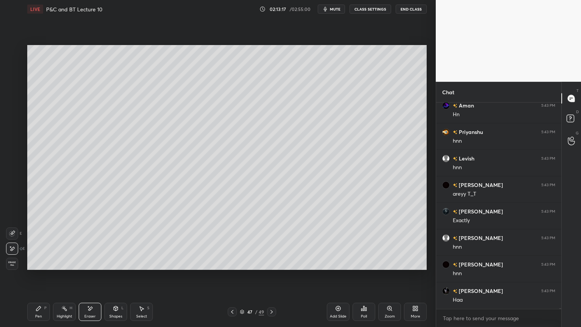
drag, startPoint x: 58, startPoint y: 312, endPoint x: 44, endPoint y: 311, distance: 13.7
click at [58, 267] on div "Highlight H" at bounding box center [64, 311] width 23 height 18
drag, startPoint x: 44, startPoint y: 311, endPoint x: 70, endPoint y: 280, distance: 40.3
click at [43, 267] on div "Pen P" at bounding box center [38, 311] width 23 height 18
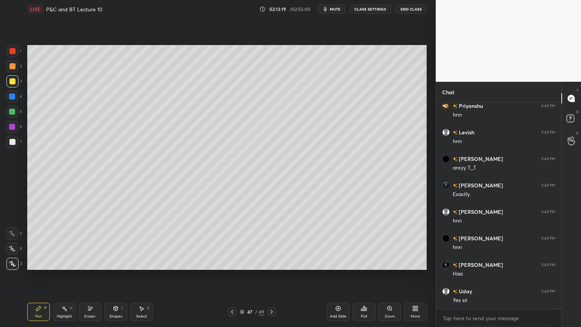
click at [85, 267] on div "Eraser" at bounding box center [90, 311] width 23 height 18
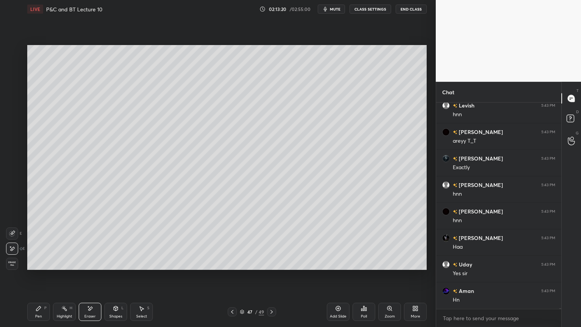
click at [70, 267] on div "Highlight H" at bounding box center [64, 311] width 23 height 18
drag, startPoint x: 49, startPoint y: 310, endPoint x: 39, endPoint y: 310, distance: 9.8
click at [47, 267] on div "Pen P Highlight H Eraser Shapes L Select S" at bounding box center [102, 311] width 150 height 18
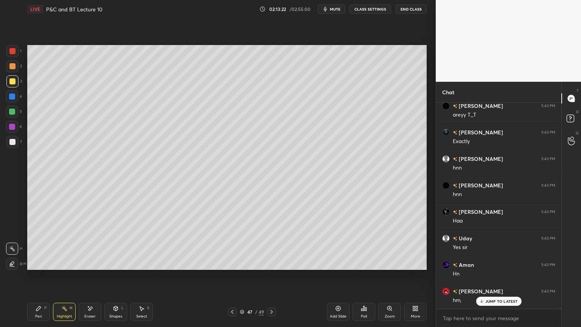
drag, startPoint x: 42, startPoint y: 312, endPoint x: 83, endPoint y: 270, distance: 58.6
click at [42, 267] on div "Pen P" at bounding box center [38, 311] width 23 height 18
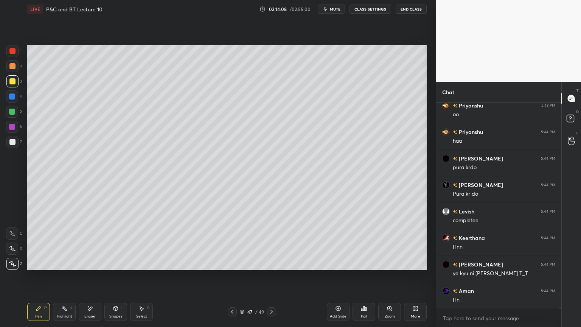
scroll to position [50096, 0]
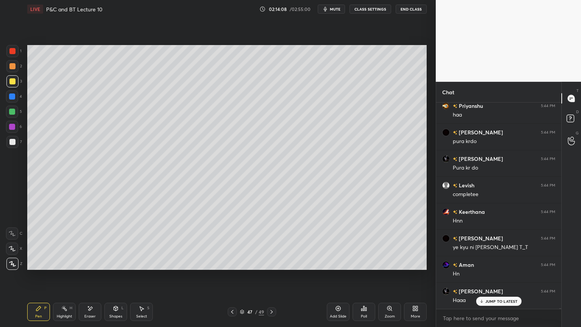
click at [82, 267] on div "Eraser" at bounding box center [90, 311] width 23 height 18
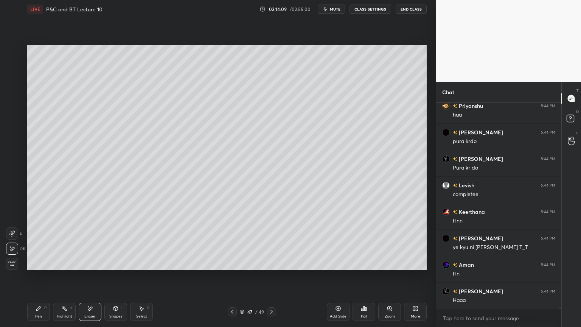
scroll to position [50123, 0]
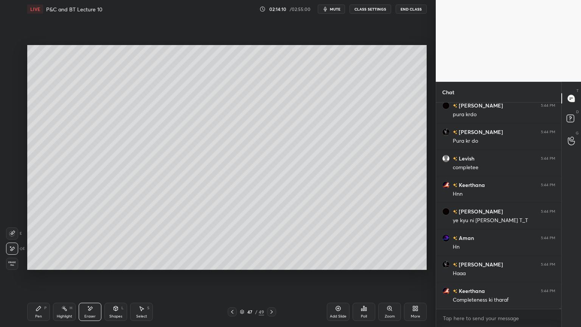
click at [36, 267] on div "Pen" at bounding box center [38, 316] width 7 height 4
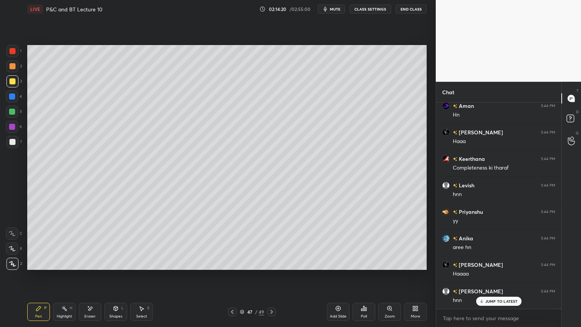
scroll to position [50282, 0]
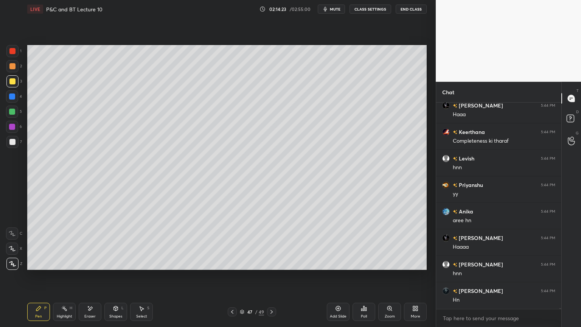
click at [87, 267] on div "Eraser" at bounding box center [89, 316] width 11 height 4
click at [66, 267] on icon at bounding box center [64, 308] width 6 height 6
click at [39, 267] on div "Pen P" at bounding box center [38, 311] width 23 height 18
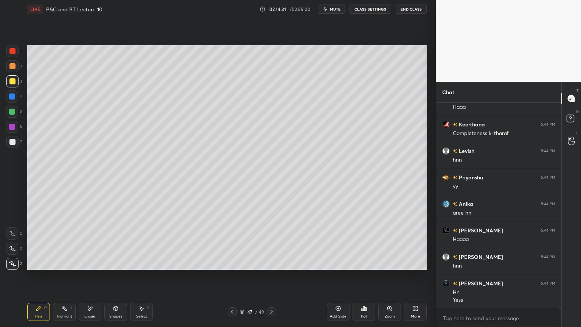
click at [91, 267] on div "Eraser" at bounding box center [89, 316] width 11 height 4
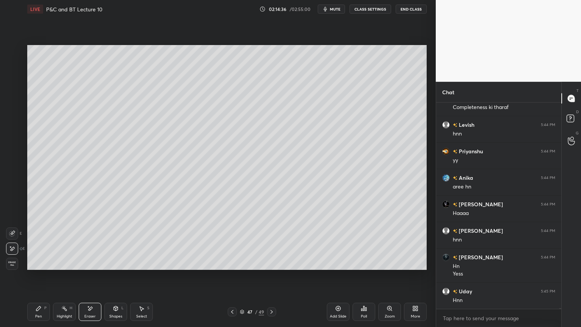
click at [62, 267] on div "Highlight H" at bounding box center [64, 311] width 23 height 18
click at [42, 267] on div "Pen P" at bounding box center [38, 311] width 23 height 18
click at [139, 267] on icon at bounding box center [141, 308] width 6 height 6
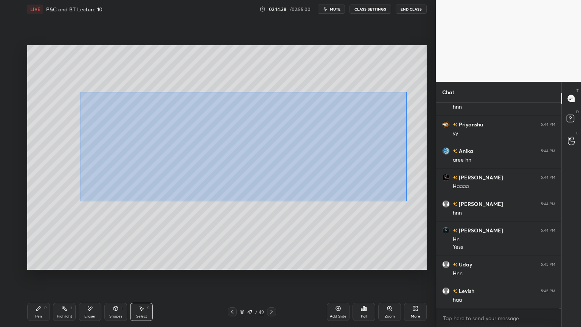
drag, startPoint x: 81, startPoint y: 91, endPoint x: 363, endPoint y: 200, distance: 302.4
click at [413, 209] on div "0 ° Undo Copy Paste here Duplicate Duplicate to new slide Delete" at bounding box center [226, 157] width 399 height 225
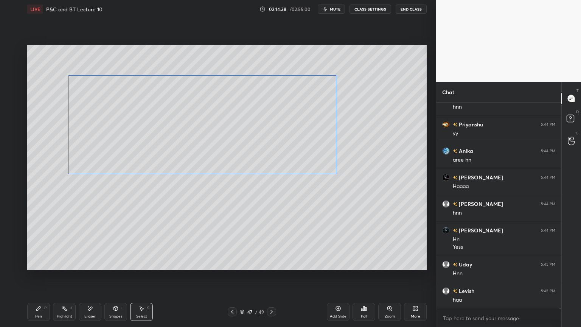
drag, startPoint x: 277, startPoint y: 142, endPoint x: 232, endPoint y: 121, distance: 49.7
click at [231, 112] on div "0 ° Undo Copy Paste here Duplicate Duplicate to new slide Delete" at bounding box center [226, 157] width 399 height 225
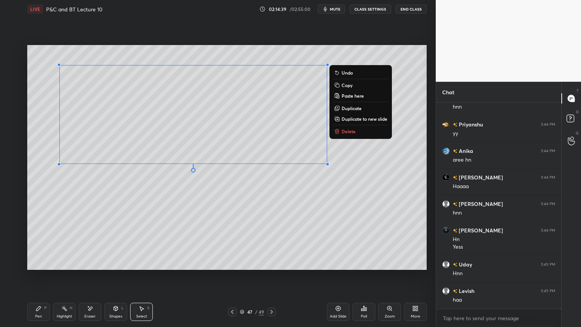
click at [244, 191] on div "0 ° Undo Copy Paste here Duplicate Duplicate to new slide Delete" at bounding box center [226, 157] width 399 height 225
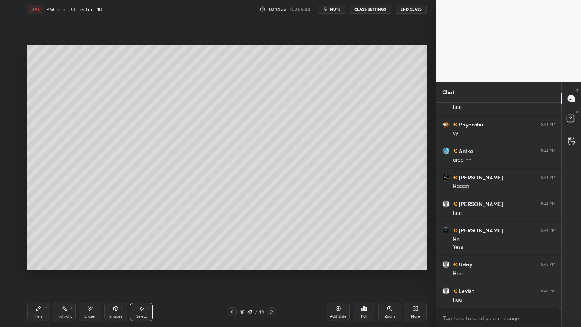
drag, startPoint x: 57, startPoint y: 313, endPoint x: 39, endPoint y: 309, distance: 18.0
click at [57, 267] on div "Highlight H" at bounding box center [64, 311] width 23 height 18
click at [34, 267] on div "Pen P" at bounding box center [38, 311] width 23 height 18
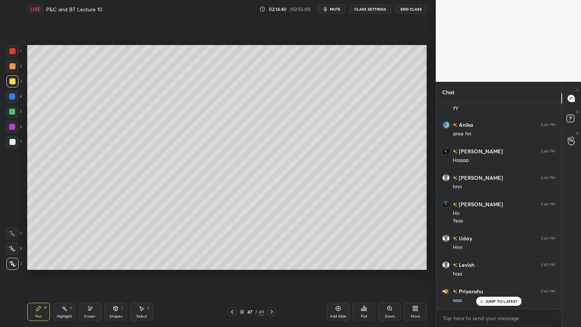
drag, startPoint x: 86, startPoint y: 306, endPoint x: 82, endPoint y: 271, distance: 35.1
click at [87, 267] on div "Eraser" at bounding box center [90, 311] width 23 height 18
click at [39, 267] on div "Pen P" at bounding box center [38, 311] width 23 height 18
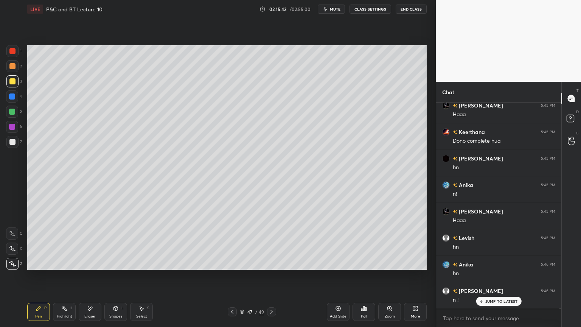
scroll to position [50633, 0]
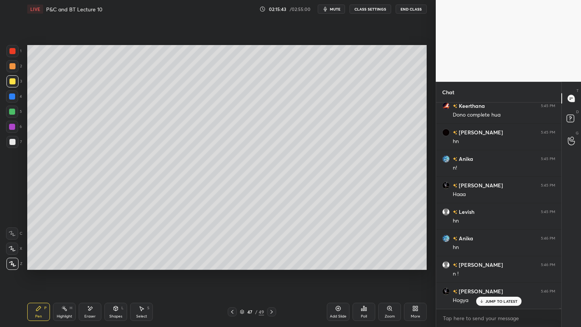
click at [97, 267] on div "Eraser" at bounding box center [90, 311] width 23 height 18
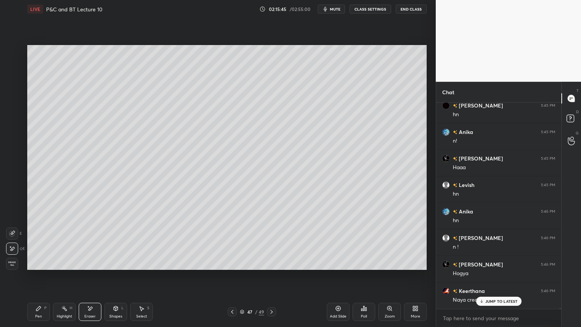
scroll to position [50686, 0]
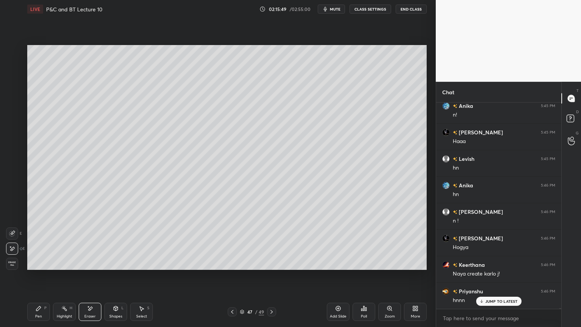
click at [42, 267] on div "Pen P" at bounding box center [38, 311] width 23 height 18
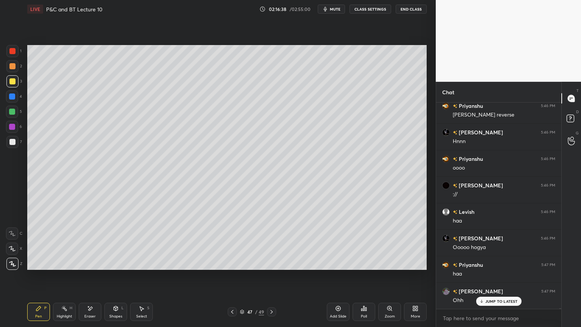
scroll to position [50978, 0]
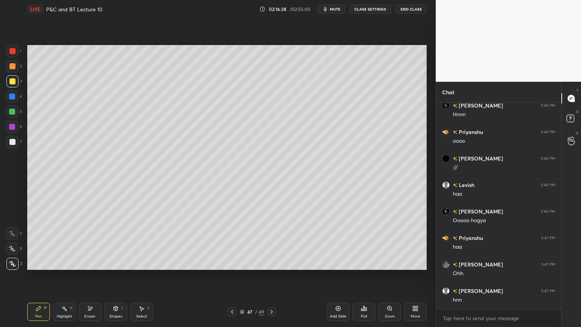
click at [89, 267] on div "Eraser" at bounding box center [90, 311] width 23 height 18
drag, startPoint x: 53, startPoint y: 310, endPoint x: 39, endPoint y: 315, distance: 14.3
click at [53, 267] on div "Highlight H" at bounding box center [64, 311] width 23 height 18
click at [37, 267] on div "Pen" at bounding box center [38, 316] width 7 height 4
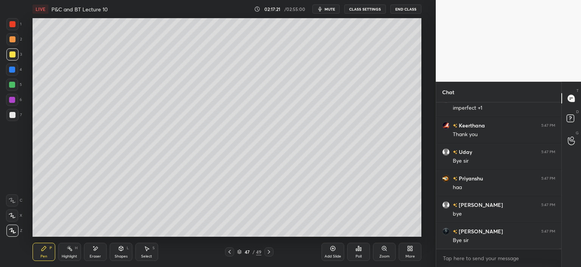
scroll to position [51600, 0]
drag, startPoint x: 94, startPoint y: 256, endPoint x: 150, endPoint y: 244, distance: 57.0
click at [94, 256] on div "Eraser" at bounding box center [95, 256] width 11 height 4
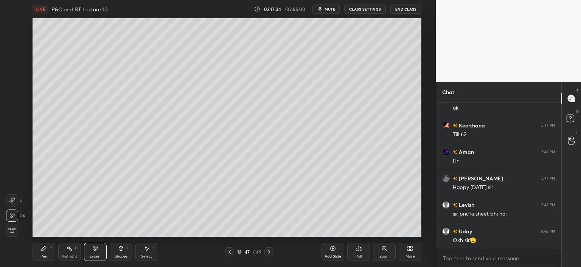
scroll to position [51891, 0]
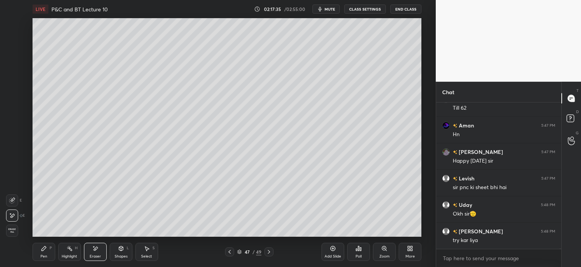
click at [69, 254] on div "Highlight" at bounding box center [70, 256] width 16 height 4
click at [47, 251] on div "Pen P" at bounding box center [44, 252] width 23 height 18
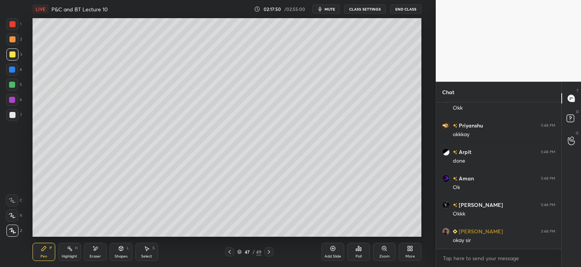
scroll to position [52183, 0]
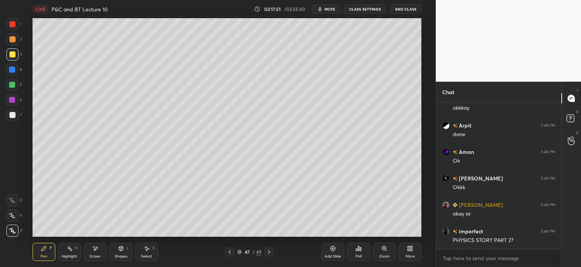
click at [387, 233] on div "LIVE P&C and BT Lecture 10 02:17:51 / 02:55:00 mute CLASS SETTINGS End Class Se…" at bounding box center [226, 133] width 405 height 267
click at [391, 231] on div "Add Slide Poll Zoom More" at bounding box center [371, 252] width 100 height 42
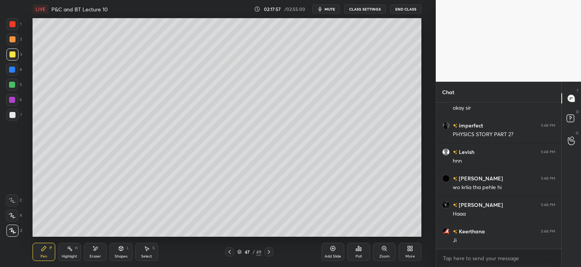
scroll to position [52315, 0]
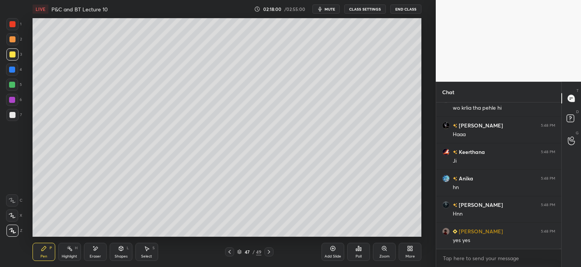
click at [96, 255] on div "Eraser" at bounding box center [95, 256] width 11 height 4
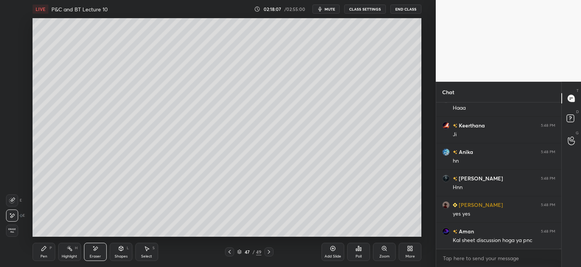
drag, startPoint x: 66, startPoint y: 250, endPoint x: 48, endPoint y: 251, distance: 17.8
click at [64, 250] on div "Highlight H" at bounding box center [69, 252] width 23 height 18
drag, startPoint x: 48, startPoint y: 251, endPoint x: 95, endPoint y: 246, distance: 47.6
click at [48, 252] on div "Pen P" at bounding box center [44, 252] width 23 height 18
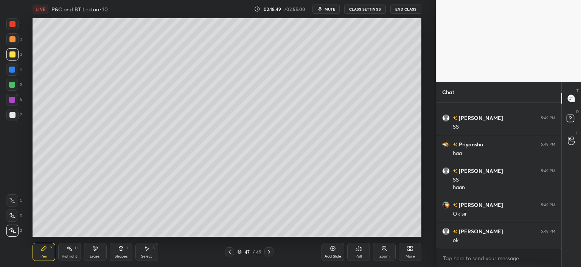
scroll to position [53026, 0]
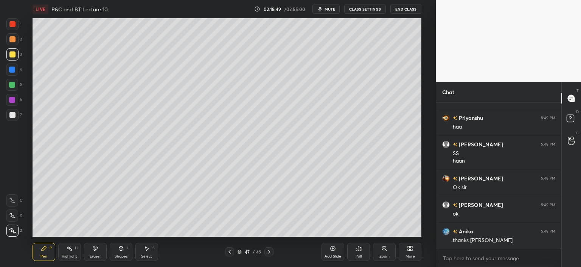
click at [329, 8] on span "mute" at bounding box center [329, 8] width 11 height 5
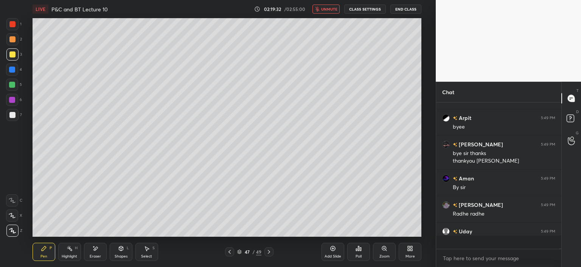
scroll to position [53490, 0]
click at [404, 10] on button "End Class" at bounding box center [405, 9] width 31 height 9
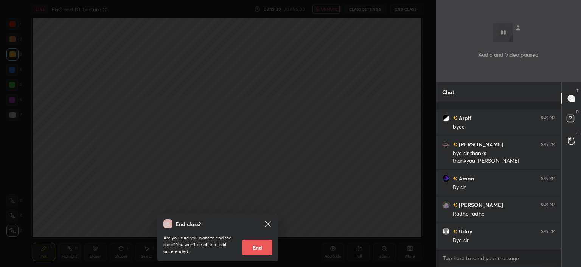
scroll to position [53523, 0]
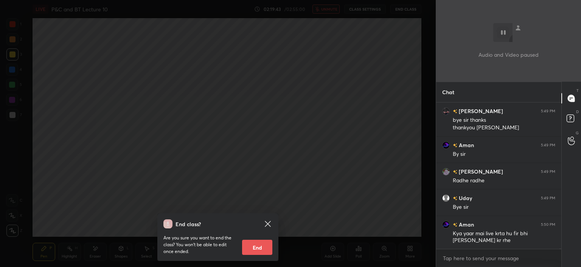
click at [259, 243] on button "End" at bounding box center [257, 247] width 30 height 15
type textarea "x"
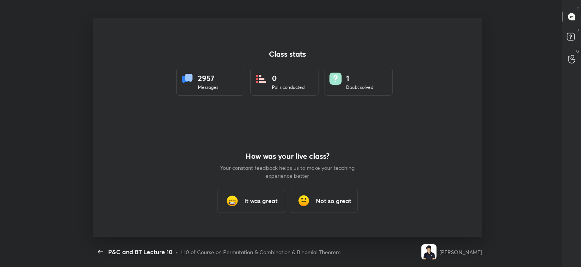
scroll to position [219, 575]
click at [96, 251] on icon "button" at bounding box center [100, 251] width 9 height 9
